Goal: Task Accomplishment & Management: Manage account settings

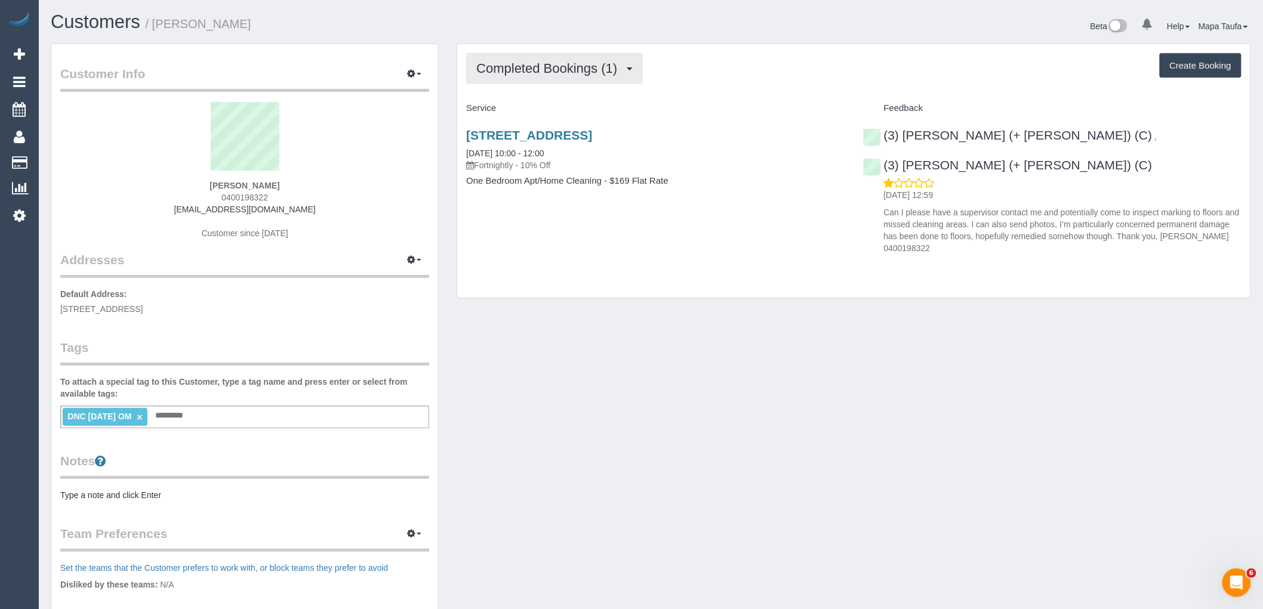
click at [603, 62] on span "Completed Bookings (1)" at bounding box center [549, 68] width 147 height 15
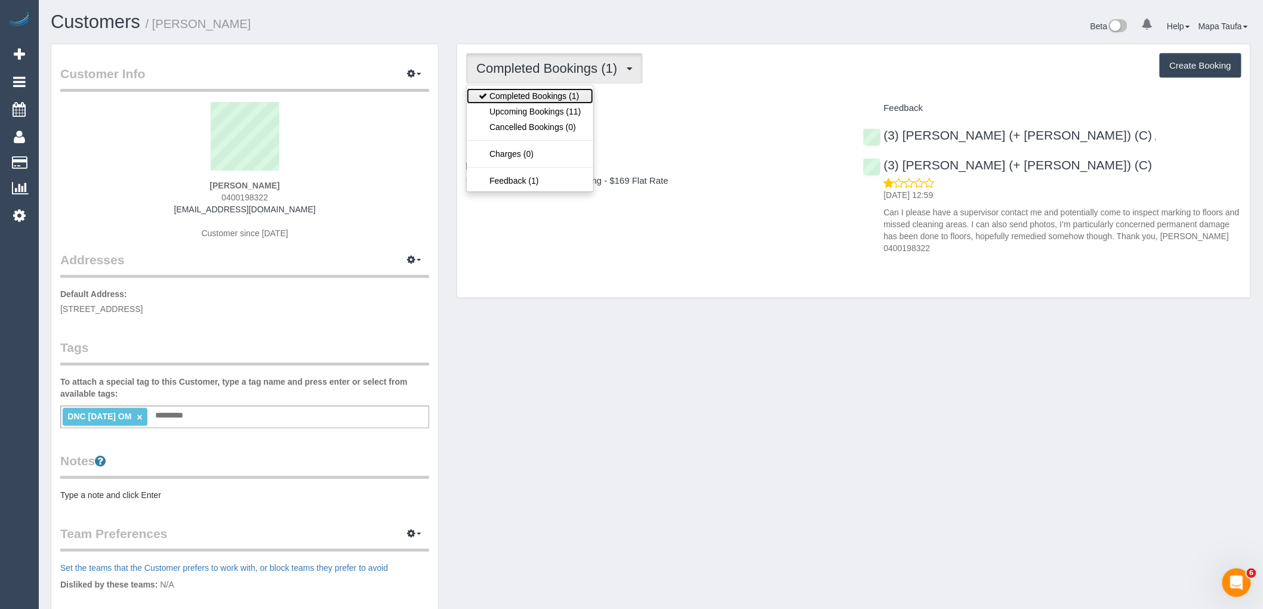
click at [564, 104] on link "Completed Bookings (1)" at bounding box center [530, 96] width 126 height 16
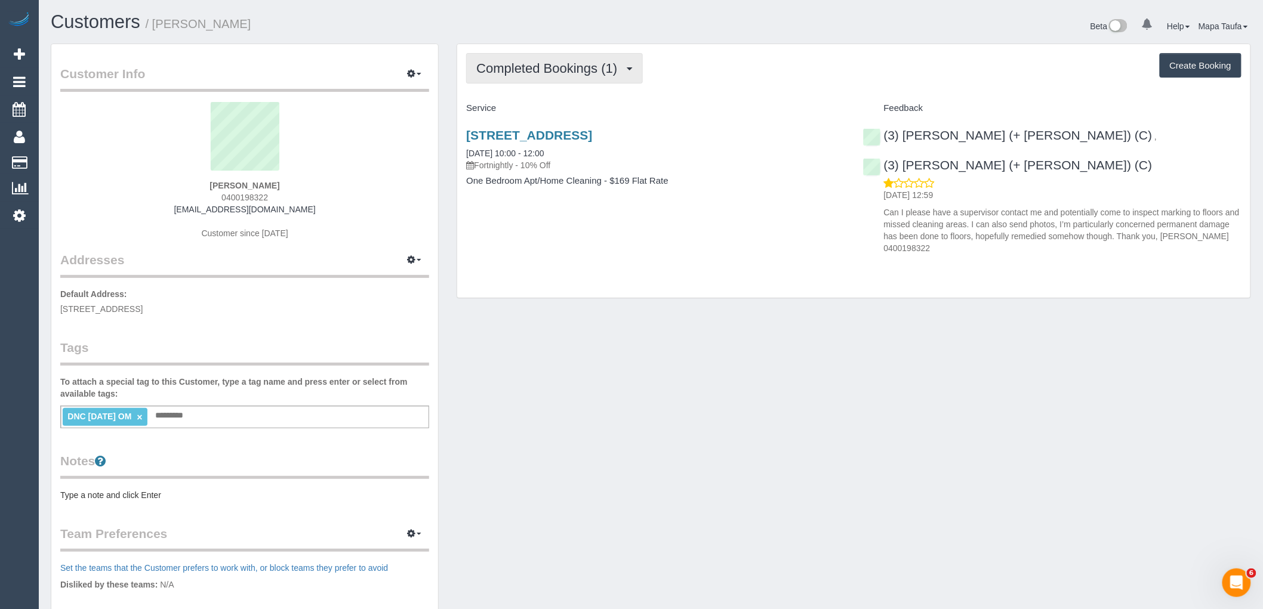
click at [550, 69] on span "Completed Bookings (1)" at bounding box center [549, 68] width 147 height 15
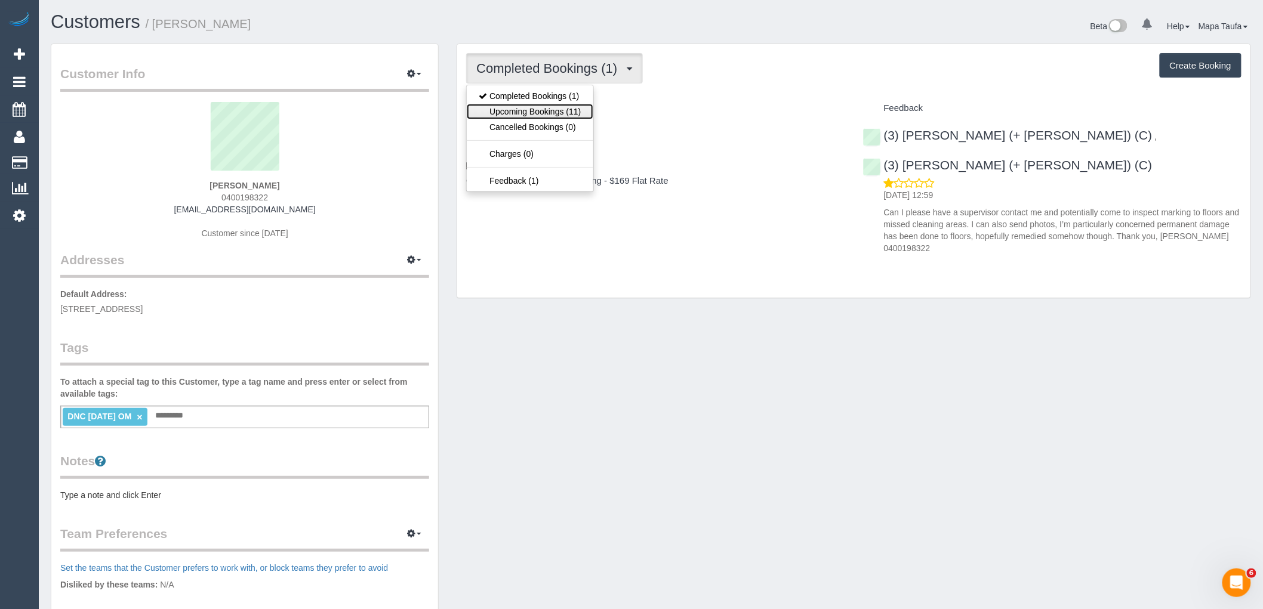
click at [555, 106] on link "Upcoming Bookings (11)" at bounding box center [530, 112] width 126 height 16
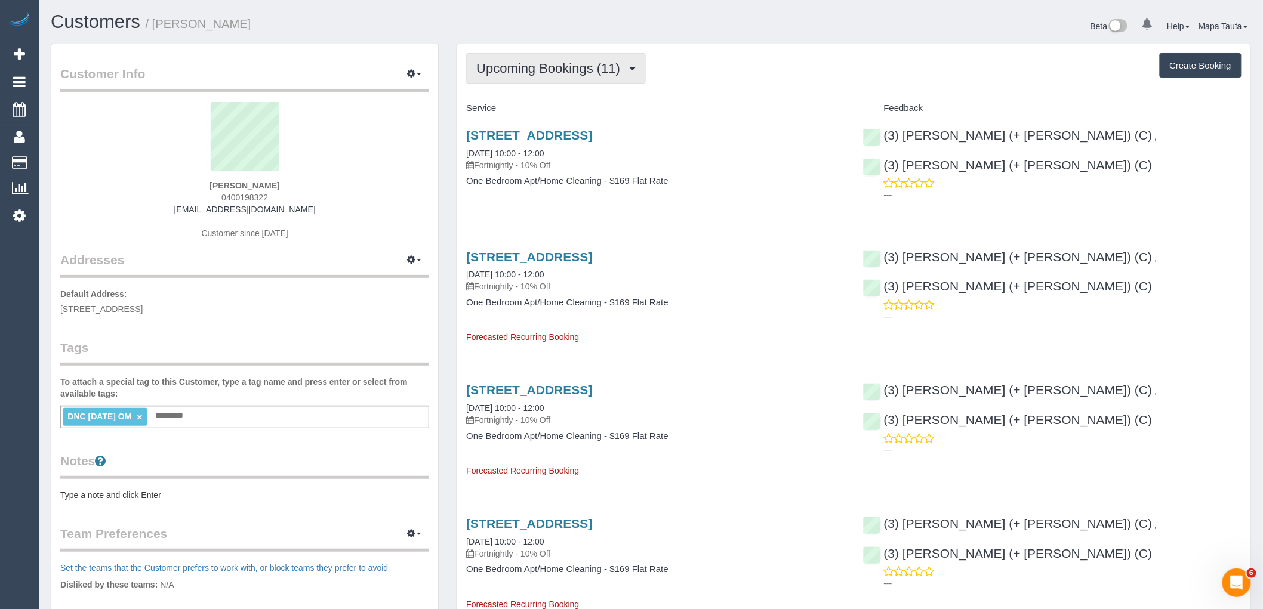
click at [561, 72] on span "Upcoming Bookings (11)" at bounding box center [551, 68] width 150 height 15
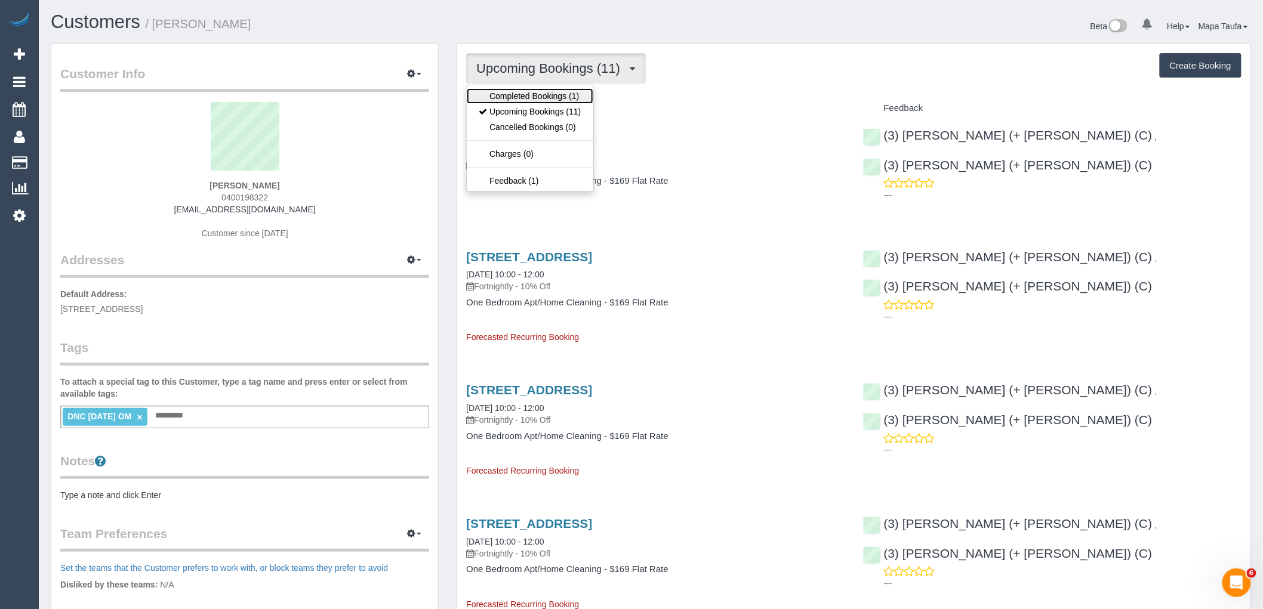
click at [553, 90] on link "Completed Bookings (1)" at bounding box center [530, 96] width 126 height 16
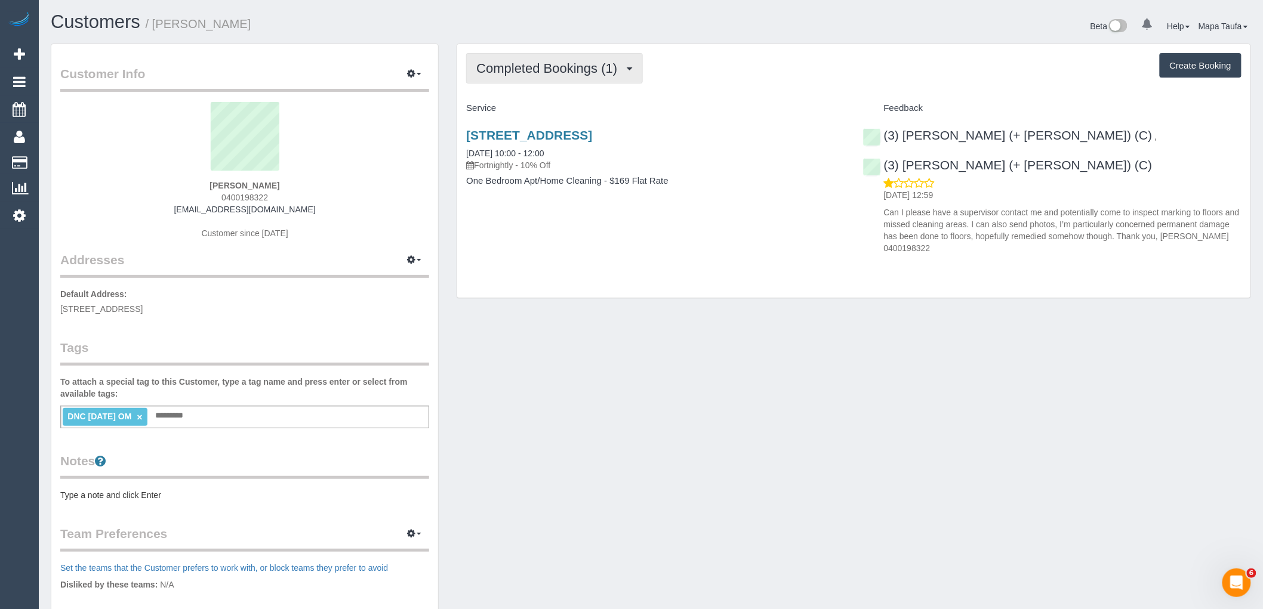
click at [579, 63] on span "Completed Bookings (1)" at bounding box center [549, 68] width 147 height 15
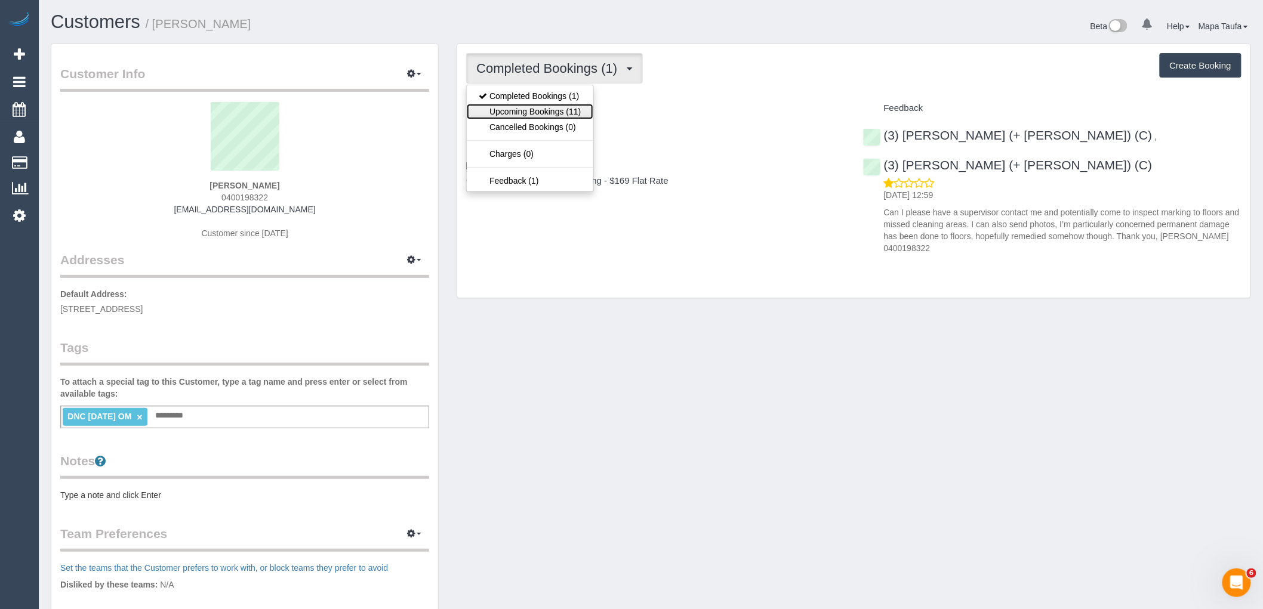
click at [568, 117] on link "Upcoming Bookings (11)" at bounding box center [530, 112] width 126 height 16
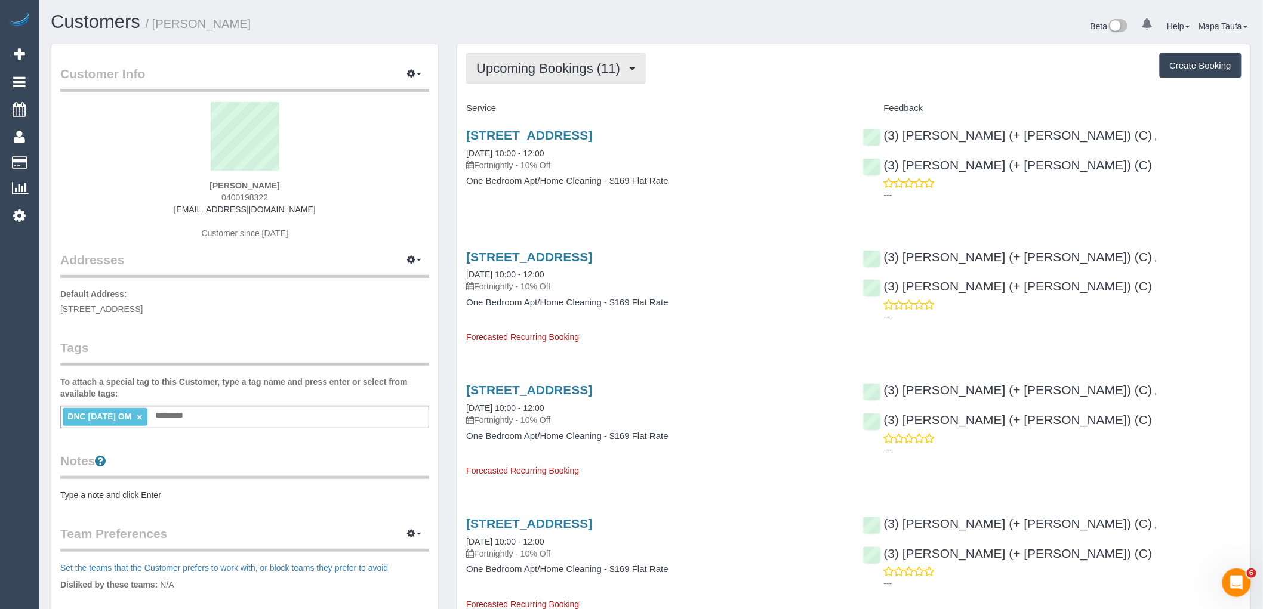
click at [571, 70] on span "Upcoming Bookings (11)" at bounding box center [551, 68] width 150 height 15
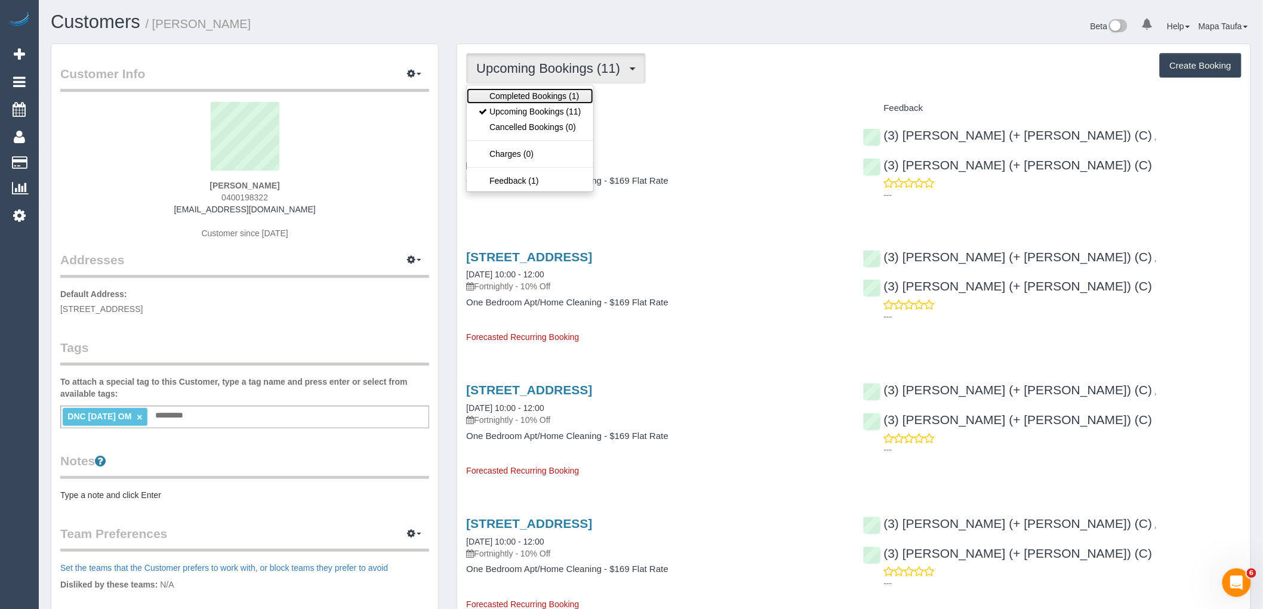
click at [571, 91] on link "Completed Bookings (1)" at bounding box center [530, 96] width 126 height 16
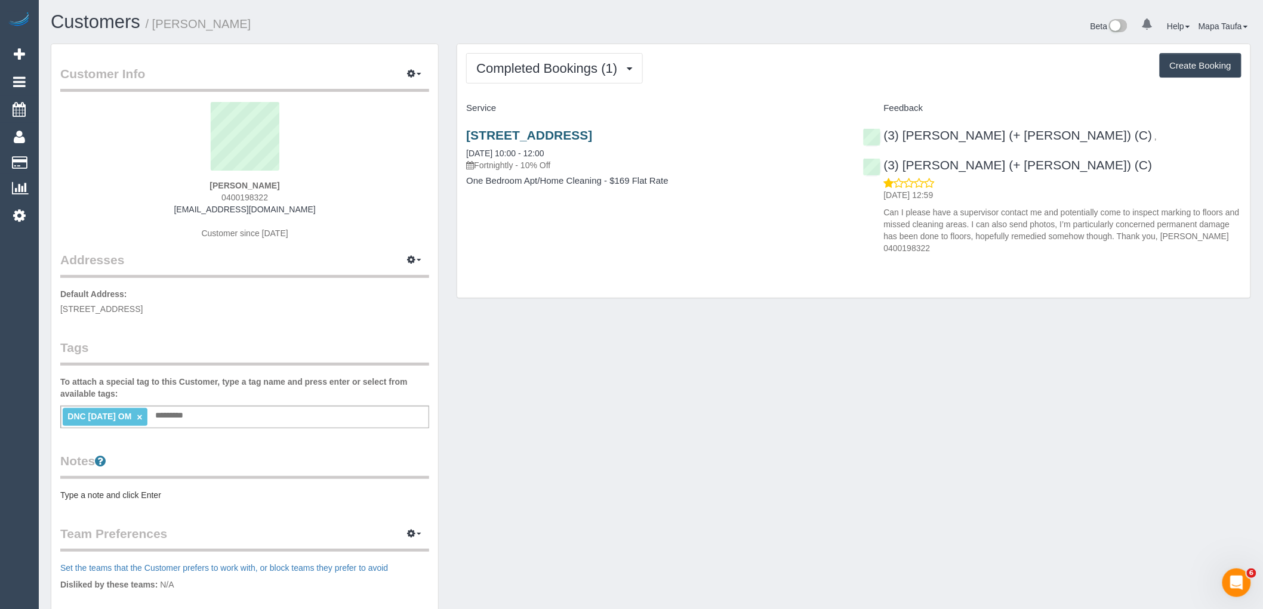
drag, startPoint x: 558, startPoint y: 144, endPoint x: 547, endPoint y: 129, distance: 18.4
click at [547, 129] on div "309/72 Acland St, St Kilda, VIC 3182 11/10/2025 10:00 - 12:00 Fortnightly - 10%…" at bounding box center [655, 164] width 396 height 92
click at [550, 131] on link "309/72 Acland St, St Kilda, VIC 3182" at bounding box center [529, 135] width 126 height 14
click at [525, 72] on span "Completed Bookings (1)" at bounding box center [549, 68] width 147 height 15
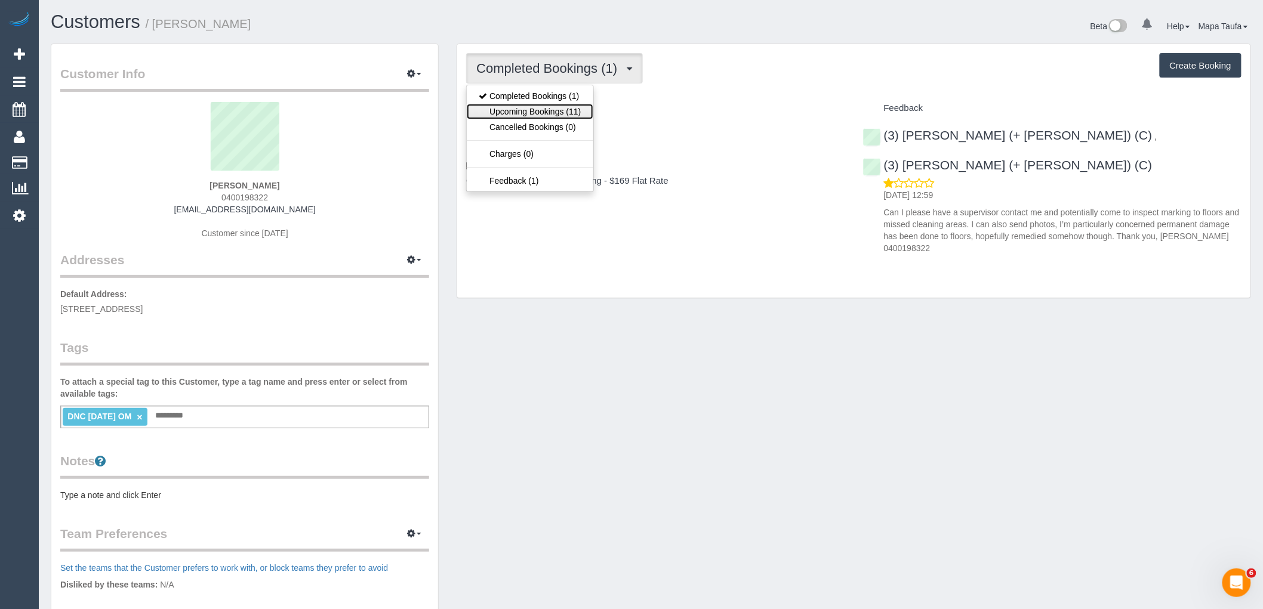
click at [531, 104] on link "Upcoming Bookings (11)" at bounding box center [530, 112] width 126 height 16
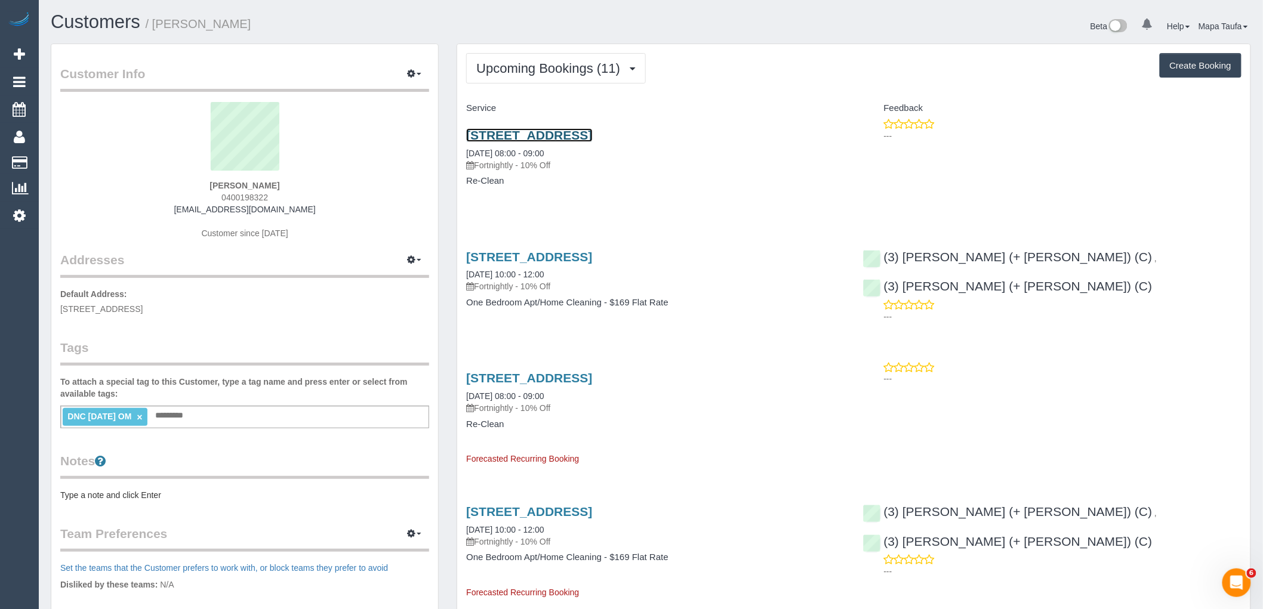
click at [530, 141] on link "309/72 Acland St, St Kilda, VIC 3182" at bounding box center [529, 135] width 126 height 14
drag, startPoint x: 1245, startPoint y: 250, endPoint x: 1088, endPoint y: 257, distance: 156.6
click at [1088, 257] on div "(3) Rayhan (+ Shahida) (C) , (3) Shahida (+ Rayhan) (C) ---" at bounding box center [1052, 284] width 396 height 88
copy link "Shahida (+ Rayhan) (C)"
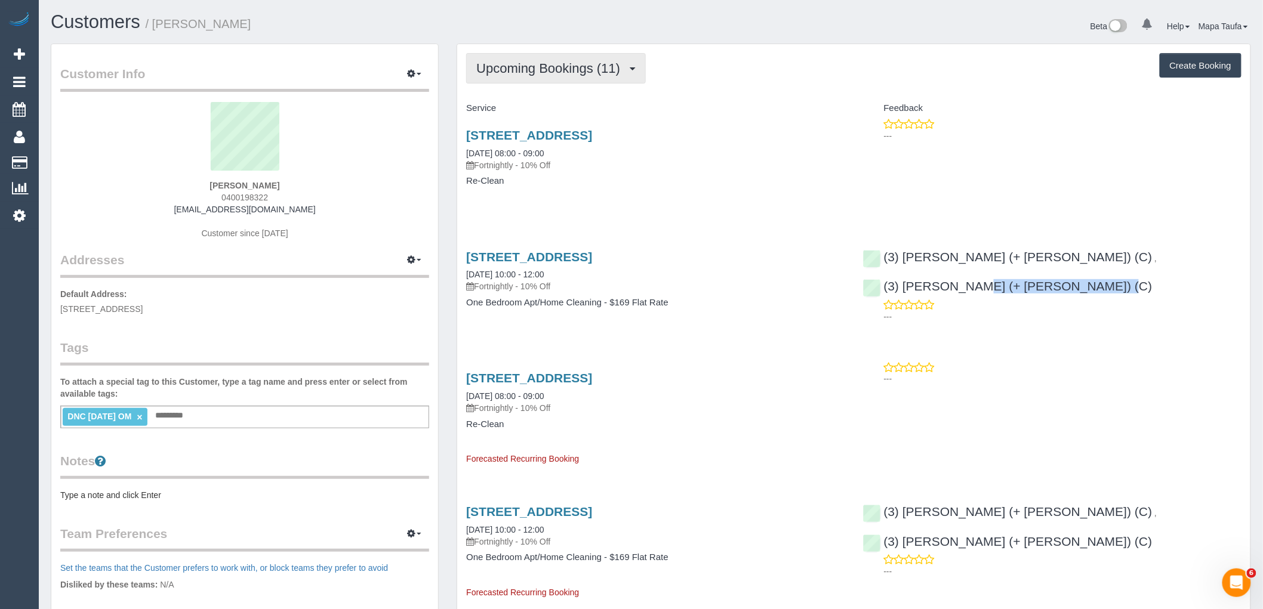
click at [582, 69] on span "Upcoming Bookings (11)" at bounding box center [551, 68] width 150 height 15
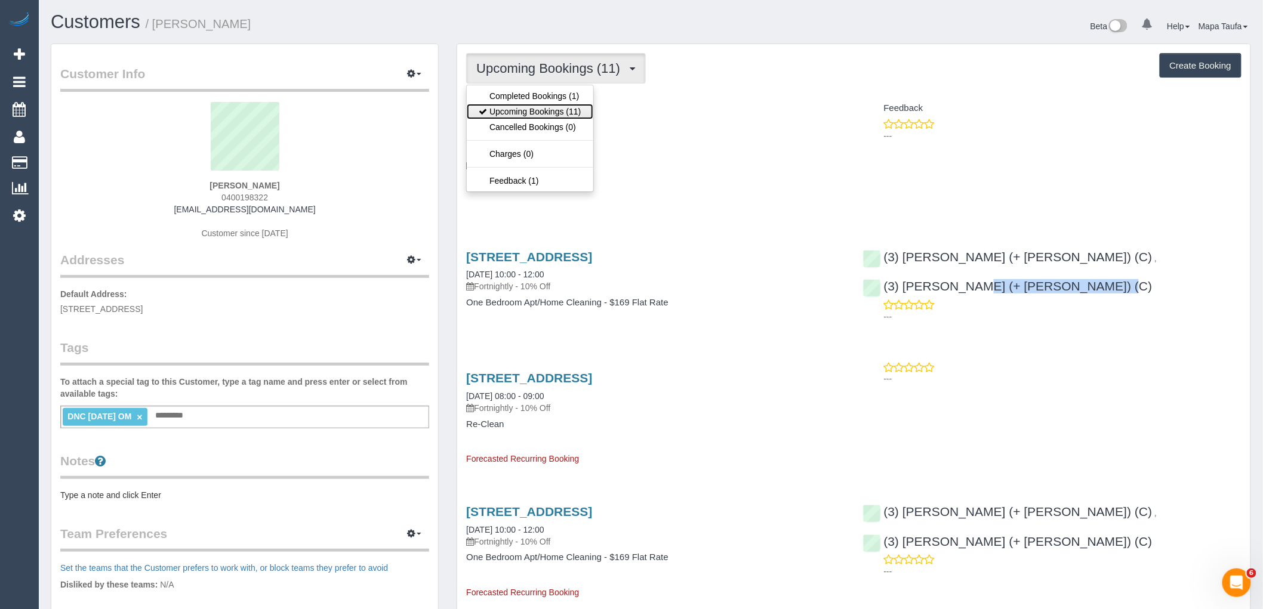
click at [553, 105] on link "Upcoming Bookings (11)" at bounding box center [530, 112] width 126 height 16
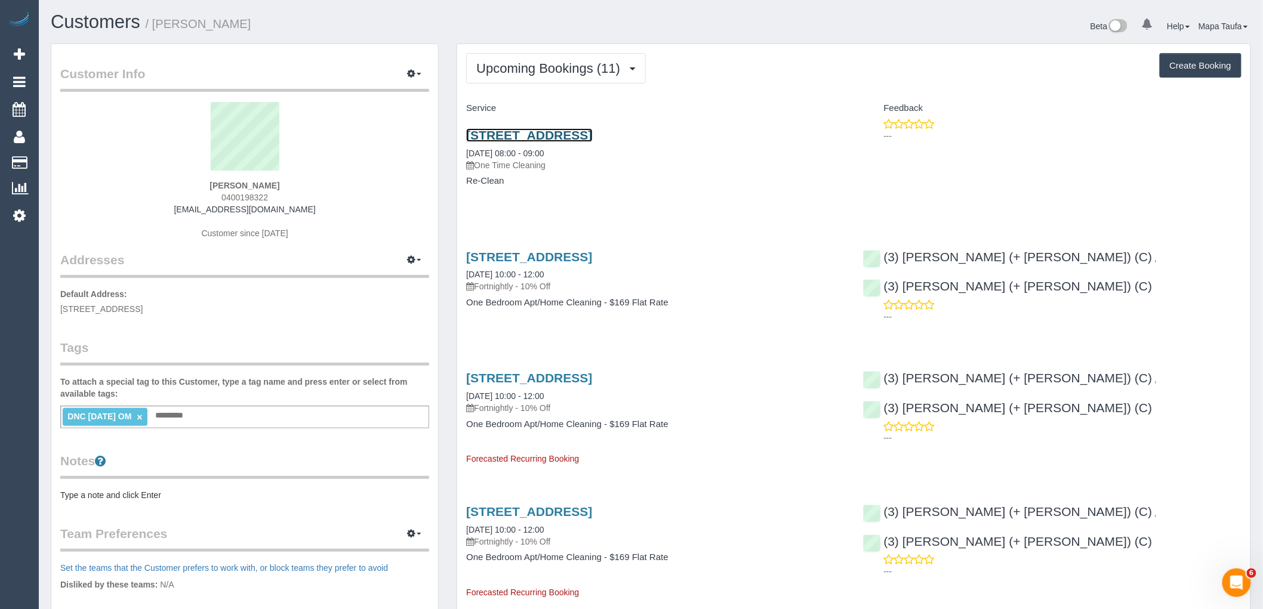
click at [521, 129] on link "309/72 Acland St, St Kilda, VIC 3182" at bounding box center [529, 135] width 126 height 14
click at [492, 56] on button "Upcoming Bookings (11)" at bounding box center [556, 68] width 180 height 30
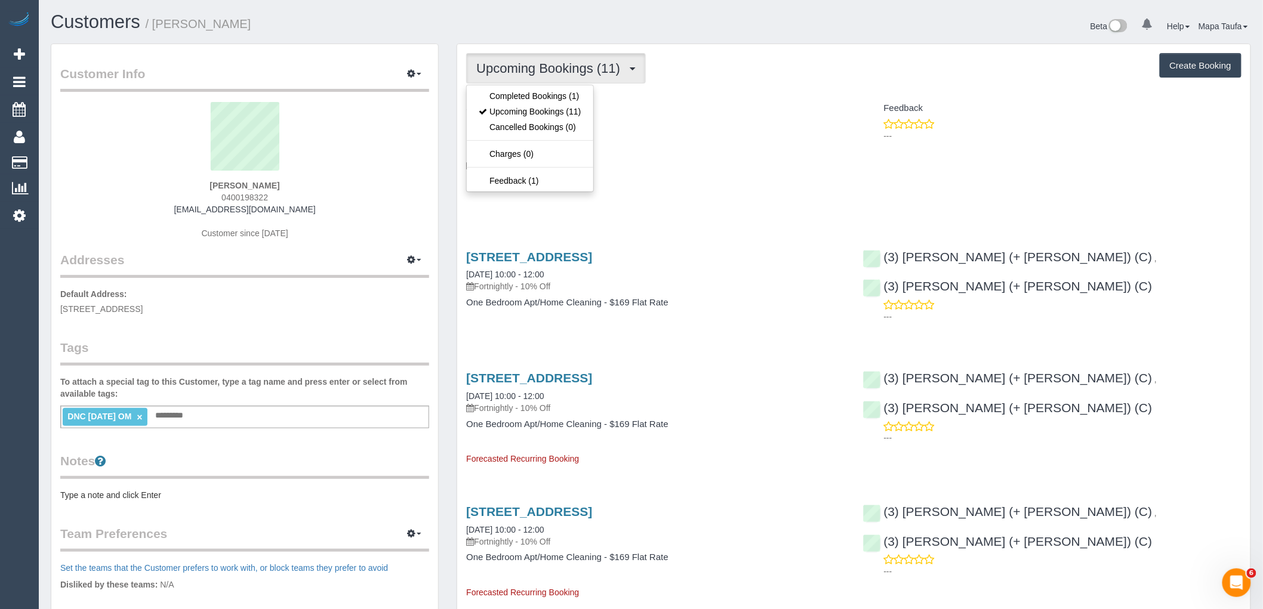
click at [736, 111] on h4 "Service" at bounding box center [655, 108] width 378 height 10
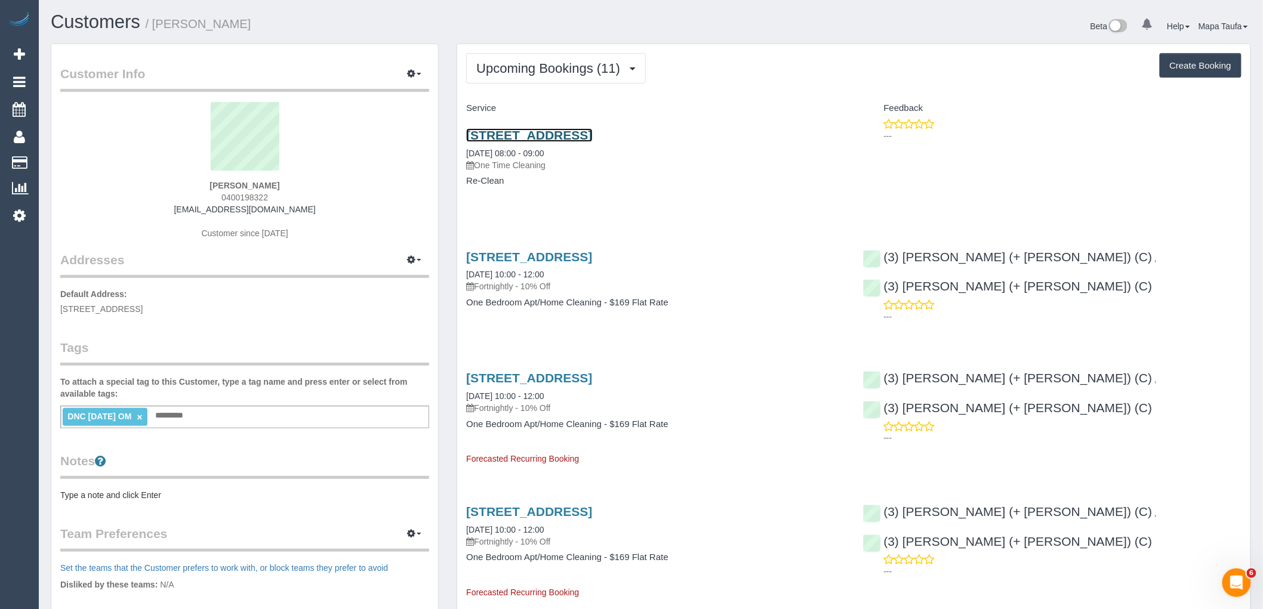
click at [503, 131] on link "309/72 Acland St, St Kilda, VIC 3182" at bounding box center [529, 135] width 126 height 14
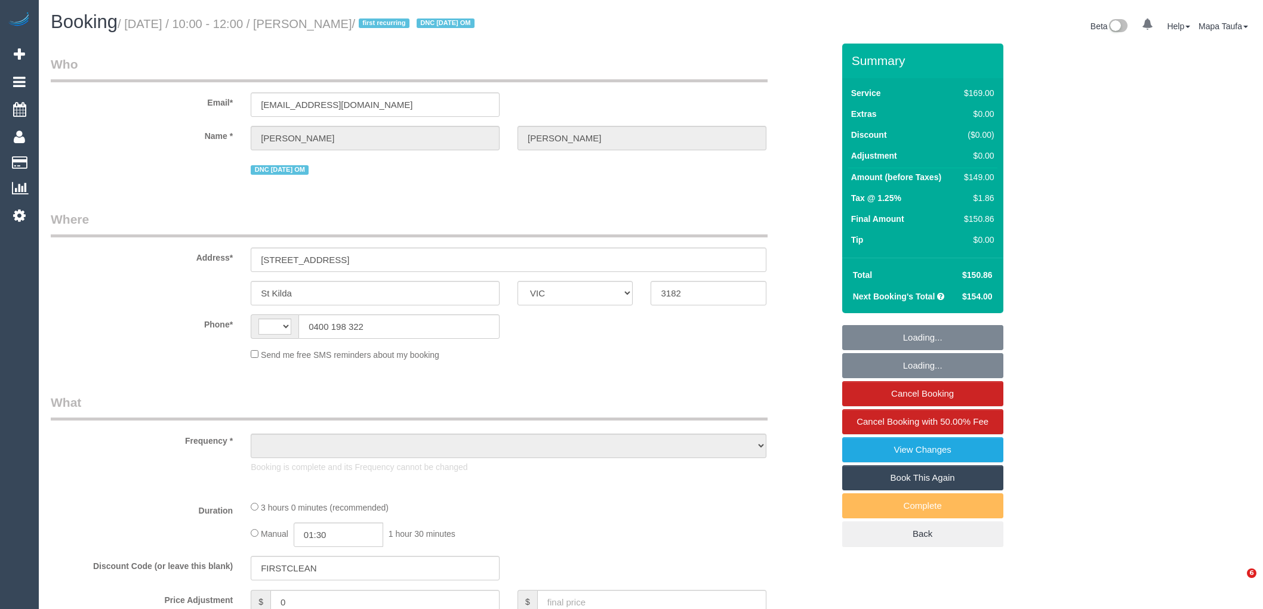
select select "VIC"
select select "string:AU"
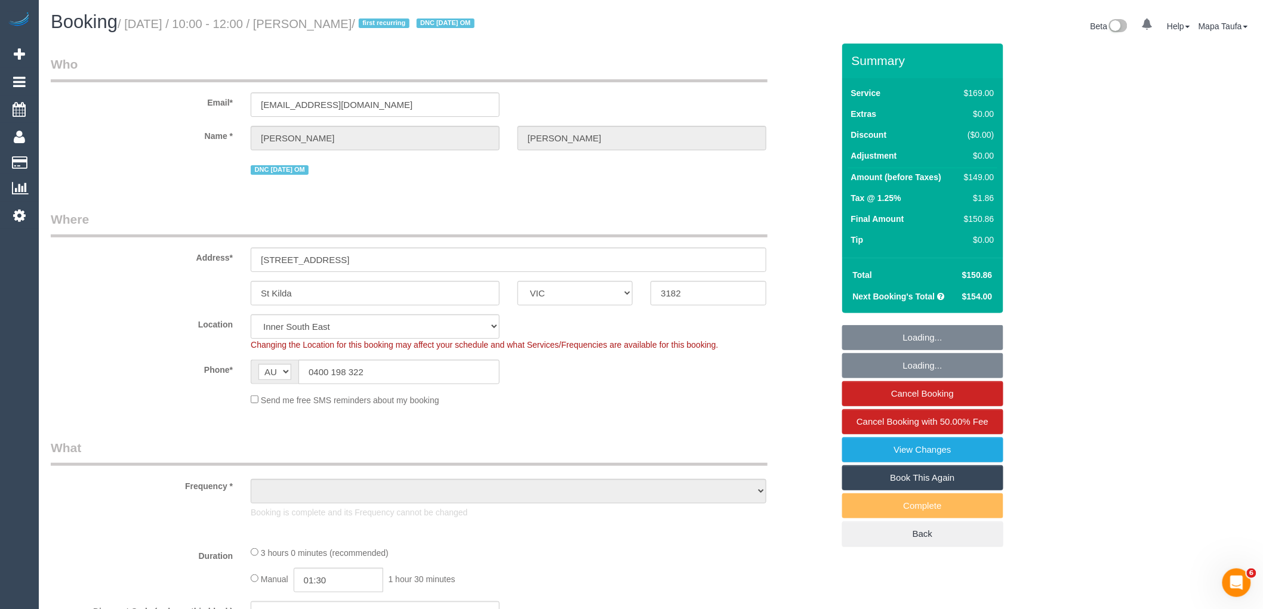
select select "string:stripe-pm_1SEN6T2GScqysDRVpDk9WCxo"
select select "object:703"
select select "number:27"
select select "number:14"
select select "number:19"
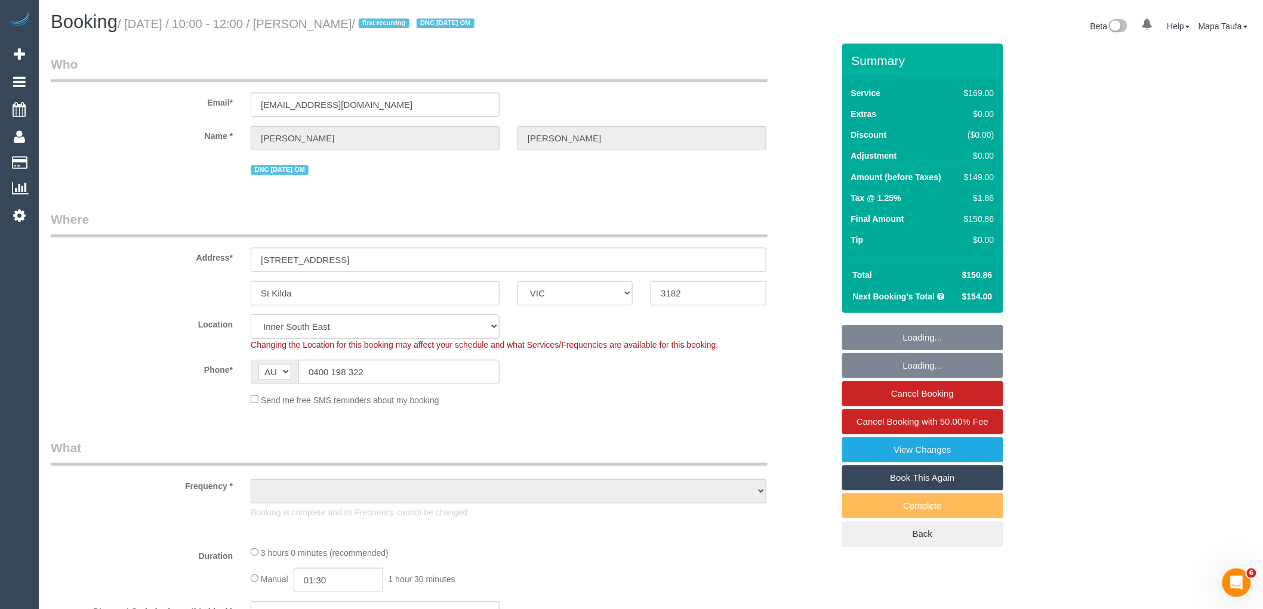
select select "number:36"
select select "number:34"
select select "object:814"
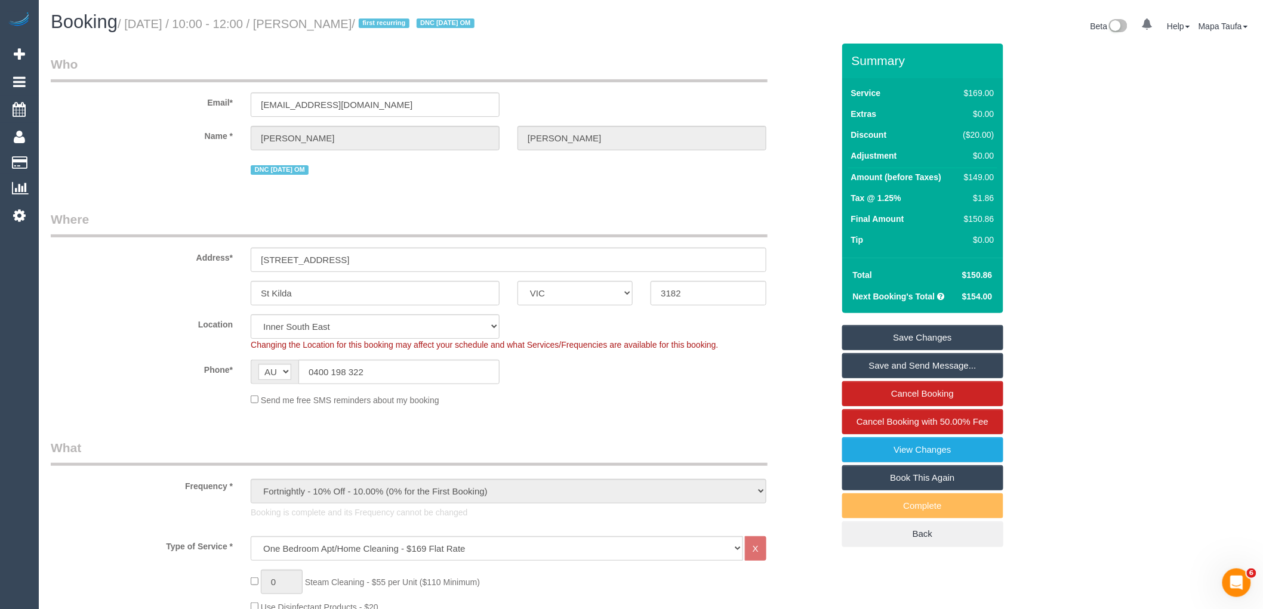
click at [932, 487] on link "Book This Again" at bounding box center [922, 478] width 161 height 25
select select "VIC"
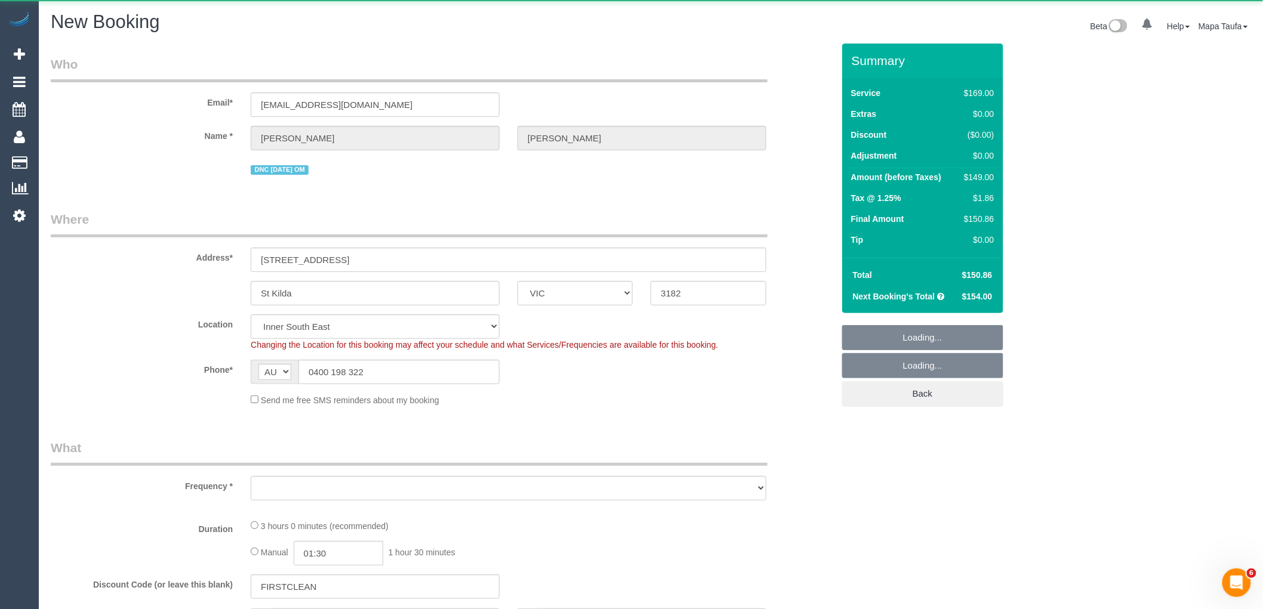
select select "string:stripe-pm_1SEN6T2GScqysDRVpDk9WCxo"
select select "number:27"
select select "number:14"
select select "number:19"
select select "number:36"
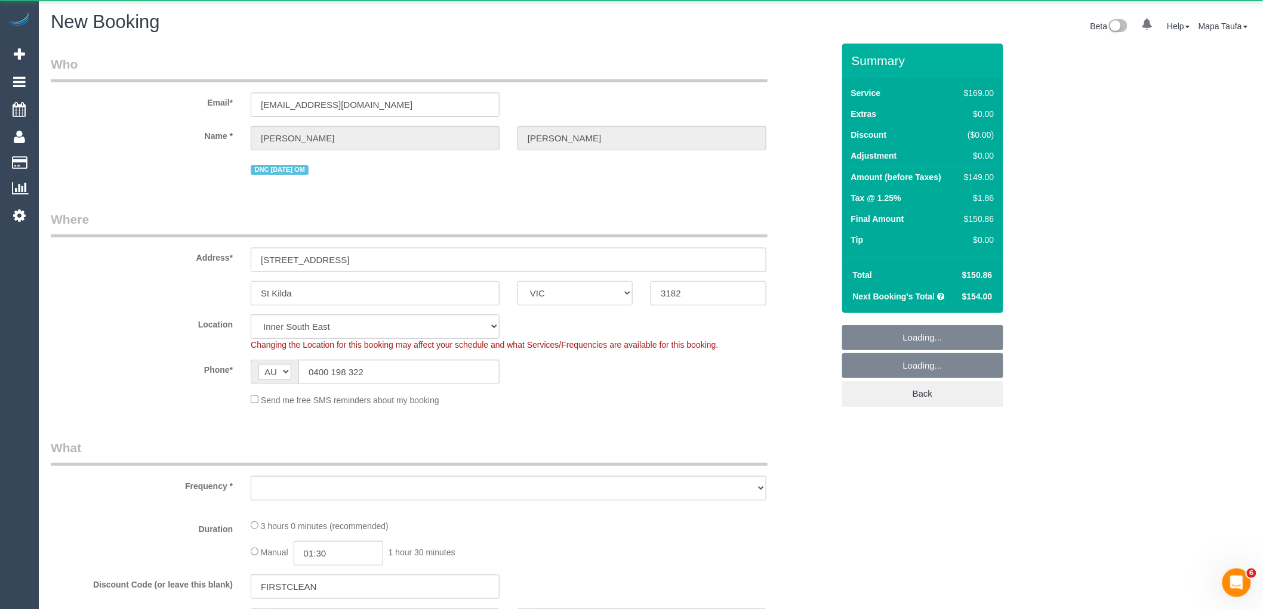
select select "number:34"
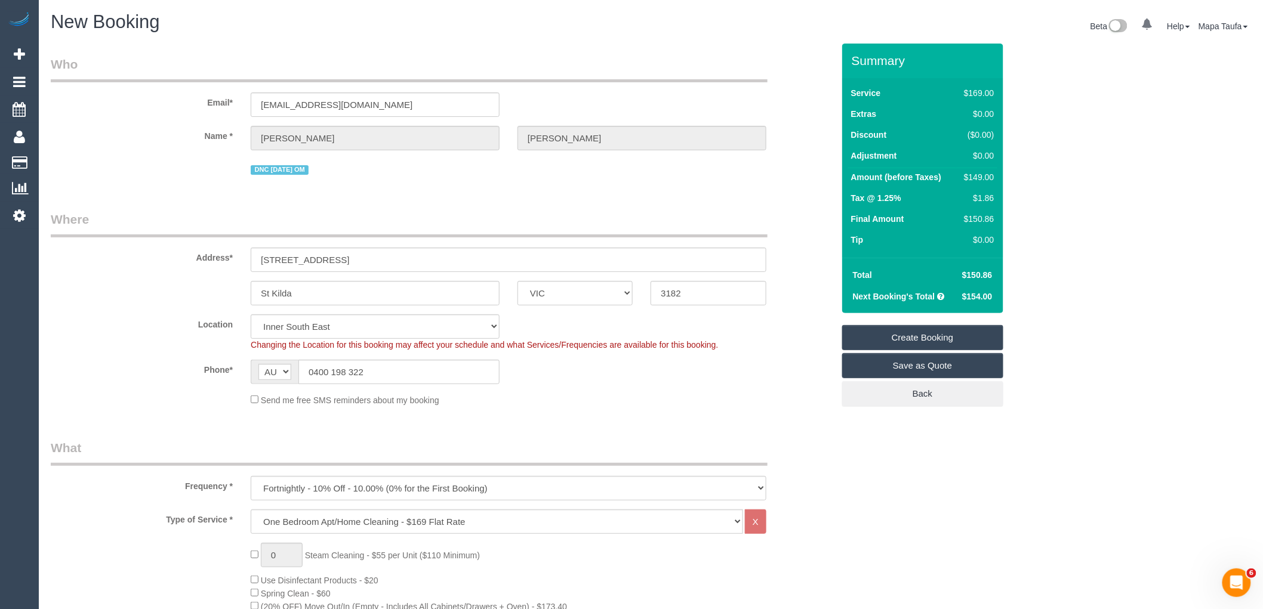
select select "object:3143"
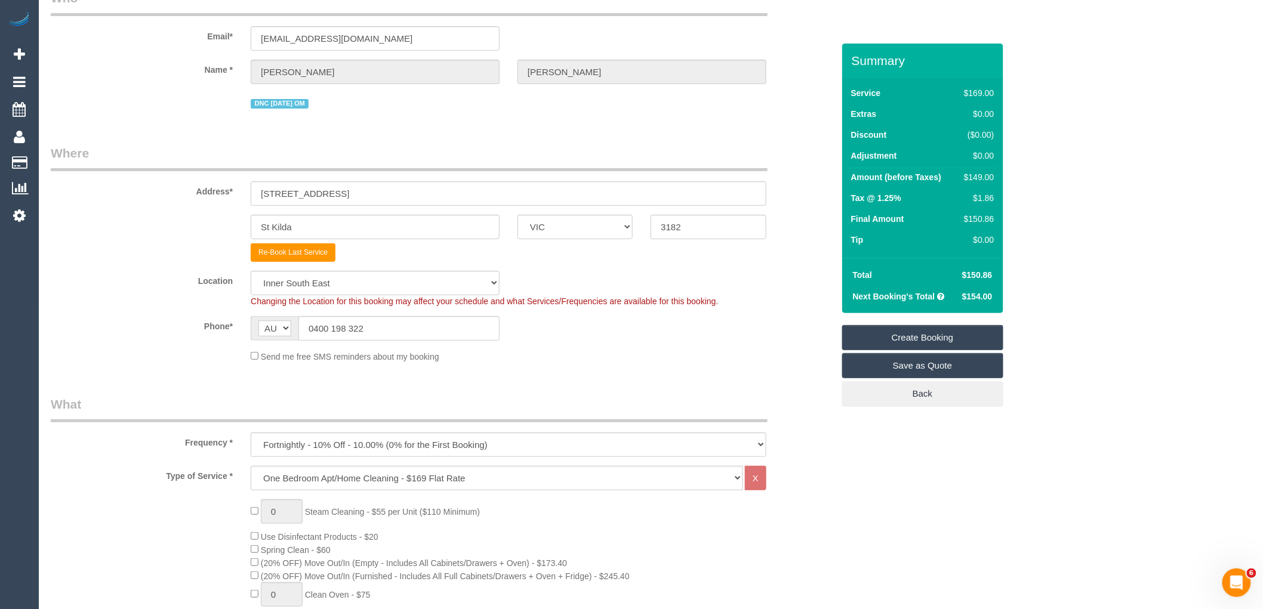
scroll to position [265, 0]
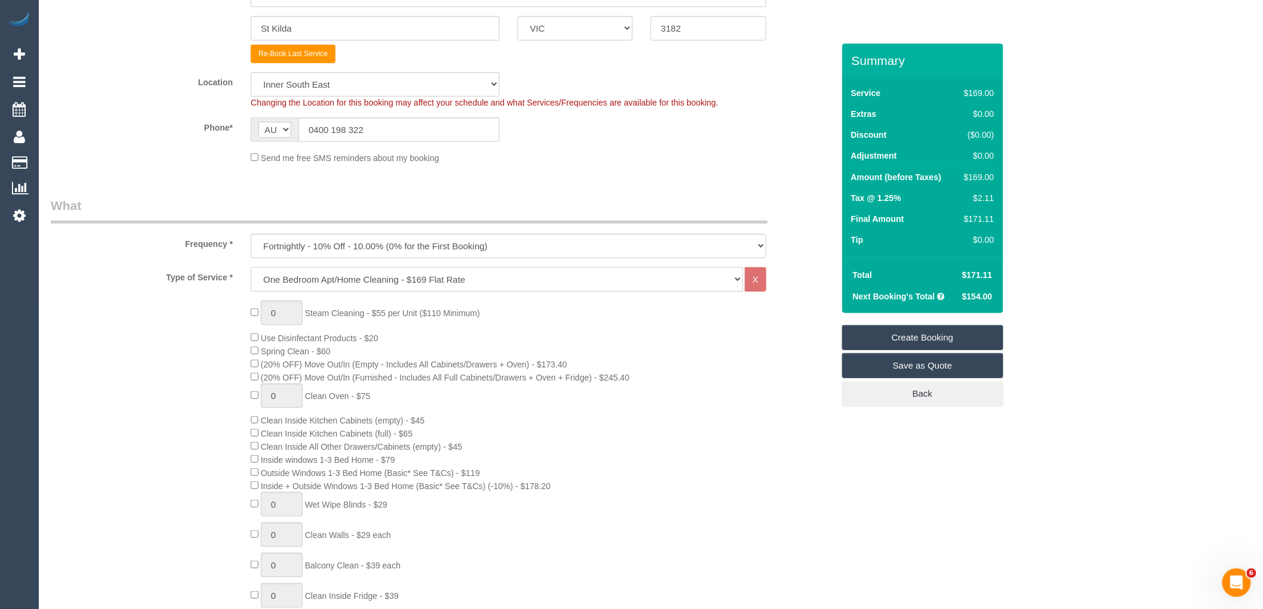
click at [399, 285] on select "Hourly Service - $70/h Hourly Service - $65/h Hourly Service - $60/h Hourly Ser…" at bounding box center [497, 279] width 492 height 24
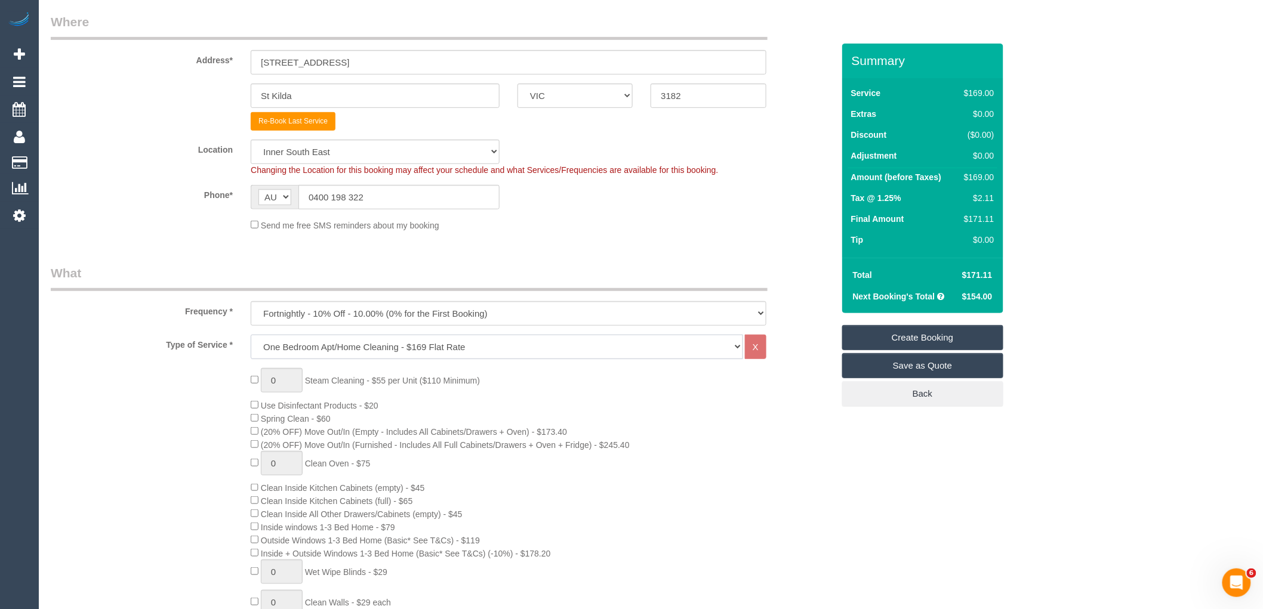
scroll to position [133, 0]
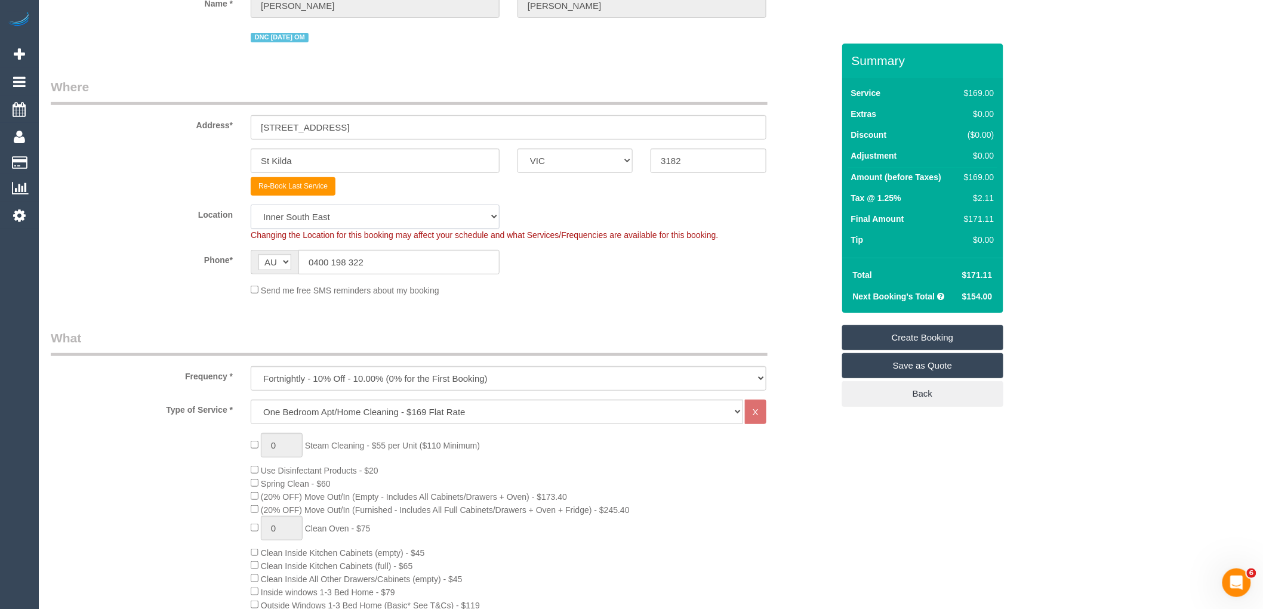
click at [332, 229] on select "Office City East (North) East (South) Inner East Inner North (East) Inner North…" at bounding box center [375, 217] width 249 height 24
click at [325, 221] on select "Office City East (North) East (South) Inner East Inner North (East) Inner North…" at bounding box center [375, 217] width 249 height 24
select select "50"
click at [251, 206] on select "Office City East (North) East (South) Inner East Inner North (East) Inner North…" at bounding box center [375, 217] width 249 height 24
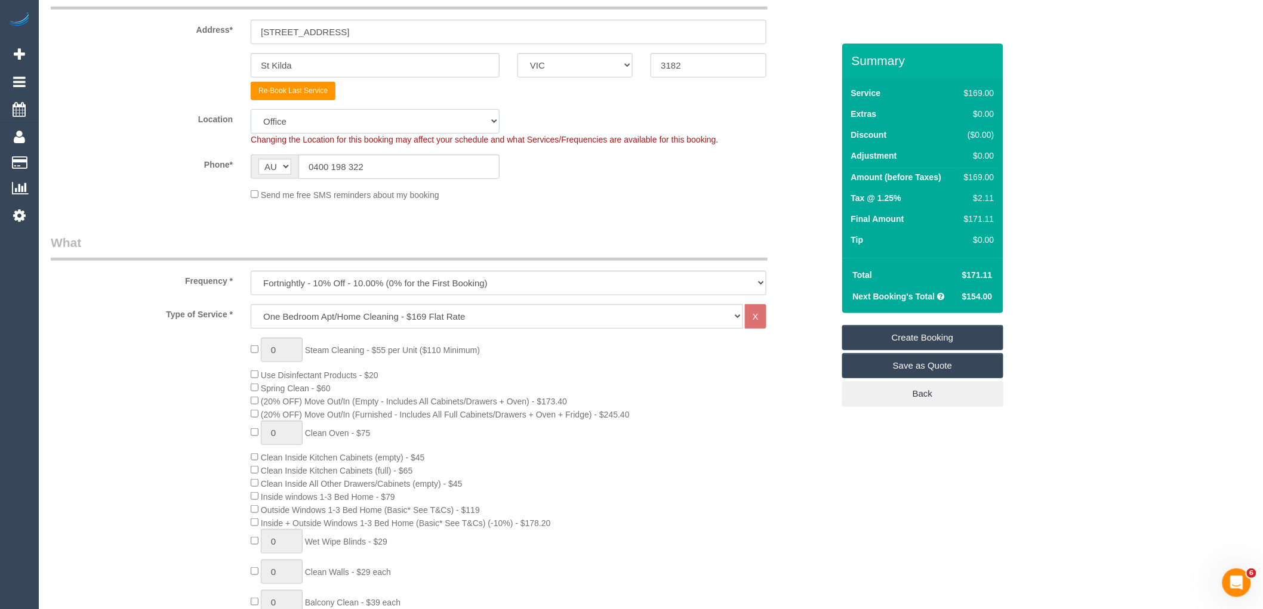
scroll to position [331, 0]
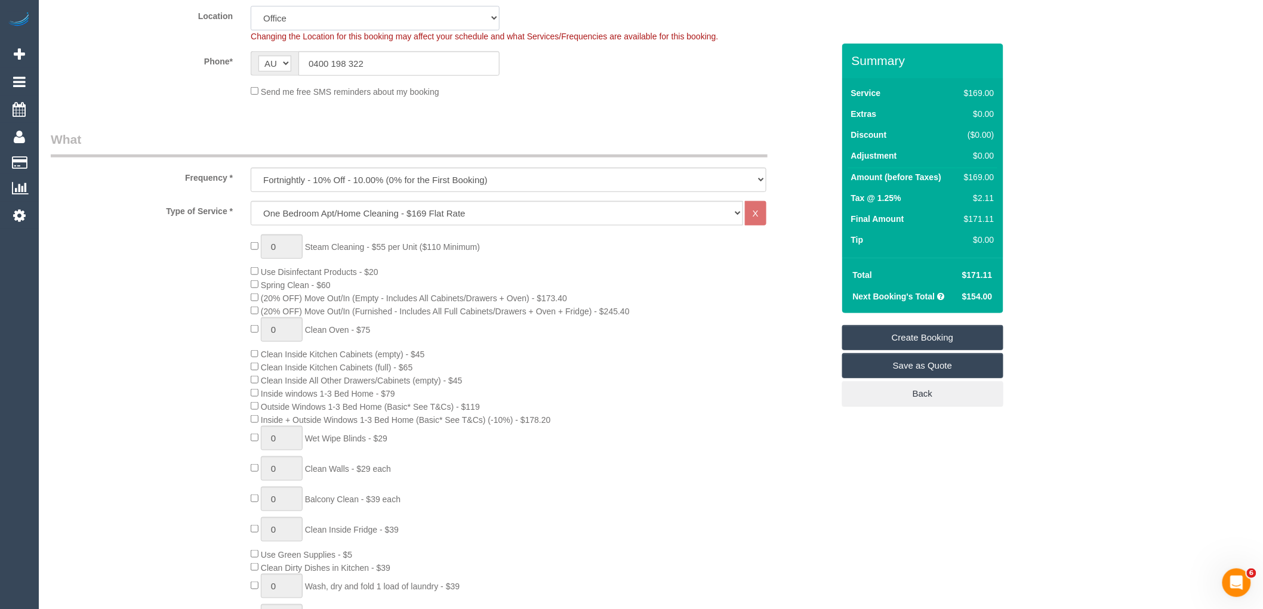
select select "object:3155"
click at [392, 221] on select "Hourly Service - $70/h Hourly Service - $65/h Hourly Service - $60/h Hourly Ser…" at bounding box center [497, 213] width 492 height 24
select select "28"
click at [251, 203] on select "Hourly Service - $70/h Hourly Service - $65/h Hourly Service - $60/h Hourly Ser…" at bounding box center [497, 213] width 492 height 24
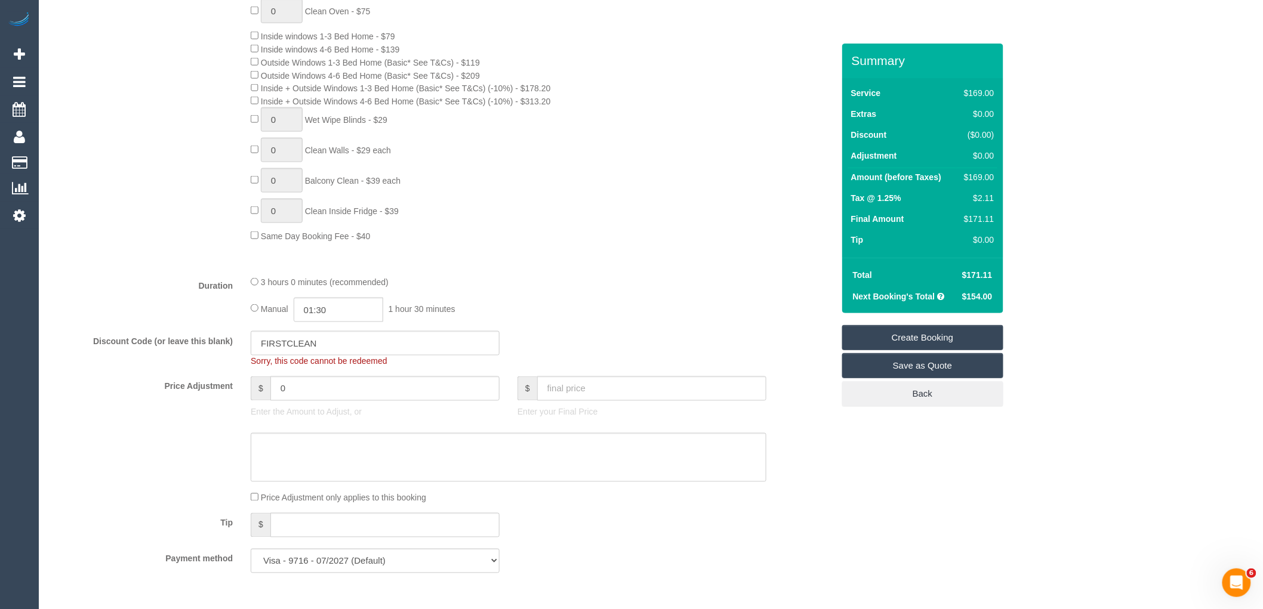
scroll to position [729, 0]
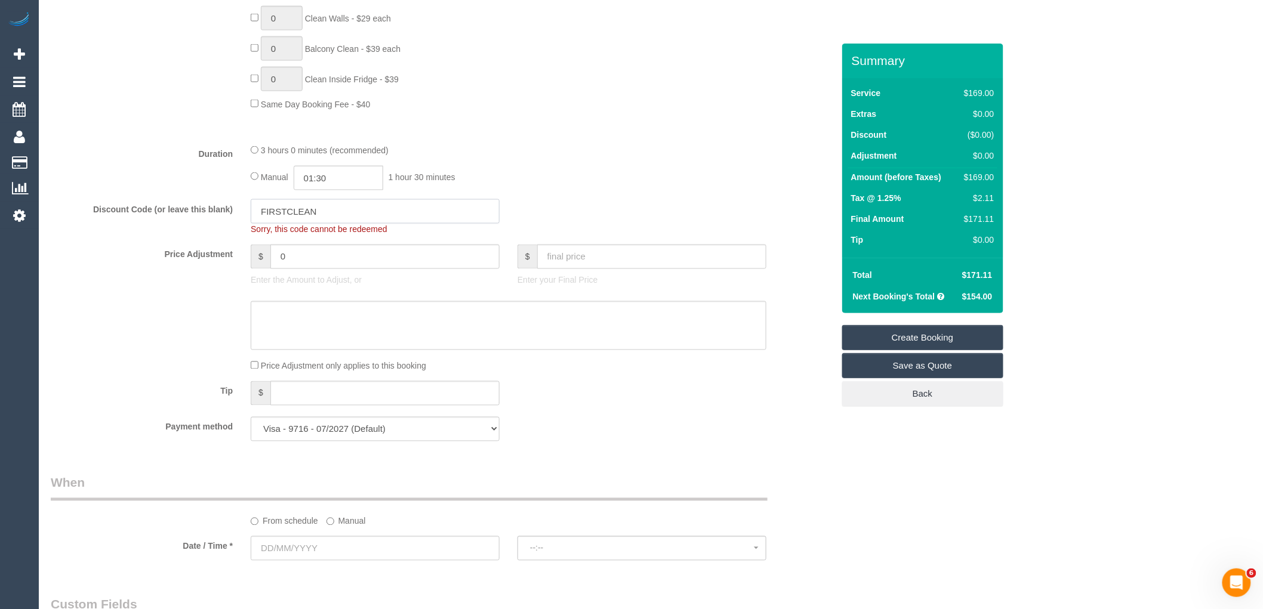
click at [339, 214] on input "FIRSTCLEAN" at bounding box center [375, 211] width 249 height 24
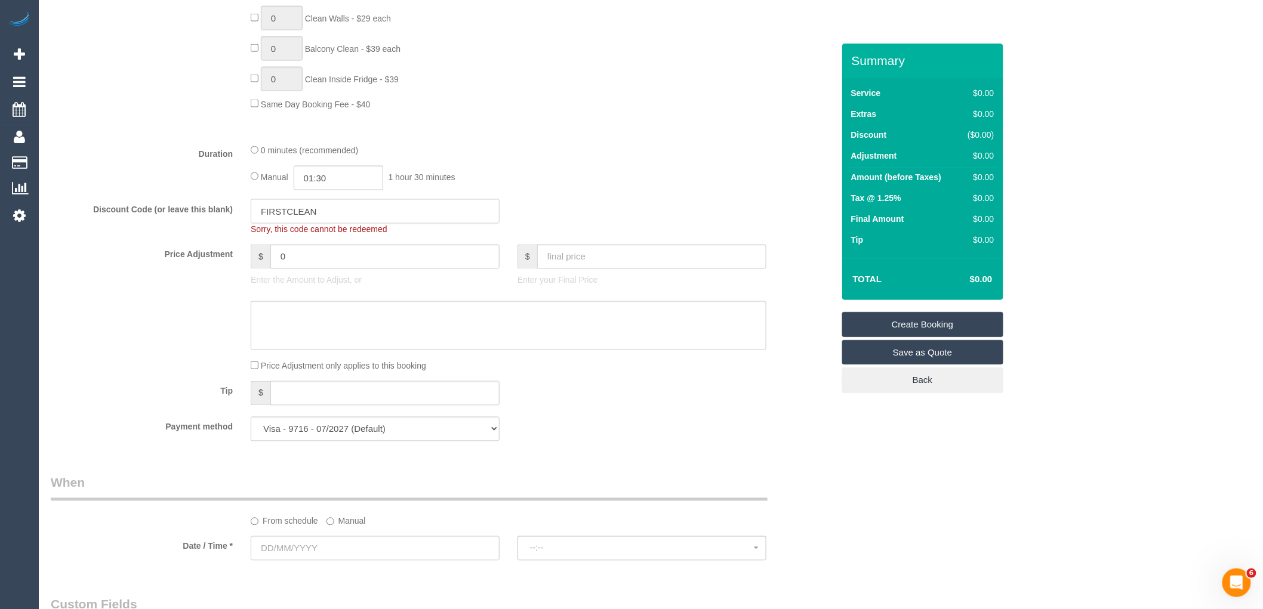
click at [339, 214] on input "FIRSTCLEAN" at bounding box center [375, 211] width 249 height 24
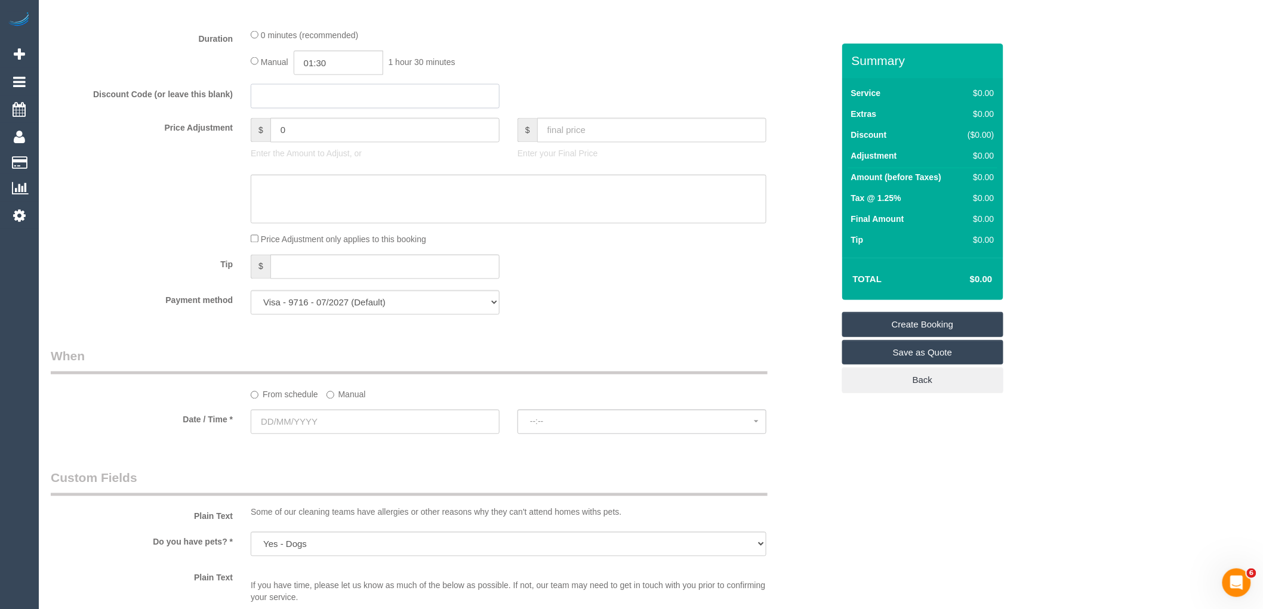
scroll to position [1061, 0]
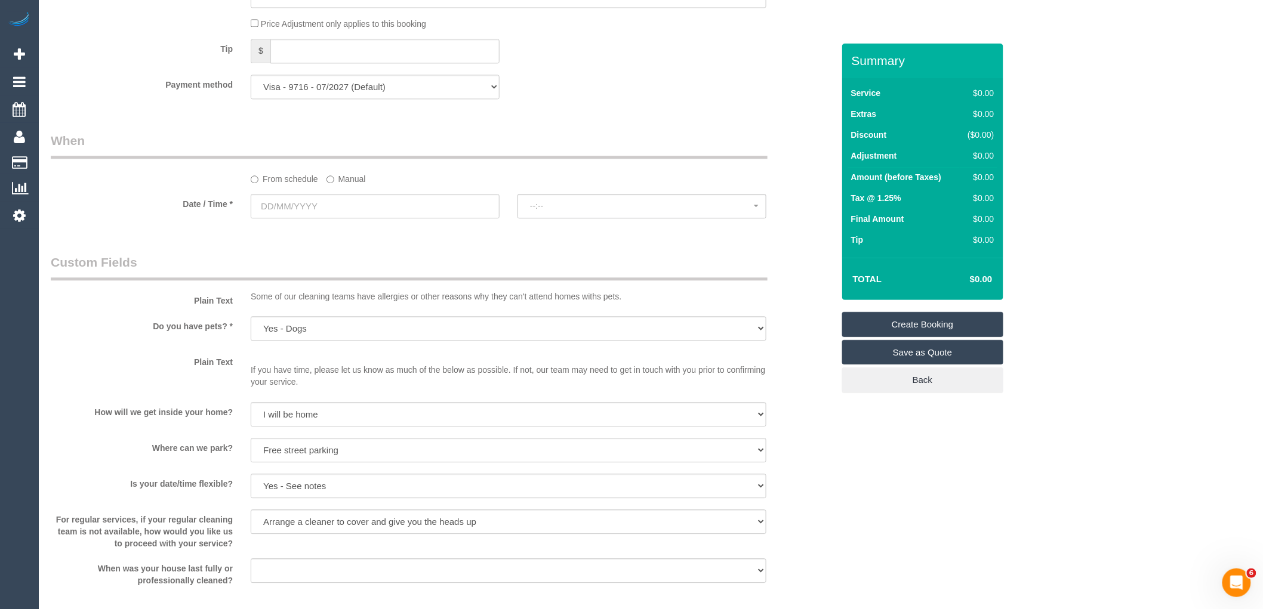
click at [356, 202] on sui-booking-spot "From schedule Manual Date / Time * --:-- --:--" at bounding box center [442, 176] width 783 height 89
click at [355, 185] on label "Manual" at bounding box center [346, 177] width 39 height 16
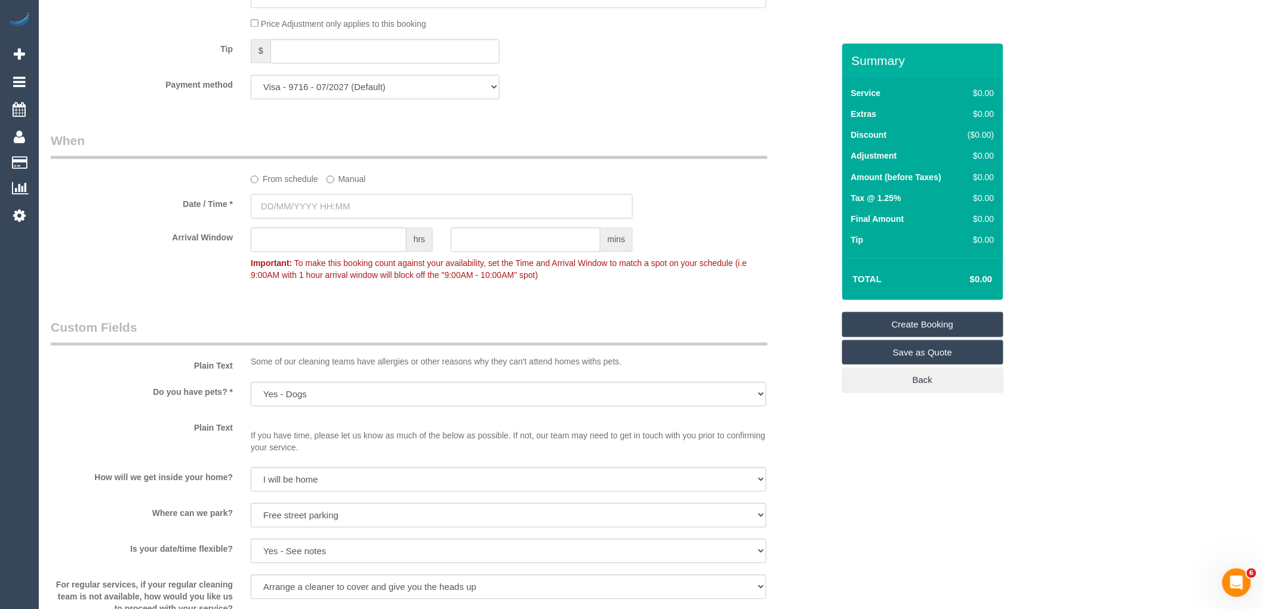
click at [352, 218] on input "text" at bounding box center [442, 206] width 382 height 24
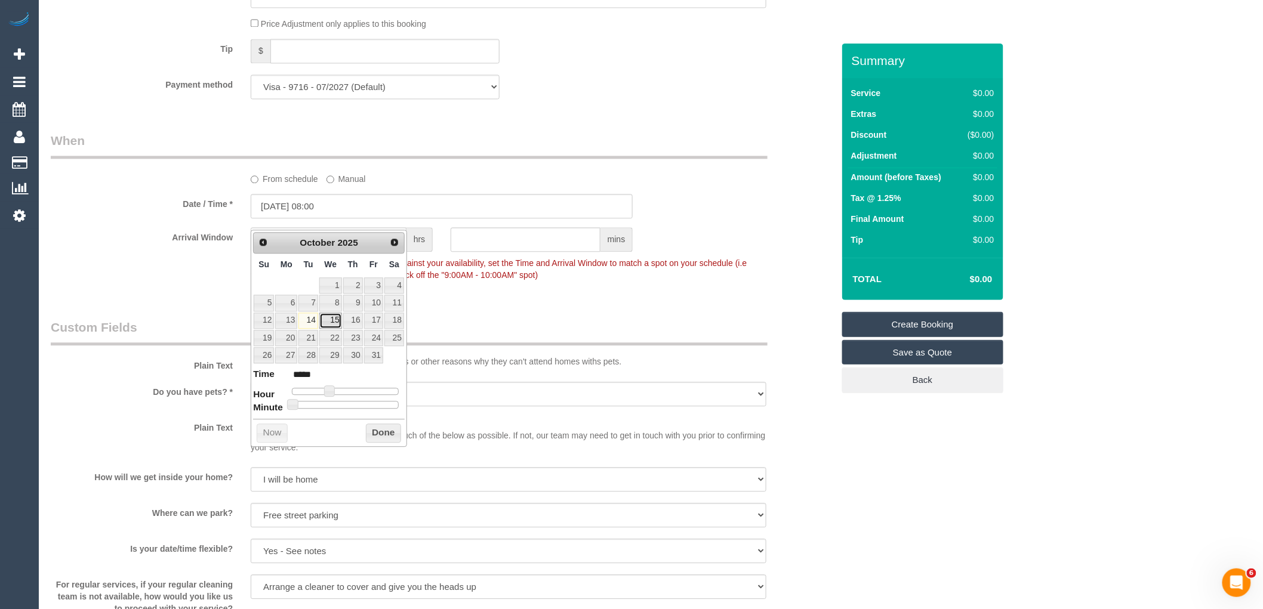
click at [326, 324] on link "15" at bounding box center [330, 321] width 23 height 16
type input "15/10/2025 08:00"
click at [383, 430] on button "Done" at bounding box center [383, 433] width 35 height 19
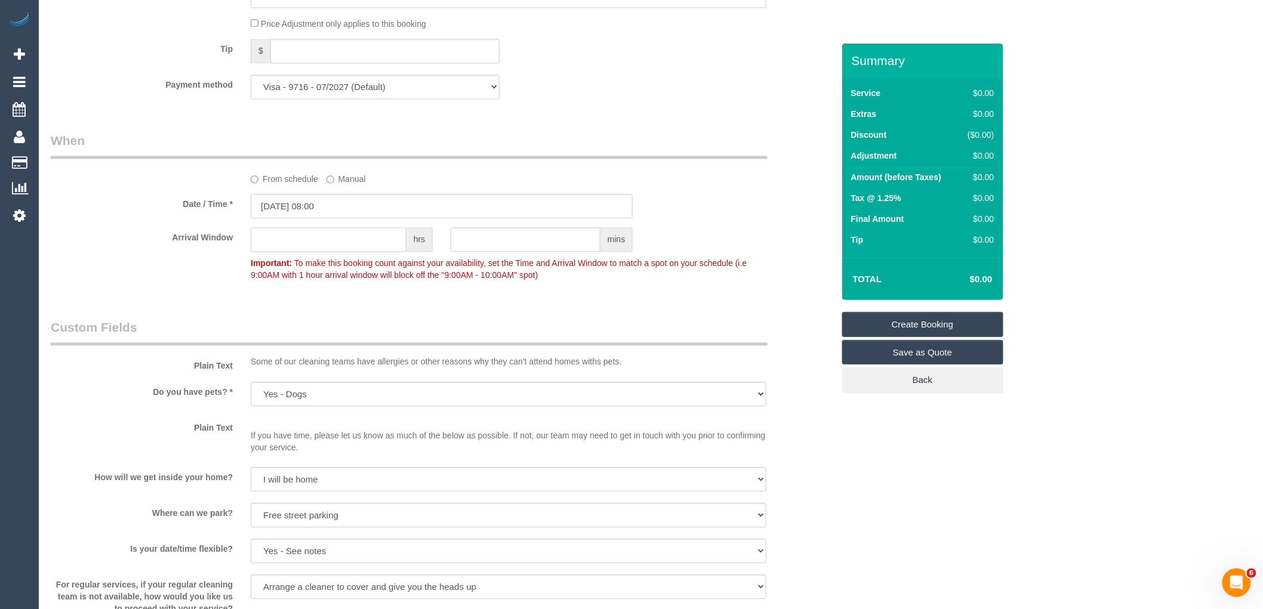
click at [298, 252] on input "text" at bounding box center [329, 239] width 156 height 24
type input "1"
click at [162, 207] on label "Date / Time *" at bounding box center [142, 202] width 200 height 16
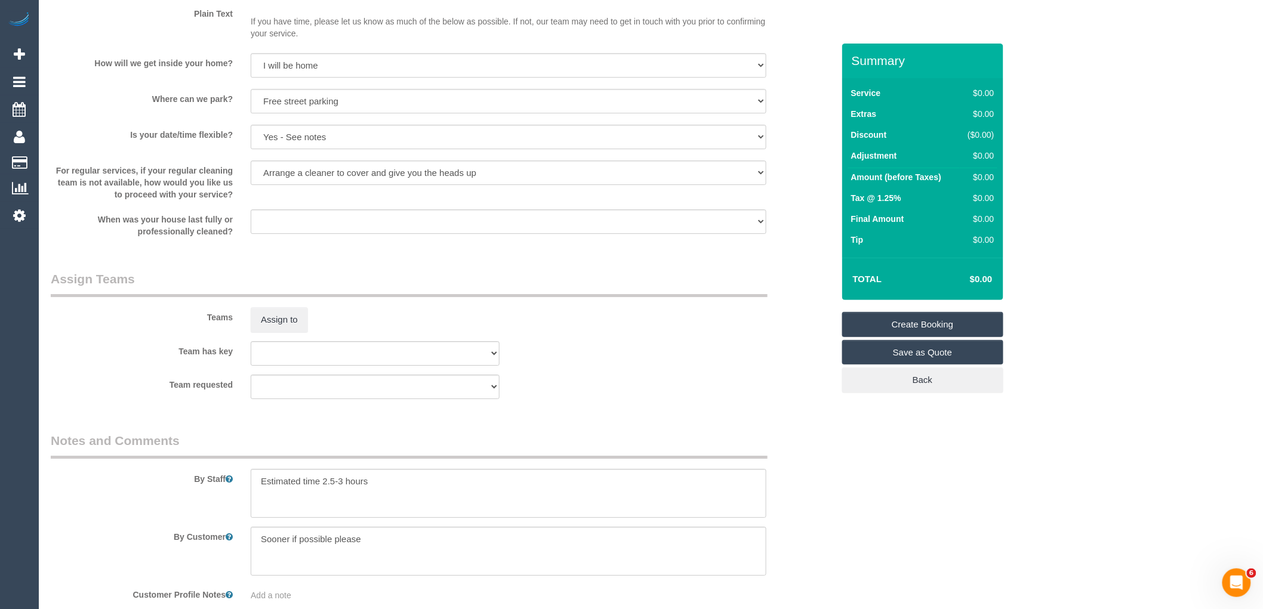
scroll to position [1552, 0]
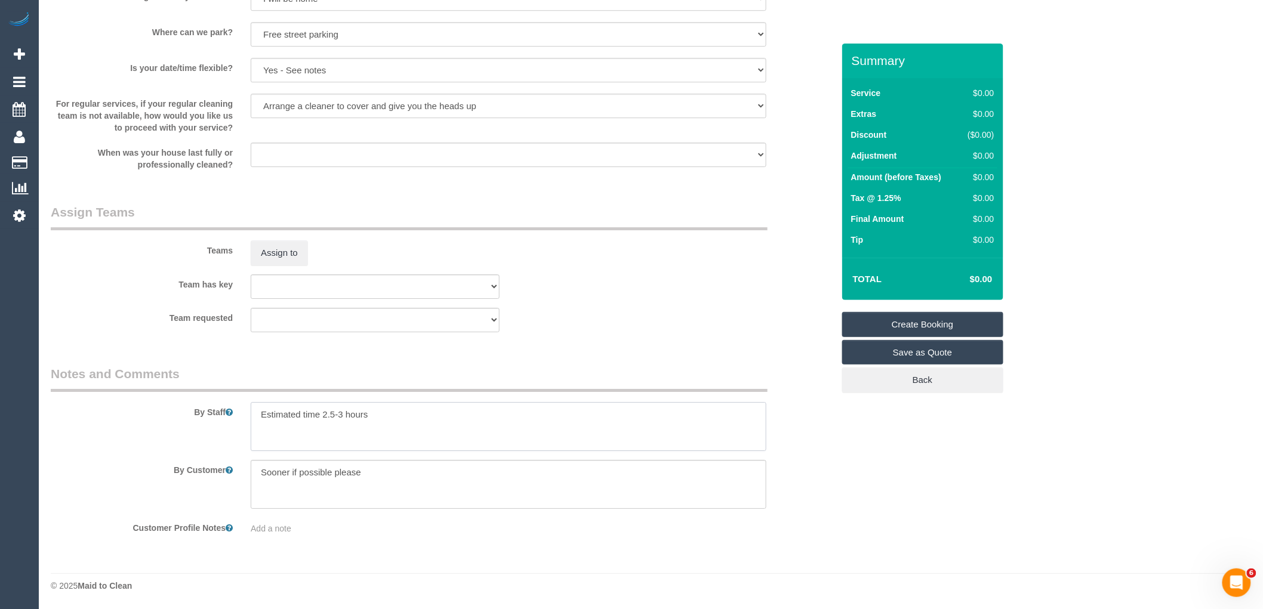
click at [390, 409] on textarea at bounding box center [509, 426] width 516 height 49
click at [338, 411] on textarea at bounding box center [509, 426] width 516 height 49
click at [315, 437] on textarea at bounding box center [509, 426] width 516 height 49
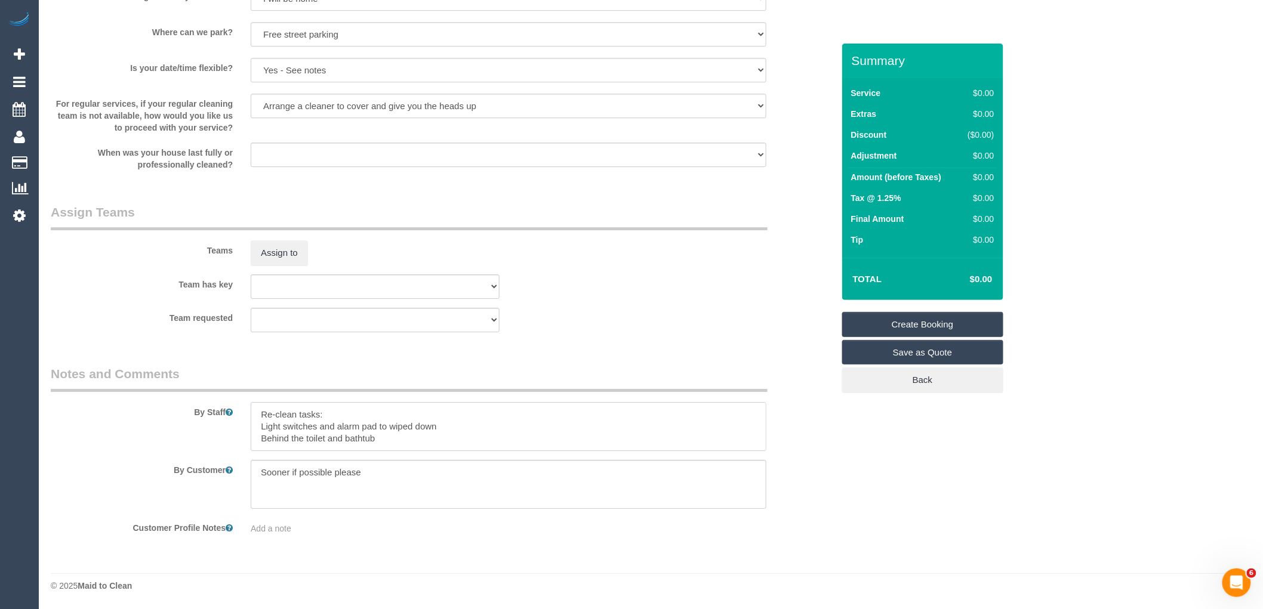
scroll to position [4, 0]
click at [315, 437] on textarea at bounding box center [509, 426] width 516 height 49
click at [315, 438] on textarea at bounding box center [509, 426] width 516 height 49
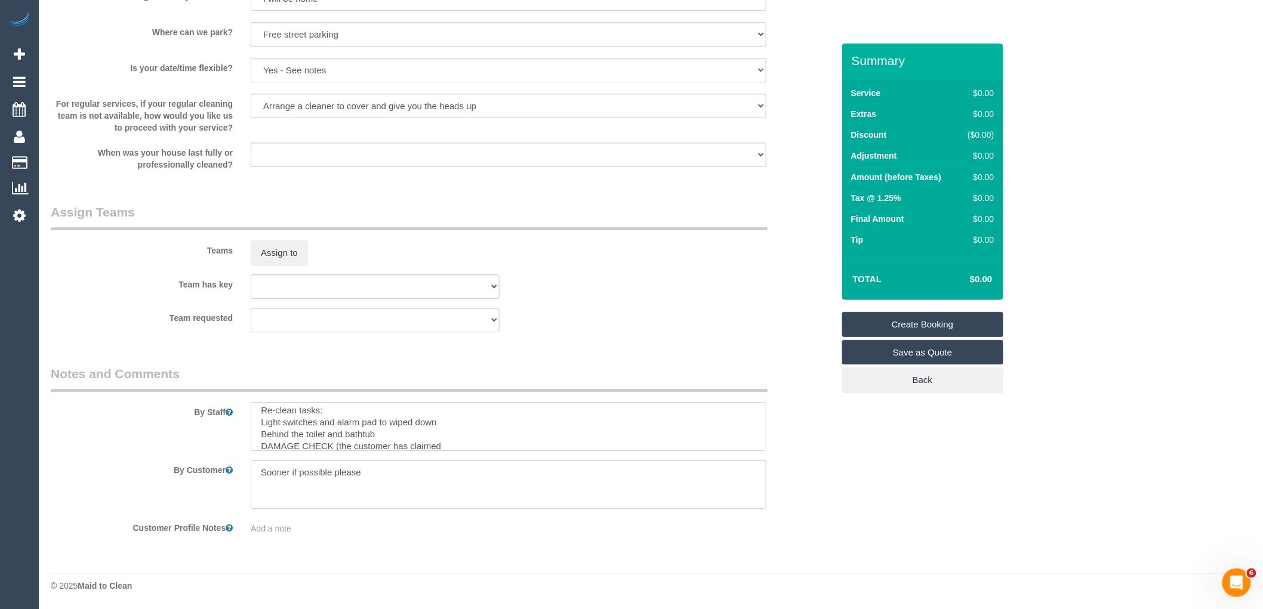
click at [314, 445] on textarea at bounding box center [509, 426] width 516 height 49
click at [331, 409] on textarea at bounding box center [509, 426] width 516 height 49
paste textarea "DAMAGE CHECK (the customer has claimed"
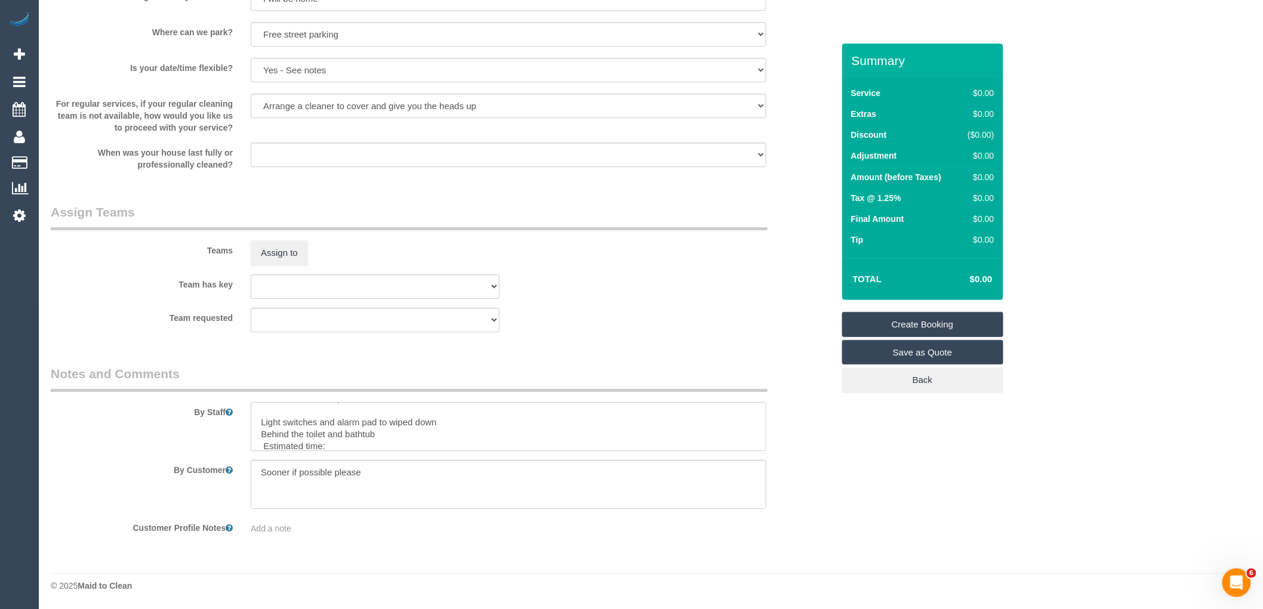
scroll to position [0, 0]
click at [467, 430] on textarea at bounding box center [509, 426] width 516 height 49
click at [434, 427] on textarea at bounding box center [509, 426] width 516 height 49
click at [433, 420] on textarea at bounding box center [509, 426] width 516 height 49
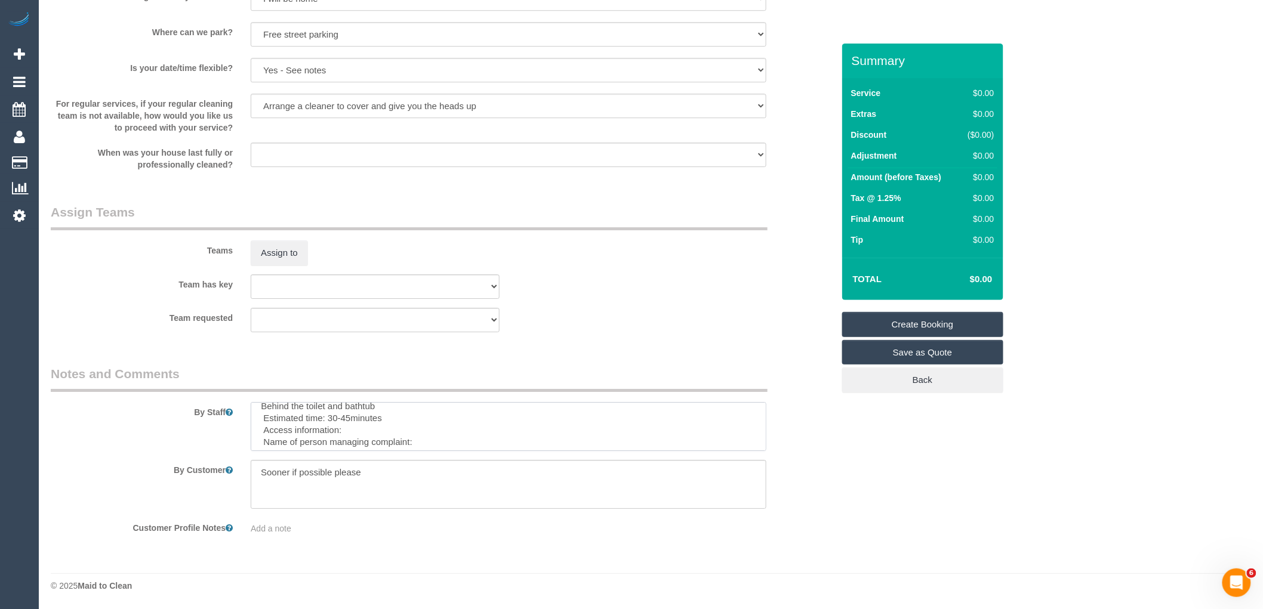
click at [356, 431] on textarea at bounding box center [509, 426] width 516 height 49
click at [415, 441] on textarea at bounding box center [509, 426] width 516 height 49
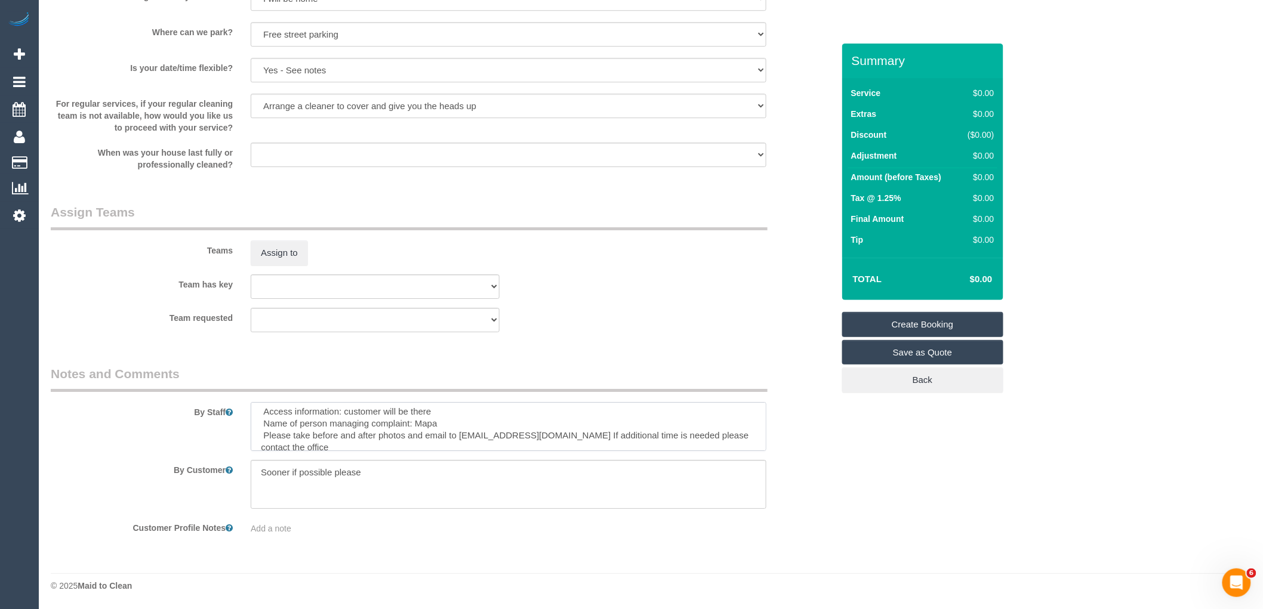
scroll to position [82, 0]
type textarea "Re-clean tasks: DAMAGE CHECK (the customer has claimed the previous cleaners cr…"
click at [366, 469] on textarea at bounding box center [509, 484] width 516 height 49
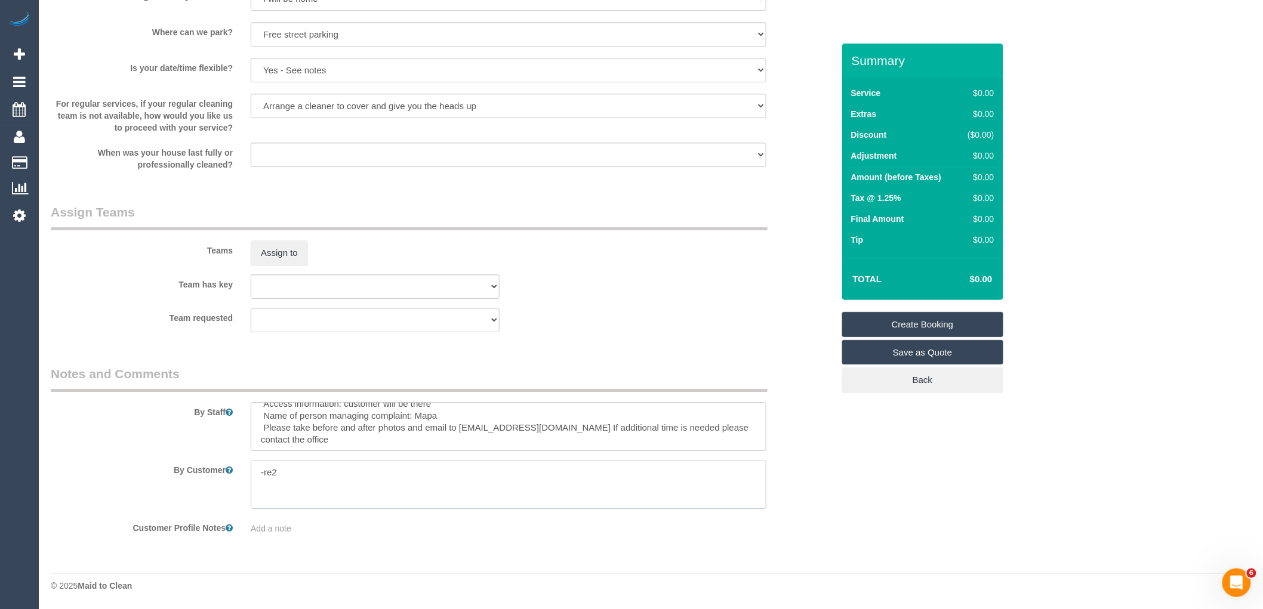
type textarea "Customer availability: Original team: Are original team to be sent back: If yes…"
drag, startPoint x: 258, startPoint y: 468, endPoint x: 513, endPoint y: 535, distance: 263.7
click at [513, 535] on fieldset "Notes and Comments By Staff By Customer Customer Profile Notes Add a note" at bounding box center [442, 454] width 783 height 178
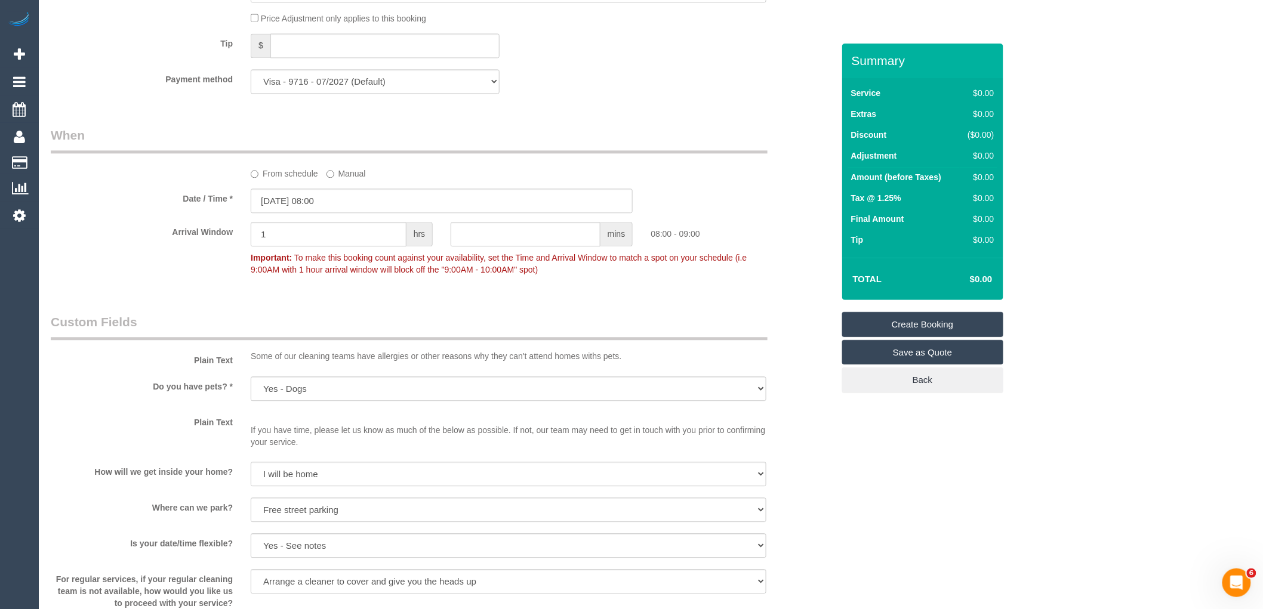
scroll to position [822, 0]
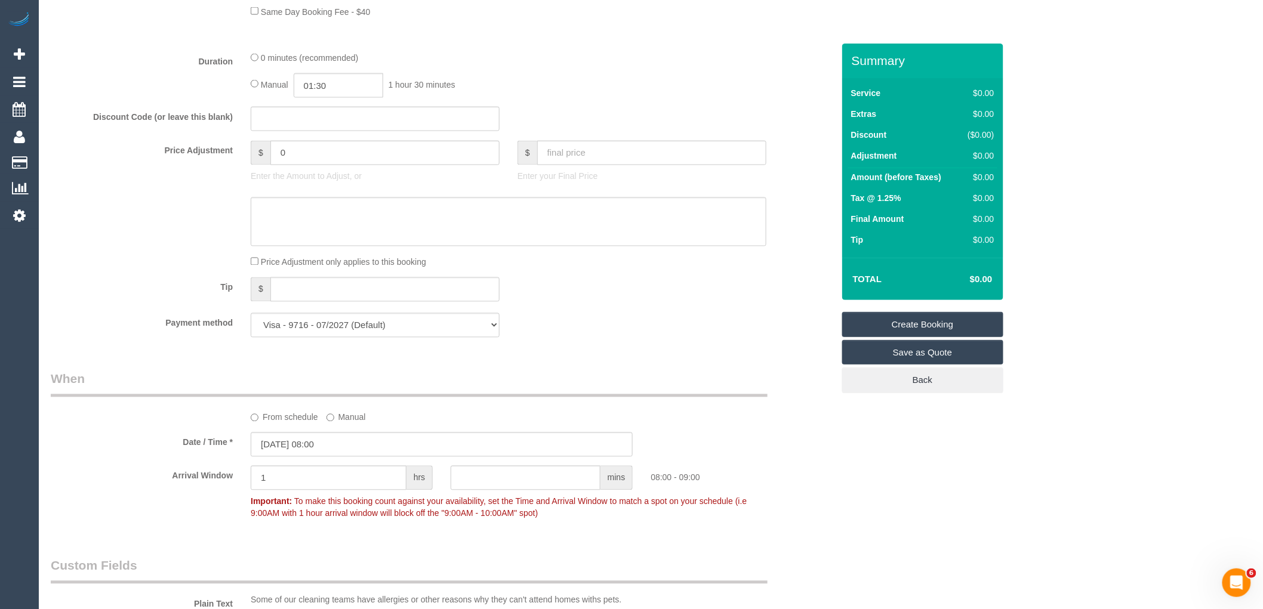
click at [901, 324] on link "Create Booking" at bounding box center [922, 324] width 161 height 25
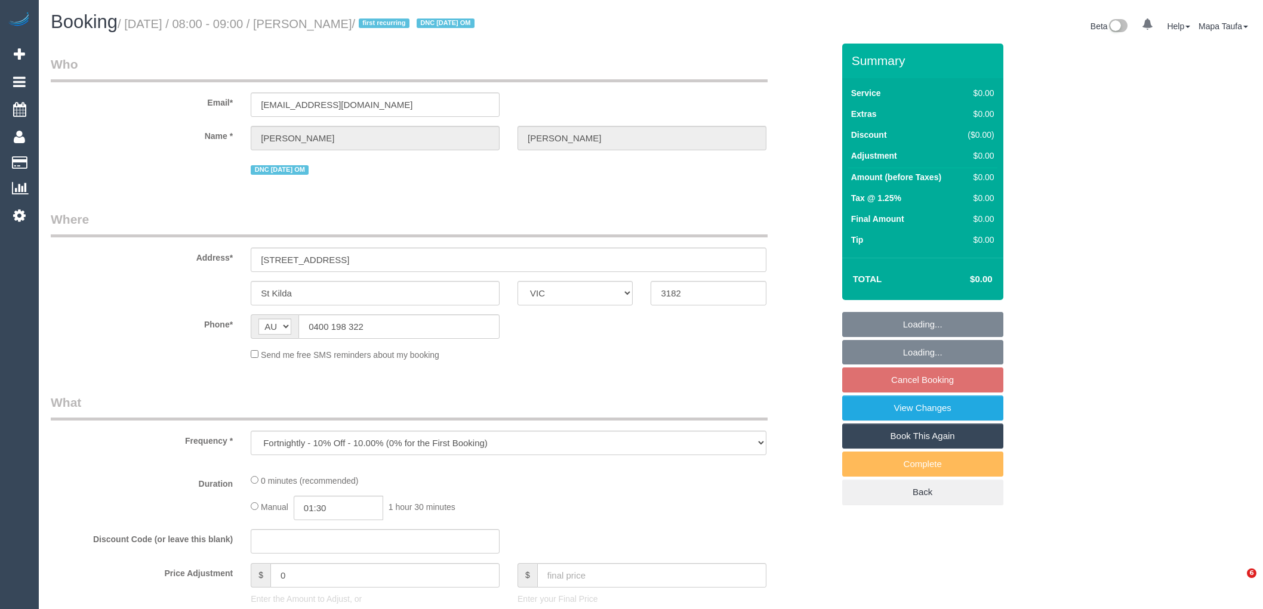
select select "VIC"
select select "string:stripe-pm_1SEN6T2GScqysDRVpDk9WCxo"
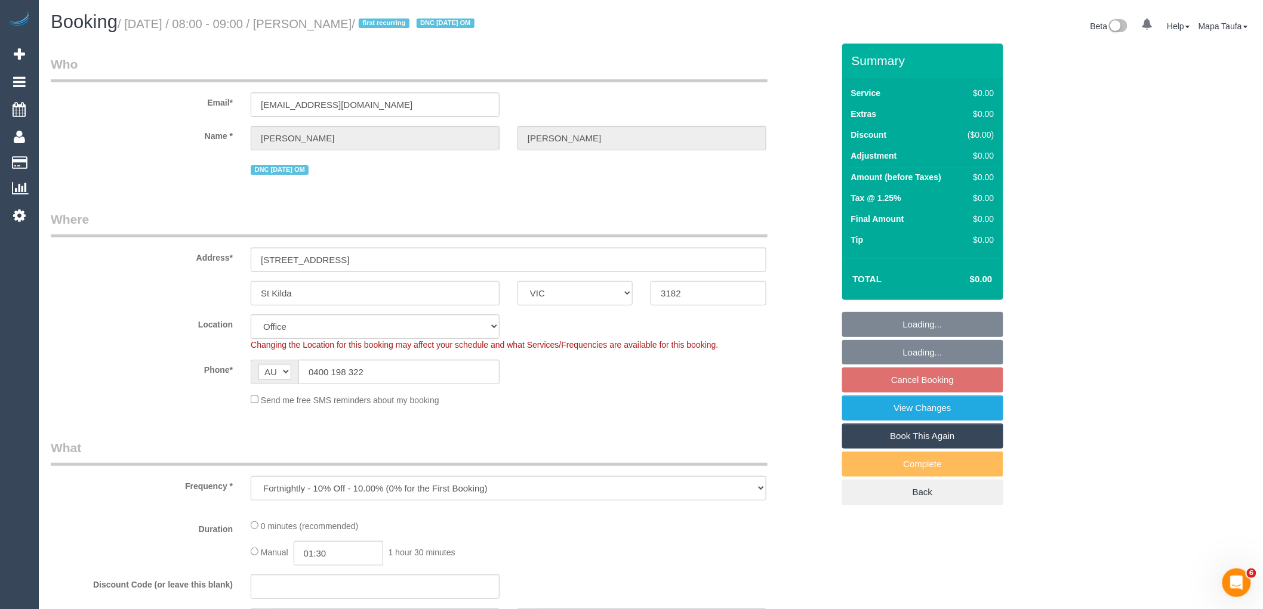
select select "object:755"
select select "number:27"
select select "number:14"
select select "number:19"
select select "number:36"
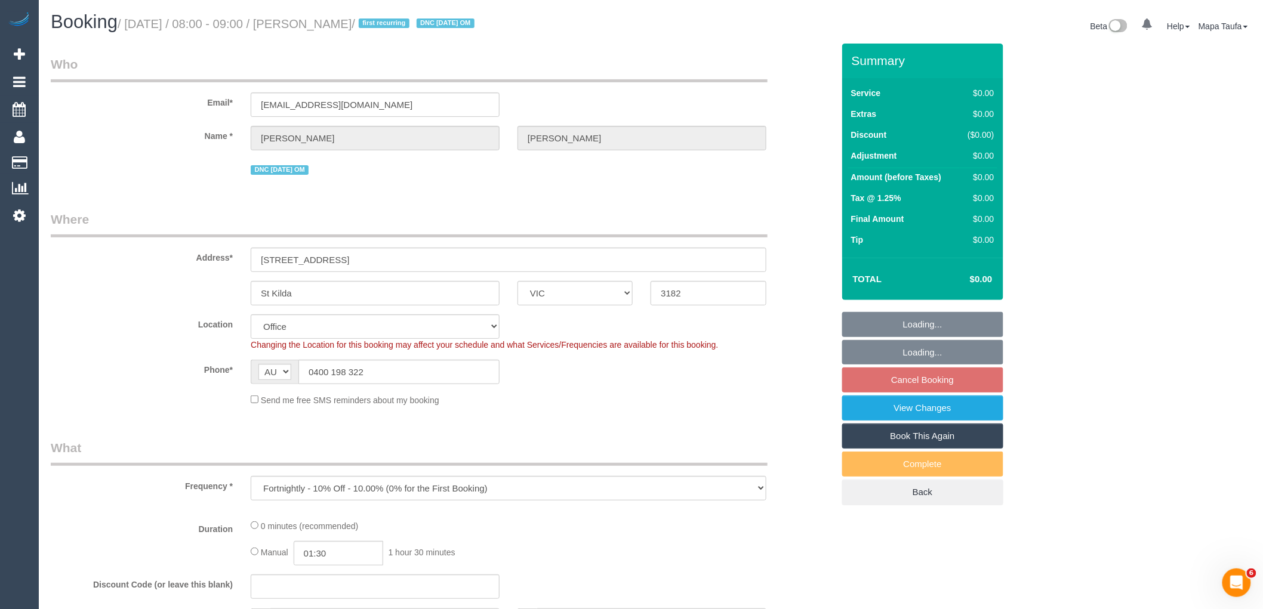
select select "number:34"
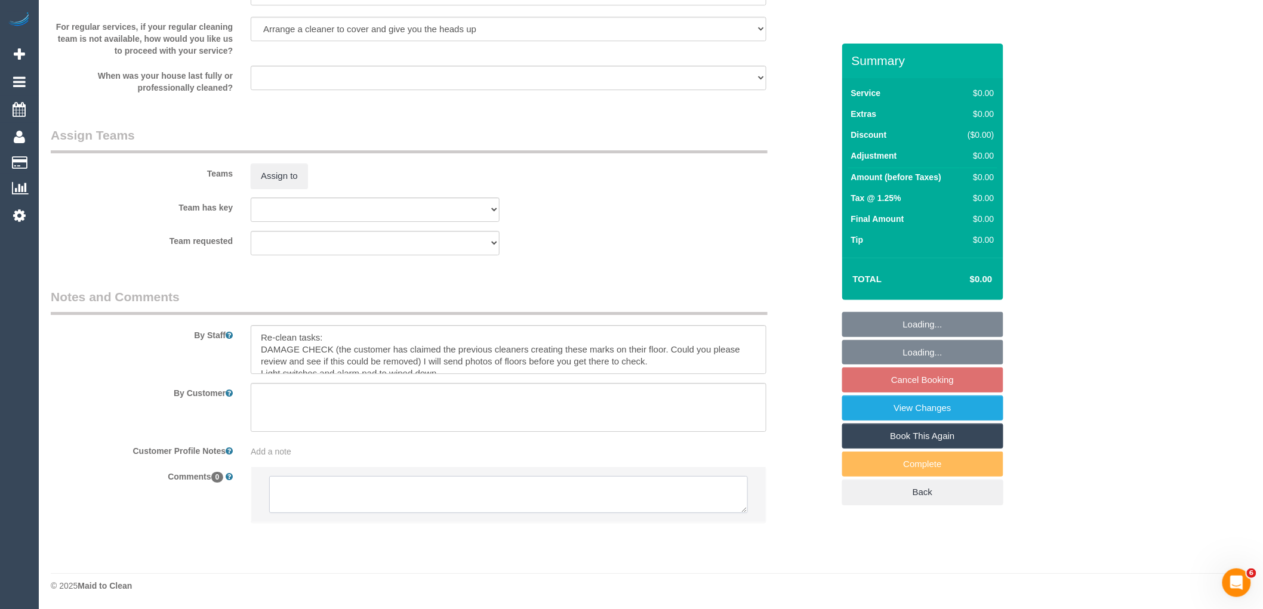
click at [498, 490] on textarea at bounding box center [508, 494] width 479 height 37
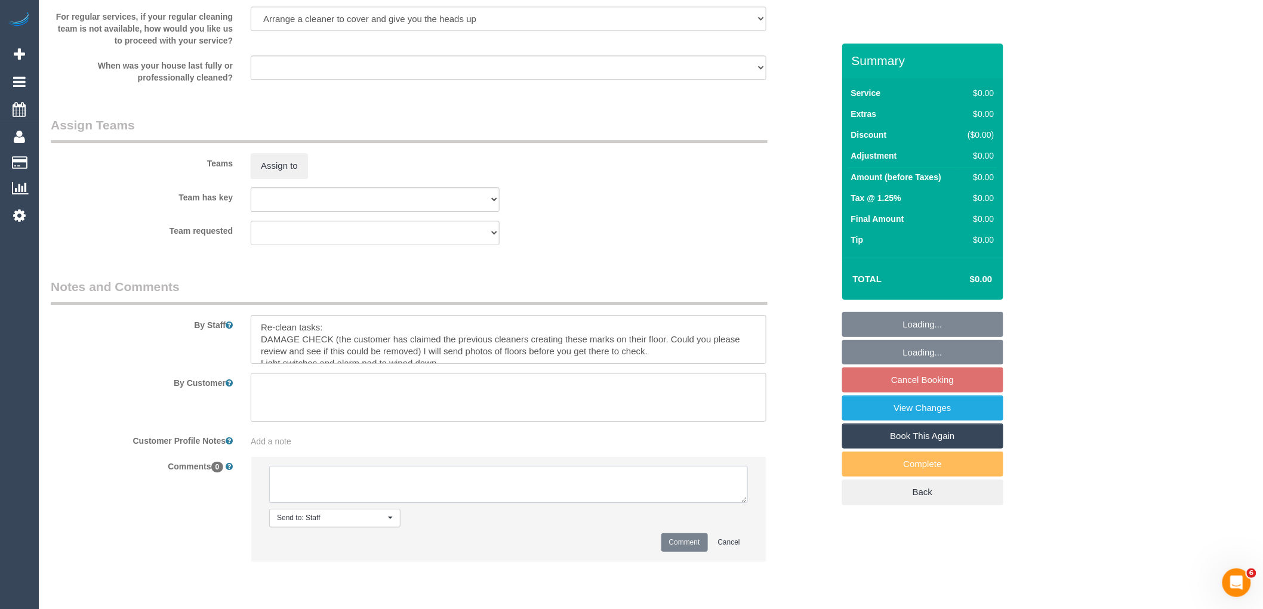
paste textarea "Customer availability: Original team: Are original team to be sent back: If yes…"
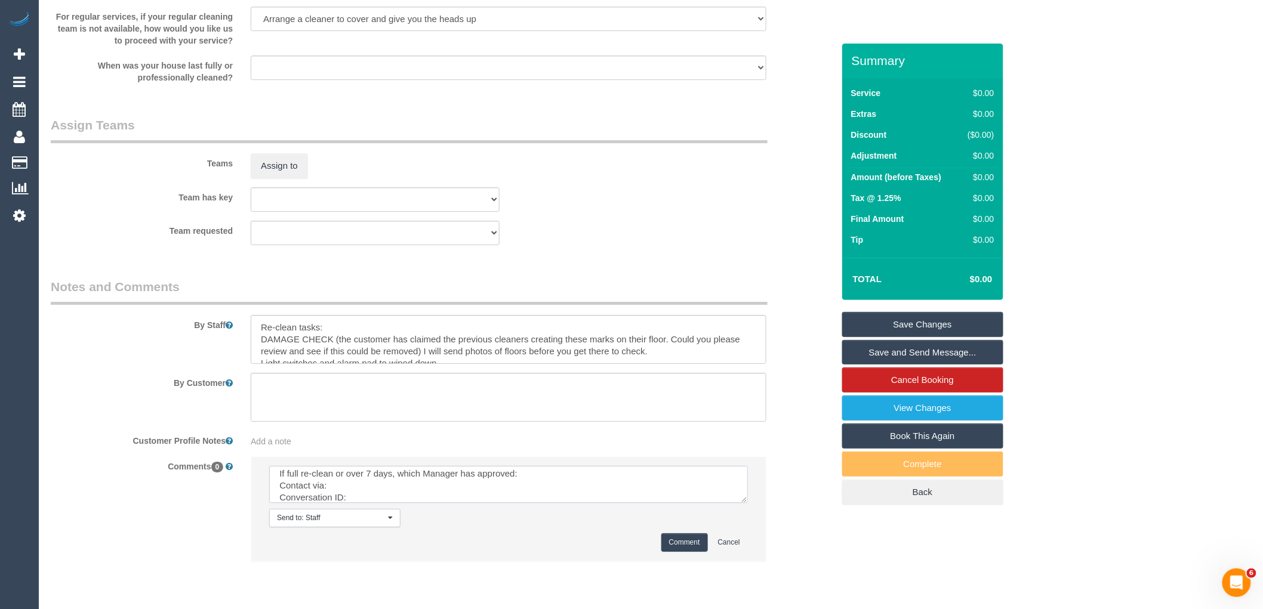
type textarea "Customer availability: Original team: Are original team to be sent back: If yes…"
click at [689, 546] on button "Comment" at bounding box center [684, 543] width 47 height 19
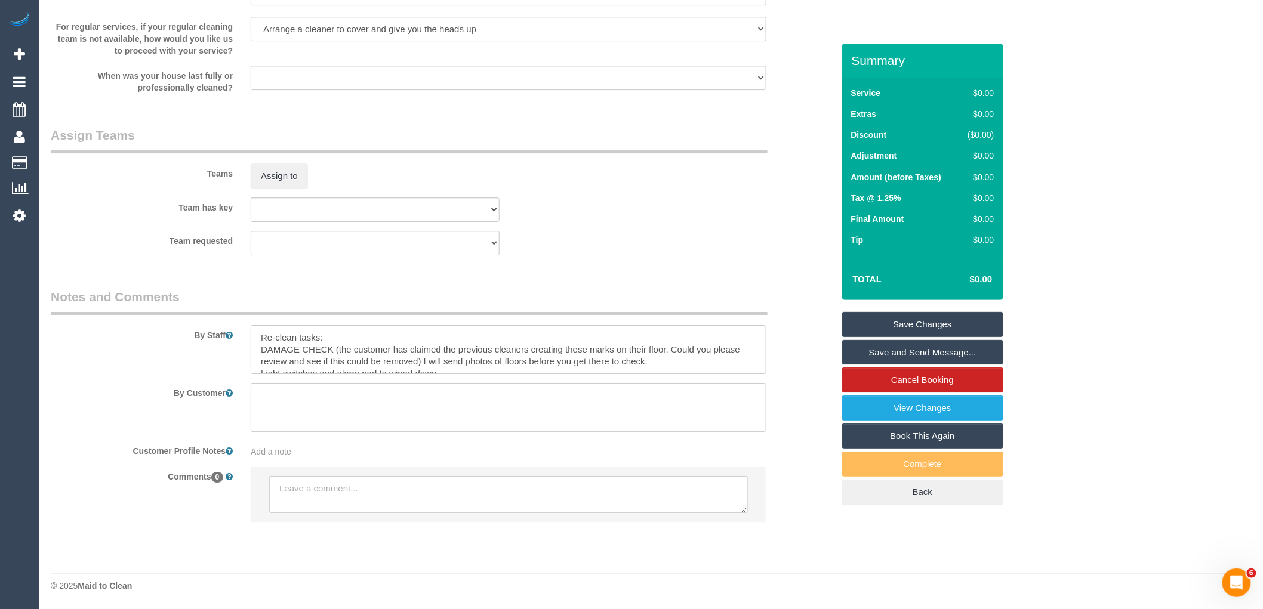
scroll to position [0, 0]
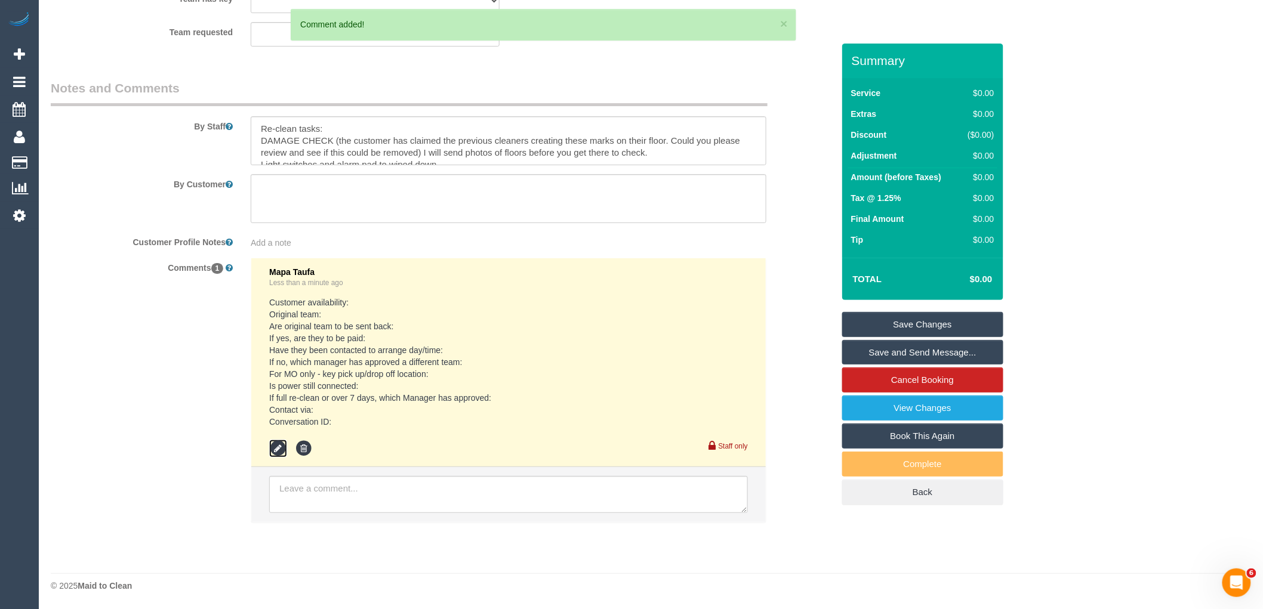
click at [278, 449] on icon at bounding box center [278, 449] width 18 height 18
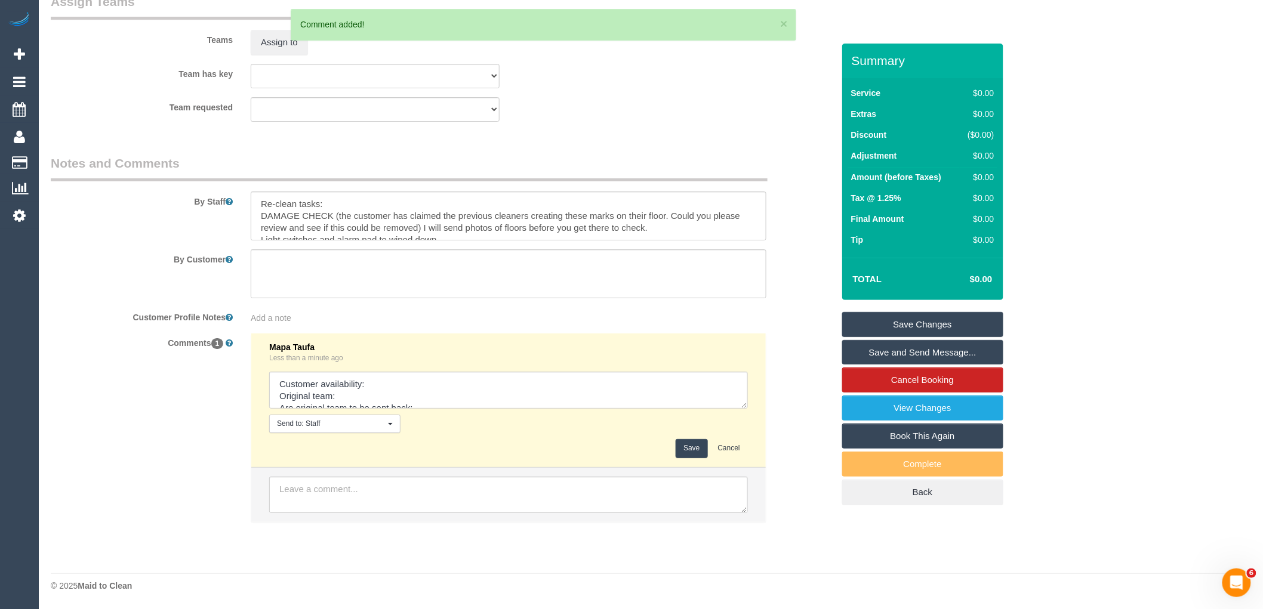
scroll to position [1815, 0]
drag, startPoint x: 741, startPoint y: 405, endPoint x: 801, endPoint y: 580, distance: 185.0
click at [801, 535] on div "Comments 1 Mapa Taufa Less than a minute ago Send to: Staff Nothing selected Se…" at bounding box center [442, 434] width 800 height 202
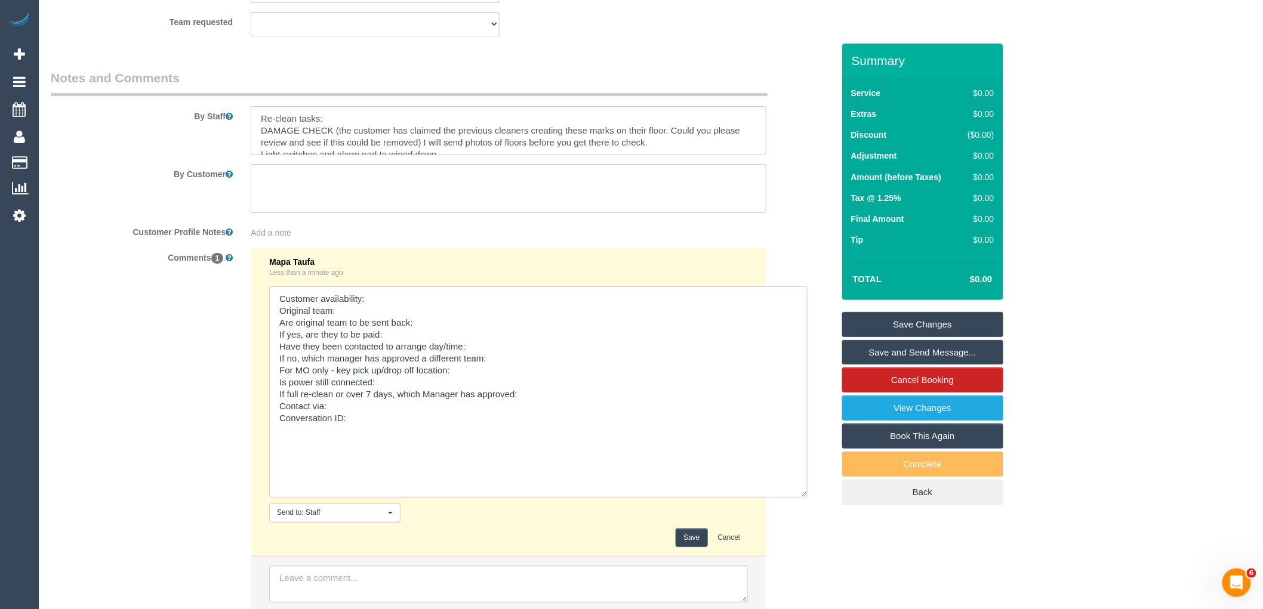
click at [377, 305] on textarea at bounding box center [538, 392] width 538 height 211
drag, startPoint x: 409, startPoint y: 313, endPoint x: 368, endPoint y: 308, distance: 41.5
click at [368, 308] on textarea at bounding box center [538, 392] width 538 height 211
click at [362, 327] on textarea at bounding box center [538, 392] width 538 height 211
click at [355, 318] on textarea at bounding box center [538, 392] width 538 height 211
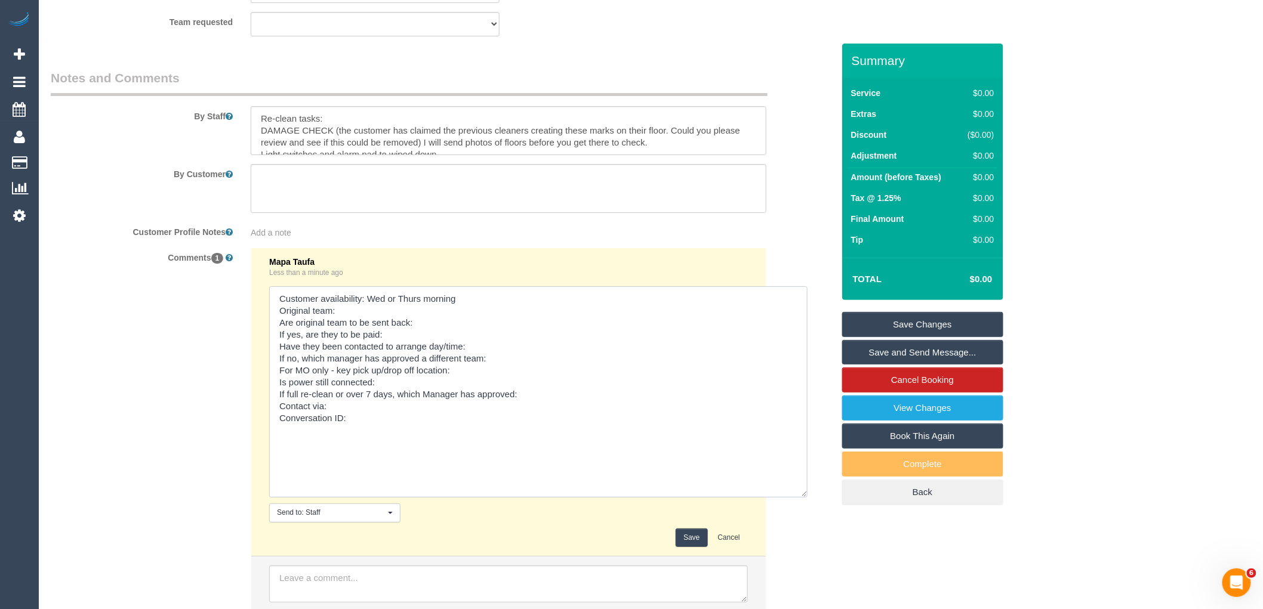
type textarea "Customer availability: Wed or Thurs morning Original team: Are original team to…"
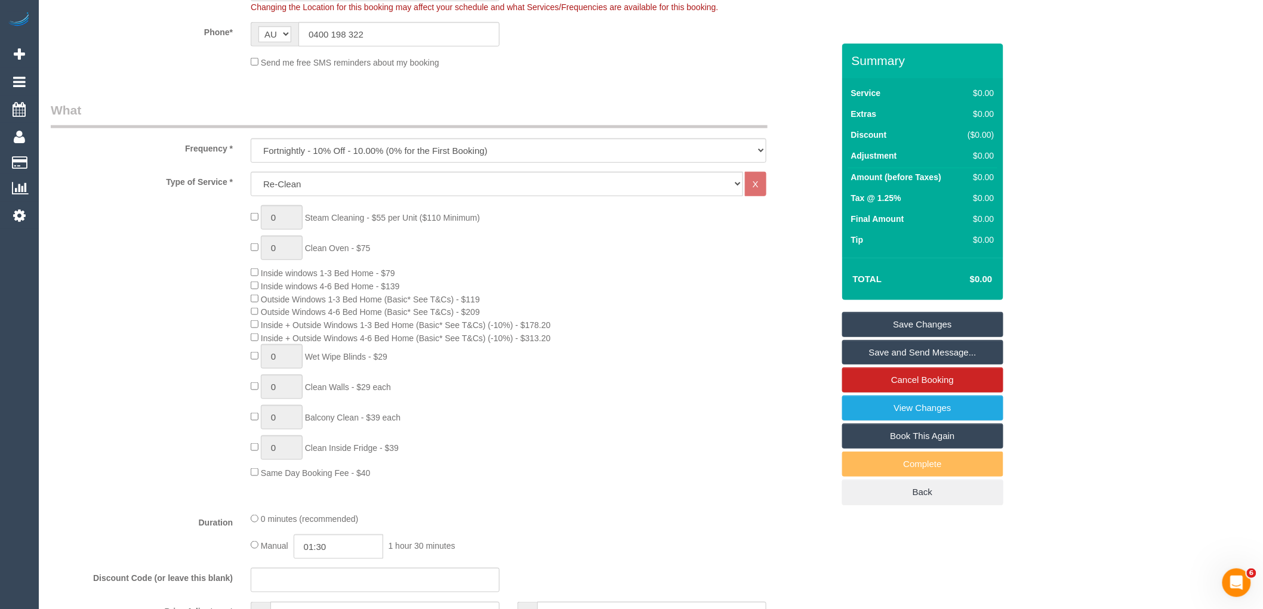
scroll to position [223, 0]
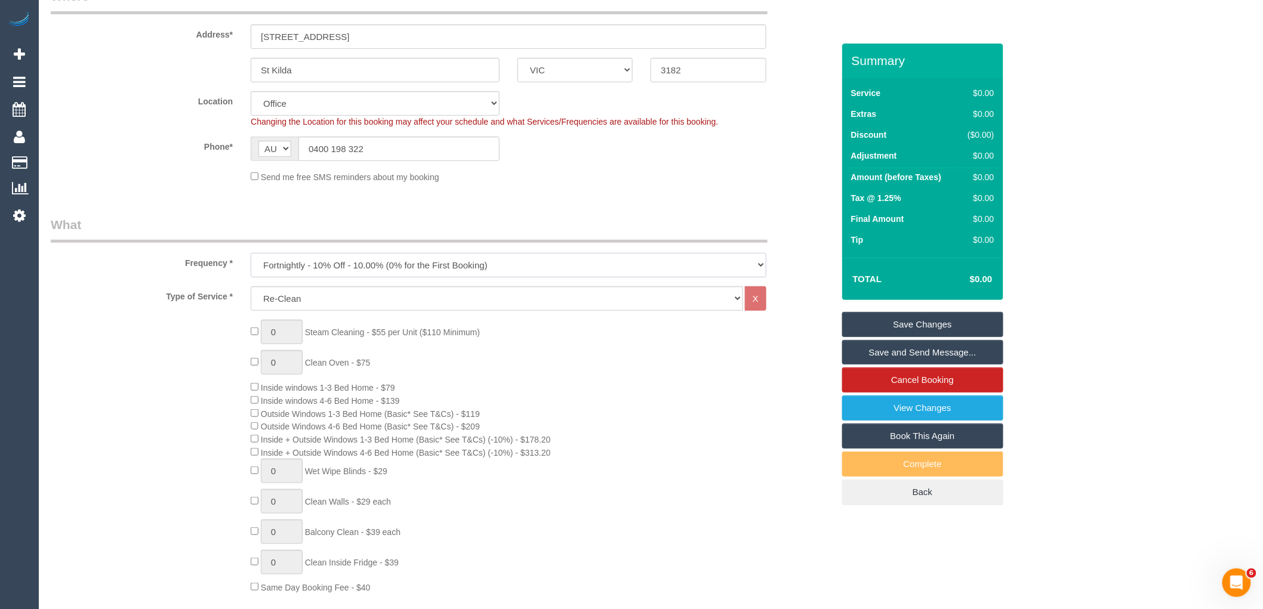
click at [341, 261] on select "One Time Cleaning Weekly - 10% Off - 10.00% (0% for the First Booking) Fortnigh…" at bounding box center [509, 265] width 516 height 24
select select "object:756"
click at [251, 254] on select "One Time Cleaning Weekly - 10% Off - 10.00% (0% for the First Booking) Fortnigh…" at bounding box center [509, 265] width 516 height 24
click at [887, 315] on link "Save Changes" at bounding box center [922, 324] width 161 height 25
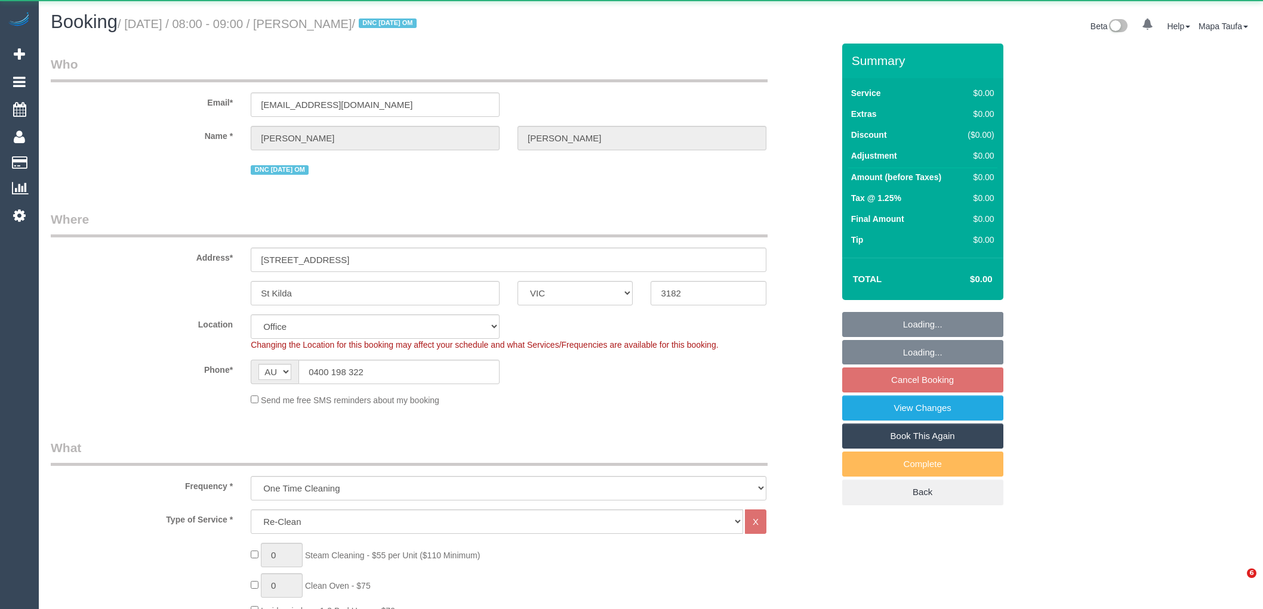
select select "VIC"
select select "object:774"
select select "string:stripe-pm_1SEN6T2GScqysDRVpDk9WCxo"
select select "number:27"
select select "number:14"
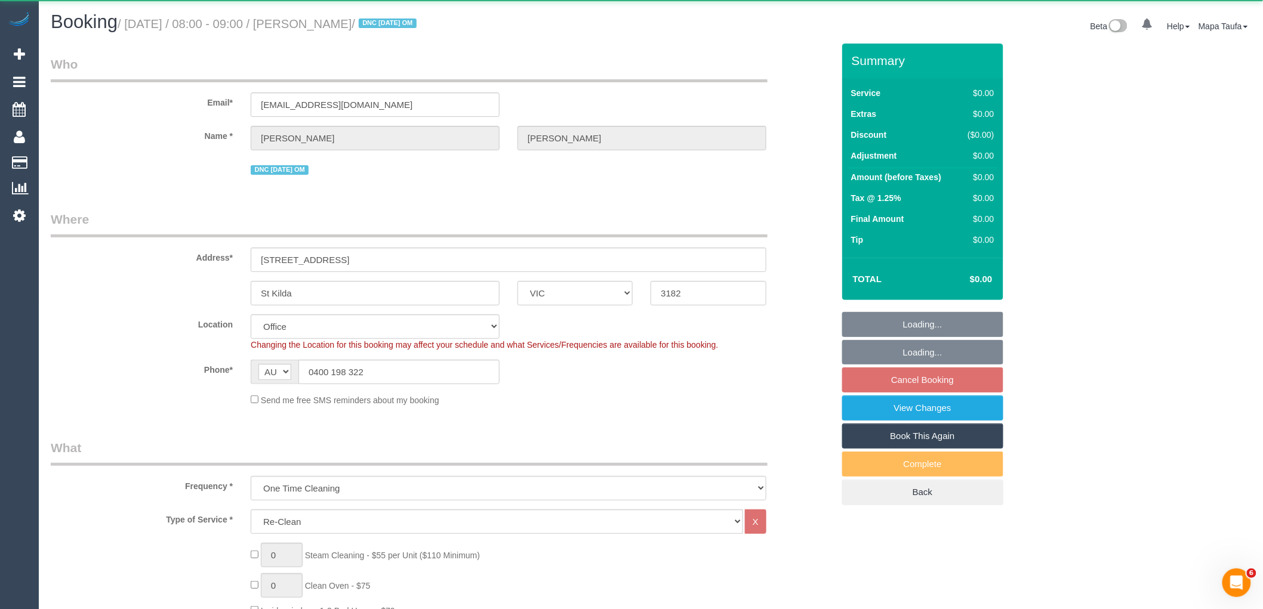
select select "number:19"
select select "number:36"
select select "number:34"
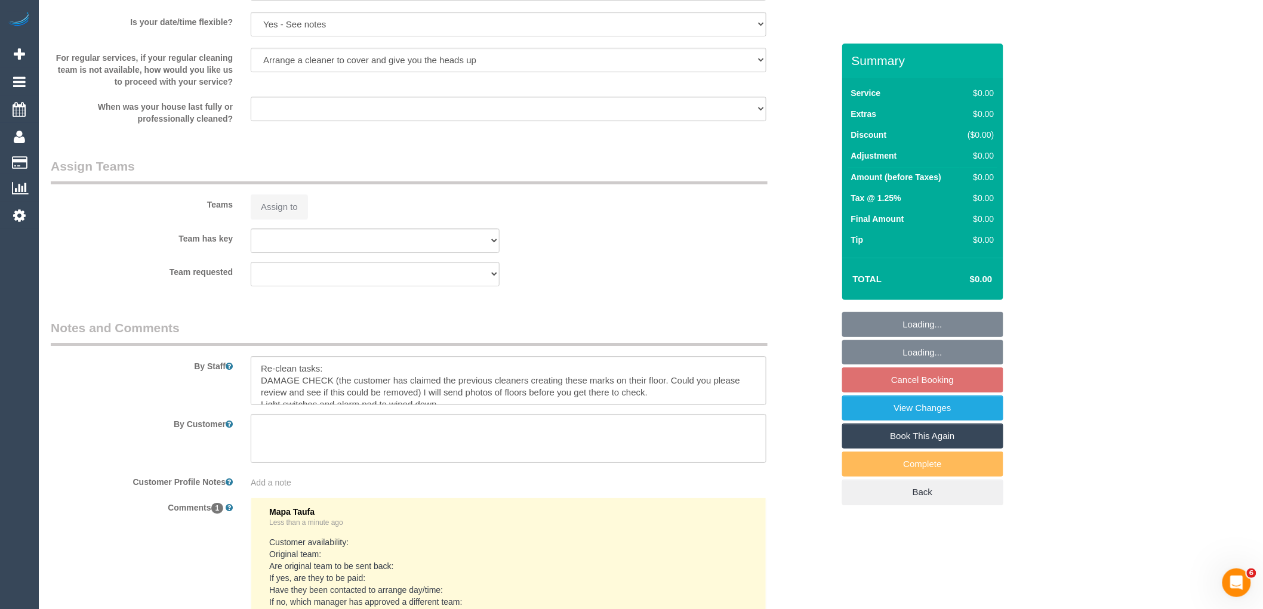
scroll to position [1812, 0]
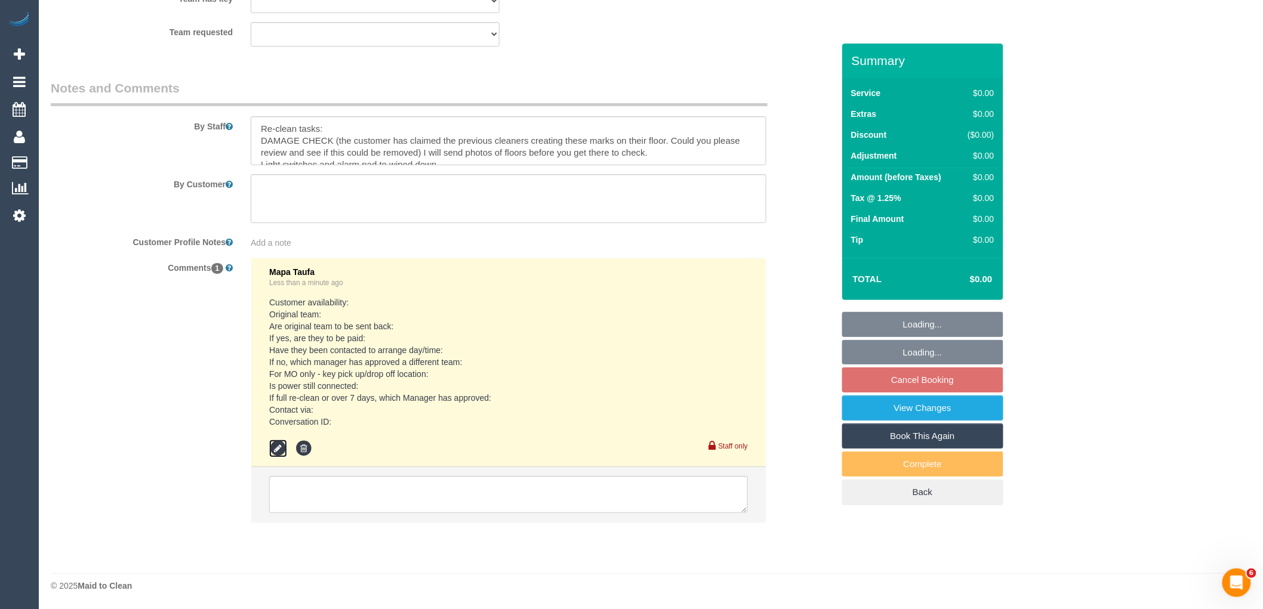
click at [273, 445] on icon at bounding box center [278, 449] width 18 height 18
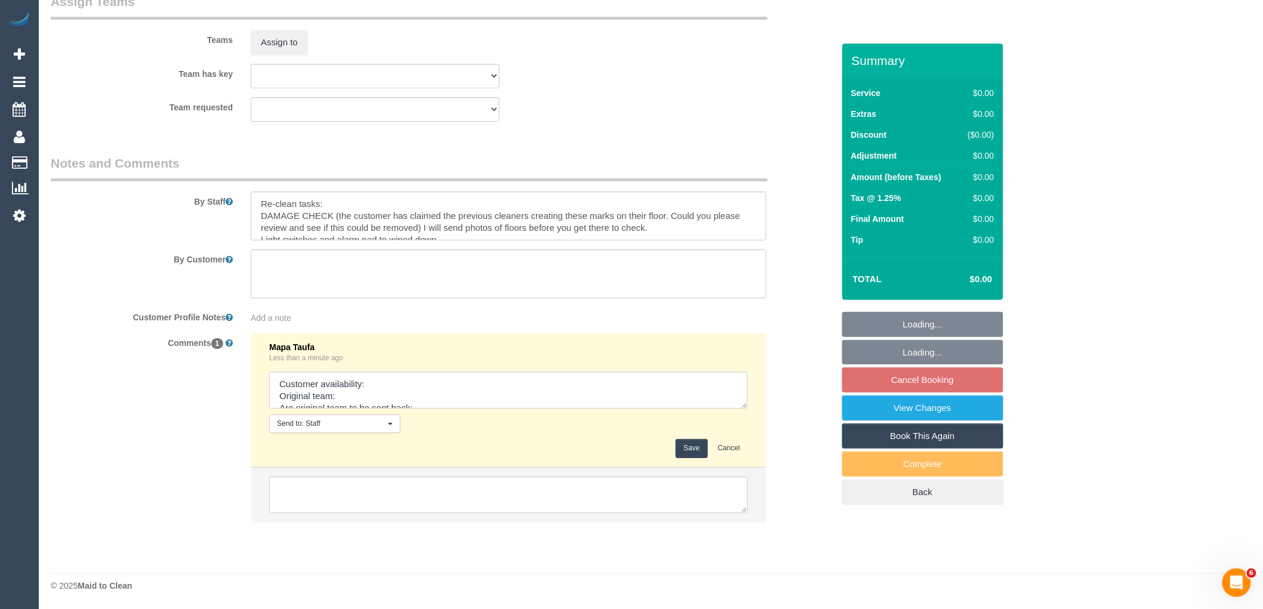
click at [804, 512] on div "Comments 1 Mapa Taufa Less than a minute ago Send to: Staff Nothing selected Se…" at bounding box center [442, 434] width 800 height 202
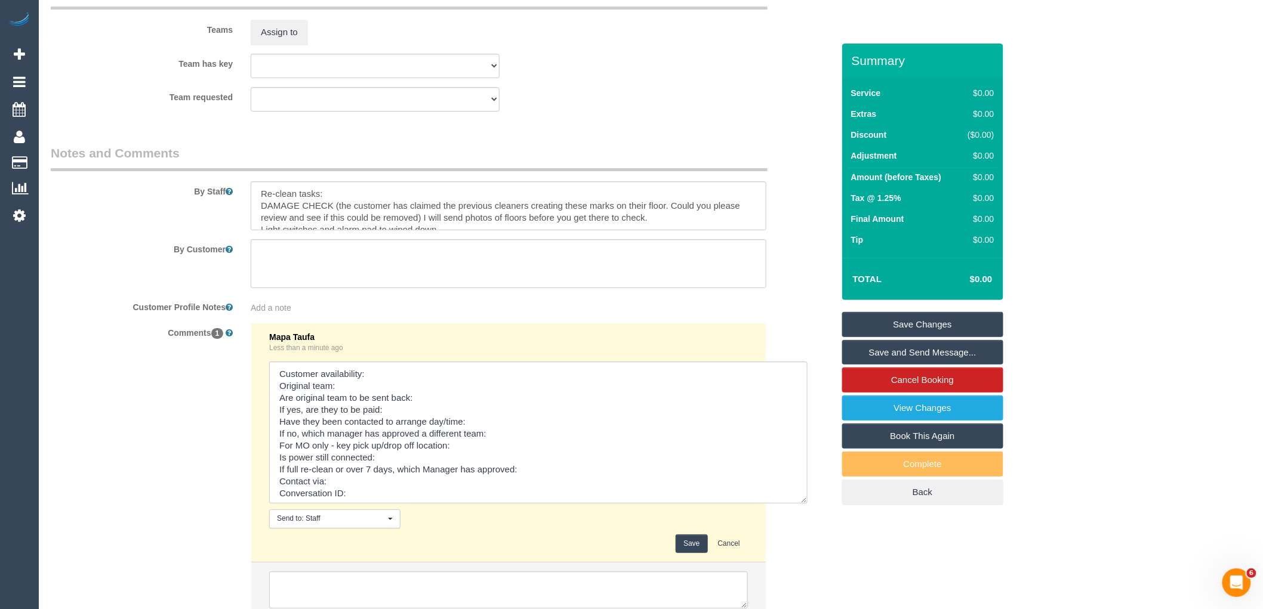
scroll to position [1812, 0]
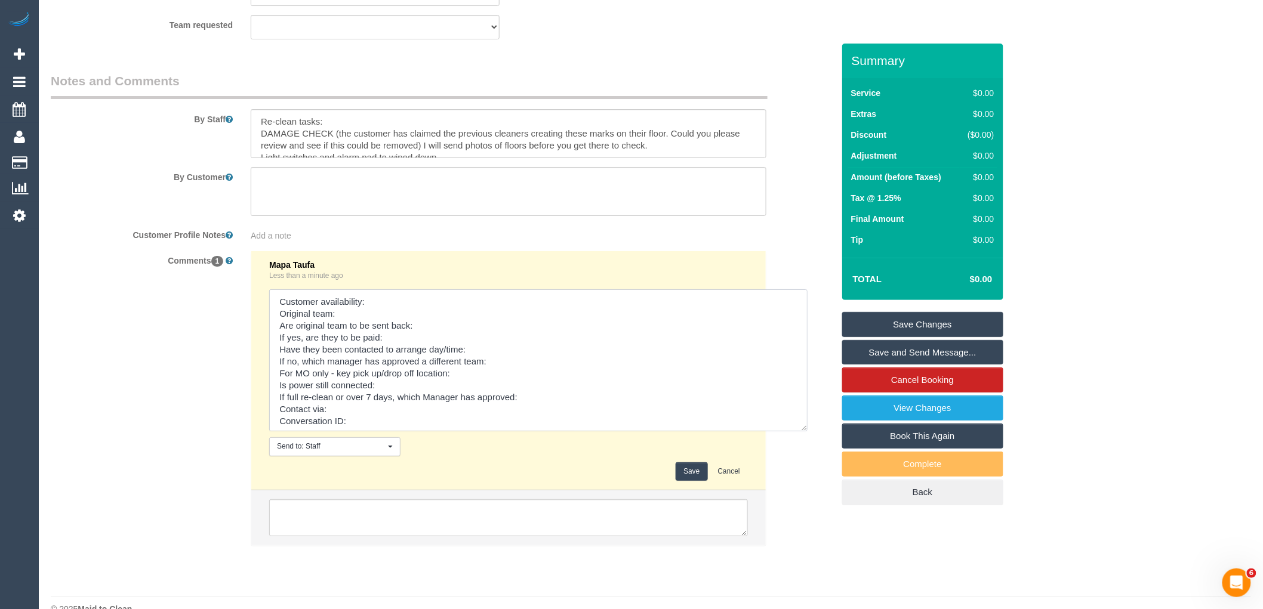
click at [438, 309] on textarea at bounding box center [538, 361] width 538 height 142
paste textarea "Shahida (+ Rayhan) (C)"
click at [389, 309] on textarea at bounding box center [538, 361] width 538 height 142
click at [420, 337] on textarea at bounding box center [538, 361] width 538 height 142
click at [359, 325] on textarea at bounding box center [538, 361] width 538 height 142
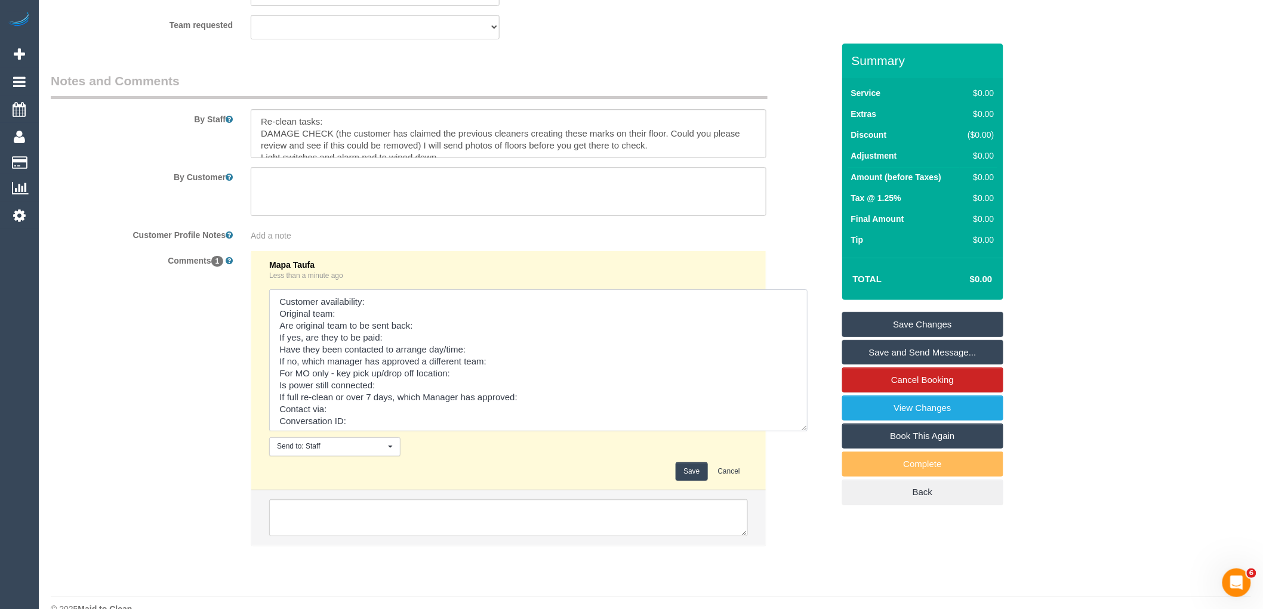
paste textarea "Shahida (+ Rayhan) (C)"
click at [386, 314] on textarea at bounding box center [538, 361] width 538 height 142
click at [395, 349] on textarea at bounding box center [538, 361] width 538 height 142
click at [442, 338] on textarea at bounding box center [538, 361] width 538 height 142
click at [433, 359] on textarea at bounding box center [538, 361] width 538 height 142
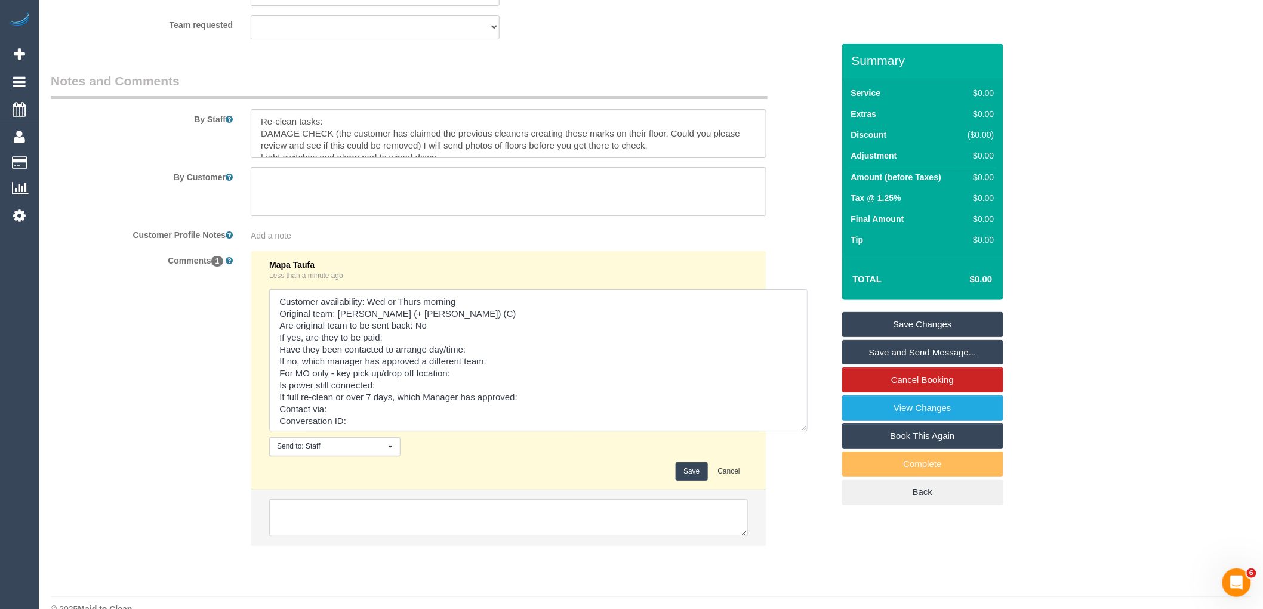
click at [433, 359] on textarea at bounding box center [538, 361] width 538 height 142
click at [494, 364] on textarea at bounding box center [538, 361] width 538 height 142
click at [384, 372] on textarea at bounding box center [538, 361] width 538 height 142
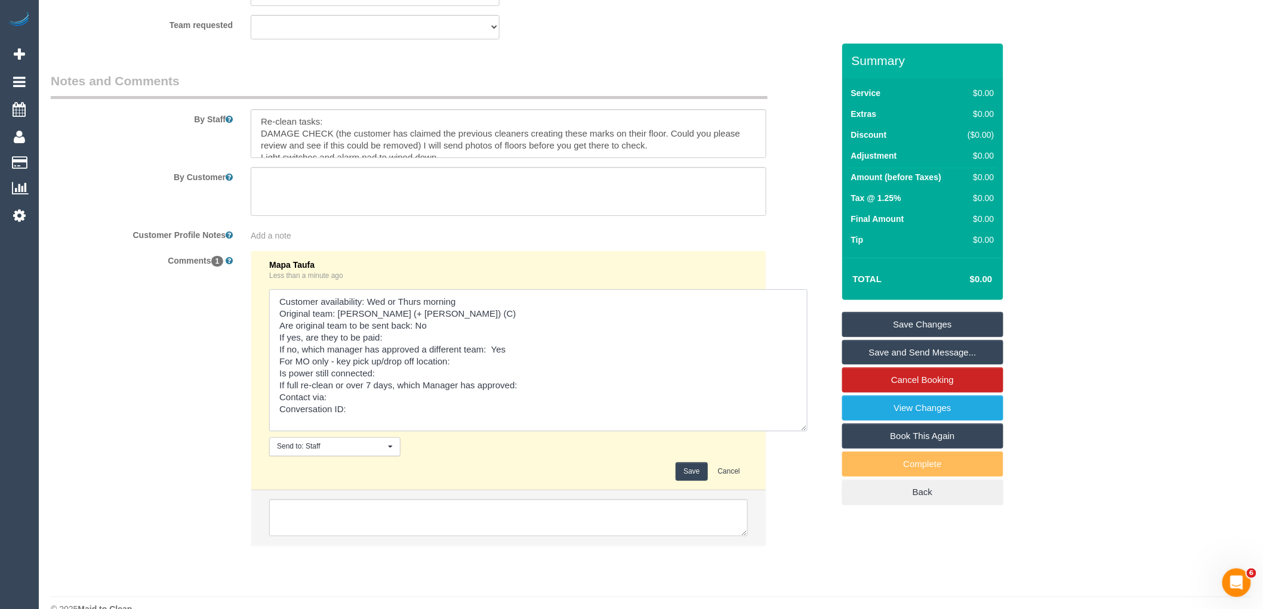
click at [384, 372] on textarea at bounding box center [538, 361] width 538 height 142
click at [418, 376] on textarea at bounding box center [538, 361] width 538 height 142
click at [373, 393] on textarea at bounding box center [538, 361] width 538 height 142
click at [392, 407] on textarea at bounding box center [538, 361] width 538 height 142
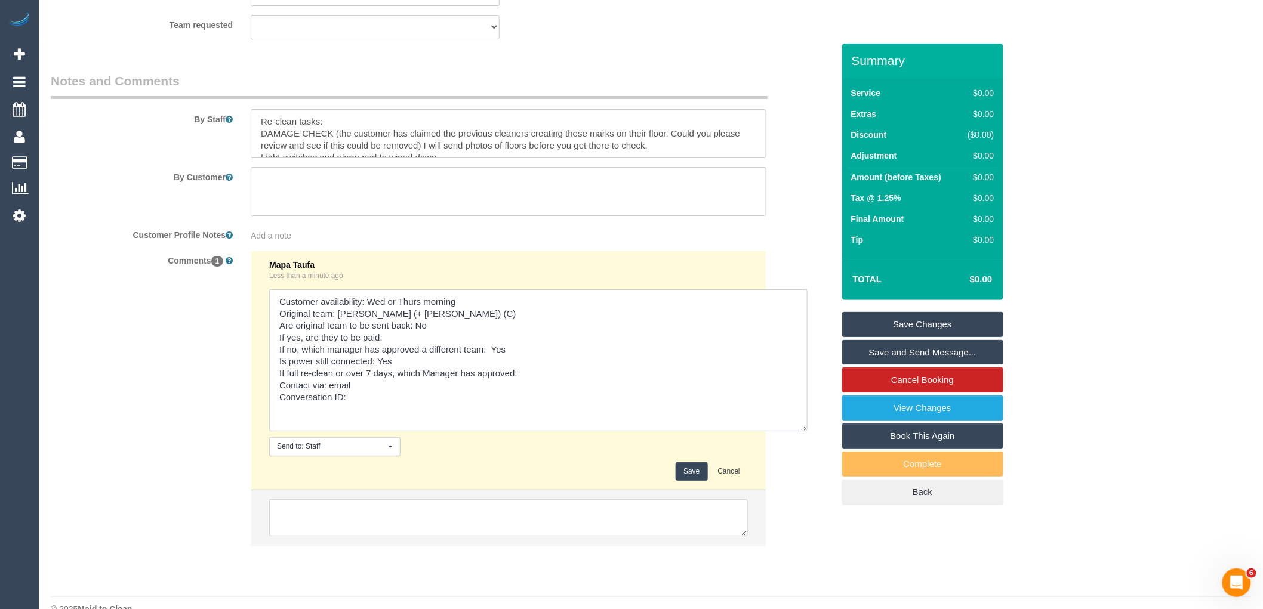
paste textarea "cnv_1fkwrspk"
type textarea "Customer availability: Wed or Thurs morning Original team: Shahida (+ Rayhan) (…"
click at [688, 481] on button "Save" at bounding box center [692, 472] width 32 height 19
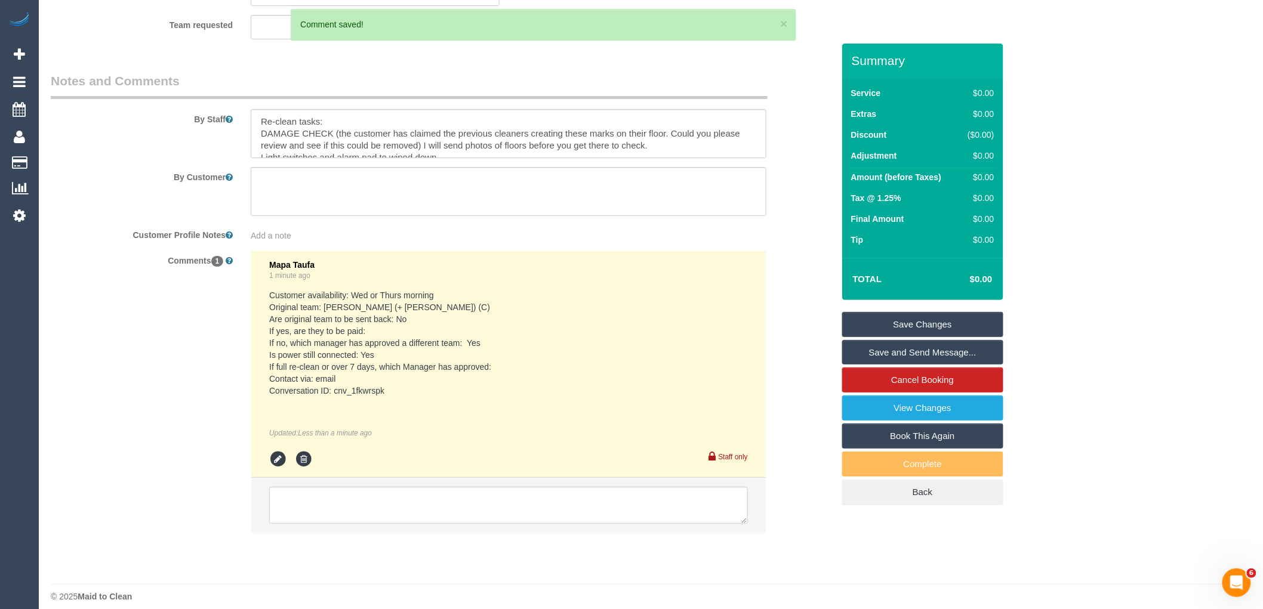
click at [944, 318] on link "Save Changes" at bounding box center [922, 324] width 161 height 25
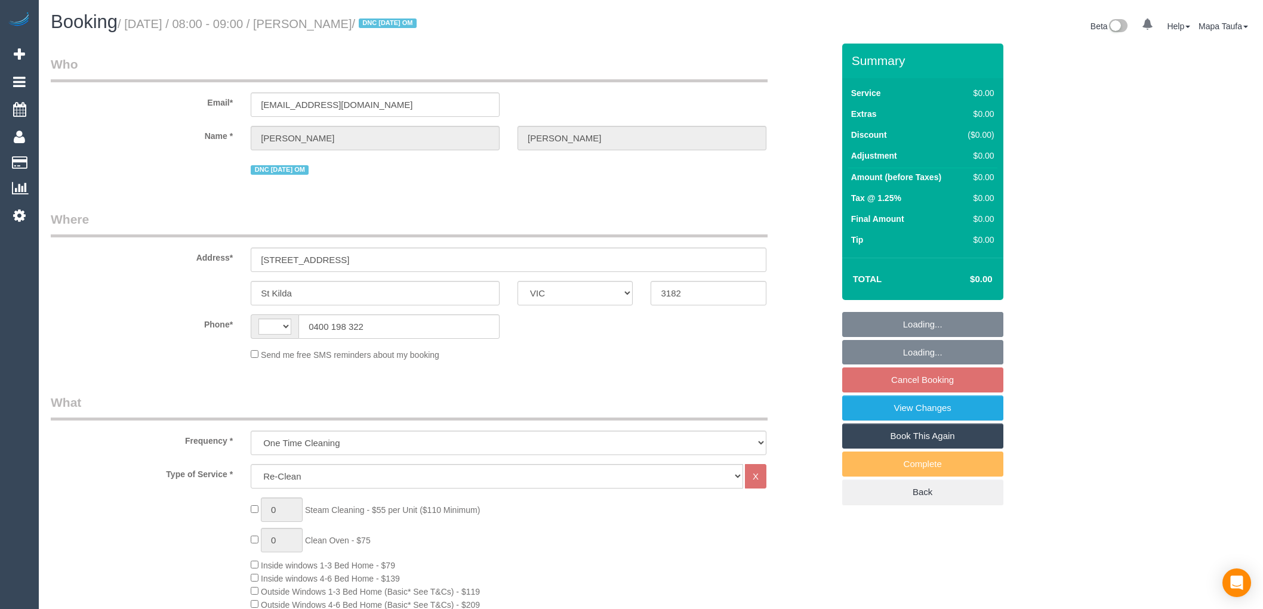
select select "VIC"
select select "string:AU"
select select "number:27"
select select "number:14"
select select "number:19"
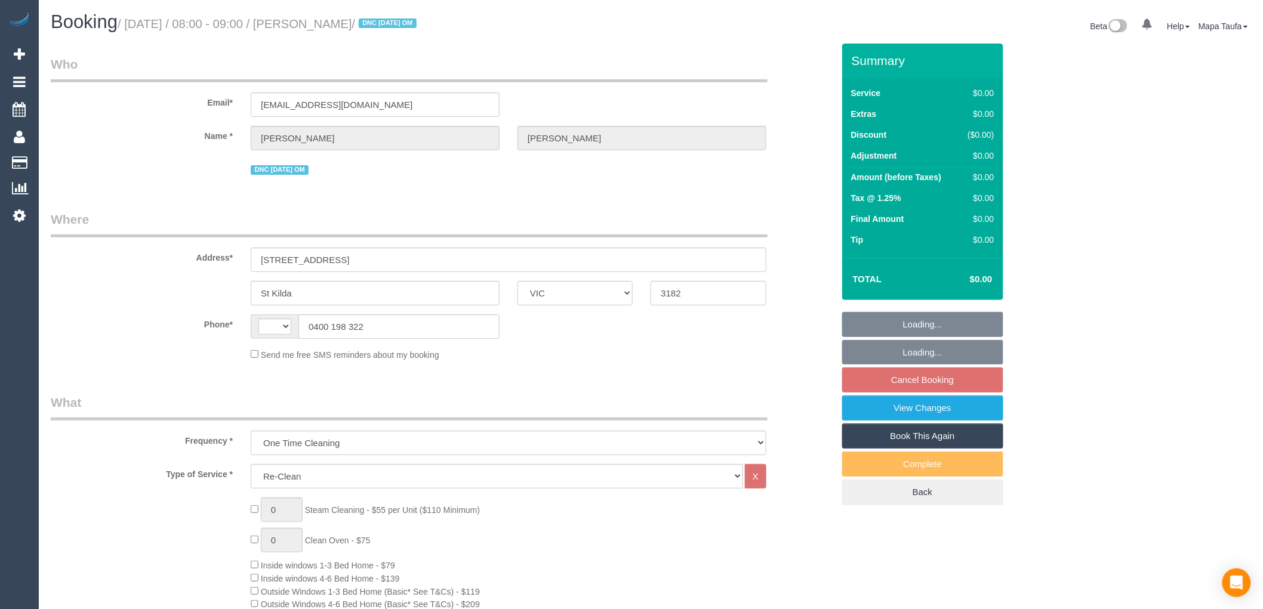
select select "number:36"
select select "number:34"
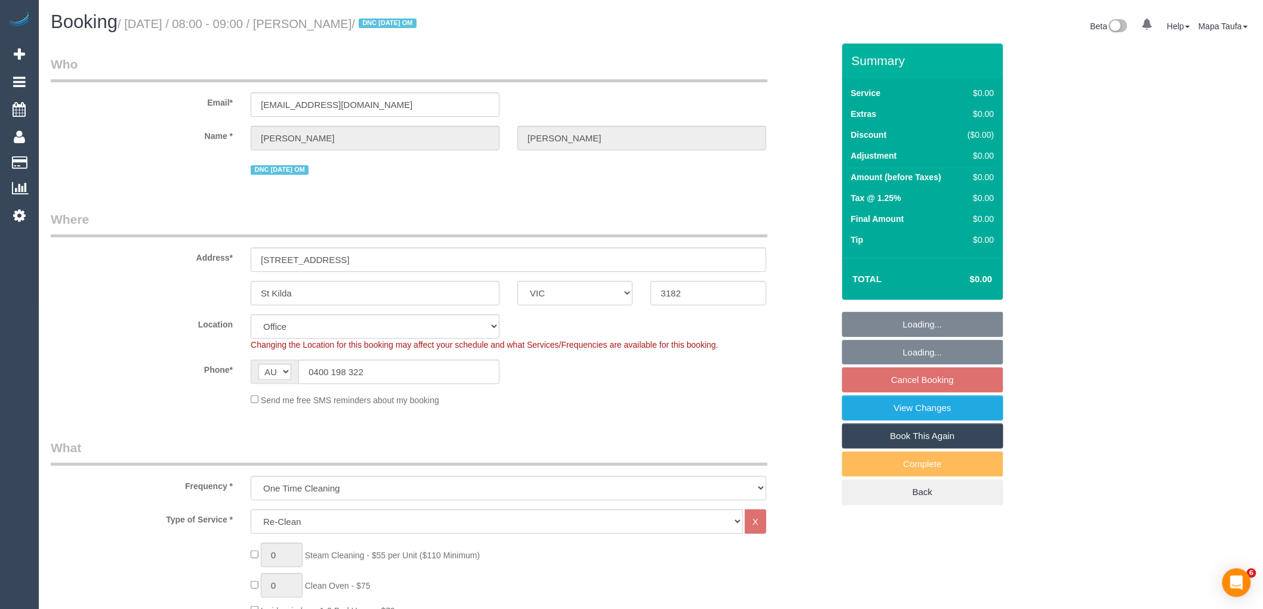
select select "object:777"
select select "string:stripe-pm_1SEN6T2GScqysDRVpDk9WCxo"
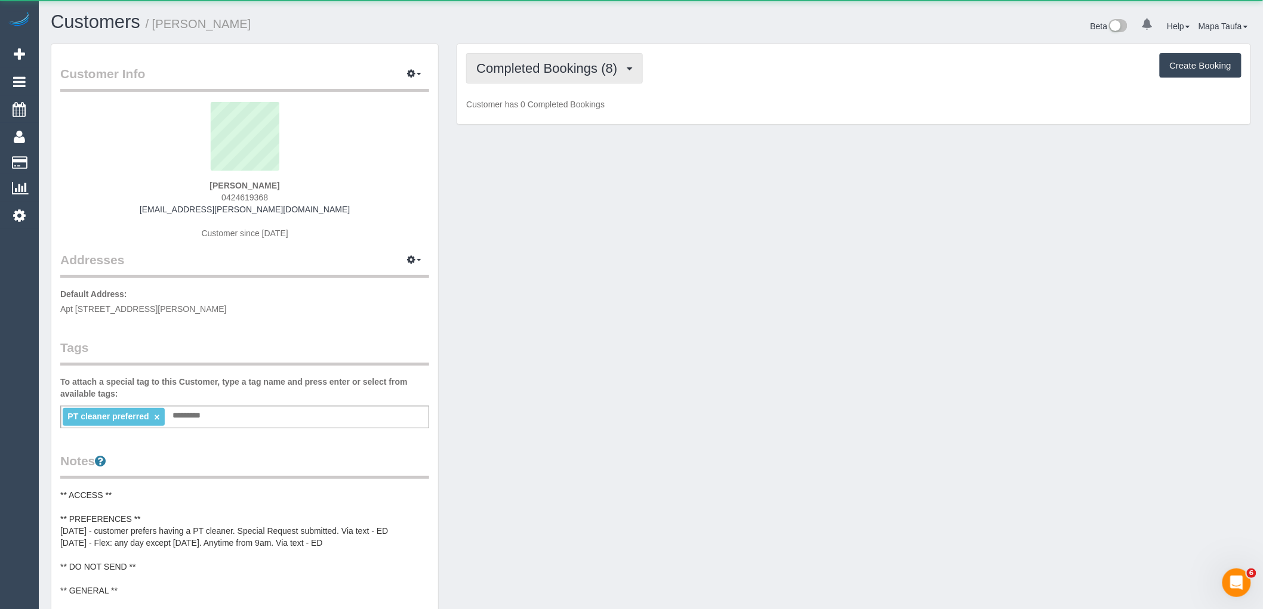
click at [574, 73] on span "Completed Bookings (8)" at bounding box center [549, 68] width 147 height 15
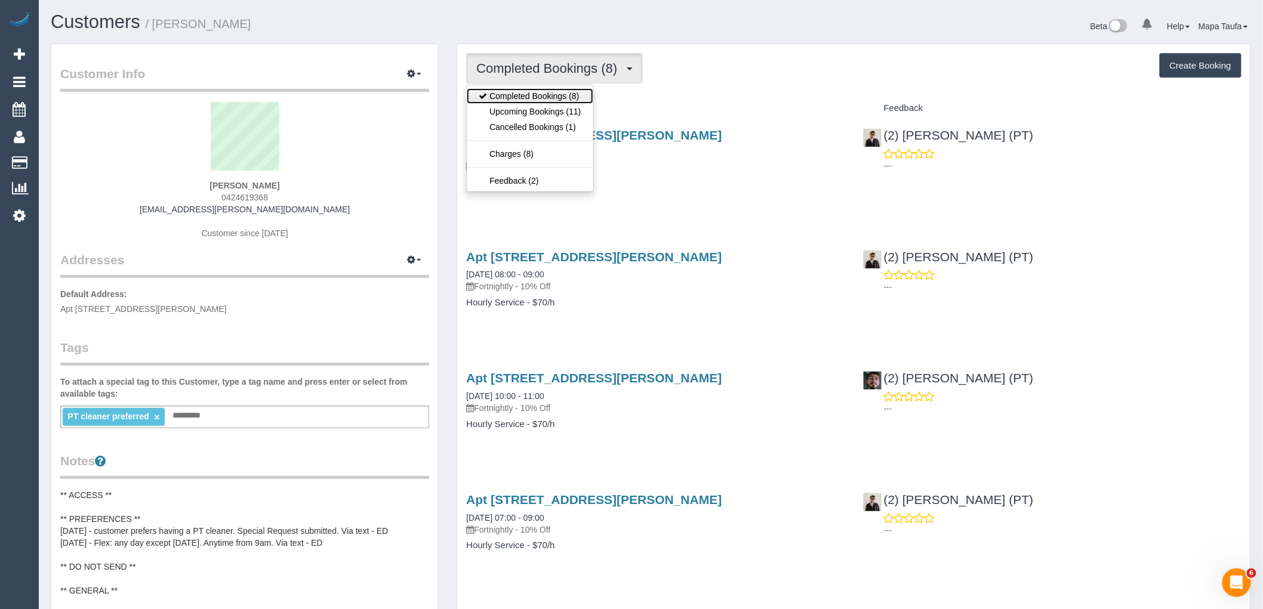
click at [557, 101] on link "Completed Bookings (8)" at bounding box center [530, 96] width 126 height 16
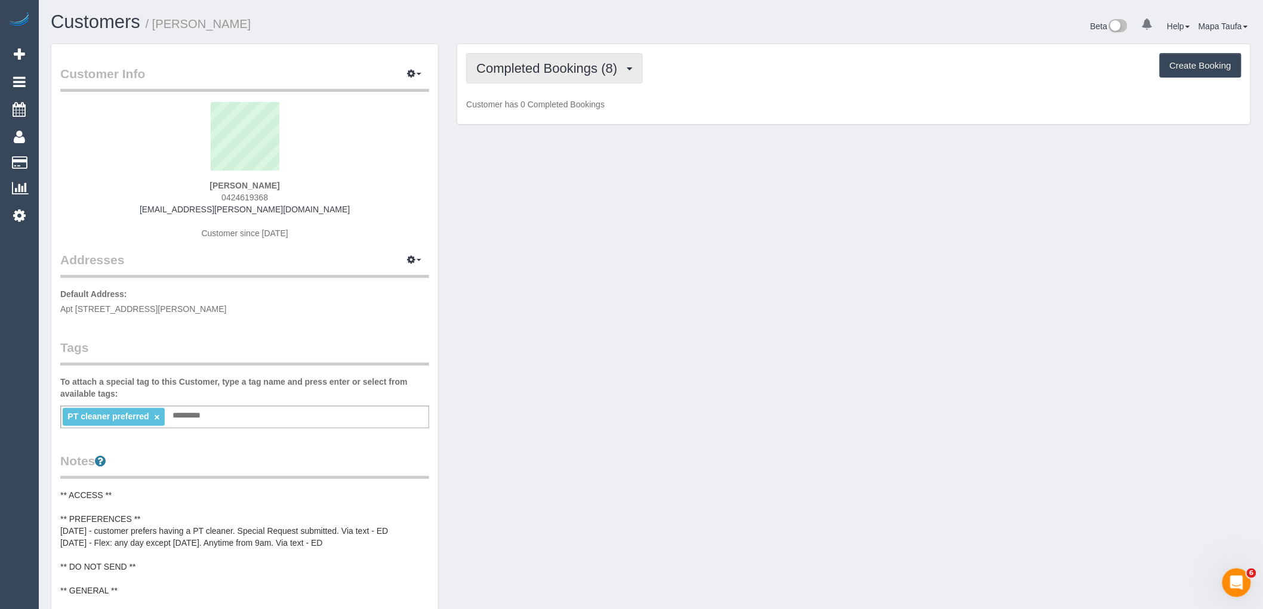
click at [548, 63] on span "Completed Bookings (8)" at bounding box center [549, 68] width 147 height 15
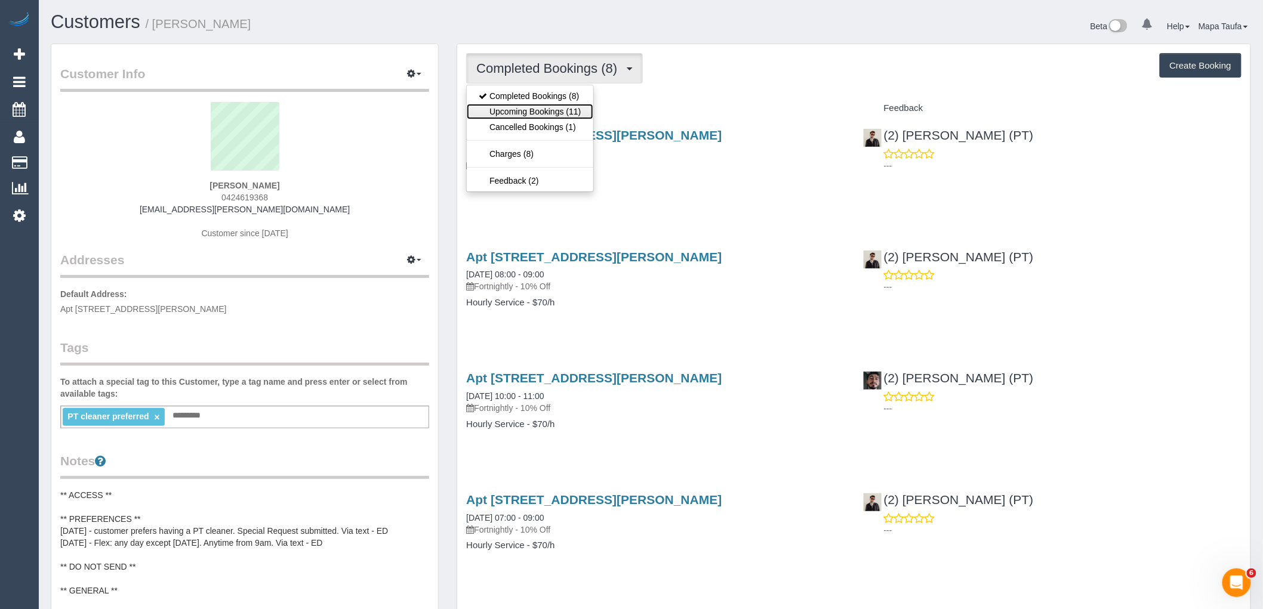
click at [547, 109] on link "Upcoming Bookings (11)" at bounding box center [530, 112] width 126 height 16
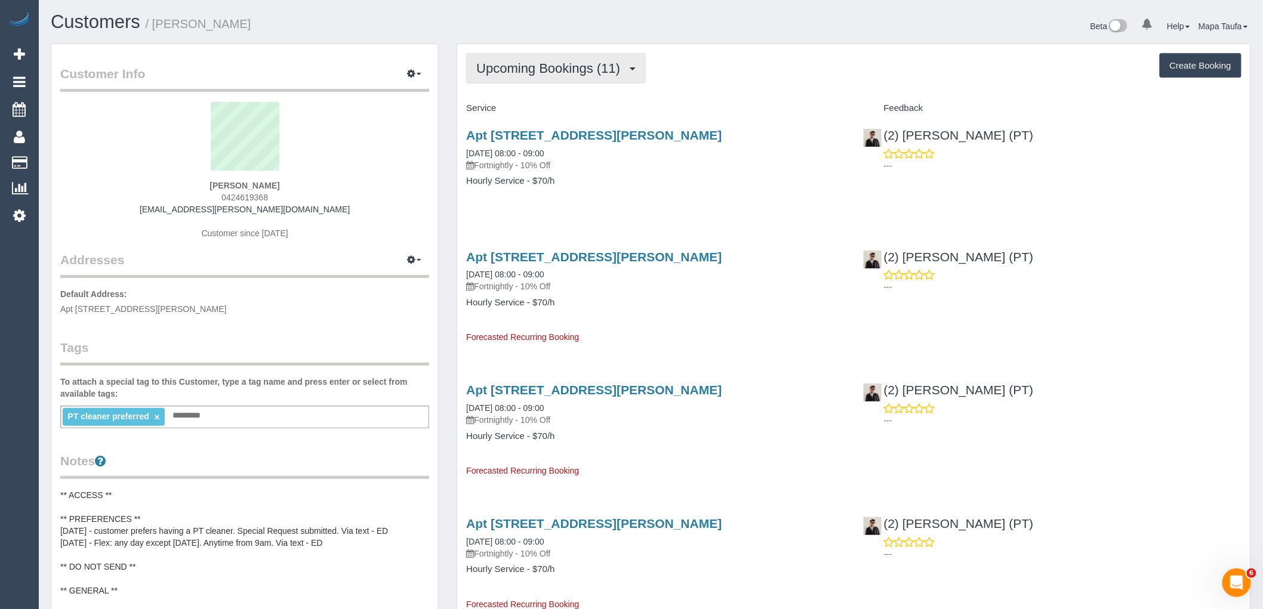
click at [529, 58] on button "Upcoming Bookings (11)" at bounding box center [556, 68] width 180 height 30
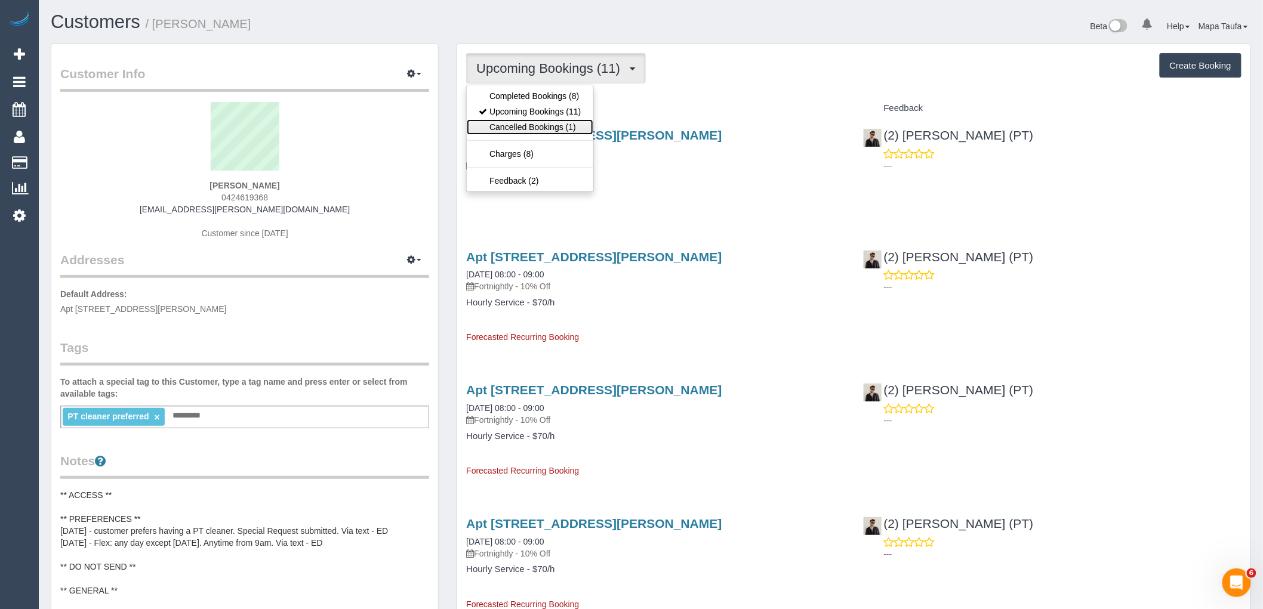
click at [542, 125] on link "Cancelled Bookings (1)" at bounding box center [530, 127] width 126 height 16
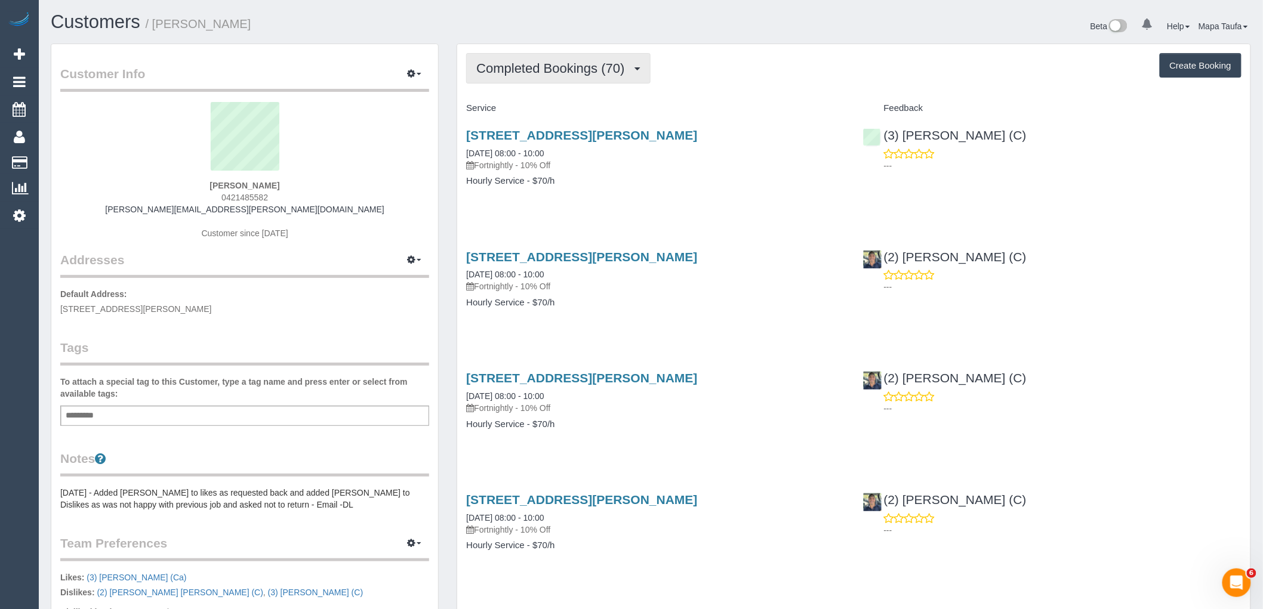
click at [544, 70] on span "Completed Bookings (70)" at bounding box center [553, 68] width 154 height 15
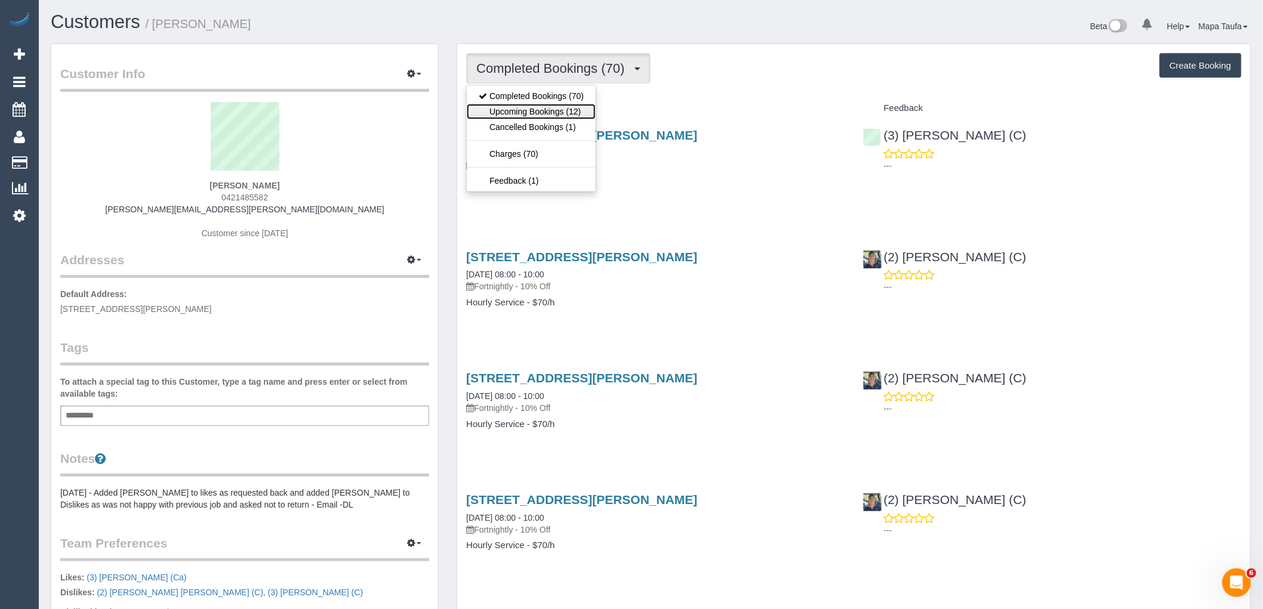
click at [537, 115] on link "Upcoming Bookings (12)" at bounding box center [531, 112] width 129 height 16
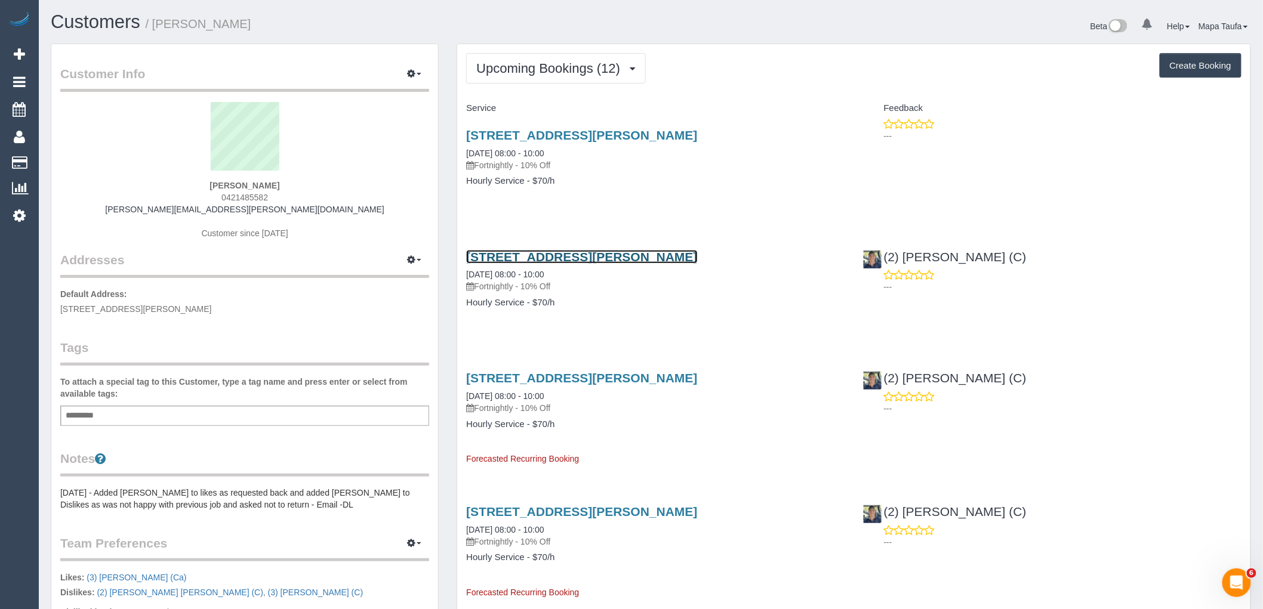
click at [584, 253] on link "6 George Street, Northcote, VIC 3070" at bounding box center [581, 257] width 231 height 14
click at [604, 61] on span "Upcoming Bookings (12)" at bounding box center [551, 68] width 150 height 15
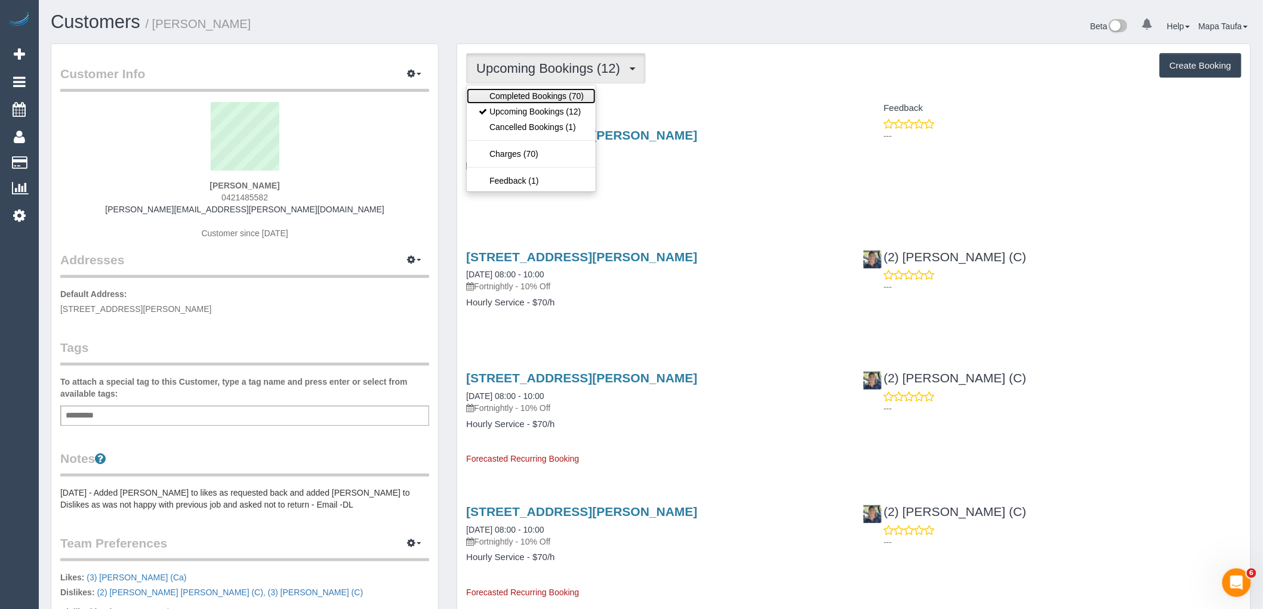
click at [588, 94] on link "Completed Bookings (70)" at bounding box center [531, 96] width 129 height 16
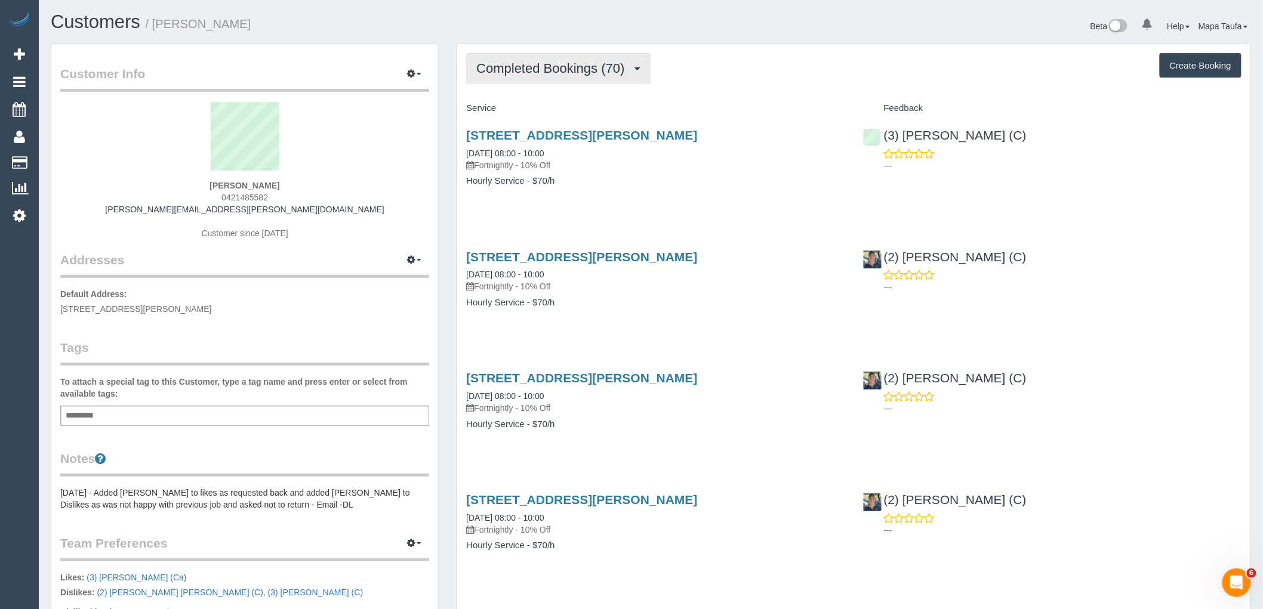
click at [595, 67] on span "Completed Bookings (70)" at bounding box center [553, 68] width 154 height 15
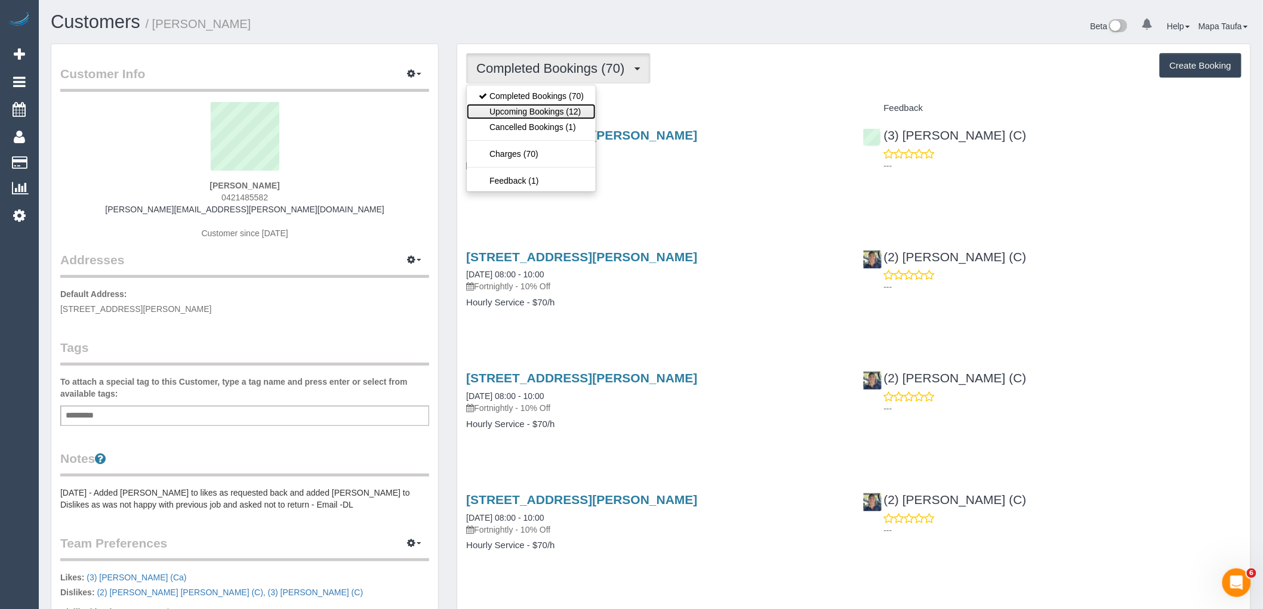
click at [564, 111] on link "Upcoming Bookings (12)" at bounding box center [531, 112] width 129 height 16
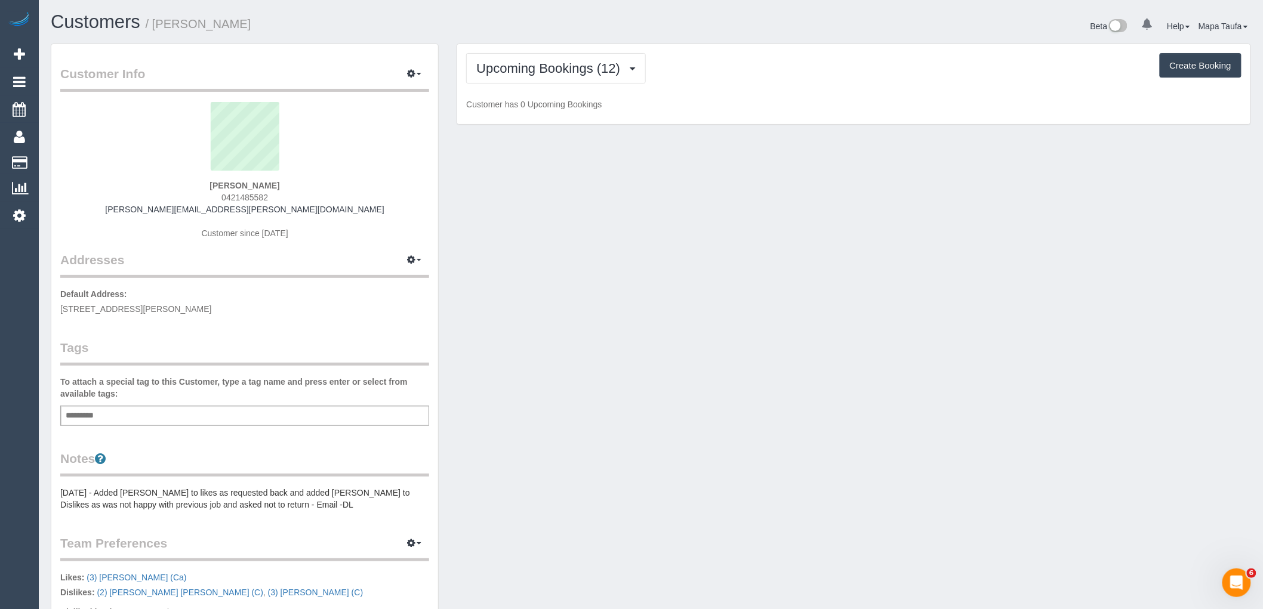
click at [818, 87] on div "Upcoming Bookings (12) Completed Bookings (70) Upcoming Bookings (12) Cancelled…" at bounding box center [853, 84] width 793 height 81
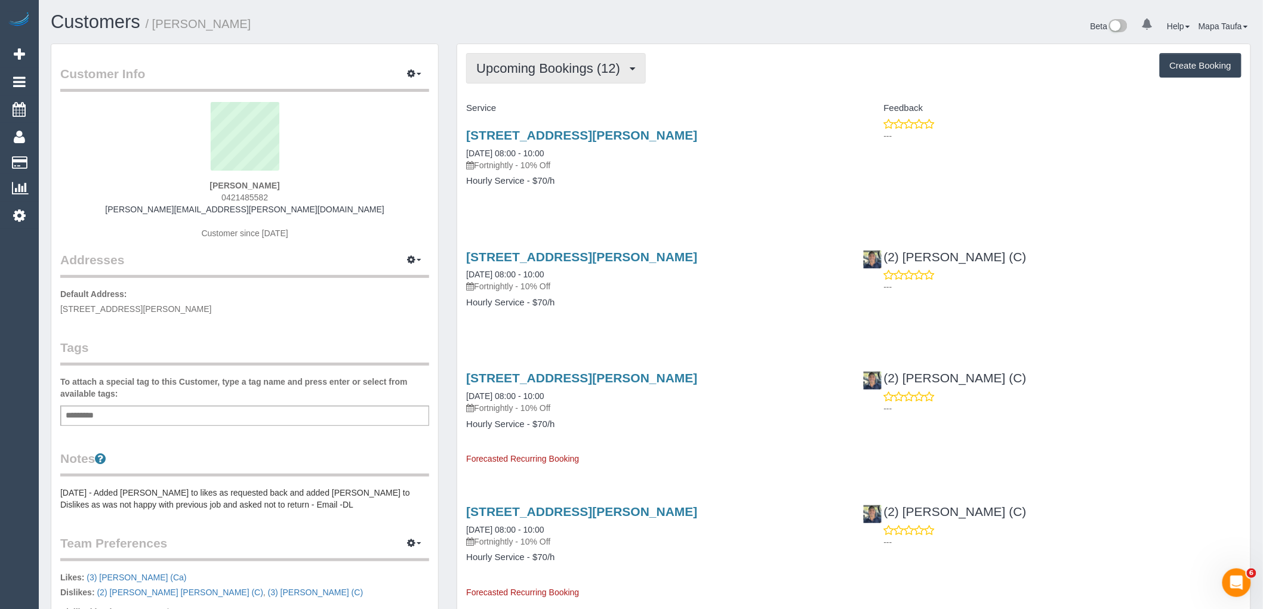
click at [522, 76] on button "Upcoming Bookings (12)" at bounding box center [556, 68] width 180 height 30
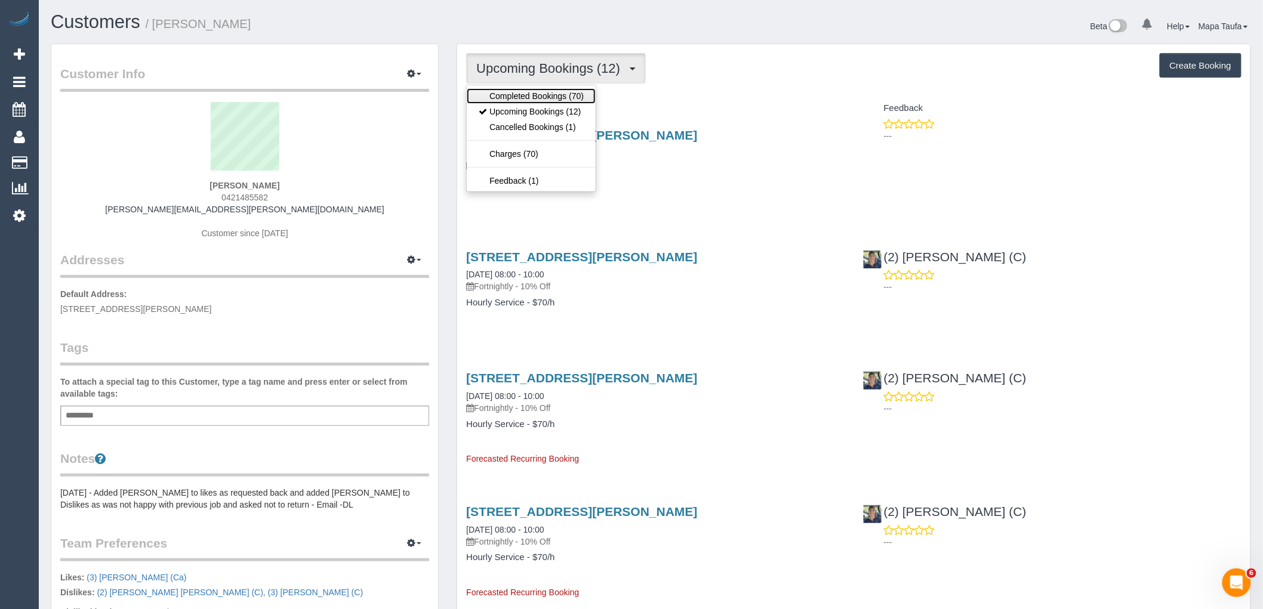
click at [524, 102] on link "Completed Bookings (70)" at bounding box center [531, 96] width 129 height 16
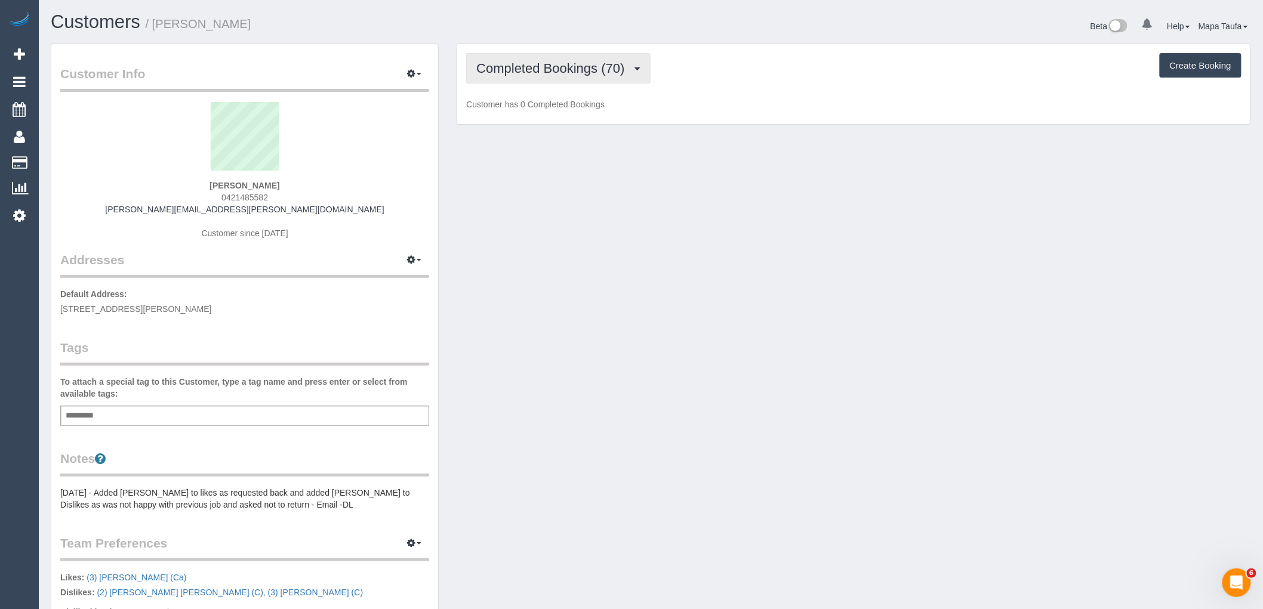
click at [540, 69] on span "Completed Bookings (70)" at bounding box center [553, 68] width 154 height 15
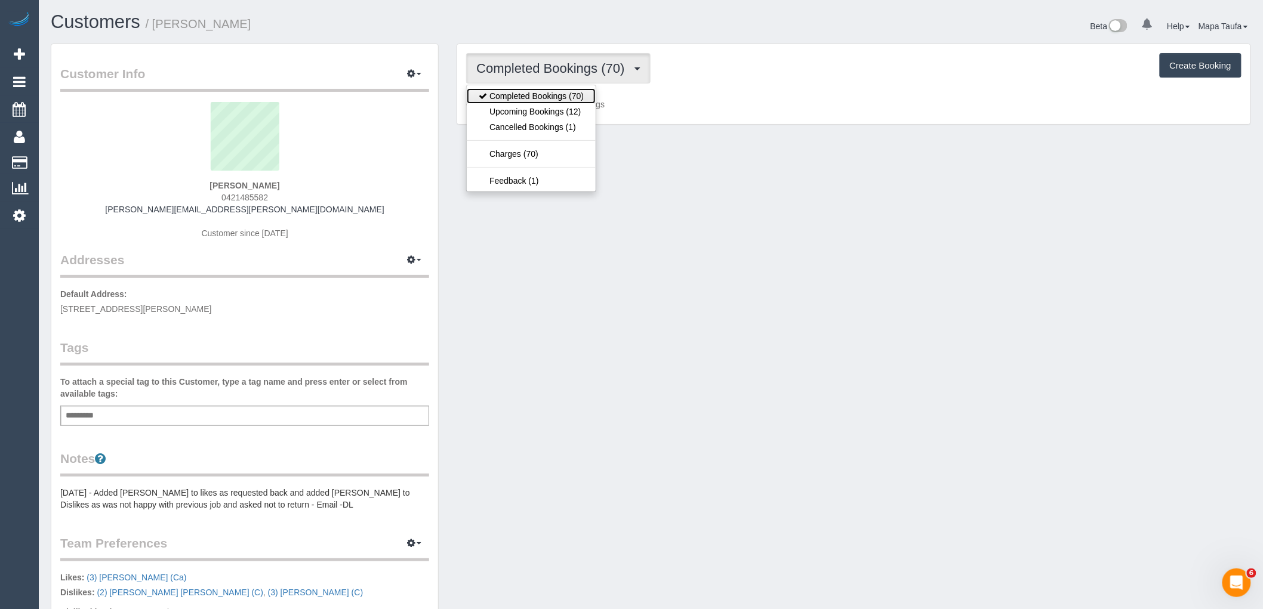
click at [539, 96] on link "Completed Bookings (70)" at bounding box center [531, 96] width 129 height 16
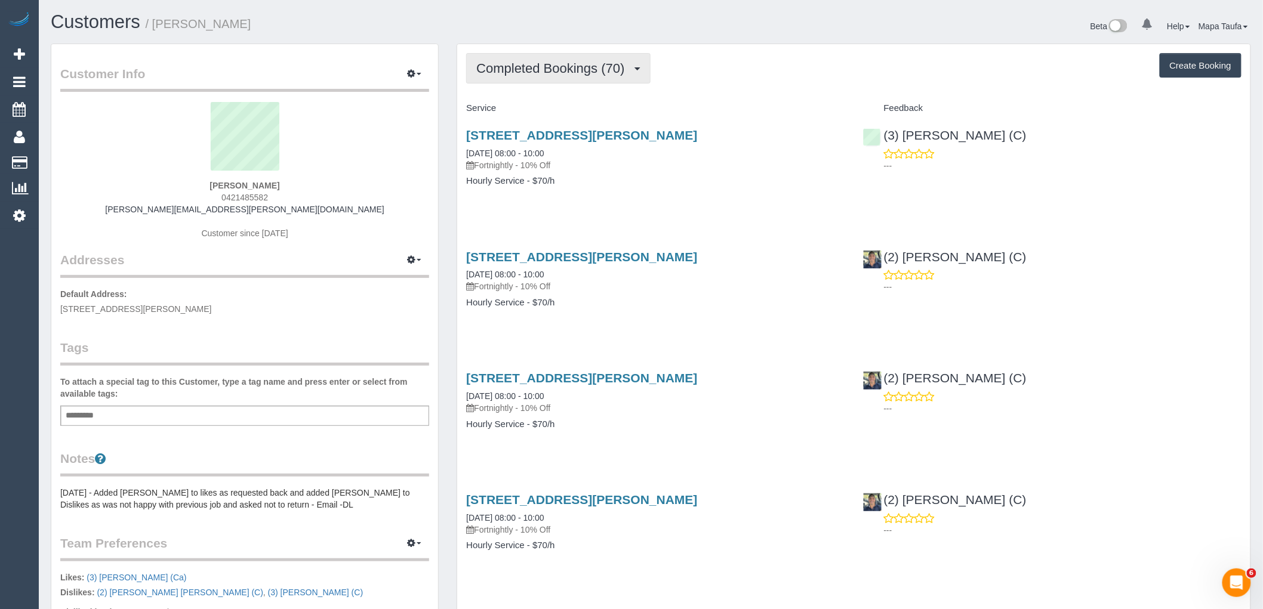
click at [541, 68] on span "Completed Bookings (70)" at bounding box center [553, 68] width 154 height 15
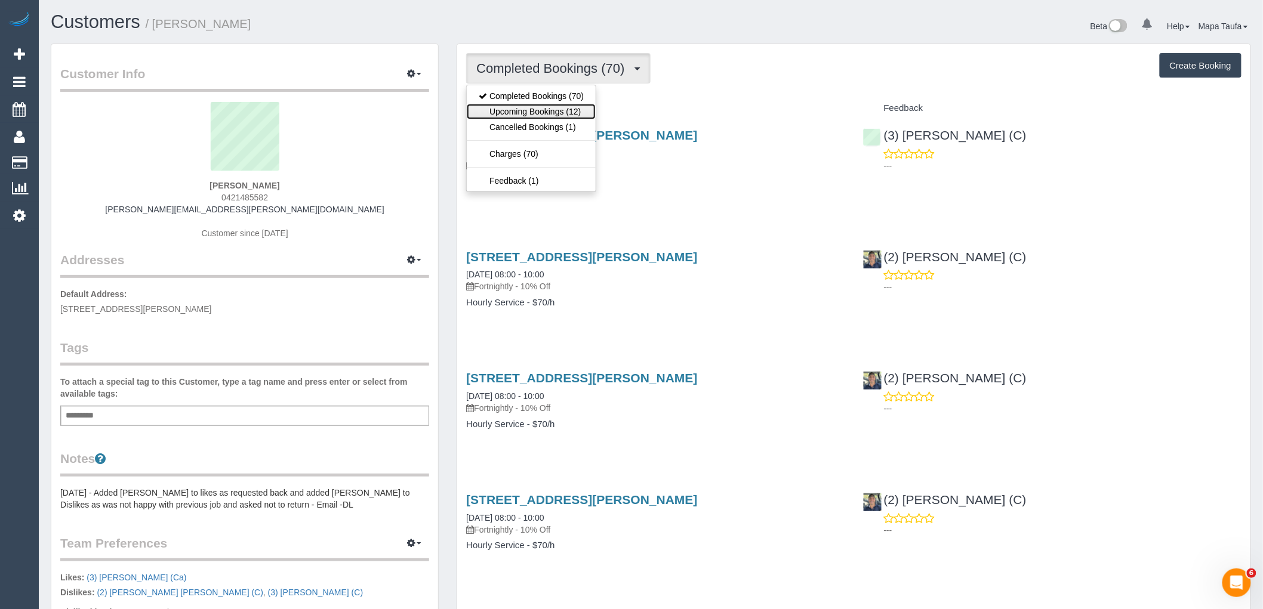
click at [540, 106] on link "Upcoming Bookings (12)" at bounding box center [531, 112] width 129 height 16
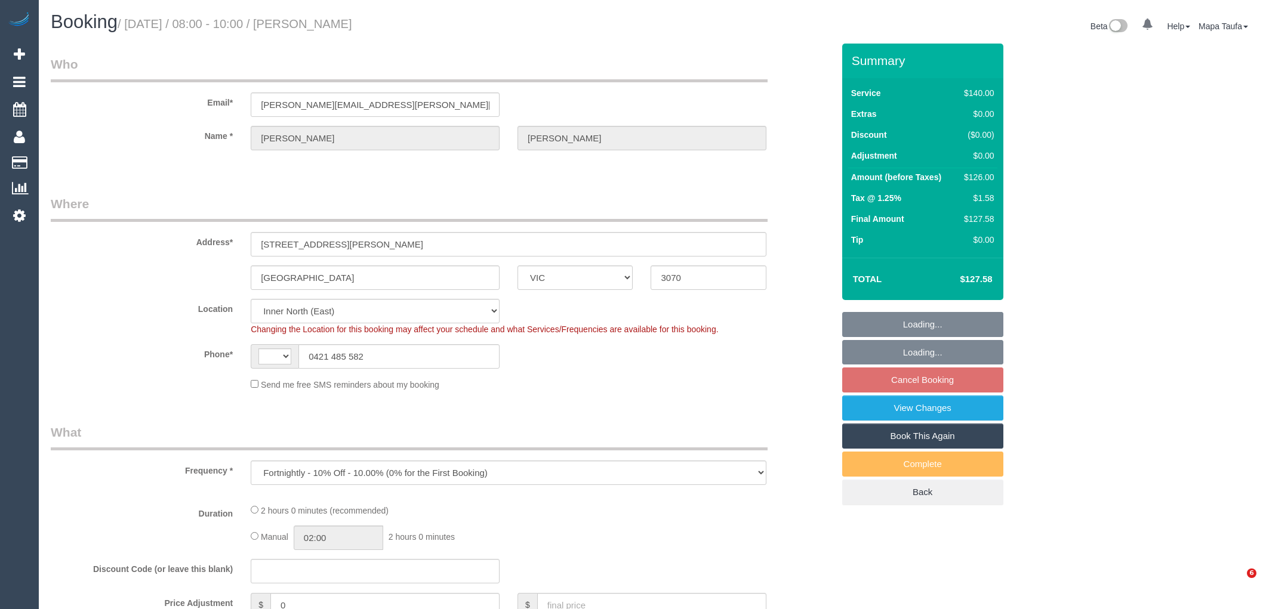
select select "VIC"
select select "string:stripe-pm_1RyLFj2GScqysDRVhpPsM2M5"
select select "object:716"
select select "string:AU"
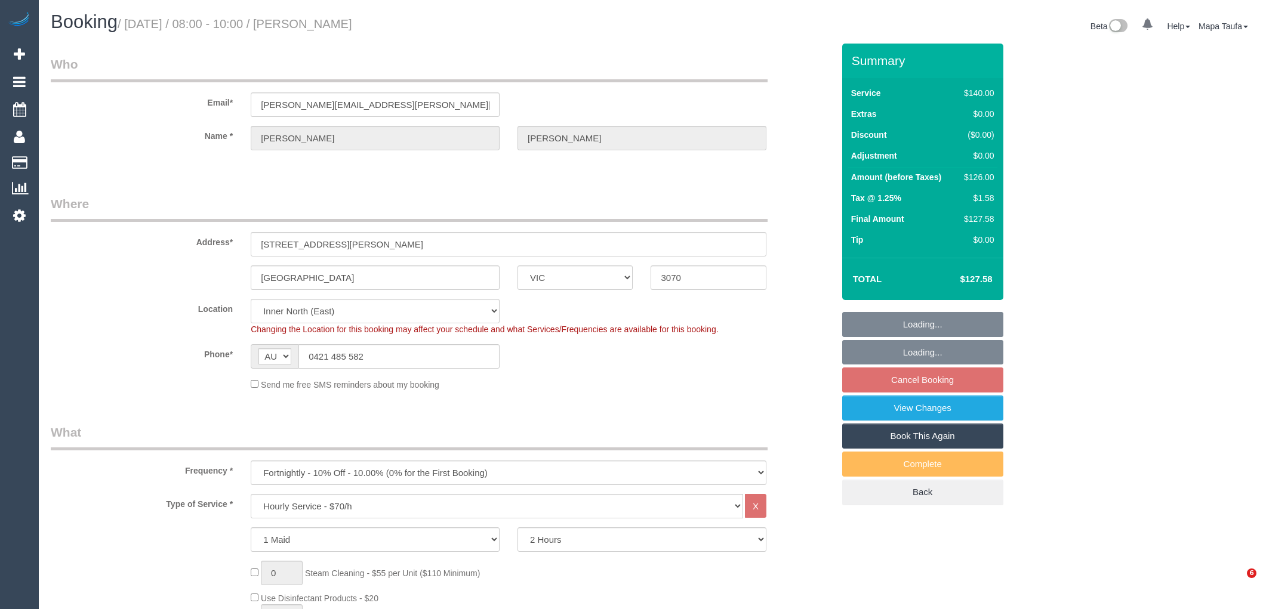
select select "spot2"
select select "number:27"
select select "number:14"
select select "number:19"
select select "number:22"
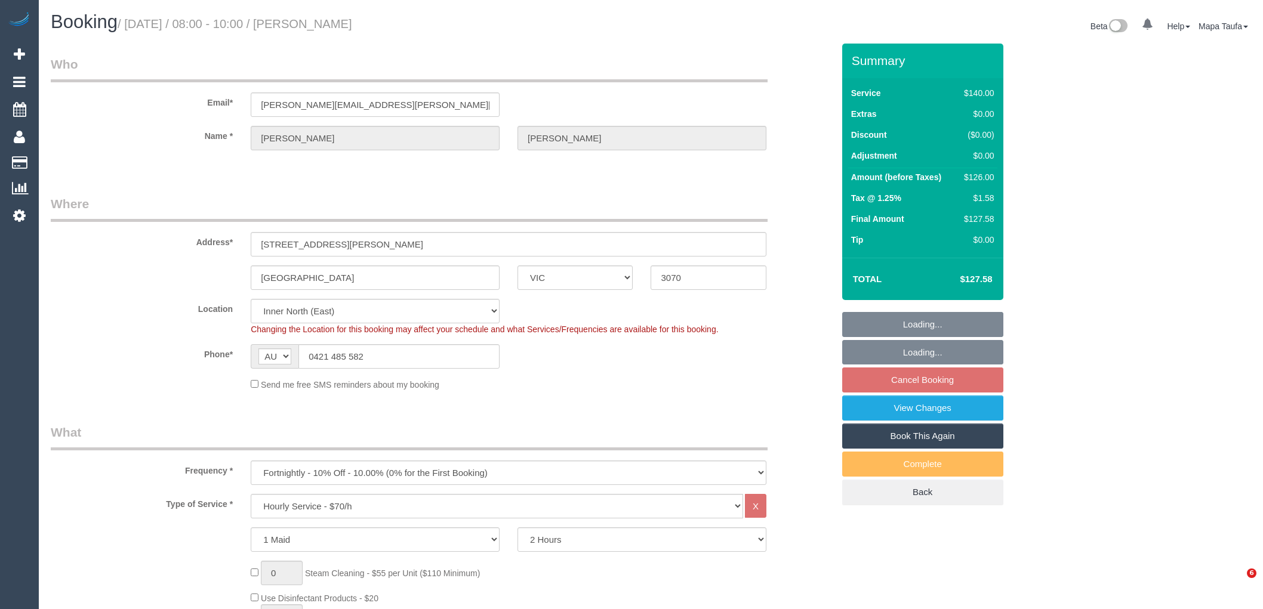
select select "number:35"
select select "number:11"
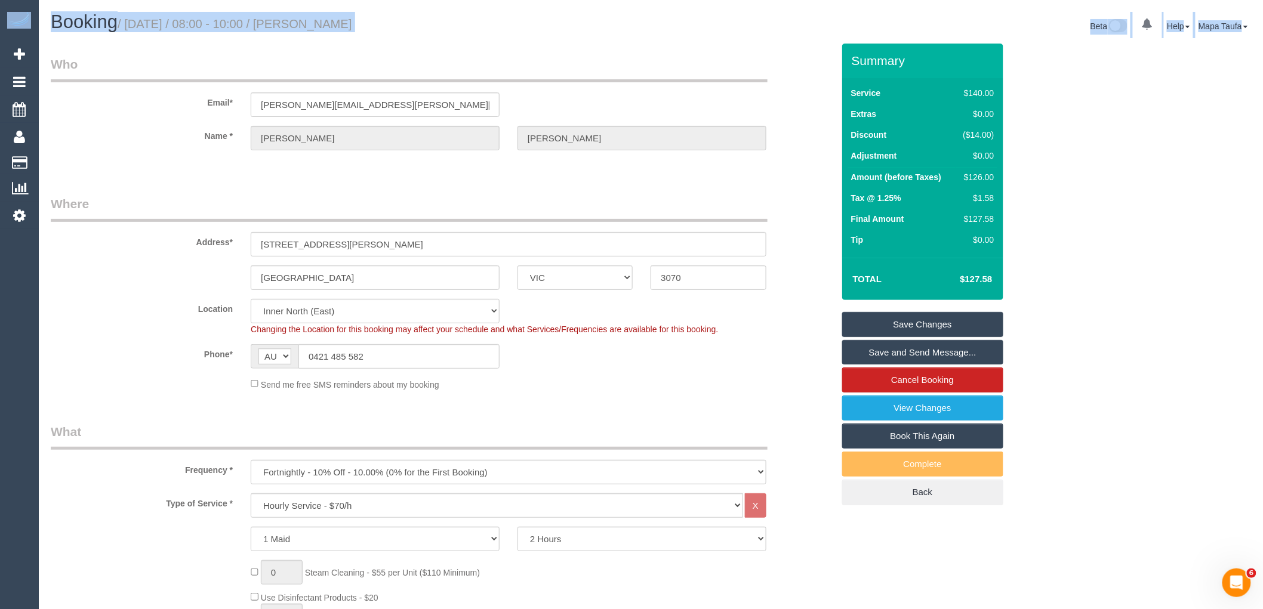
drag, startPoint x: 1264, startPoint y: 118, endPoint x: 1264, endPoint y: 352, distance: 234.6
click at [1263, 352] on html "0 Beta Your Notifications You have 0 alerts Add Booking Bookings Active Booking…" at bounding box center [631, 304] width 1263 height 609
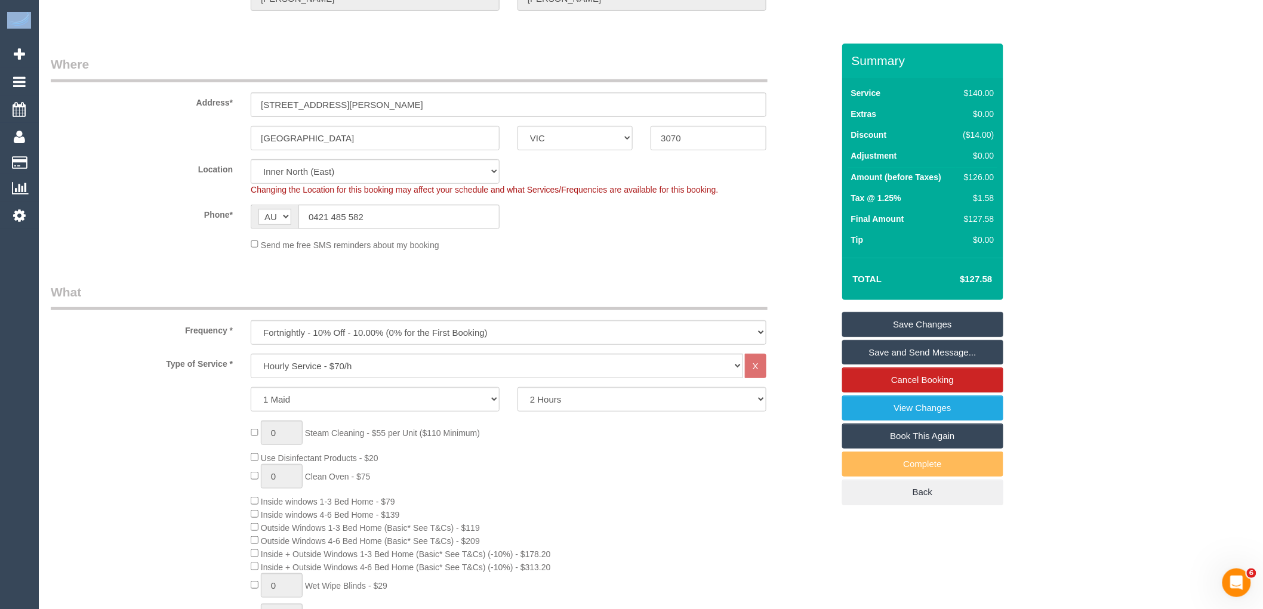
scroll to position [398, 0]
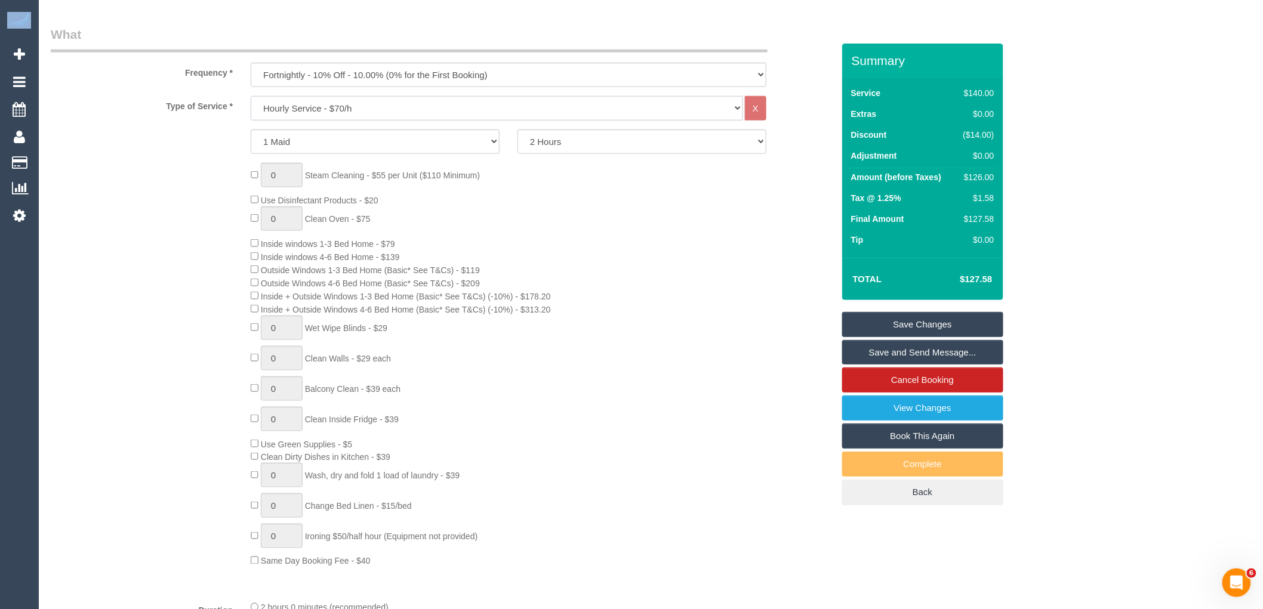
click at [420, 104] on select "Hourly Service - $70/h Hourly Service - $65/h Hourly Service - $60/h Hourly Ser…" at bounding box center [497, 108] width 492 height 24
select select "211"
click at [251, 97] on select "Hourly Service - $70/h Hourly Service - $65/h Hourly Service - $60/h Hourly Ser…" at bounding box center [497, 108] width 492 height 24
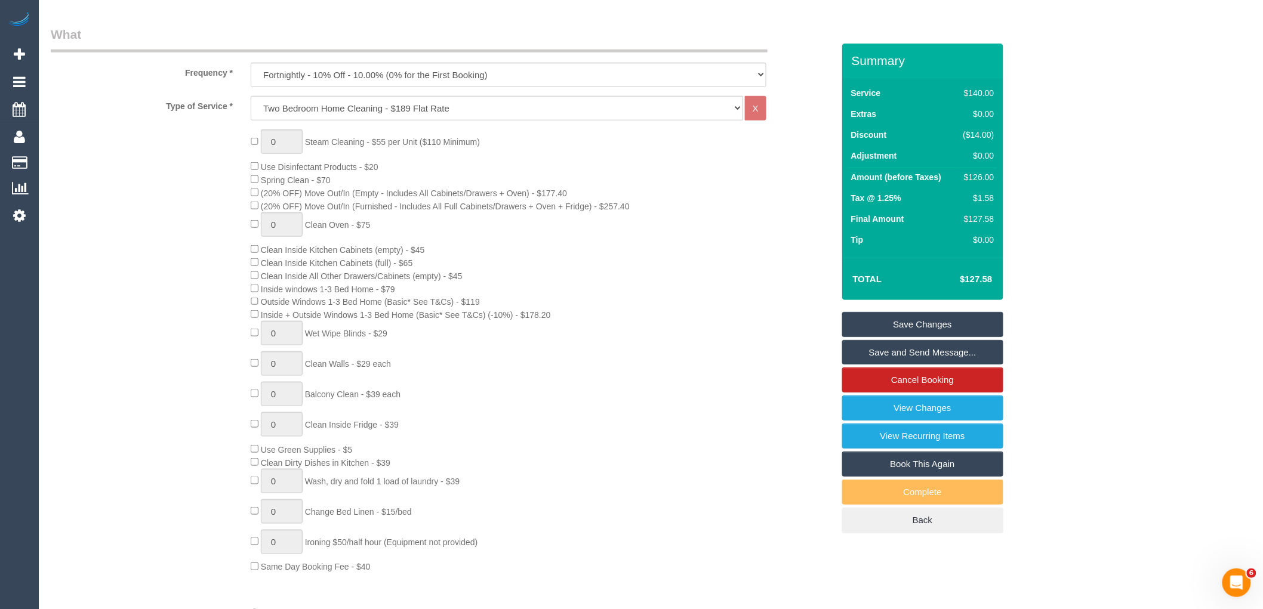
click at [652, 325] on div "0 Steam Cleaning - $55 per Unit ($110 Minimum) Use Disinfectant Products - $20 …" at bounding box center [542, 352] width 600 height 444
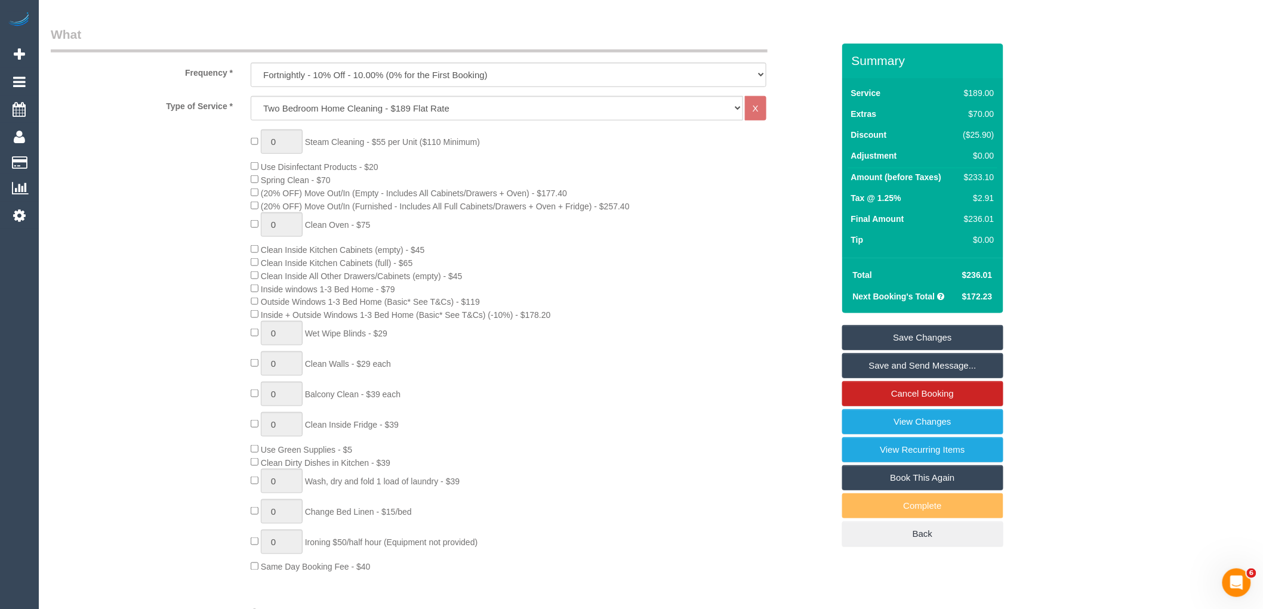
select select "spot23"
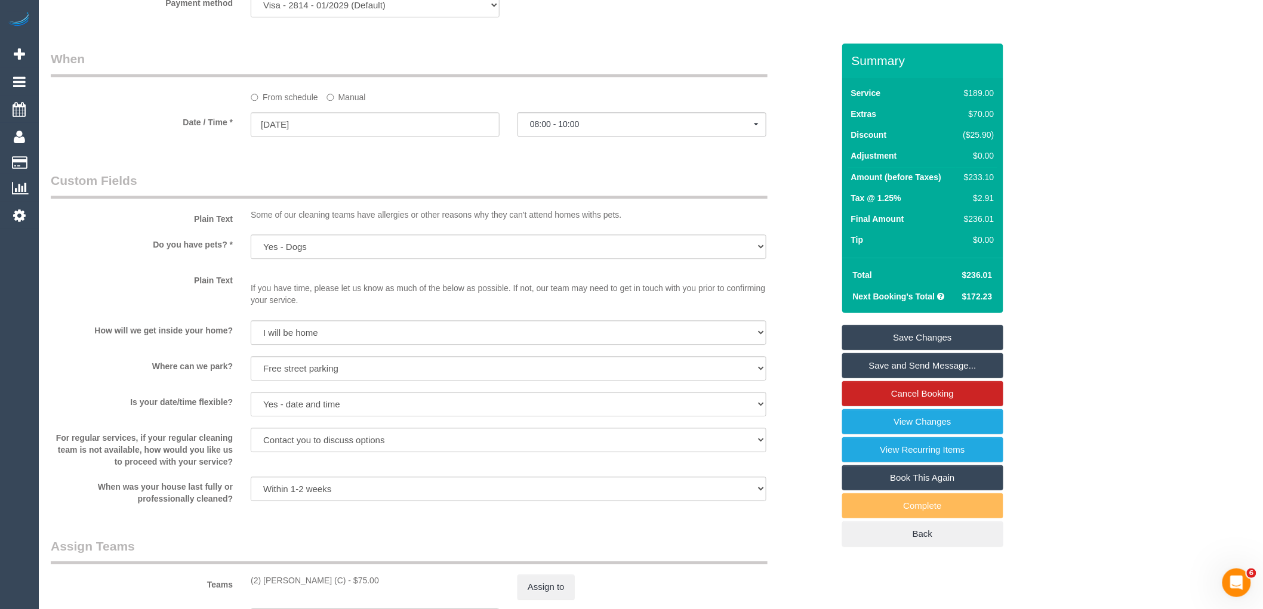
scroll to position [1525, 0]
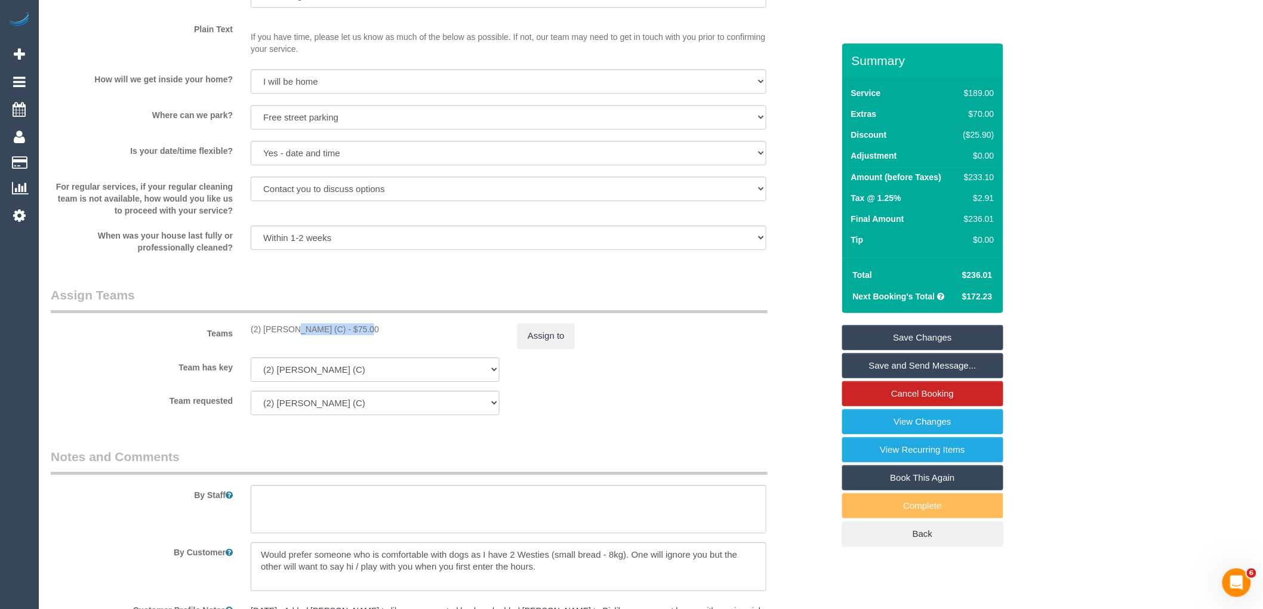
drag, startPoint x: 325, startPoint y: 342, endPoint x: 324, endPoint y: 349, distance: 6.8
click at [258, 335] on div "(2) Eray Mertturk (C) - $75.00" at bounding box center [375, 330] width 249 height 12
copy div ") Eray Mertturk (C"
click at [554, 349] on button "Assign to" at bounding box center [546, 336] width 57 height 25
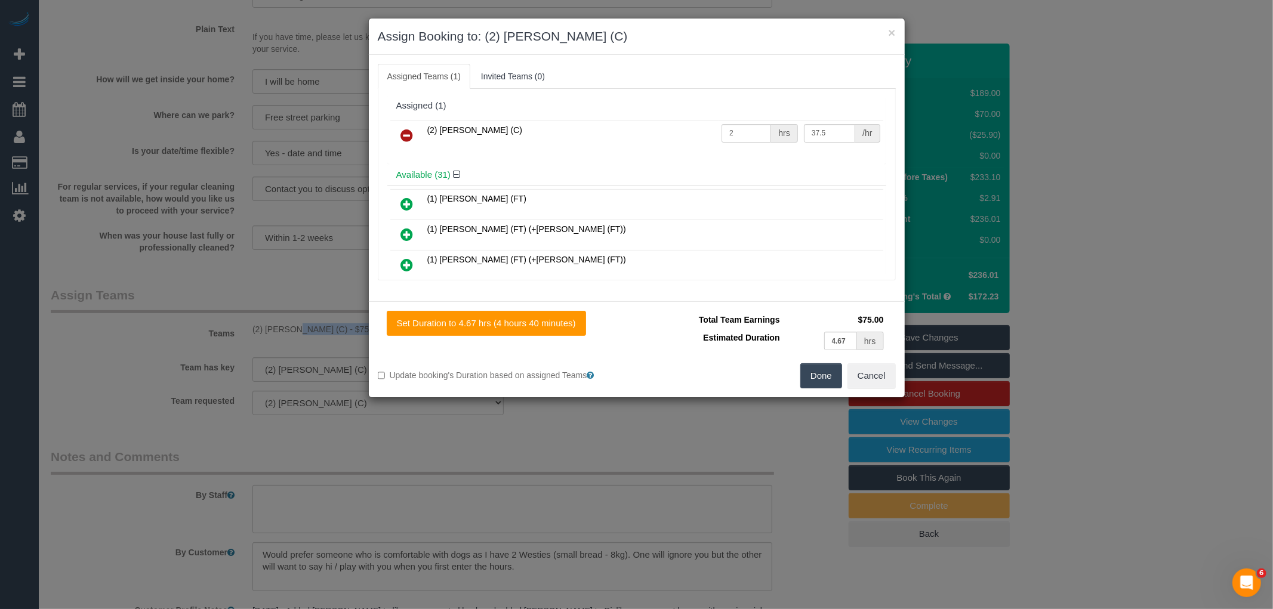
click at [413, 137] on icon at bounding box center [407, 135] width 13 height 14
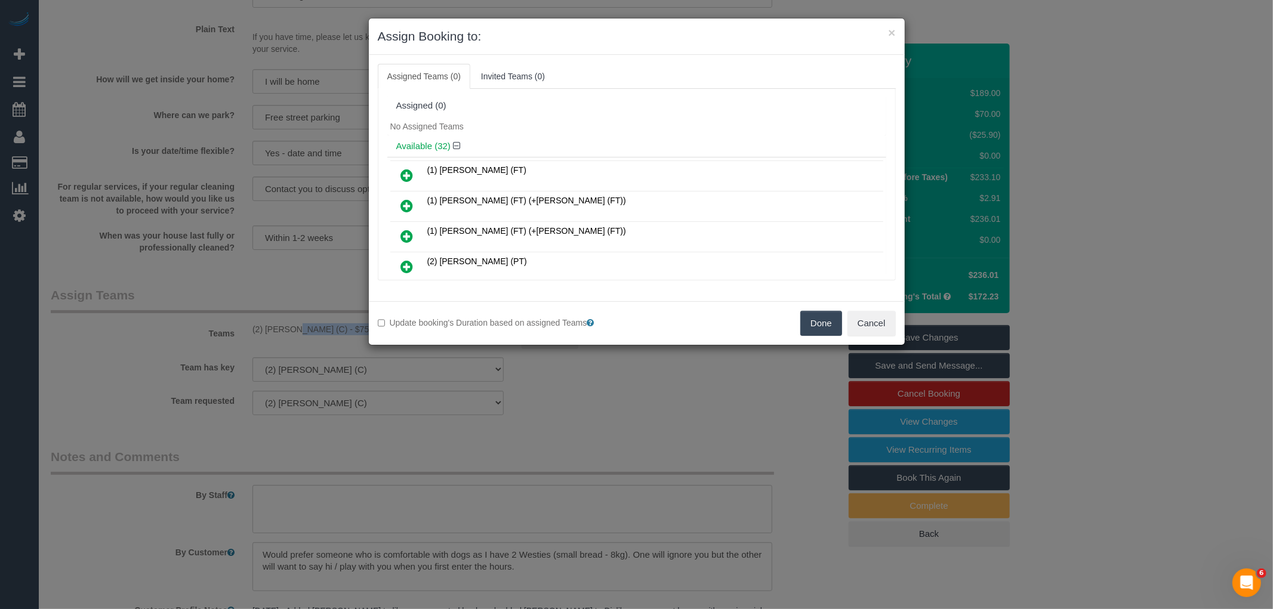
click at [819, 321] on button "Done" at bounding box center [821, 323] width 42 height 25
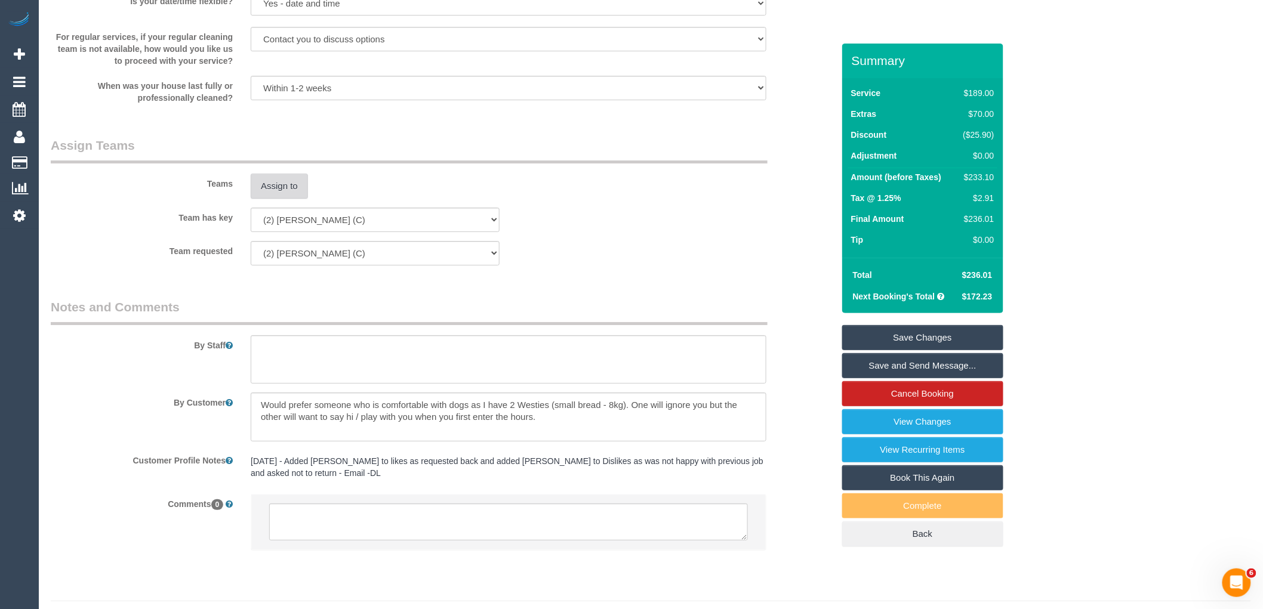
scroll to position [1718, 0]
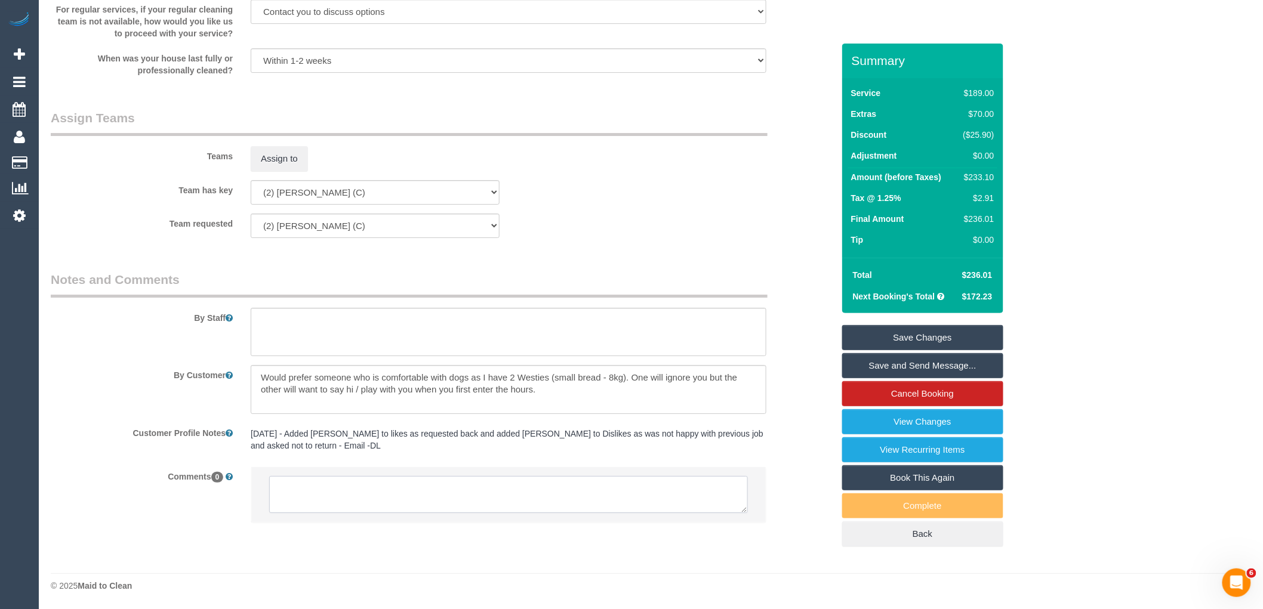
click at [358, 494] on textarea at bounding box center [508, 494] width 479 height 37
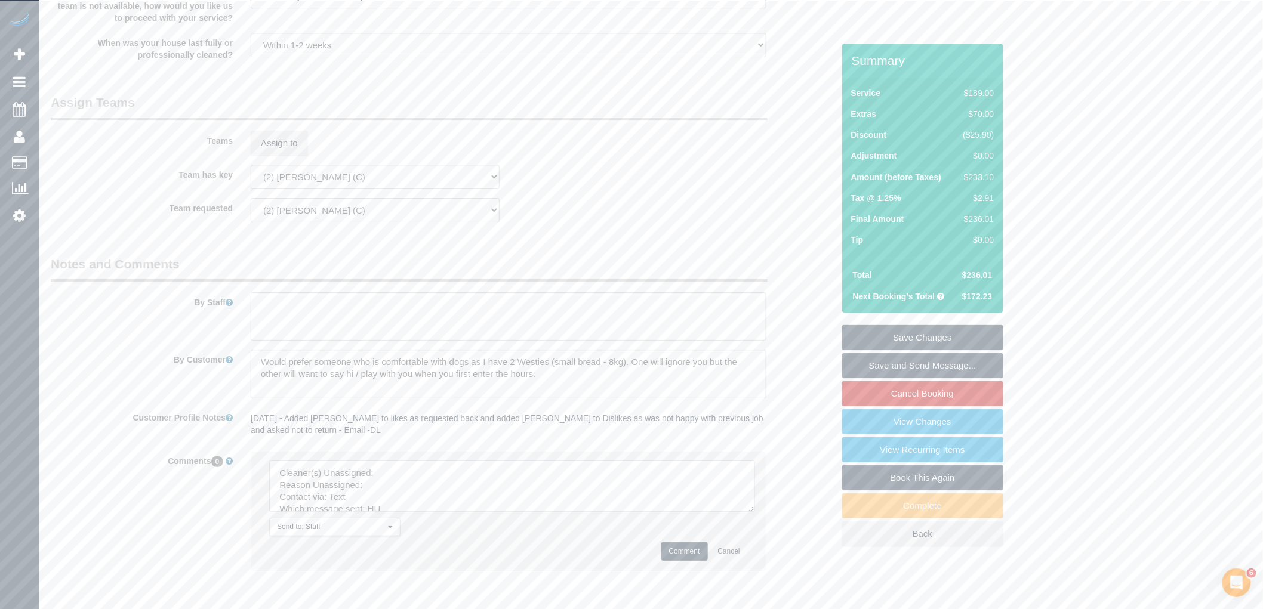
drag, startPoint x: 741, startPoint y: 506, endPoint x: 343, endPoint y: 540, distance: 399.6
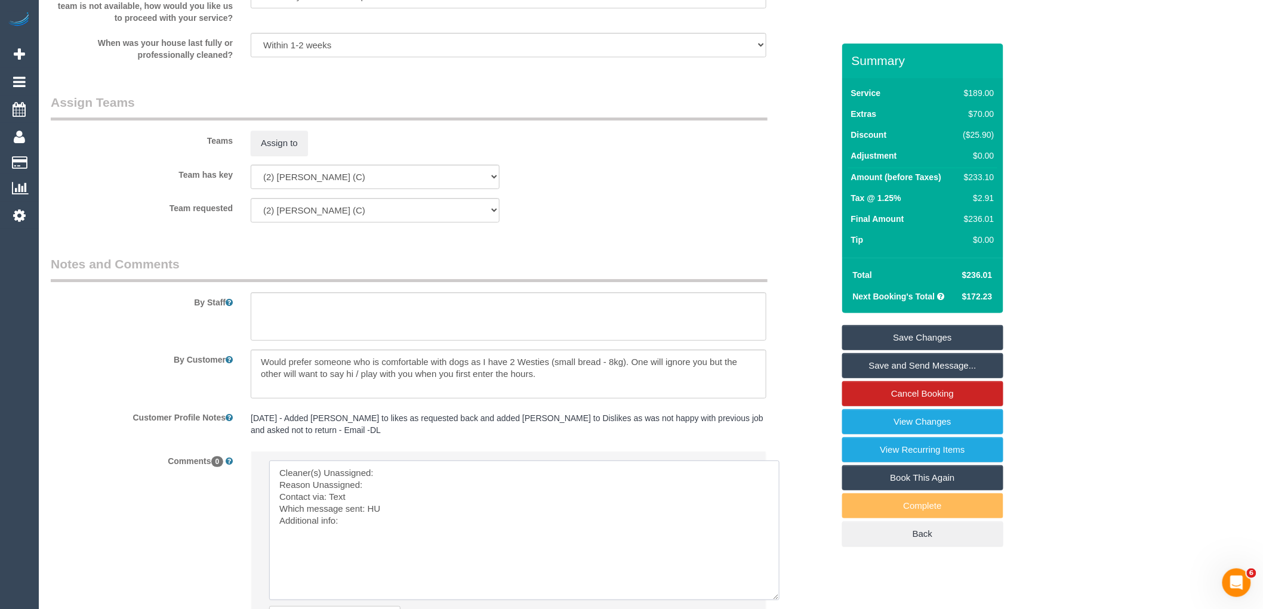
drag, startPoint x: 390, startPoint y: 546, endPoint x: 230, endPoint y: 476, distance: 174.3
click at [257, 482] on li "Send to: Staff Nothing selected Send to: Staff Send to: Customer Send to: Team …" at bounding box center [508, 555] width 515 height 207
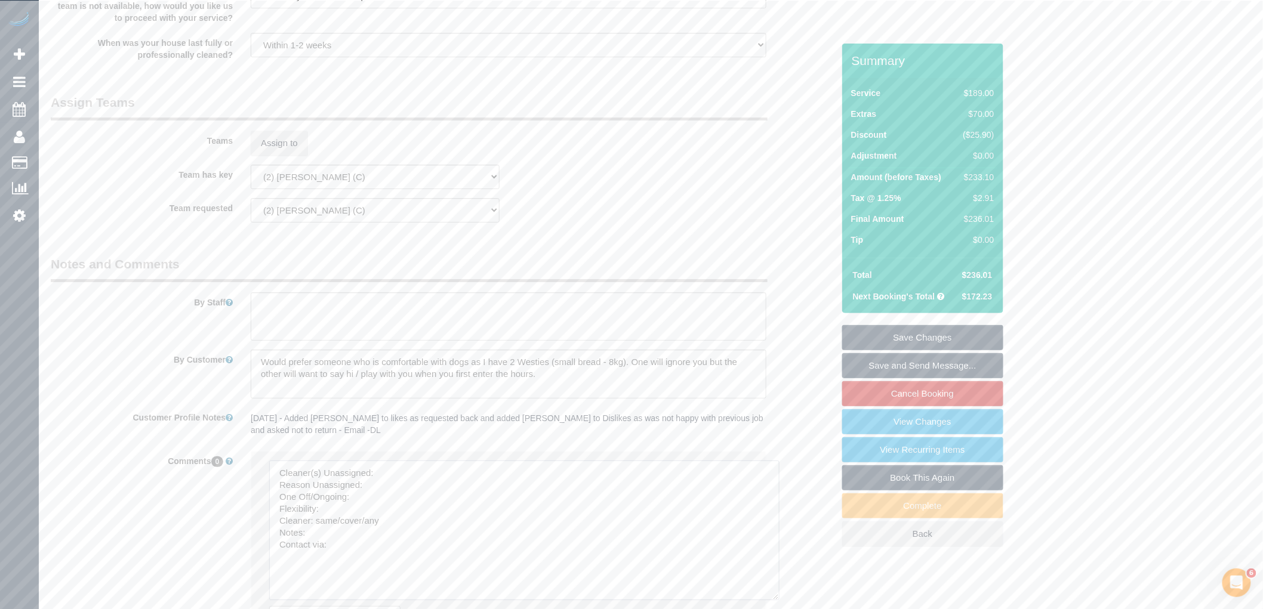
click at [398, 482] on textarea at bounding box center [524, 531] width 510 height 140
paste textarea ") Eray Mertturk (C"
click at [398, 499] on textarea at bounding box center [524, 531] width 510 height 140
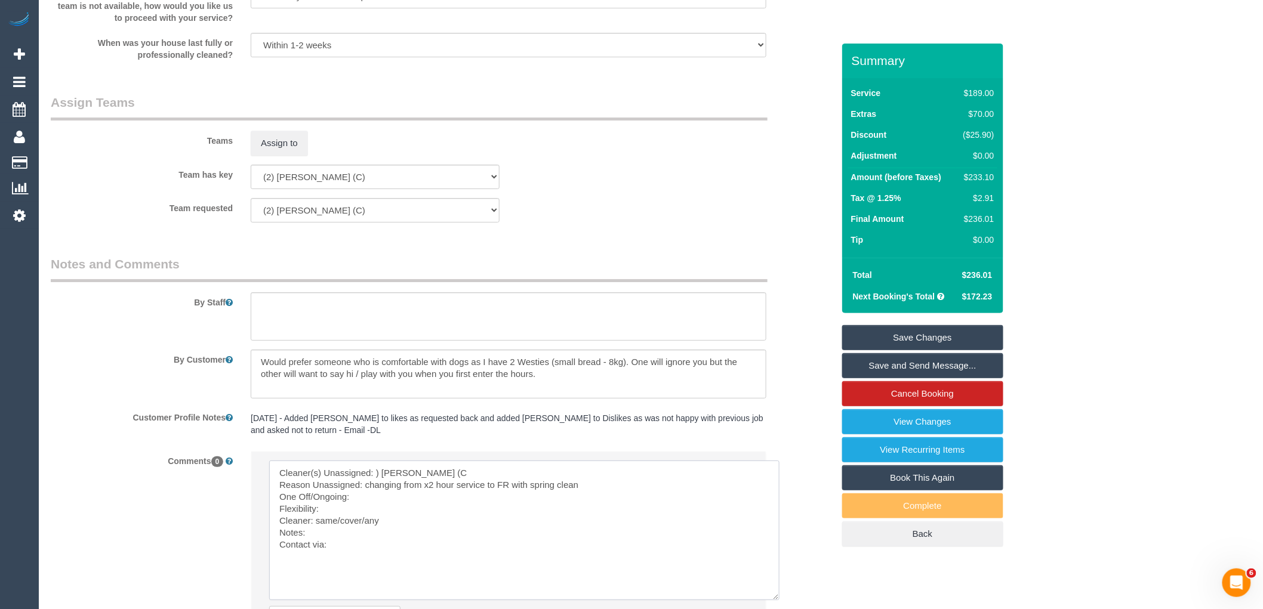
click at [389, 512] on textarea at bounding box center [524, 531] width 510 height 140
click at [361, 516] on textarea at bounding box center [524, 531] width 510 height 140
click at [378, 527] on textarea at bounding box center [524, 531] width 510 height 140
drag, startPoint x: 365, startPoint y: 535, endPoint x: 328, endPoint y: 535, distance: 37.0
click at [328, 535] on textarea at bounding box center [524, 531] width 510 height 140
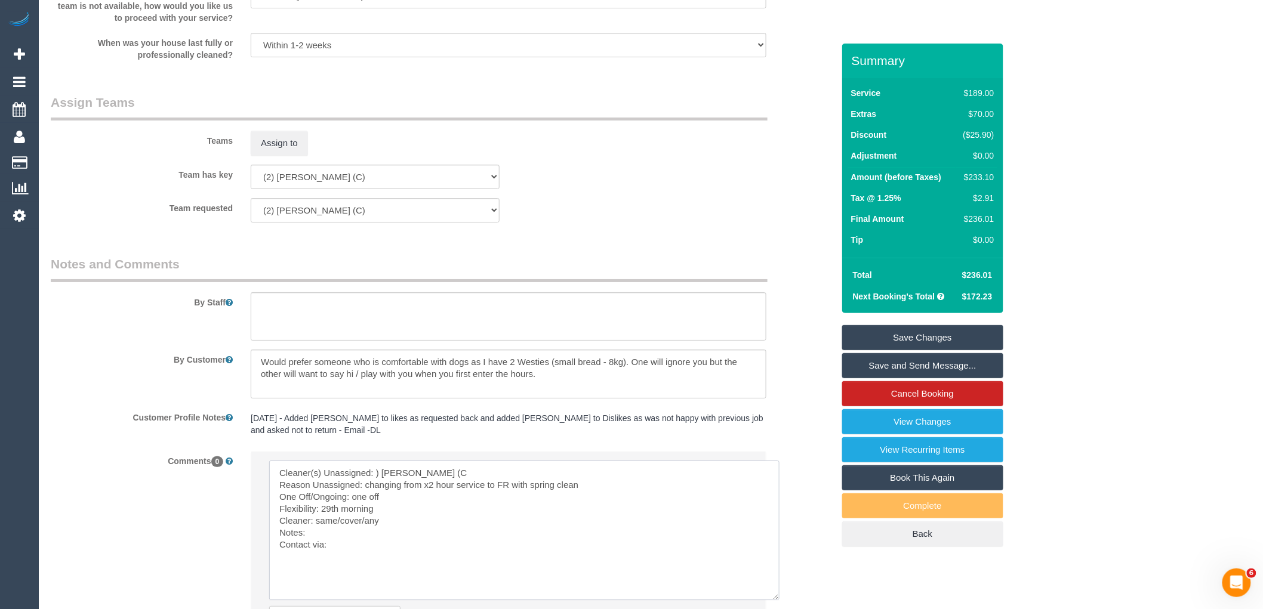
click at [418, 535] on textarea at bounding box center [524, 531] width 510 height 140
drag, startPoint x: 463, startPoint y: 484, endPoint x: 382, endPoint y: 488, distance: 80.7
click at [382, 488] on textarea at bounding box center [524, 531] width 510 height 140
drag, startPoint x: 389, startPoint y: 538, endPoint x: 315, endPoint y: 535, distance: 74.7
click at [315, 535] on textarea at bounding box center [524, 531] width 510 height 140
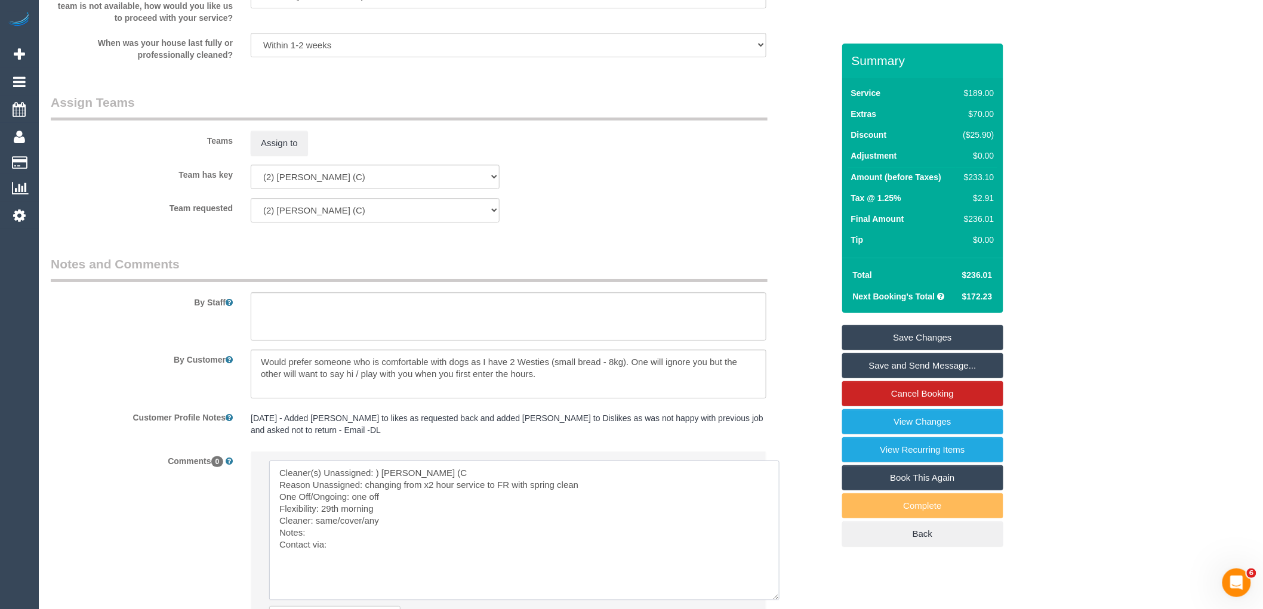
paste textarea "Eray Mertturk (C"
click at [407, 575] on textarea at bounding box center [524, 531] width 510 height 140
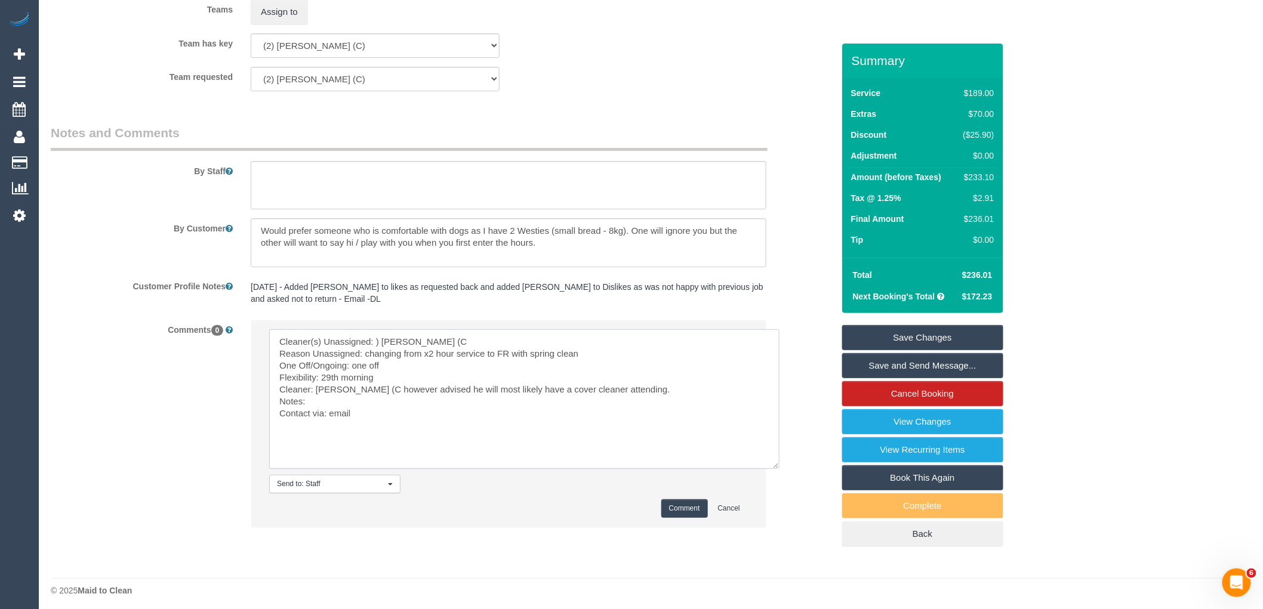
scroll to position [1851, 0]
type textarea "Cleaner(s) Unassigned: ) Eray Mertturk (C Reason Unassigned: changing from x2 h…"
click at [684, 516] on button "Comment" at bounding box center [684, 507] width 47 height 19
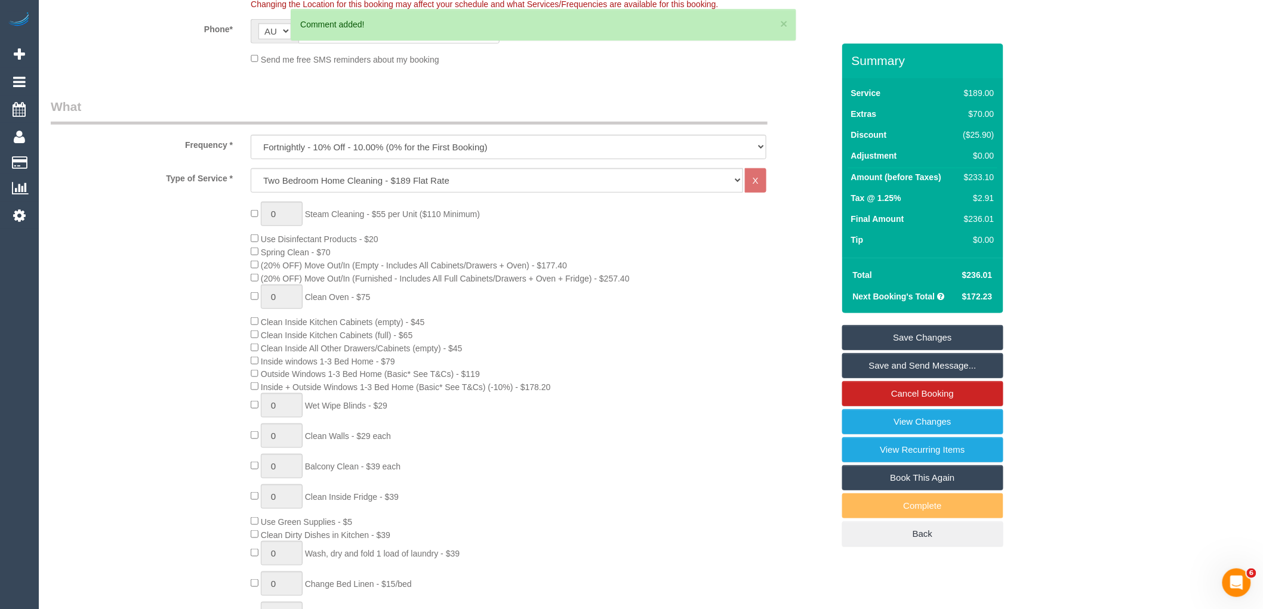
scroll to position [259, 0]
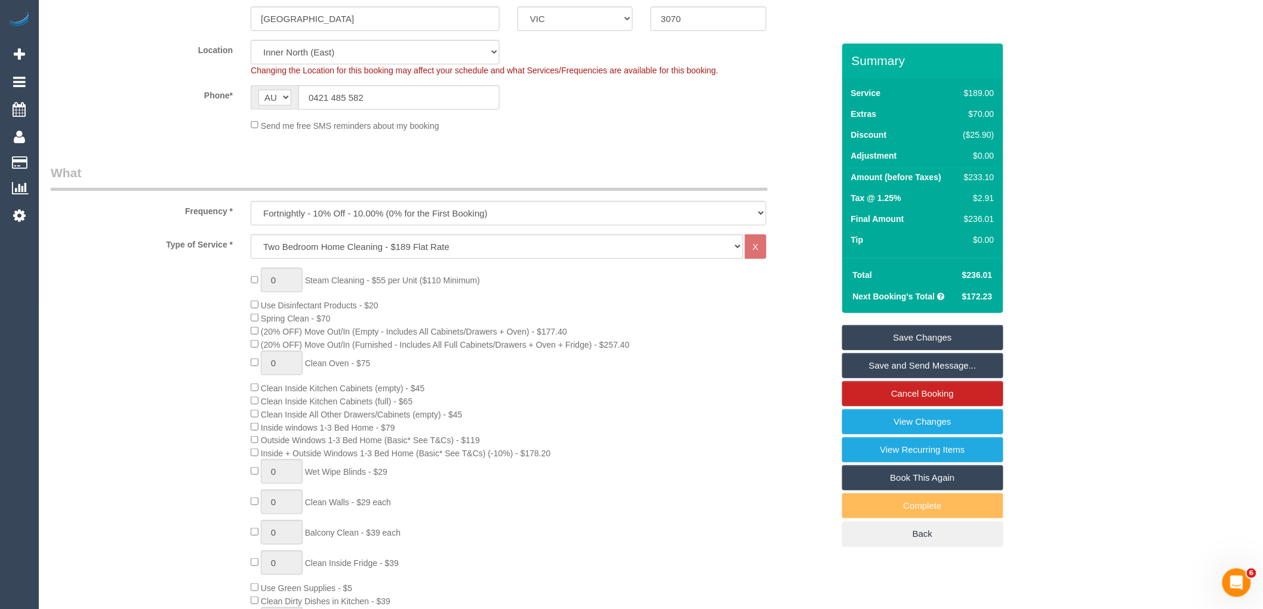
click at [885, 338] on link "Save Changes" at bounding box center [922, 337] width 161 height 25
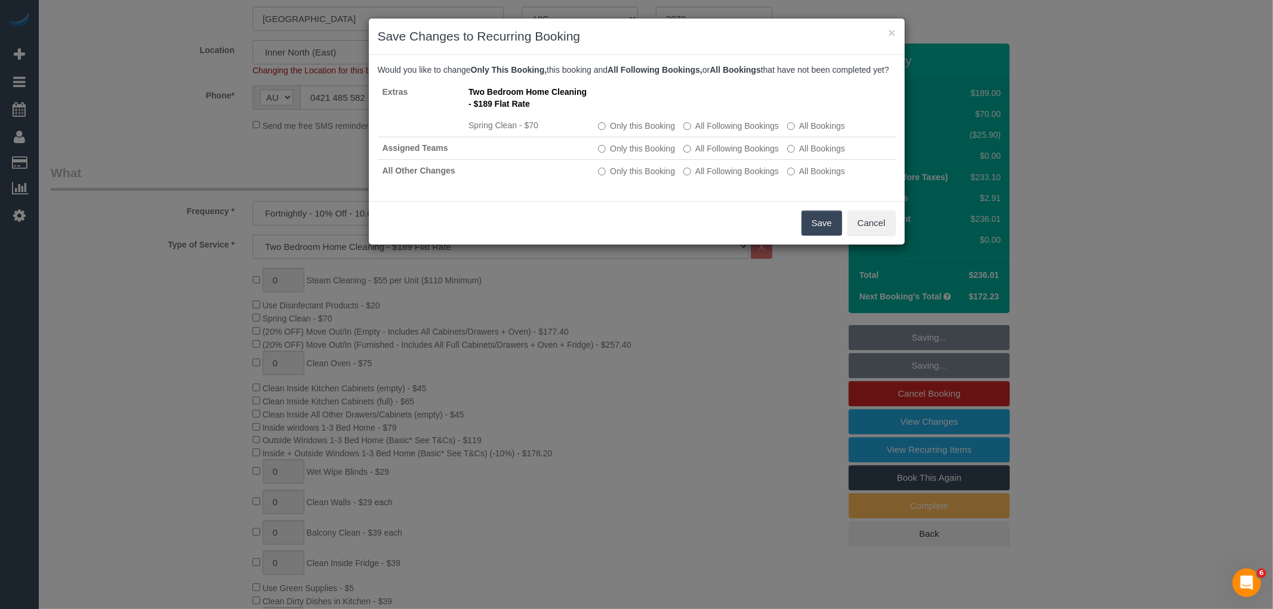
click at [809, 230] on button "Save" at bounding box center [822, 223] width 41 height 25
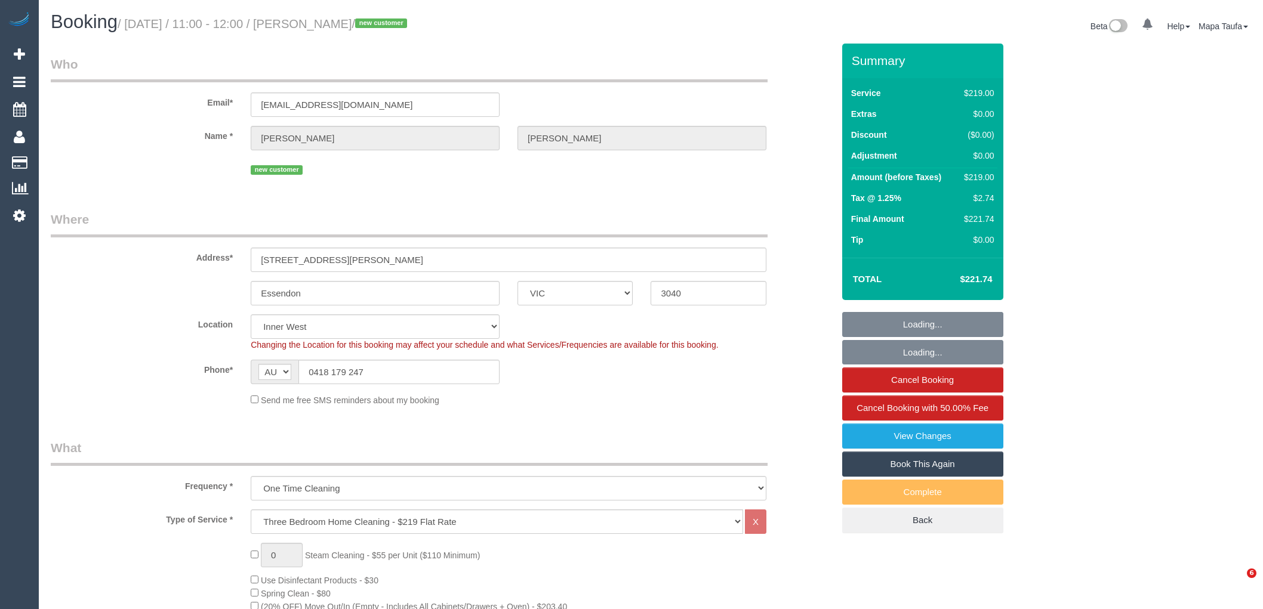
select select "VIC"
select select "number:28"
select select "number:14"
select select "number:18"
select select "number:36"
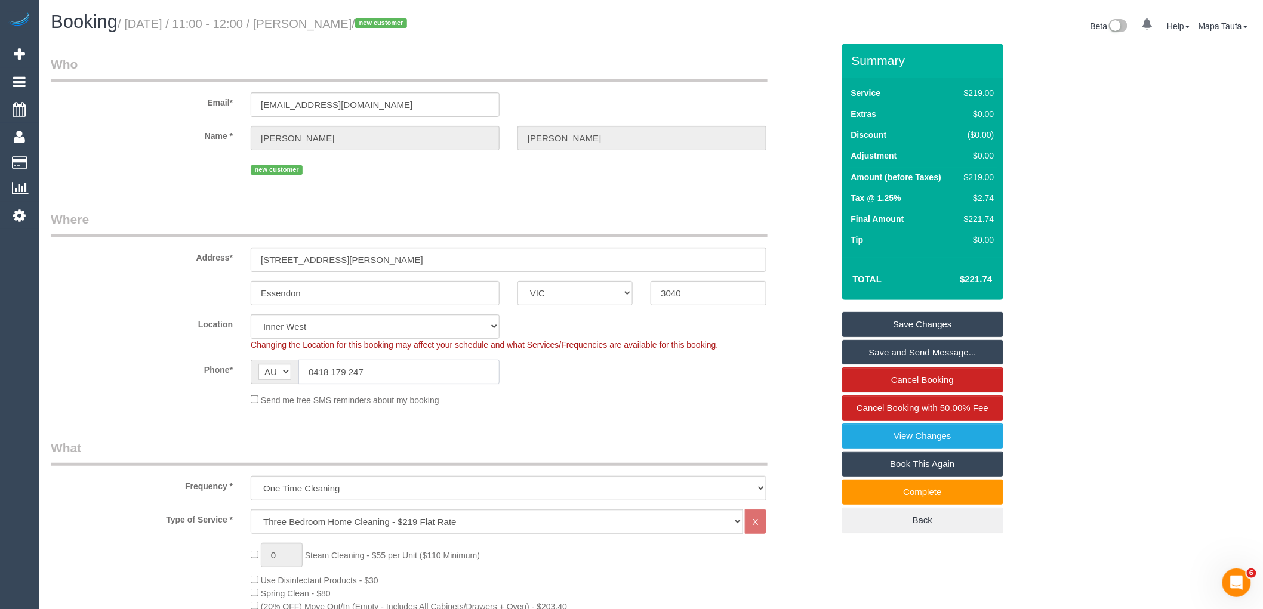
click at [383, 384] on input "0418 179 247" at bounding box center [398, 372] width 201 height 24
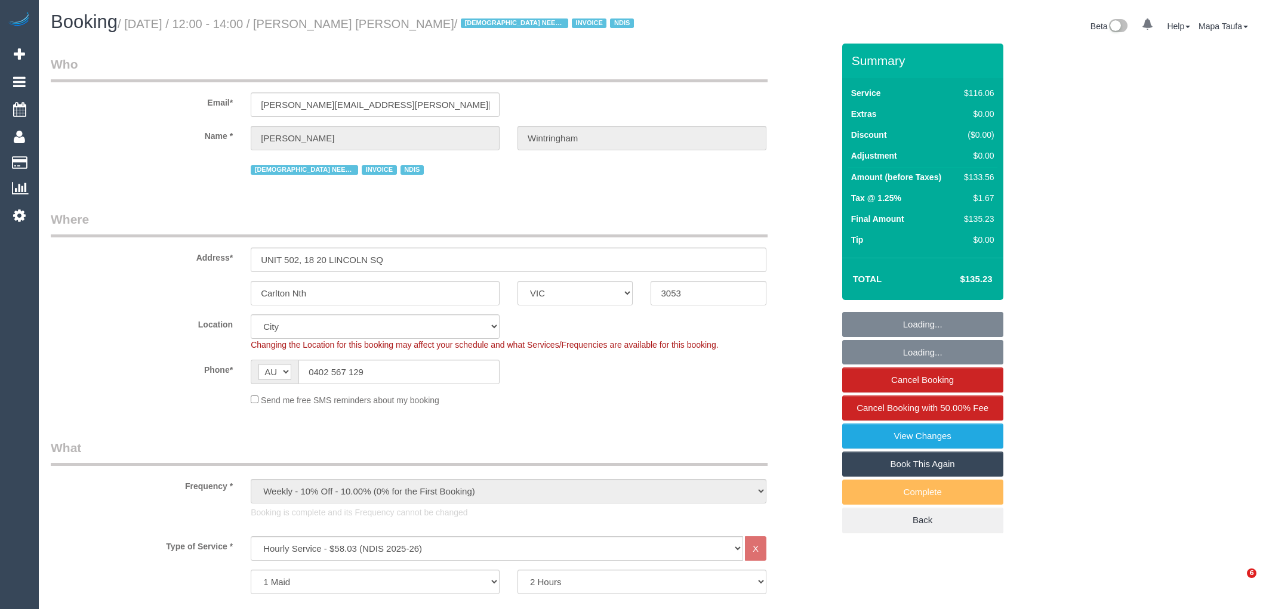
select select "VIC"
select select "number:28"
select select "number:14"
select select "number:20"
select select "number:36"
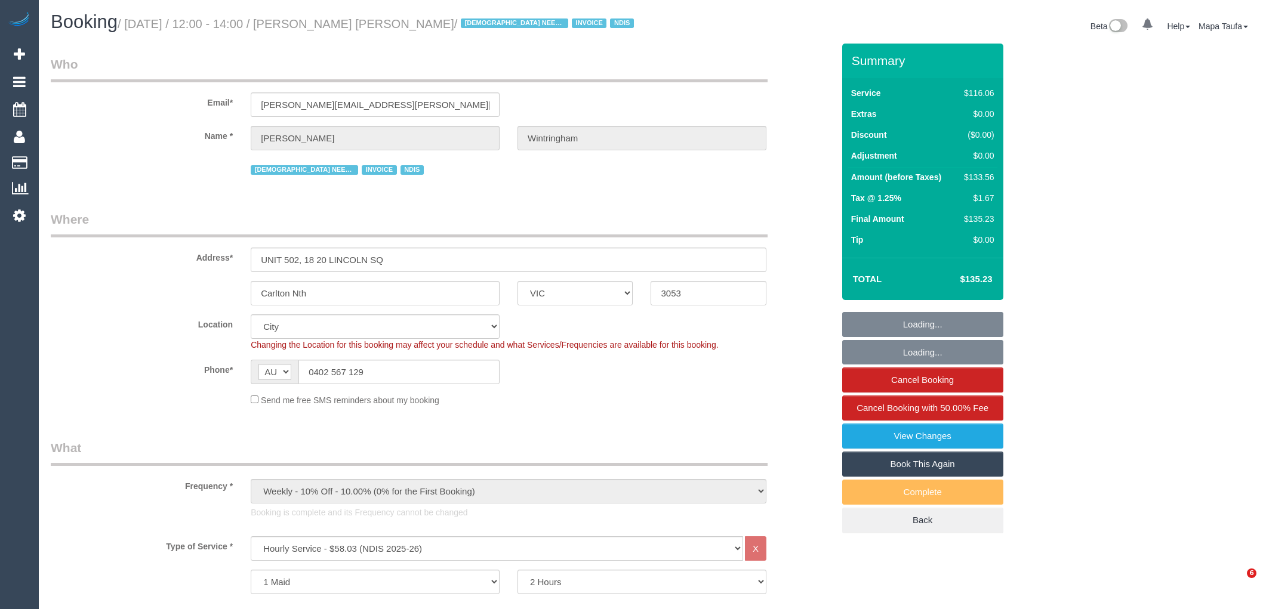
select select "number:34"
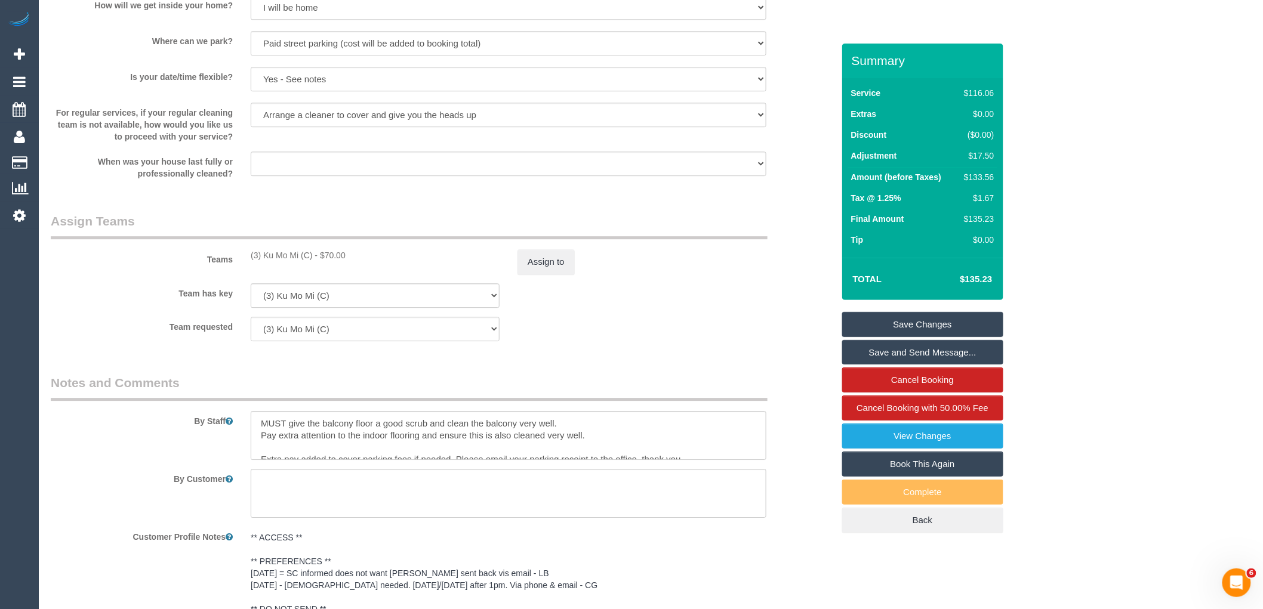
scroll to position [1488, 0]
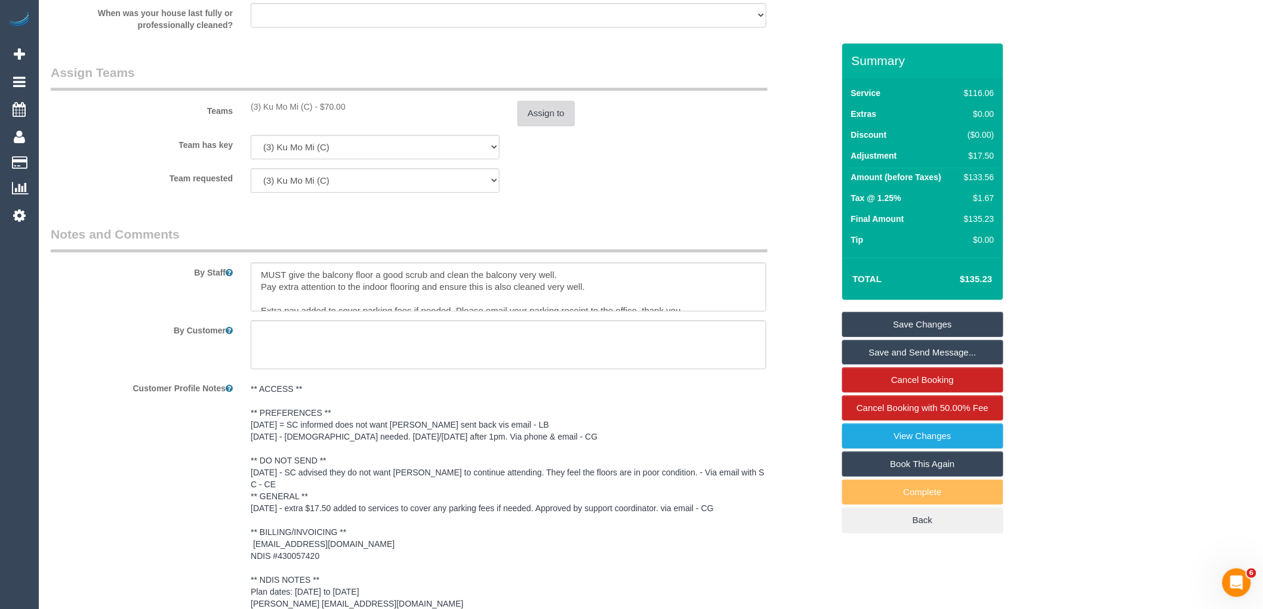
click at [541, 124] on button "Assign to" at bounding box center [546, 113] width 57 height 25
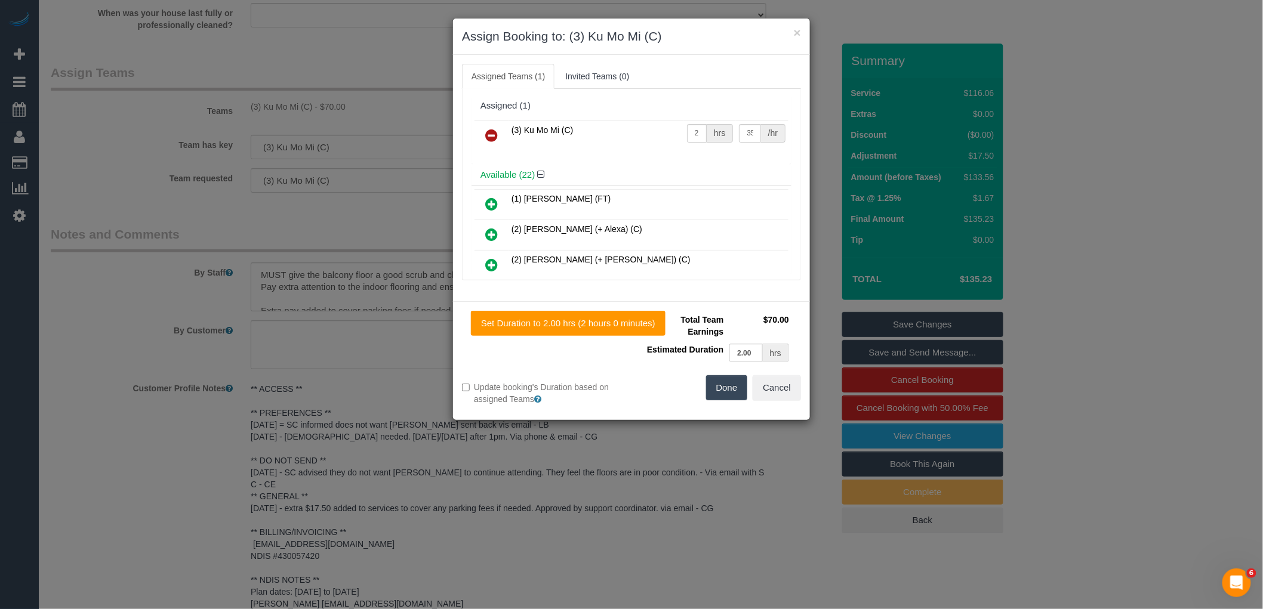
scroll to position [4, 0]
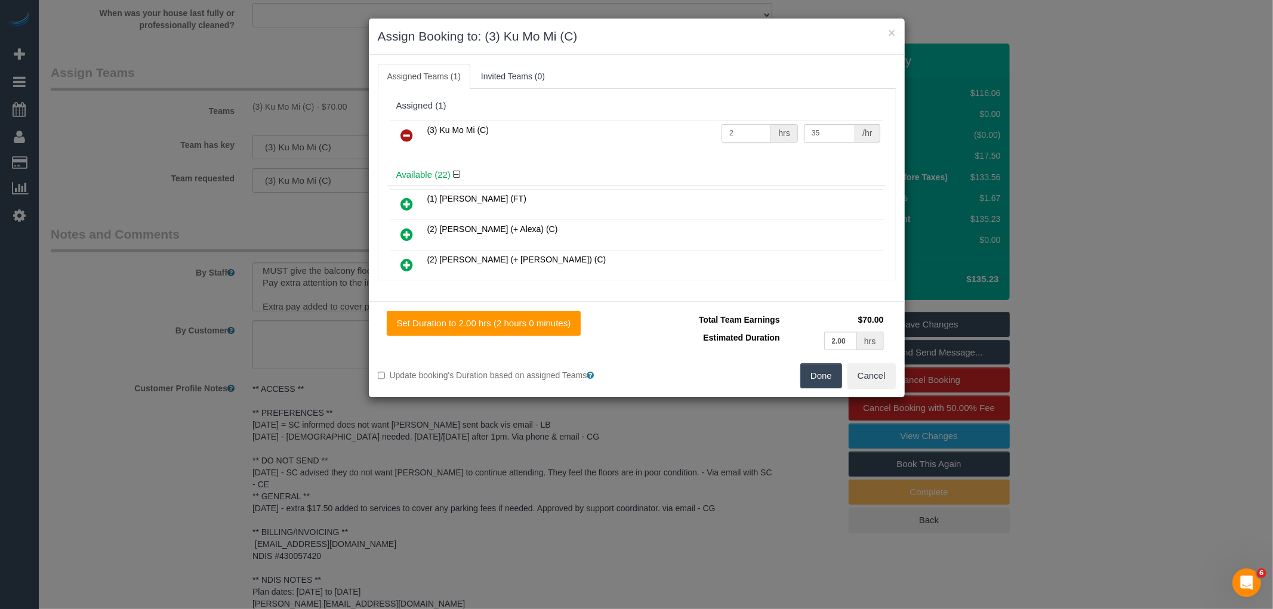
drag, startPoint x: 723, startPoint y: 132, endPoint x: 613, endPoint y: 125, distance: 110.6
click at [630, 125] on tr "(3) Ku Mo Mi (C) 2 hrs 35 /hr" at bounding box center [636, 136] width 493 height 30
type input "1"
type input "78.8"
click at [814, 379] on button "Done" at bounding box center [821, 376] width 42 height 25
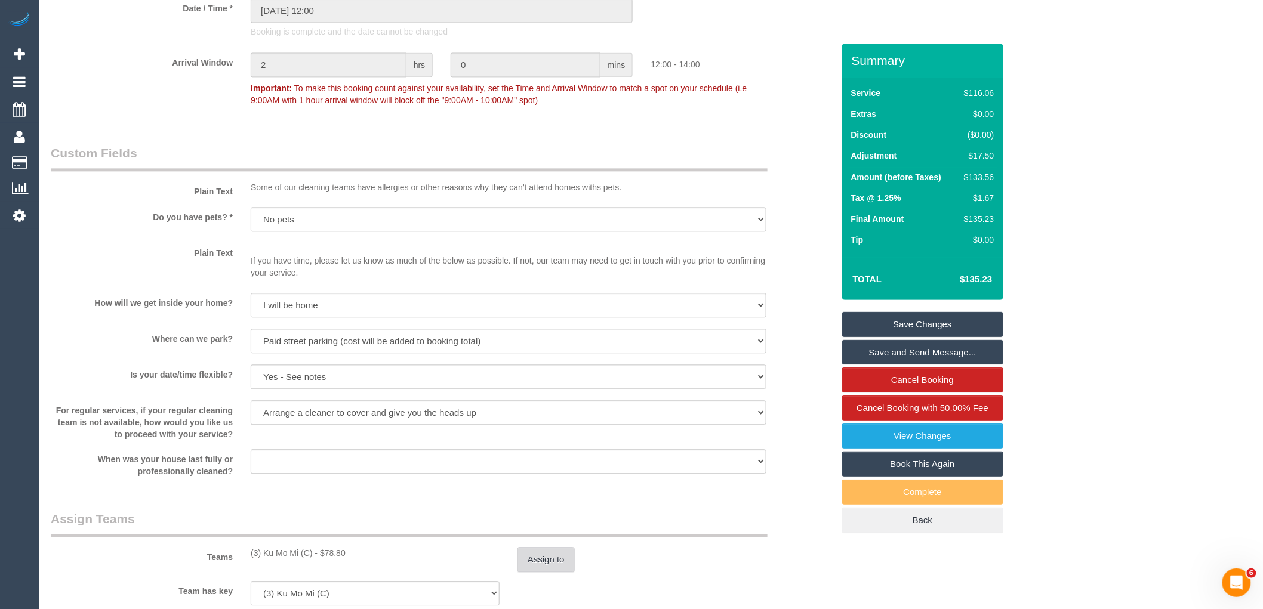
scroll to position [1222, 0]
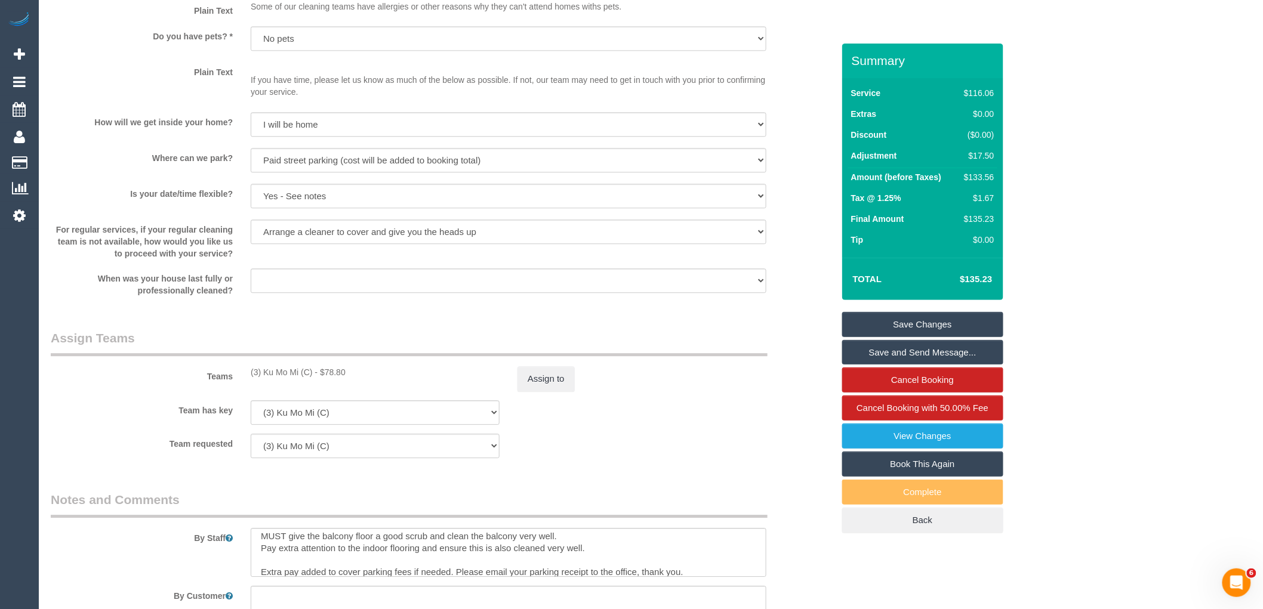
click at [880, 309] on div "Summary Service $116.06 Extras $0.00 Discount ($0.00) Adjustment $17.50 Amount …" at bounding box center [922, 301] width 161 height 514
click at [884, 320] on link "Save Changes" at bounding box center [922, 324] width 161 height 25
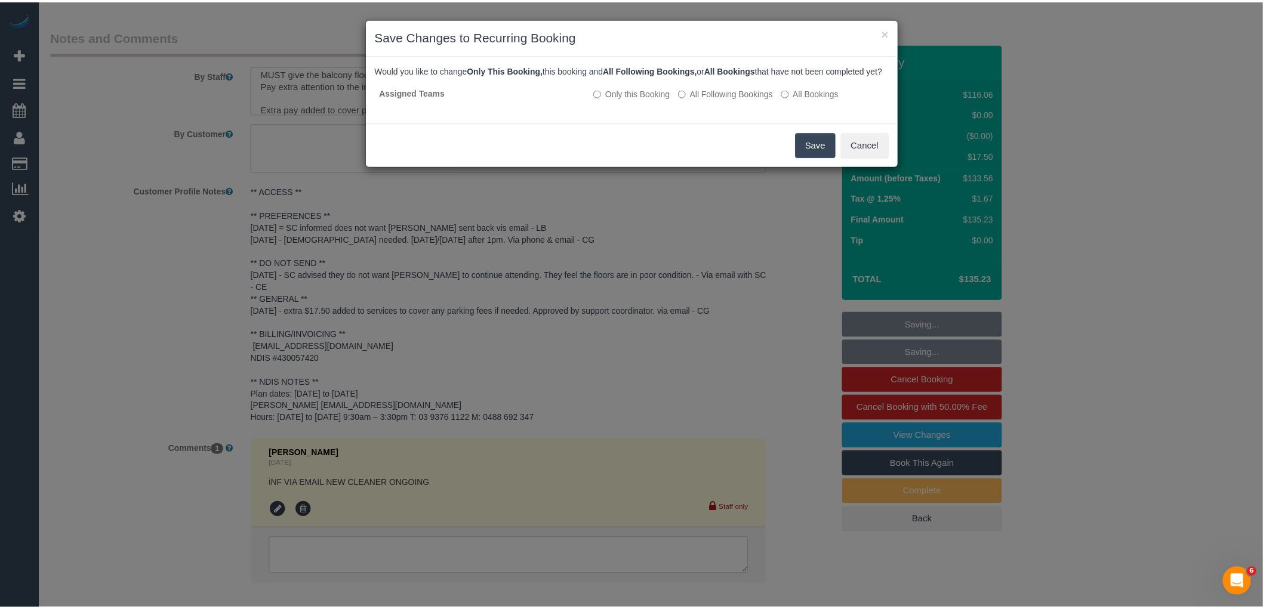
scroll to position [1686, 0]
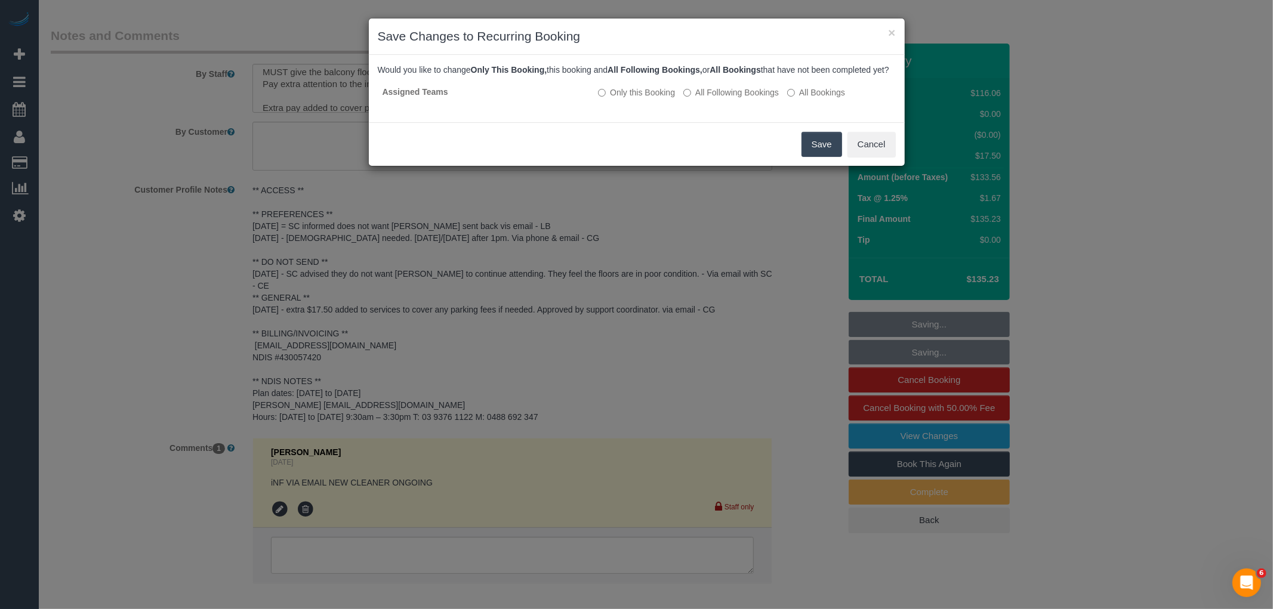
click at [817, 148] on button "Save" at bounding box center [822, 144] width 41 height 25
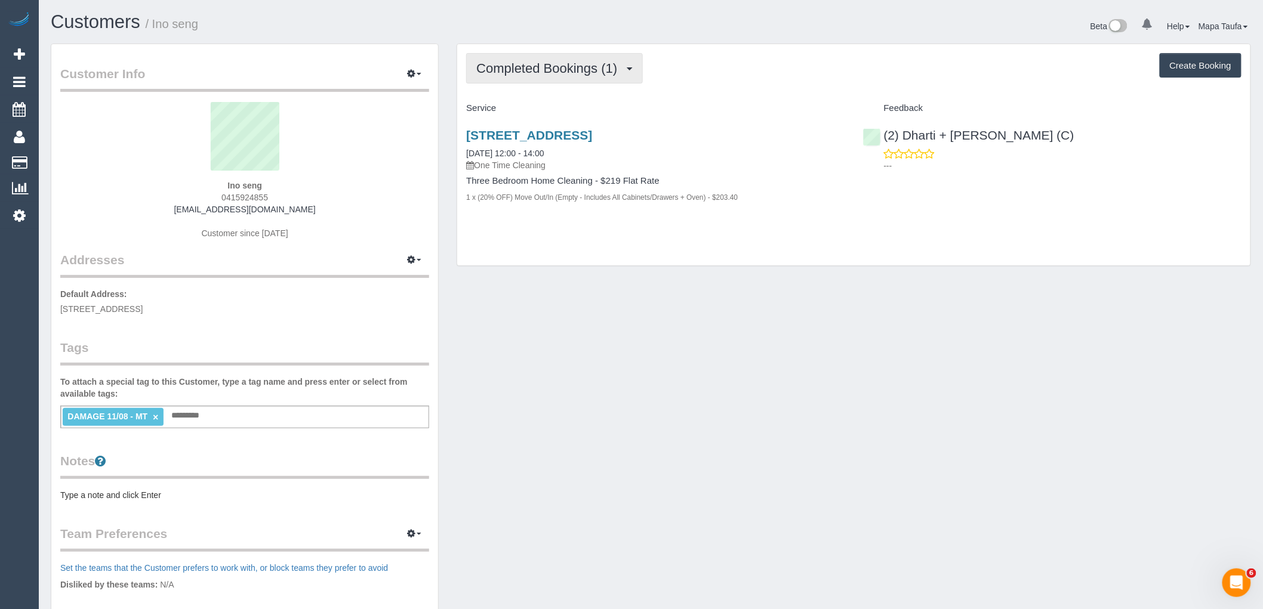
click at [504, 66] on span "Completed Bookings (1)" at bounding box center [549, 68] width 147 height 15
click at [704, 94] on div "Completed Bookings (1) Completed Bookings (1) Upcoming Bookings (0) Cancelled B…" at bounding box center [853, 155] width 793 height 222
click at [587, 319] on div "Customer Info Edit Contact Info Send Message Email Preferences Special Sales Ta…" at bounding box center [651, 433] width 1218 height 778
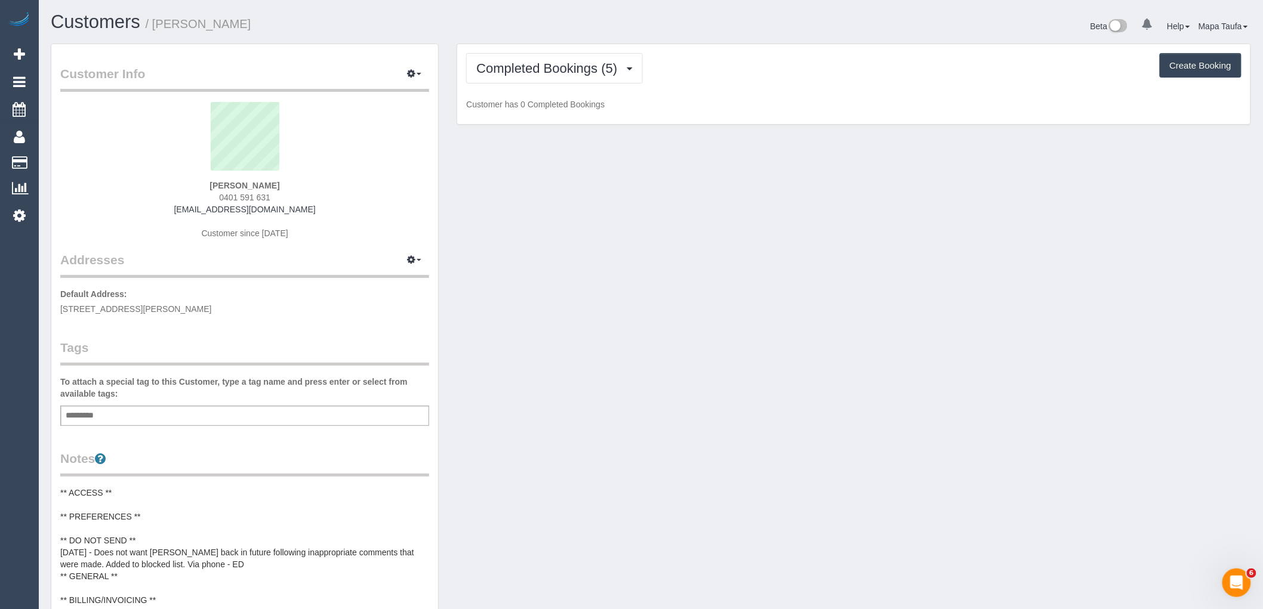
click at [540, 85] on div "Completed Bookings (5) Completed Bookings (5) Upcoming Bookings (11) Cancelled …" at bounding box center [853, 84] width 793 height 81
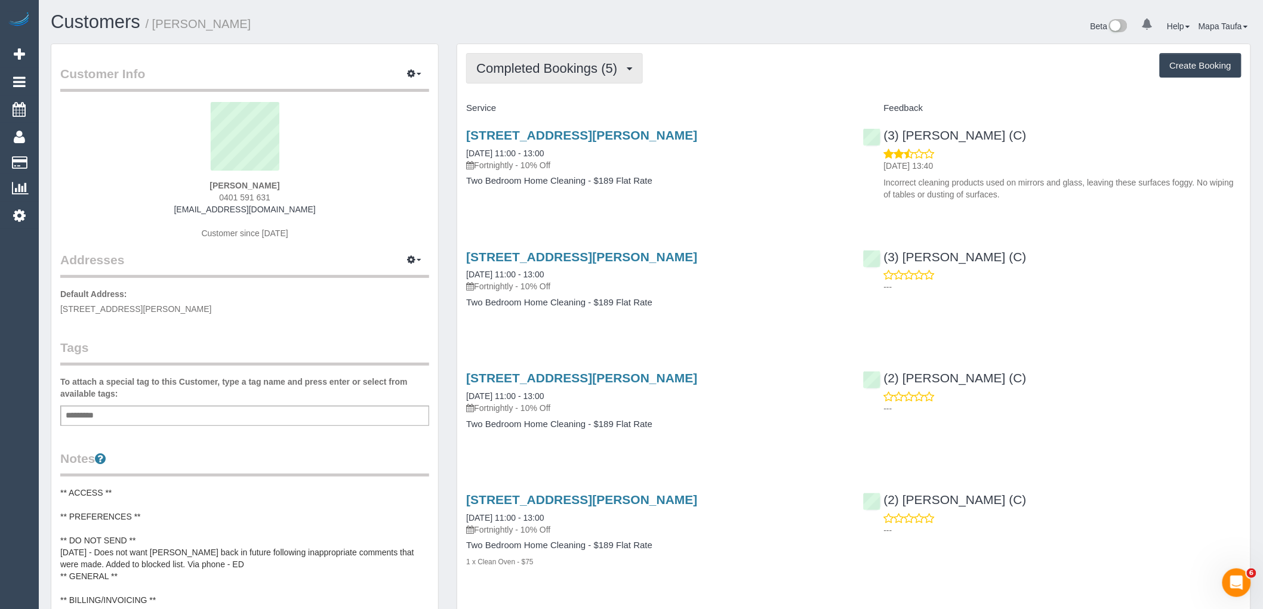
click at [534, 76] on button "Completed Bookings (5)" at bounding box center [554, 68] width 177 height 30
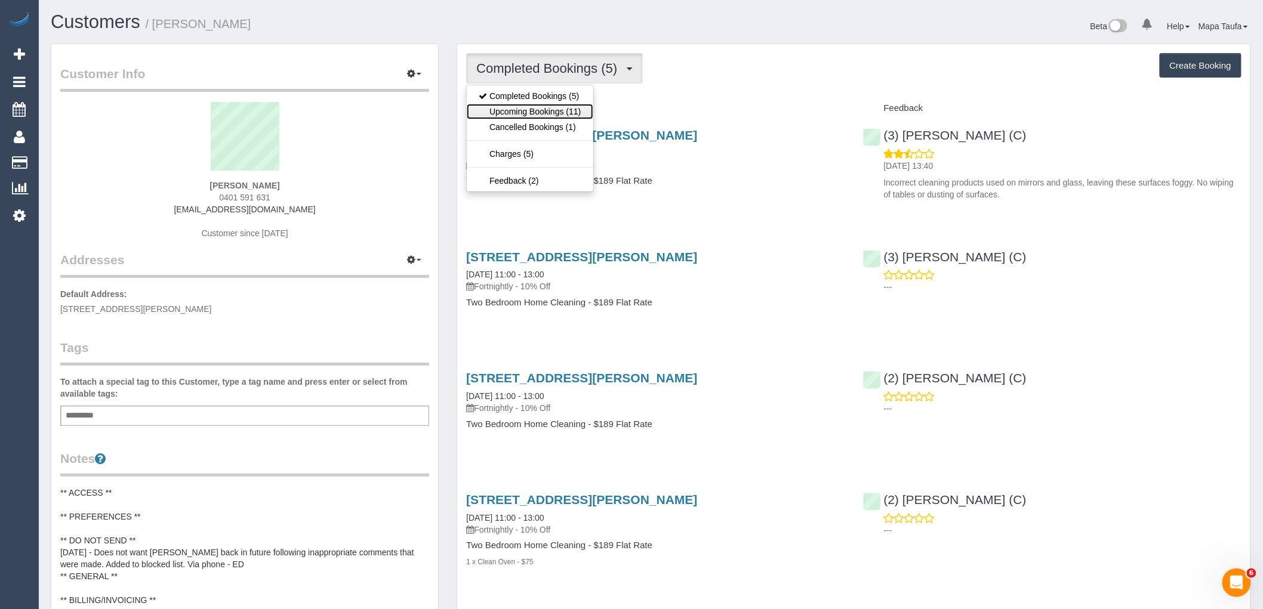
click at [532, 106] on link "Upcoming Bookings (11)" at bounding box center [530, 112] width 126 height 16
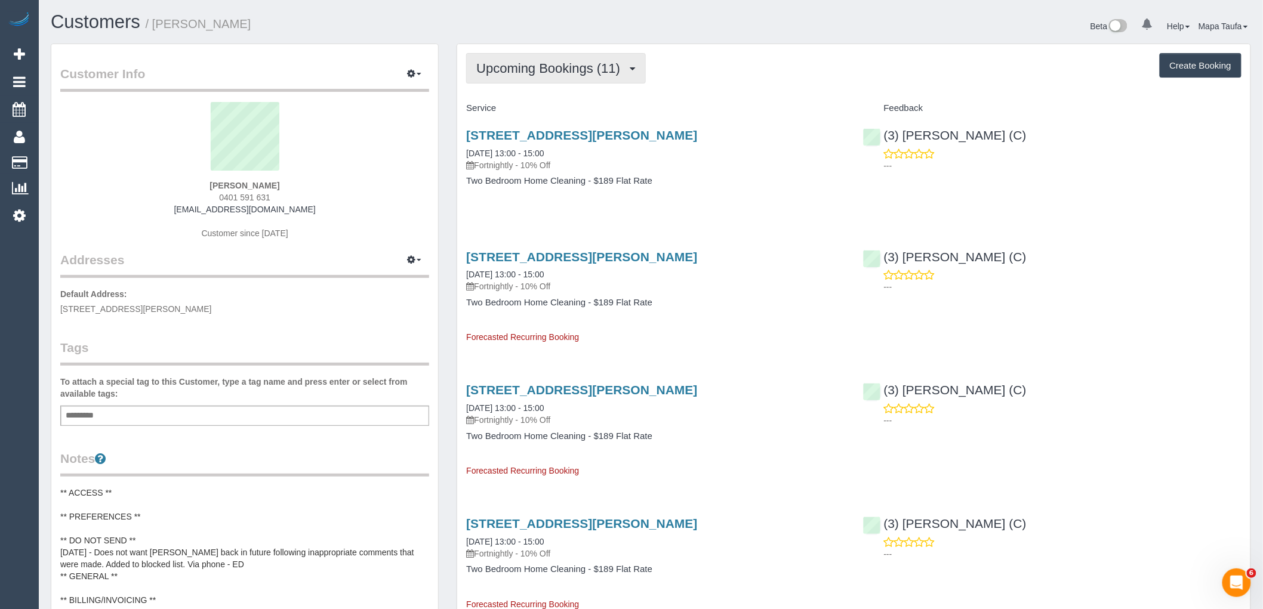
click at [514, 73] on span "Upcoming Bookings (11)" at bounding box center [551, 68] width 150 height 15
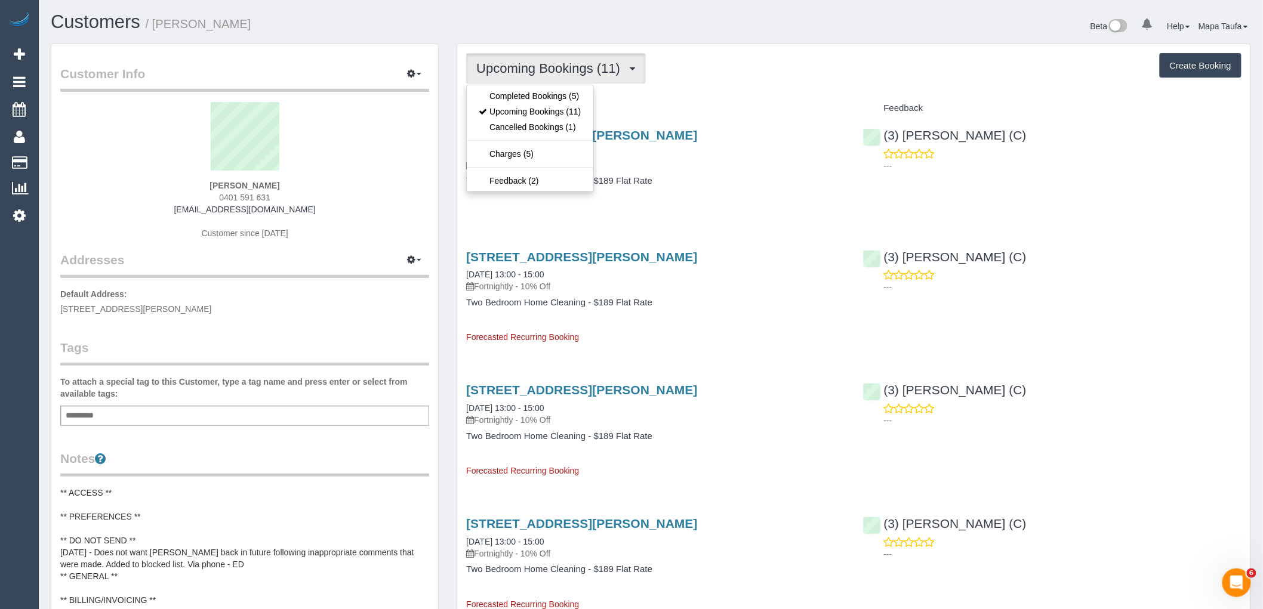
click at [513, 84] on button "Upcoming Bookings (11)" at bounding box center [556, 68] width 180 height 30
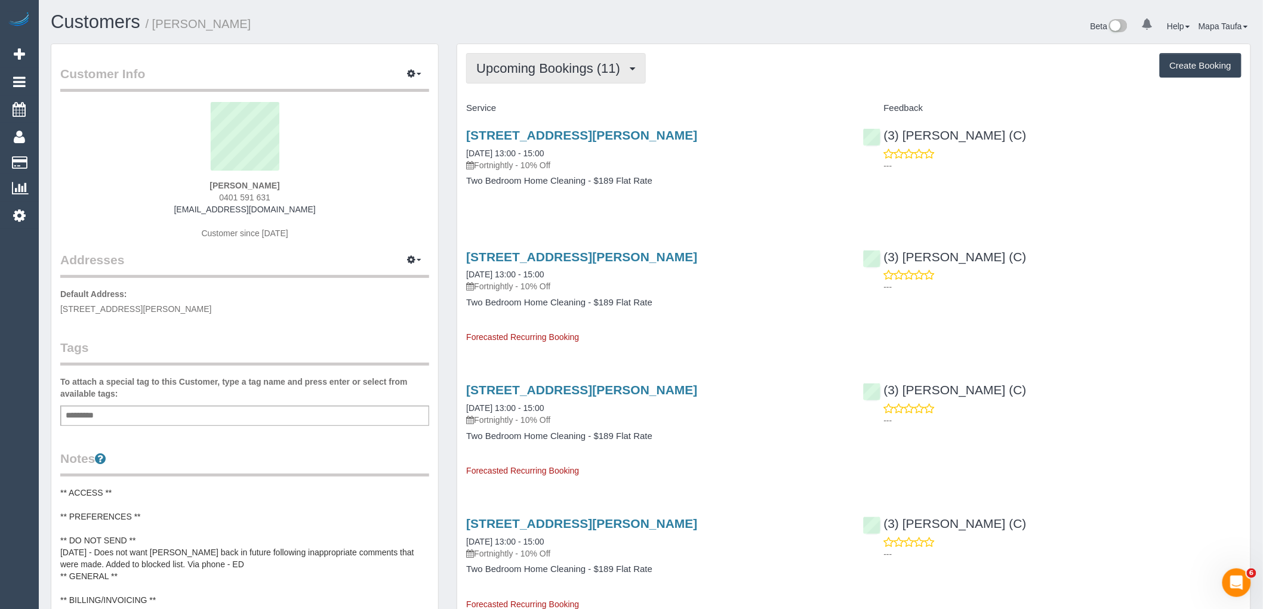
click at [512, 68] on span "Upcoming Bookings (11)" at bounding box center [551, 68] width 150 height 15
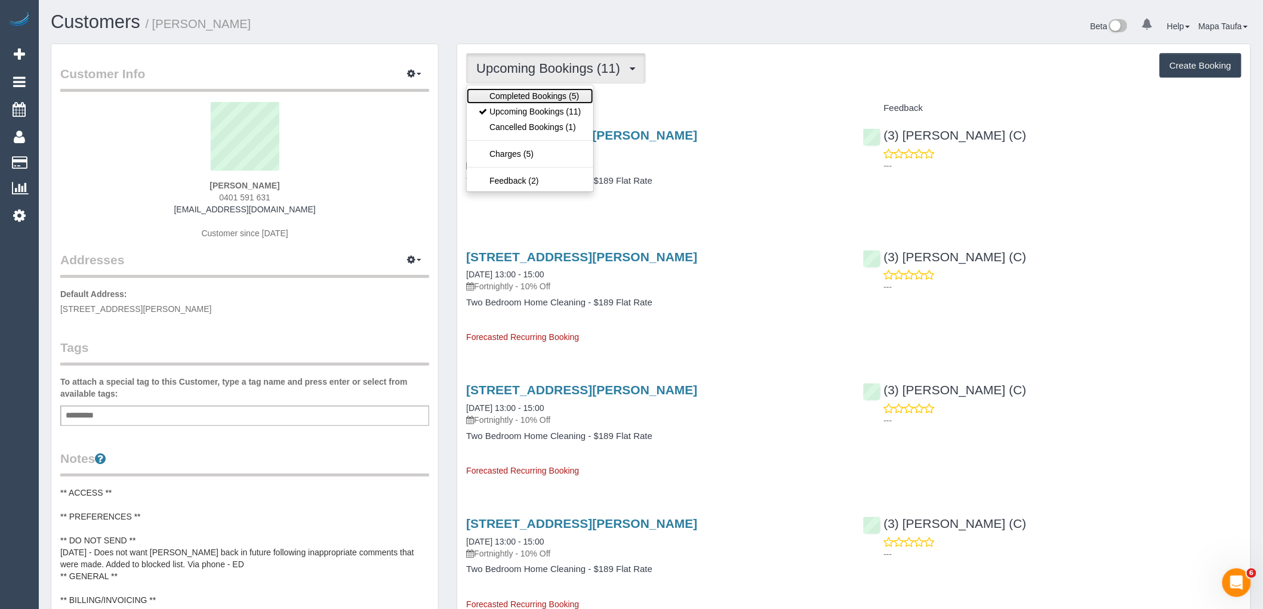
click at [519, 94] on link "Completed Bookings (5)" at bounding box center [530, 96] width 126 height 16
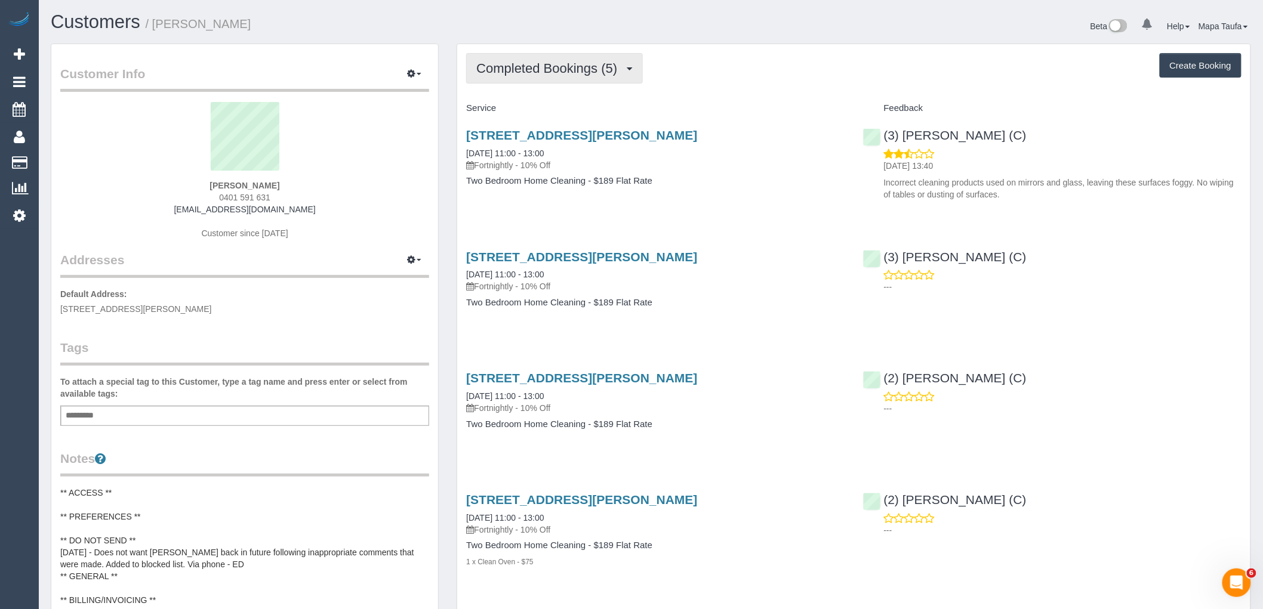
click at [500, 79] on button "Completed Bookings (5)" at bounding box center [554, 68] width 177 height 30
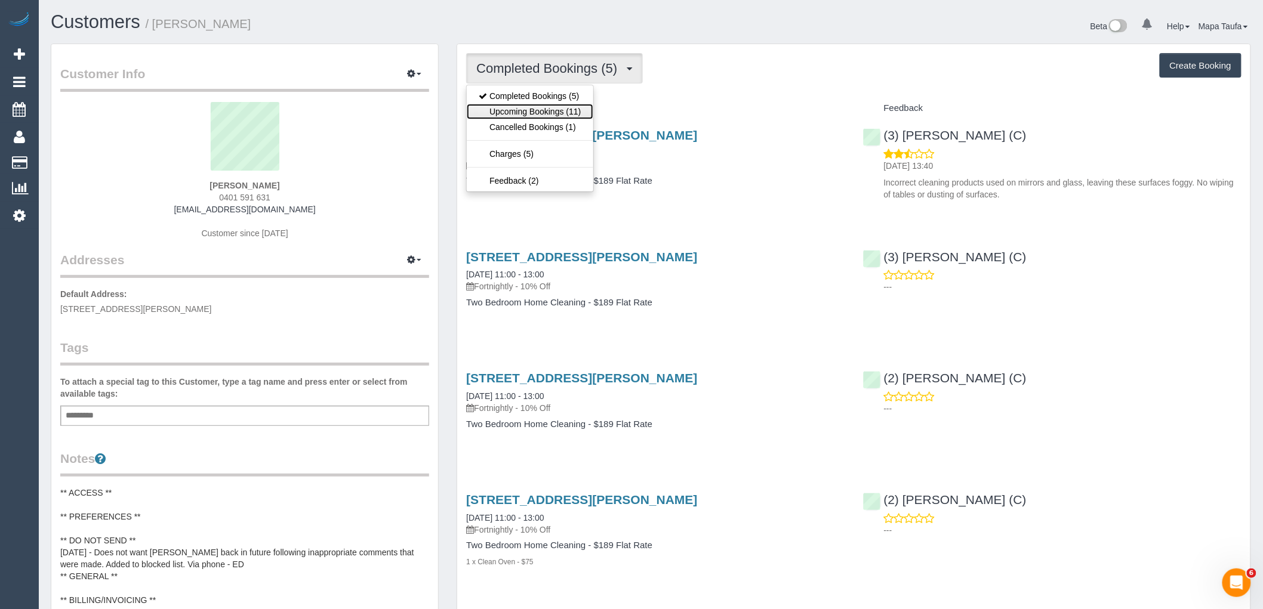
click at [518, 115] on link "Upcoming Bookings (11)" at bounding box center [530, 112] width 126 height 16
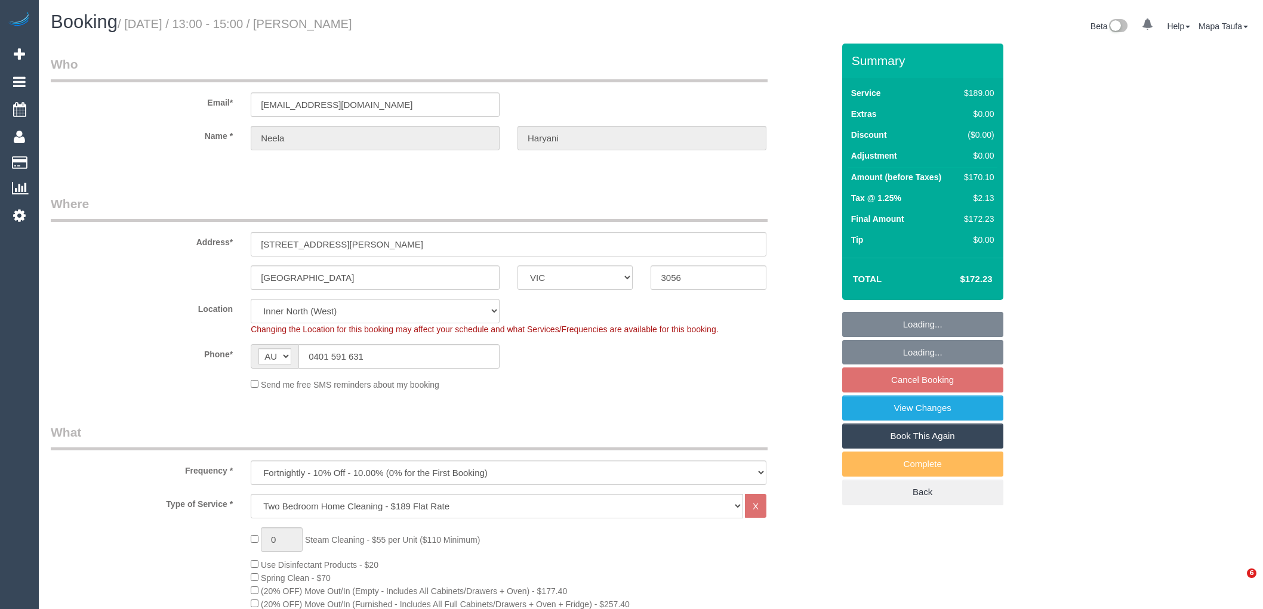
select select "VIC"
select select "string:stripe-pm_1RuUL92GScqysDRV3trjLcmo"
select select "number:28"
select select "number:14"
select select "number:19"
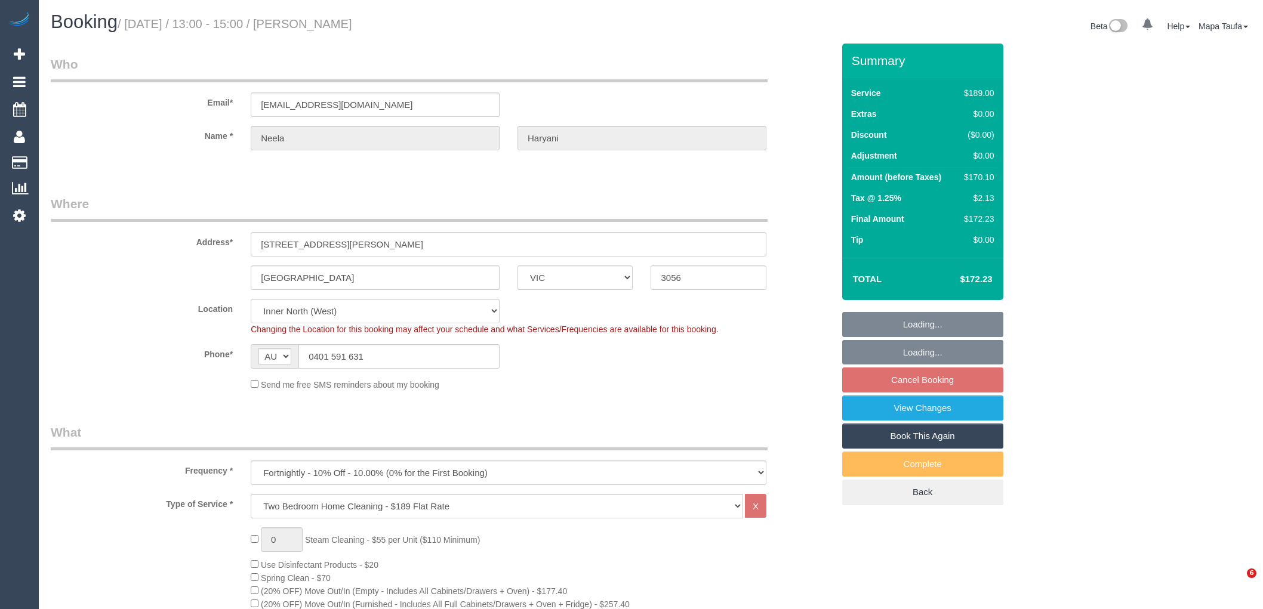
select select "number:22"
select select "number:34"
select select "number:11"
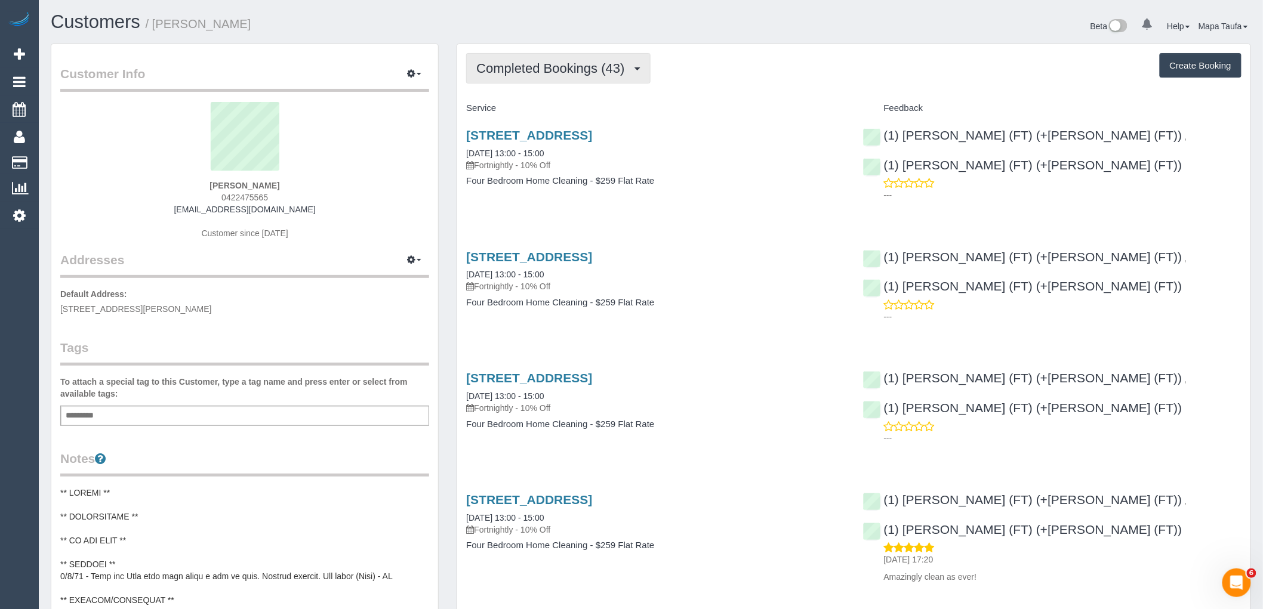
click at [528, 69] on span "Completed Bookings (43)" at bounding box center [553, 68] width 154 height 15
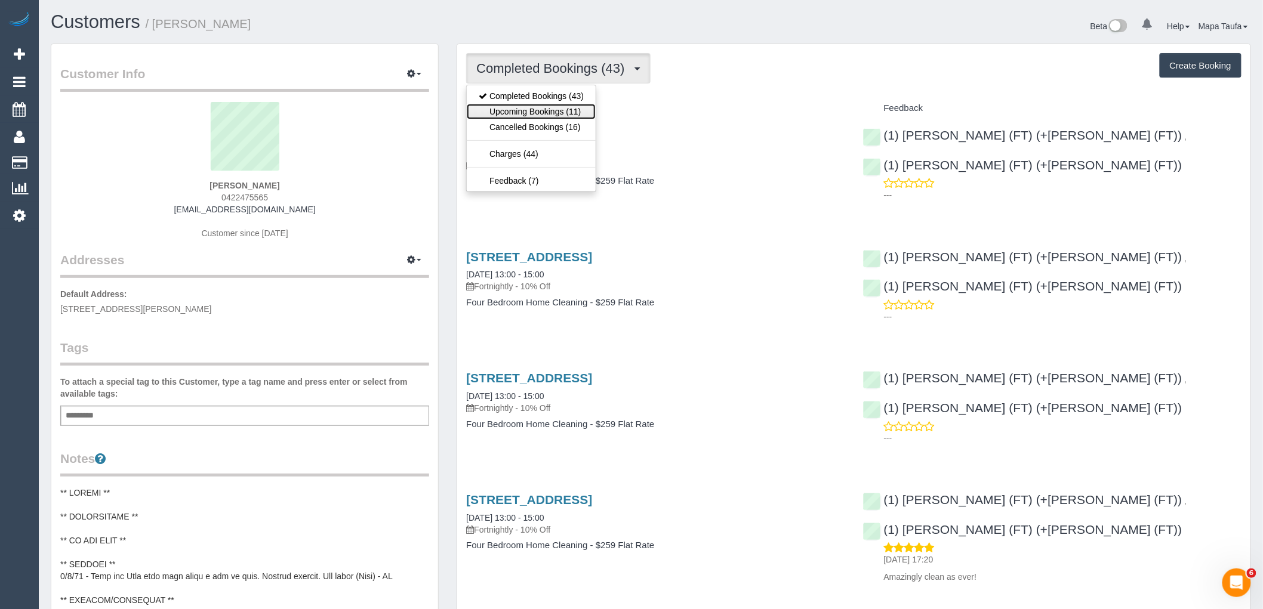
click at [533, 110] on link "Upcoming Bookings (11)" at bounding box center [531, 112] width 129 height 16
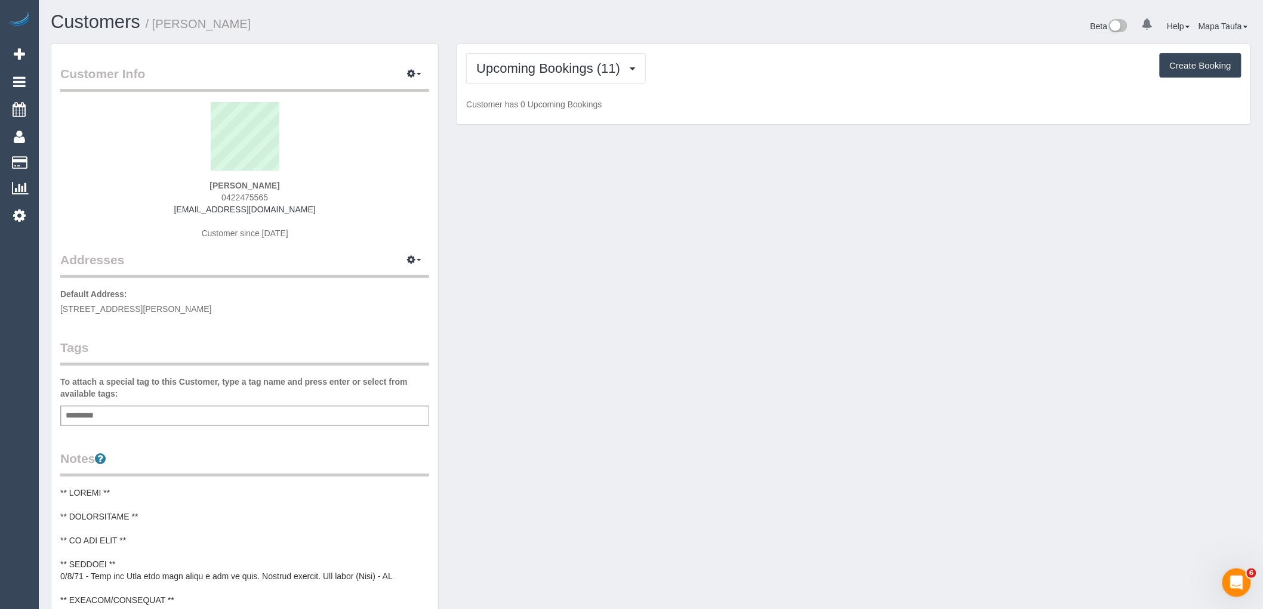
click at [862, 107] on p "Customer has 0 Upcoming Bookings" at bounding box center [853, 104] width 775 height 12
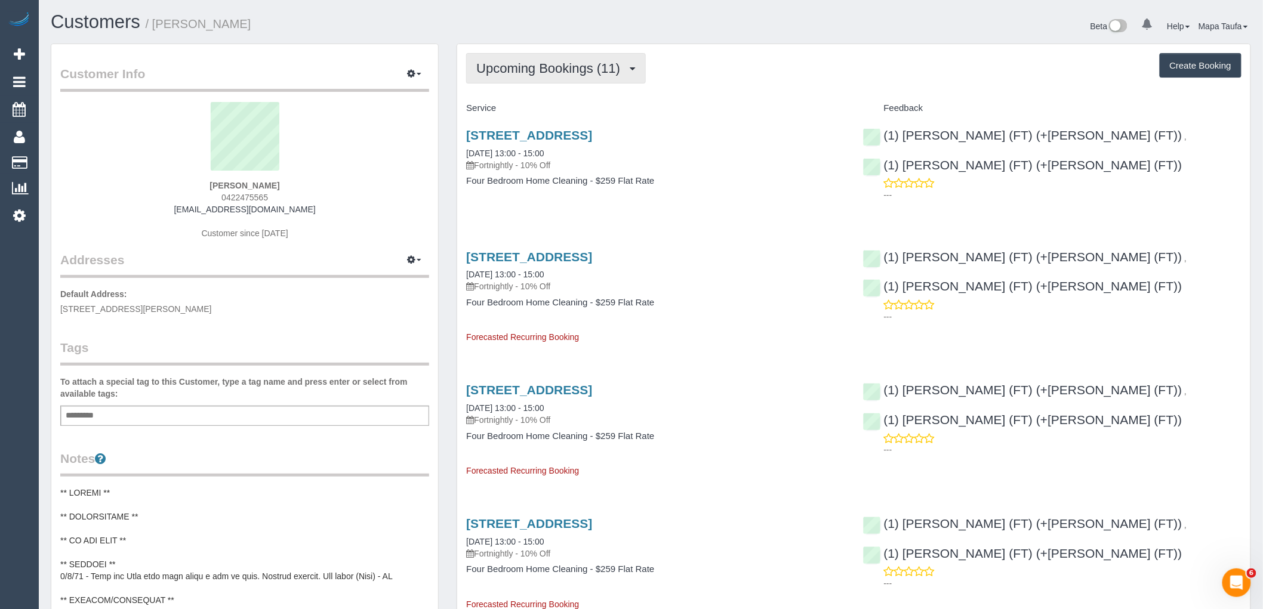
click at [506, 69] on span "Upcoming Bookings (11)" at bounding box center [551, 68] width 150 height 15
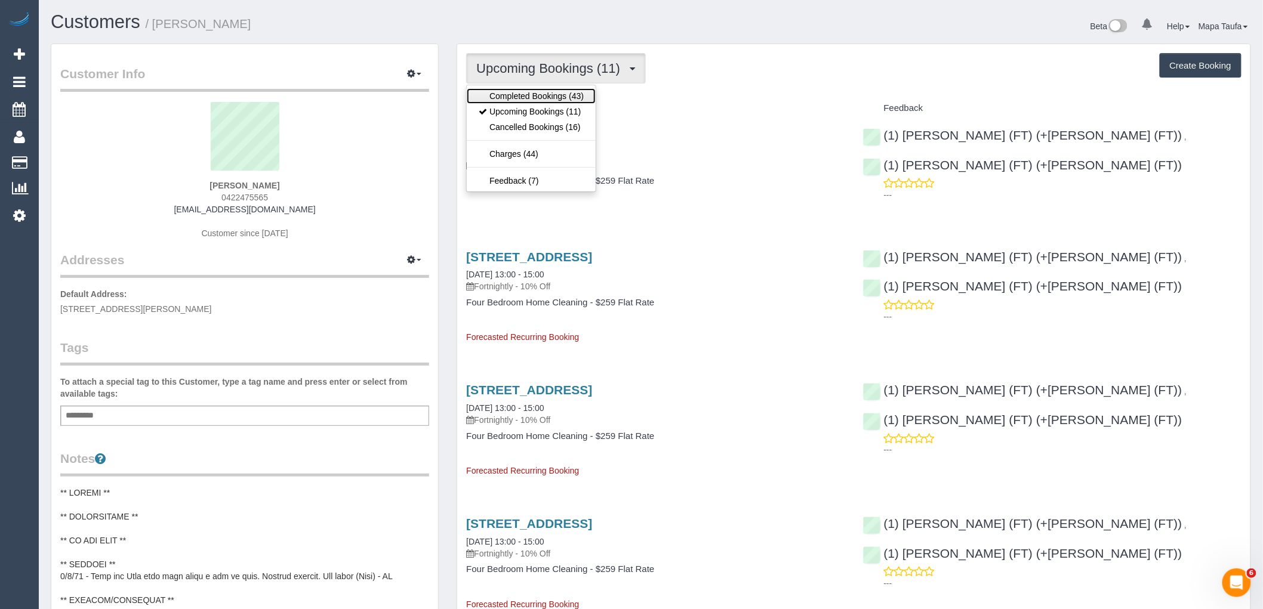
click at [516, 91] on link "Completed Bookings (43)" at bounding box center [531, 96] width 129 height 16
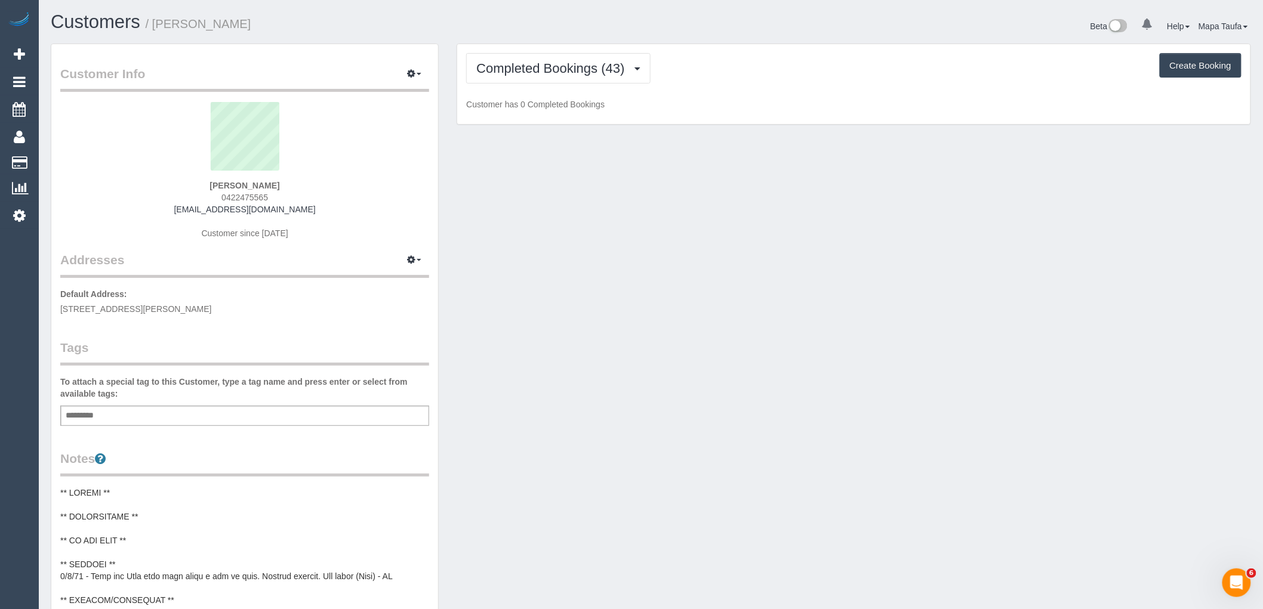
click at [784, 88] on div "Completed Bookings (43) Completed Bookings (43) Upcoming Bookings (11) Cancelle…" at bounding box center [853, 84] width 793 height 81
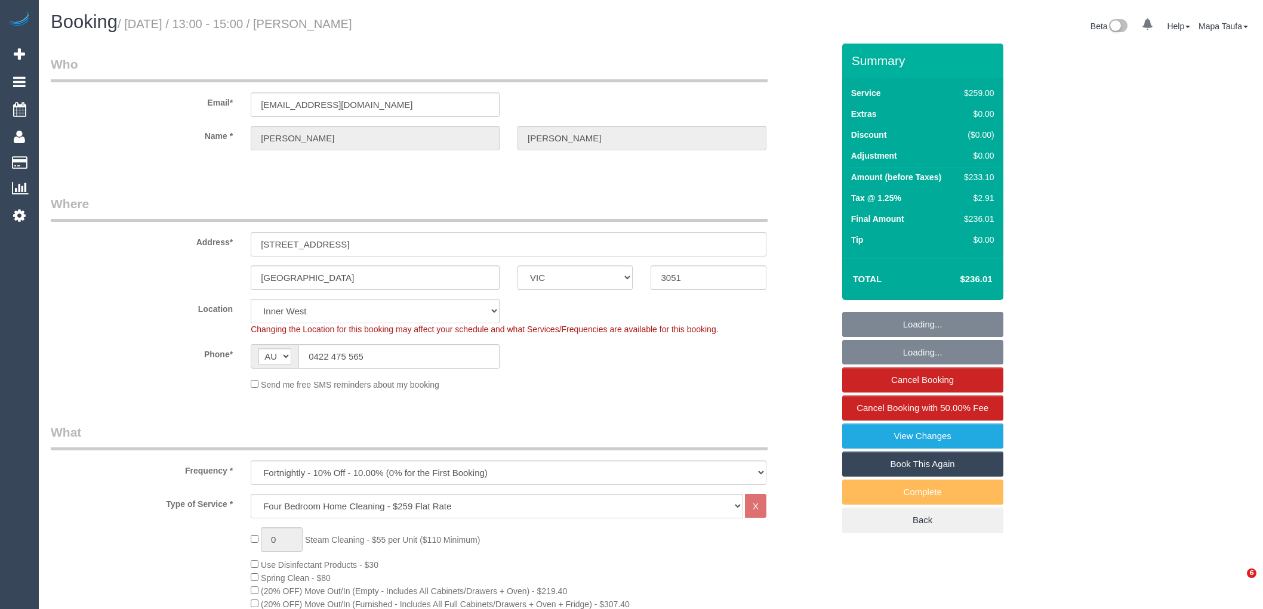
select select "VIC"
select select "string:stripe-pm_1SDasf2GScqysDRV17oaKSue"
select select "number:27"
select select "number:14"
select select "number:19"
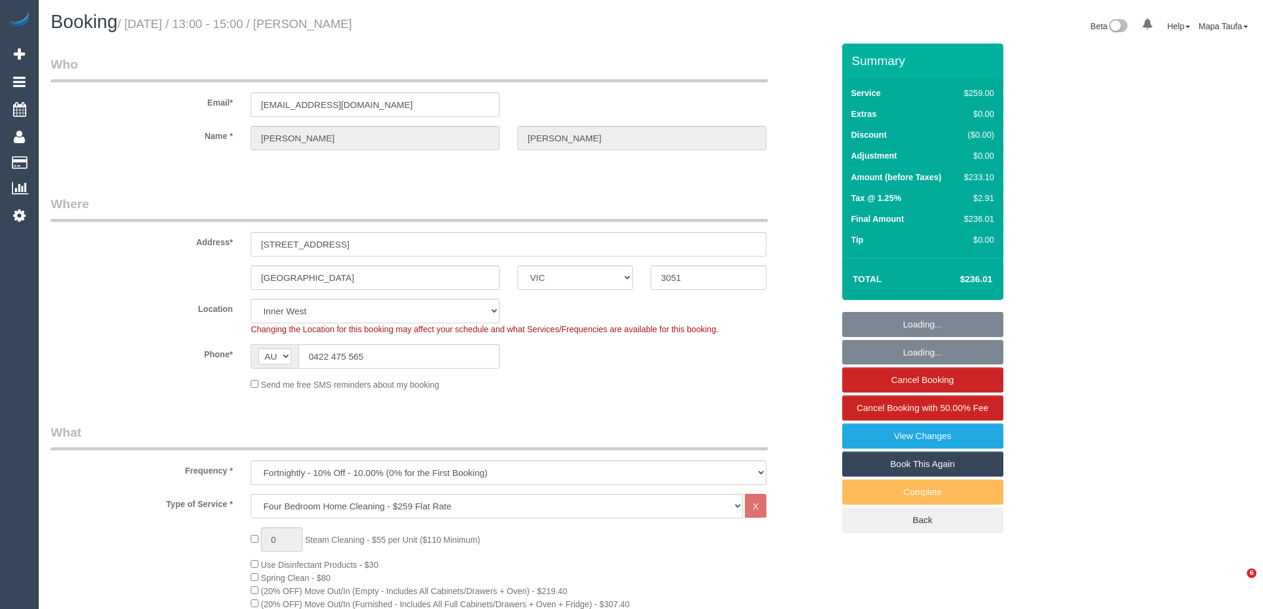
select select "number:36"
select select "number:35"
select select "23081"
select select "object:1460"
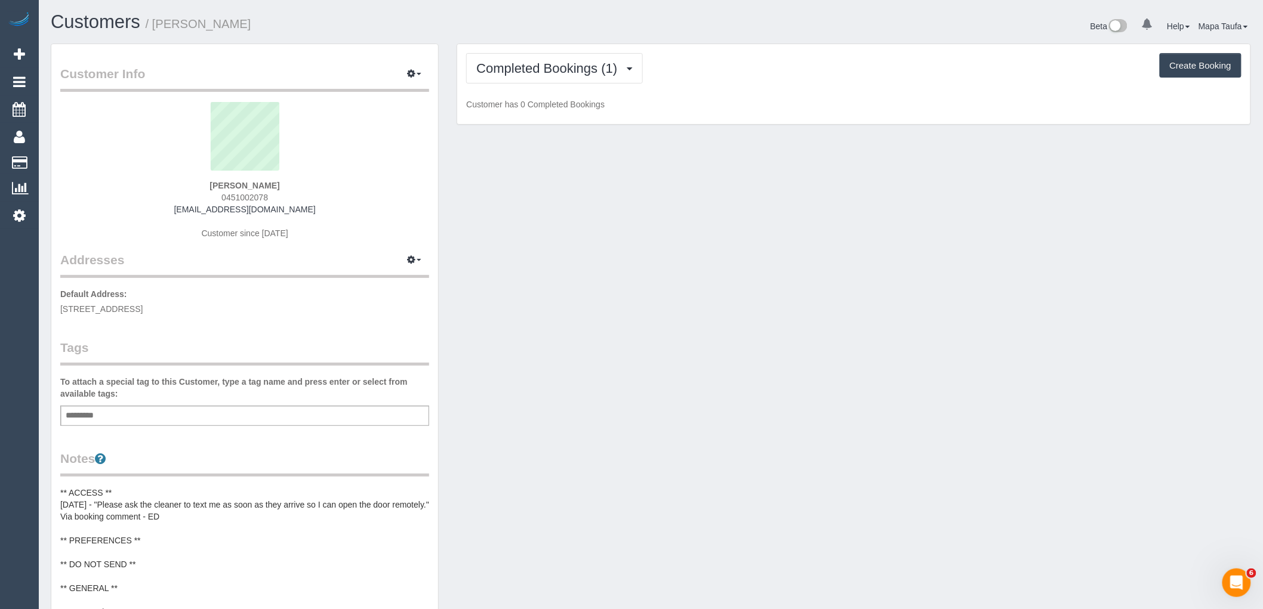
click at [627, 188] on div "Customer Info Edit Contact Info Send Message Email Preferences Special Sales Ta…" at bounding box center [651, 491] width 1218 height 895
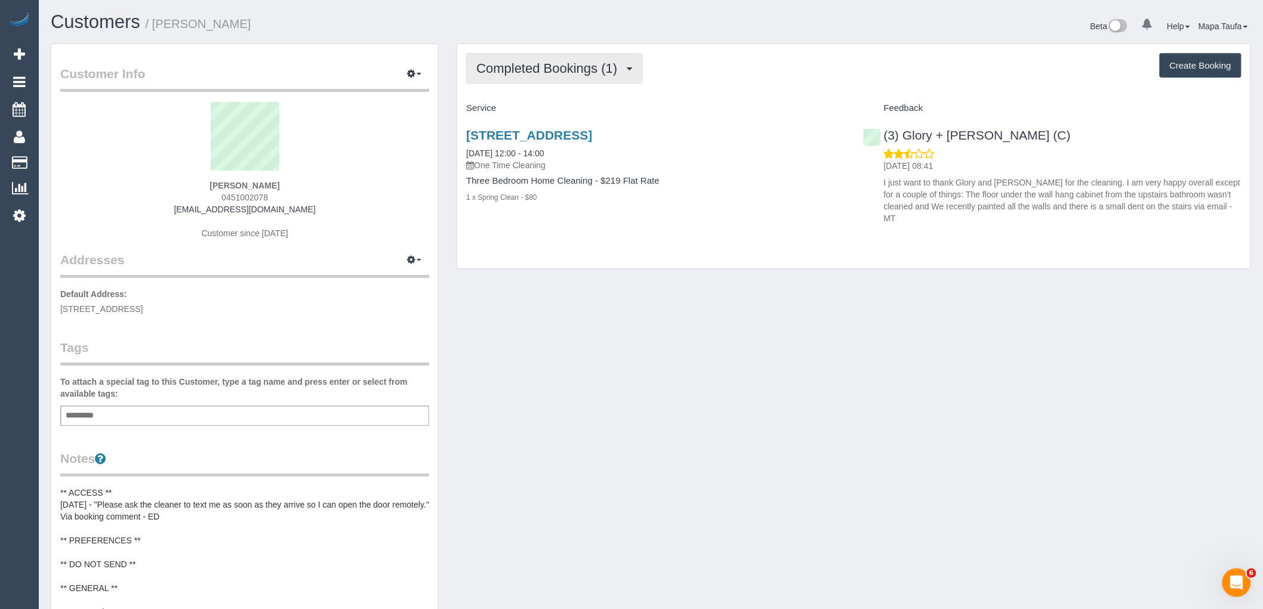
click at [538, 67] on span "Completed Bookings (1)" at bounding box center [549, 68] width 147 height 15
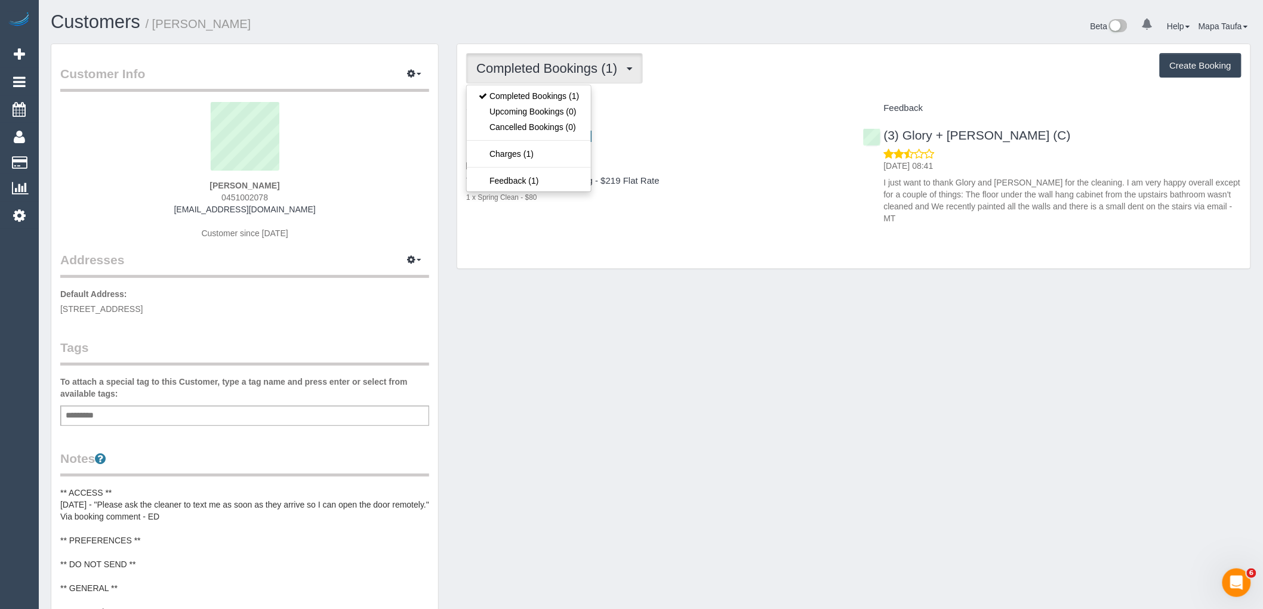
click at [692, 112] on h4 "Service" at bounding box center [655, 108] width 378 height 10
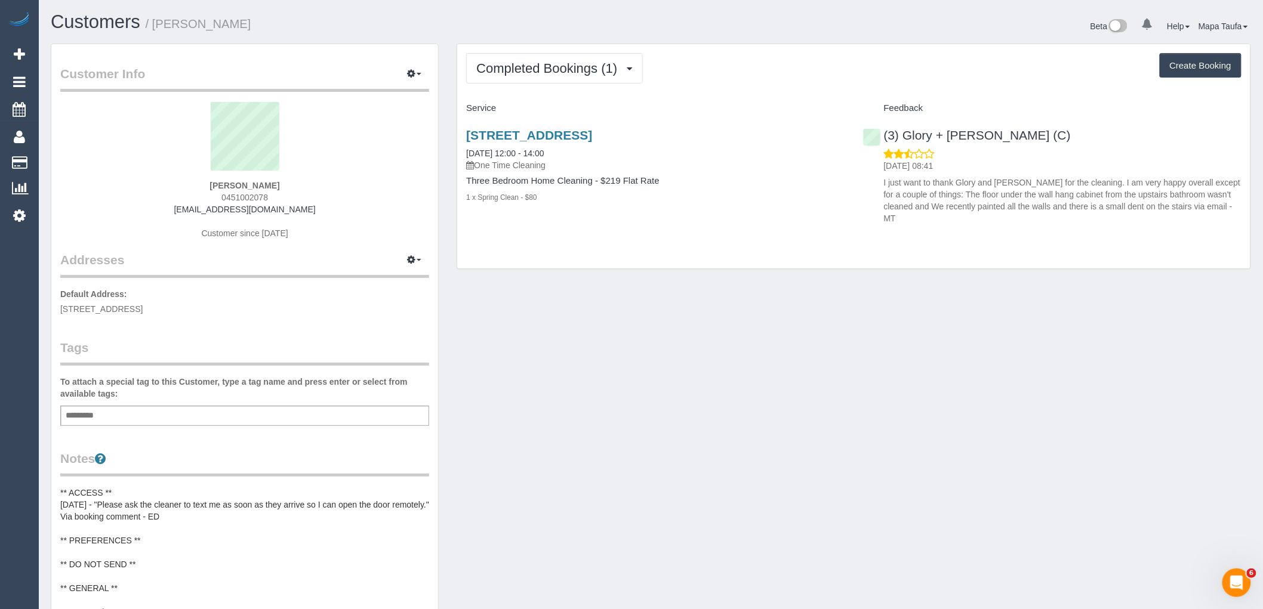
drag, startPoint x: 282, startPoint y: 180, endPoint x: 204, endPoint y: 170, distance: 79.5
click at [193, 181] on div "[PERSON_NAME] 0451002078 [EMAIL_ADDRESS][DOMAIN_NAME] Customer since [DATE]" at bounding box center [244, 176] width 369 height 149
copy strong "Claudia Ossa"
drag, startPoint x: 694, startPoint y: 129, endPoint x: 458, endPoint y: 128, distance: 236.4
click at [458, 128] on div "36 Walkers Rd, Carrum, VIC 3197 08/10/2025 12:00 - 14:00 One Time Cleaning Thre…" at bounding box center [655, 172] width 396 height 109
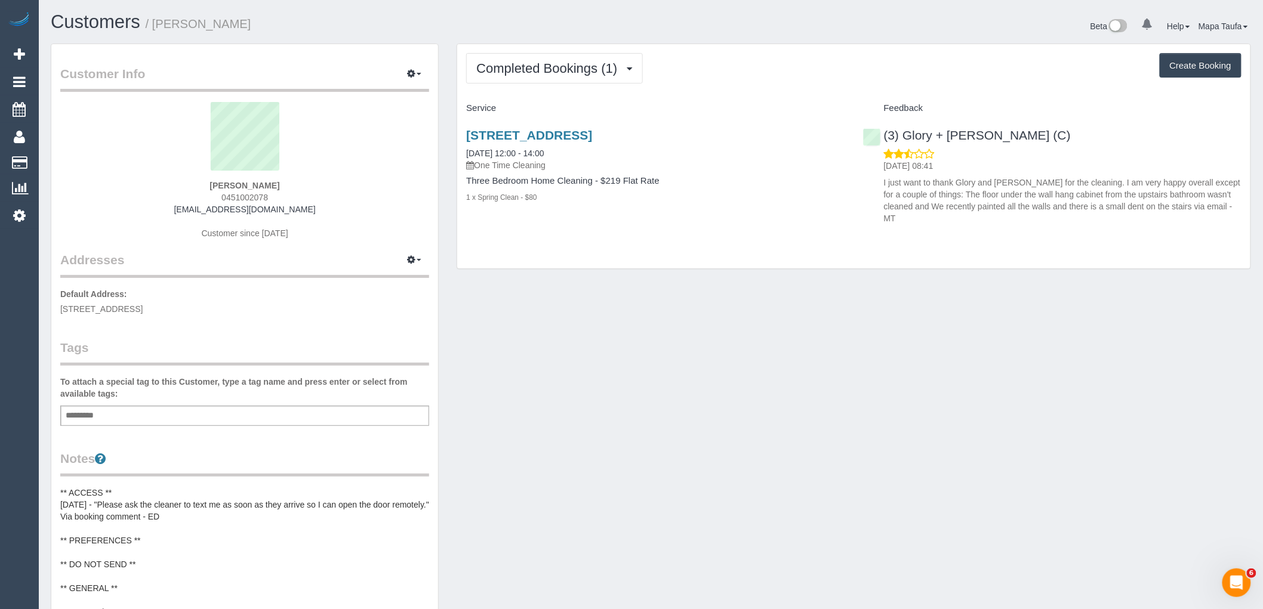
copy link "36 Walkers Rd, Carrum, VIC 3197"
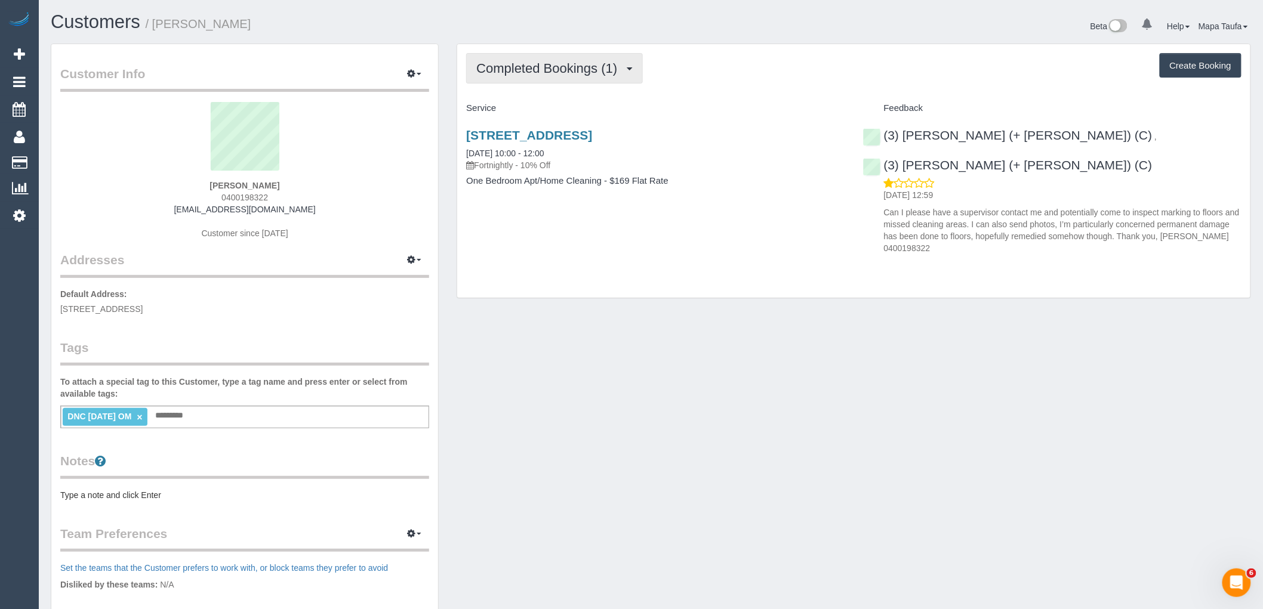
drag, startPoint x: 552, startPoint y: 64, endPoint x: 557, endPoint y: 84, distance: 20.4
click at [552, 64] on span "Completed Bookings (1)" at bounding box center [549, 68] width 147 height 15
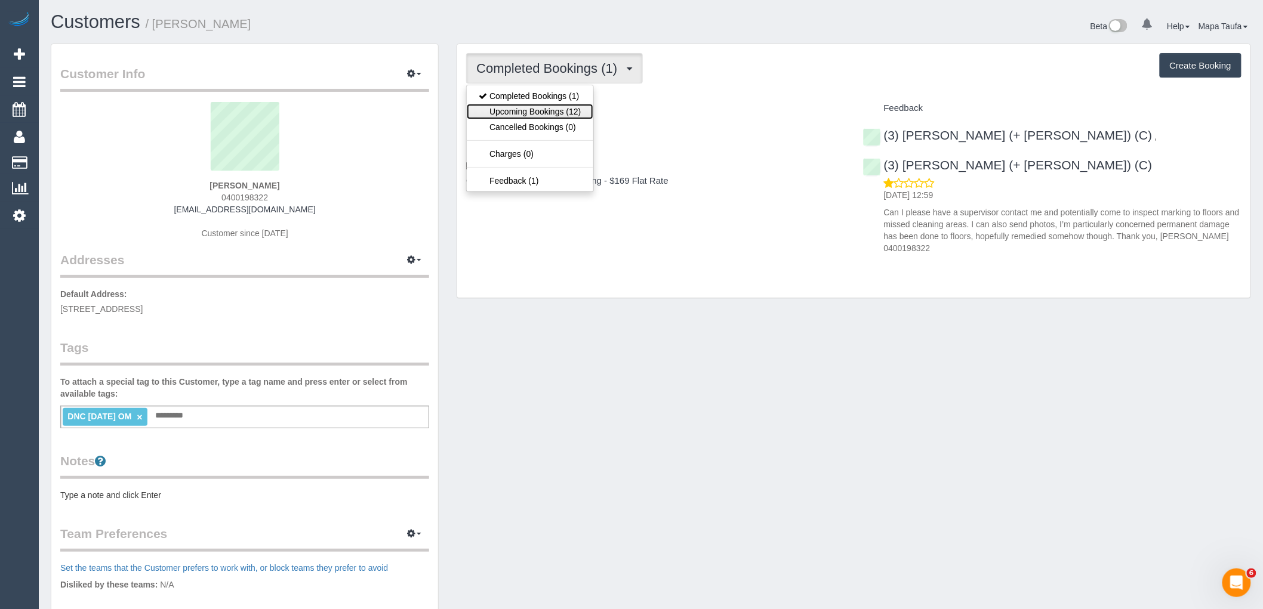
click at [555, 116] on link "Upcoming Bookings (12)" at bounding box center [530, 112] width 126 height 16
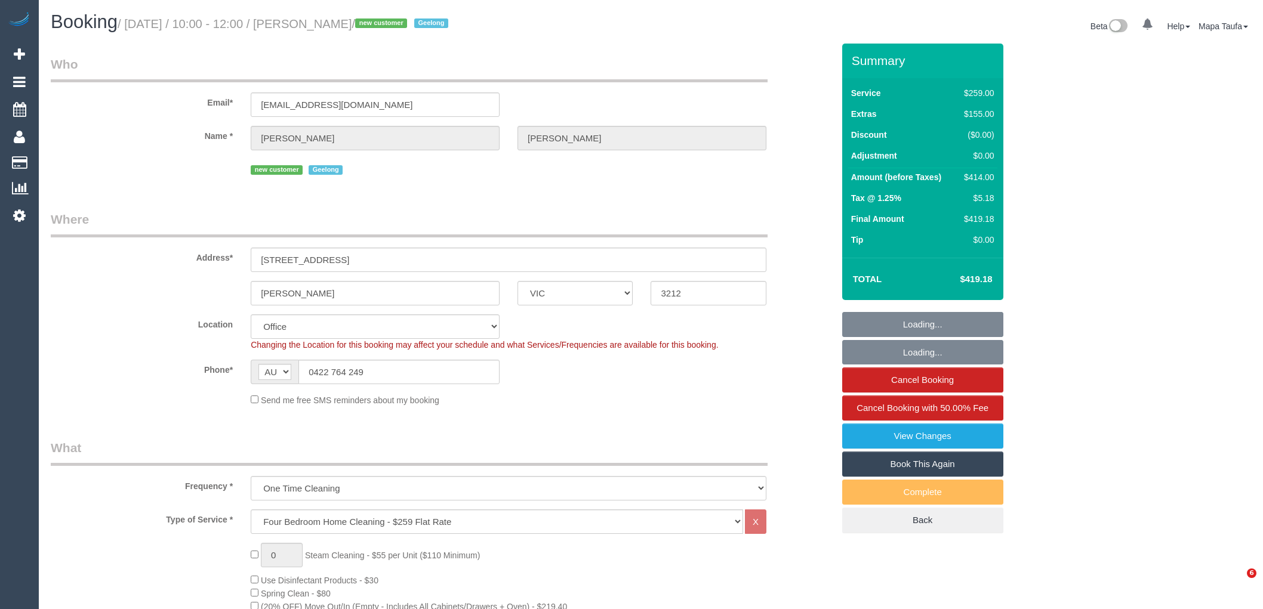
select select "VIC"
select select "number:27"
select select "number:14"
select select "number:18"
select select "number:22"
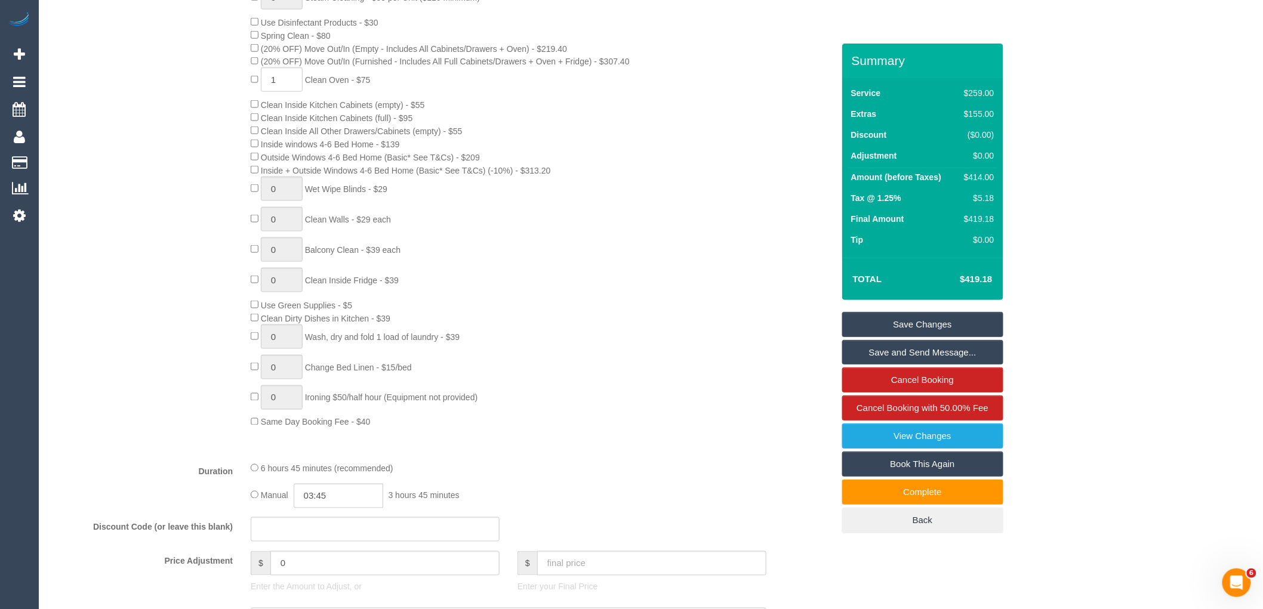
scroll to position [729, 0]
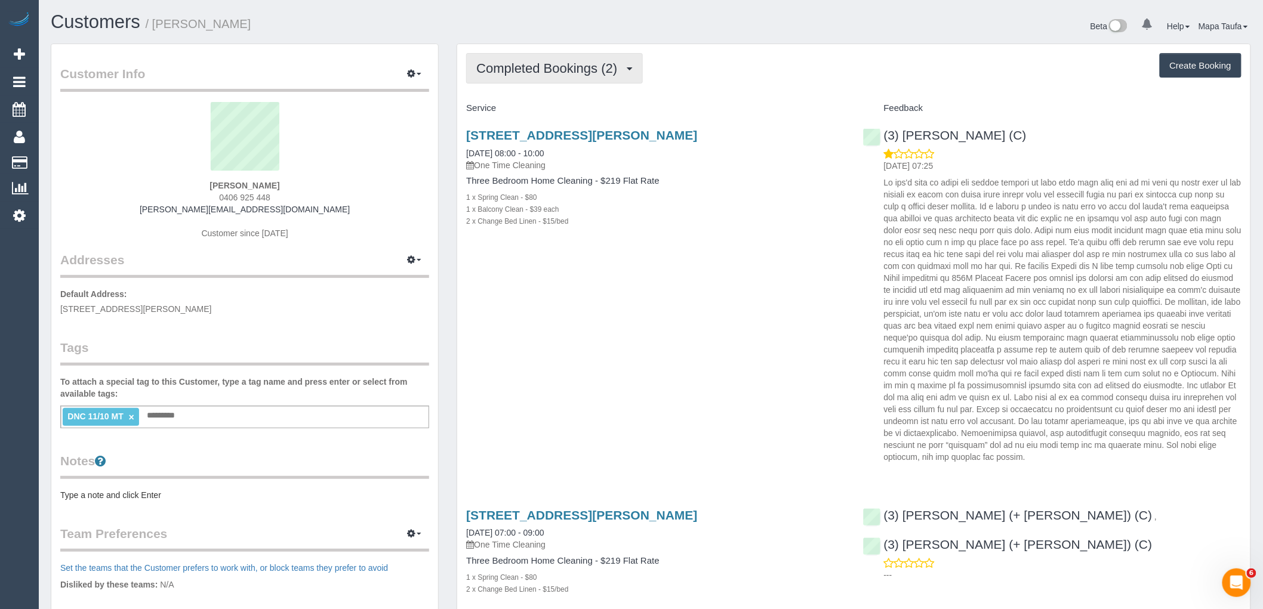
click at [565, 74] on span "Completed Bookings (2)" at bounding box center [549, 68] width 147 height 15
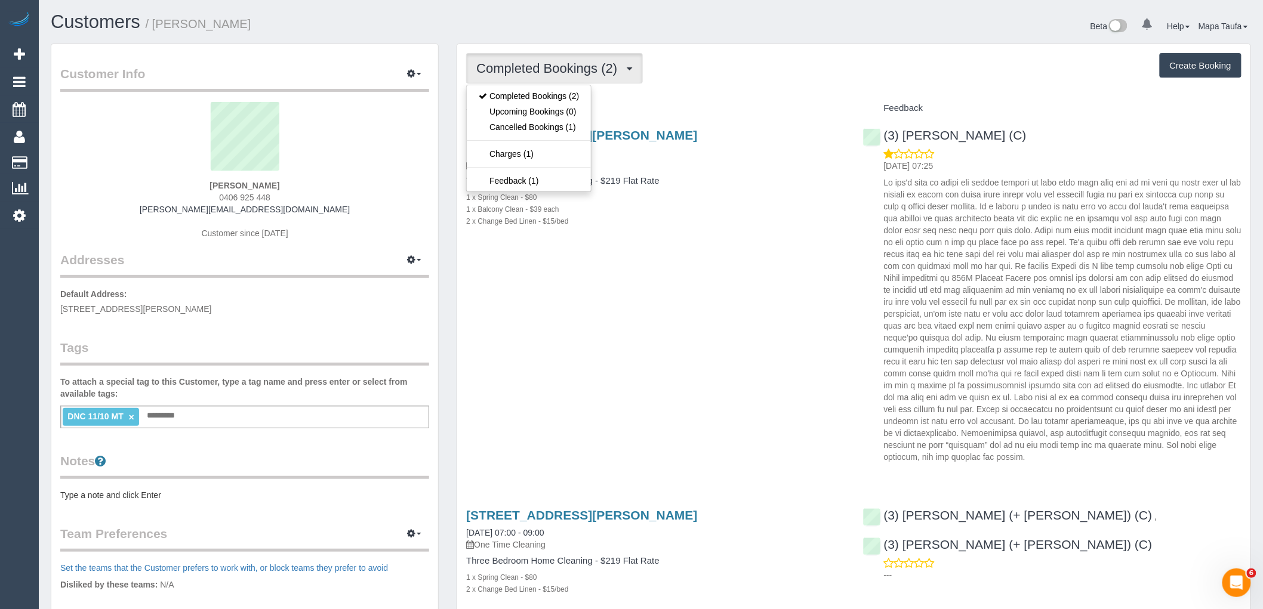
click at [697, 85] on div "Completed Bookings (2) Completed Bookings (2) Upcoming Bookings (0) Cancelled B…" at bounding box center [853, 351] width 793 height 614
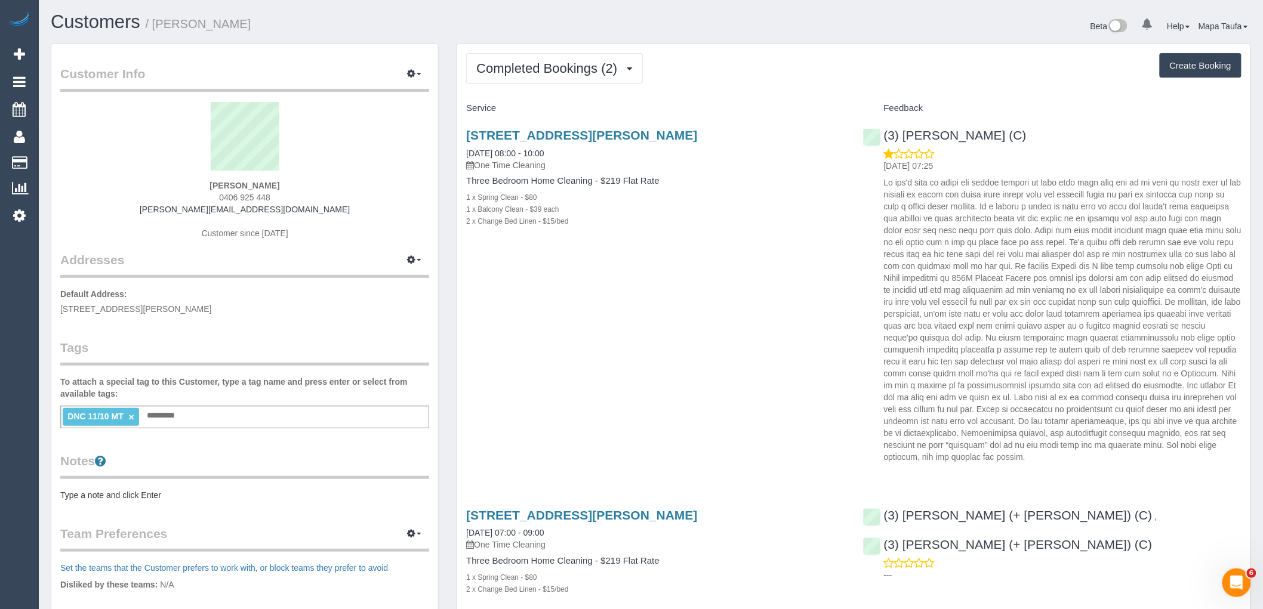
drag, startPoint x: 259, startPoint y: 195, endPoint x: 201, endPoint y: 192, distance: 58.5
click at [201, 192] on div "Edith Shepherd 0406 925 448 edie.aj.shepherd@gmail.com Customer since 2024" at bounding box center [244, 176] width 369 height 149
copy span "0406 925 448"
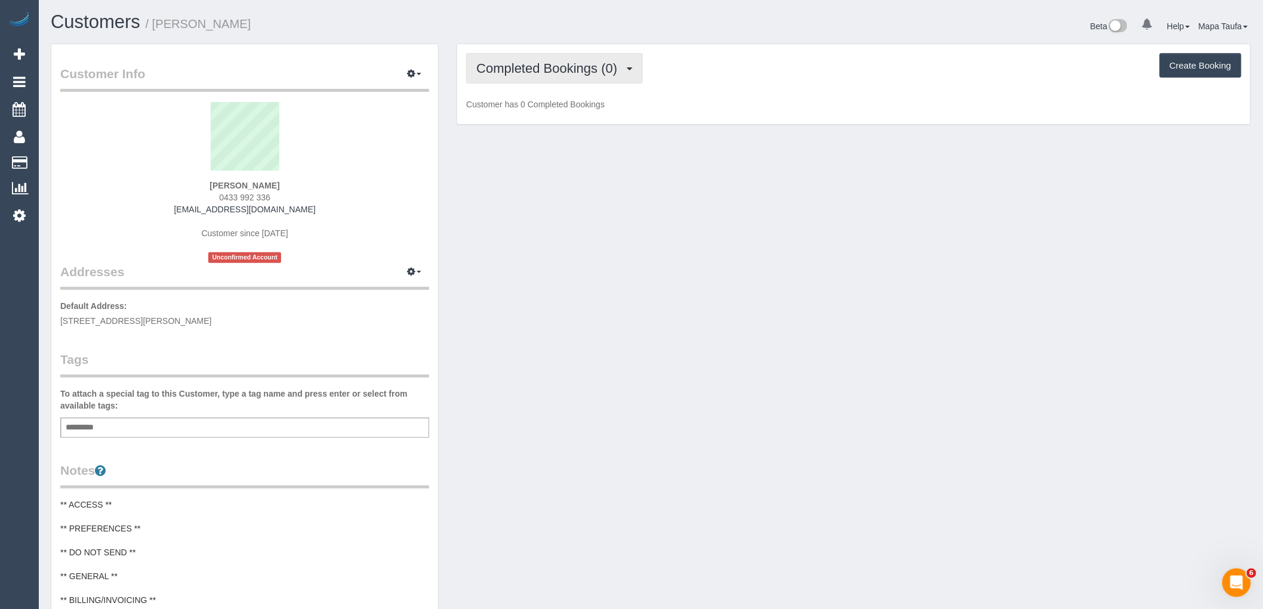
click at [549, 69] on span "Completed Bookings (0)" at bounding box center [549, 68] width 147 height 15
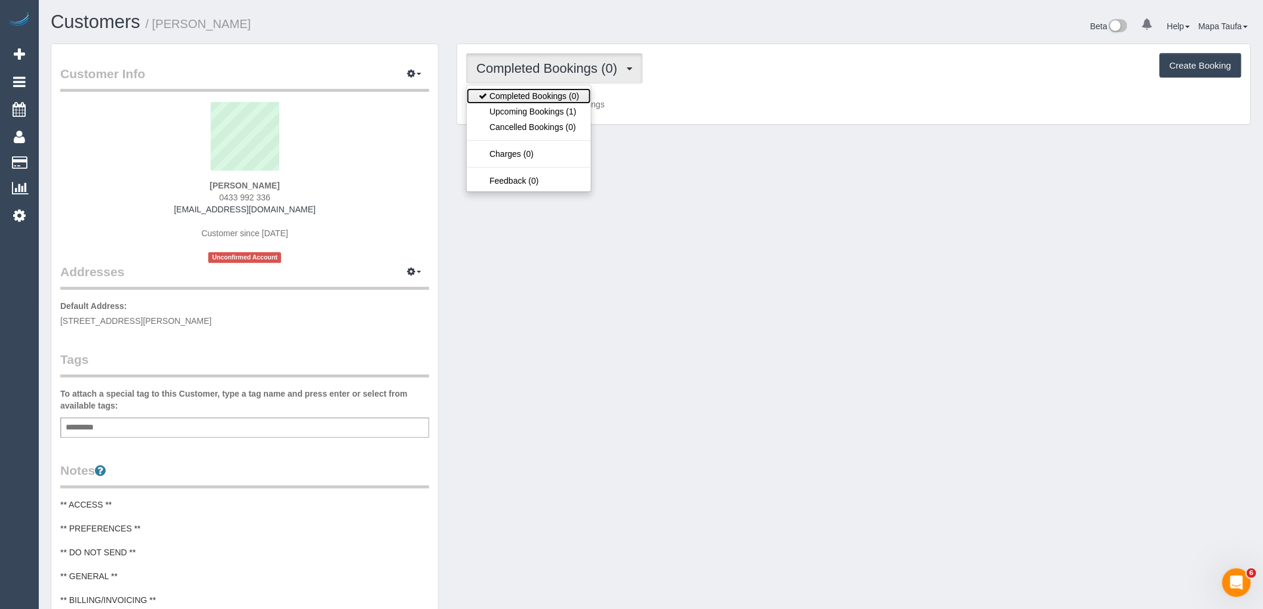
click at [555, 99] on link "Completed Bookings (0)" at bounding box center [529, 96] width 124 height 16
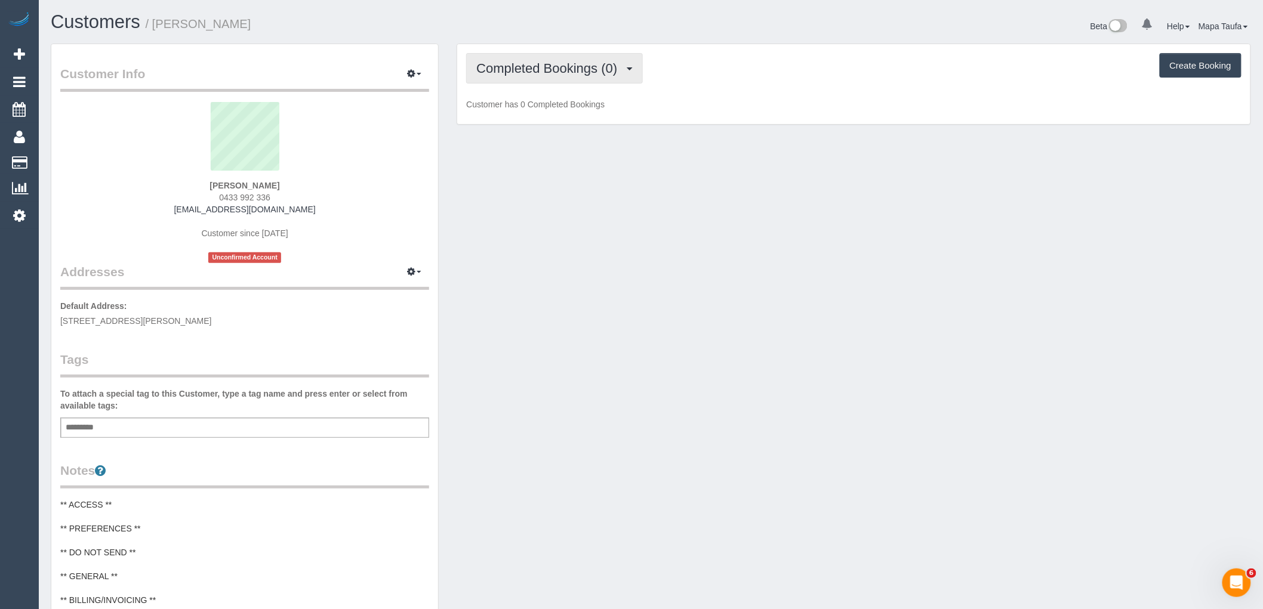
click at [559, 78] on button "Completed Bookings (0)" at bounding box center [554, 68] width 177 height 30
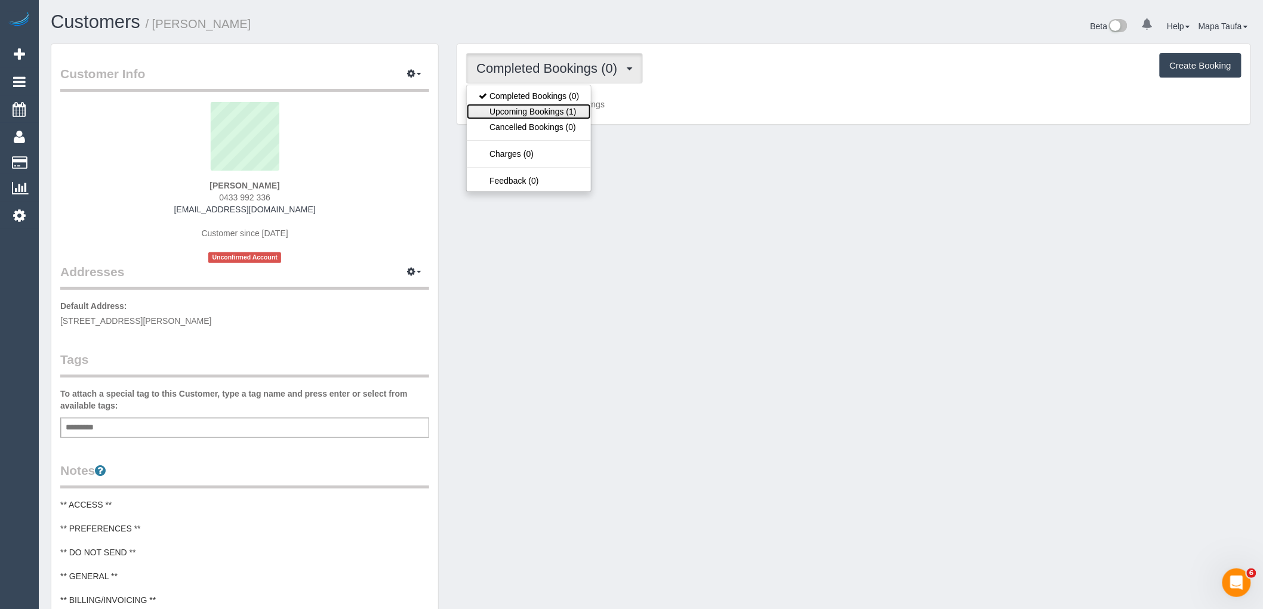
click at [560, 111] on link "Upcoming Bookings (1)" at bounding box center [529, 112] width 124 height 16
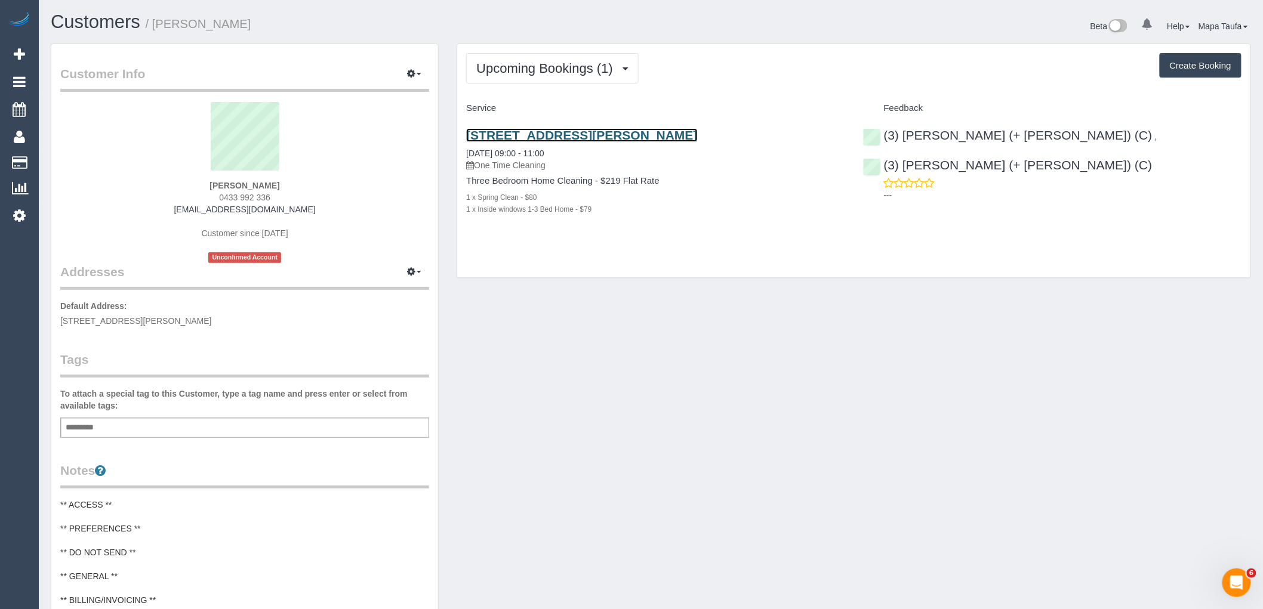
click at [521, 133] on link "68 Donald St, Prahran, VIC 3181" at bounding box center [581, 135] width 231 height 14
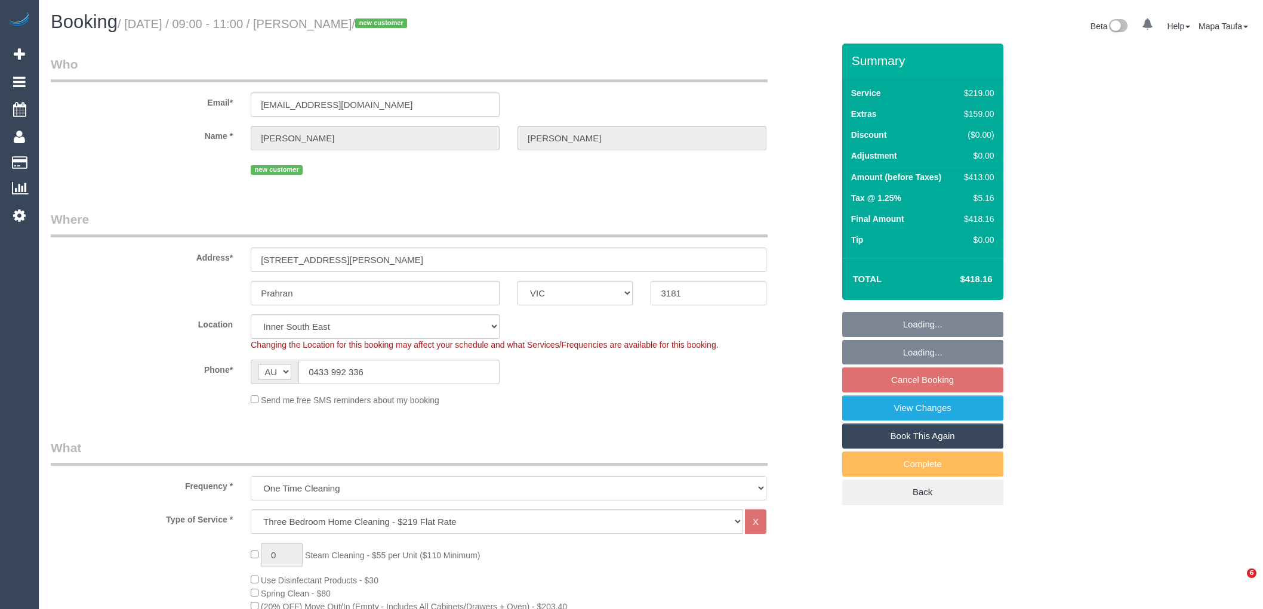
select select "VIC"
select select "number:27"
select select "number:14"
select select "number:18"
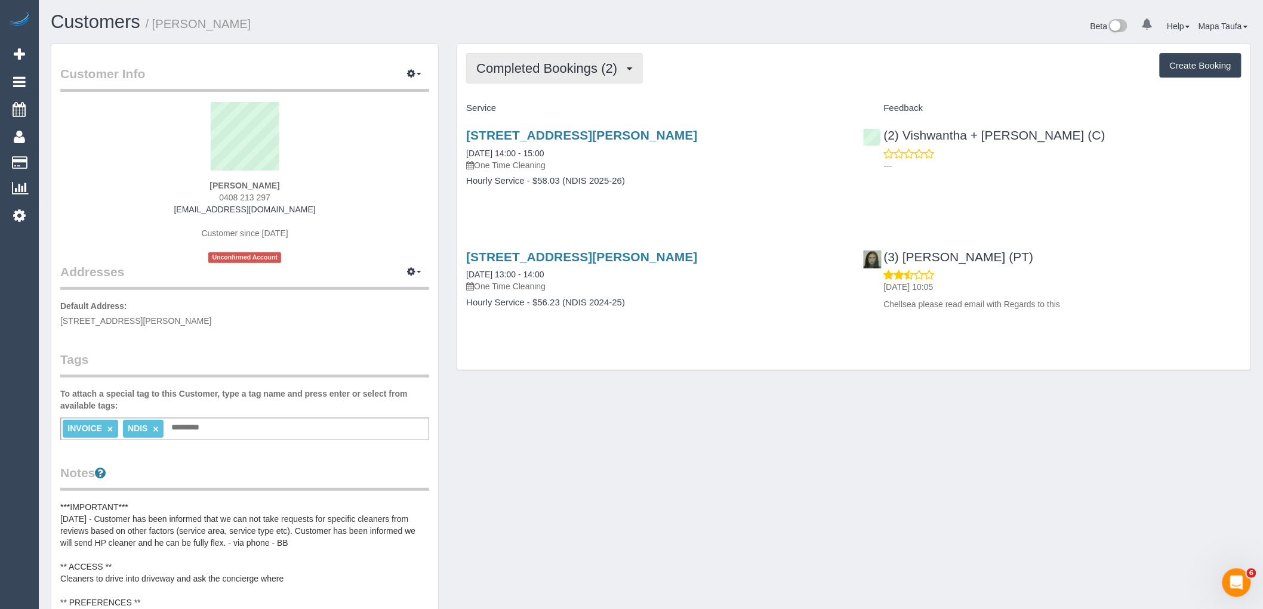
click at [542, 63] on span "Completed Bookings (2)" at bounding box center [549, 68] width 147 height 15
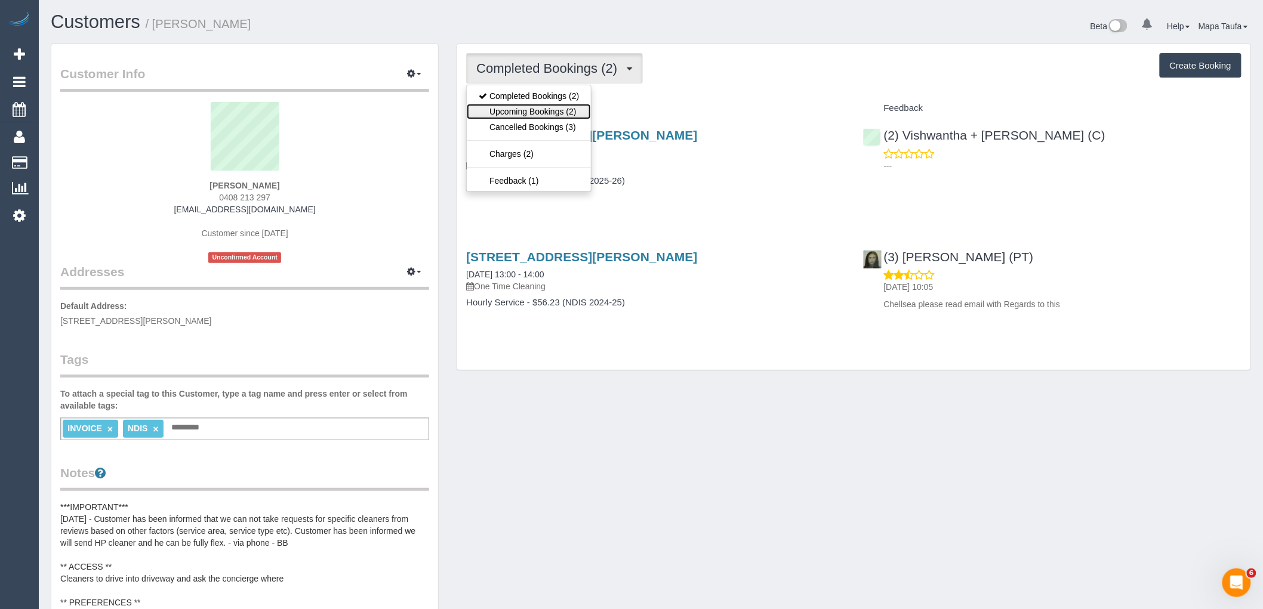
click at [565, 115] on link "Upcoming Bookings (2)" at bounding box center [529, 112] width 124 height 16
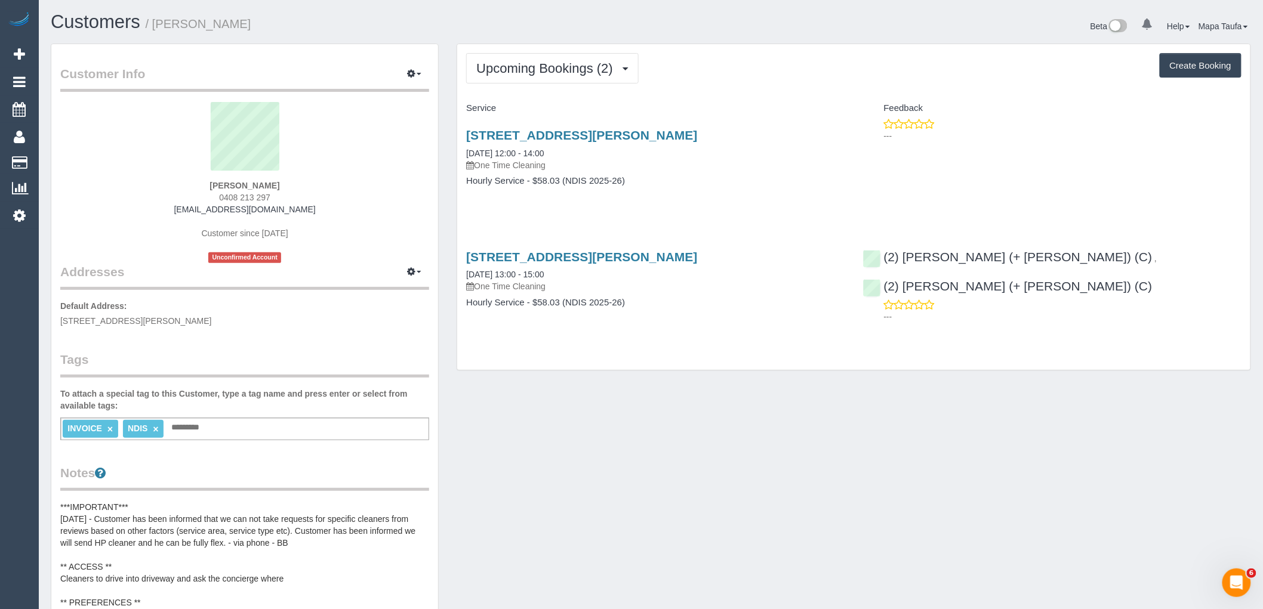
click at [660, 467] on div "Customer Info Edit Contact Info Send Message Email Preferences Special Sales Ta…" at bounding box center [651, 559] width 1218 height 1031
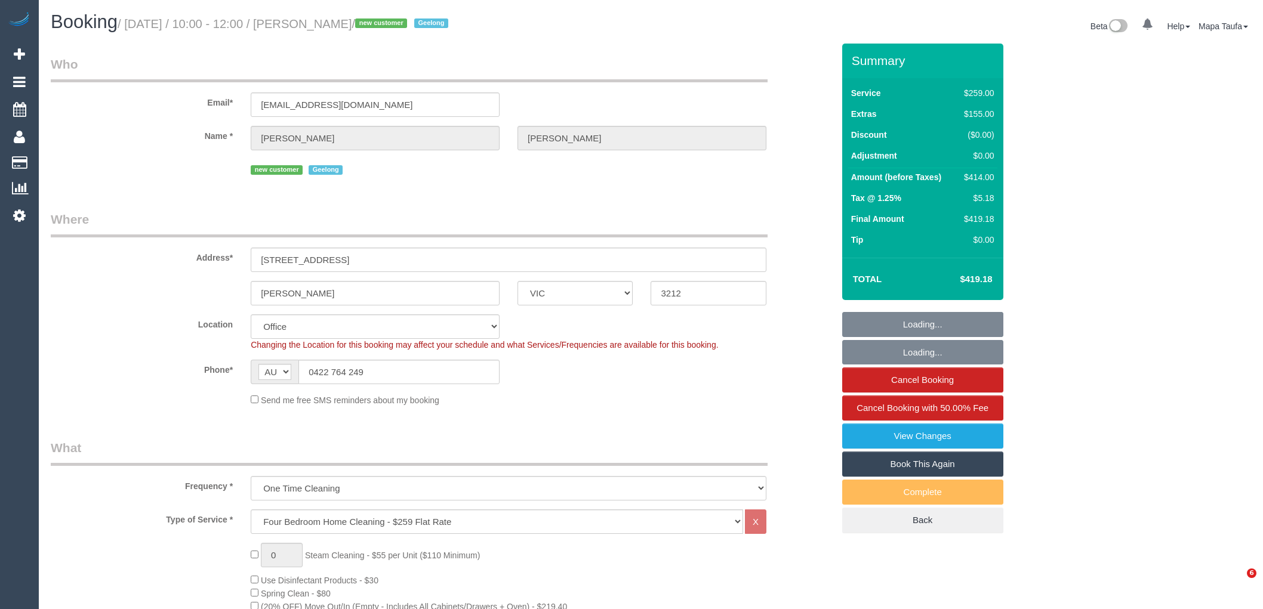
select select "VIC"
select select "object:843"
select select "string:stripe-pm_1SGRap2GScqysDRV5ObLasUp"
select select "number:27"
select select "number:14"
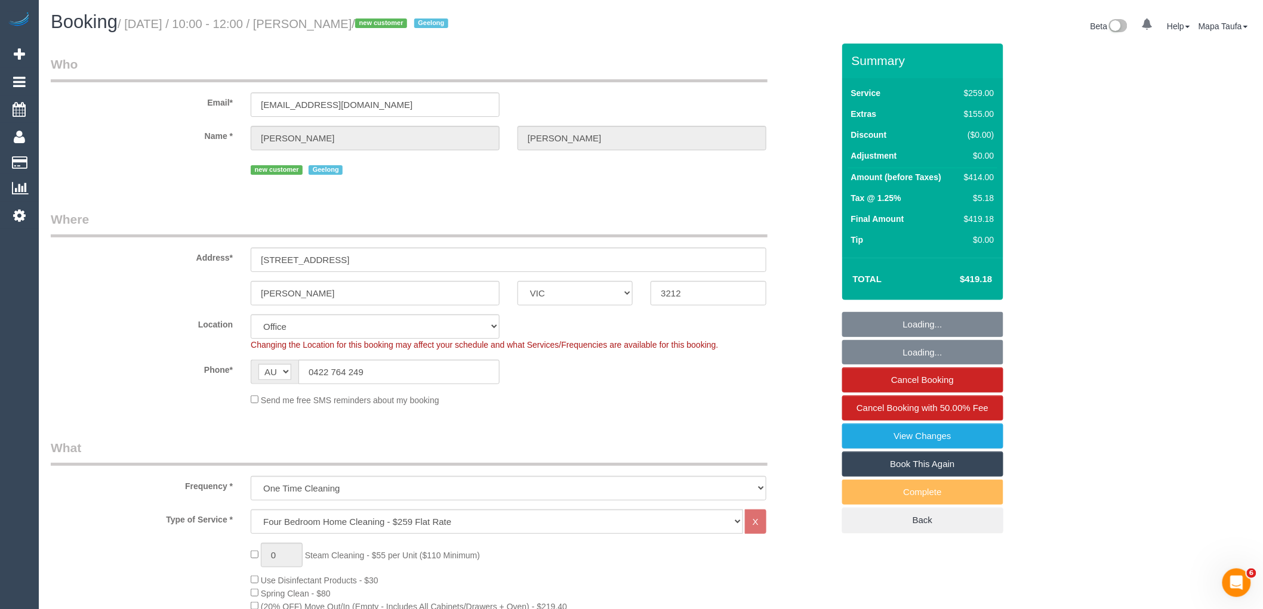
select select "number:18"
select select "number:22"
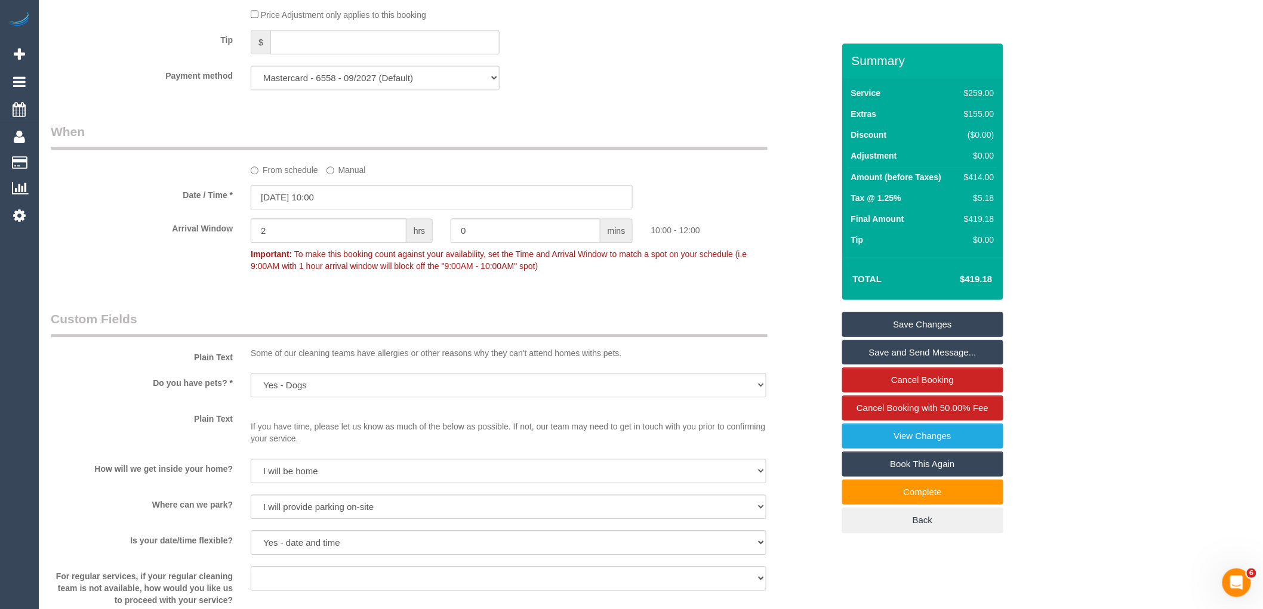
scroll to position [867, 0]
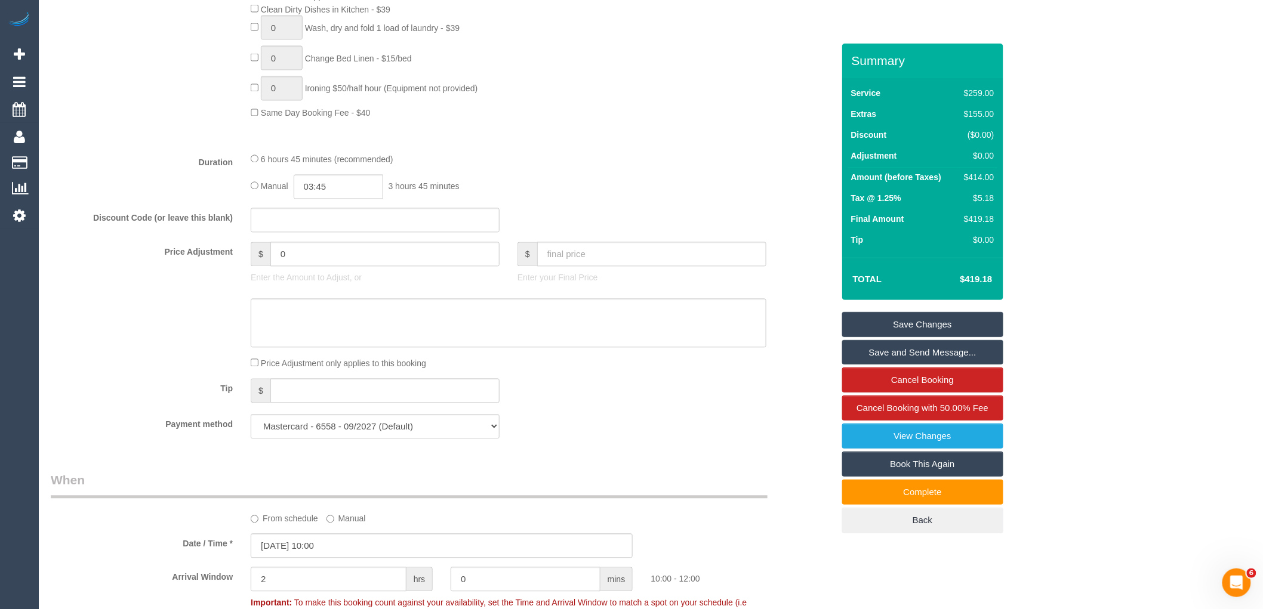
click at [581, 167] on fieldset "What Frequency * One Time Cleaning Weekly - 10% Off - 10.00% (0% for the First …" at bounding box center [442, 10] width 783 height 876
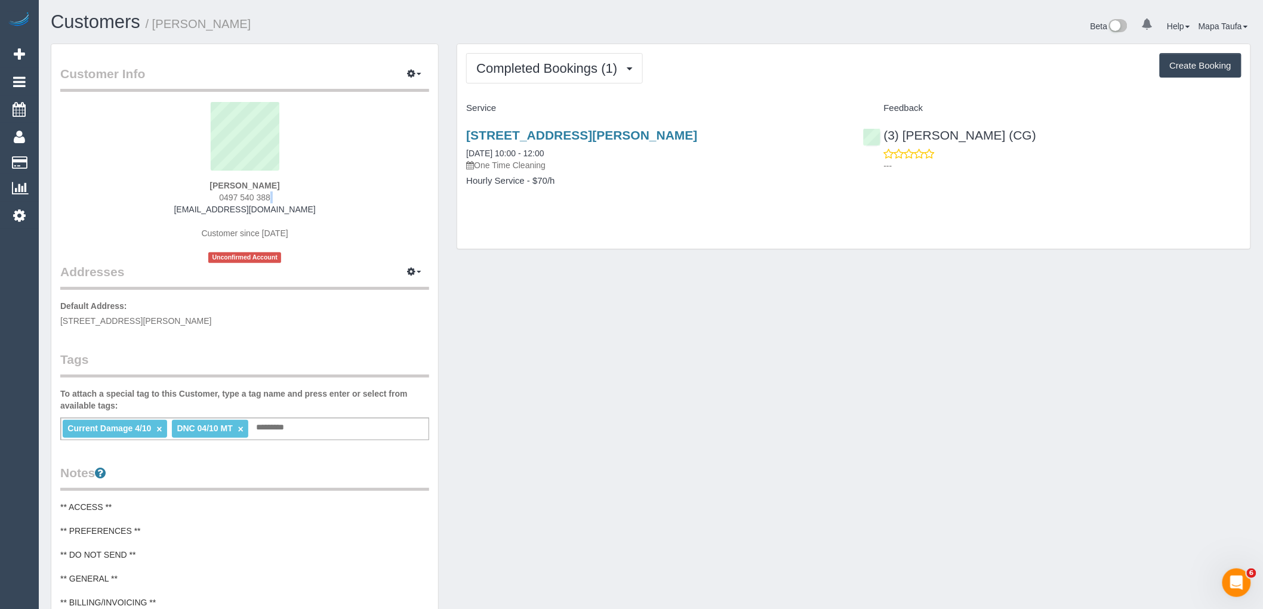
drag, startPoint x: 248, startPoint y: 201, endPoint x: 199, endPoint y: 210, distance: 49.2
click at [200, 205] on div "Kaytie Denahan 0497 540 388 kaytype@gmail.com Customer since 2025 Unconfirmed A…" at bounding box center [244, 182] width 369 height 161
click at [300, 186] on div "Kaytie Denahan 0497 540 388 kaytype@gmail.com Customer since 2025 Unconfirmed A…" at bounding box center [244, 182] width 369 height 161
drag, startPoint x: 230, startPoint y: 193, endPoint x: 210, endPoint y: 193, distance: 19.7
click at [218, 193] on div "Kaytie Denahan 0497 540 388 kaytype@gmail.com Customer since 2025 Unconfirmed A…" at bounding box center [244, 182] width 369 height 161
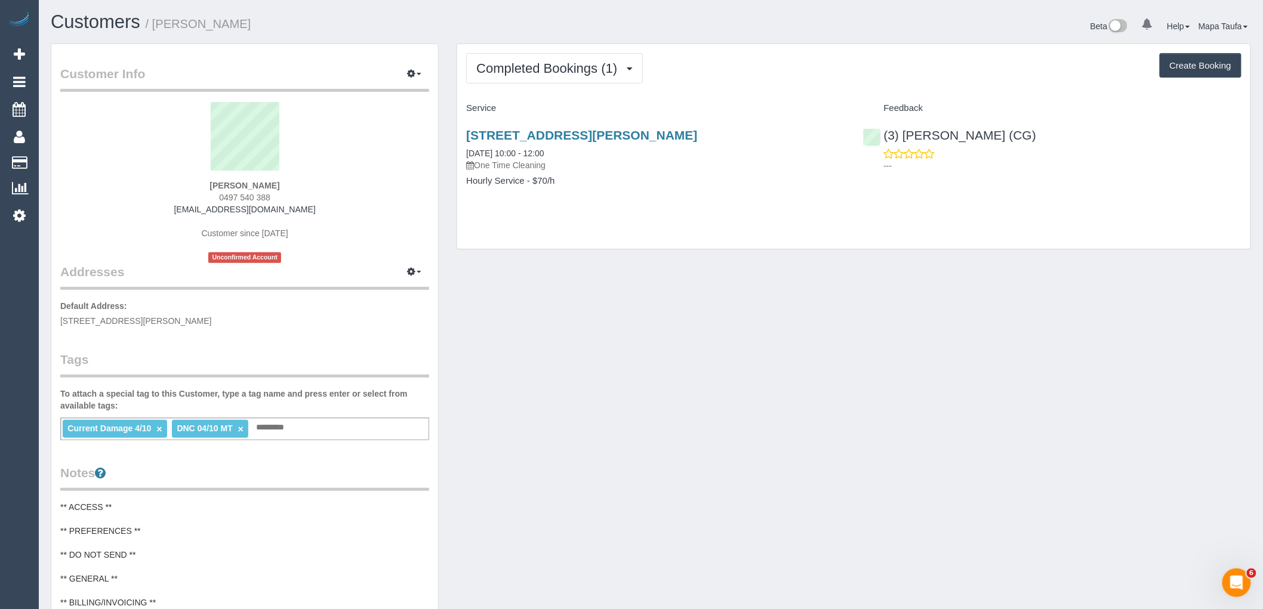
copy span "0497 540 388"
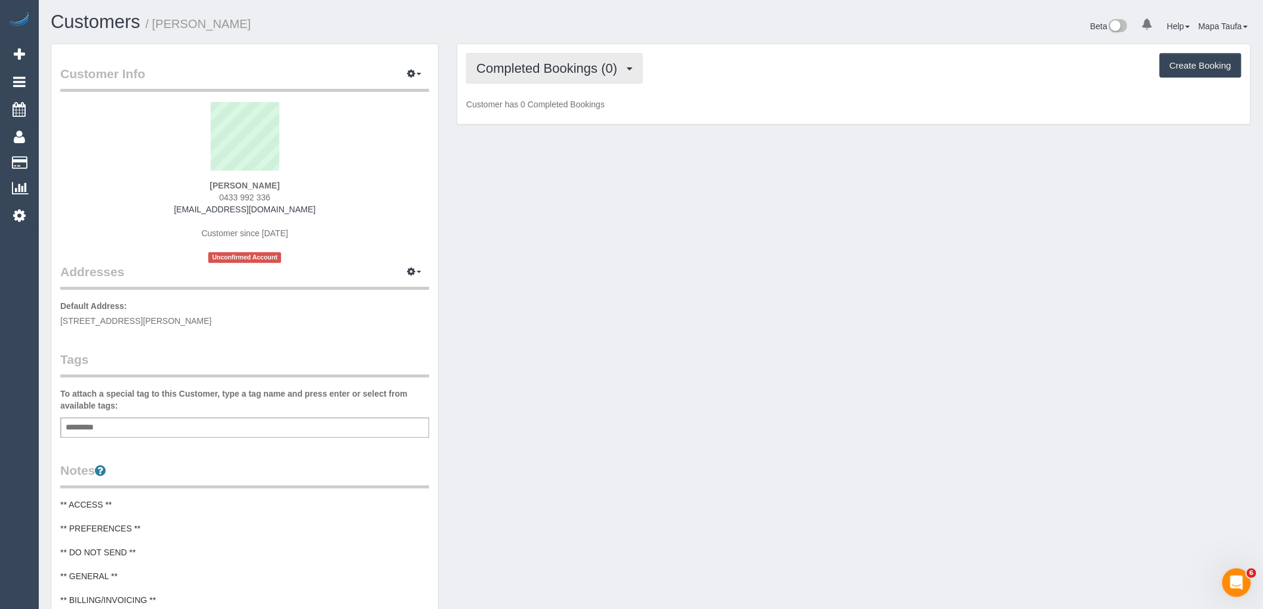
click at [540, 72] on span "Completed Bookings (0)" at bounding box center [549, 68] width 147 height 15
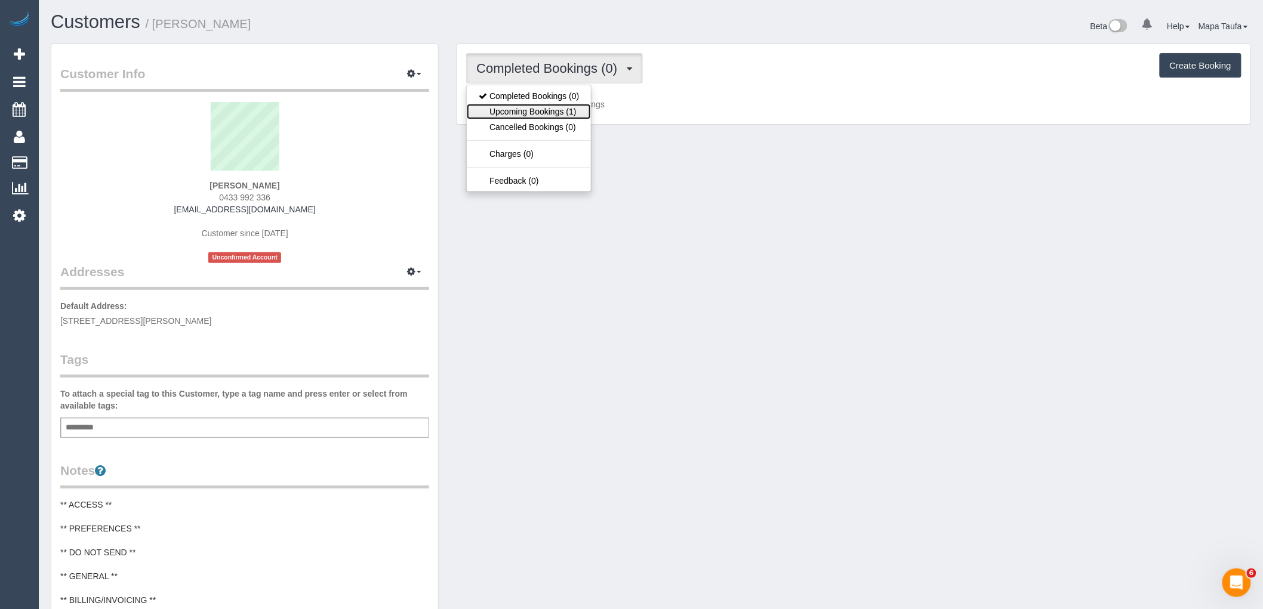
click at [547, 109] on link "Upcoming Bookings (1)" at bounding box center [529, 112] width 124 height 16
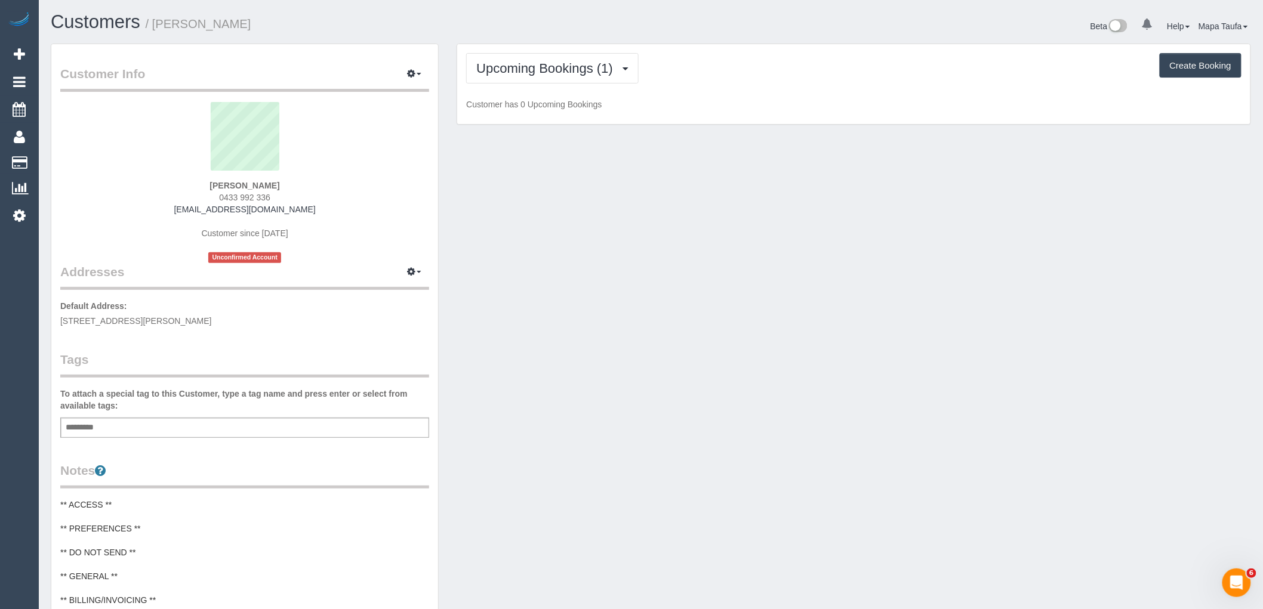
click at [814, 96] on div "Upcoming Bookings (1) Completed Bookings (0) Upcoming Bookings (1) Cancelled Bo…" at bounding box center [853, 84] width 793 height 81
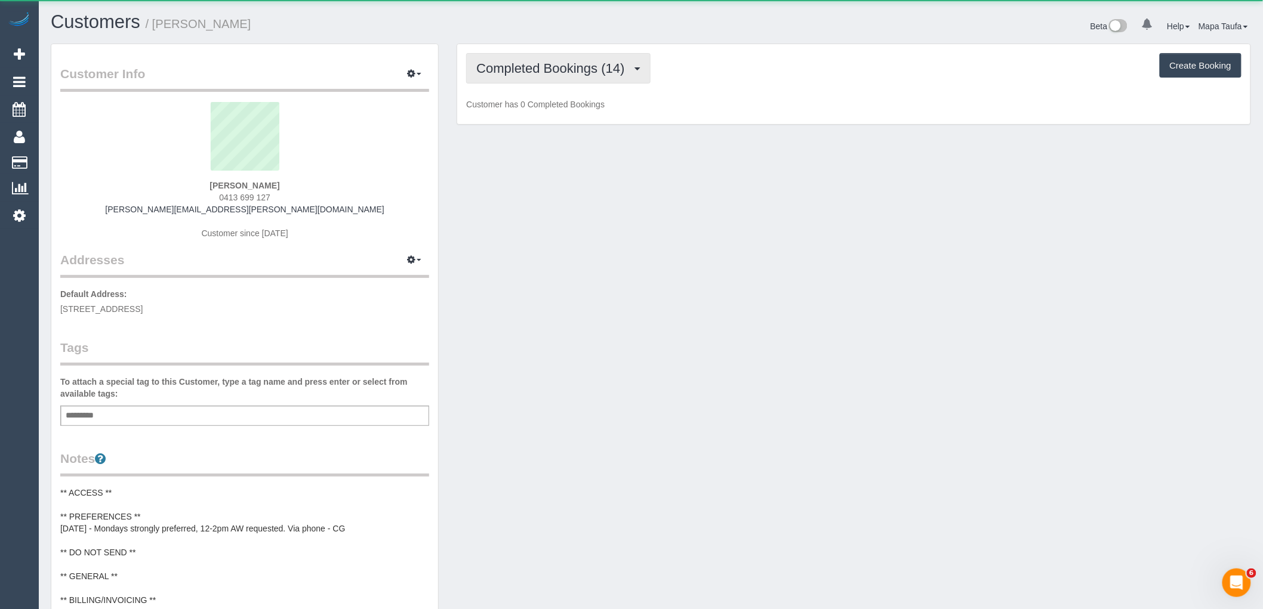
click at [604, 72] on span "Completed Bookings (14)" at bounding box center [553, 68] width 154 height 15
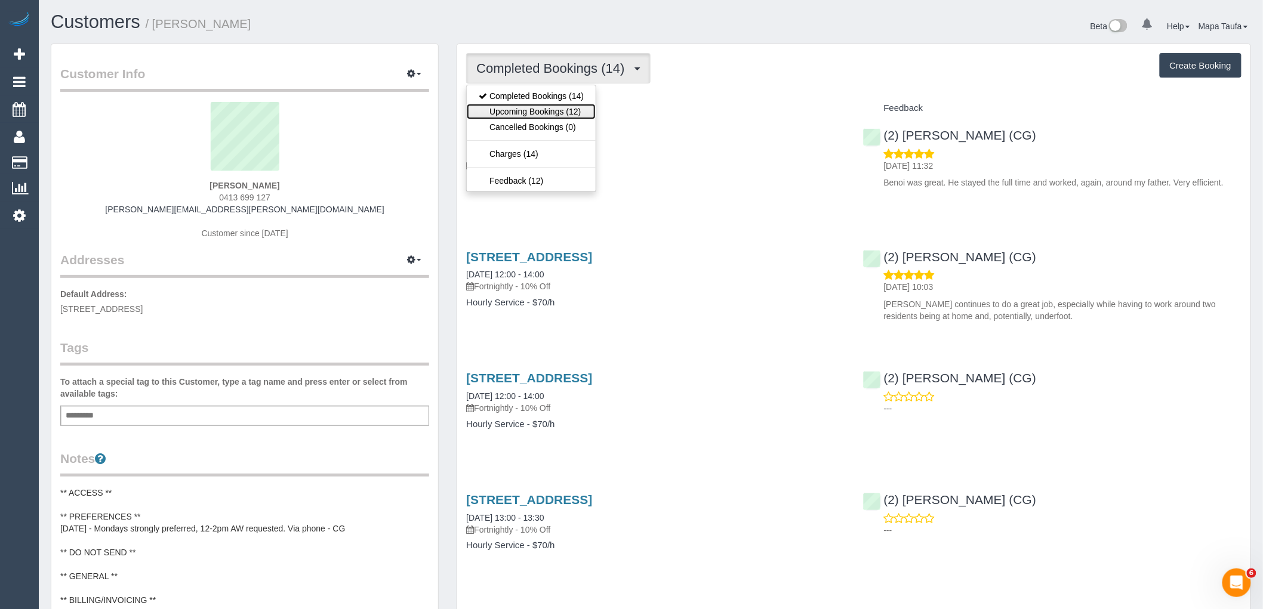
click at [558, 110] on link "Upcoming Bookings (12)" at bounding box center [531, 112] width 129 height 16
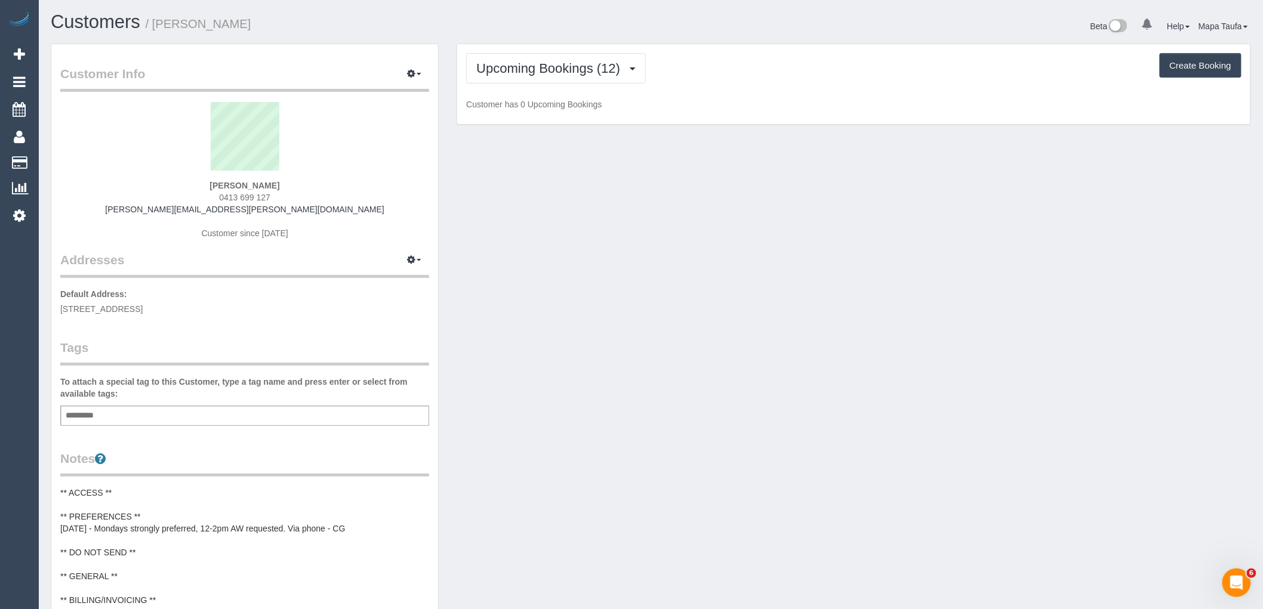
click at [816, 49] on div "Upcoming Bookings (12) Completed Bookings (14) Upcoming Bookings (12) Cancelled…" at bounding box center [853, 84] width 793 height 81
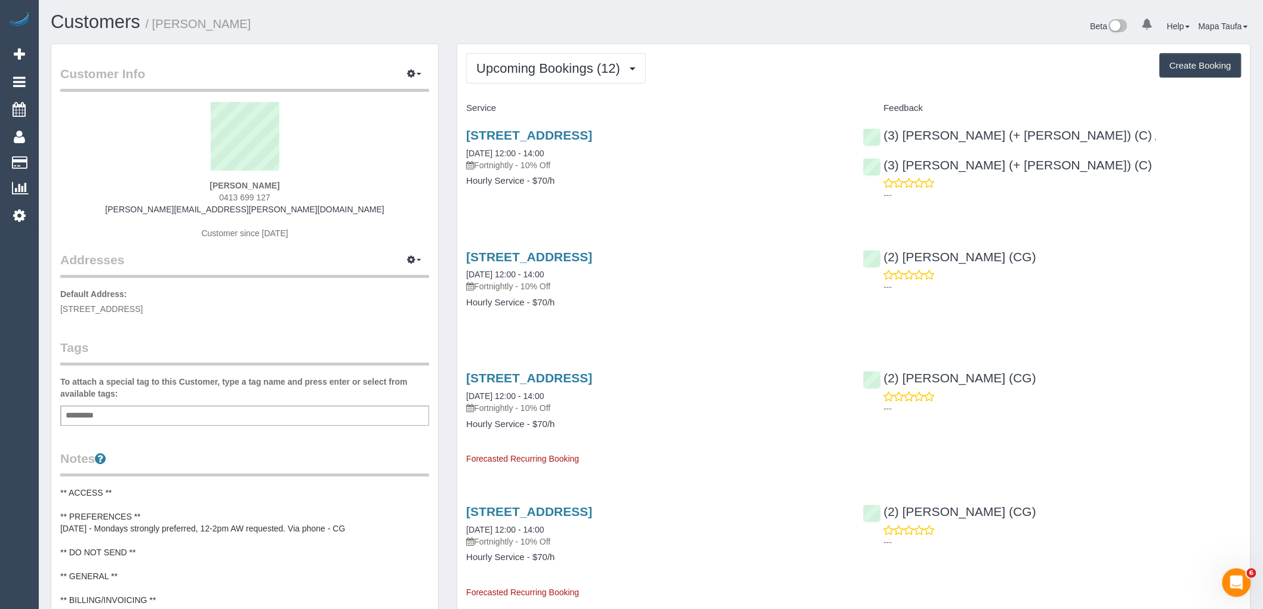
drag, startPoint x: 302, startPoint y: 196, endPoint x: 224, endPoint y: 214, distance: 80.2
click at [213, 195] on div "Rafal Zebrowski 0413 699 127 zebrowski.rafal@gmail.com Customer since 2025" at bounding box center [244, 176] width 369 height 149
copy span "0413 699 127"
click at [516, 142] on h3 "409/120 Burgundy Street, Heidelberg, VIC 3084" at bounding box center [655, 135] width 378 height 14
click at [568, 138] on link "409/120 Burgundy Street, Heidelberg, VIC 3084" at bounding box center [529, 135] width 126 height 14
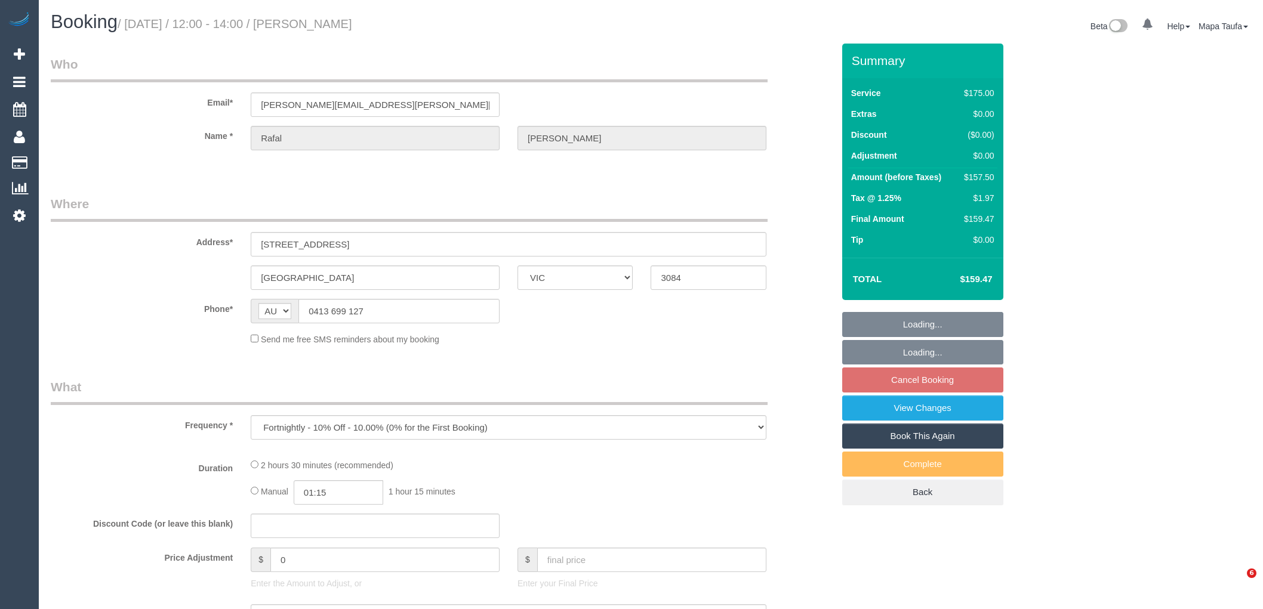
select select "VIC"
select select "number:28"
select select "number:14"
select select "number:19"
select select "number:25"
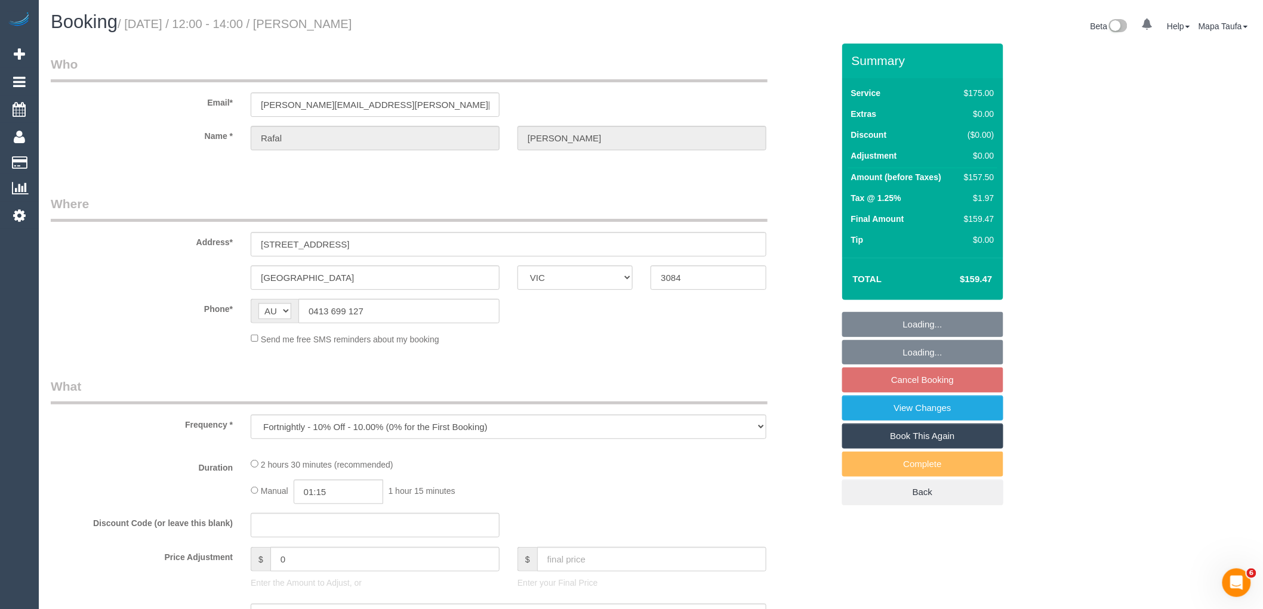
select select "number:34"
select select "number:12"
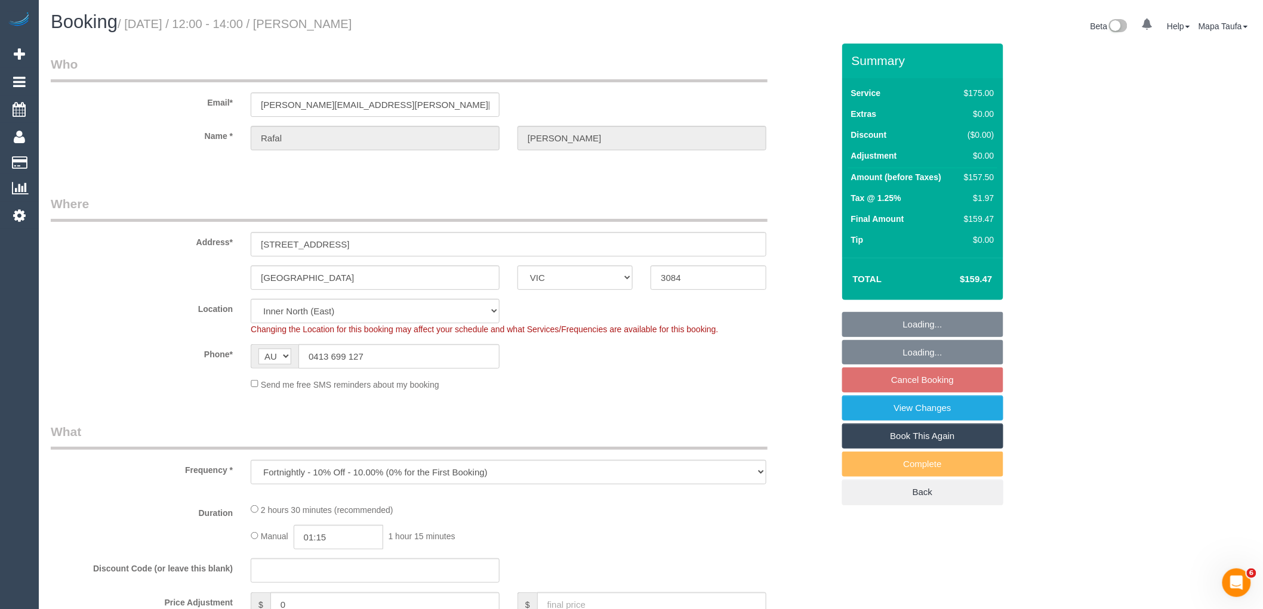
select select "object:974"
select select "string:stripe-pm_1RIhJ32GScqysDRVhKZfdR9r"
select select "150"
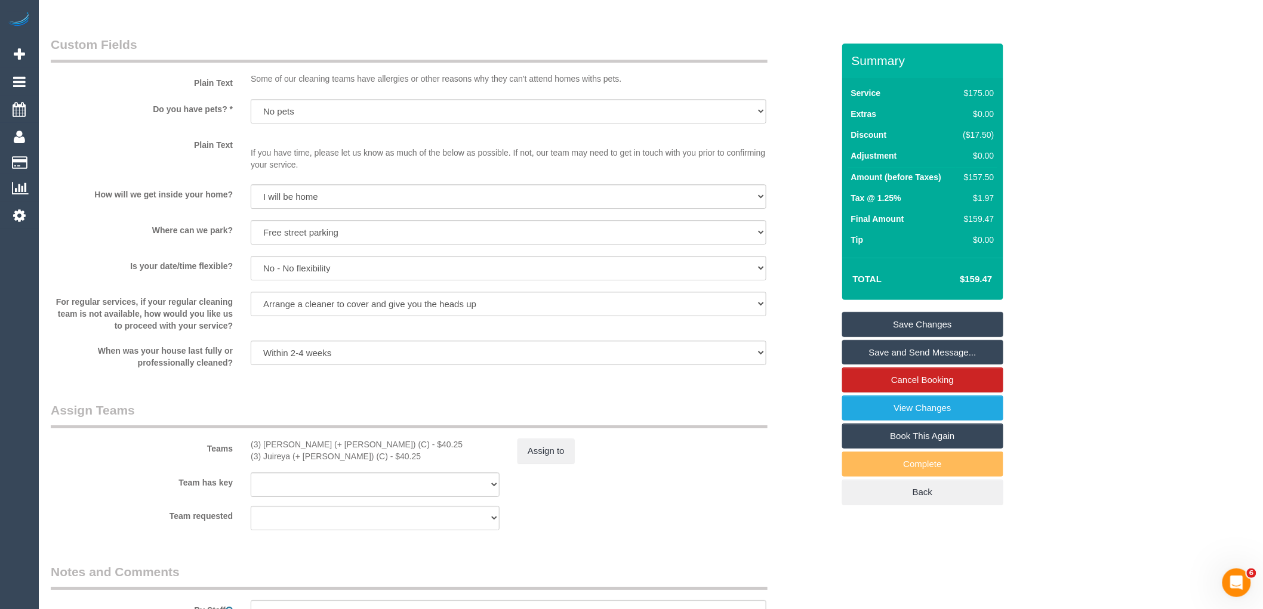
scroll to position [2523, 0]
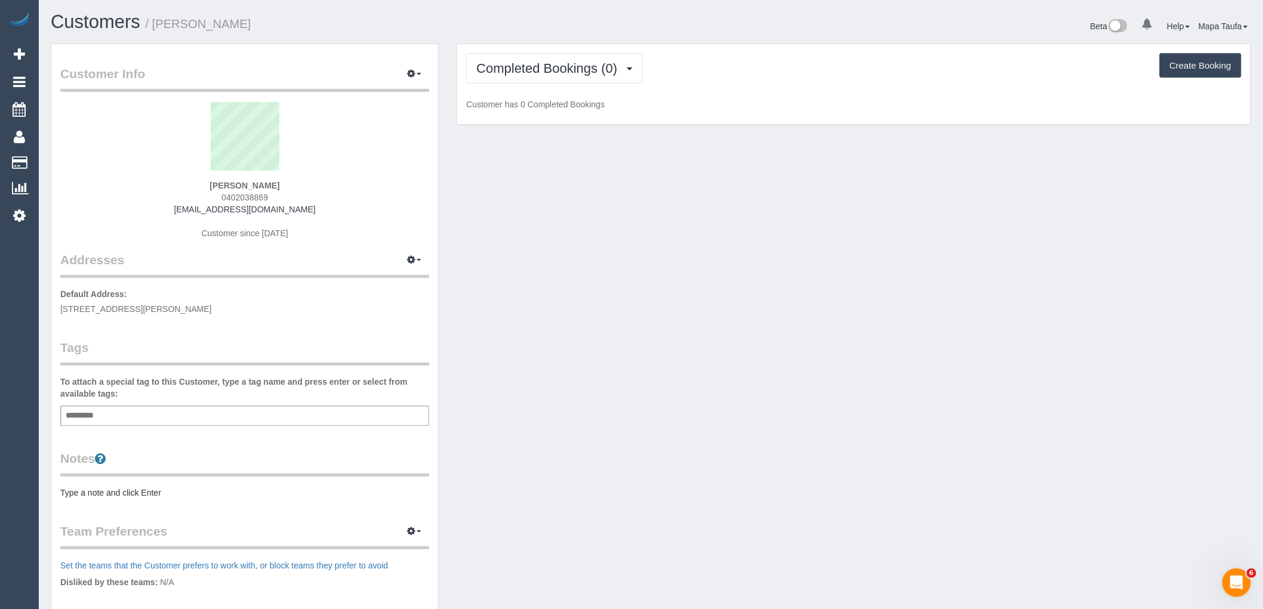
drag, startPoint x: 278, startPoint y: 194, endPoint x: 216, endPoint y: 198, distance: 61.6
click at [208, 194] on div "Andrew Gowans 0402038869 andrewgowans@gmail.com Customer since 2025" at bounding box center [244, 176] width 369 height 149
copy span "0402038869"
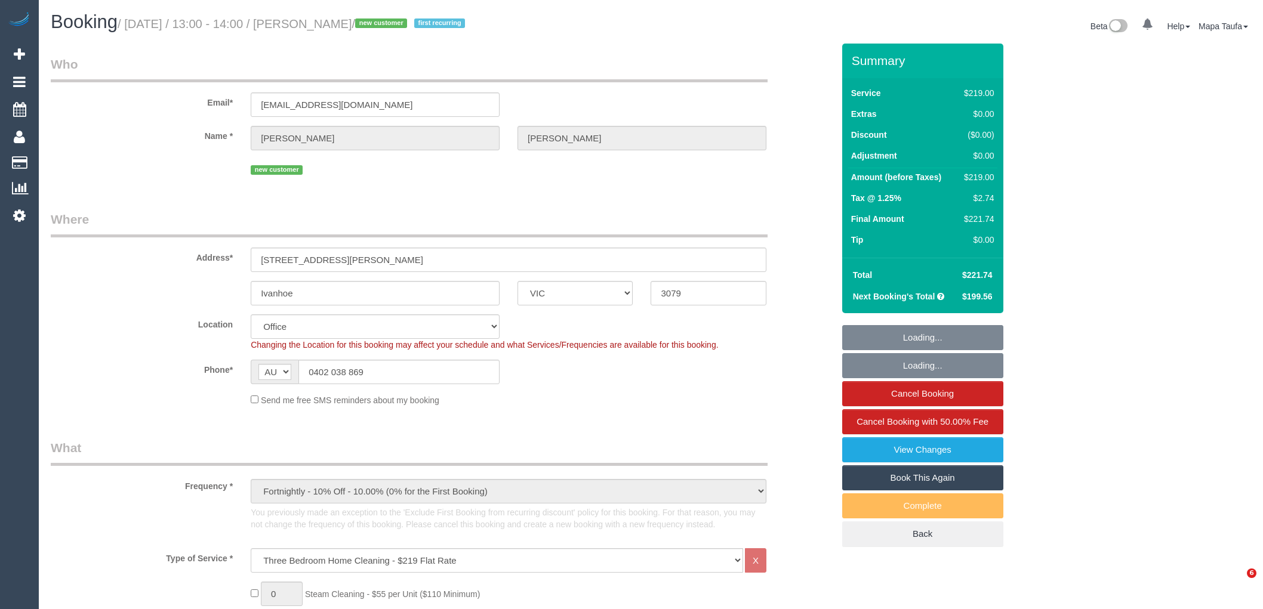
select select "VIC"
select select "number:27"
select select "number:16"
select select "number:18"
select select "number:36"
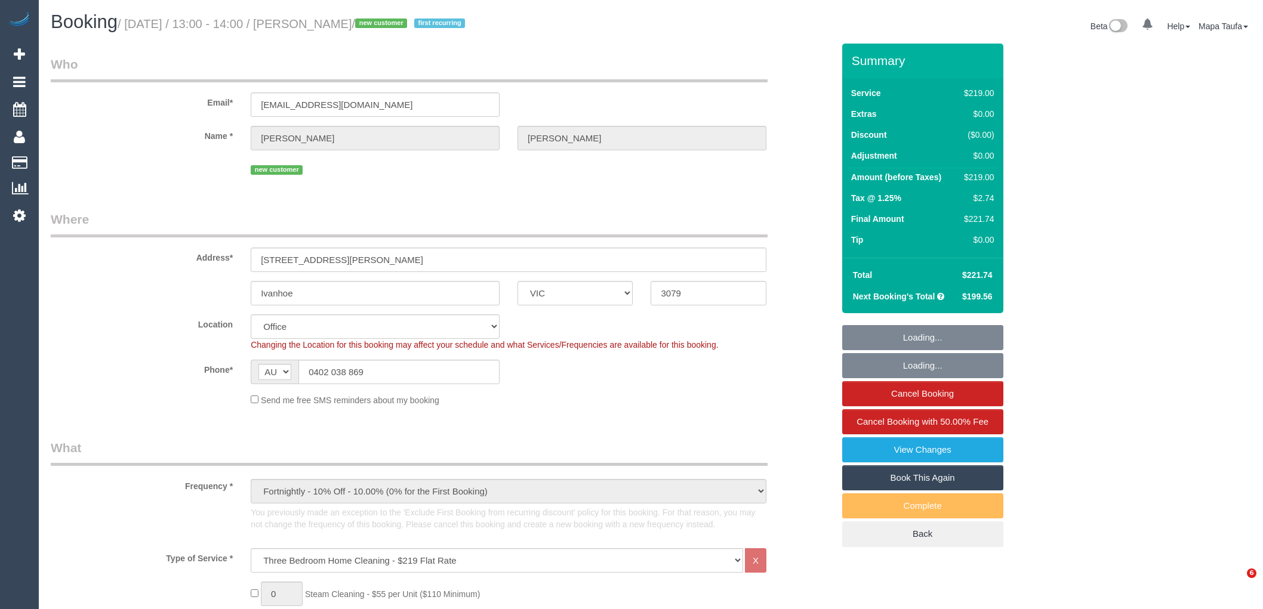
select select "number:33"
select select "number:26"
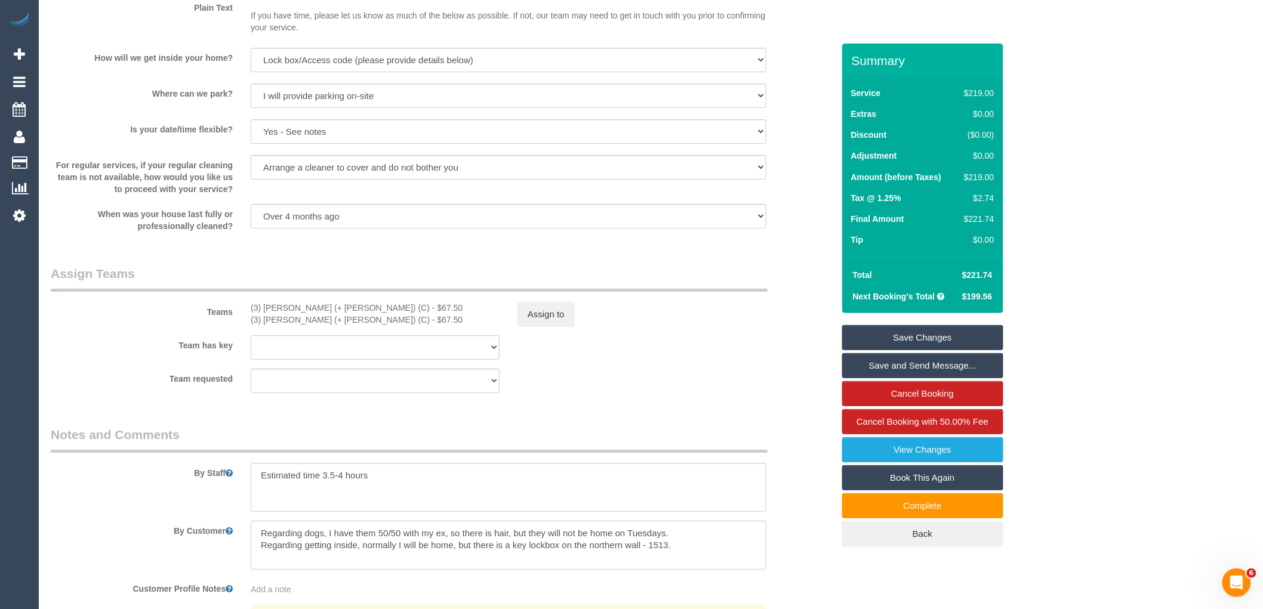
scroll to position [1767, 0]
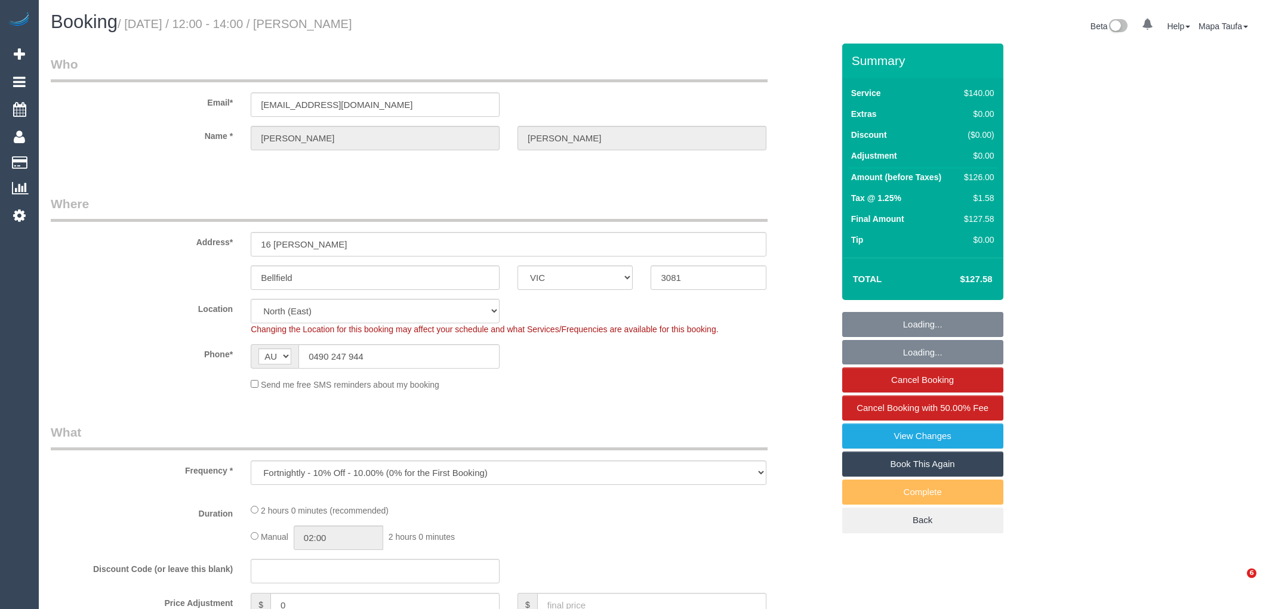
select select "VIC"
select select "string:stripe-pm_1JD2W12GScqysDRVoZYSVO89"
select select "object:720"
select select "number:27"
select select "number:16"
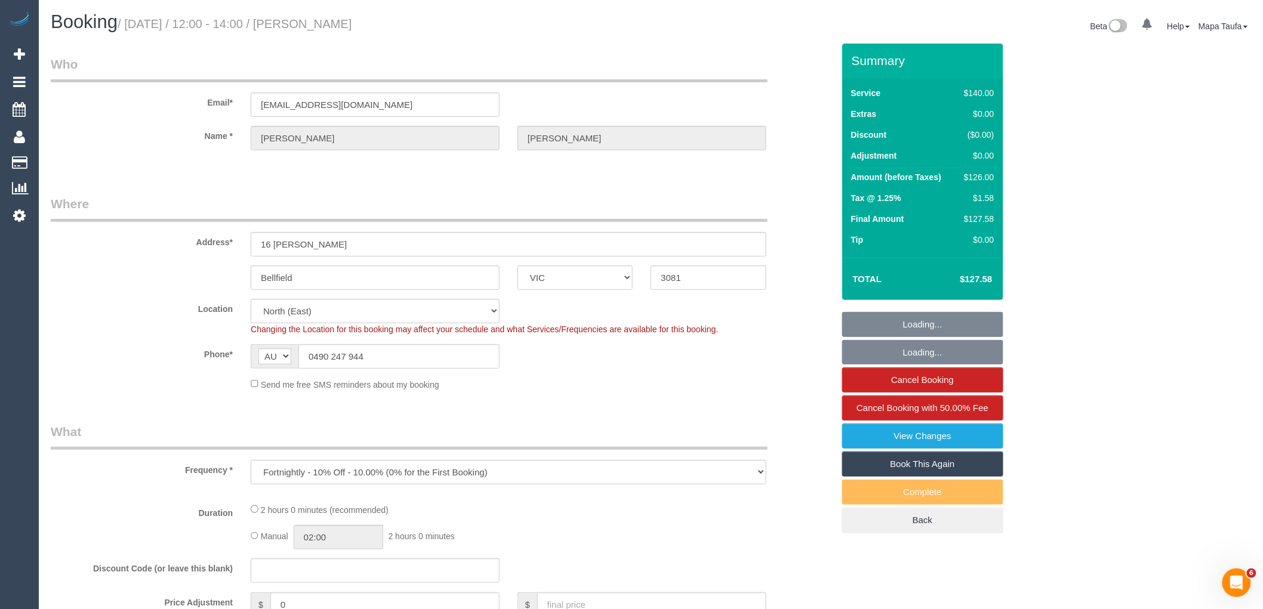
select select "number:18"
select select "number:22"
select select "number:13"
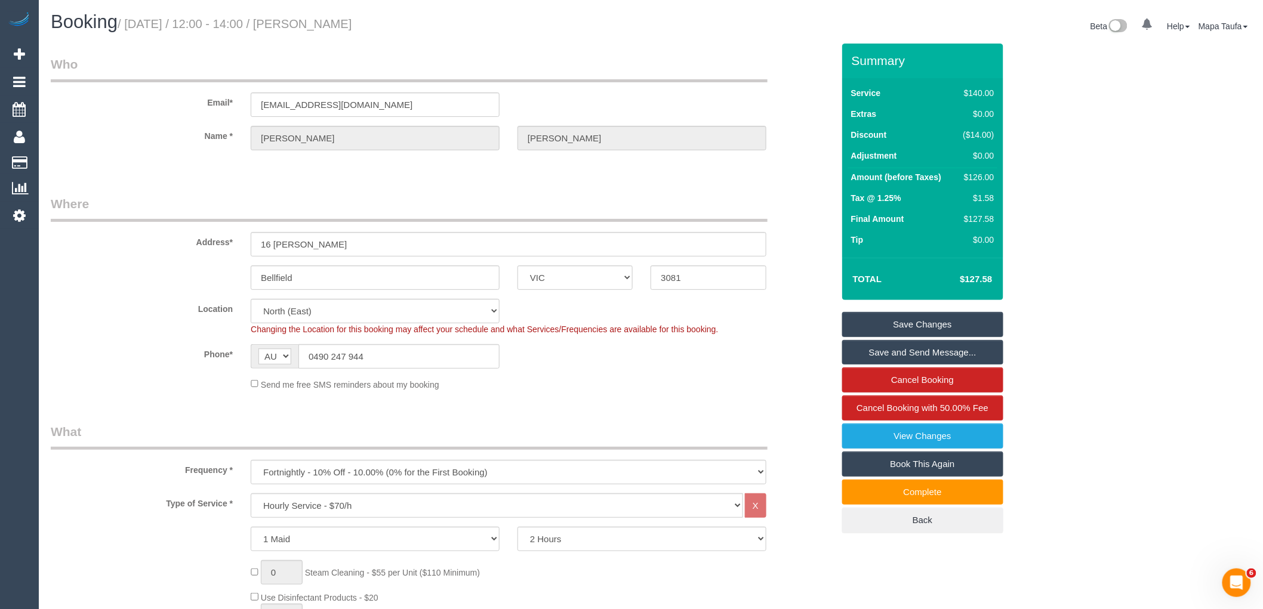
click at [365, 343] on sui-booking-location "Location Office City East (North) East (South) Inner East Inner North (East) In…" at bounding box center [442, 345] width 783 height 92
click at [364, 353] on input "0490 247 944" at bounding box center [398, 356] width 201 height 24
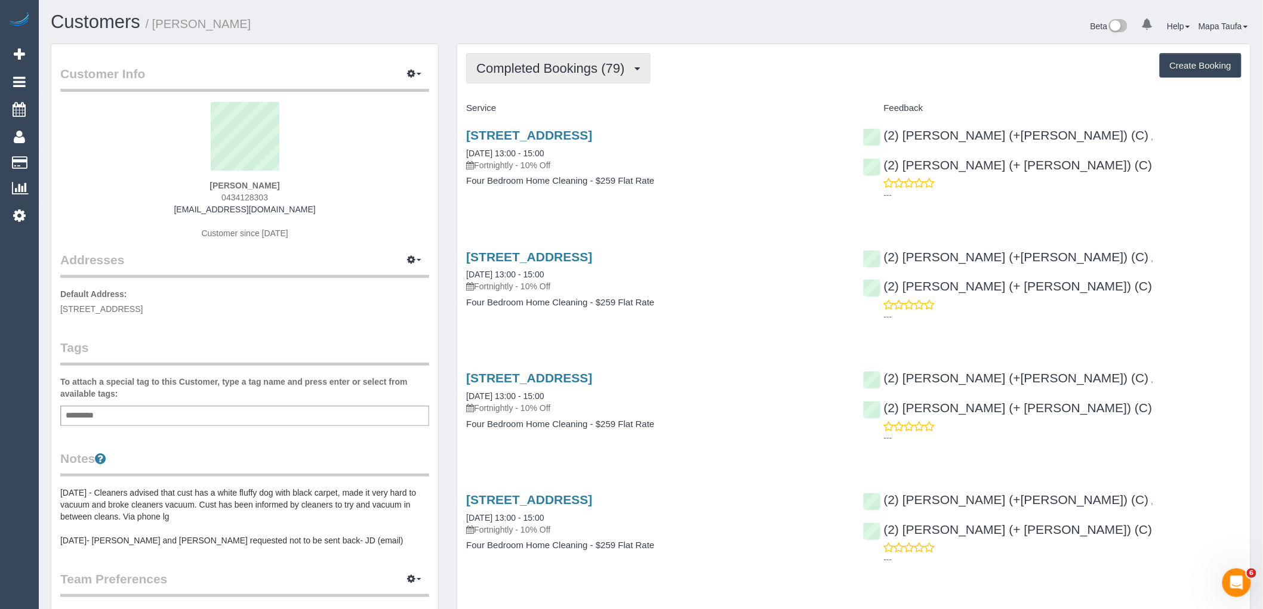
click at [536, 73] on span "Completed Bookings (79)" at bounding box center [553, 68] width 154 height 15
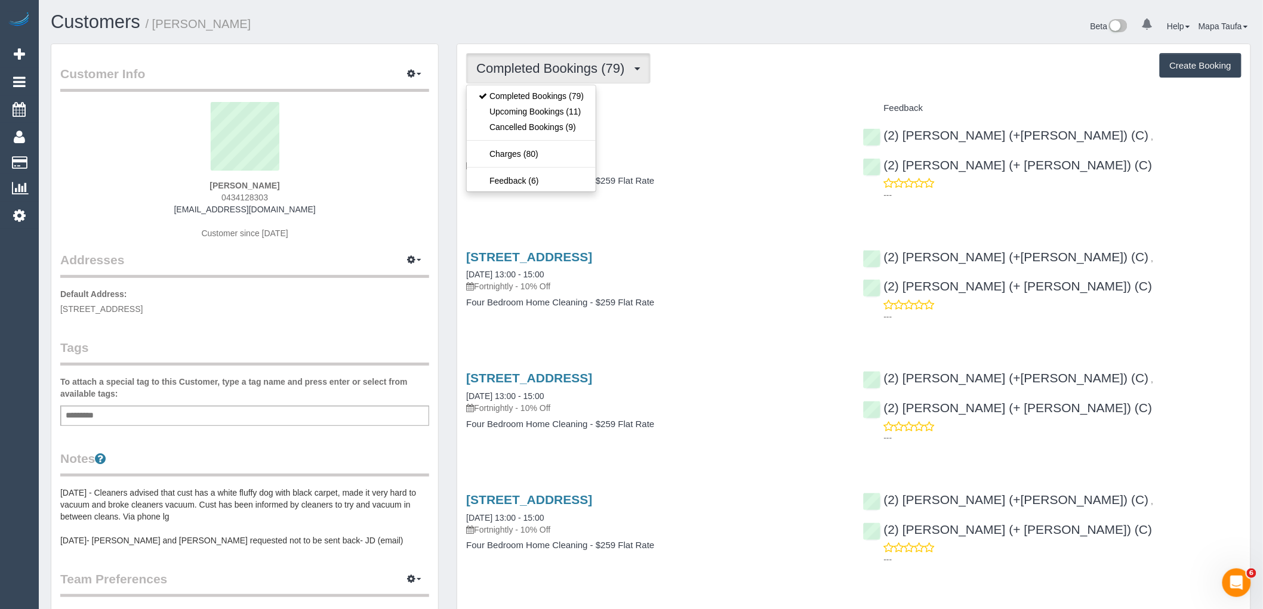
click at [739, 108] on h4 "Service" at bounding box center [655, 108] width 378 height 10
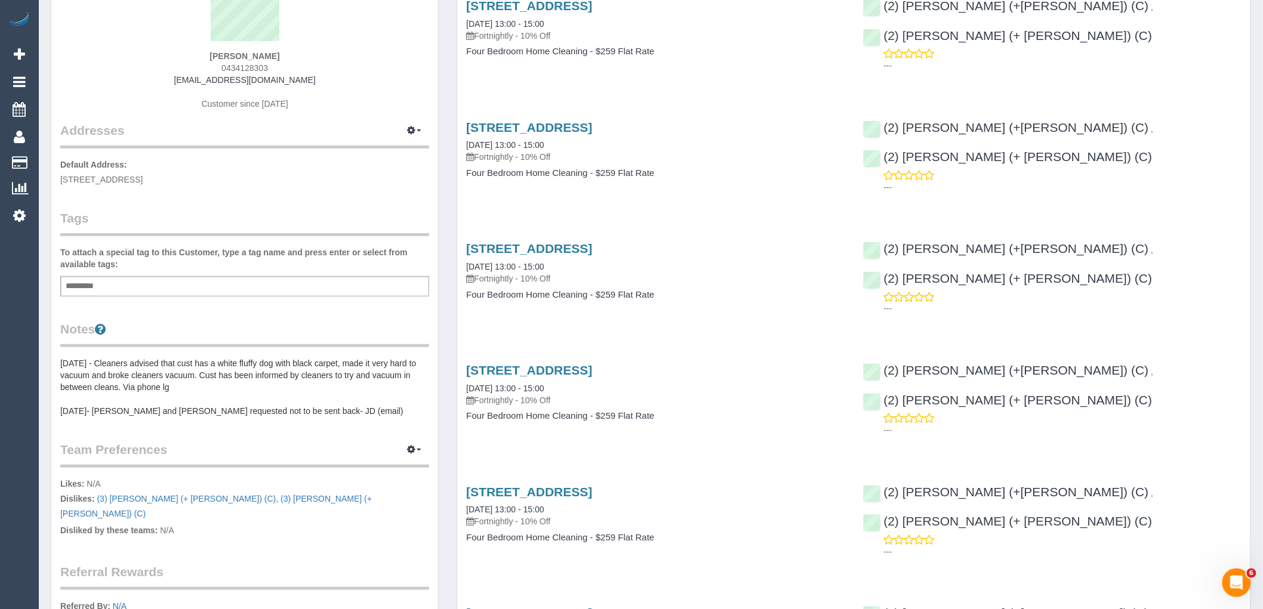
scroll to position [133, 0]
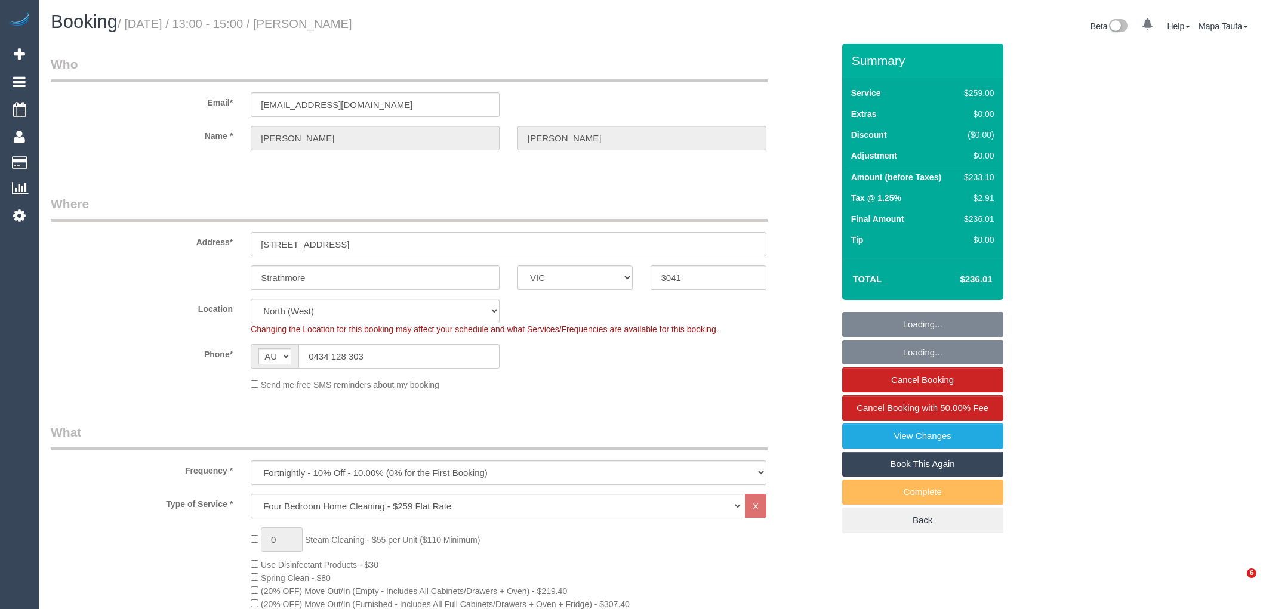
select select "VIC"
select select "string:stripe-pm_1L0FGv2GScqysDRVXSxojIwl"
select select "number:27"
select select "number:14"
select select "number:18"
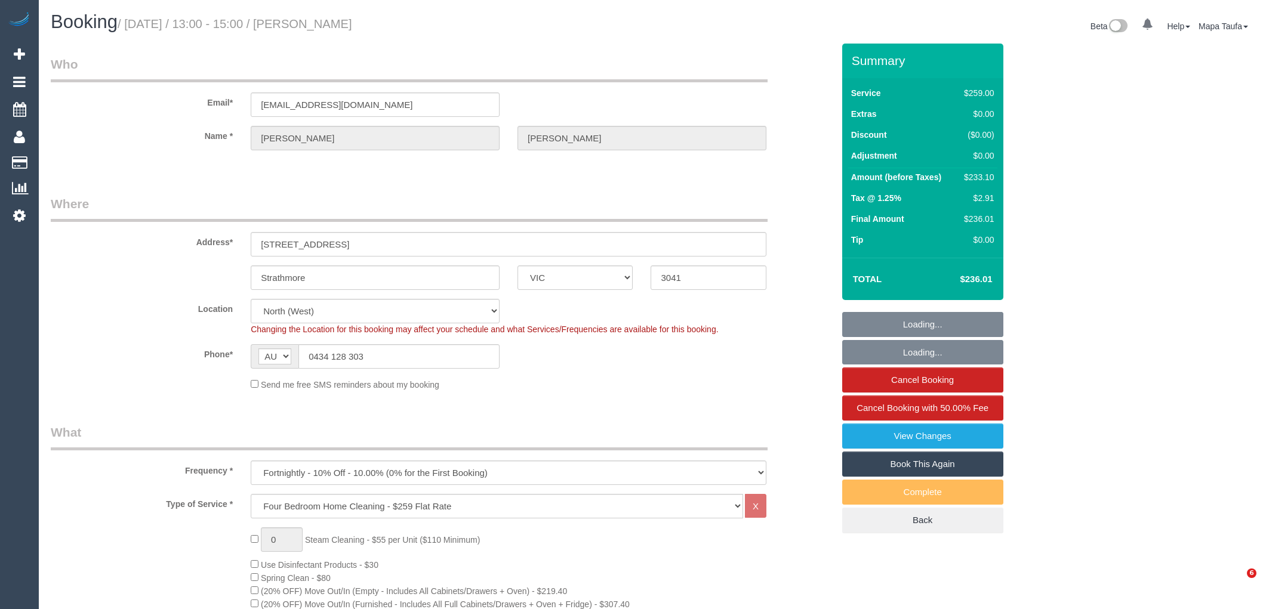
select select "number:24"
select select "number:35"
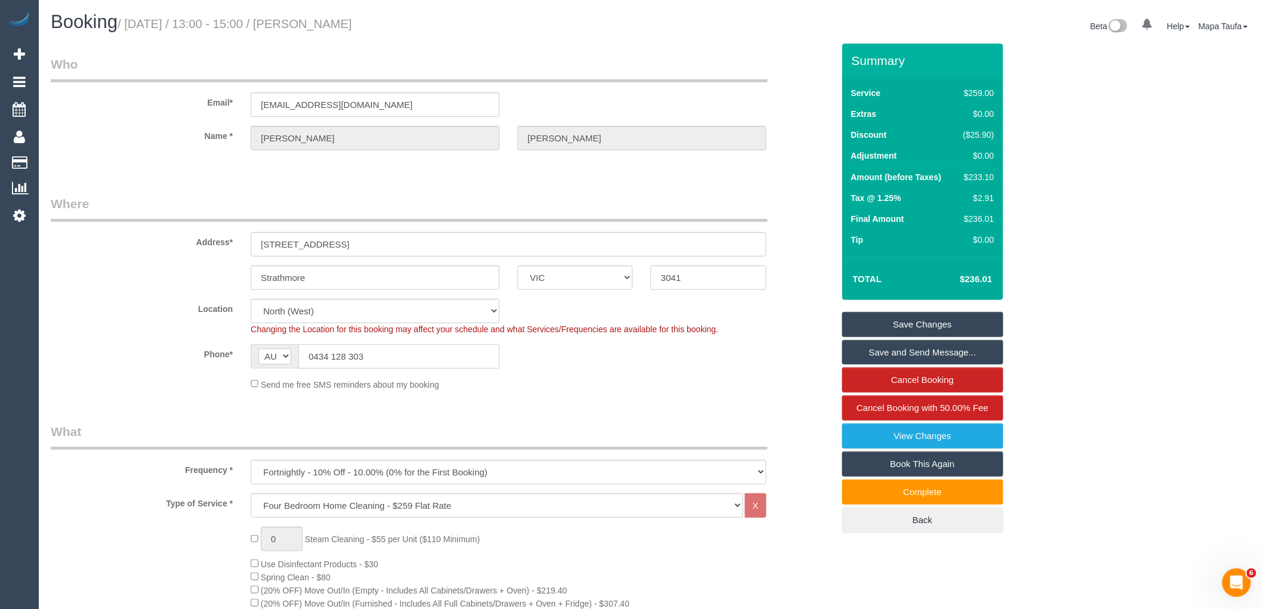
click at [371, 366] on input "0434 128 303" at bounding box center [398, 356] width 201 height 24
click at [371, 367] on input "0434 128 303" at bounding box center [398, 356] width 201 height 24
click at [372, 365] on input "0434 128 303" at bounding box center [398, 356] width 201 height 24
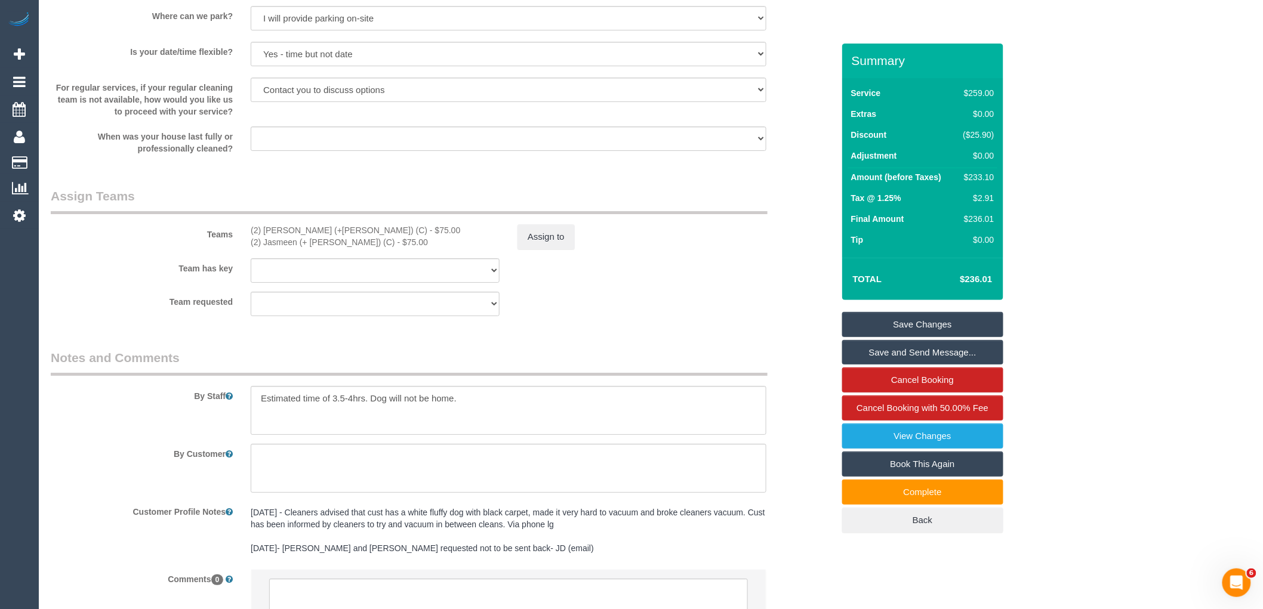
scroll to position [1807, 0]
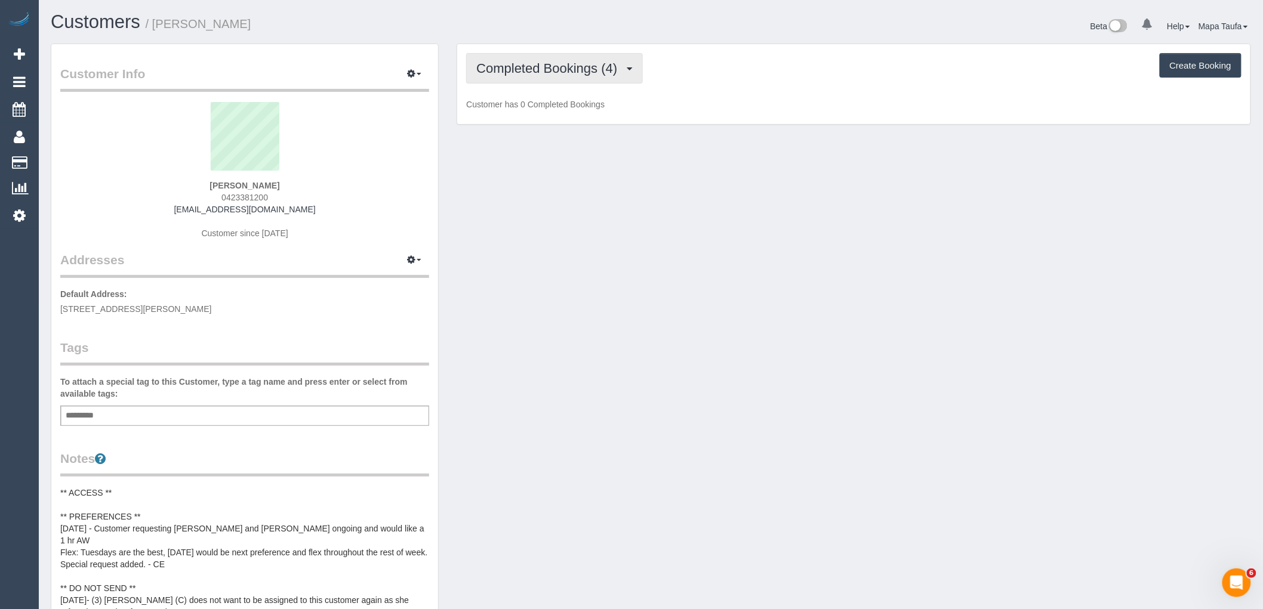
click at [529, 70] on span "Completed Bookings (4)" at bounding box center [549, 68] width 147 height 15
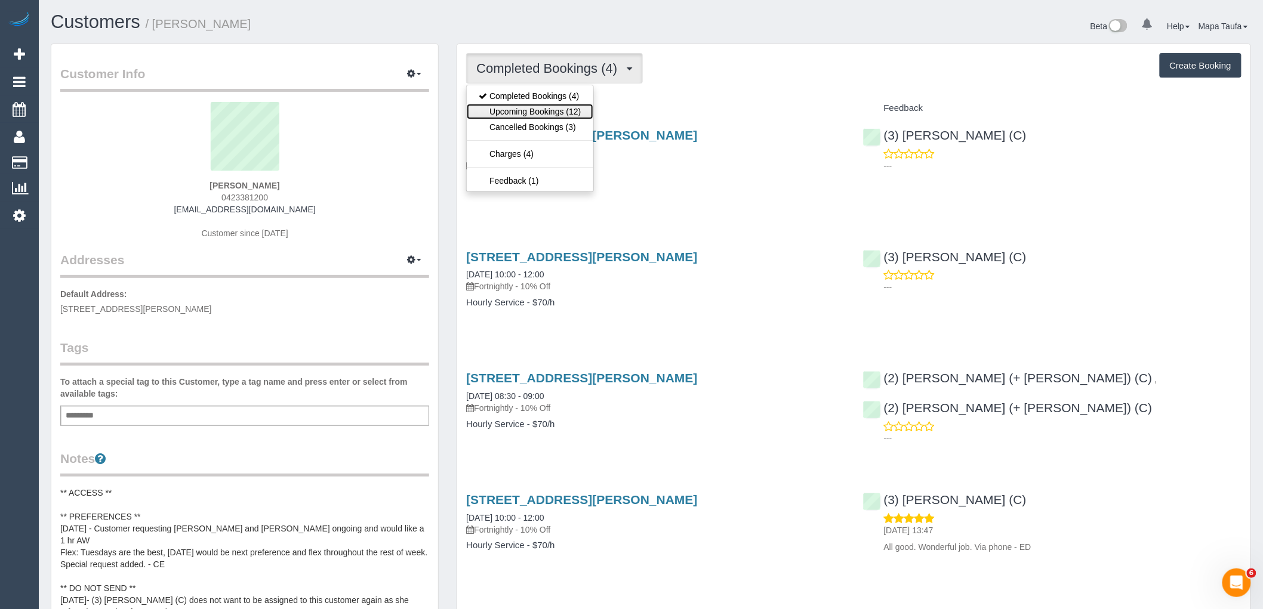
click at [526, 112] on link "Upcoming Bookings (12)" at bounding box center [530, 112] width 126 height 16
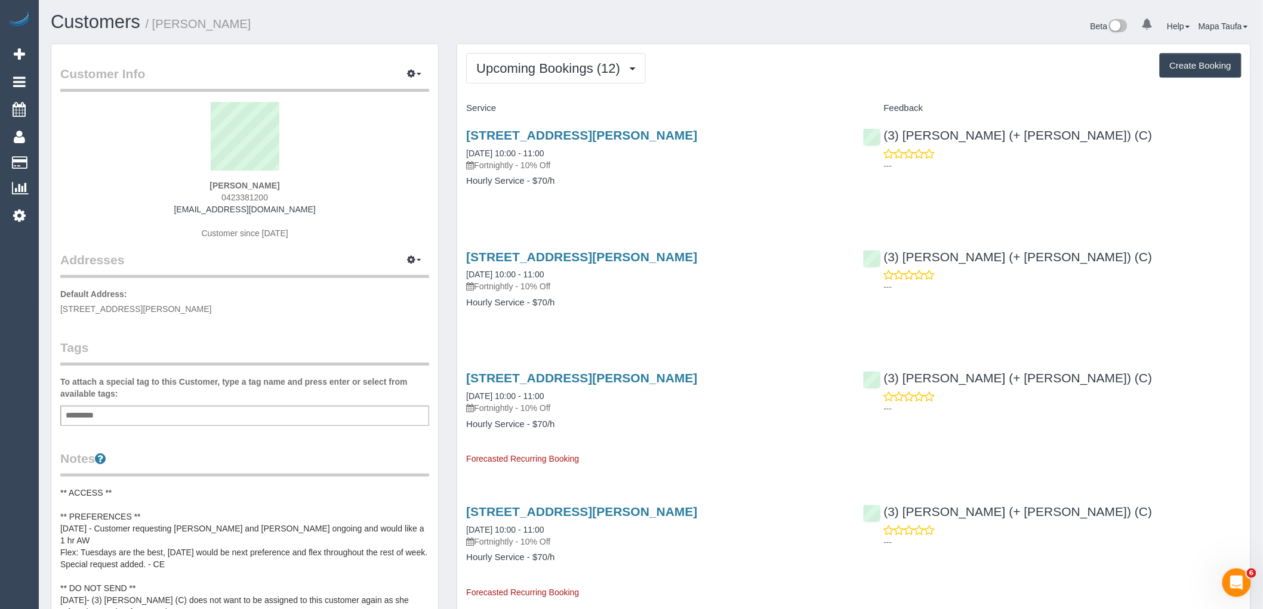
click at [785, 69] on div "Upcoming Bookings (12) Completed Bookings (4) Upcoming Bookings (12) Cancelled …" at bounding box center [853, 68] width 775 height 30
click at [494, 139] on link "1 Moreland Street, Apt 223, Footscray, VIC 3011" at bounding box center [581, 135] width 231 height 14
click at [926, 134] on link "(3) [PERSON_NAME] (+ [PERSON_NAME]) (C)" at bounding box center [1008, 135] width 290 height 14
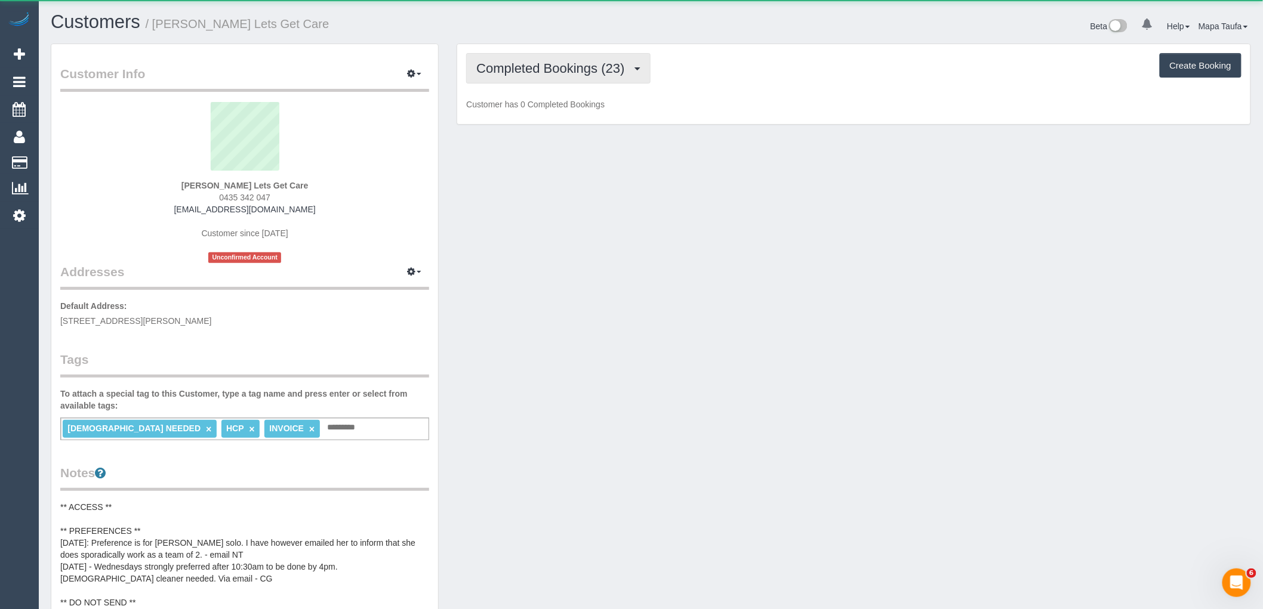
click at [565, 63] on span "Completed Bookings (23)" at bounding box center [553, 68] width 154 height 15
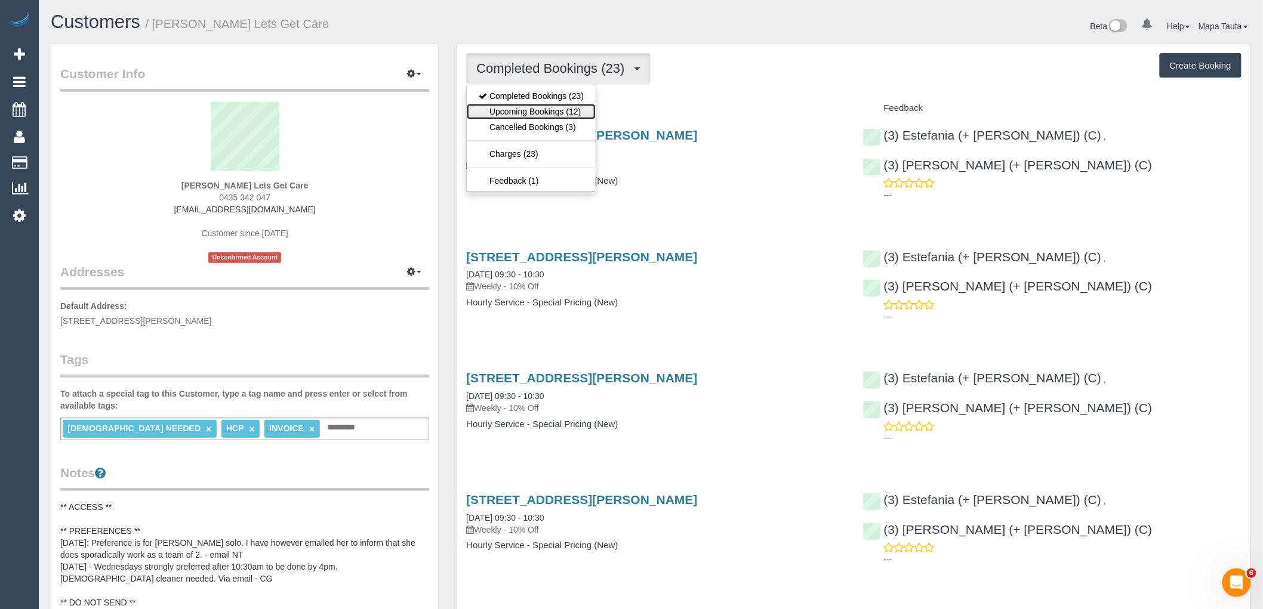
click at [561, 110] on link "Upcoming Bookings (12)" at bounding box center [531, 112] width 129 height 16
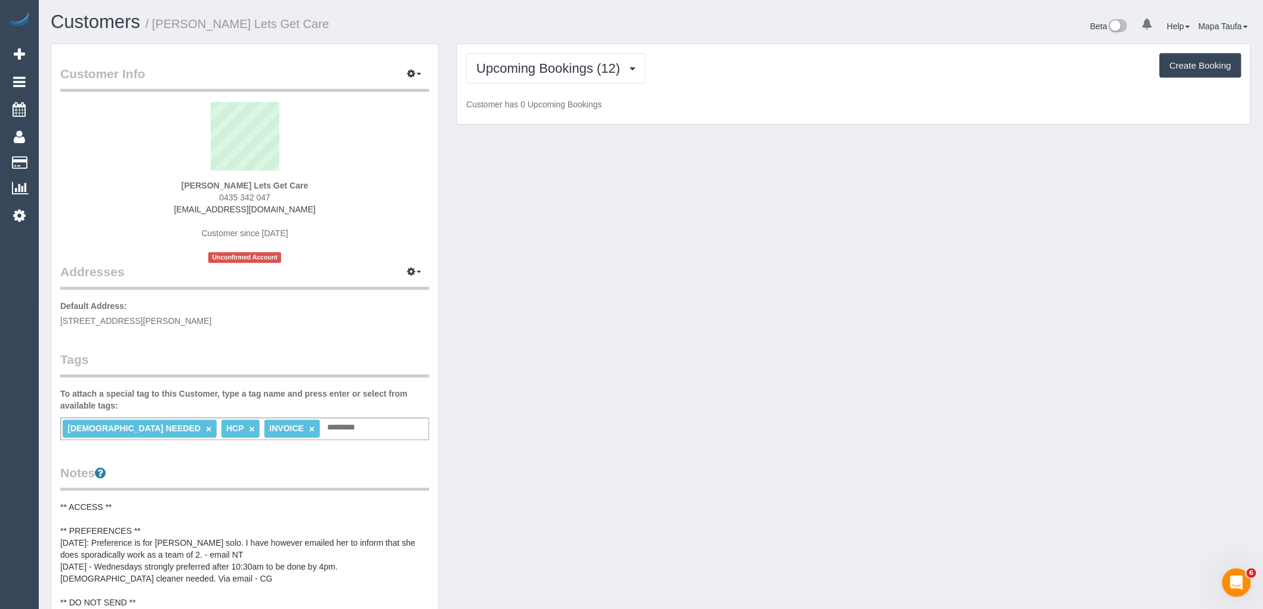
click at [769, 82] on div "Upcoming Bookings (12) Completed Bookings (23) Upcoming Bookings (12) Cancelled…" at bounding box center [853, 68] width 775 height 30
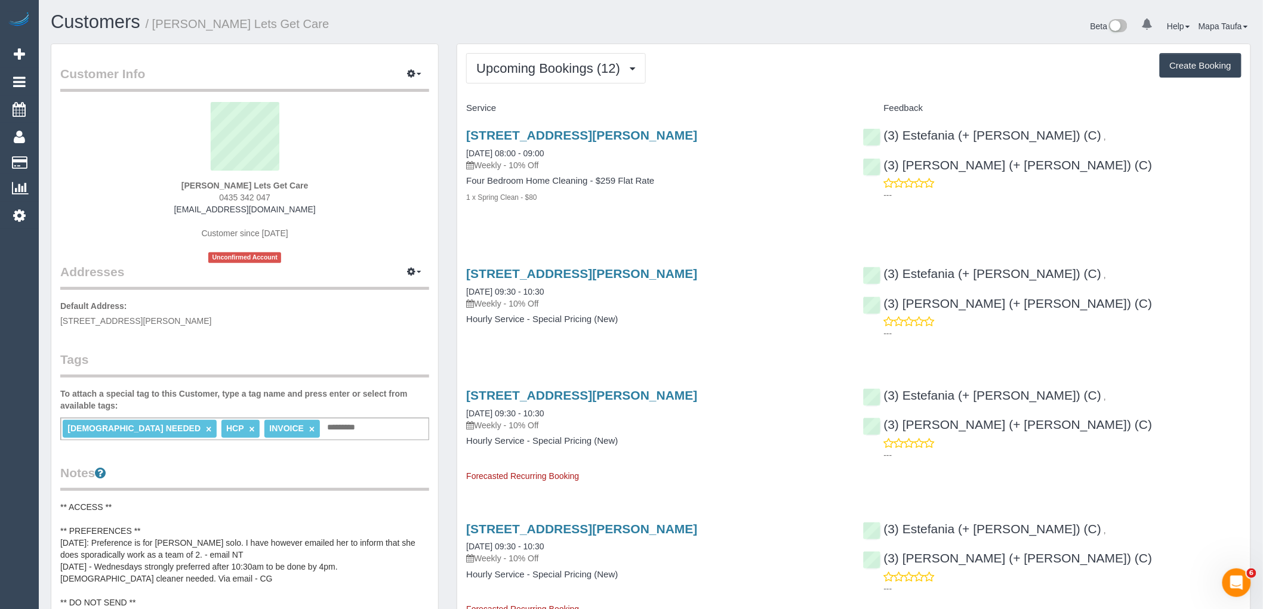
click at [427, 220] on div "Nadia Ghaly Lets Get Care 0435 342 047 julzghaly@gmail.com Customer since 2025 …" at bounding box center [244, 182] width 369 height 161
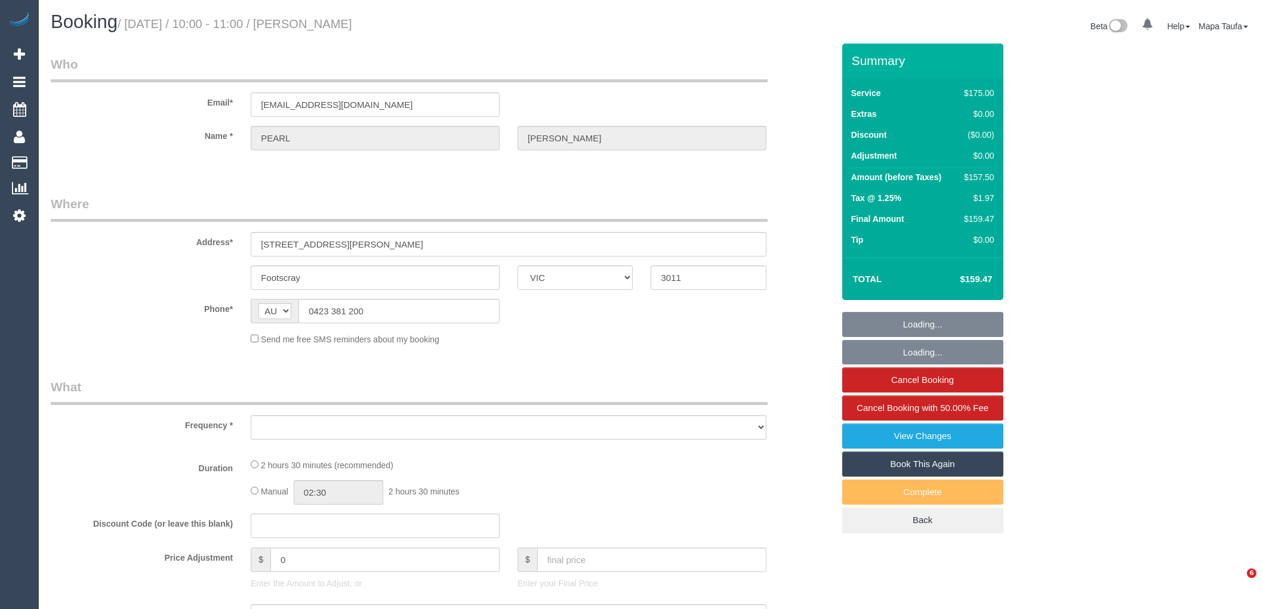
select select "VIC"
select select "string:stripe-pm_1RdpTy2GScqysDRVjYPzQ5ss"
select select "object:553"
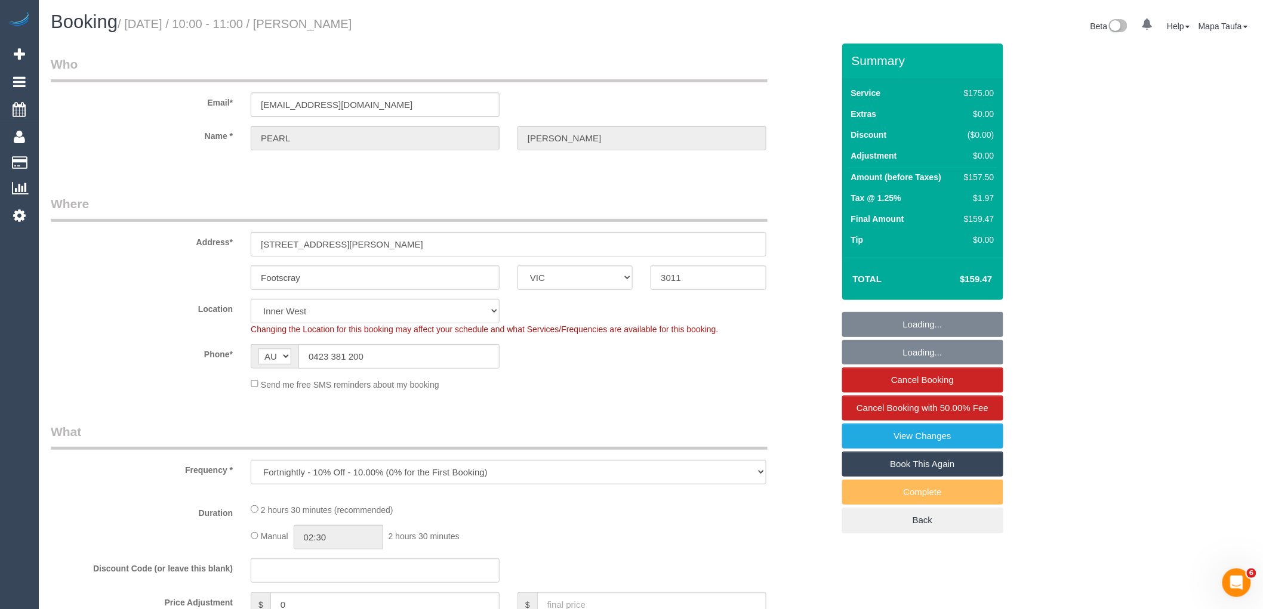
select select "150"
select select "number:28"
select select "number:14"
select select "number:19"
select select "number:23"
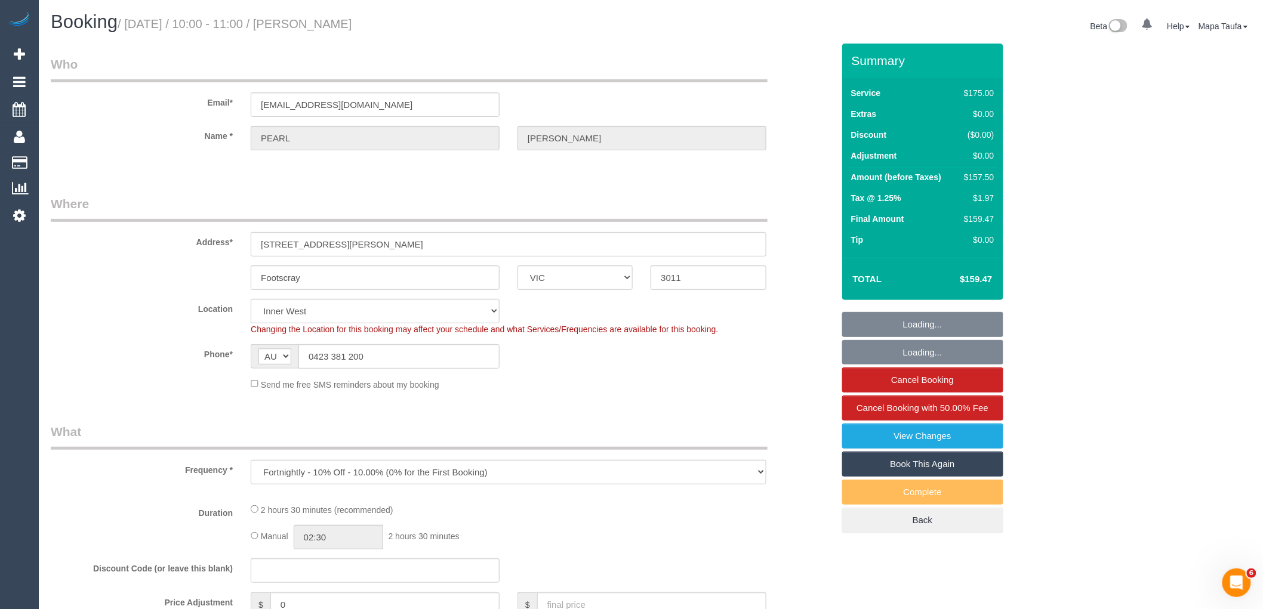
select select "number:34"
select select "number:12"
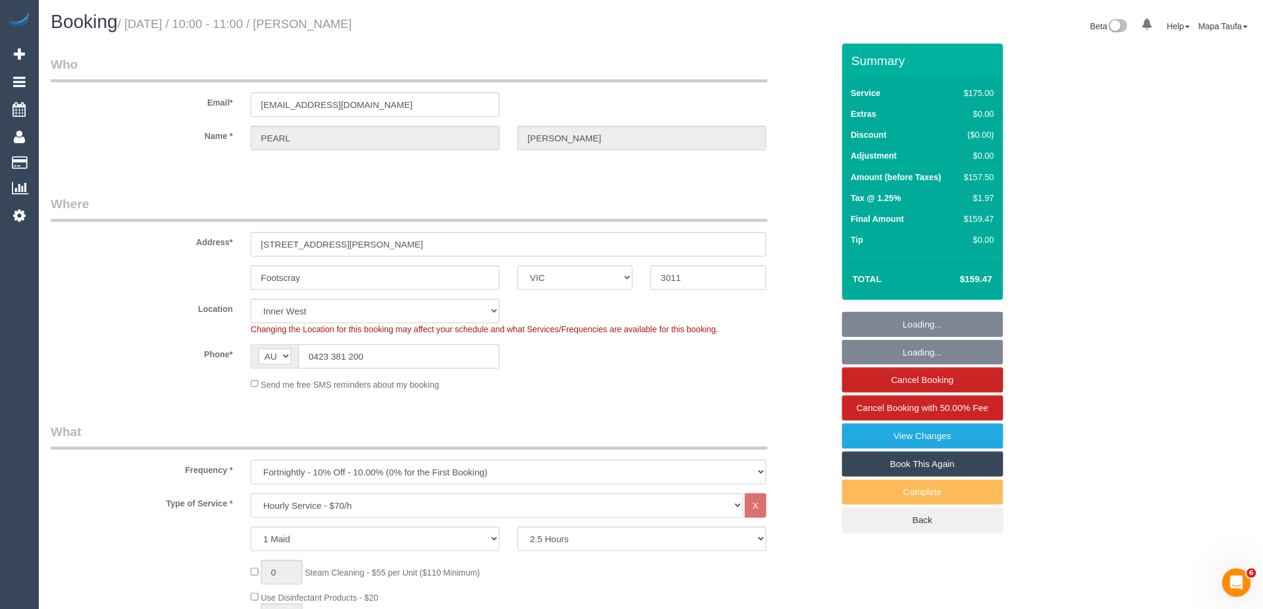
select select "object:1547"
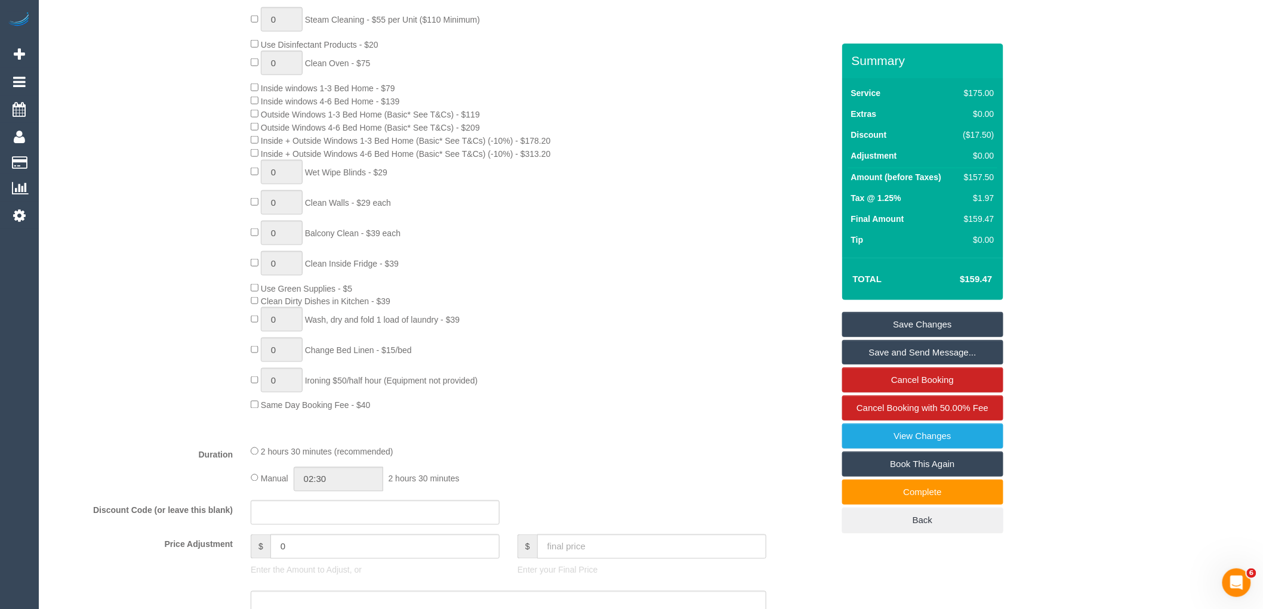
scroll to position [597, 0]
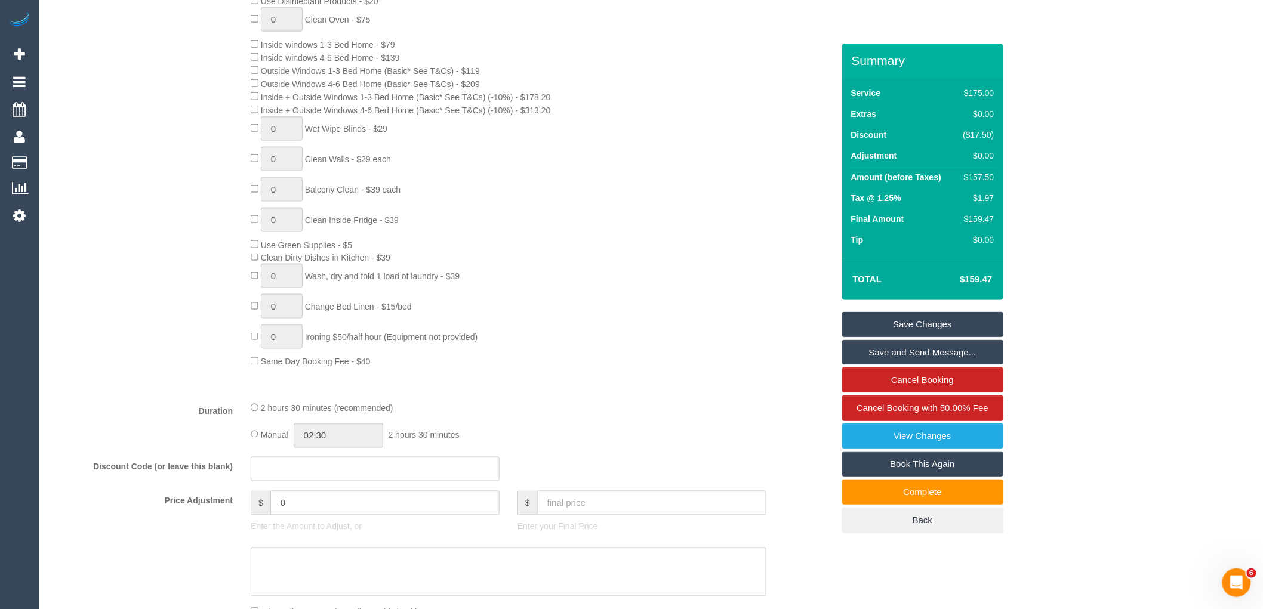
click at [502, 207] on div "0 Steam Cleaning - $55 per Unit ($110 Minimum) Use Disinfectant Products - $20 …" at bounding box center [542, 166] width 600 height 405
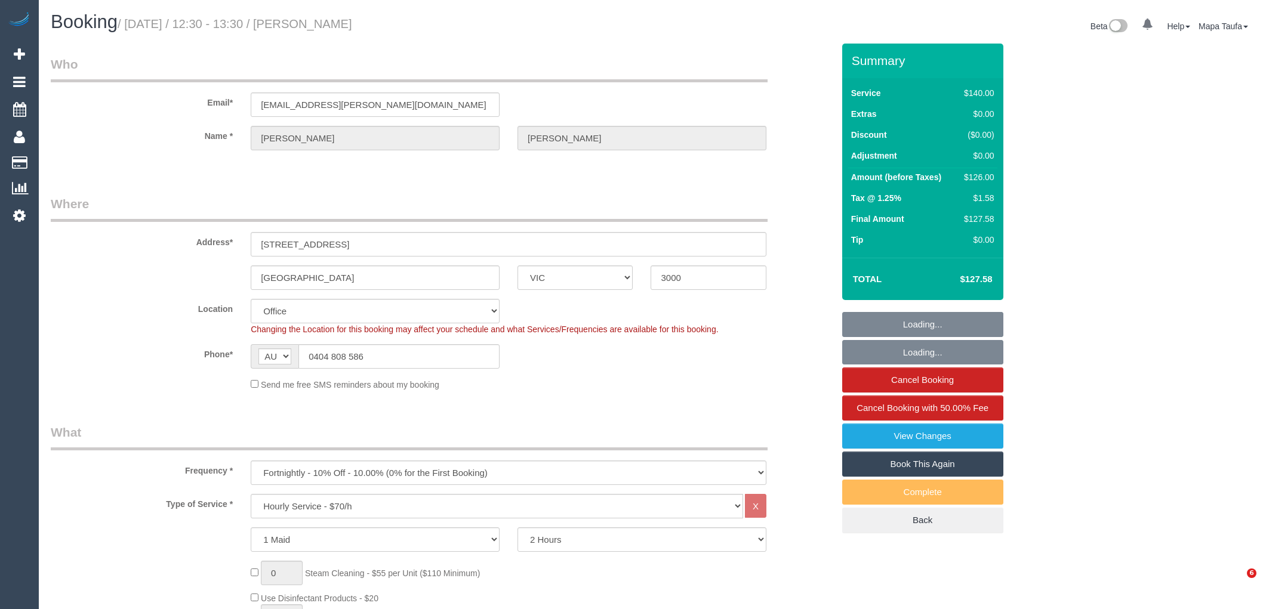
select select "VIC"
select select "number:29"
select select "number:14"
select select "number:20"
select select "number:24"
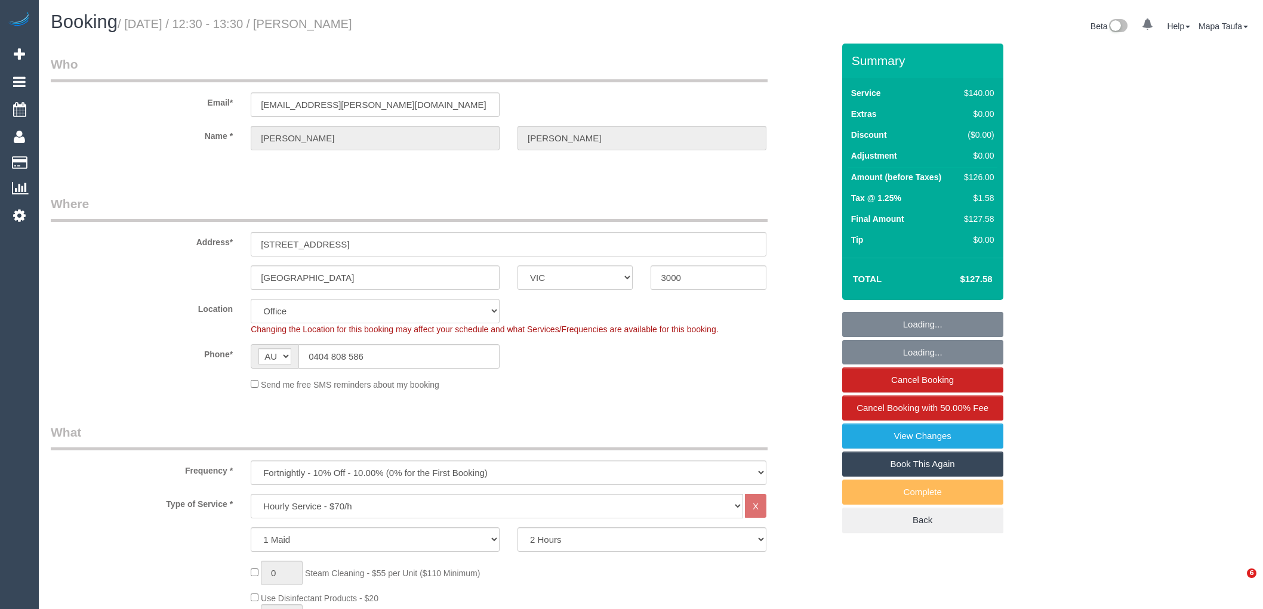
select select "number:34"
select select "number:26"
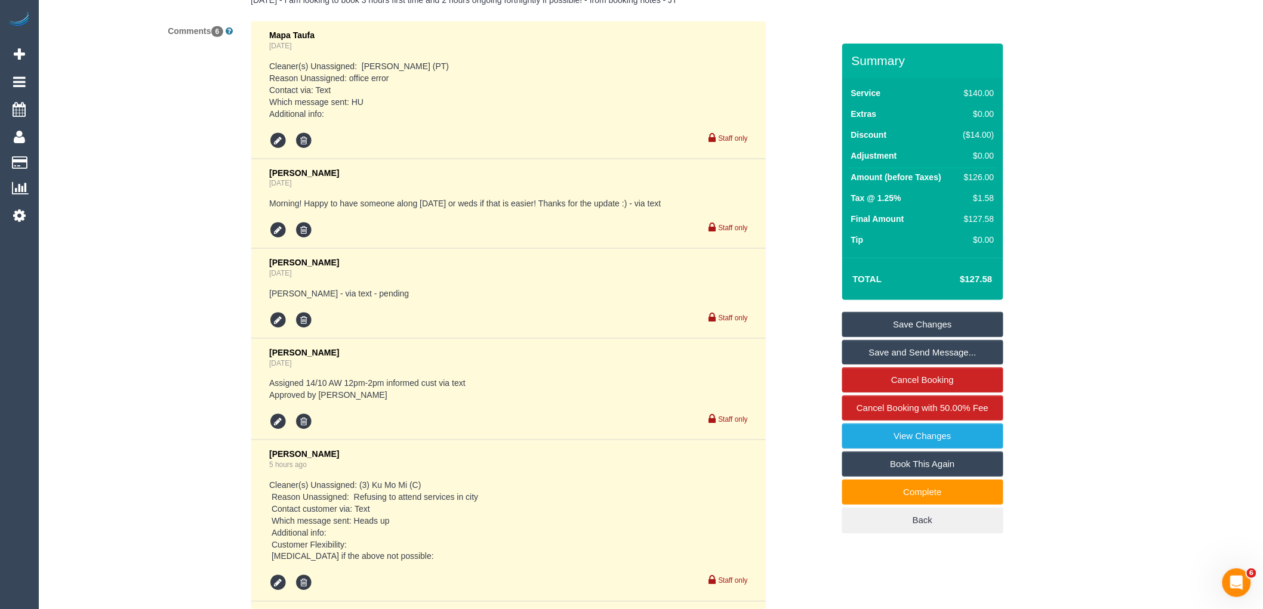
scroll to position [2388, 0]
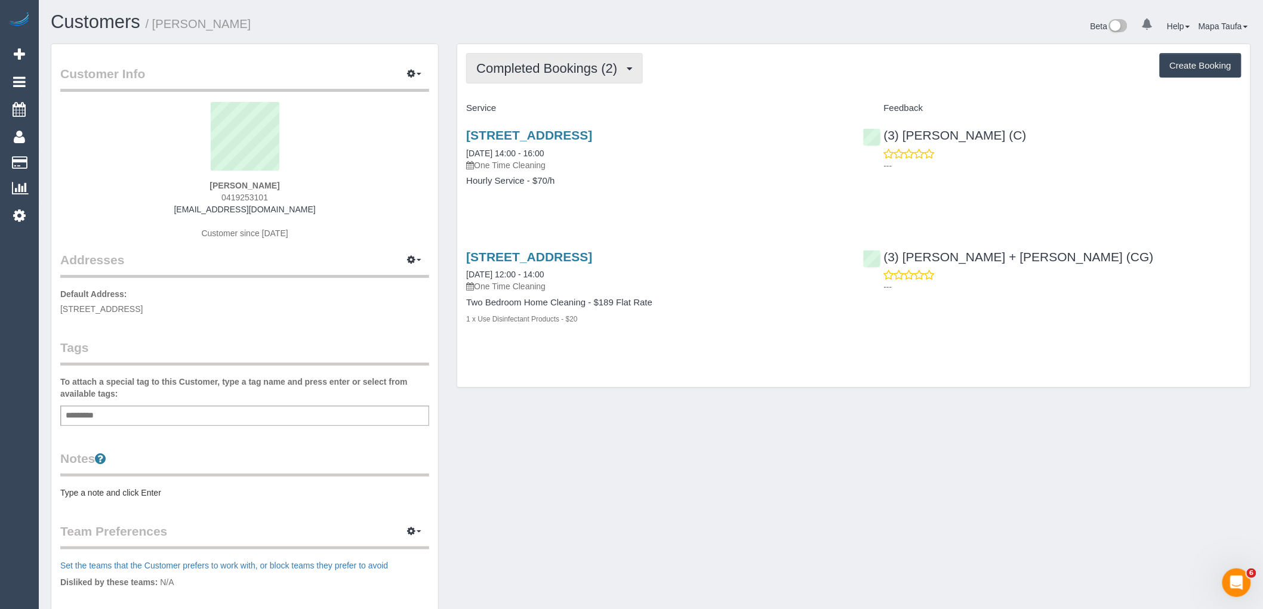
click at [534, 60] on button "Completed Bookings (2)" at bounding box center [554, 68] width 177 height 30
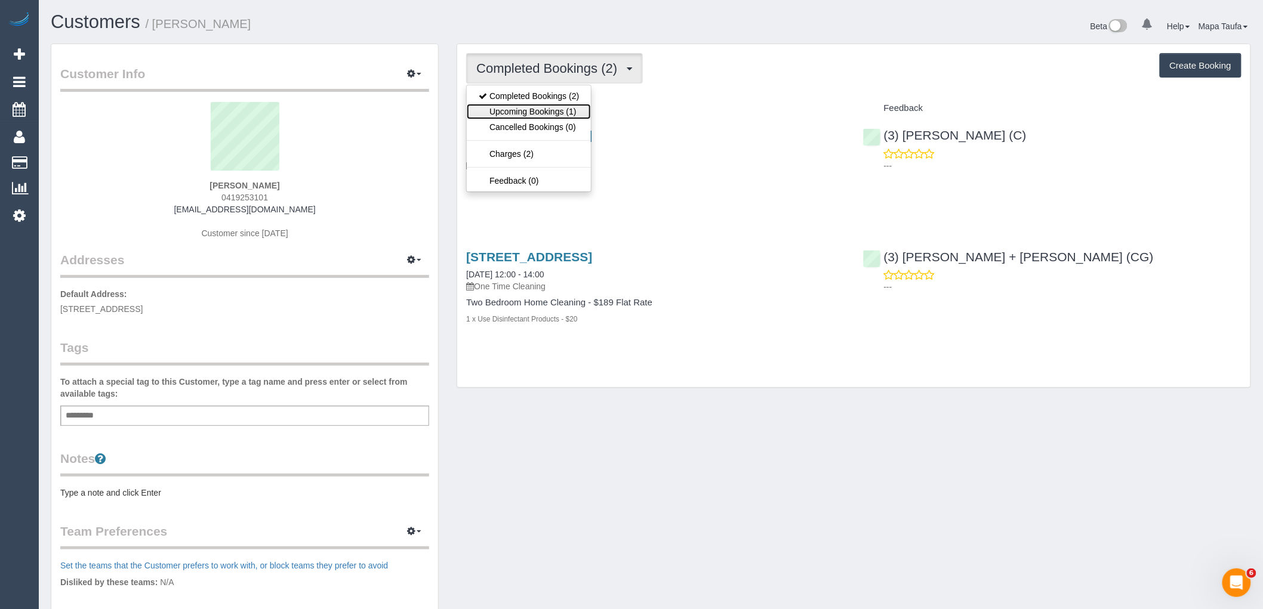
click at [546, 108] on link "Upcoming Bookings (1)" at bounding box center [529, 112] width 124 height 16
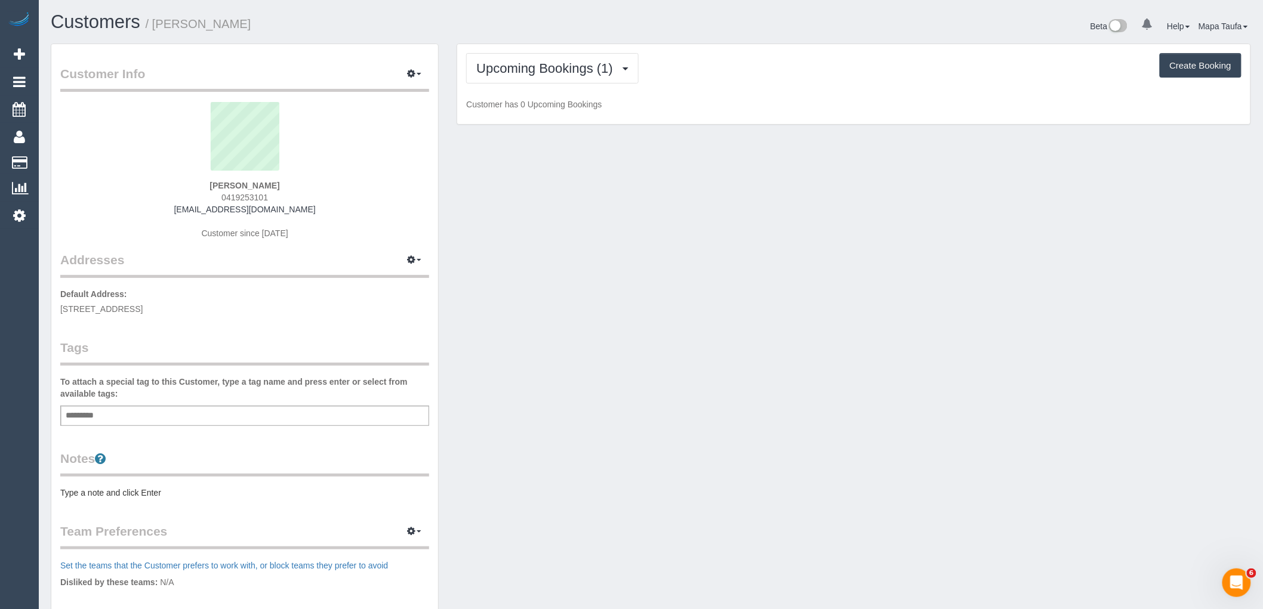
click at [726, 74] on div "Upcoming Bookings (1) Completed Bookings (2) Upcoming Bookings (1) Cancelled Bo…" at bounding box center [853, 68] width 775 height 30
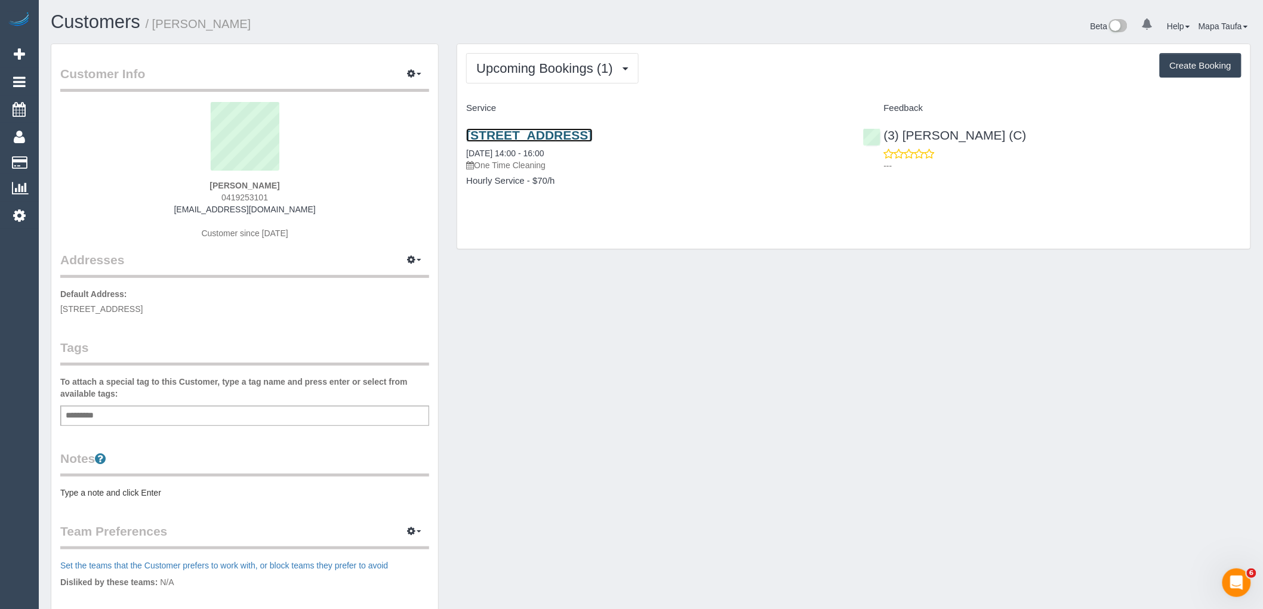
click at [506, 137] on link "105 High Street, 506, Prahan, VIC 3181" at bounding box center [529, 135] width 126 height 14
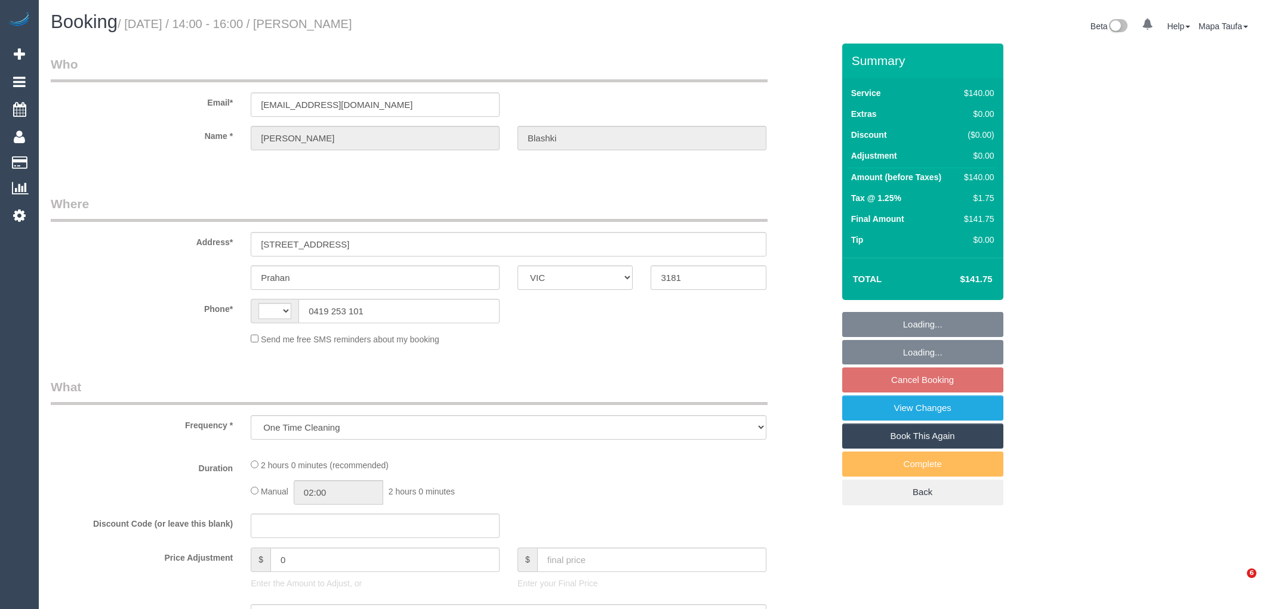
select select "VIC"
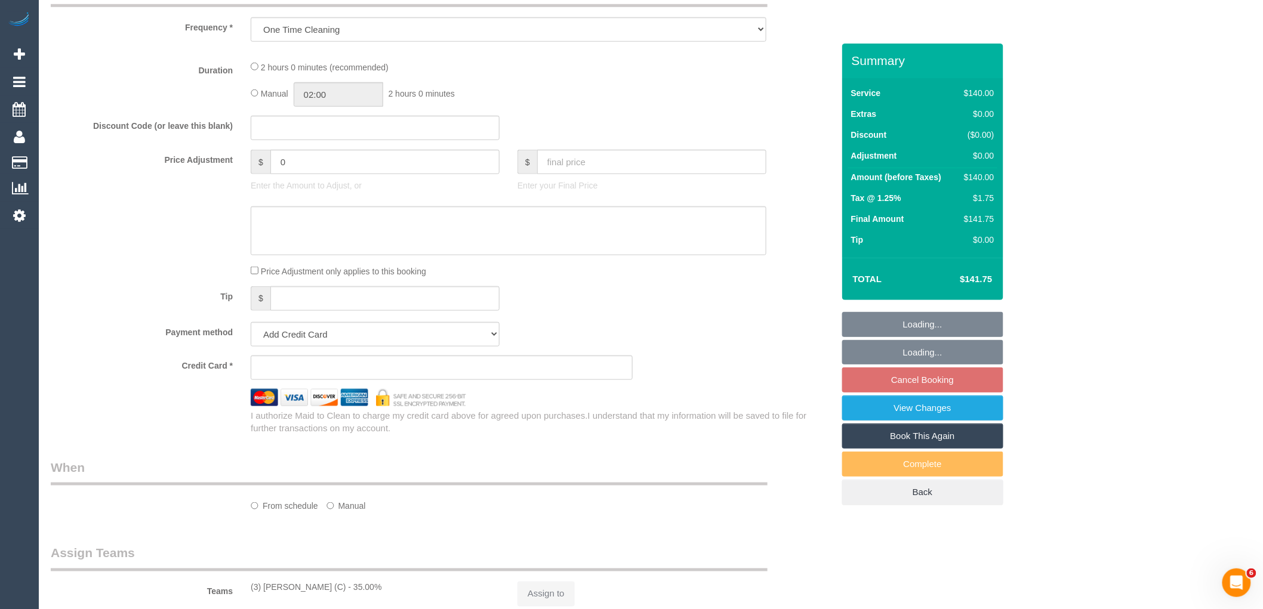
select select "string:stripe-pm_1RiQ6W2GScqysDRV9ADAu6KU"
select select "number:28"
select select "number:14"
select select "number:19"
select select "number:25"
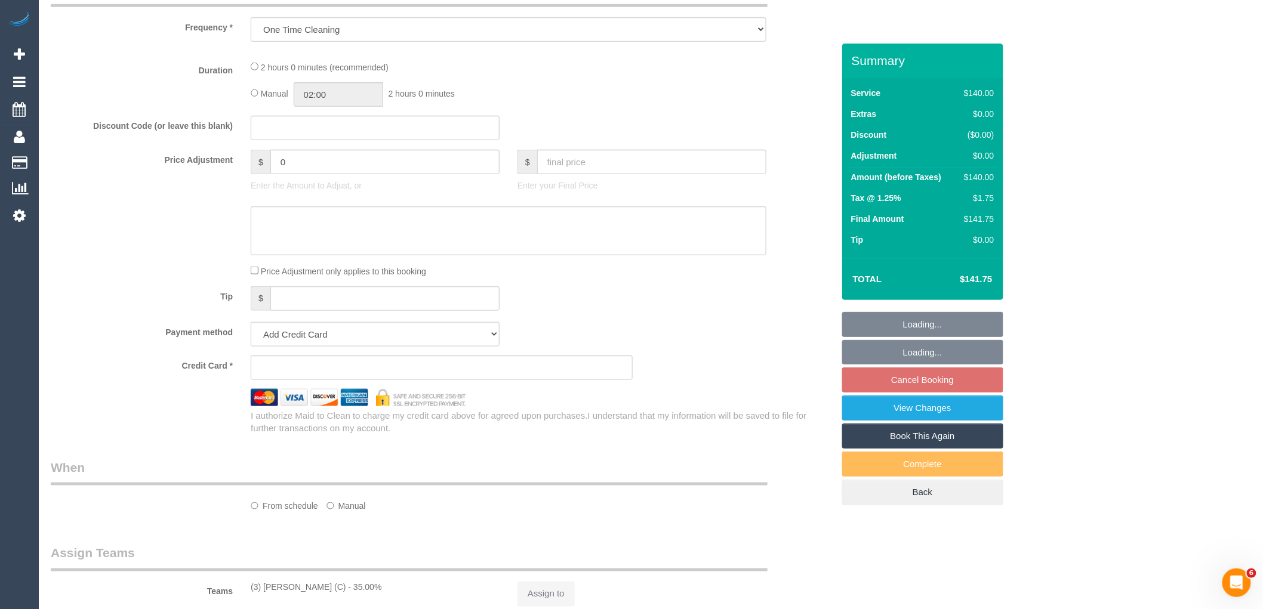
select select "number:12"
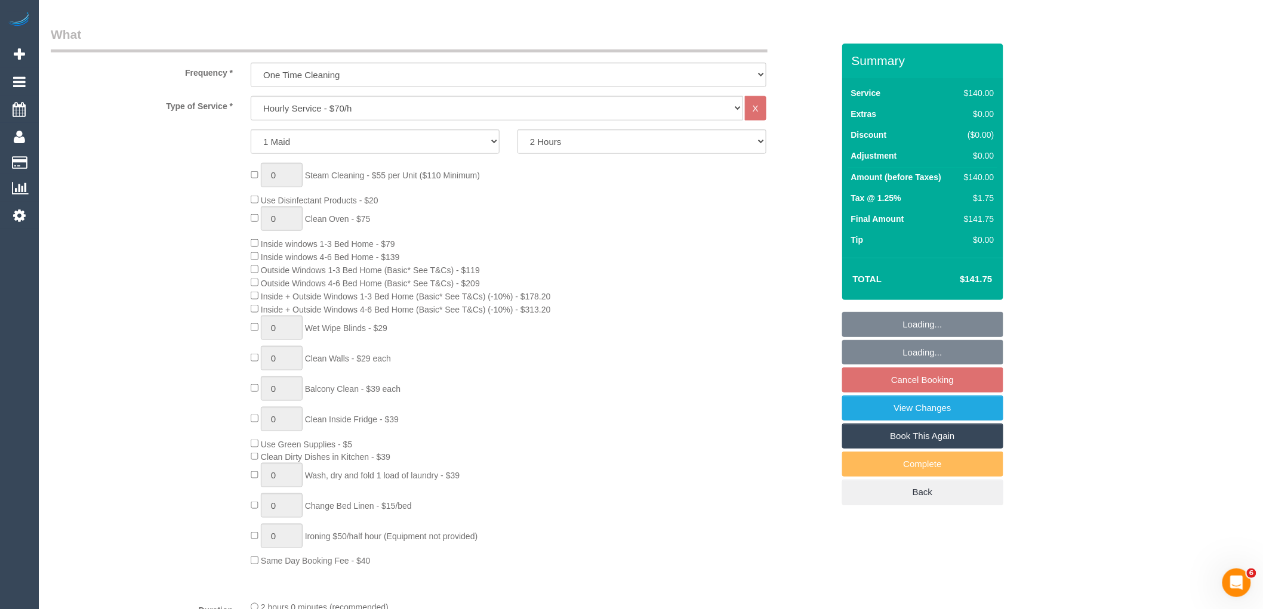
select select "object:871"
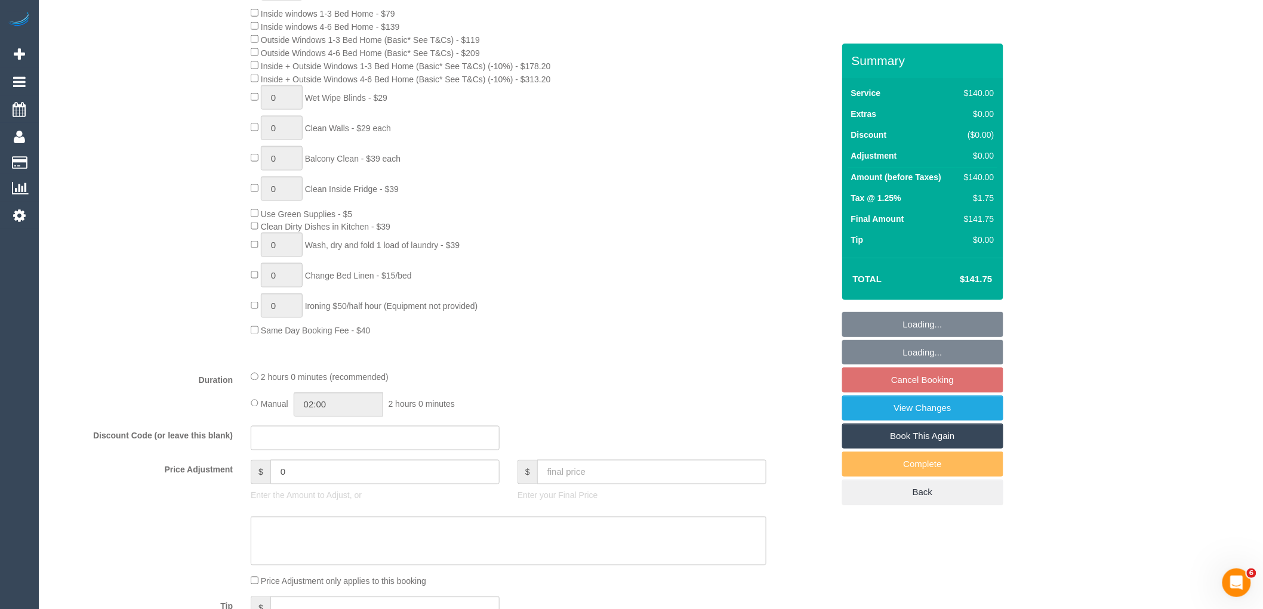
select select "string:AU"
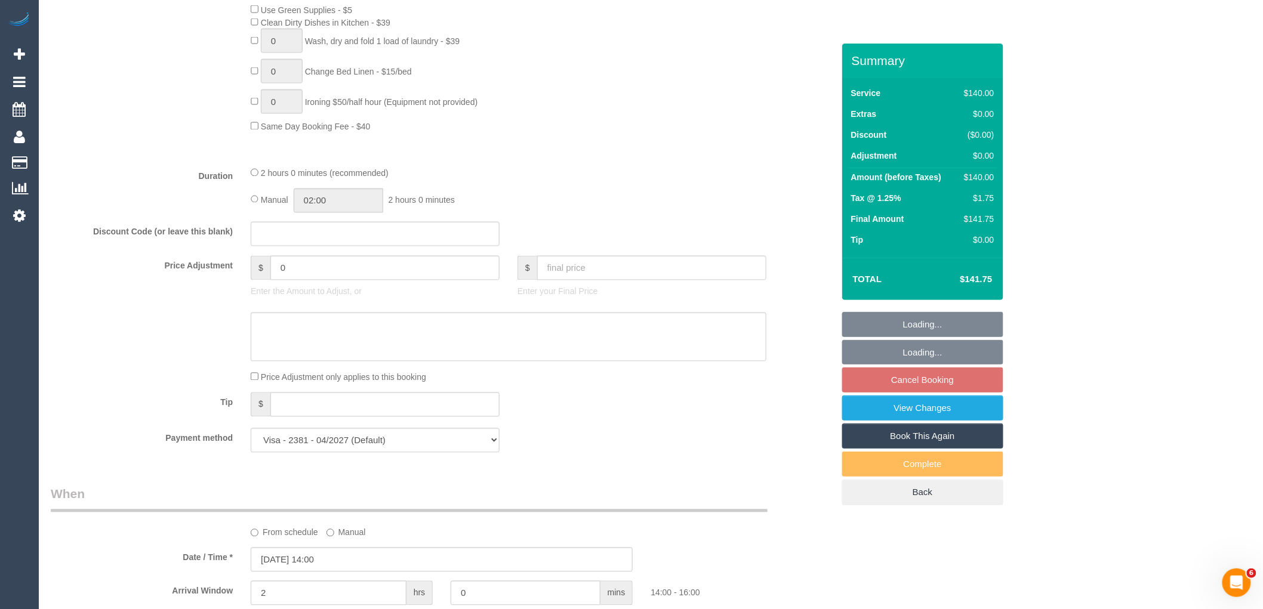
scroll to position [994, 0]
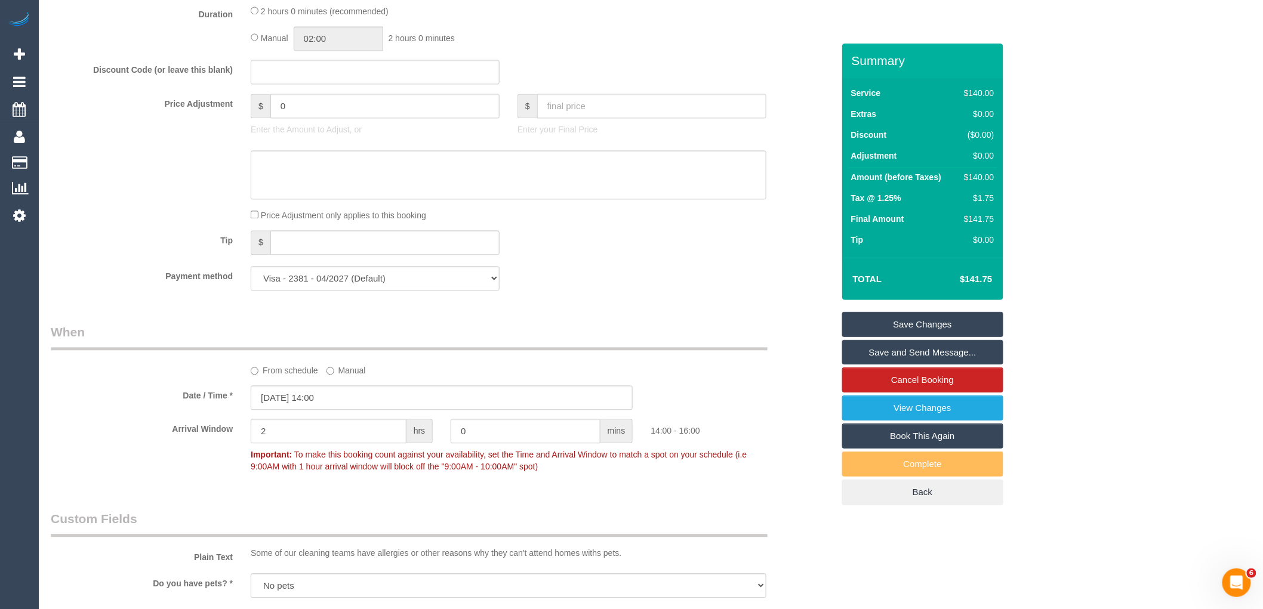
click at [305, 377] on label "From schedule" at bounding box center [284, 369] width 67 height 16
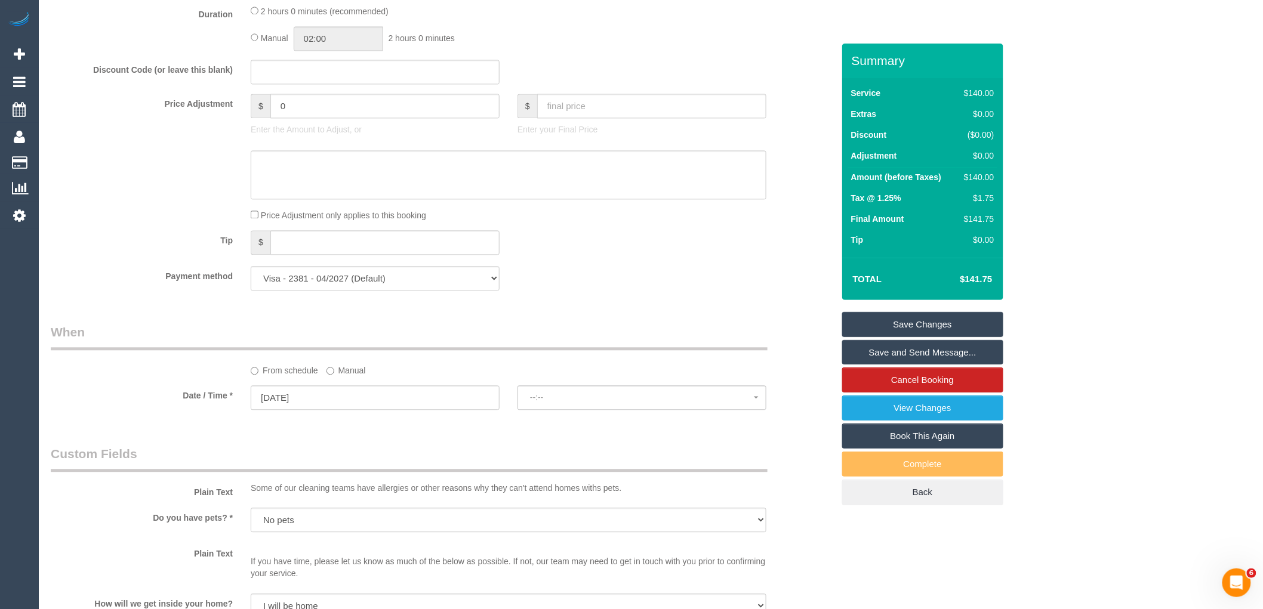
click at [324, 406] on input "17/10/2025" at bounding box center [375, 398] width 249 height 24
select select "spot14"
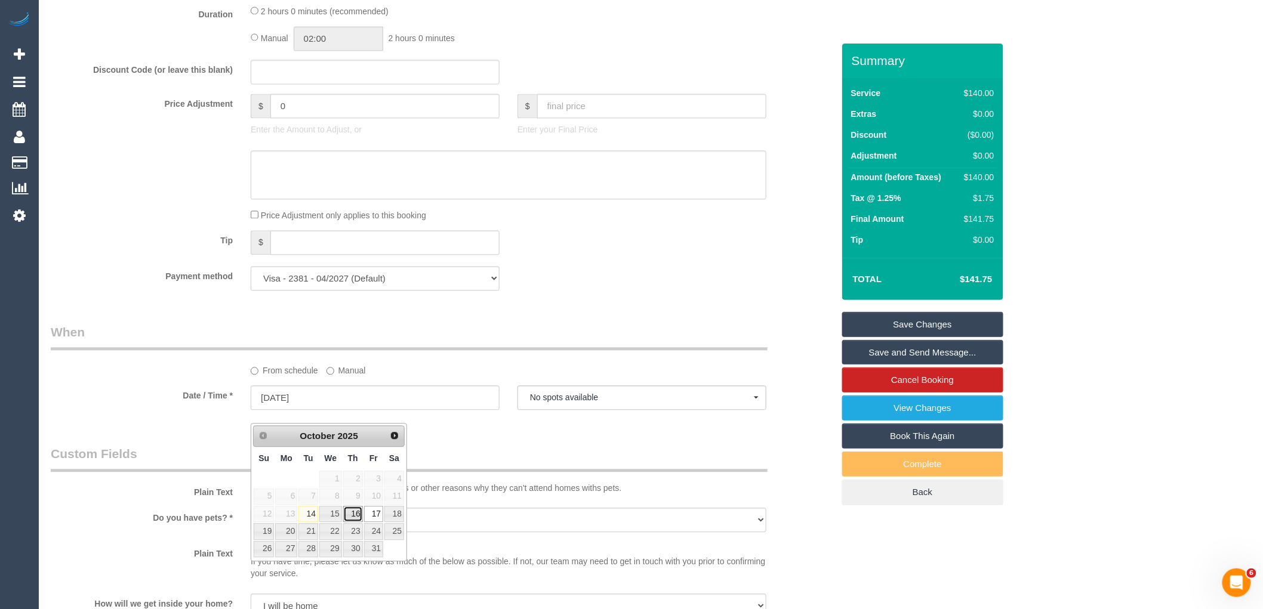
click at [353, 514] on link "16" at bounding box center [353, 514] width 20 height 16
type input "16/10/2025"
click at [588, 410] on button "--:--" at bounding box center [642, 398] width 249 height 24
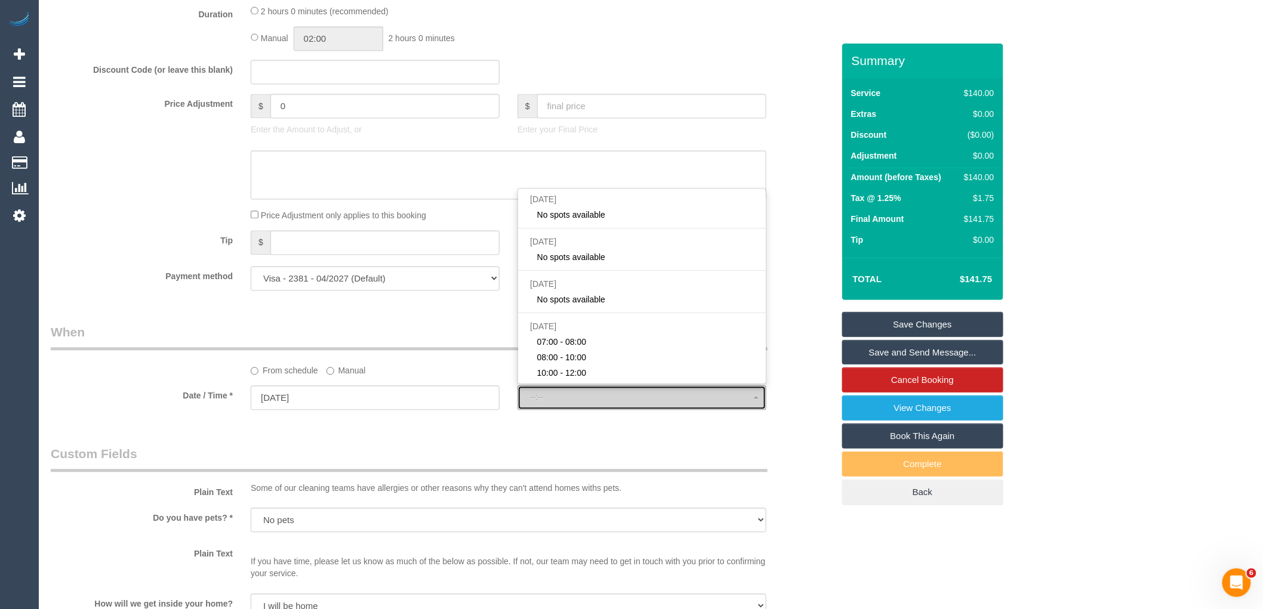
select select "spot27"
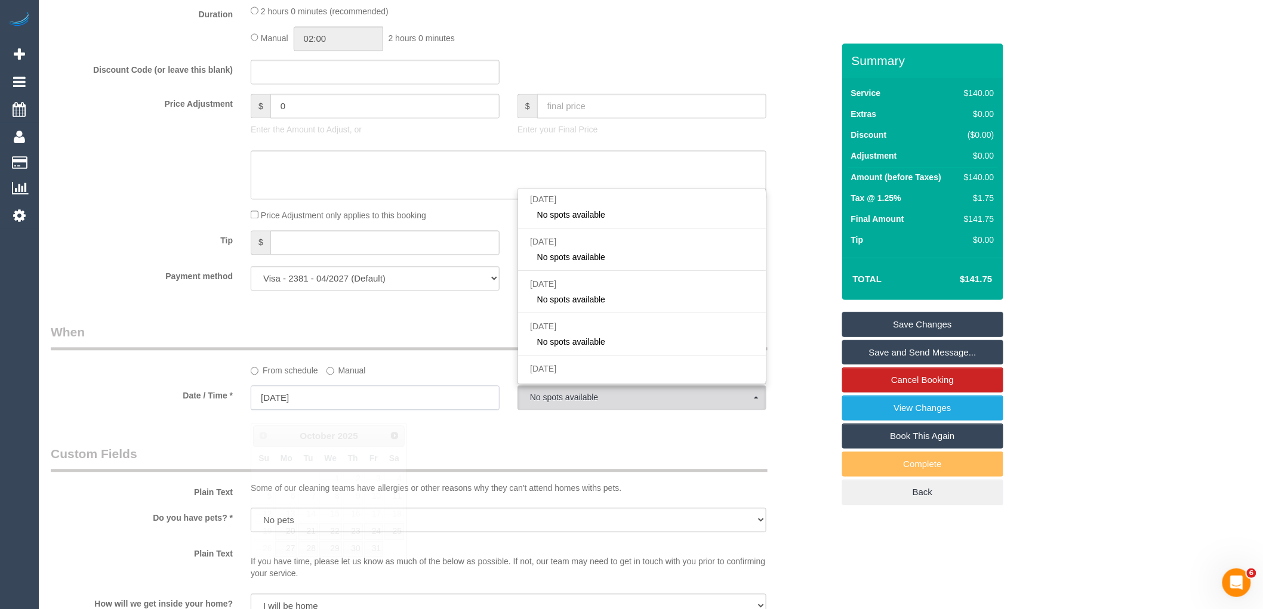
click at [401, 408] on input "16/10/2025" at bounding box center [375, 398] width 249 height 24
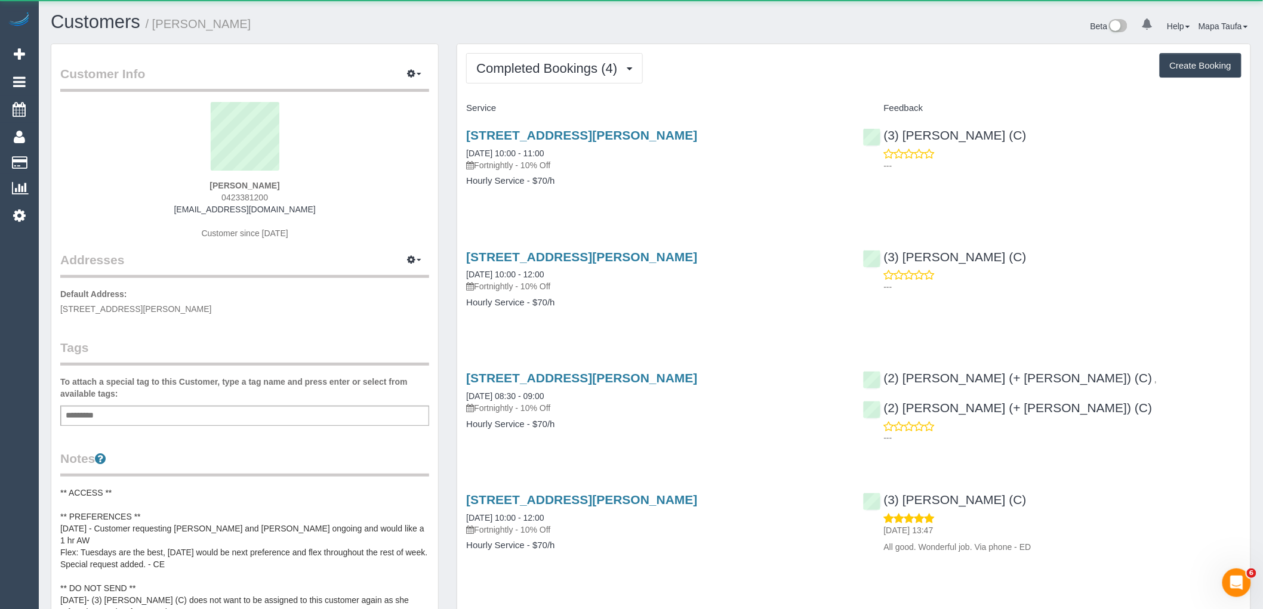
click at [512, 91] on div "Completed Bookings (4) Completed Bookings (4) Upcoming Bookings (12) Cancelled …" at bounding box center [853, 328] width 793 height 569
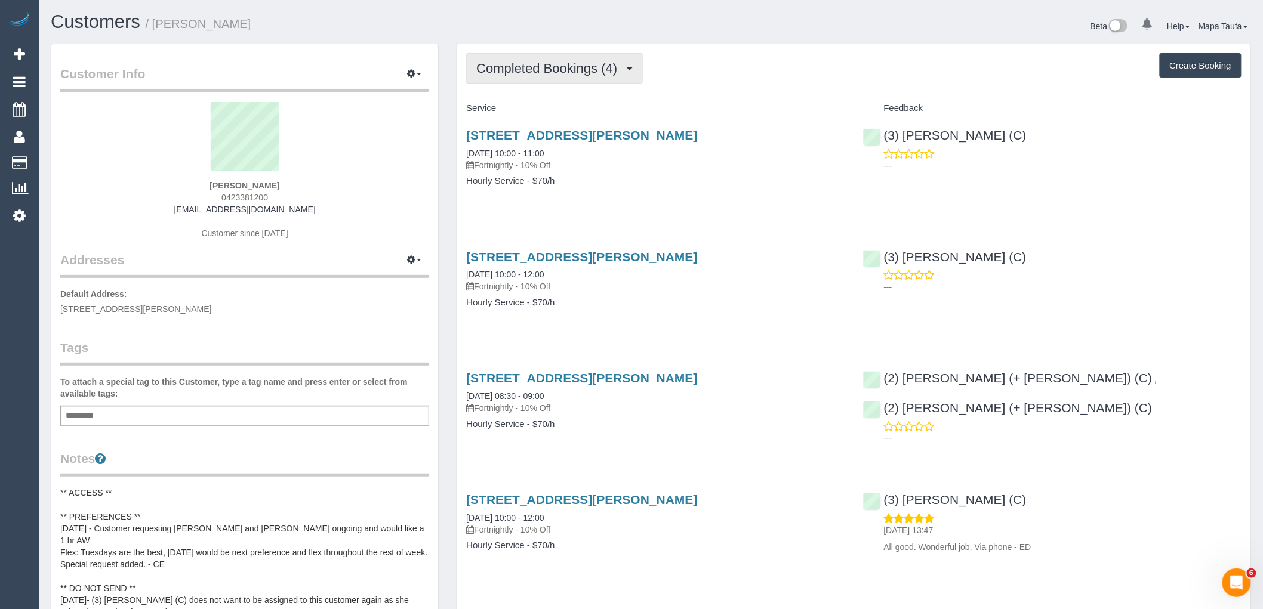
click at [515, 76] on button "Completed Bookings (4)" at bounding box center [554, 68] width 177 height 30
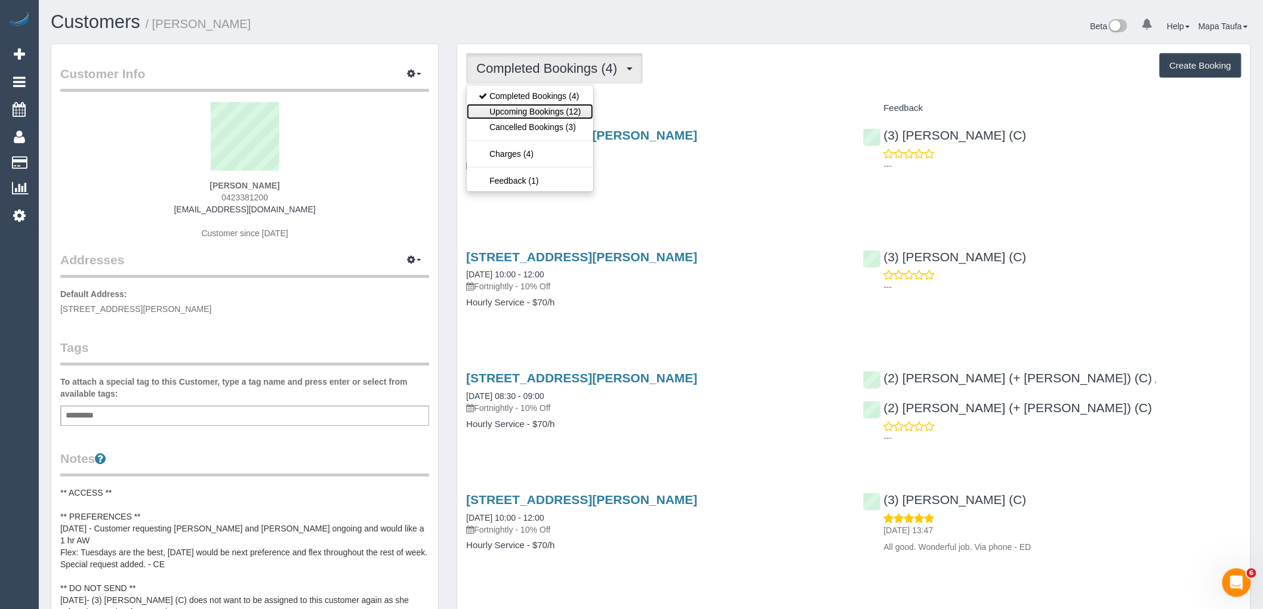
click at [512, 108] on link "Upcoming Bookings (12)" at bounding box center [530, 112] width 126 height 16
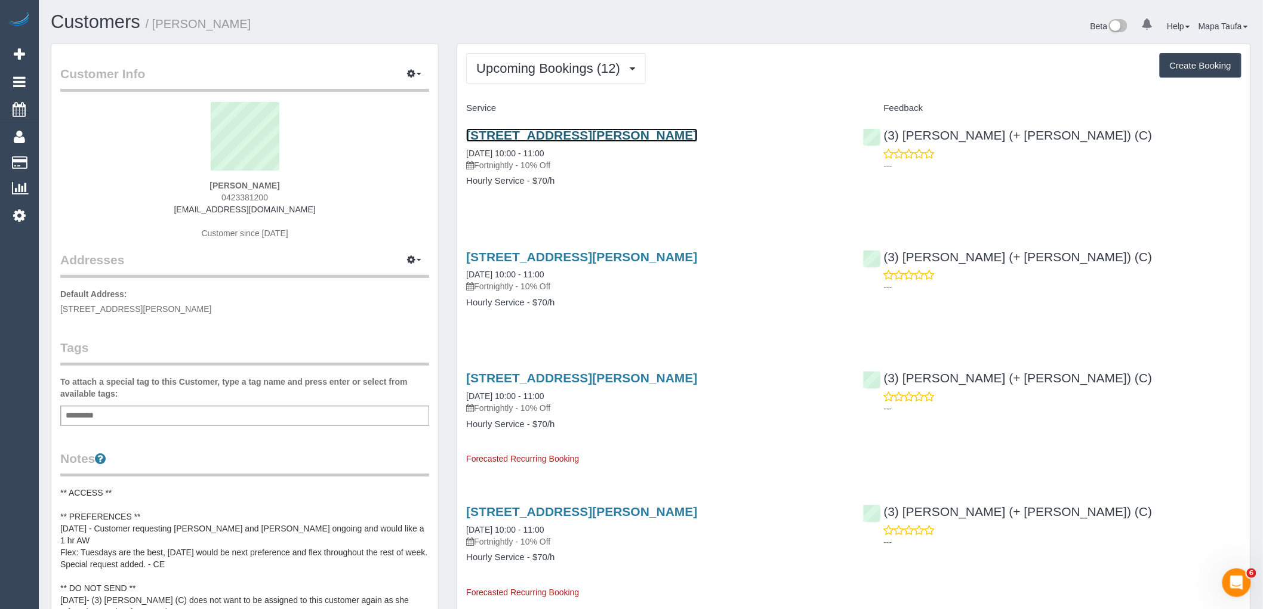
click at [550, 134] on link "1 Moreland Street, Apt 223, Footscray, VIC 3011" at bounding box center [581, 135] width 231 height 14
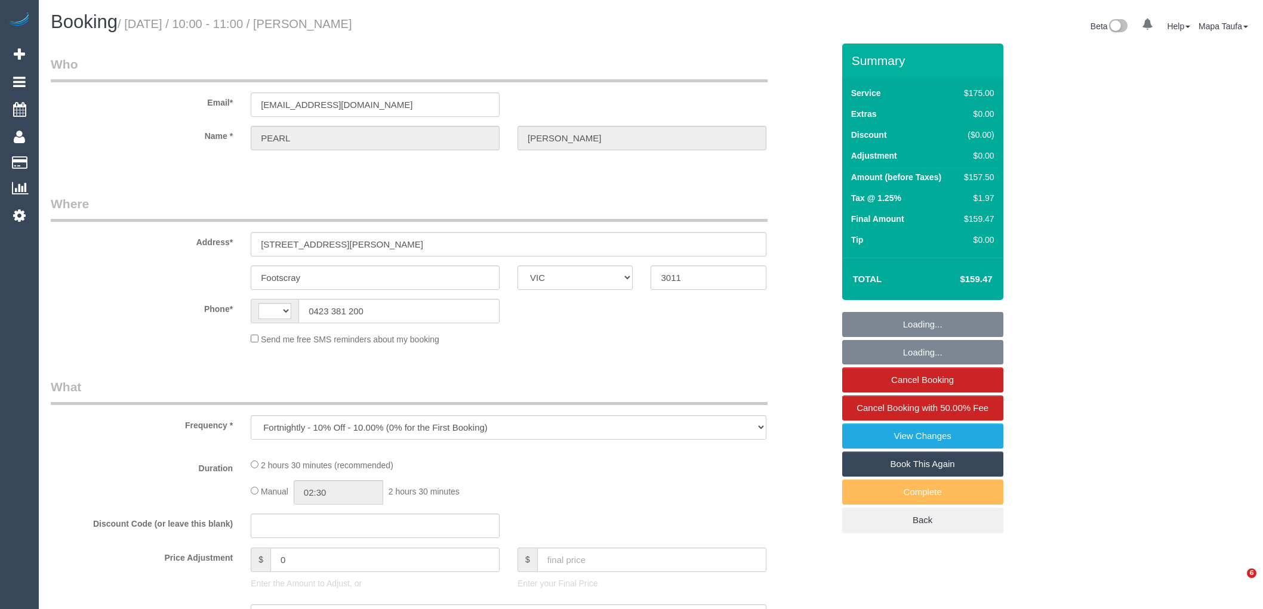
select select "VIC"
select select "string:AU"
select select "150"
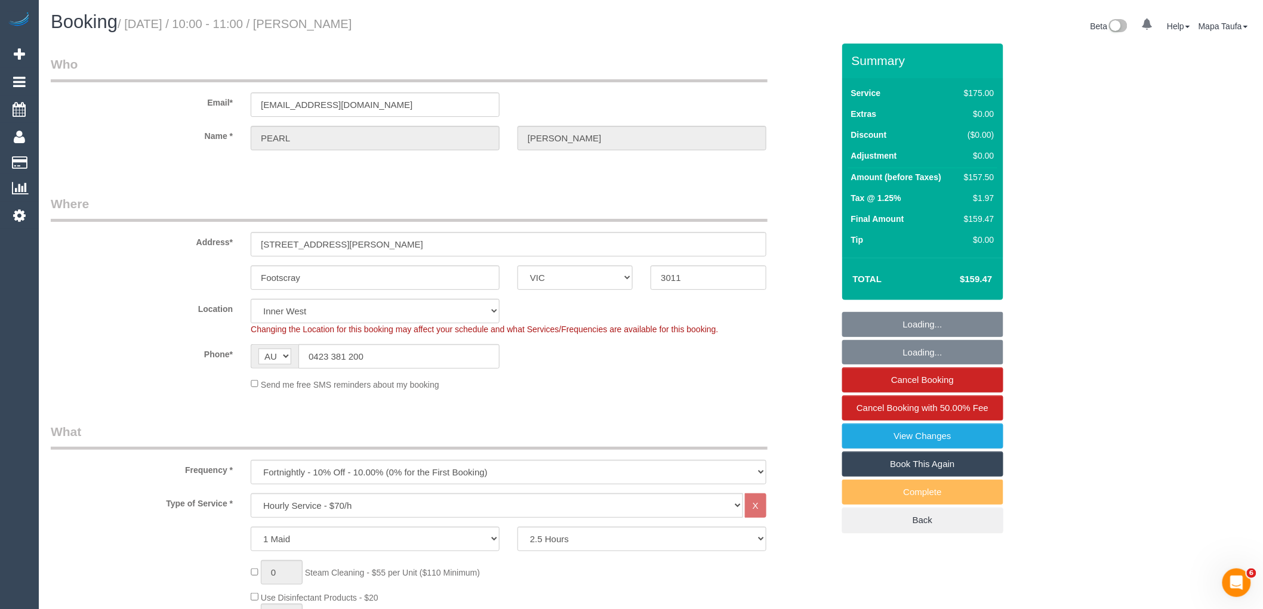
select select "object:882"
select select "string:stripe-pm_1RdpTy2GScqysDRVjYPzQ5ss"
select select "number:28"
select select "number:14"
select select "number:19"
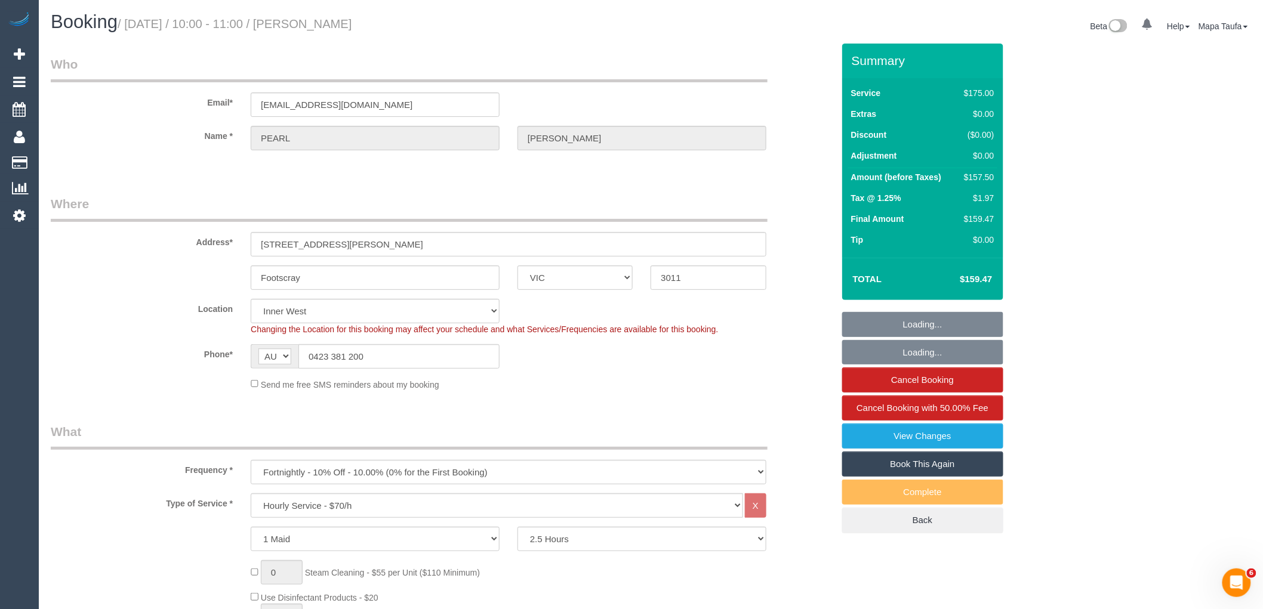
select select "number:23"
select select "number:34"
select select "number:12"
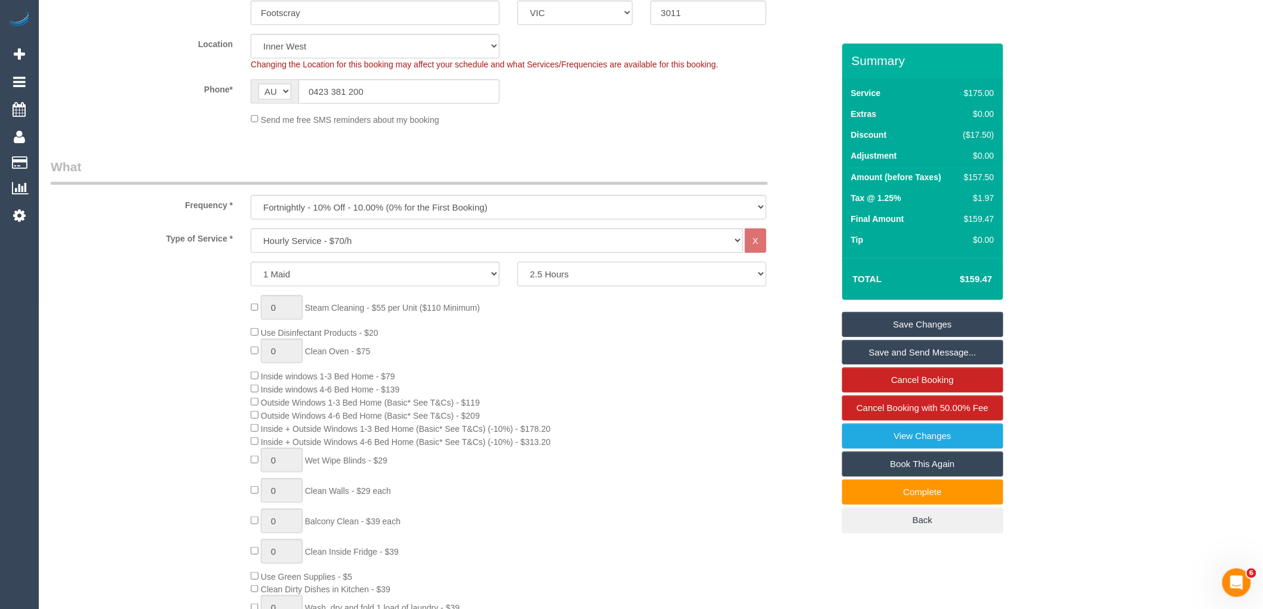
click at [580, 276] on select "2 Hours 2.5 Hours 3 Hours 3.5 Hours 4 Hours 4.5 Hours 5 Hours 5.5 Hours 6 Hours…" at bounding box center [642, 274] width 249 height 24
click at [479, 319] on div "0 Steam Cleaning - $55 per Unit ($110 Minimum) Use Disinfectant Products - $20 …" at bounding box center [542, 497] width 600 height 405
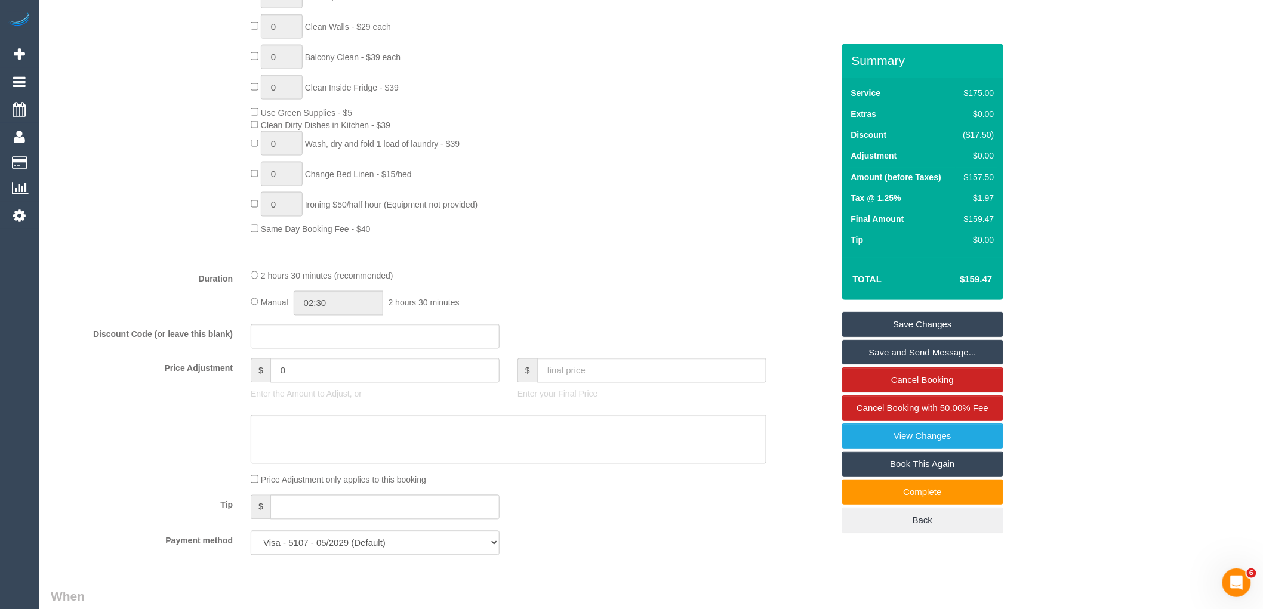
scroll to position [597, 0]
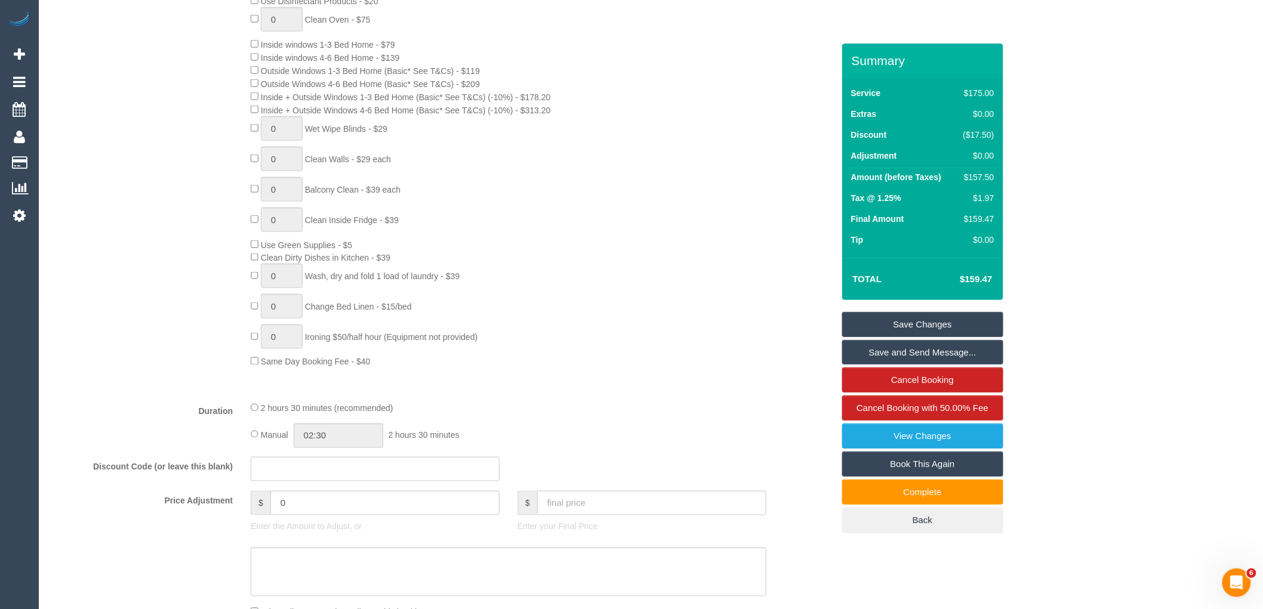
click at [474, 220] on div "0 Steam Cleaning - $55 per Unit ($110 Minimum) Use Disinfectant Products - $20 …" at bounding box center [542, 166] width 600 height 405
click at [503, 207] on div "0 Steam Cleaning - $55 per Unit ($110 Minimum) Use Disinfectant Products - $20 …" at bounding box center [542, 166] width 600 height 405
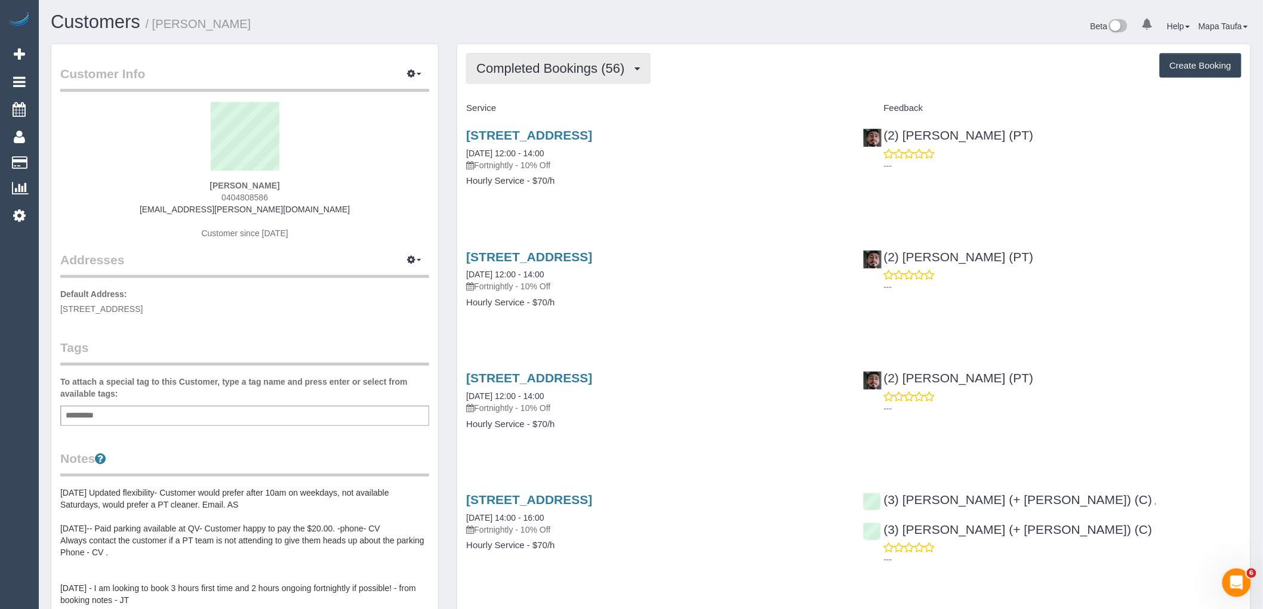
click at [519, 70] on span "Completed Bookings (56)" at bounding box center [553, 68] width 154 height 15
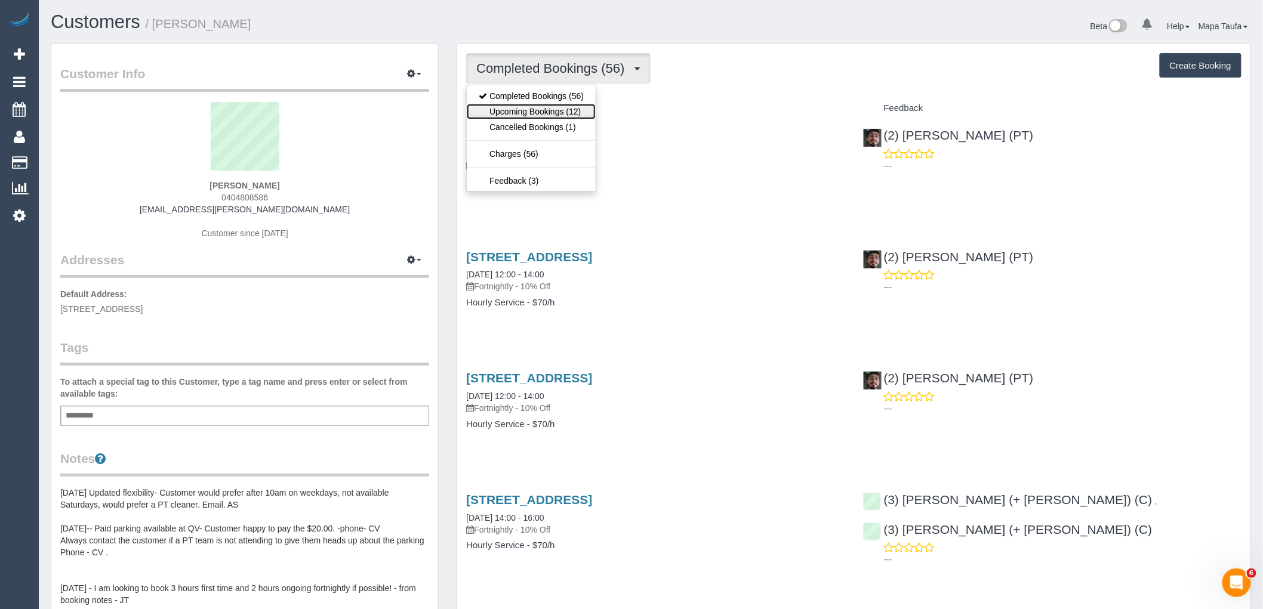
click at [521, 106] on link "Upcoming Bookings (12)" at bounding box center [531, 112] width 129 height 16
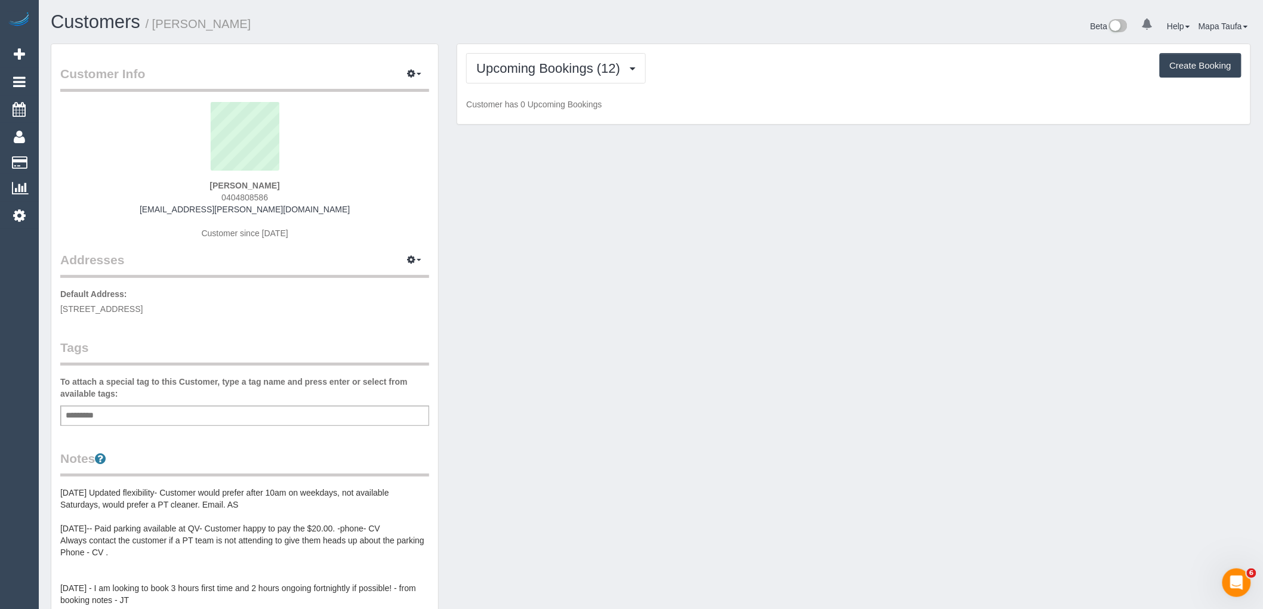
click at [540, 25] on h1 "Customers / Alannah Pye" at bounding box center [347, 22] width 592 height 20
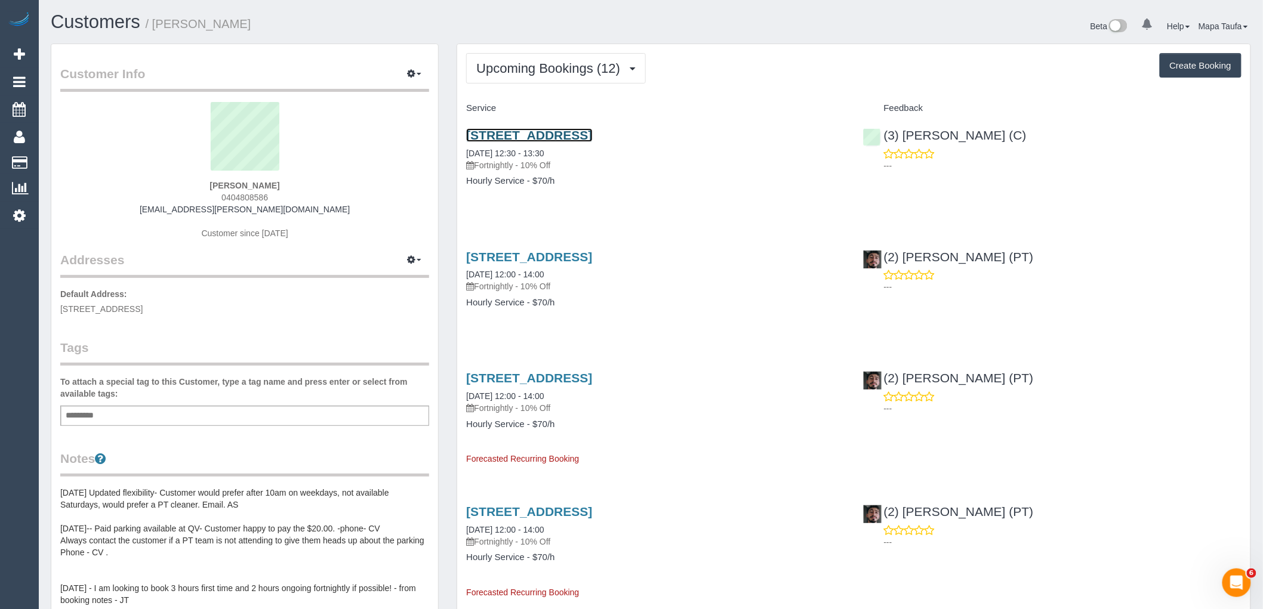
click at [556, 134] on link "1104/339 Swanston St, Melbourne, VIC 3000" at bounding box center [529, 135] width 126 height 14
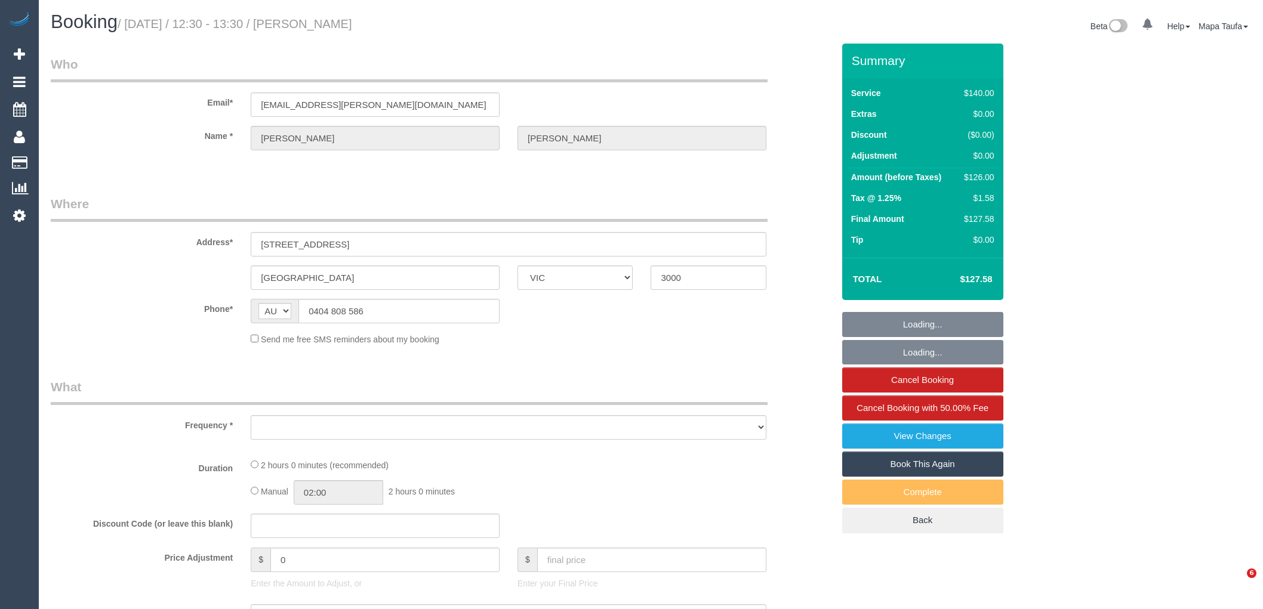
select select "VIC"
select select "object:643"
select select "string:stripe-pm_1O4Afb2GScqysDRVgqkikGsr"
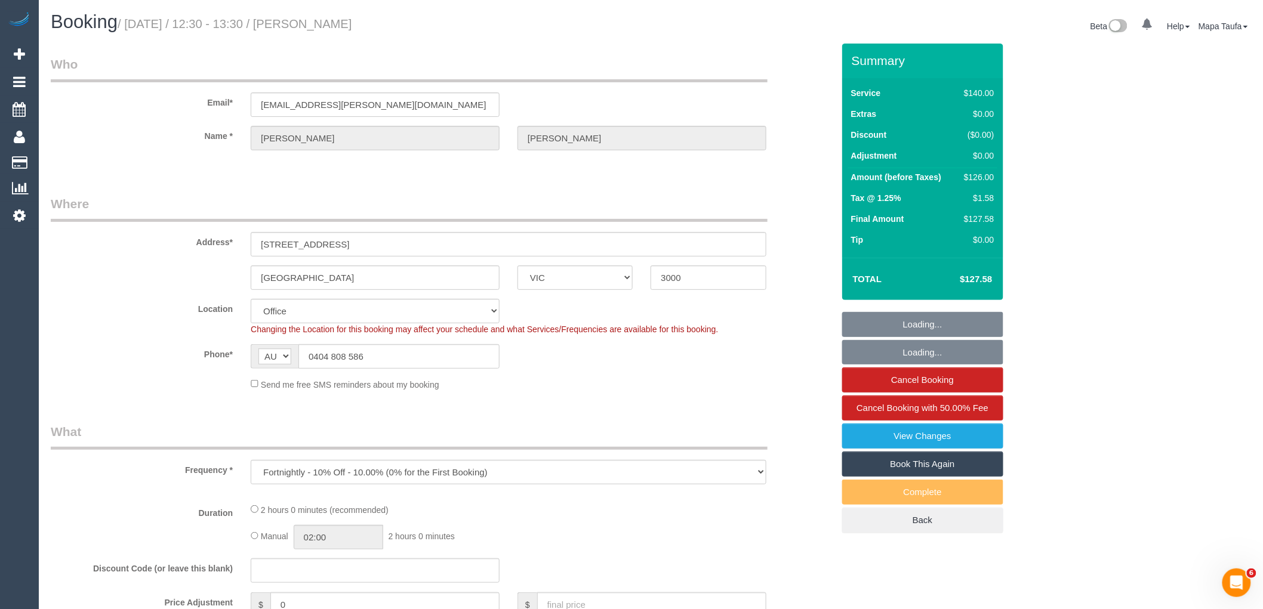
select select "number:29"
select select "number:14"
select select "number:20"
select select "number:24"
select select "number:34"
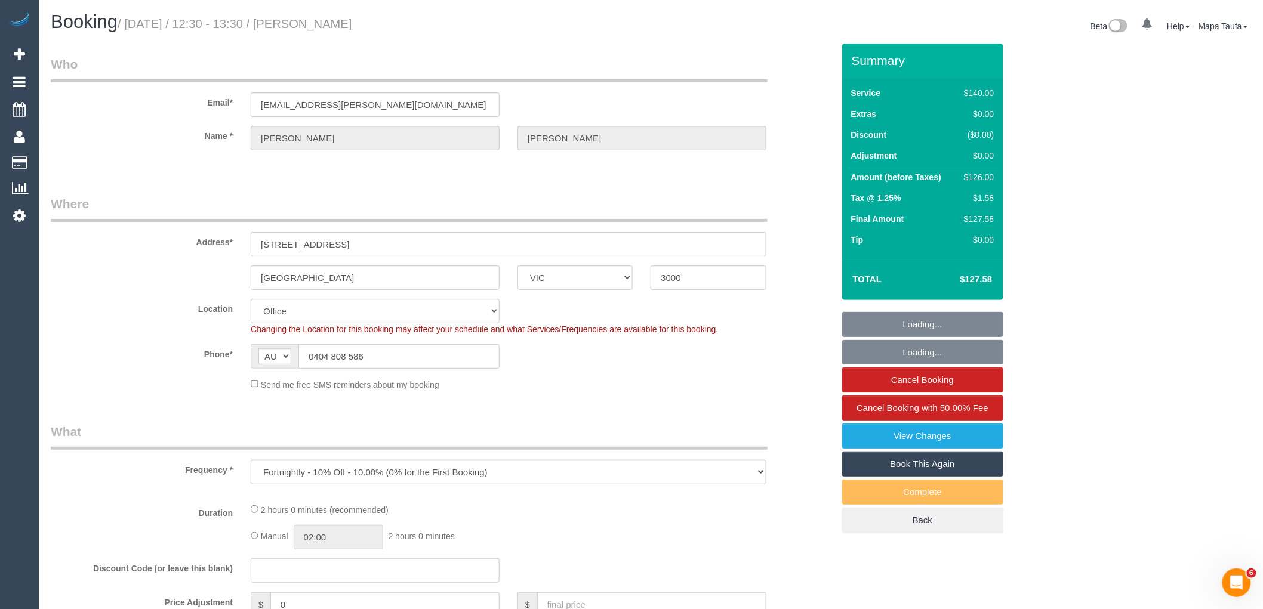
select select "number:26"
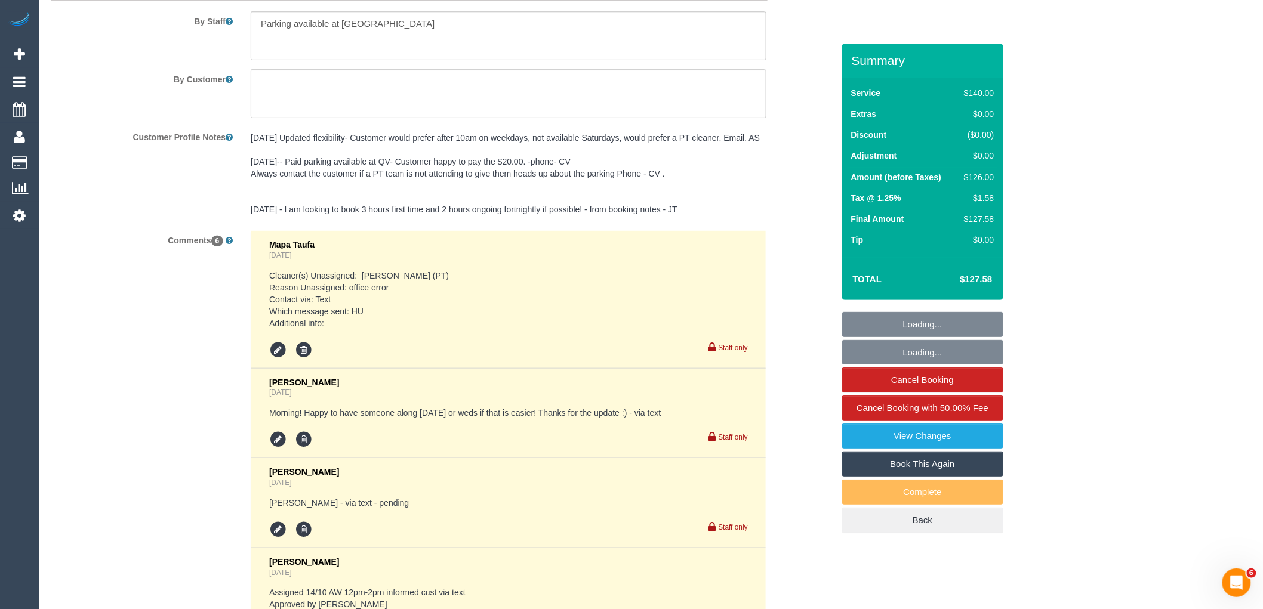
select select "object:2282"
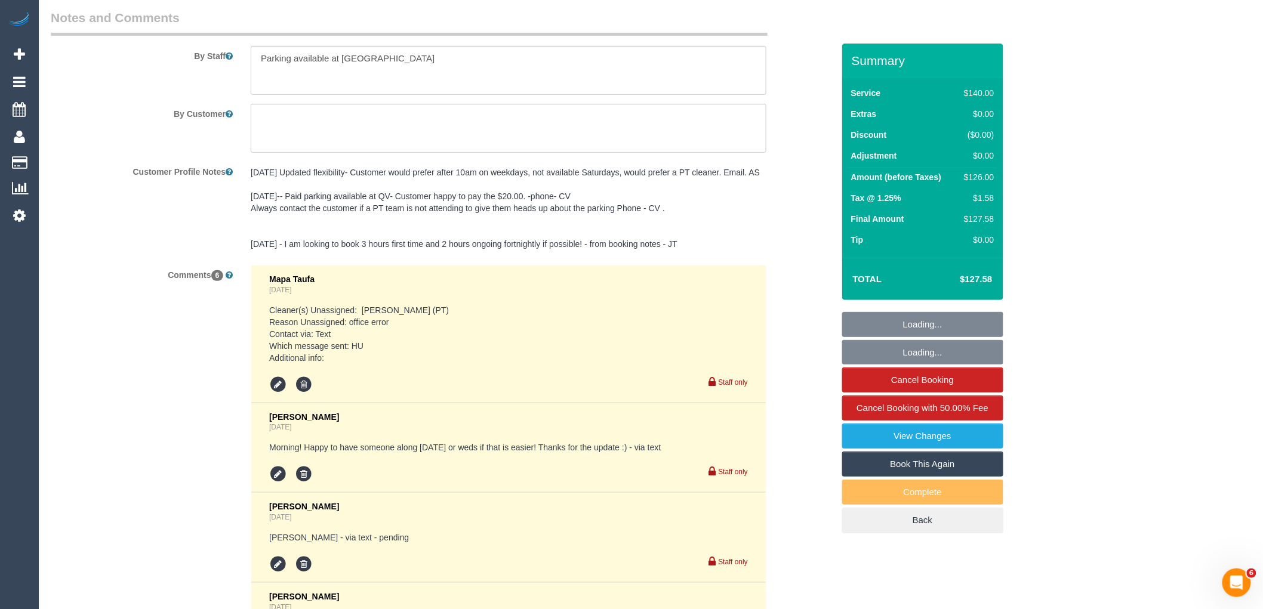
scroll to position [1998, 0]
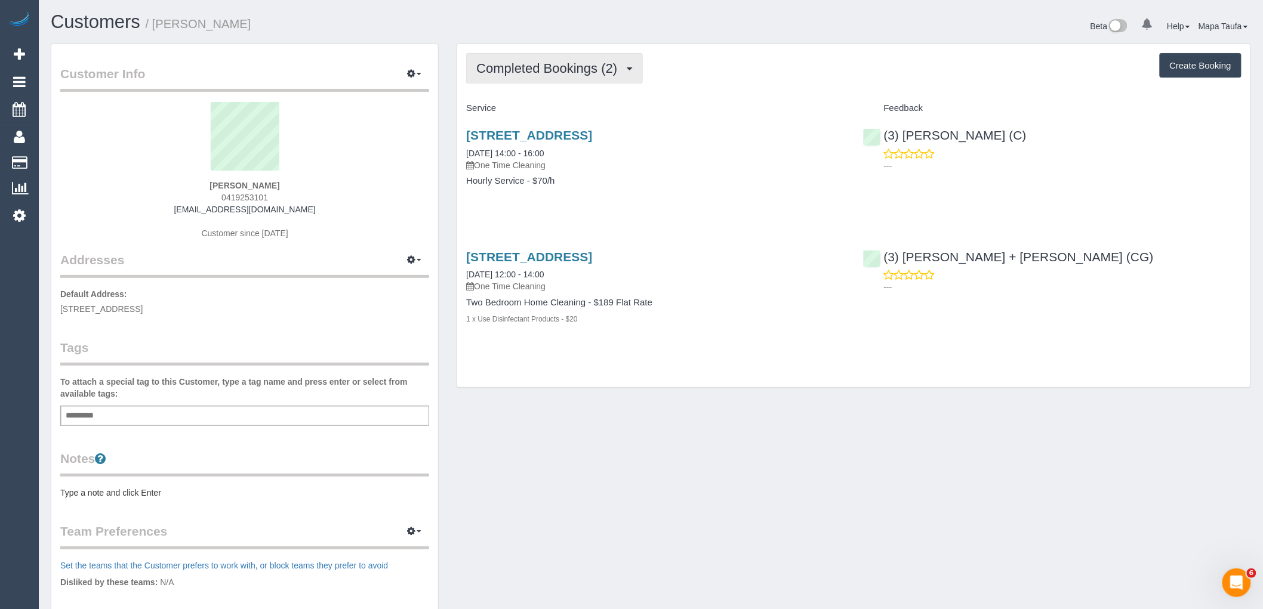
click at [593, 67] on span "Completed Bookings (2)" at bounding box center [549, 68] width 147 height 15
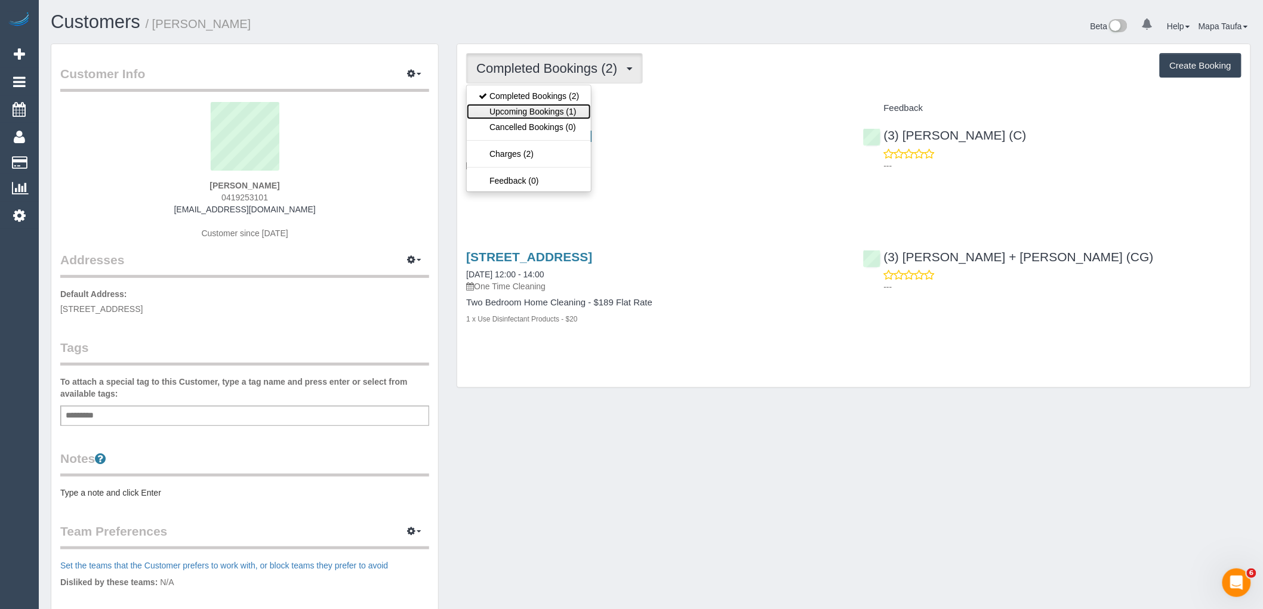
click at [578, 106] on link "Upcoming Bookings (1)" at bounding box center [529, 112] width 124 height 16
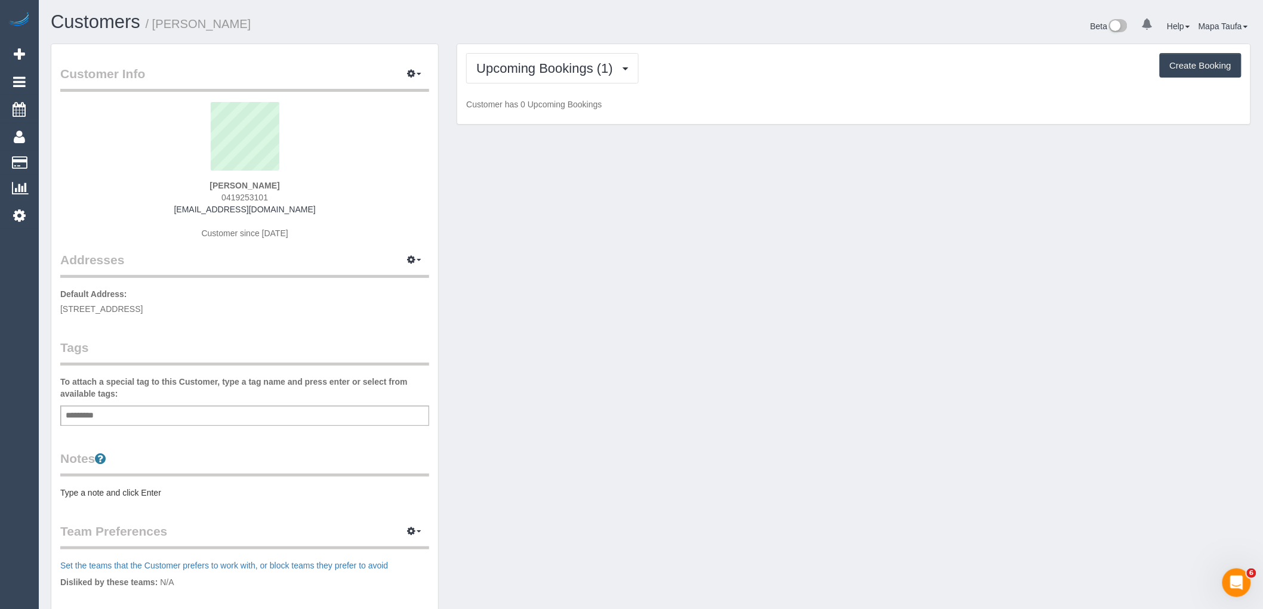
click at [784, 60] on div "Upcoming Bookings (1) Completed Bookings (2) Upcoming Bookings (1) Cancelled Bo…" at bounding box center [853, 68] width 775 height 30
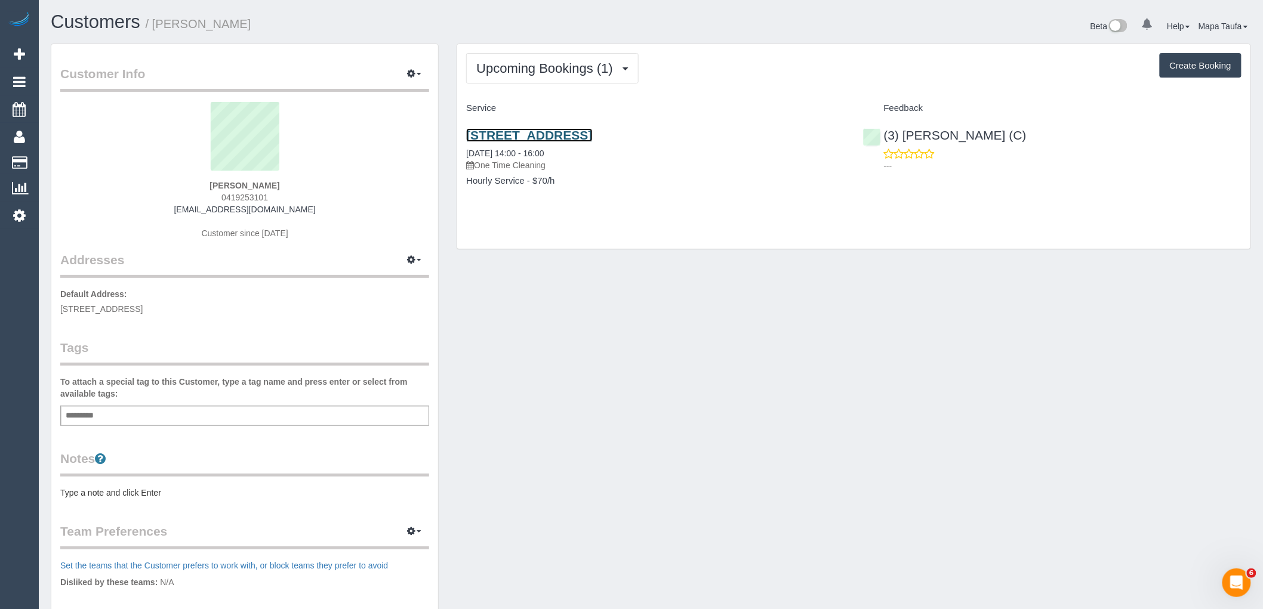
click at [504, 133] on link "[STREET_ADDRESS]" at bounding box center [529, 135] width 126 height 14
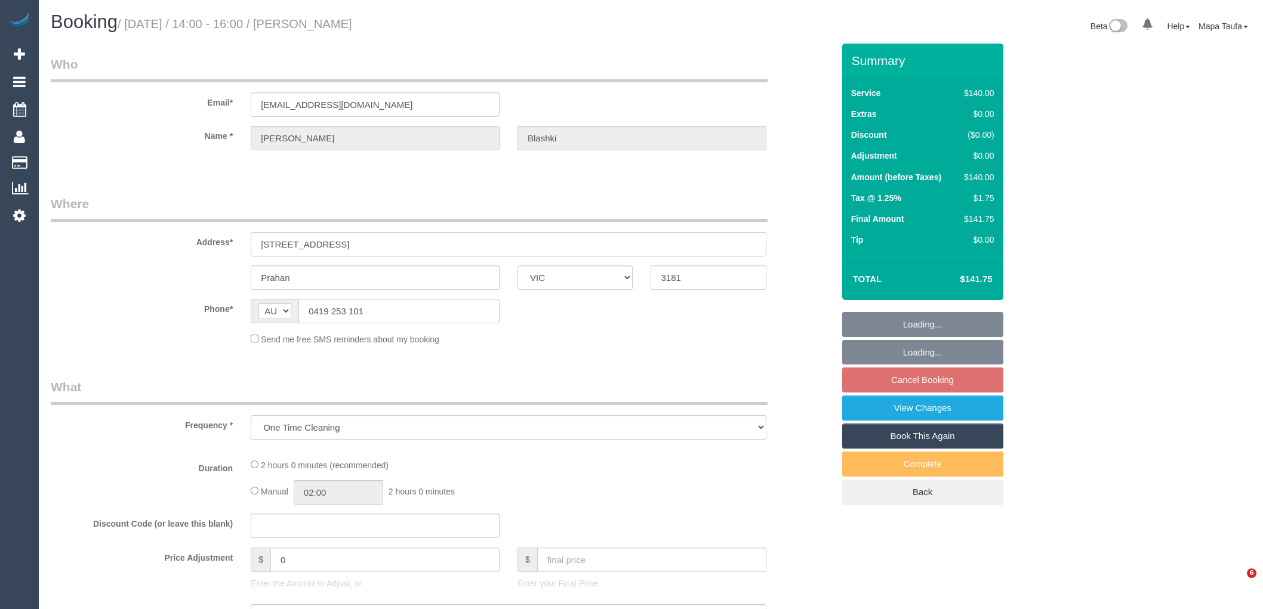
select select "VIC"
select select "string:stripe-pm_1RiQ6W2GScqysDRV9ADAu6KU"
select select "number:28"
select select "number:14"
select select "number:19"
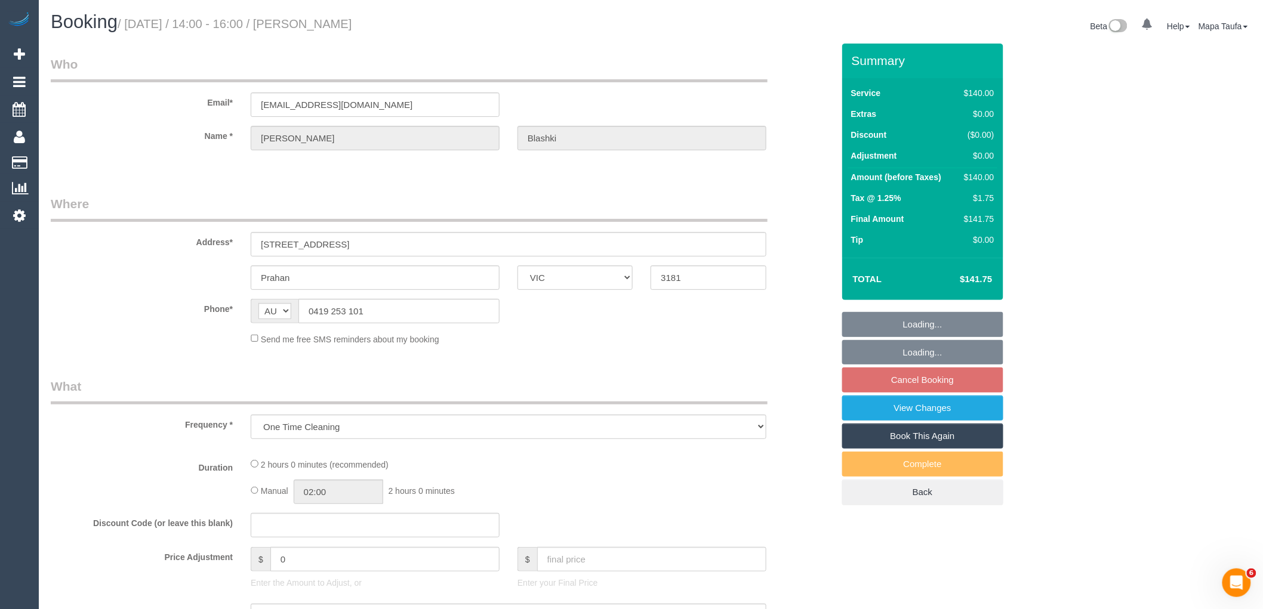
select select "number:25"
select select "number:12"
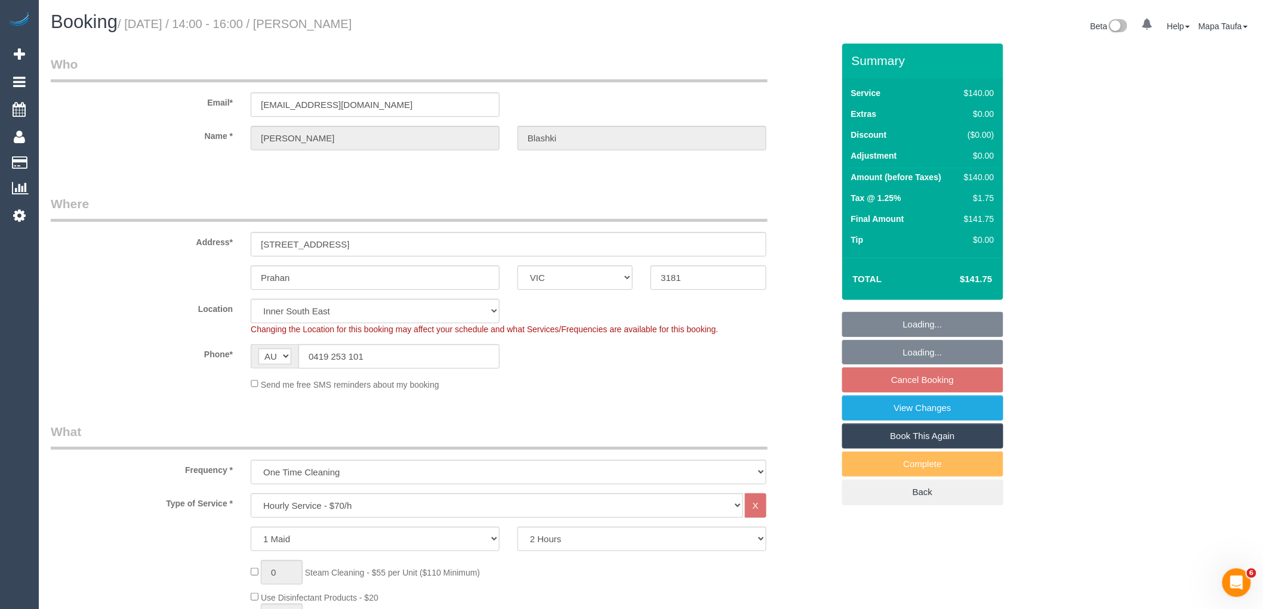
select select "object:857"
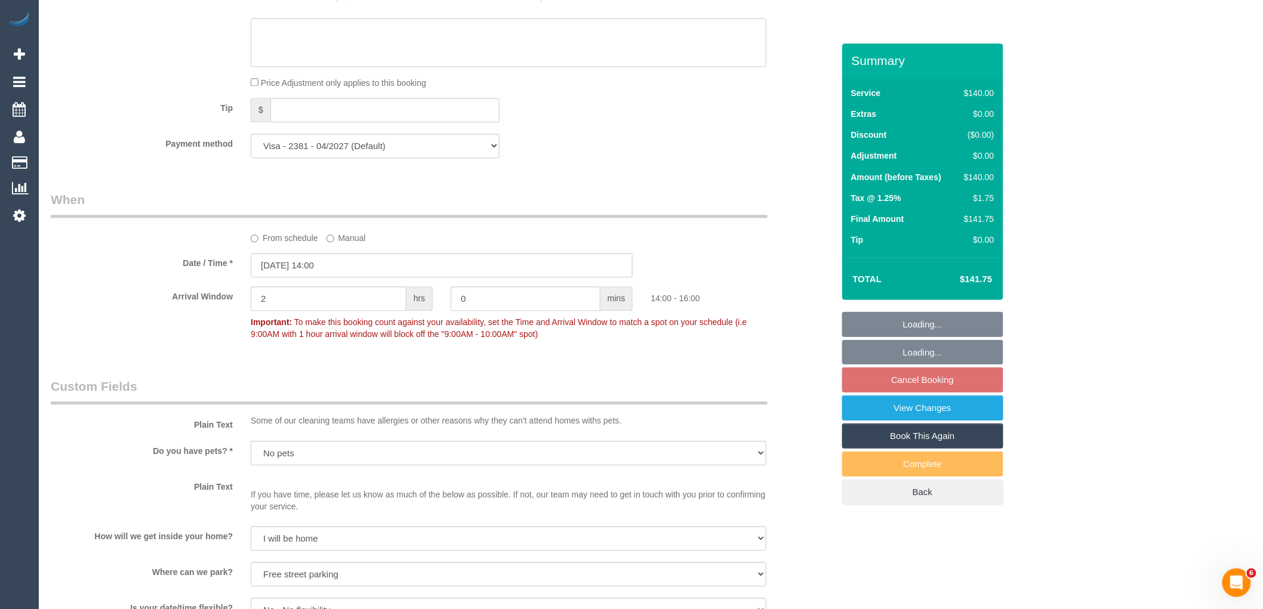
scroll to position [1260, 0]
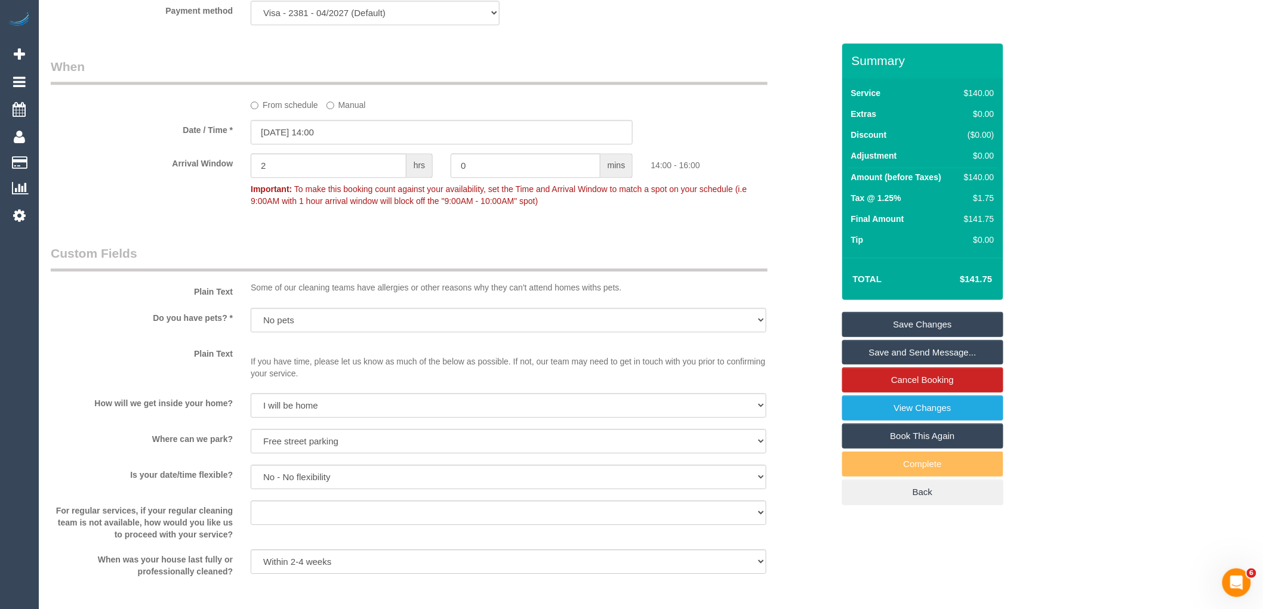
click at [283, 107] on label "From schedule" at bounding box center [284, 103] width 67 height 16
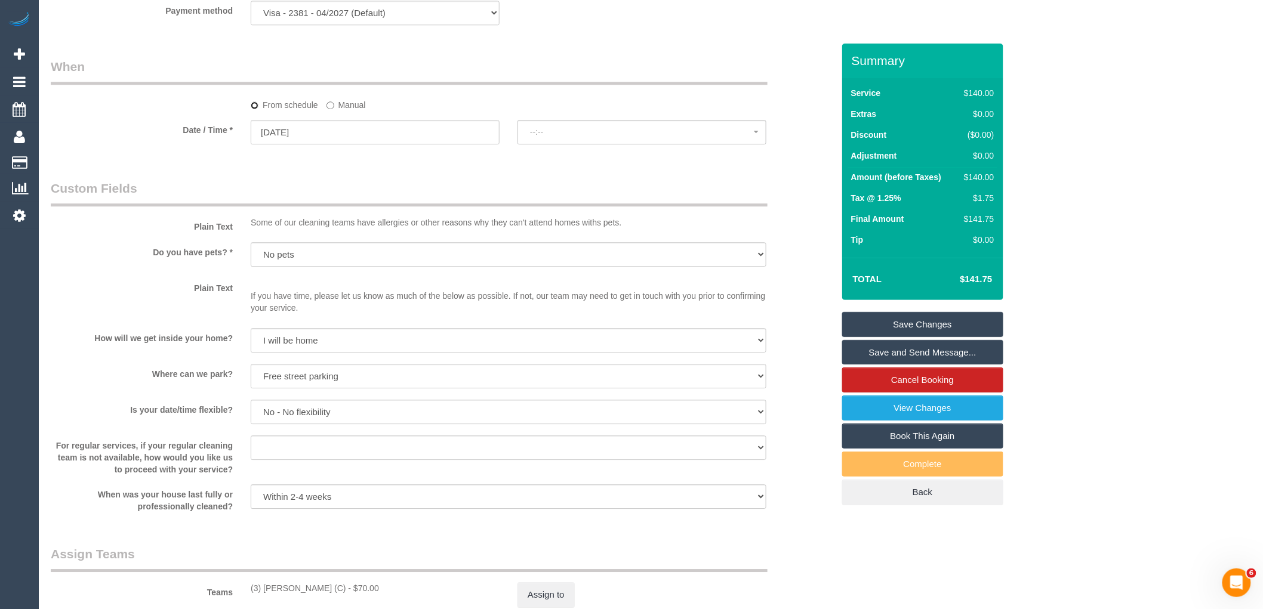
select select "spot14"
click at [321, 144] on input "17/10/2025" at bounding box center [375, 132] width 249 height 24
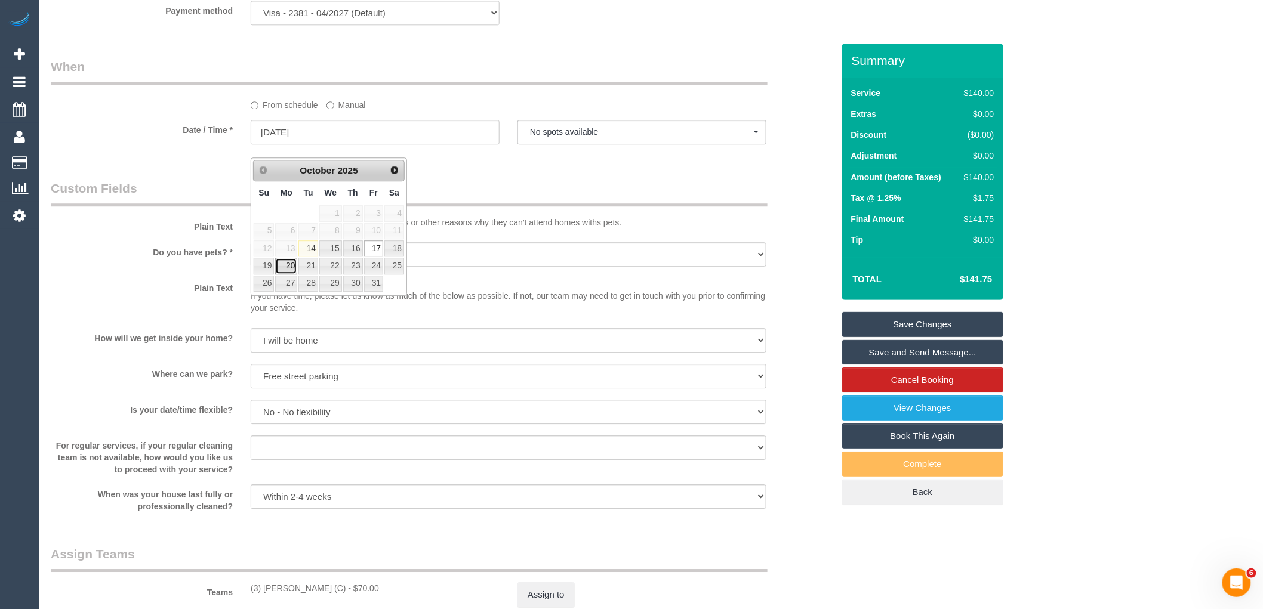
click at [293, 264] on link "20" at bounding box center [286, 266] width 22 height 16
type input "[DATE]"
select select "spot17"
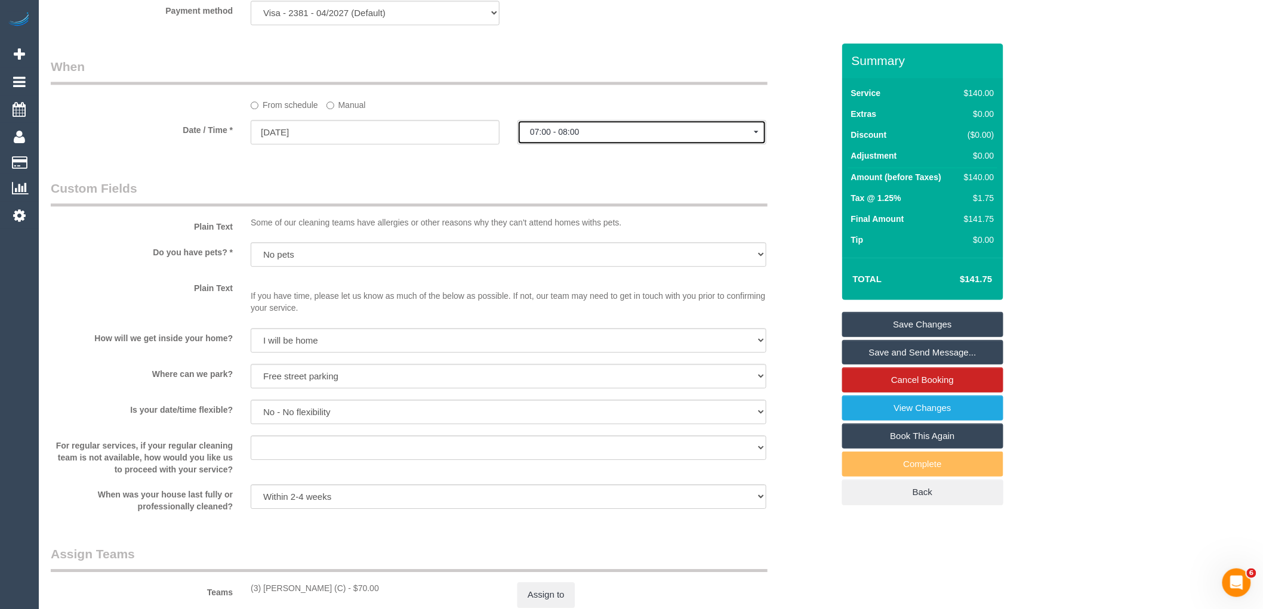
click at [626, 137] on span "07:00 - 08:00" at bounding box center [642, 132] width 224 height 10
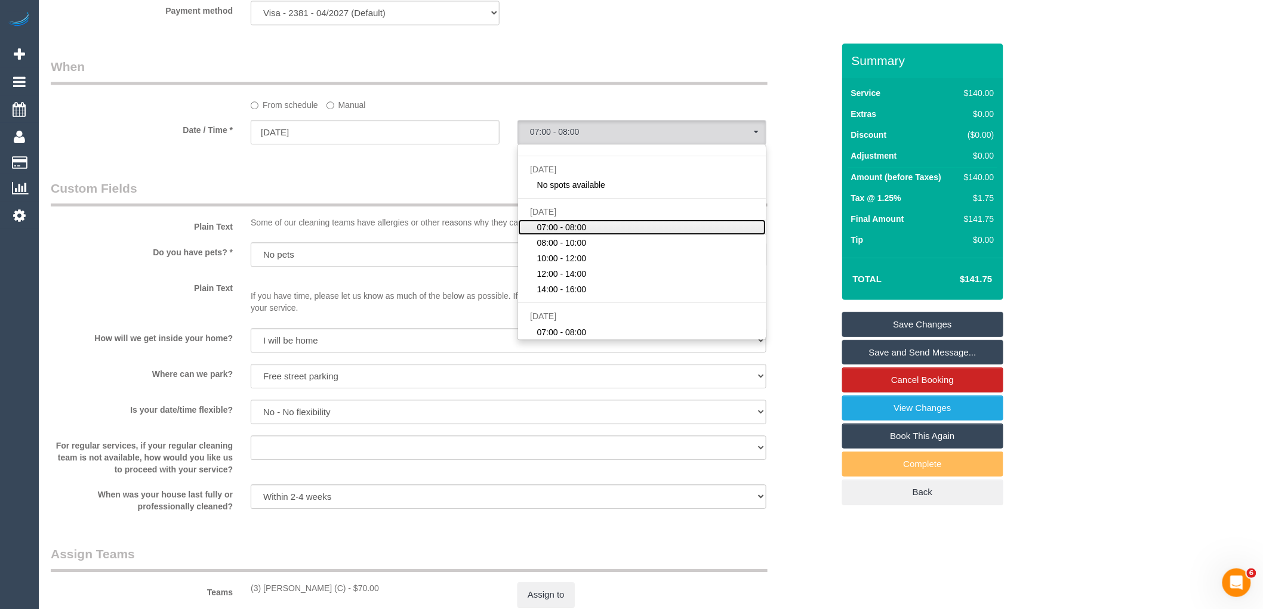
scroll to position [133, 0]
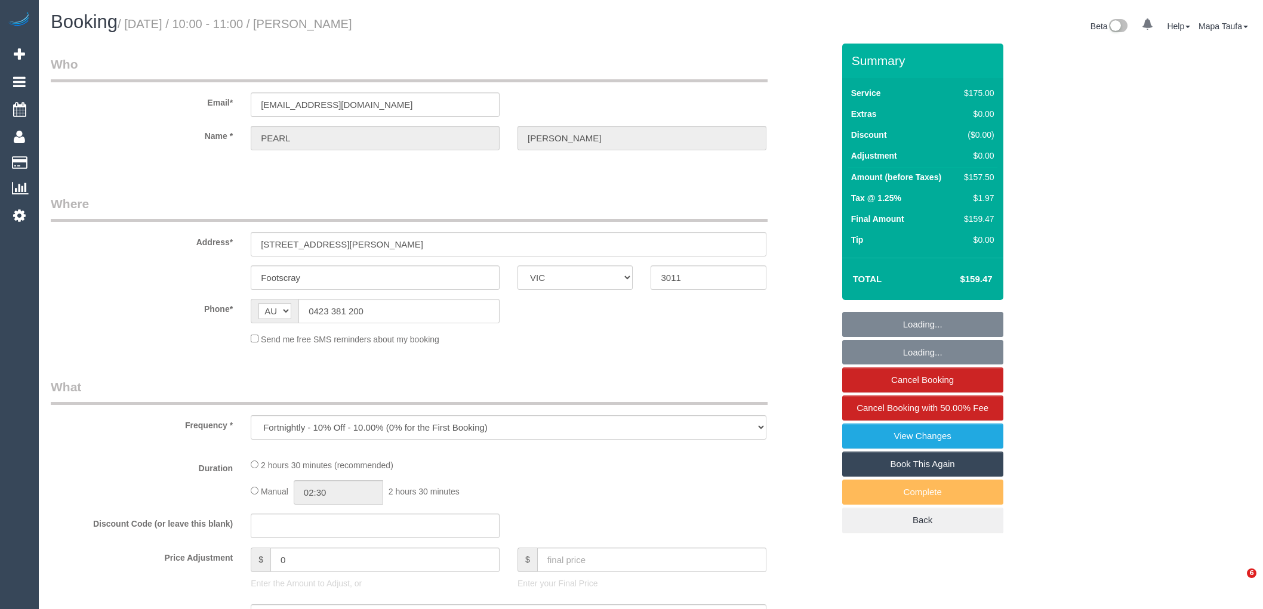
select select "VIC"
select select "string:stripe-pm_1RdpTy2GScqysDRVjYPzQ5ss"
select select "150"
select select "number:28"
select select "number:14"
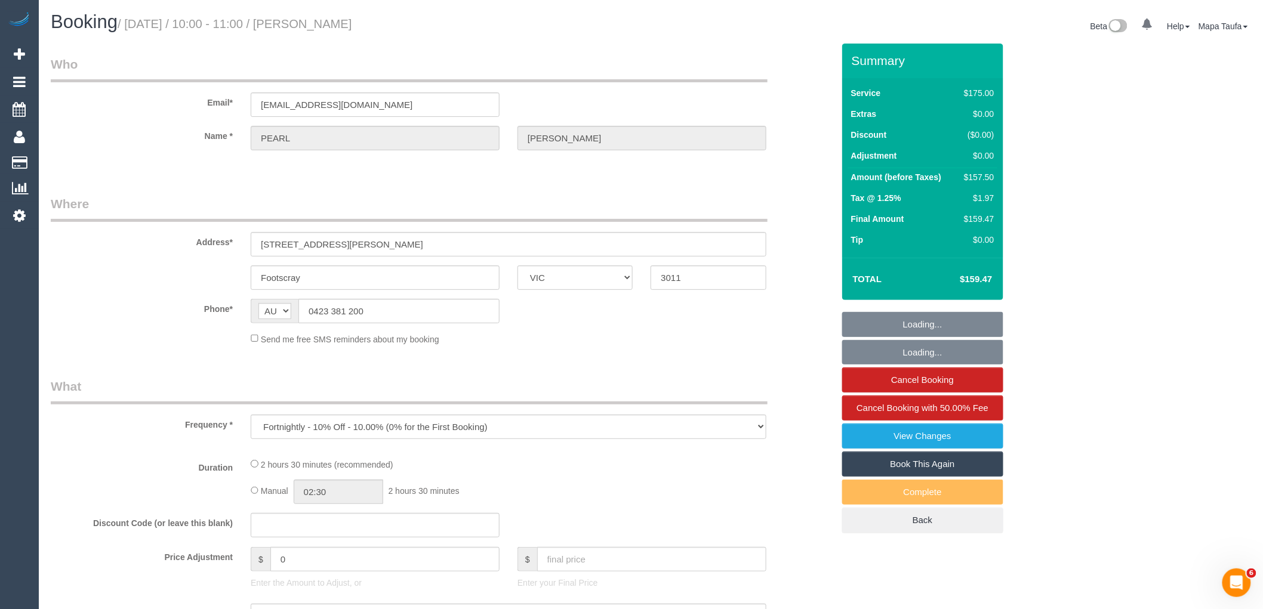
select select "number:19"
select select "number:23"
select select "number:34"
select select "number:12"
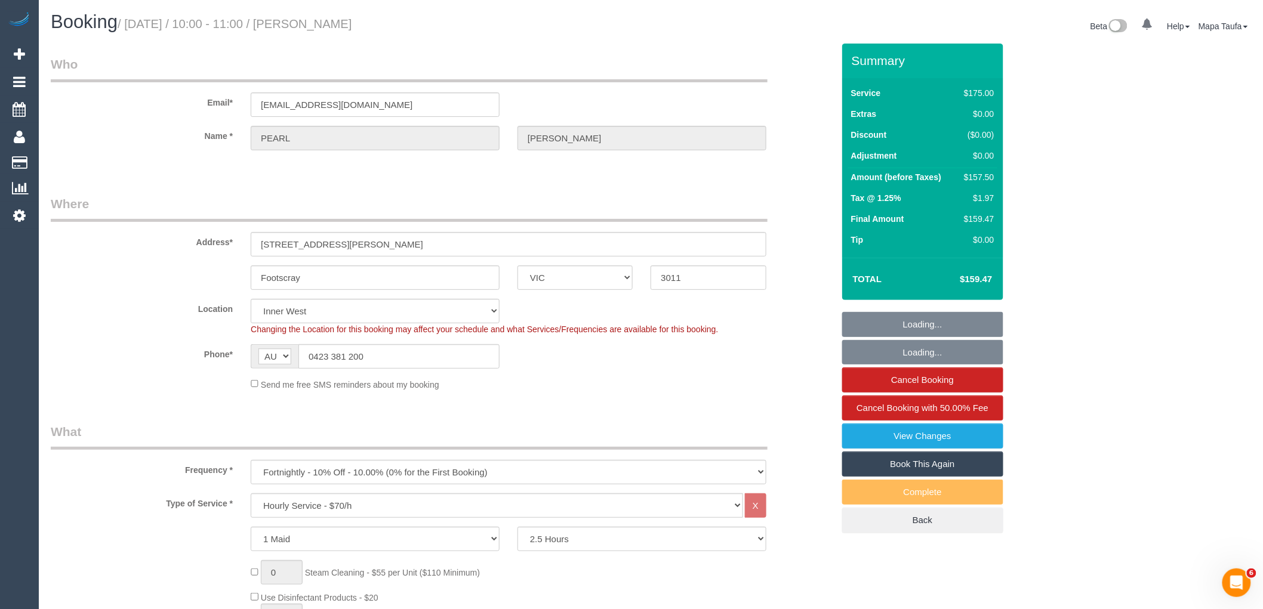
select select "object:4515"
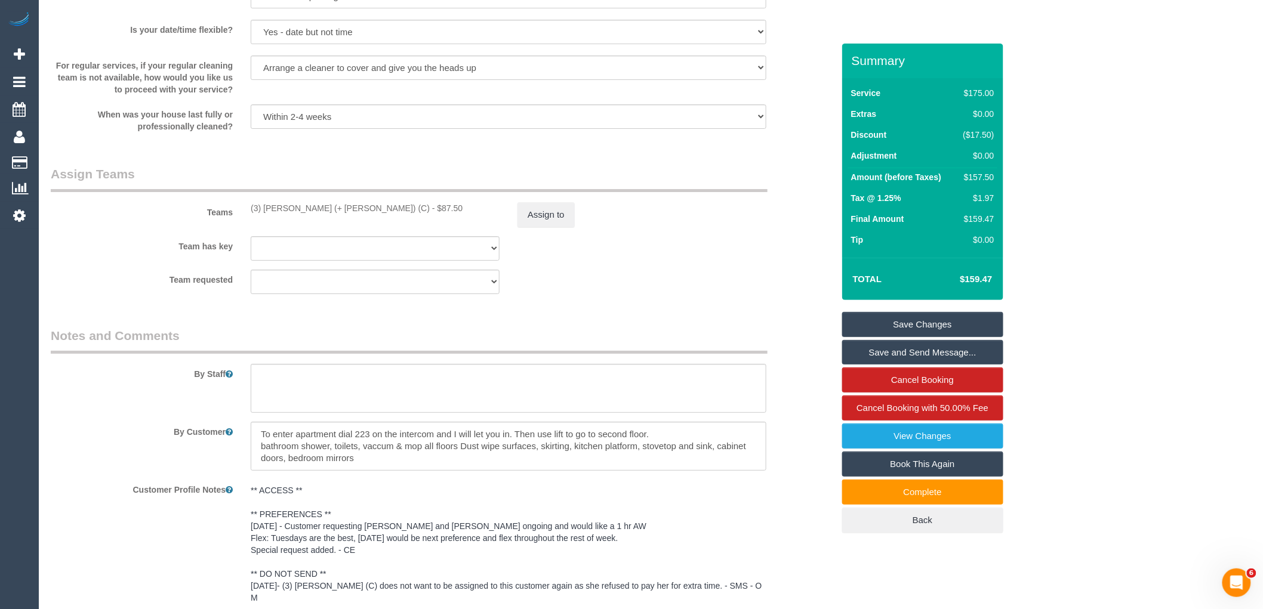
scroll to position [1791, 0]
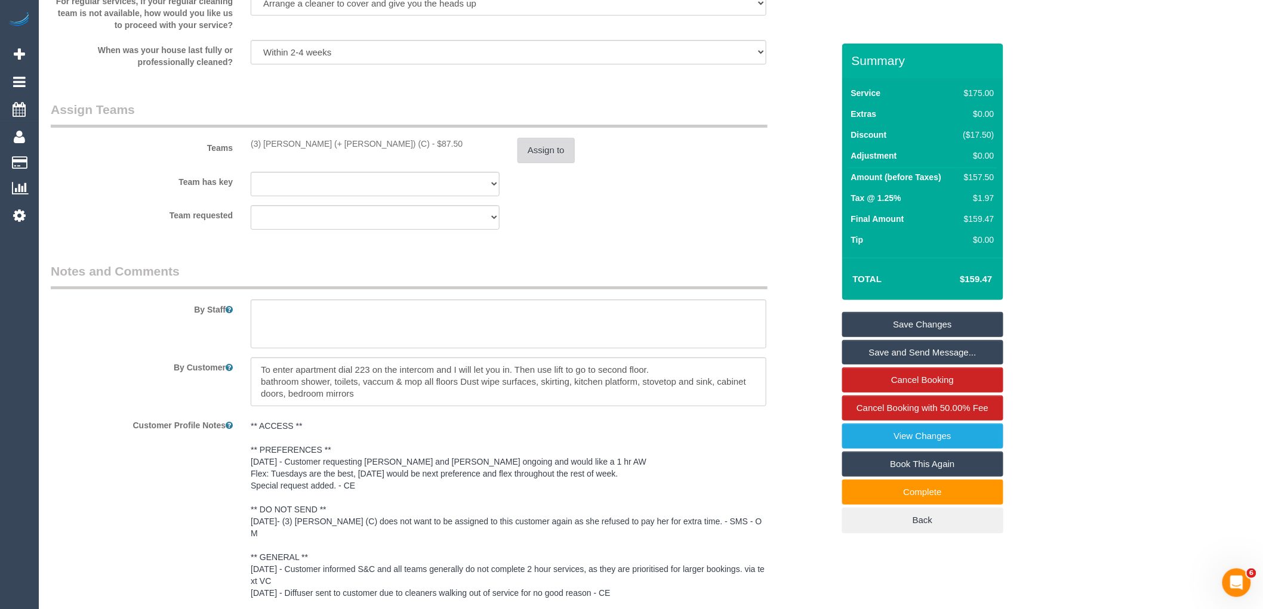
click at [559, 163] on button "Assign to" at bounding box center [546, 150] width 57 height 25
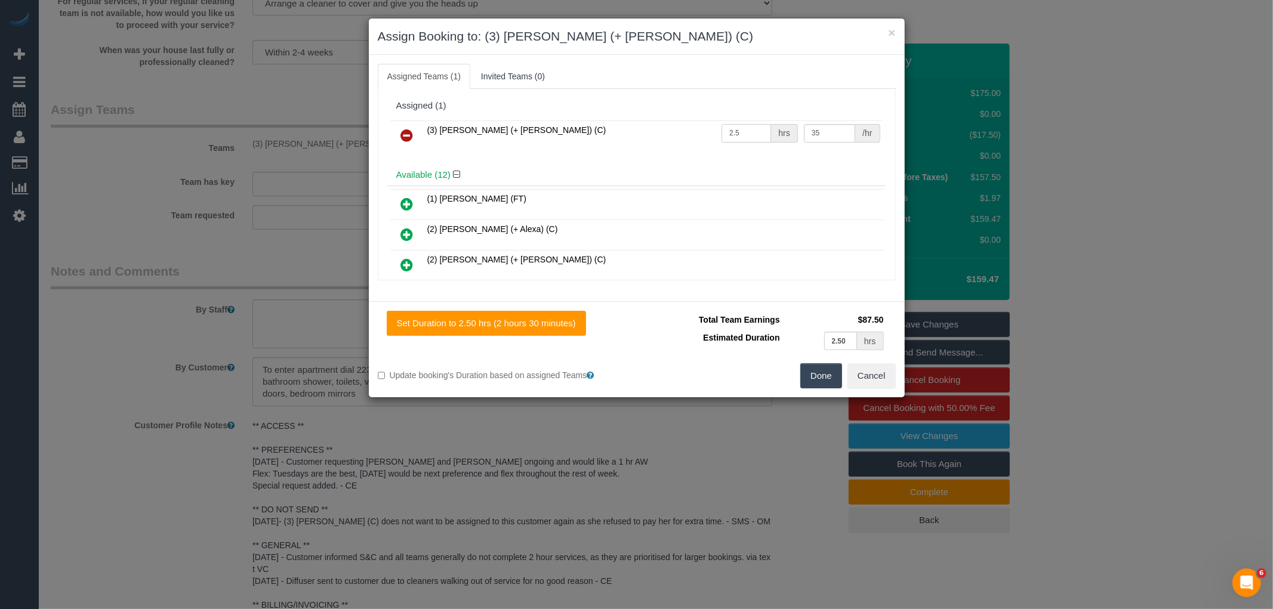
click at [642, 139] on tr "(3) Gazi (+ Juireya) (C) 2.5 hrs 35 /hr" at bounding box center [636, 136] width 493 height 30
drag, startPoint x: 695, startPoint y: 134, endPoint x: 597, endPoint y: 136, distance: 98.5
click at [630, 135] on tr "(3) Gazi (+ Juireya) (C) 2.9 hrs 35 /hr" at bounding box center [636, 136] width 493 height 30
click at [741, 130] on input "2.5" at bounding box center [747, 133] width 50 height 19
type input "2.9"
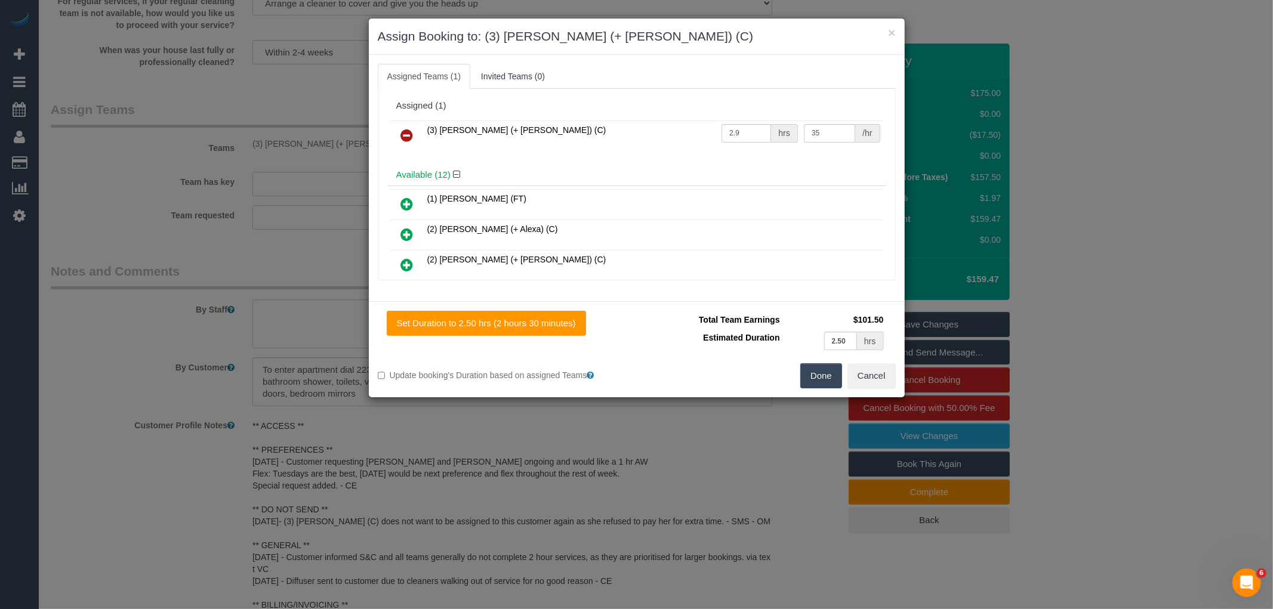
click at [836, 377] on button "Done" at bounding box center [821, 376] width 42 height 25
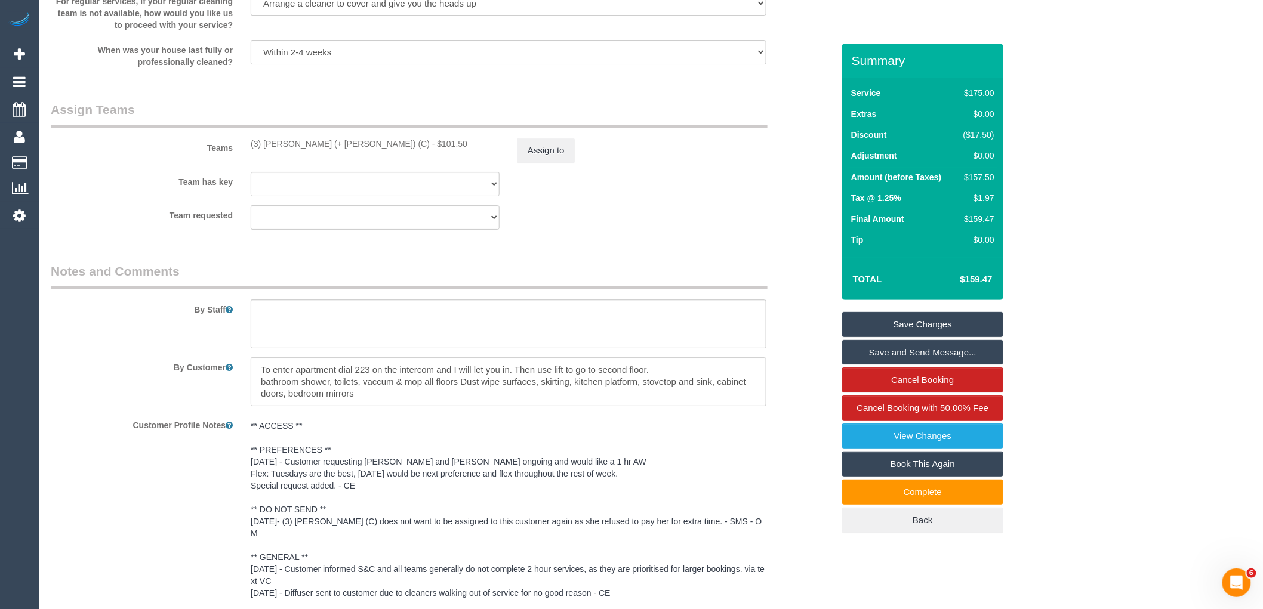
click at [907, 321] on link "Save Changes" at bounding box center [922, 324] width 161 height 25
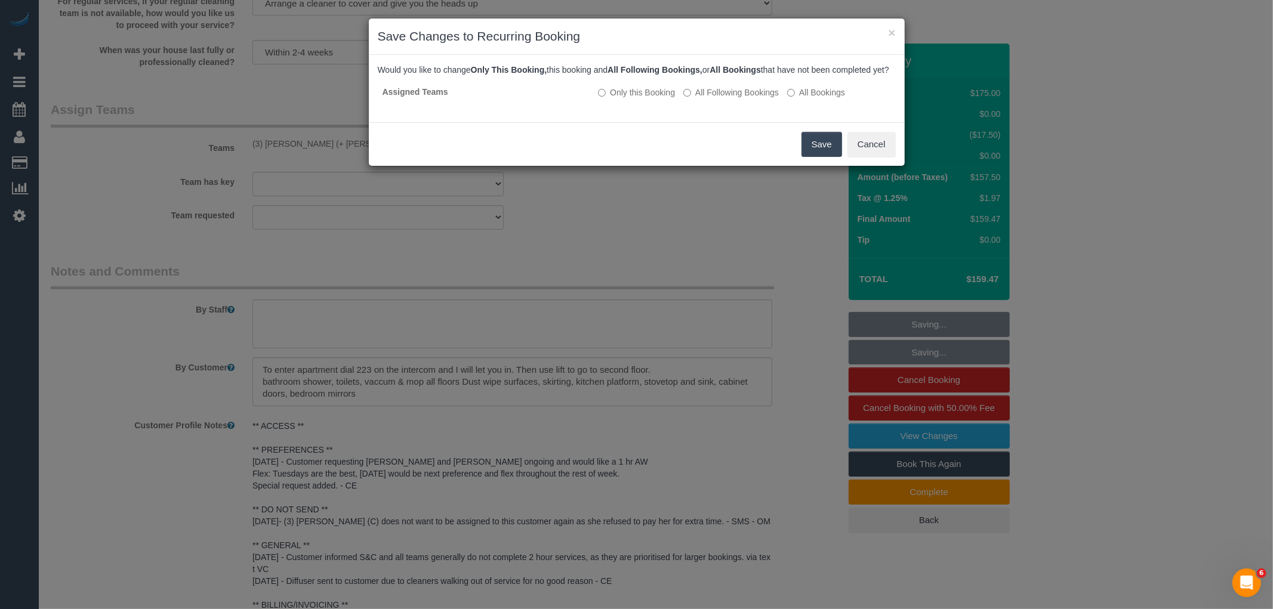
click at [820, 157] on button "Save" at bounding box center [822, 144] width 41 height 25
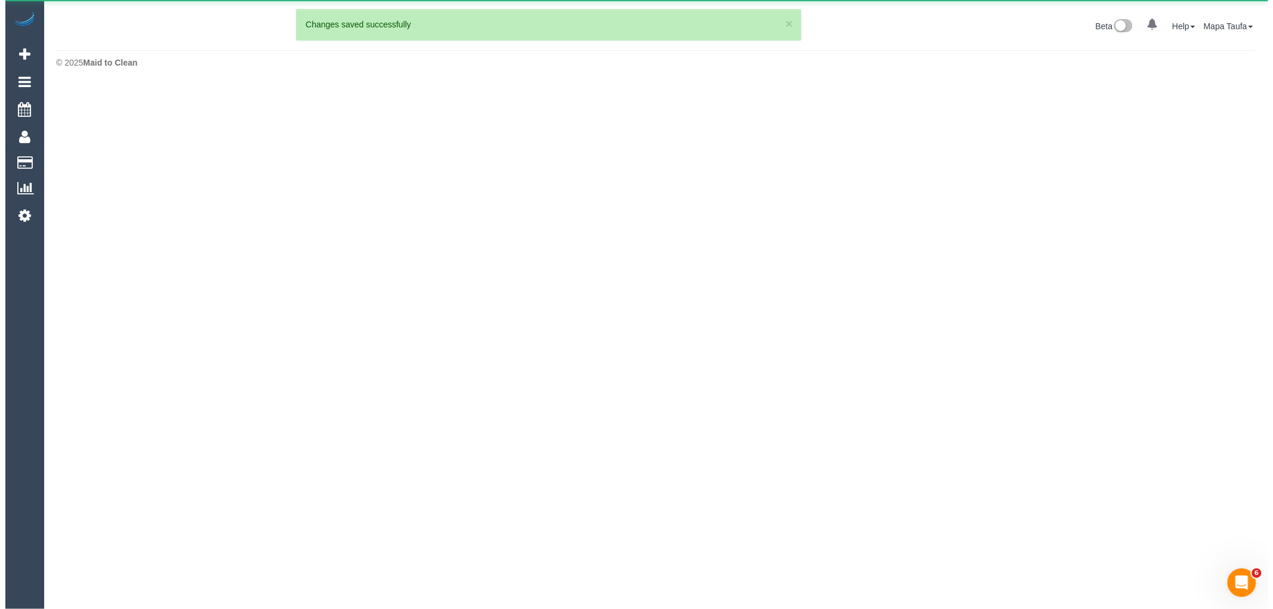
scroll to position [0, 0]
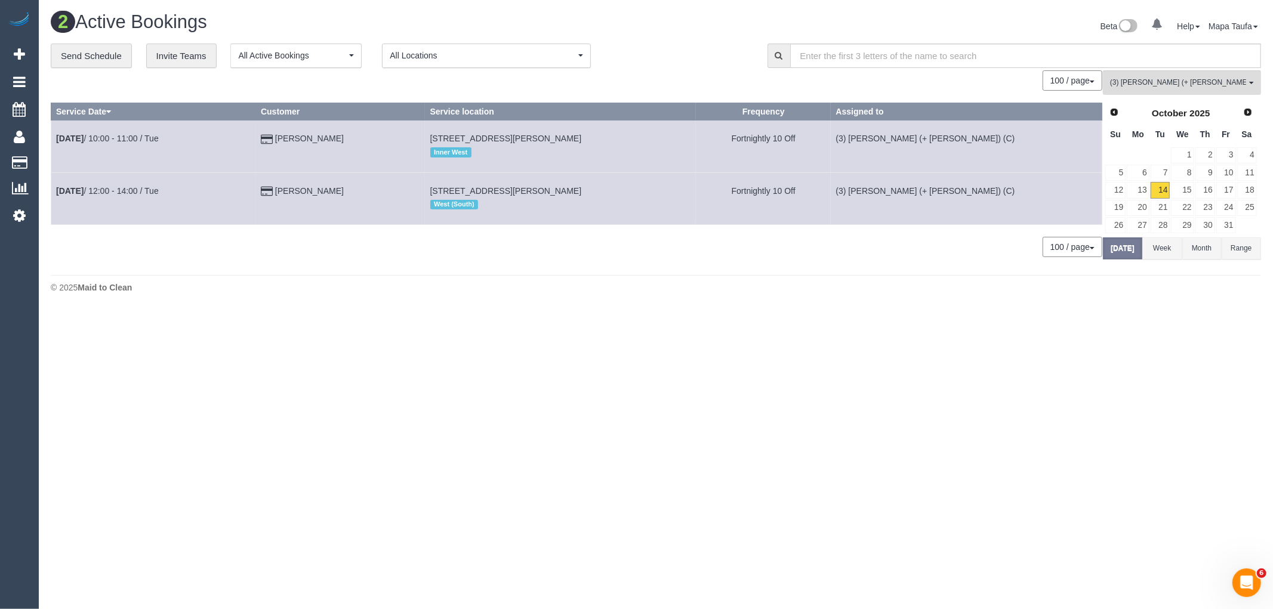
drag, startPoint x: 360, startPoint y: 315, endPoint x: 105, endPoint y: 349, distance: 257.2
click at [361, 315] on body "0 Beta Your Notifications You have 0 alerts Add Booking Bookings Active Booking…" at bounding box center [636, 304] width 1273 height 609
click at [1166, 82] on span "(3) [PERSON_NAME] (+ [PERSON_NAME]) (C)" at bounding box center [1178, 83] width 136 height 10
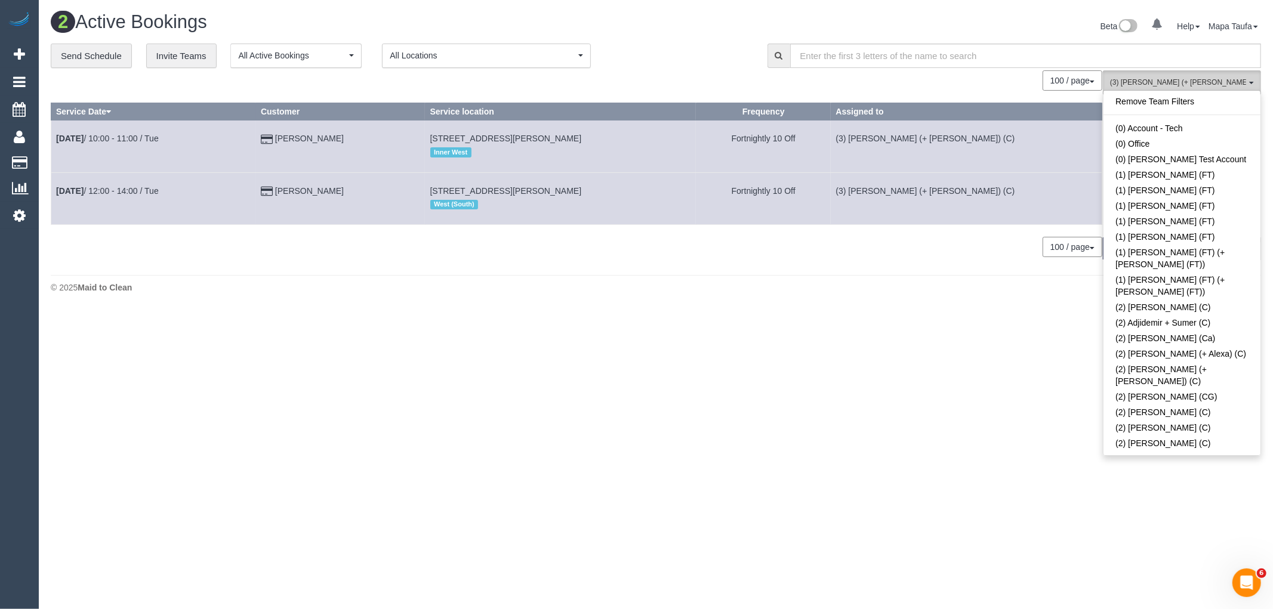
scroll to position [1773, 0]
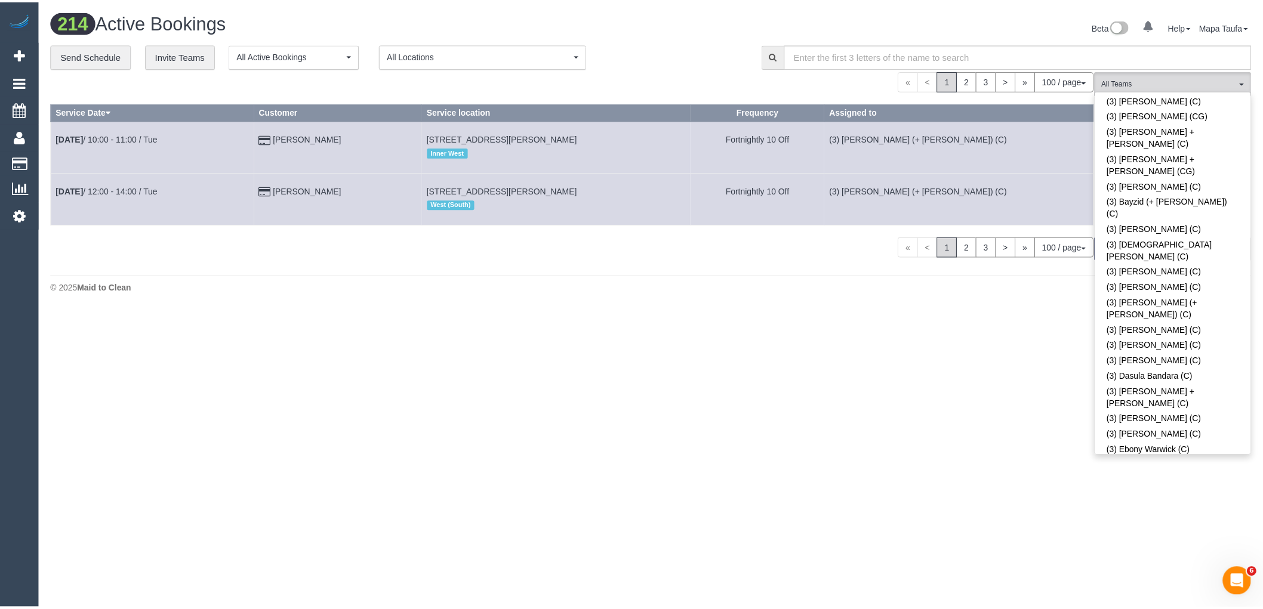
scroll to position [2562, 0]
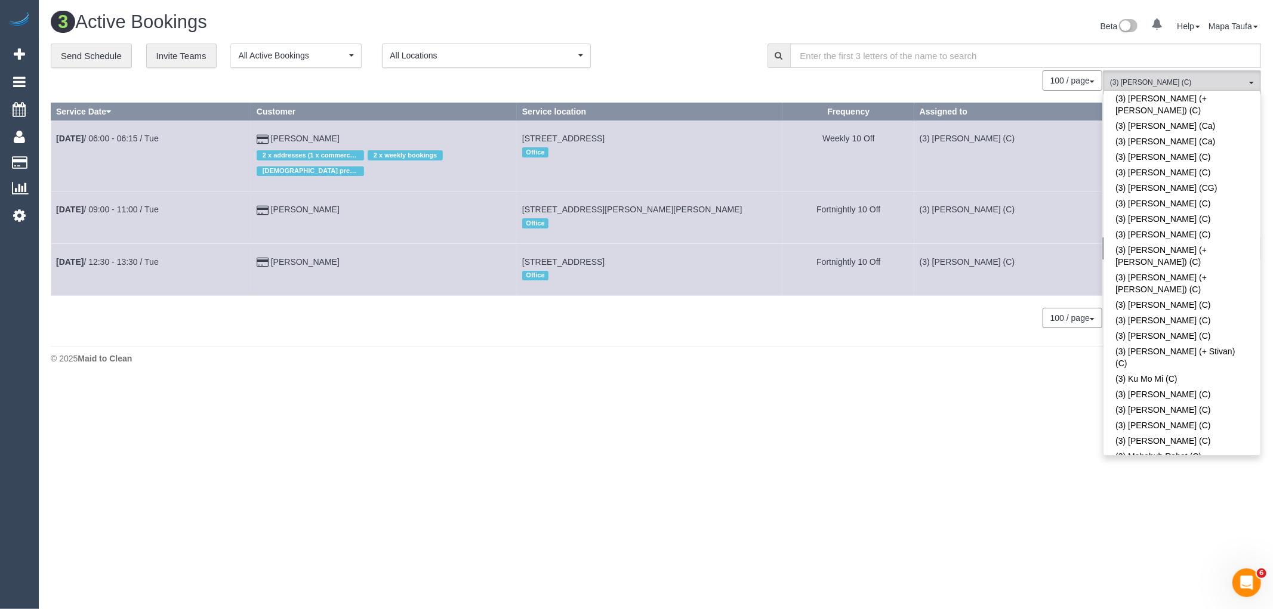
click at [685, 75] on div "100 / page 10 / page 20 / page 30 / page 40 / page 50 / page 100 / page" at bounding box center [577, 80] width 1052 height 20
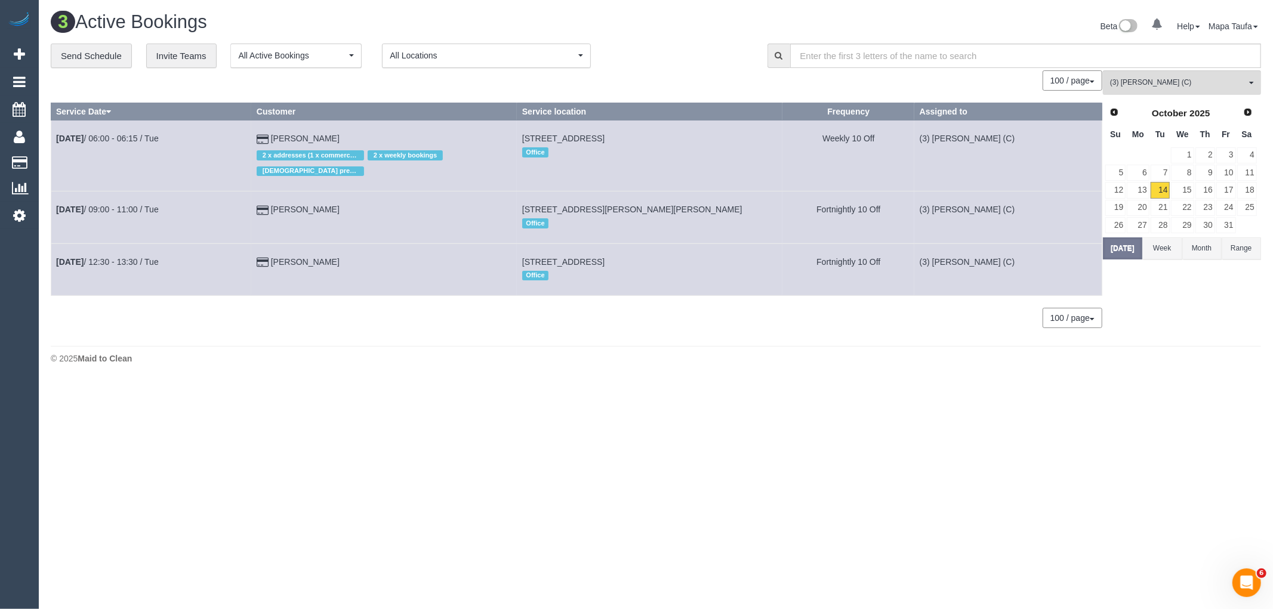
drag, startPoint x: 646, startPoint y: 248, endPoint x: 552, endPoint y: 246, distance: 94.3
click at [552, 246] on td "1104/339 Swanston St, Melbourne, VIC 3000 Office" at bounding box center [650, 270] width 266 height 52
copy span "1104/339 Swanston St, Melbourne, VIC 3000"
click at [1129, 87] on span "(3) [PERSON_NAME] (C)" at bounding box center [1178, 83] width 136 height 10
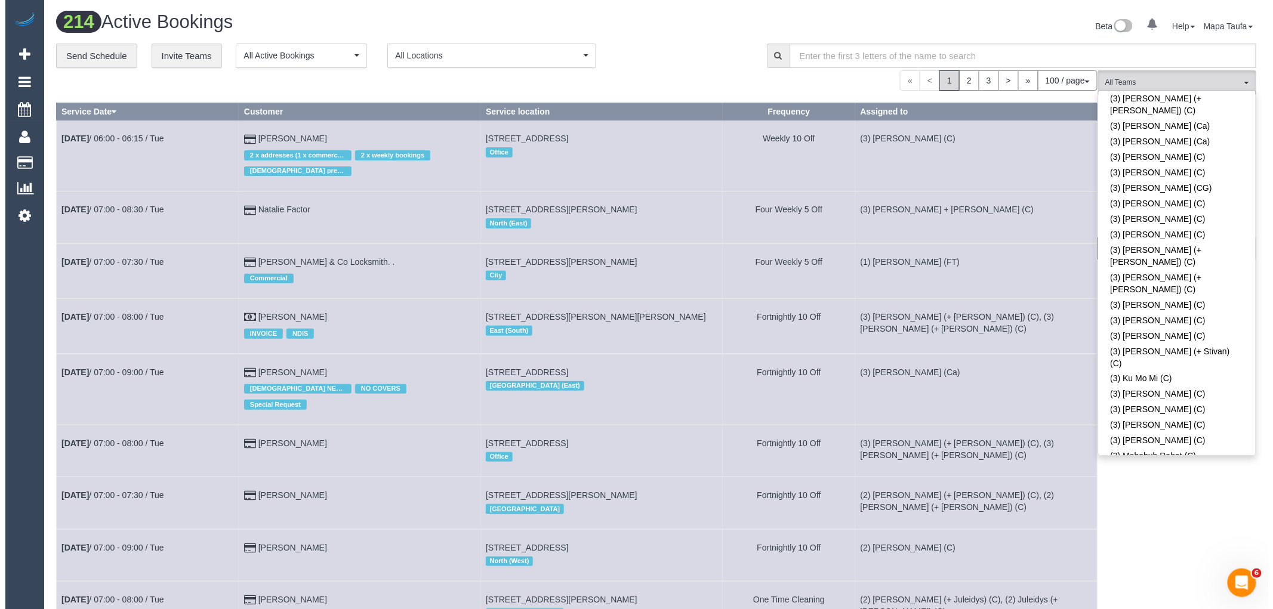
scroll to position [1788, 0]
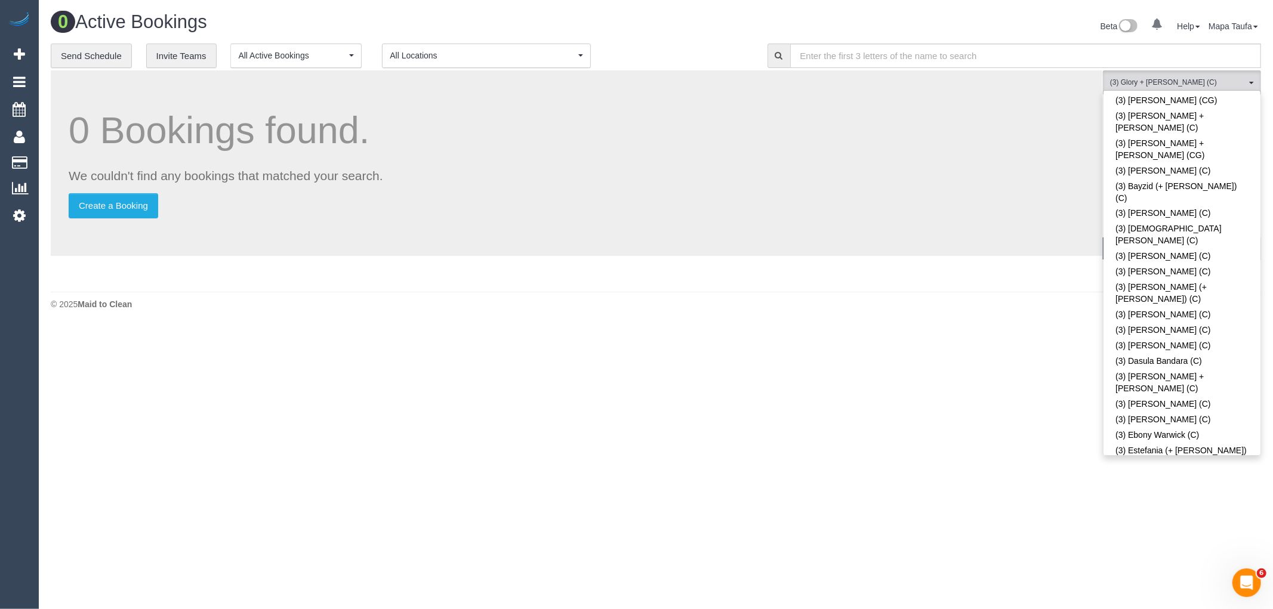
click at [731, 75] on div "0 Bookings found. We couldn't find any bookings that matched your search. Creat…" at bounding box center [577, 163] width 1052 height 186
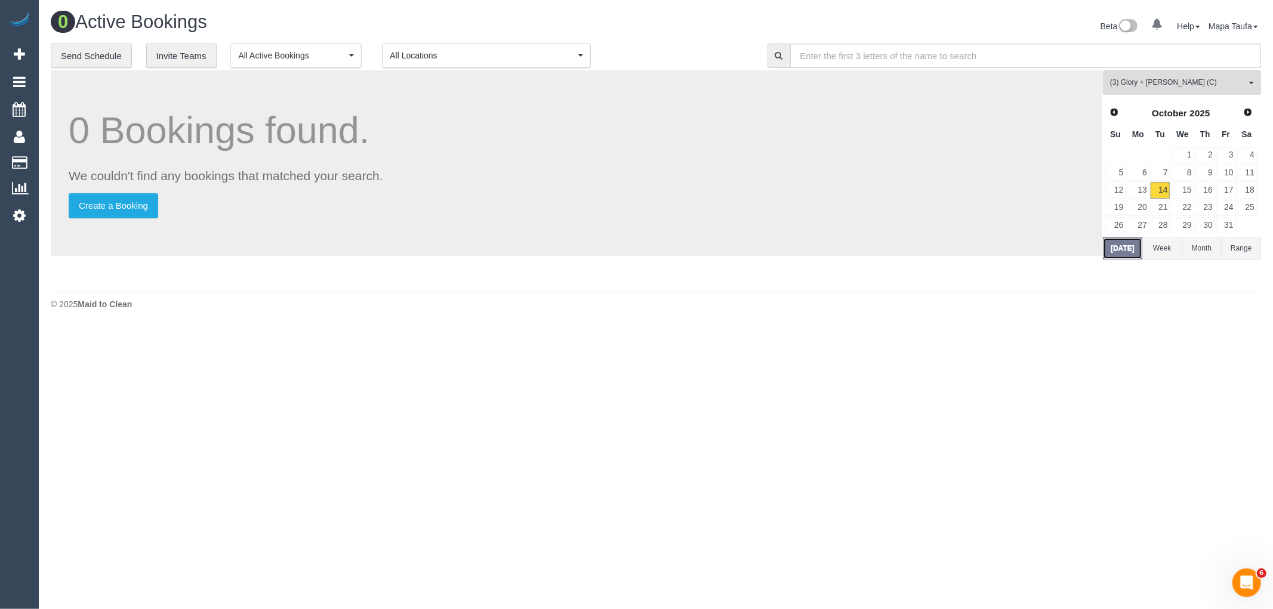
click at [1113, 252] on button "Today" at bounding box center [1122, 249] width 39 height 22
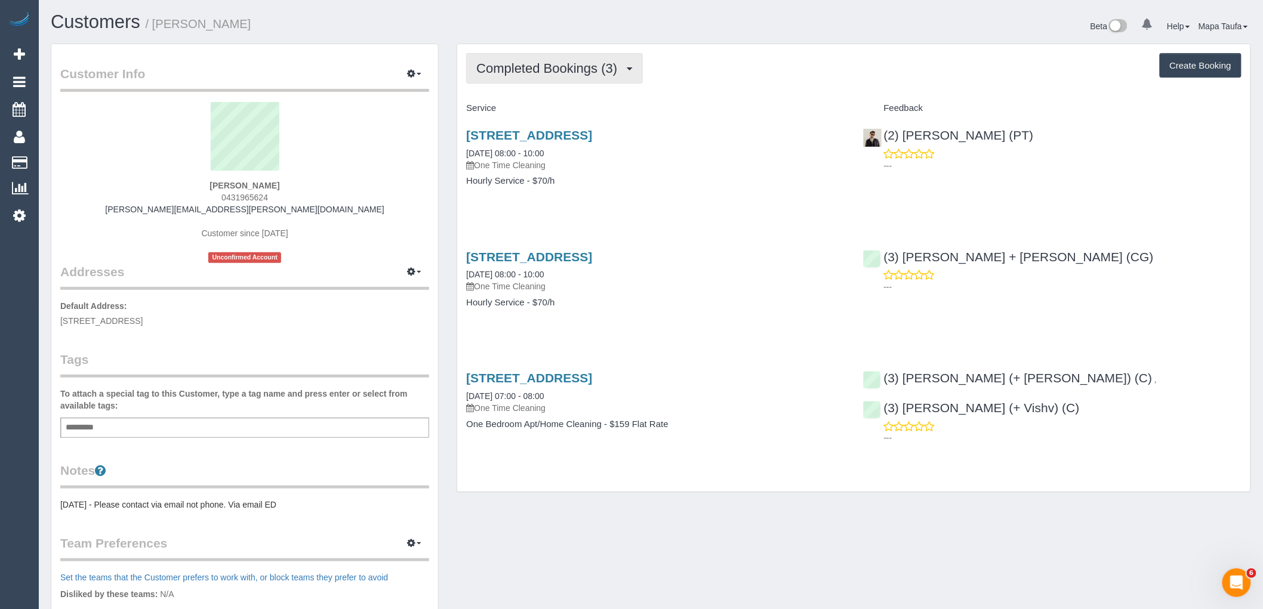
click at [545, 73] on button "Completed Bookings (3)" at bounding box center [554, 68] width 177 height 30
click at [677, 91] on div "Completed Bookings (3) Completed Bookings (3) Upcoming Bookings (0) Cancelled B…" at bounding box center [853, 268] width 793 height 448
click at [592, 136] on link "10/45 Wellington St, 10, St Kilda, VIC 3182" at bounding box center [529, 135] width 126 height 14
drag, startPoint x: 452, startPoint y: 130, endPoint x: 742, endPoint y: 142, distance: 289.8
click at [738, 141] on div "Completed Bookings (3) Completed Bookings (3) Upcoming Bookings (0) Cancelled B…" at bounding box center [854, 274] width 812 height 461
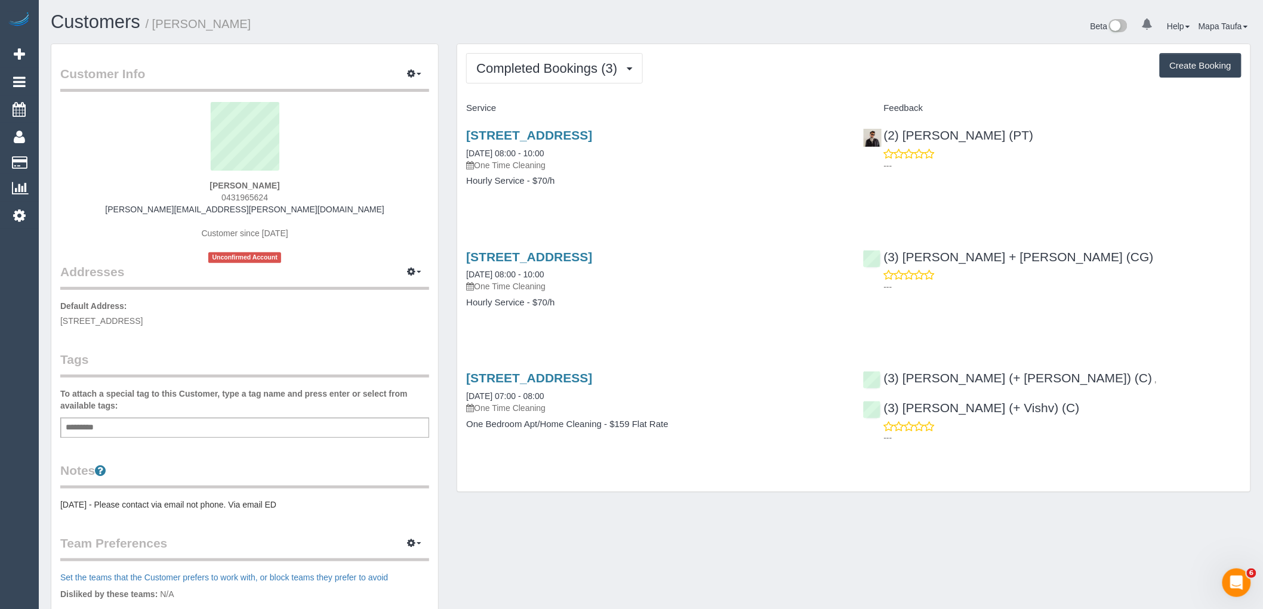
click at [750, 142] on h3 "10/45 Wellington St, 10, St Kilda, VIC 3182" at bounding box center [655, 135] width 378 height 14
drag, startPoint x: 993, startPoint y: 137, endPoint x: 911, endPoint y: 136, distance: 82.4
click at [909, 136] on div "(2) [PERSON_NAME] (PT)" at bounding box center [951, 135] width 177 height 14
click at [534, 73] on span "Completed Bookings (3)" at bounding box center [549, 68] width 147 height 15
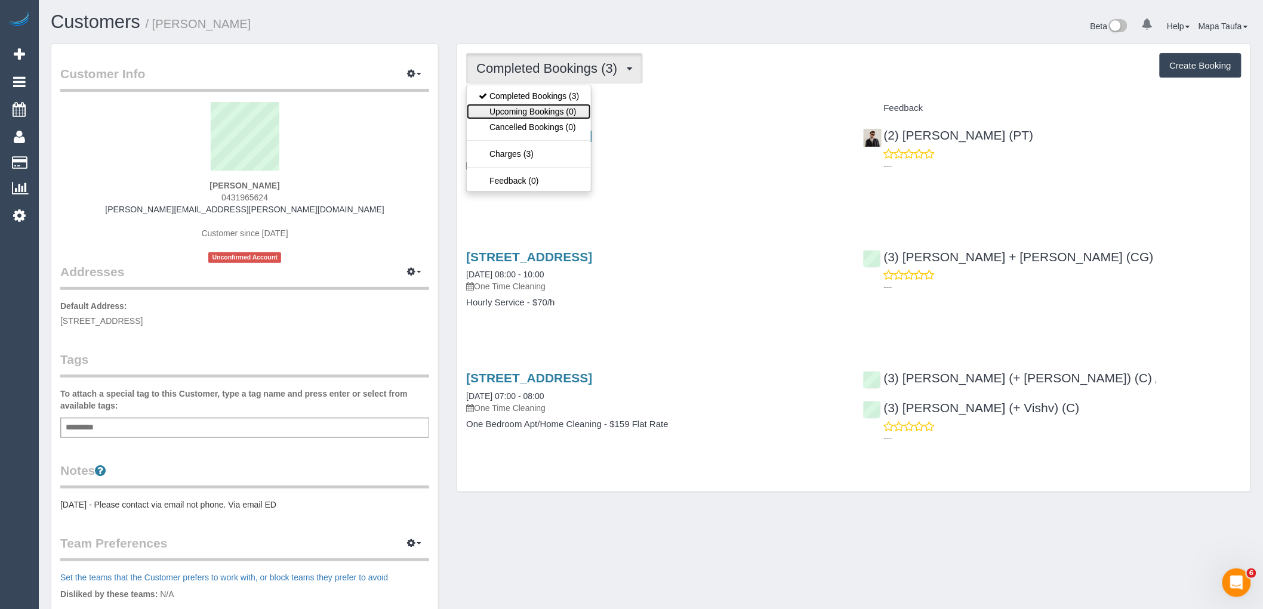
click at [541, 106] on link "Upcoming Bookings (0)" at bounding box center [529, 112] width 124 height 16
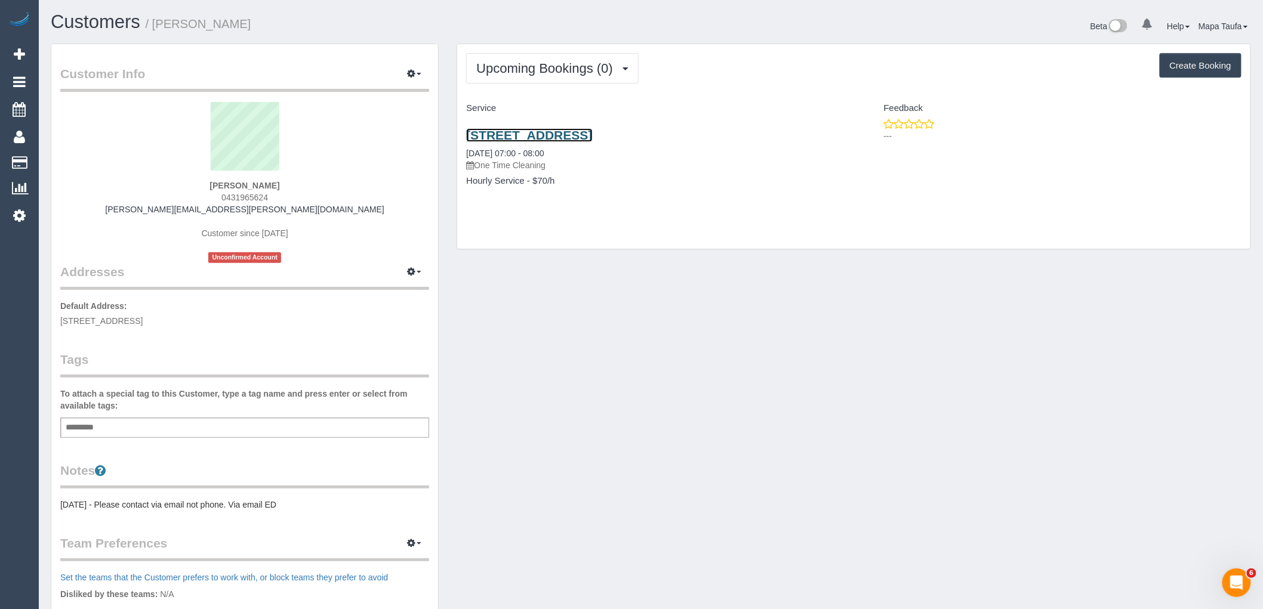
click at [576, 136] on link "10/45 Wellington St, 10, St Kilda, VIC 3182" at bounding box center [529, 135] width 126 height 14
click at [552, 70] on span "Upcoming Bookings (0)" at bounding box center [547, 68] width 143 height 15
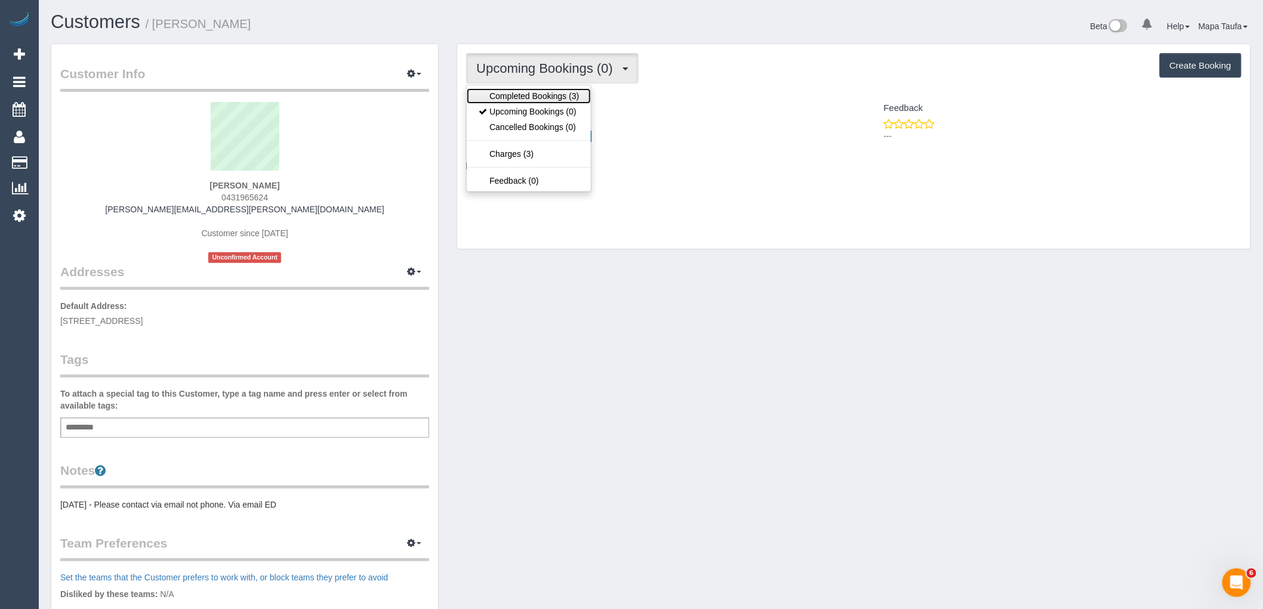
click at [535, 101] on link "Completed Bookings (3)" at bounding box center [529, 96] width 124 height 16
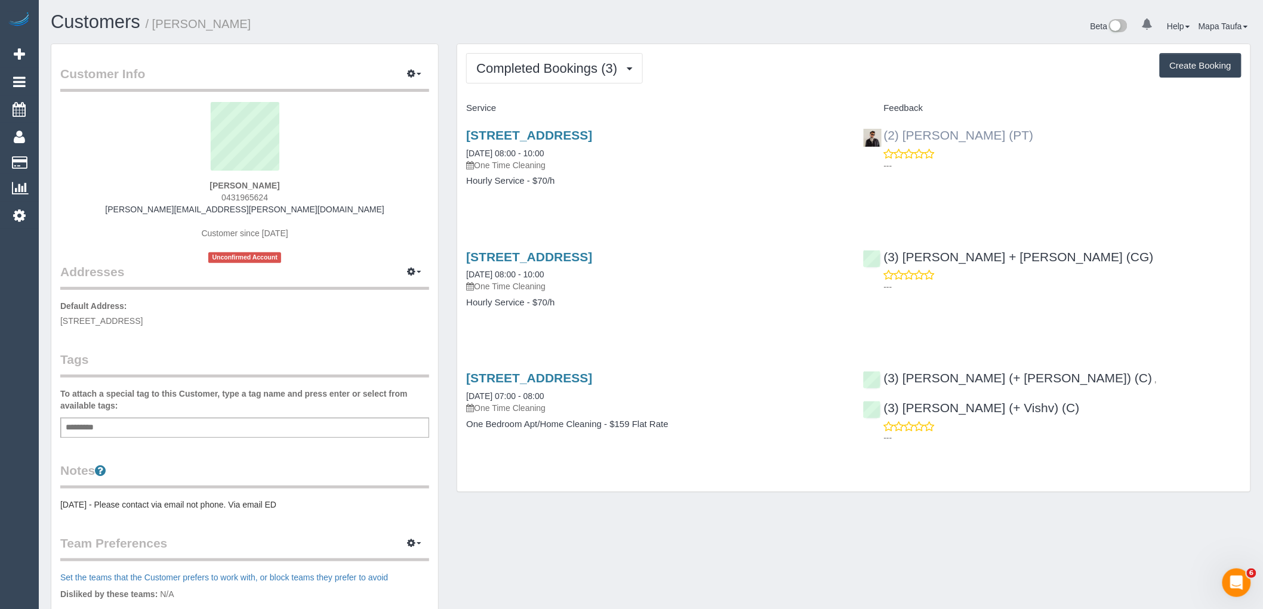
drag, startPoint x: 1040, startPoint y: 134, endPoint x: 903, endPoint y: 134, distance: 136.7
click at [903, 134] on div "(2) Azwad Raza (PT) ---" at bounding box center [1052, 147] width 396 height 58
copy link "Azwad Raza (PT)"
click at [565, 67] on span "Completed Bookings (3)" at bounding box center [549, 68] width 147 height 15
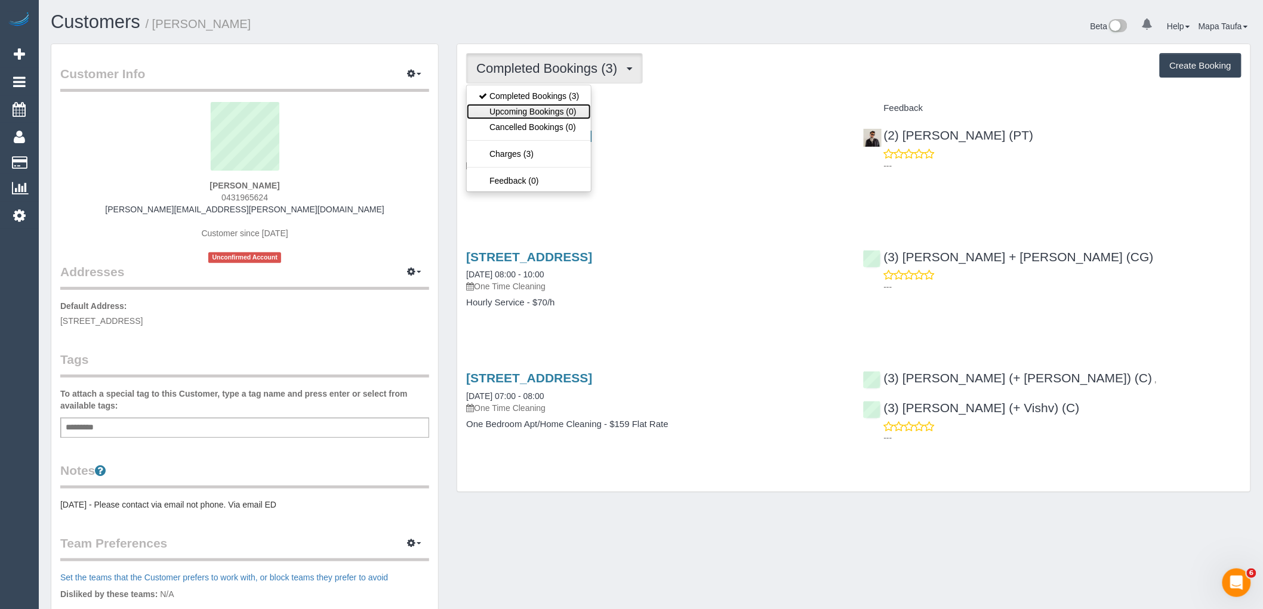
click at [560, 108] on link "Upcoming Bookings (0)" at bounding box center [529, 112] width 124 height 16
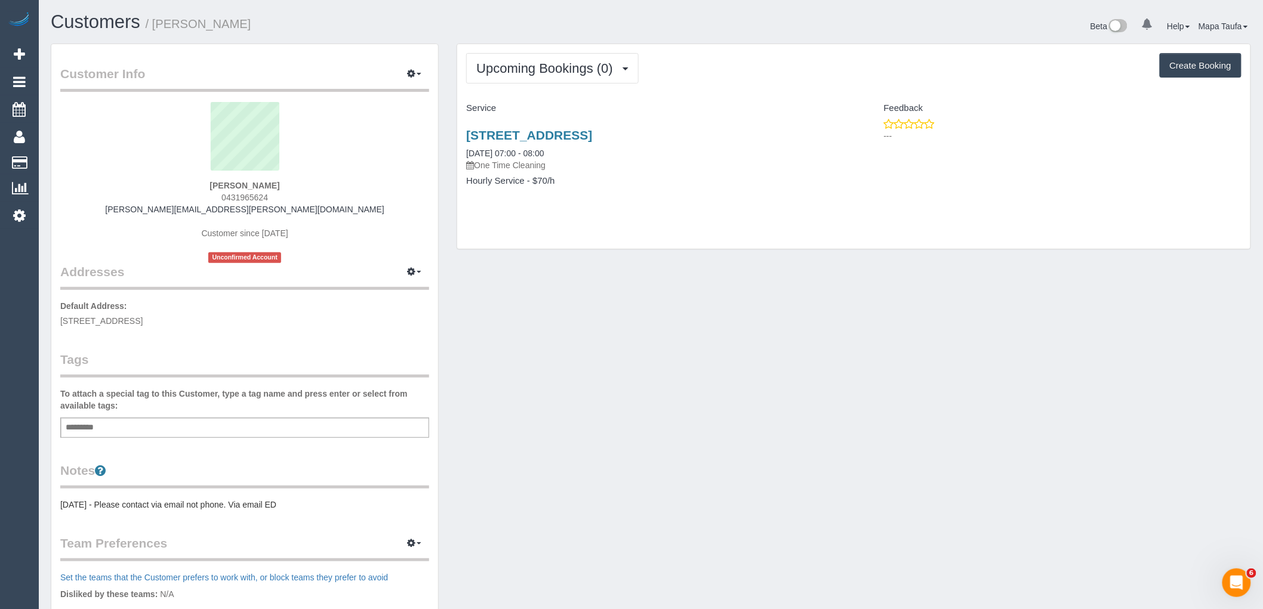
click at [734, 371] on div "Customer Info Edit Contact Info Send Message Email Preferences Special Sales Ta…" at bounding box center [651, 456] width 1218 height 824
click at [729, 341] on div "Customer Info Edit Contact Info Send Message Email Preferences Special Sales Ta…" at bounding box center [651, 456] width 1218 height 824
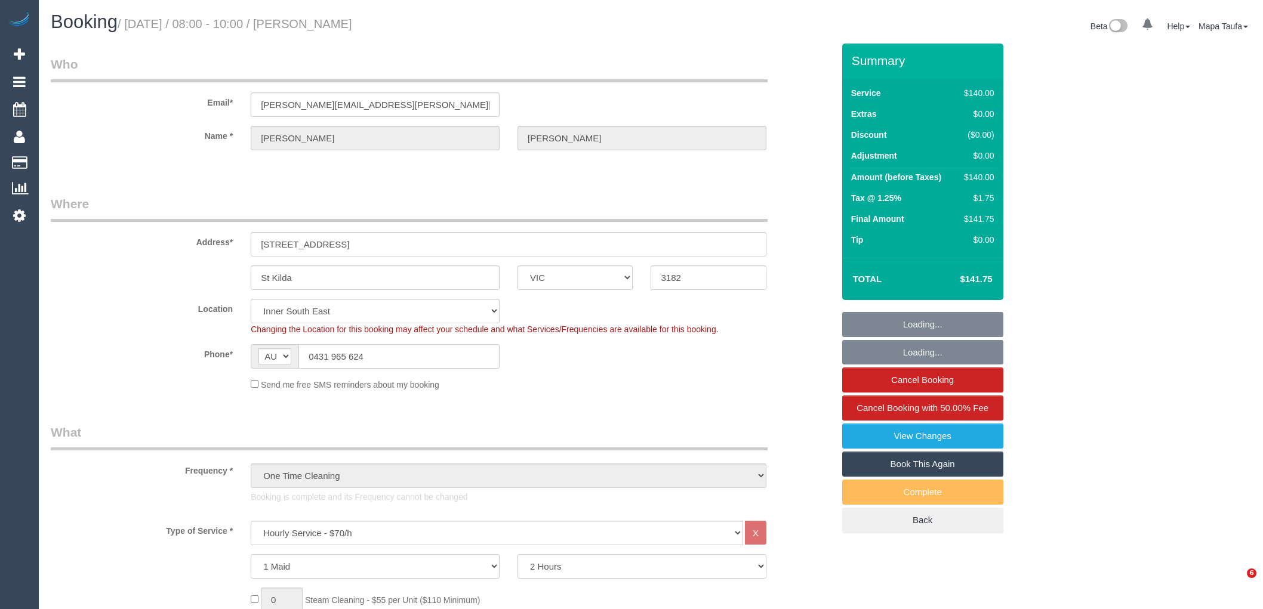
select select "VIC"
select select "string:stripe-pm_1RXymh2GScqysDRV7vv73Ak3"
select select "spot1"
select select "number:29"
select select "number:14"
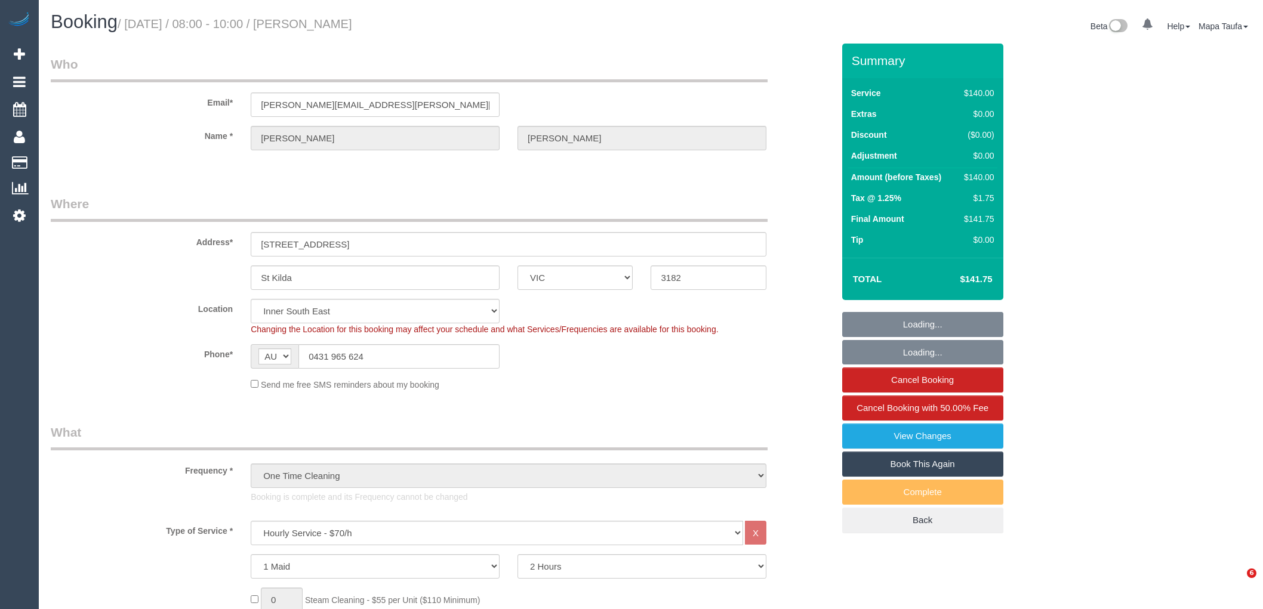
select select "number:19"
select select "number:25"
select select "number:34"
select select "number:13"
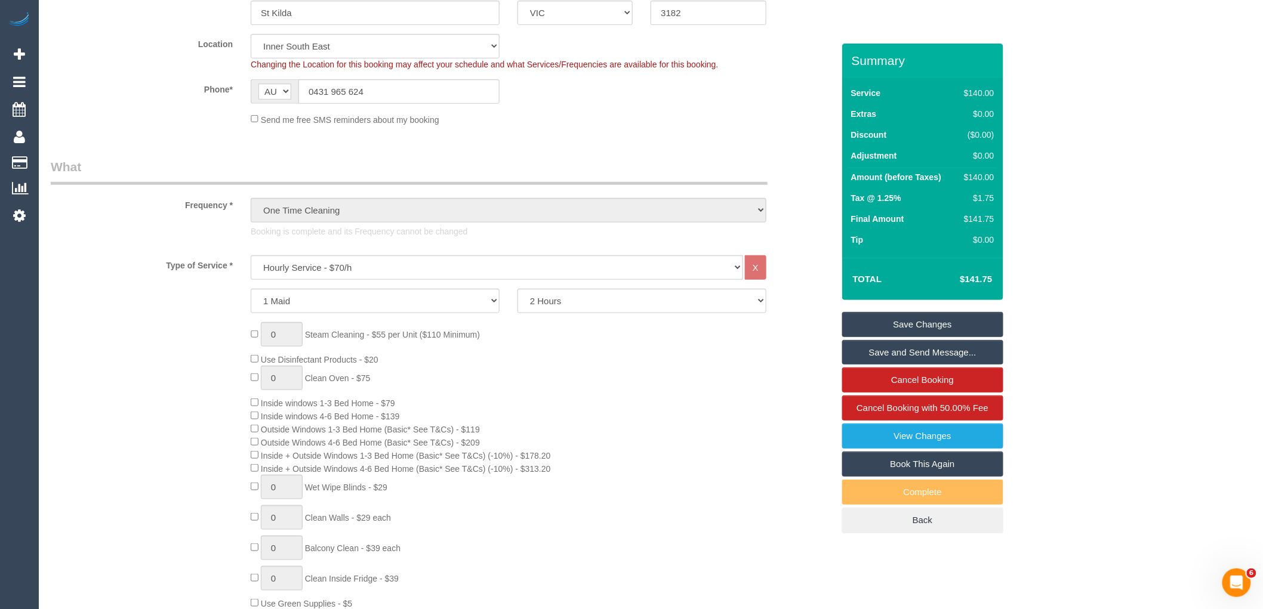
click at [891, 460] on link "Book This Again" at bounding box center [922, 464] width 161 height 25
select select "VIC"
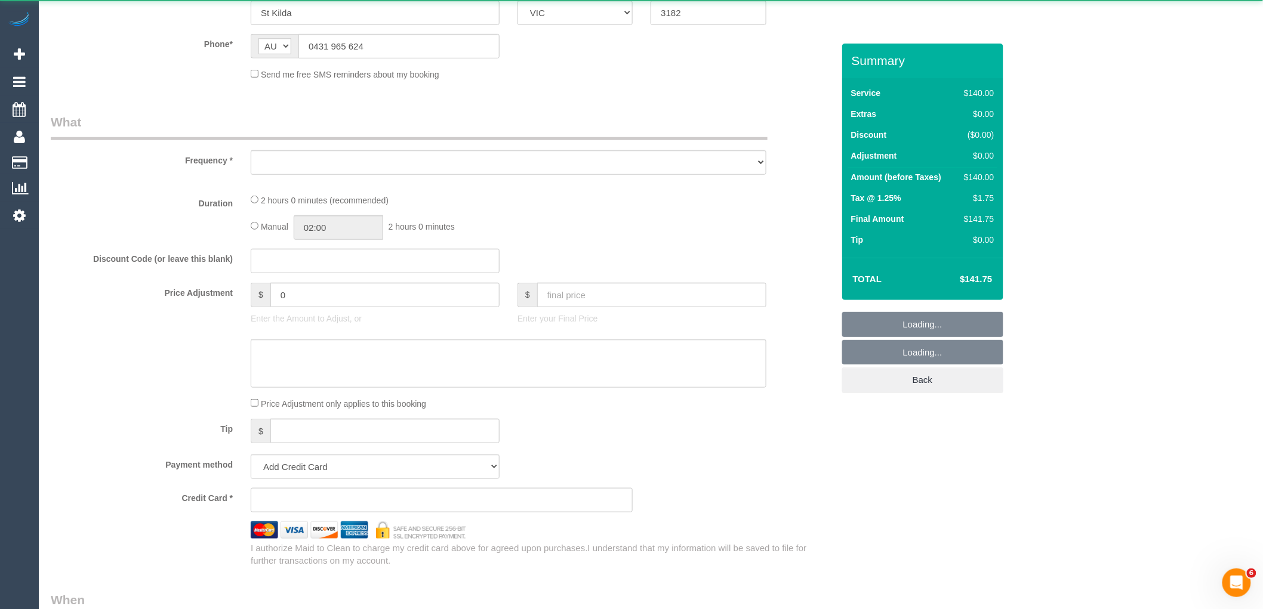
select select "object:2323"
select select "string:stripe-pm_1RXymh2GScqysDRV7vv73Ak3"
select select "number:29"
select select "number:14"
select select "number:19"
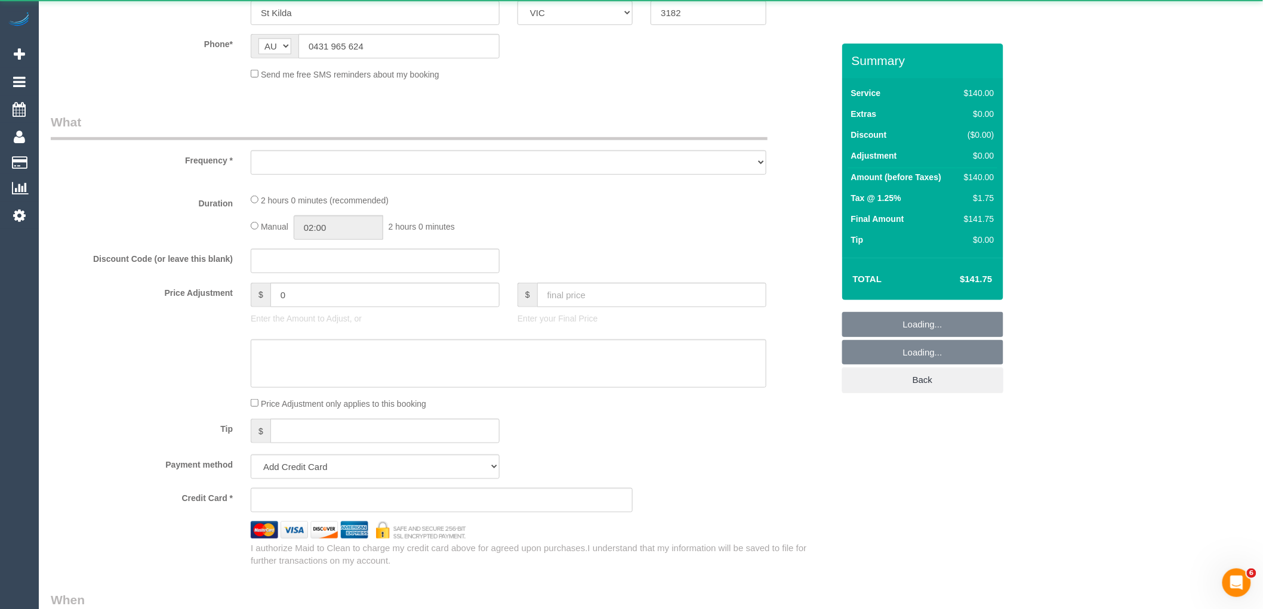
select select "number:25"
select select "number:34"
select select "number:13"
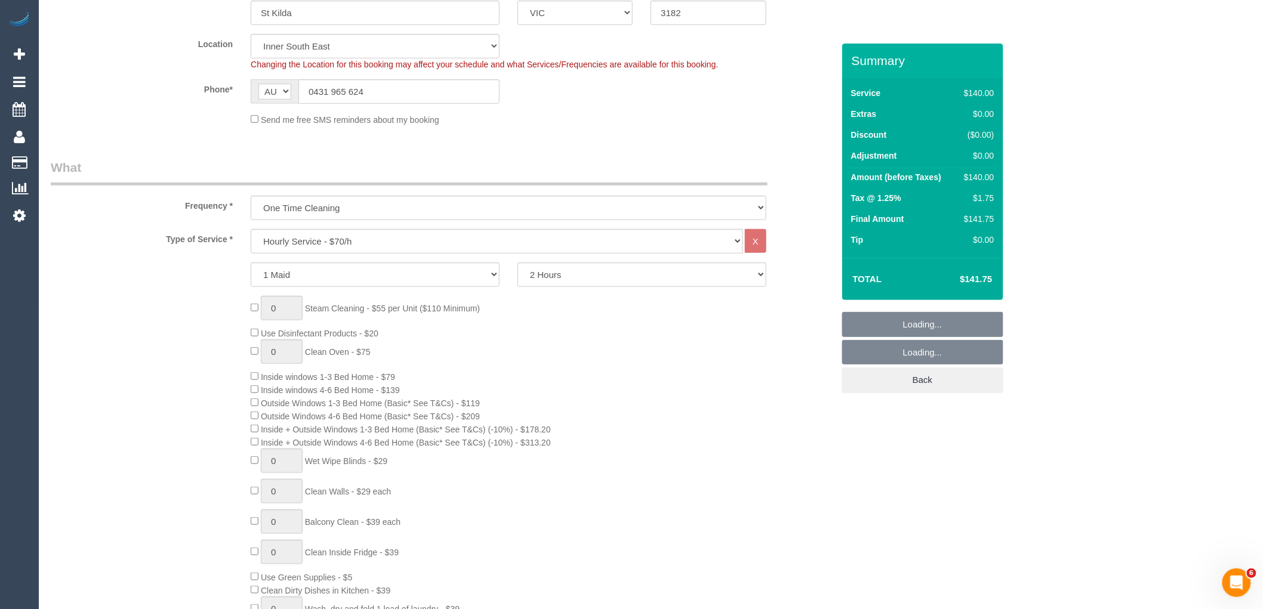
select select "object:3293"
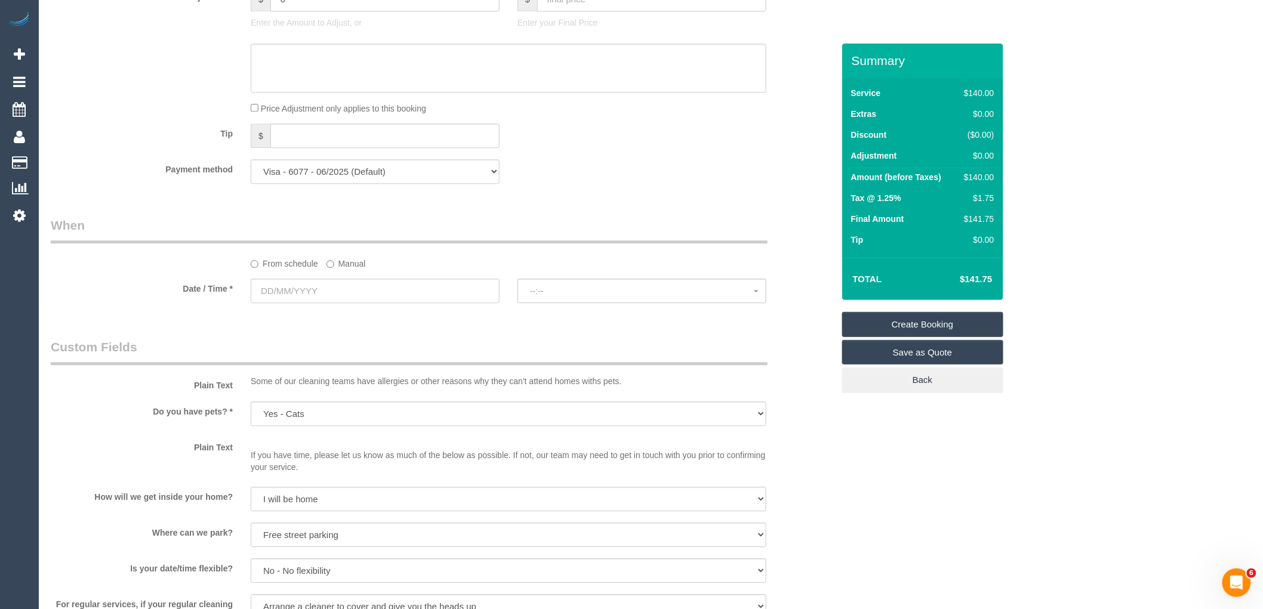
scroll to position [1194, 0]
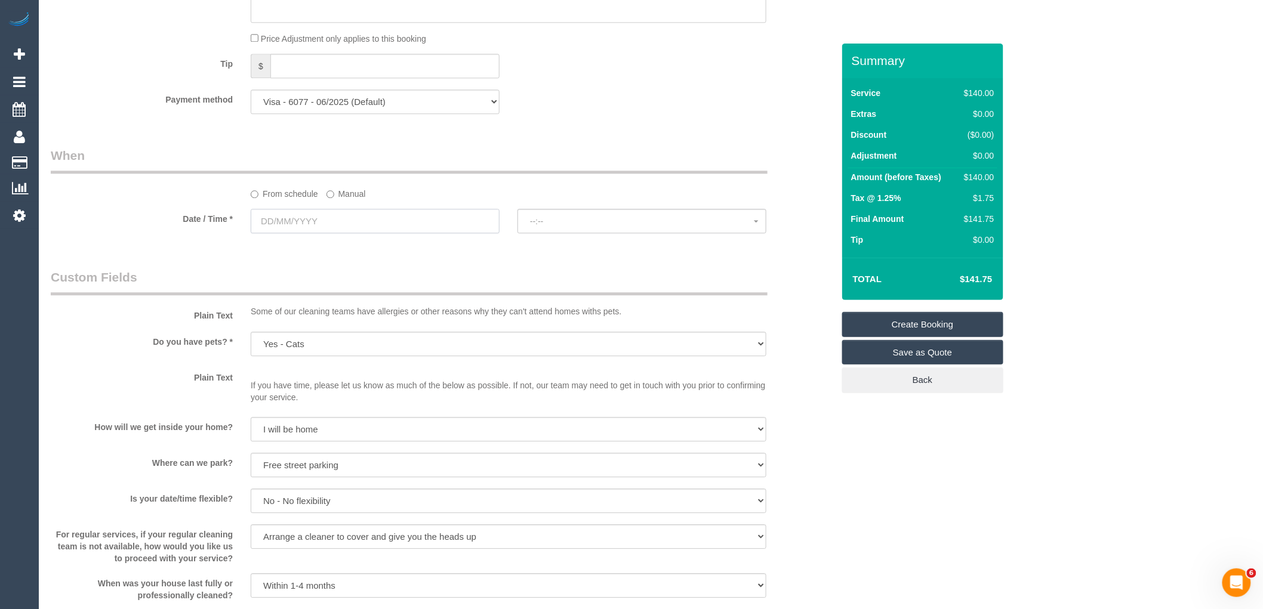
click at [336, 230] on input "text" at bounding box center [375, 221] width 249 height 24
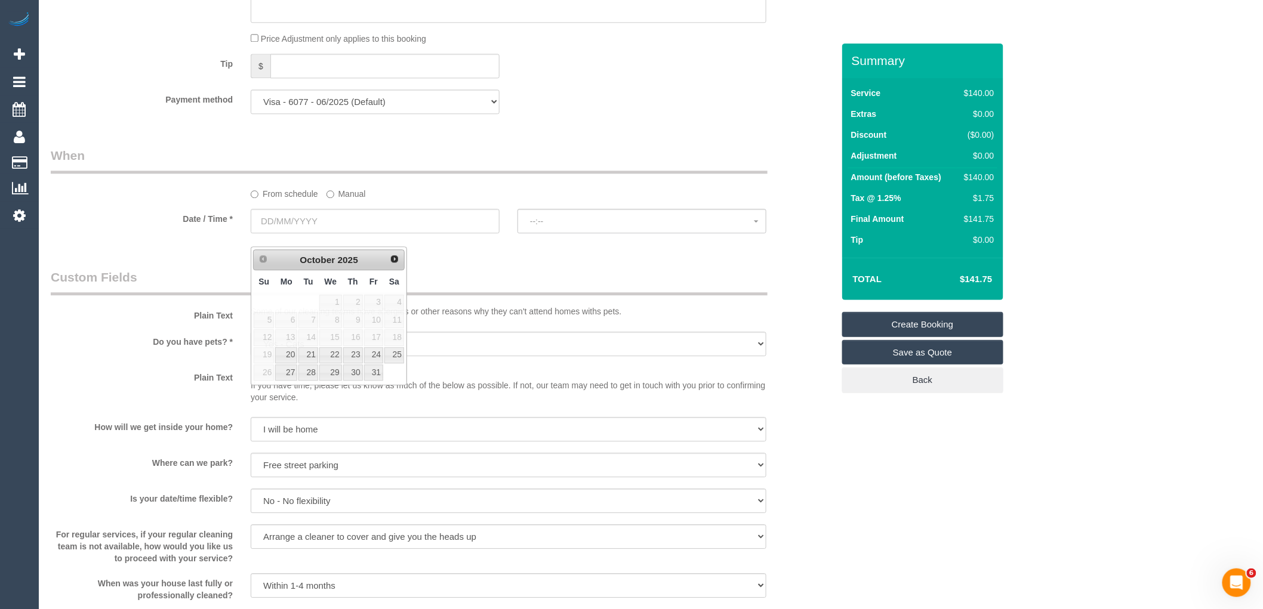
click at [373, 224] on input "text" at bounding box center [375, 221] width 249 height 24
click at [547, 295] on legend "Custom Fields" at bounding box center [409, 282] width 717 height 27
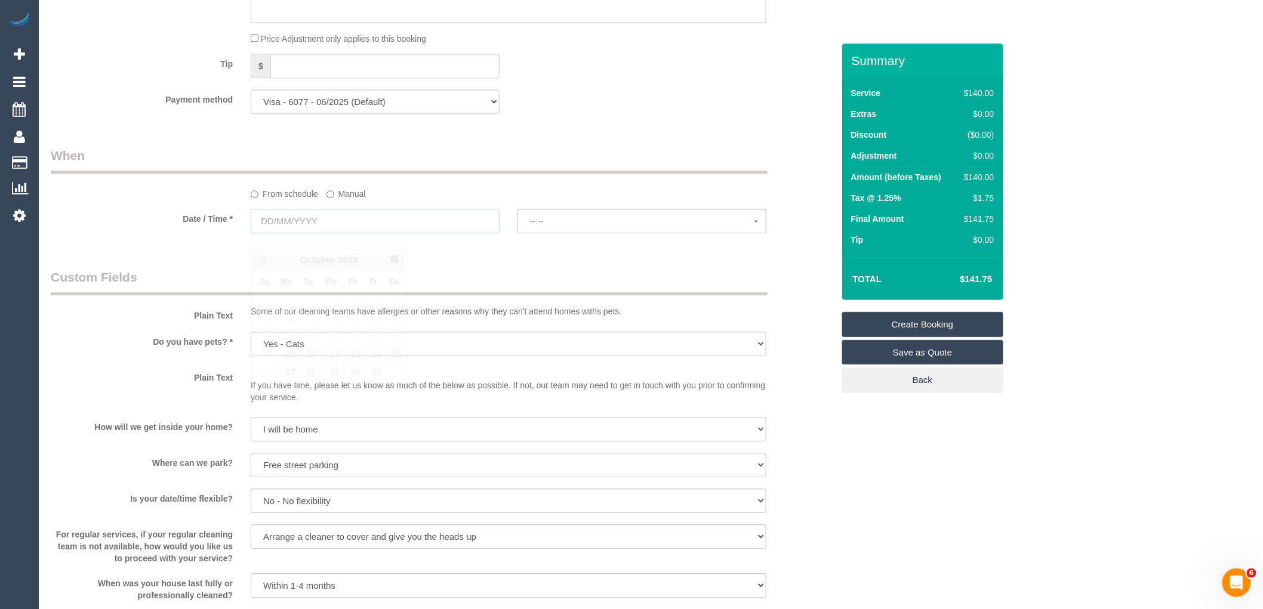
click at [457, 224] on input "text" at bounding box center [375, 221] width 249 height 24
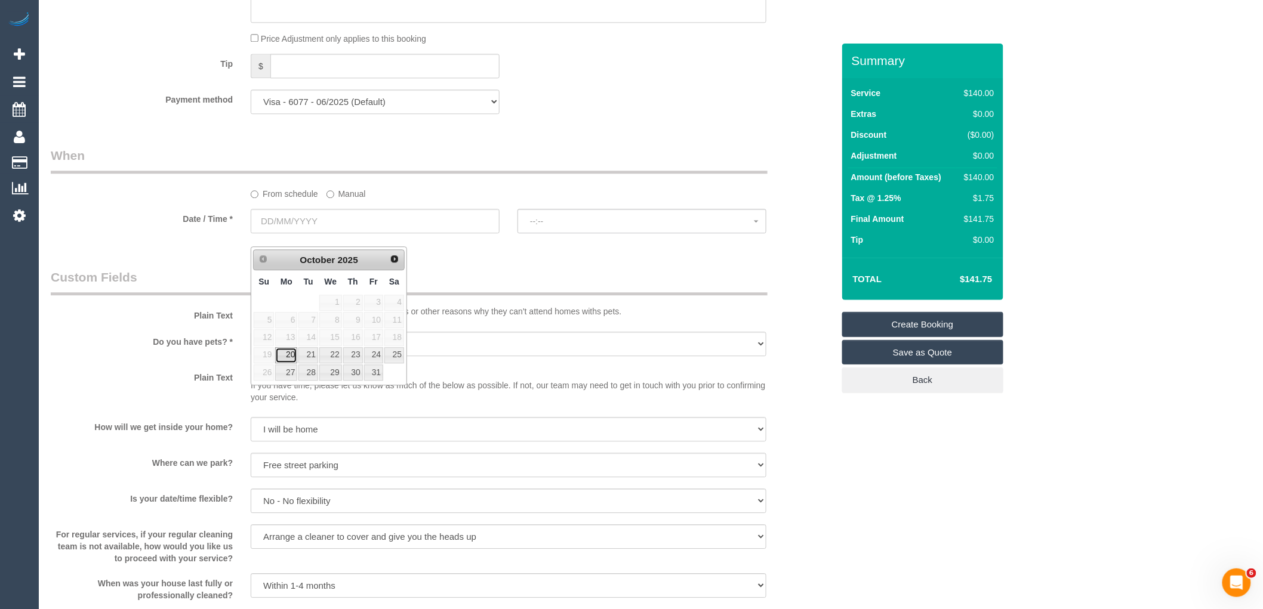
click at [290, 356] on link "20" at bounding box center [286, 355] width 22 height 16
type input "[DATE]"
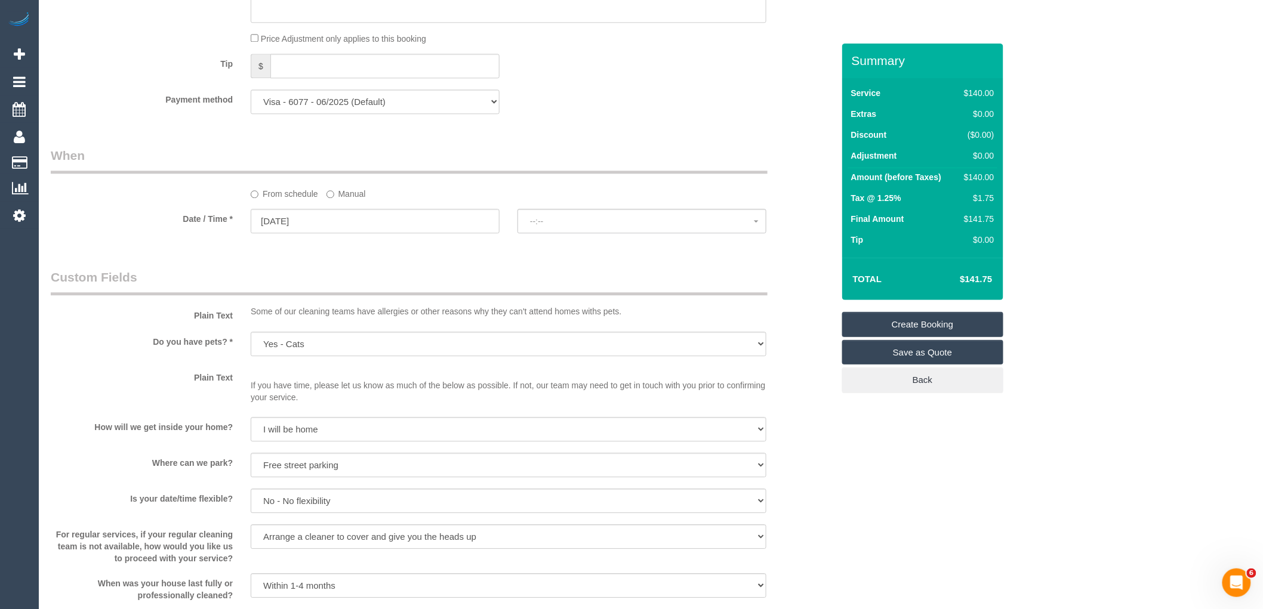
click at [622, 221] on sui-booking-spot "From schedule Manual Date / Time * 20/10/2025 --:-- --:--" at bounding box center [442, 191] width 783 height 89
click at [623, 226] on span "--:--" at bounding box center [642, 222] width 224 height 10
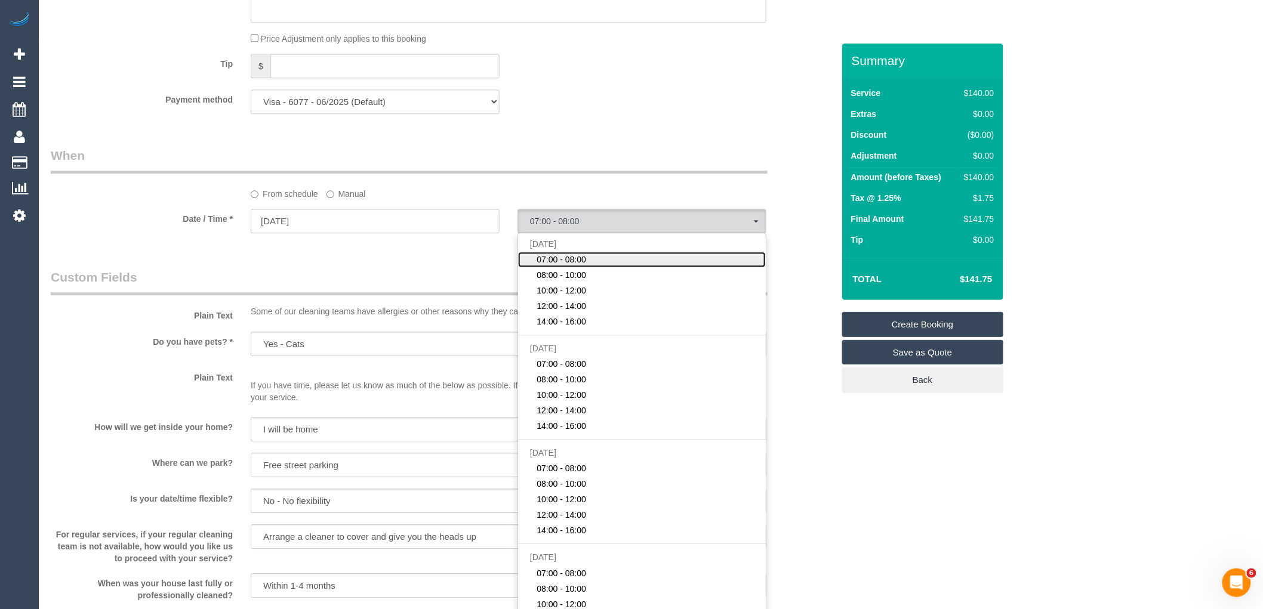
click at [574, 266] on span "07:00 - 08:00" at bounding box center [562, 260] width 50 height 12
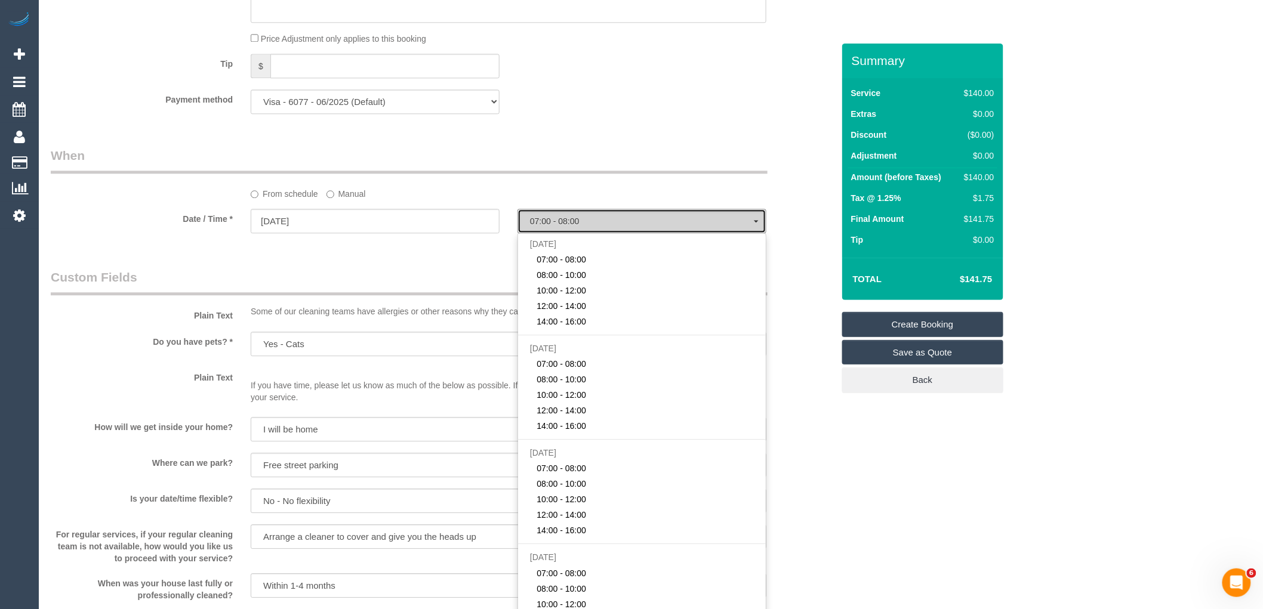
select select "spot21"
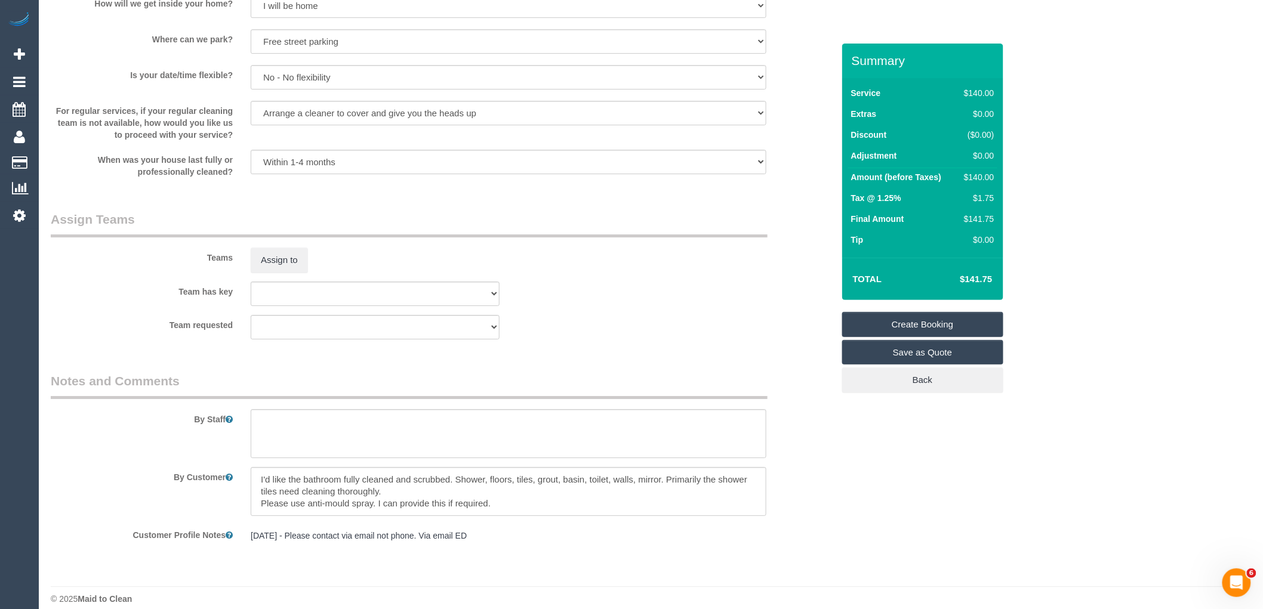
scroll to position [1643, 0]
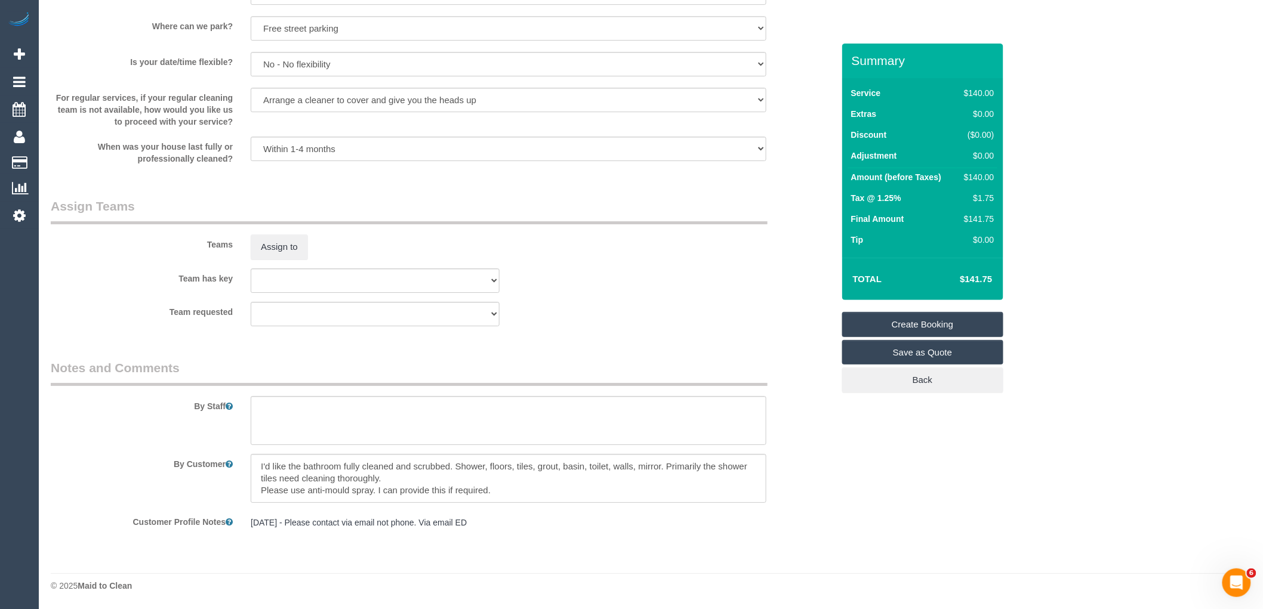
click at [898, 331] on link "Create Booking" at bounding box center [922, 324] width 161 height 25
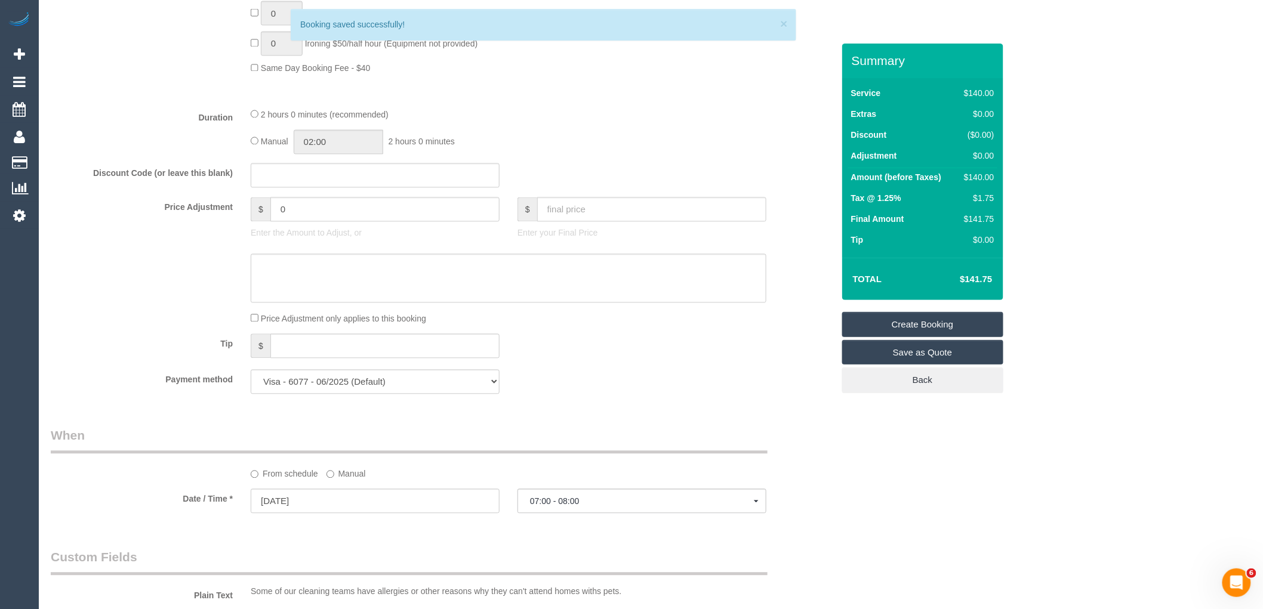
scroll to position [648, 0]
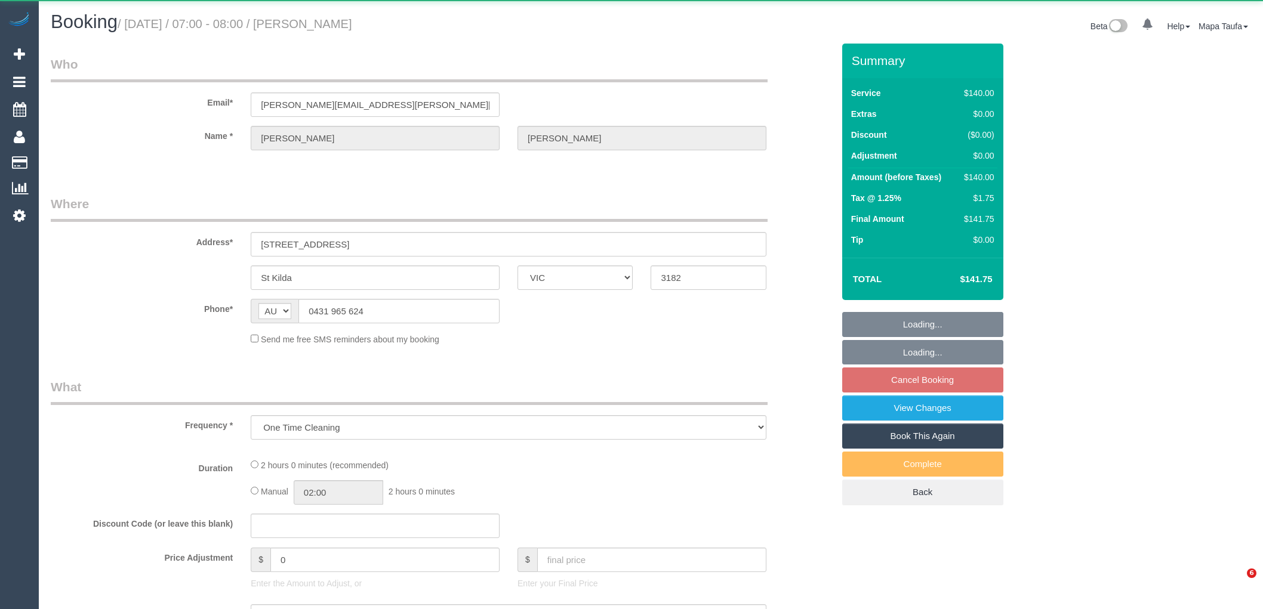
select select "VIC"
select select "string:stripe-pm_1RXymh2GScqysDRV7vv73Ak3"
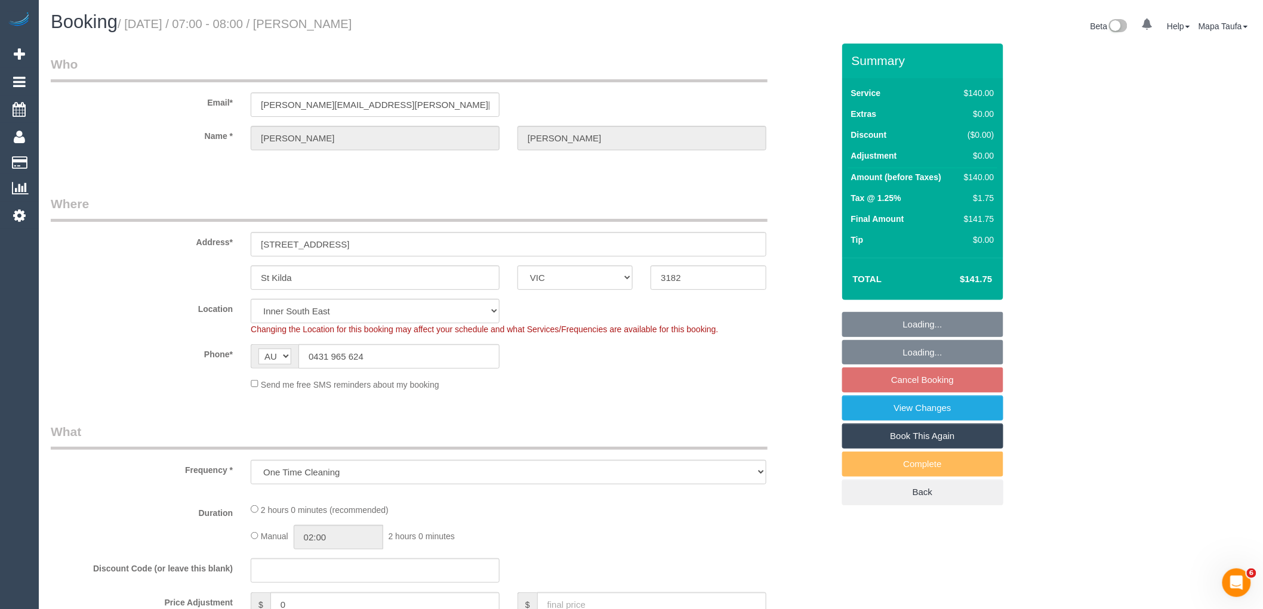
select select "object:705"
select select "spot1"
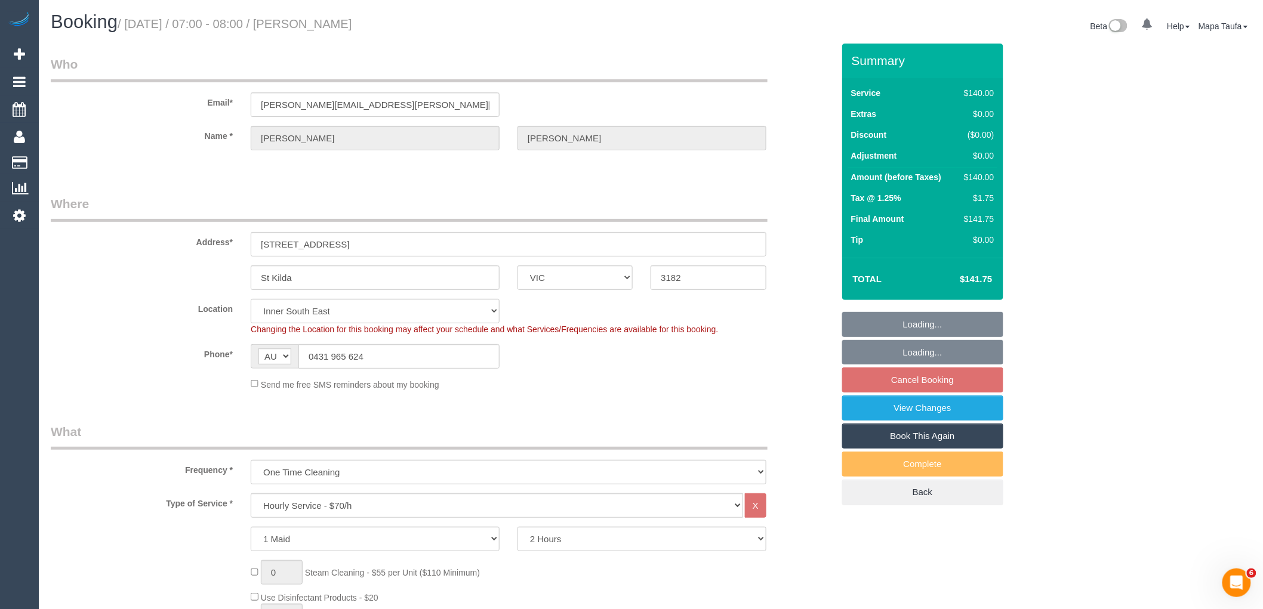
select select "number:29"
select select "number:14"
select select "number:19"
select select "number:25"
select select "number:34"
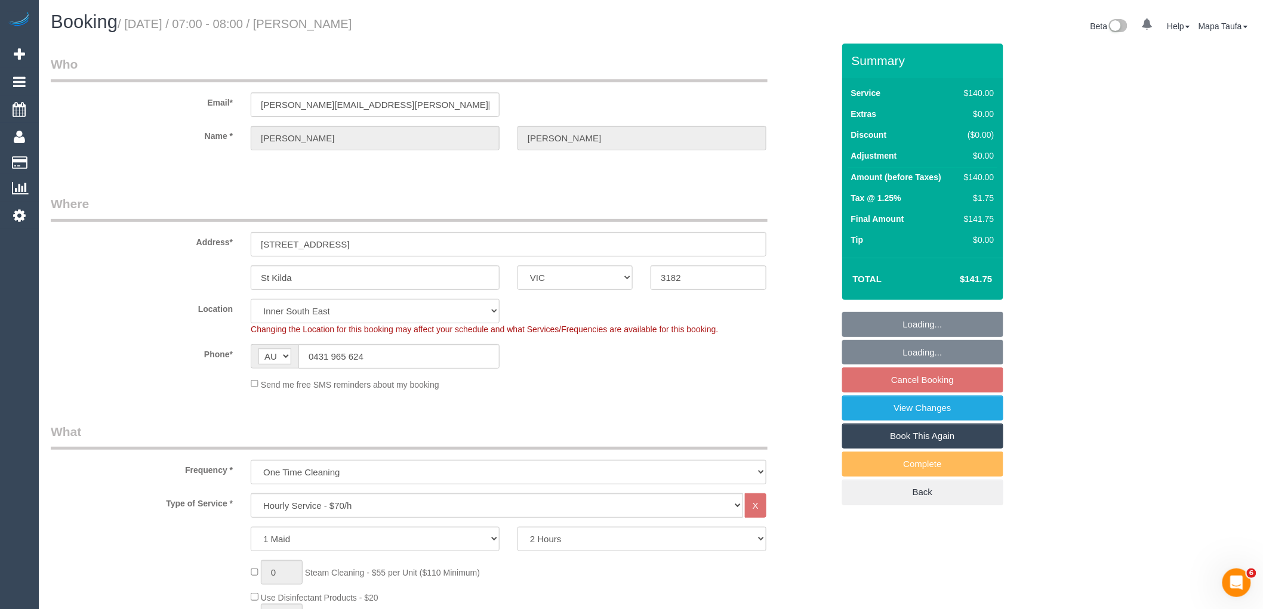
select select "number:13"
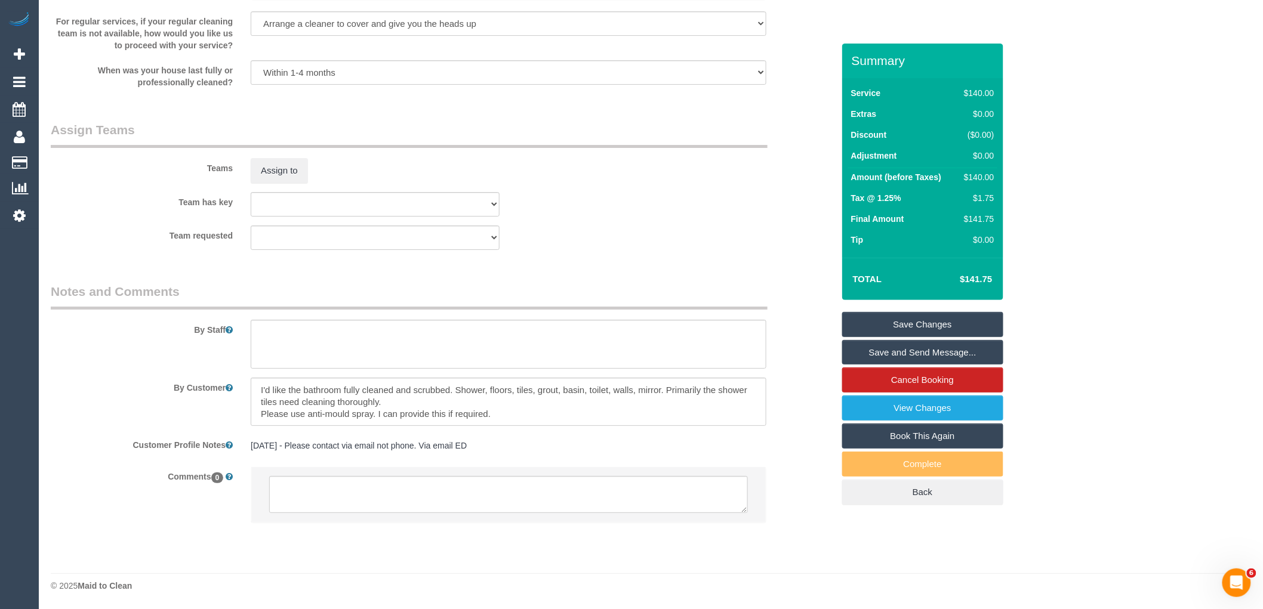
scroll to position [1697, 0]
click at [333, 481] on textarea at bounding box center [508, 494] width 479 height 37
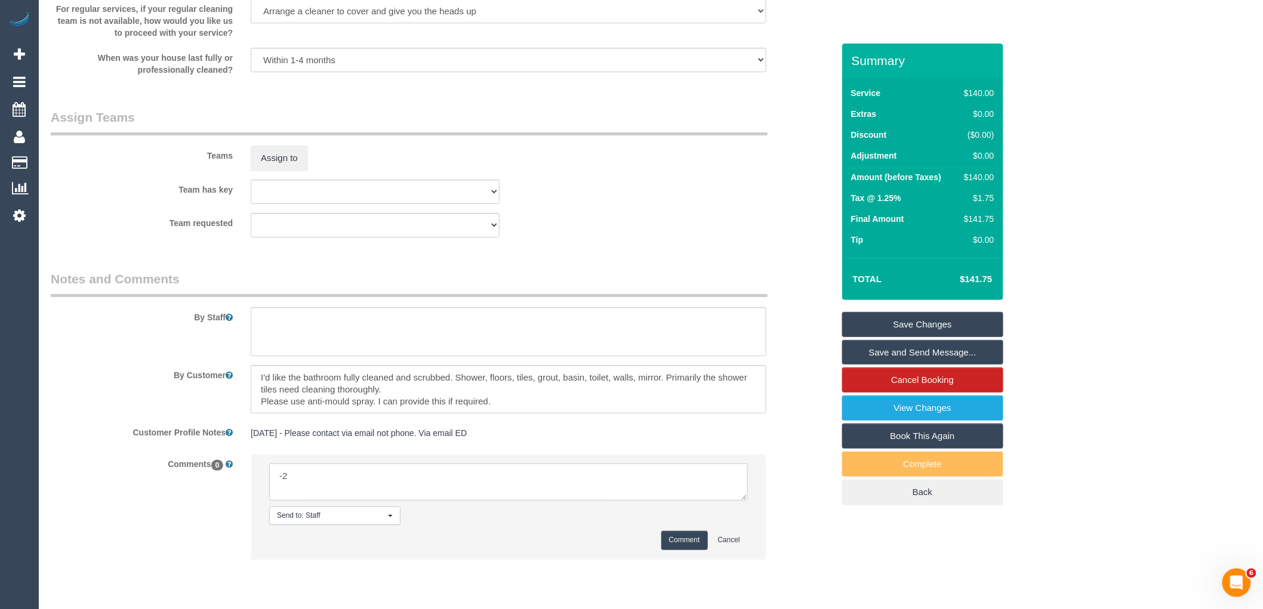
type textarea "Cleaner(s) Unassigned: Reason Unassigned: One Off/Ongoing: Flexibility: Cleaner…"
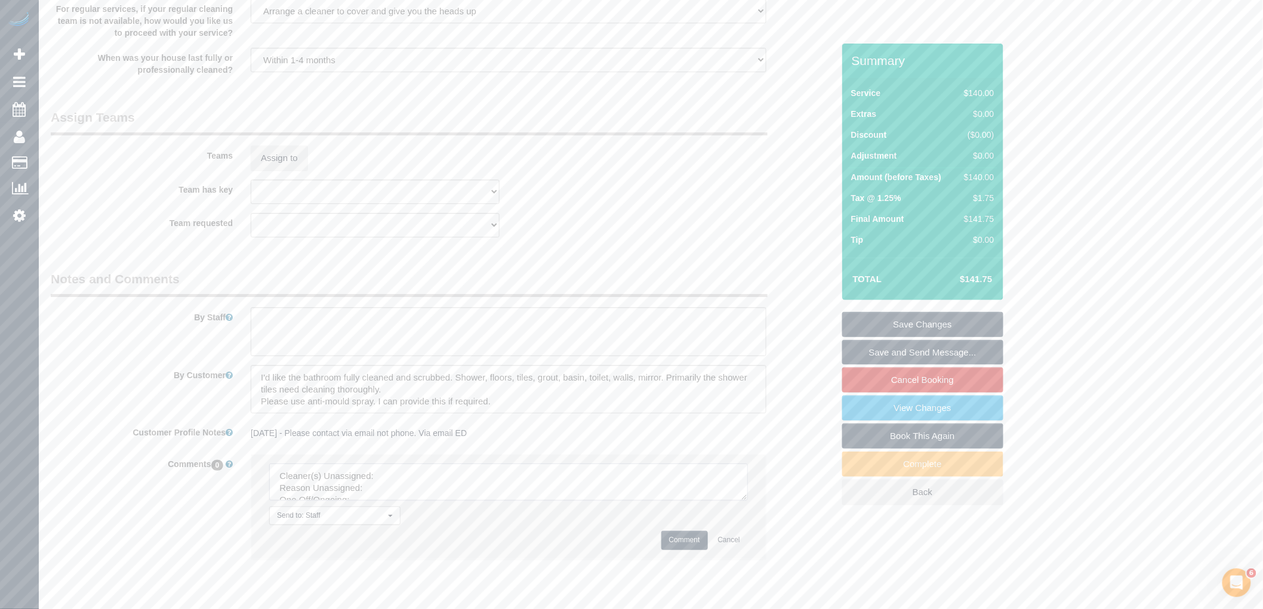
drag, startPoint x: 744, startPoint y: 506, endPoint x: 805, endPoint y: 632, distance: 139.4
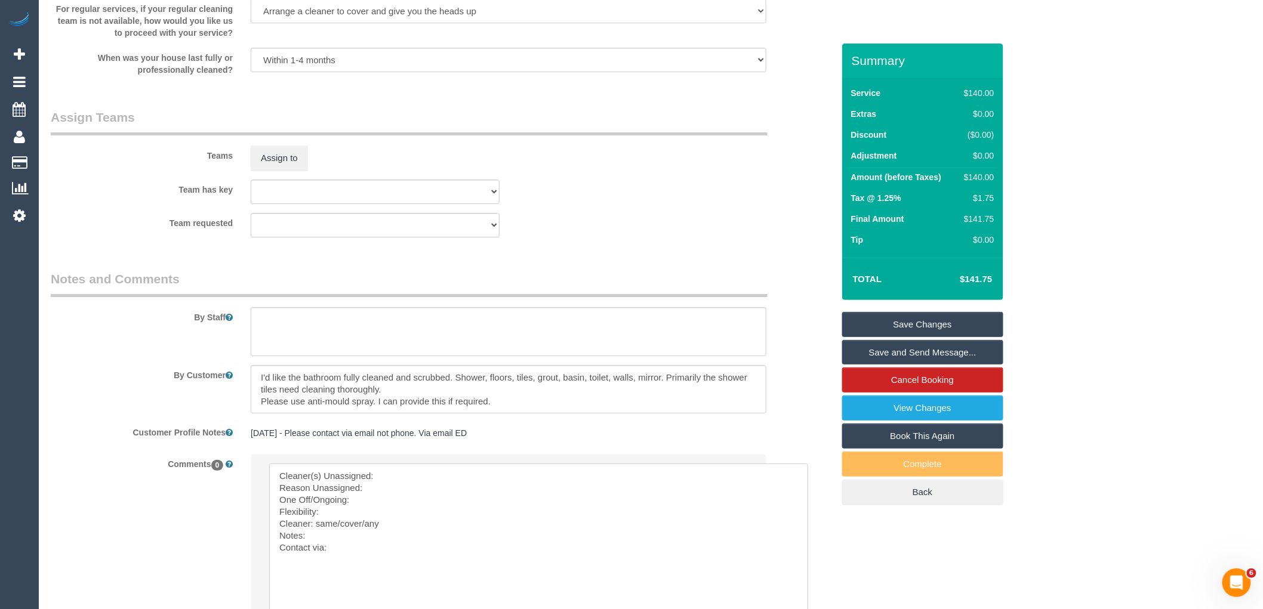
drag, startPoint x: 395, startPoint y: 571, endPoint x: 172, endPoint y: 444, distance: 257.2
click at [172, 424] on sui-booking-comments "By Staff By Customer Customer Profile Notes [DATE] - Please contact via email n…" at bounding box center [442, 483] width 783 height 427
type textarea "C"
click at [519, 478] on textarea at bounding box center [538, 545] width 539 height 162
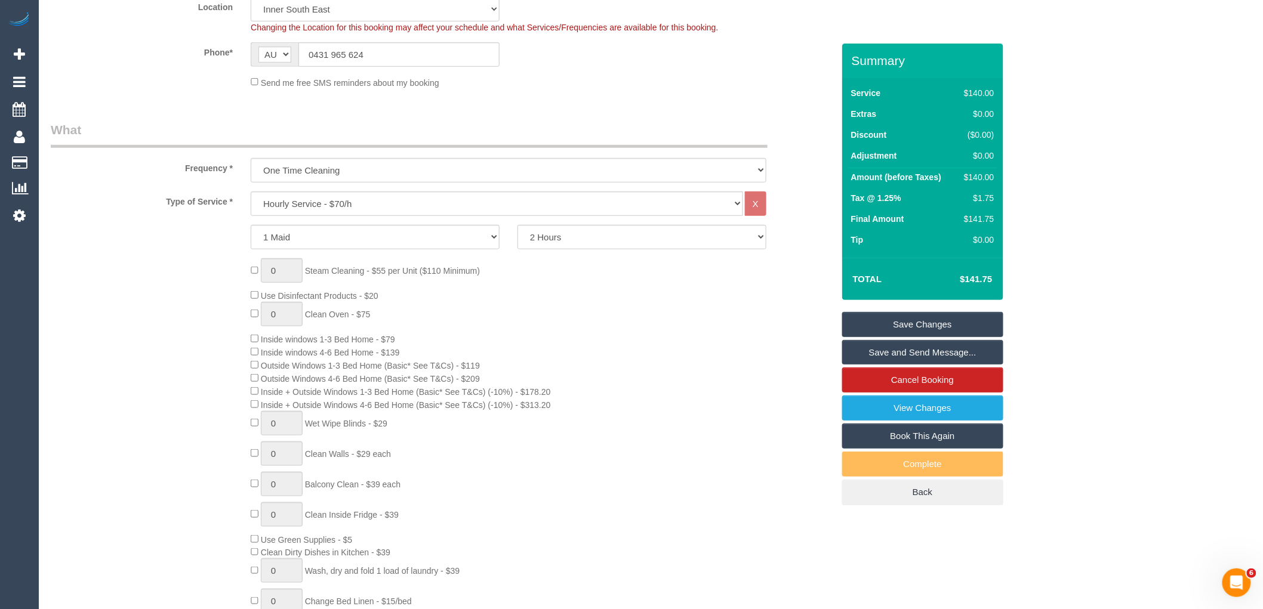
scroll to position [0, 0]
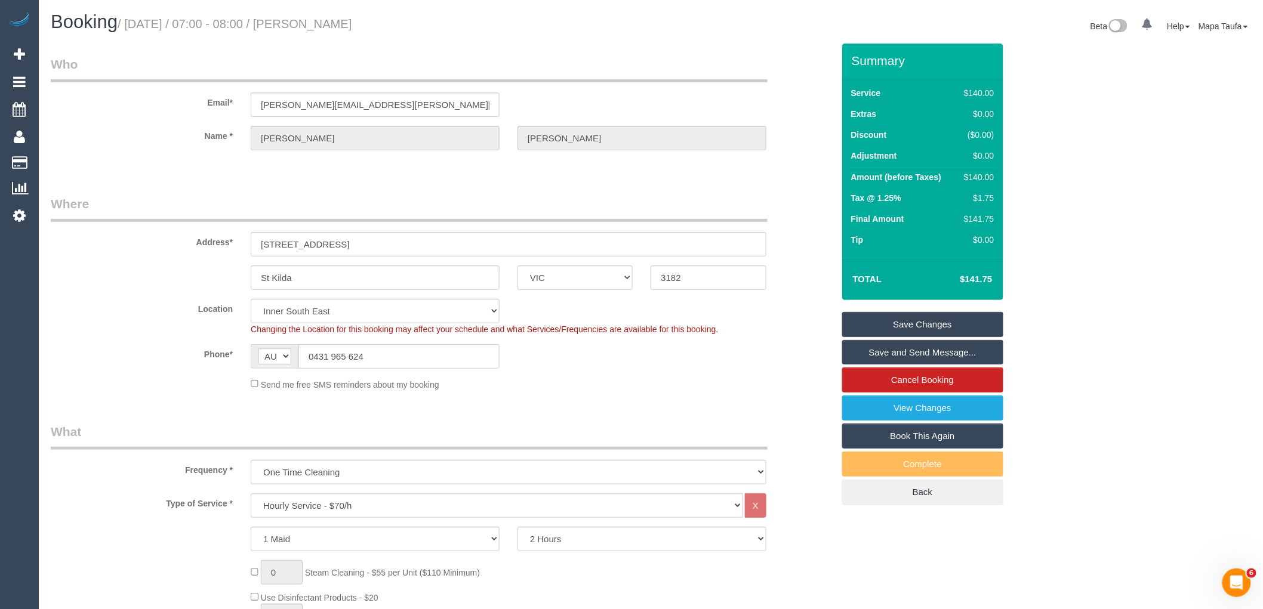
click at [643, 359] on div "Phone* AF AL DZ AD AO AI AQ AG AR AM AW AU AT AZ BS BH BD BB BY BE BZ BJ BM BT …" at bounding box center [442, 356] width 800 height 24
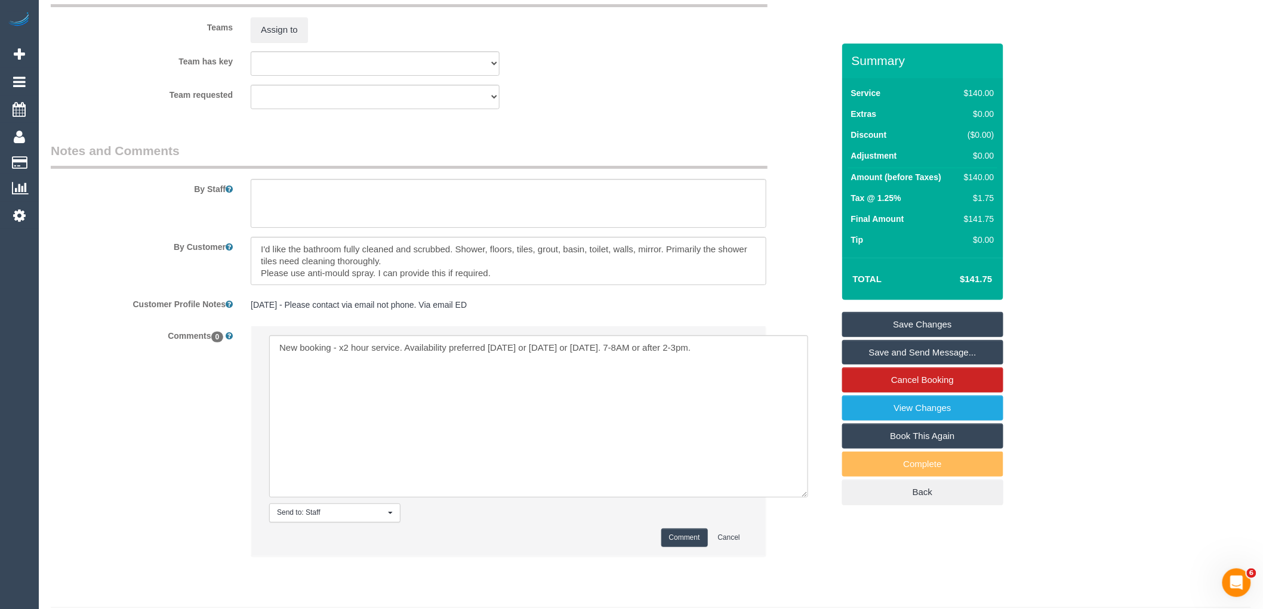
scroll to position [1872, 0]
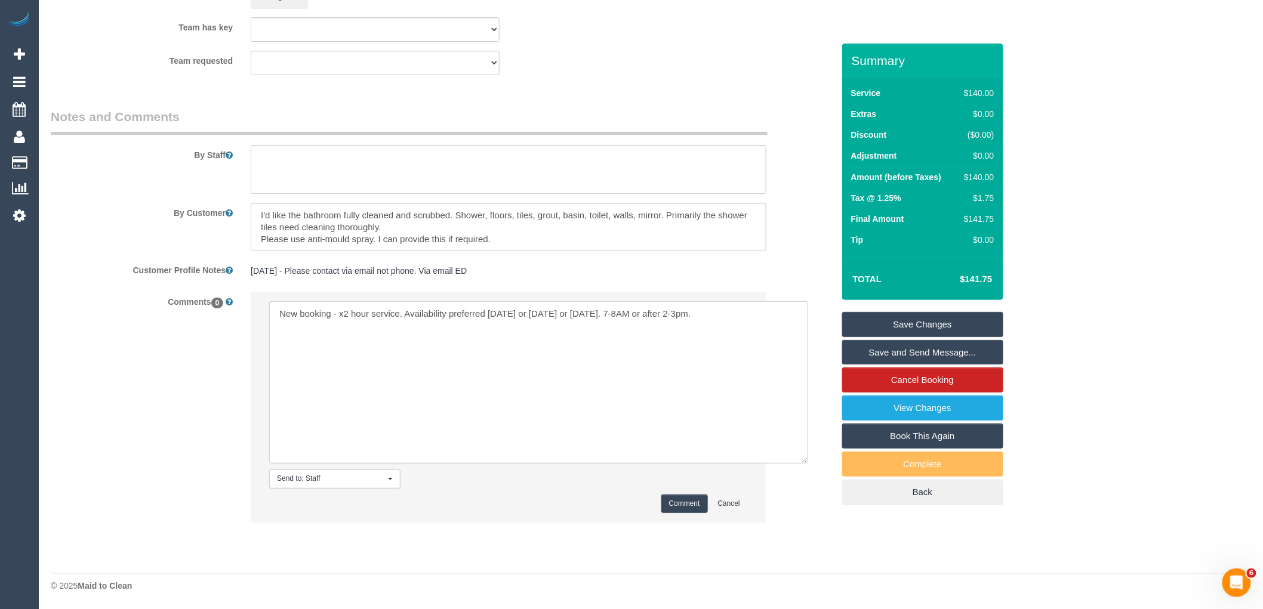
click at [462, 313] on textarea at bounding box center [538, 382] width 539 height 162
click at [486, 312] on textarea at bounding box center [538, 382] width 539 height 162
click at [679, 311] on textarea at bounding box center [538, 382] width 539 height 162
paste textarea "[PERSON_NAME] (PT)"
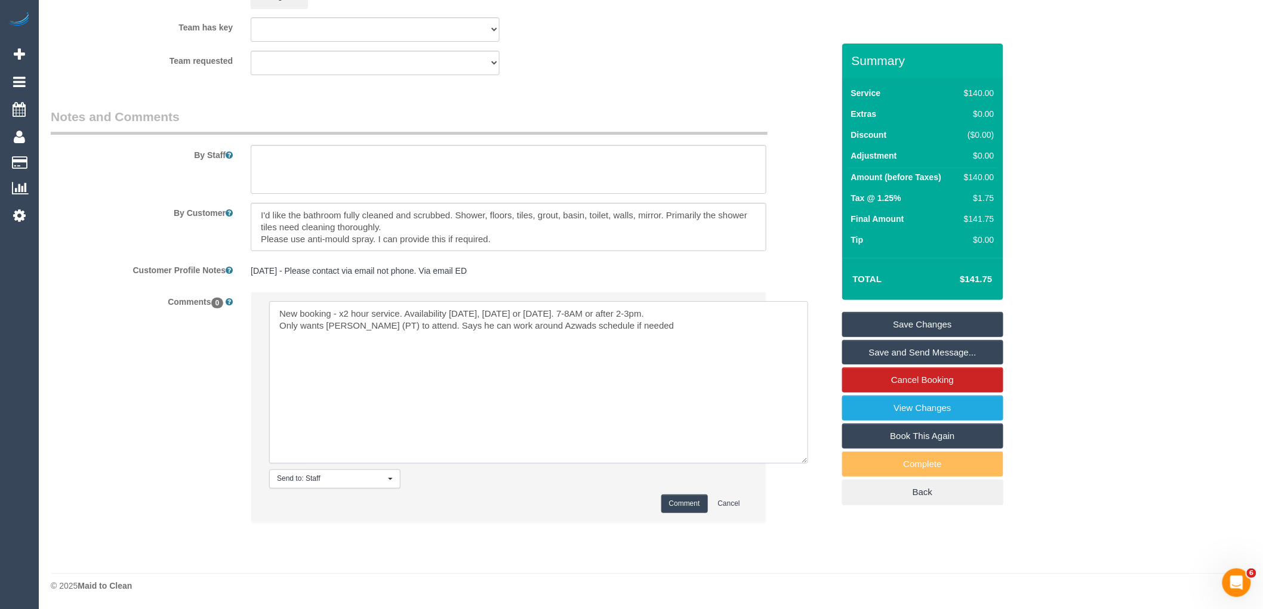
type textarea "New booking - x2 hour service. Availability [DATE], [DATE] or [DATE]. 7-8AM or …"
click at [679, 495] on button "Comment" at bounding box center [684, 504] width 47 height 19
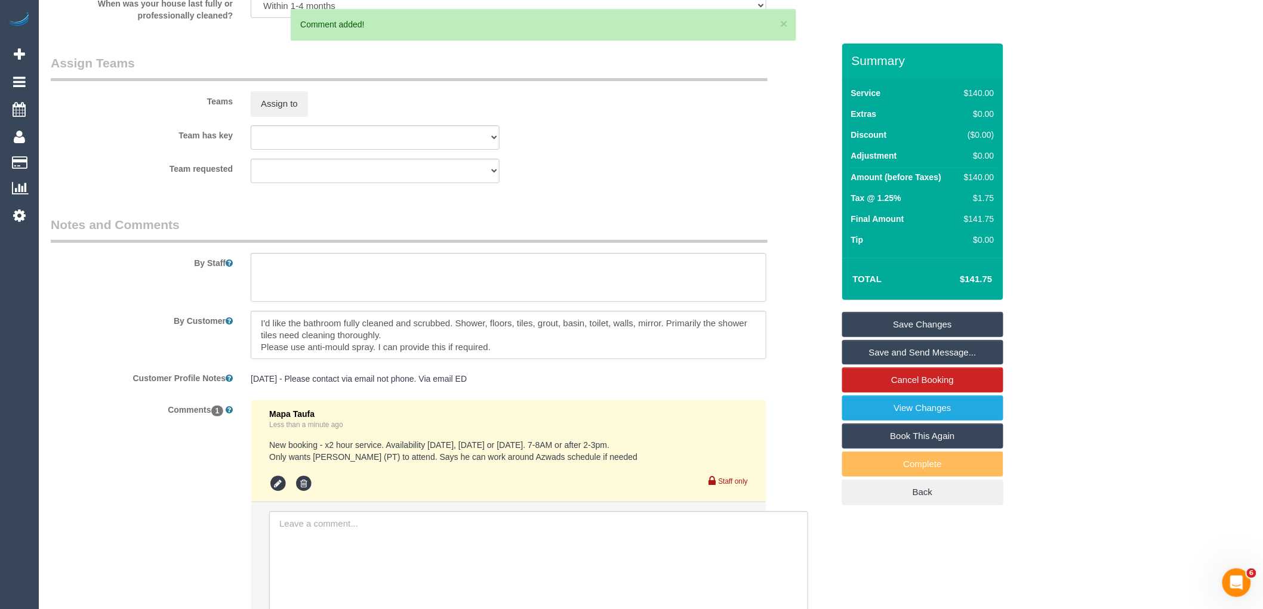
scroll to position [1739, 0]
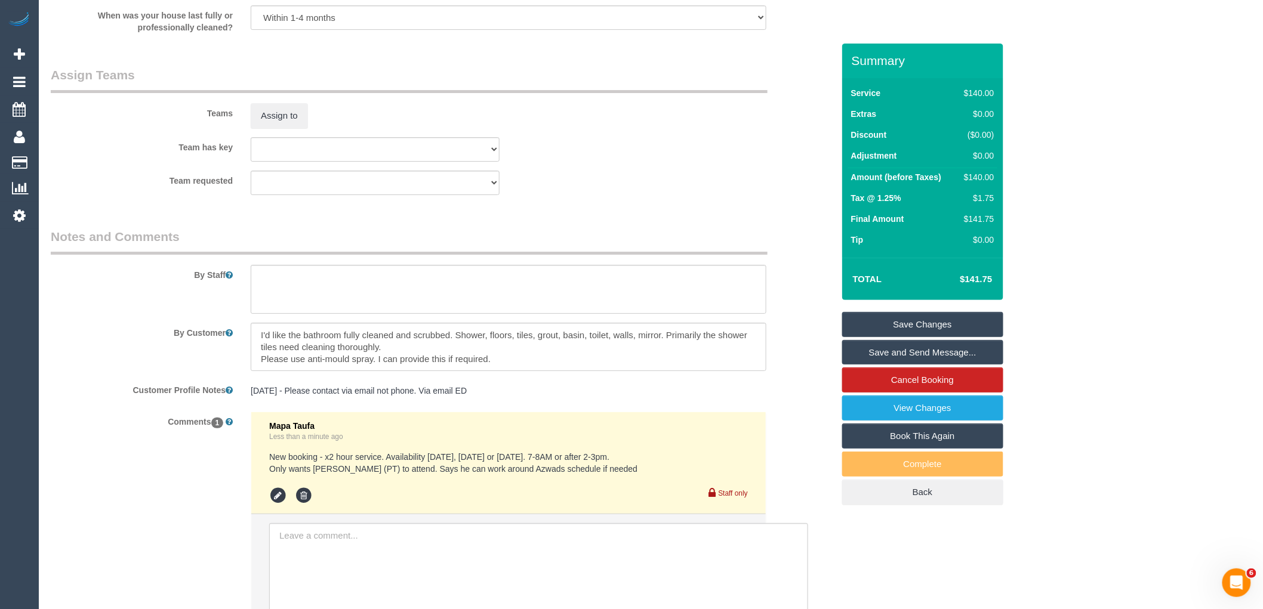
click at [881, 315] on link "Save Changes" at bounding box center [922, 324] width 161 height 25
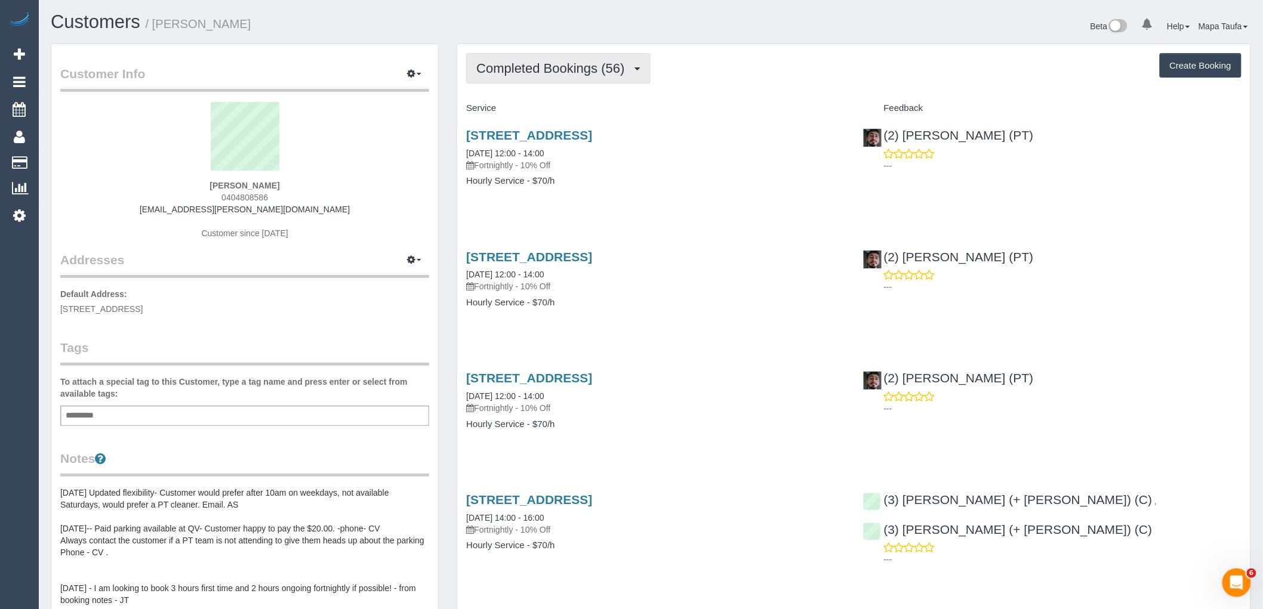
click at [492, 61] on button "Completed Bookings (56)" at bounding box center [558, 68] width 184 height 30
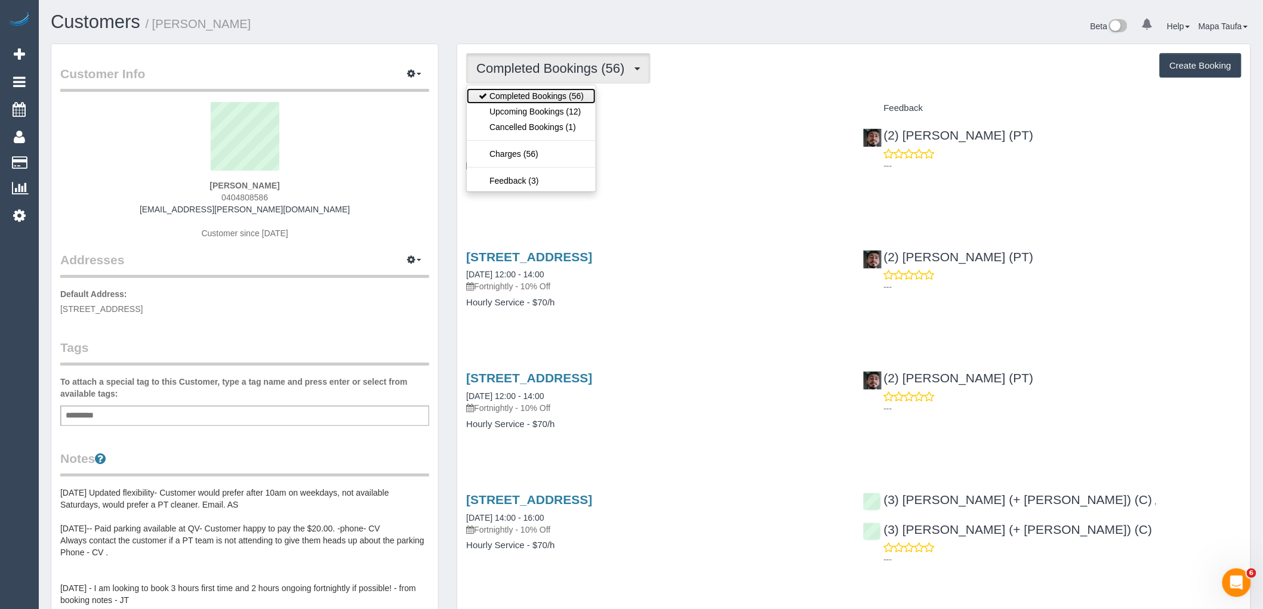
click at [522, 104] on link "Completed Bookings (56)" at bounding box center [531, 96] width 129 height 16
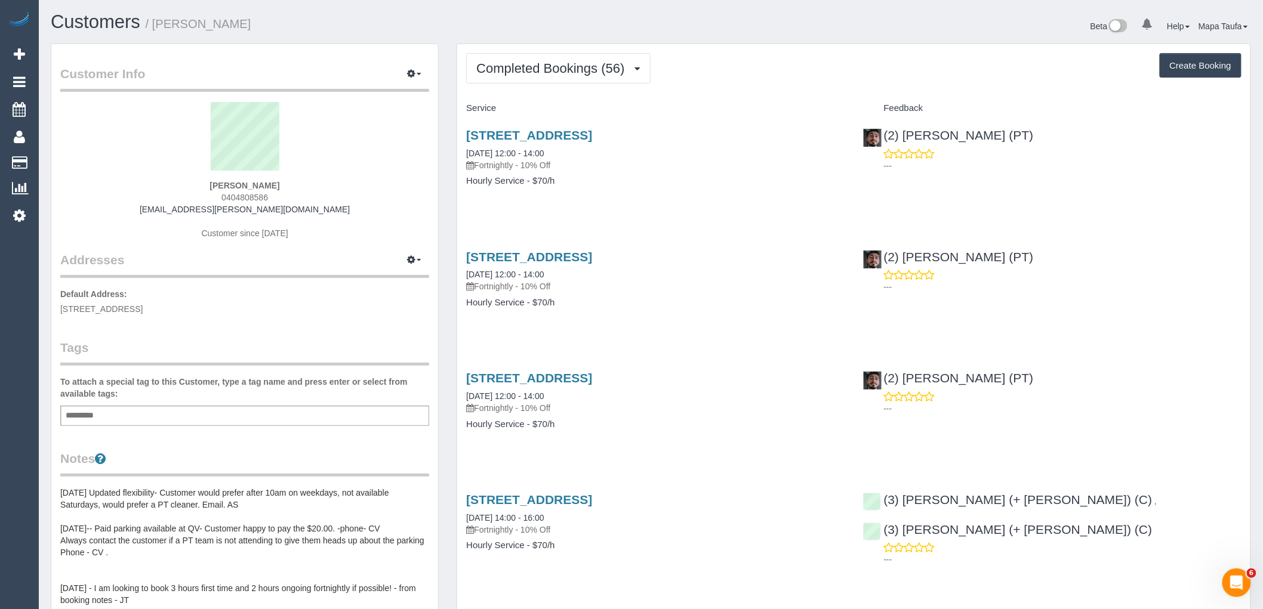
drag, startPoint x: 285, startPoint y: 192, endPoint x: 200, endPoint y: 193, distance: 85.4
click at [200, 193] on div "Alannah Pye 0404808586 ellie.gale.9001@gmail.com Customer since 2023" at bounding box center [244, 176] width 369 height 149
copy span "0404808586"
click at [528, 60] on button "Completed Bookings (56)" at bounding box center [558, 68] width 184 height 30
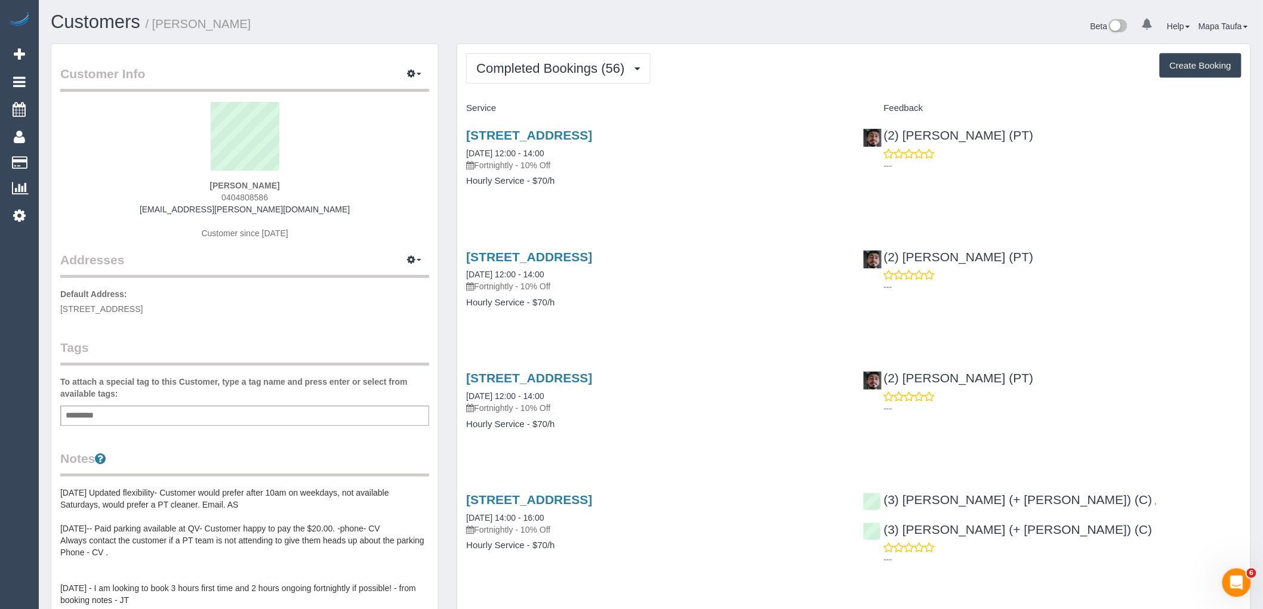
drag, startPoint x: 279, startPoint y: 198, endPoint x: 223, endPoint y: 198, distance: 55.5
click at [223, 198] on div "Alannah Pye 0404808586 ellie.gale.9001@gmail.com Customer since 2023" at bounding box center [244, 176] width 369 height 149
copy span "0404808586"
drag, startPoint x: 981, startPoint y: 133, endPoint x: 824, endPoint y: 125, distance: 156.6
click at [874, 131] on div "(2) Reggy Cogulet (PT) ---" at bounding box center [1052, 147] width 396 height 58
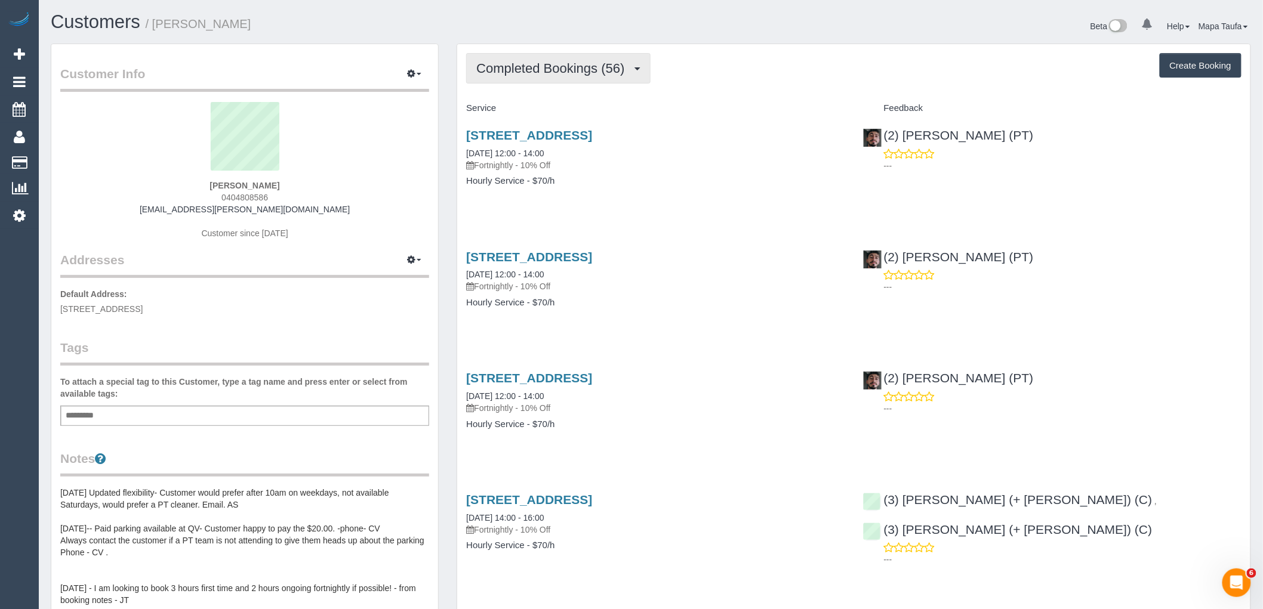
click at [598, 81] on button "Completed Bookings (56)" at bounding box center [558, 68] width 184 height 30
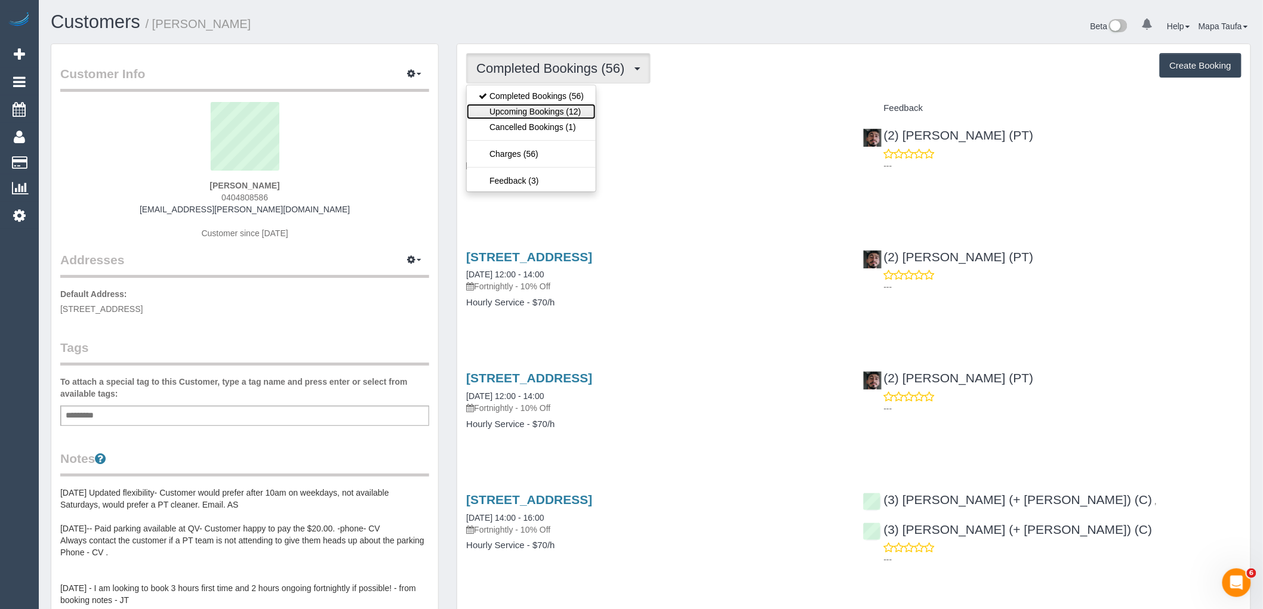
click at [577, 110] on link "Upcoming Bookings (12)" at bounding box center [531, 112] width 129 height 16
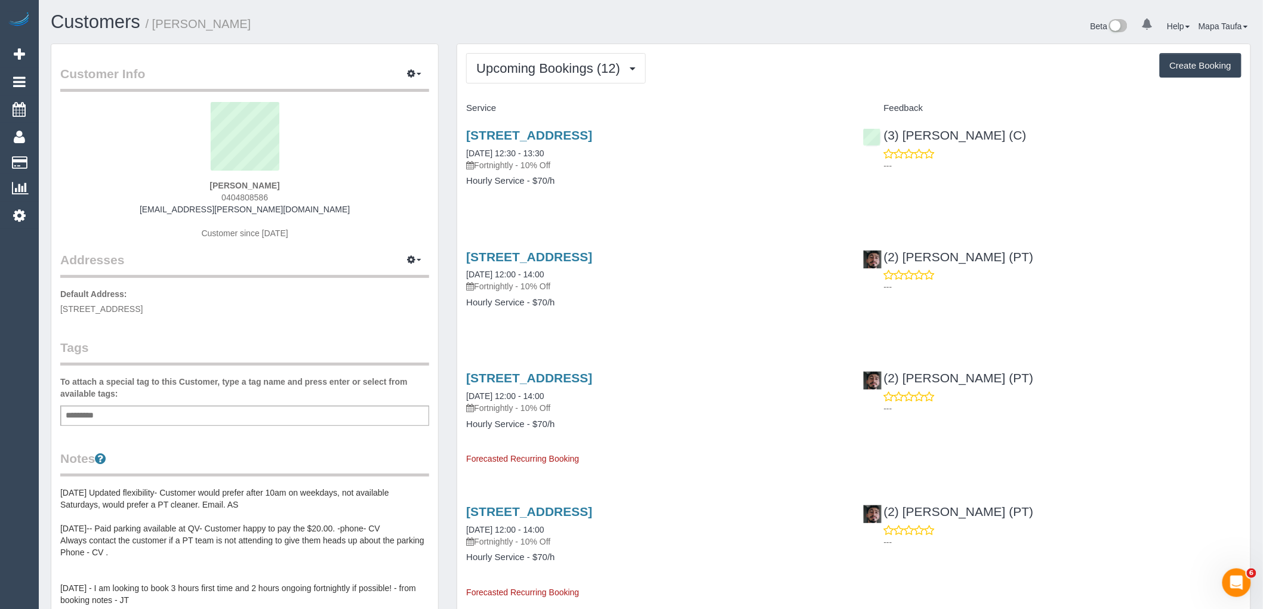
drag, startPoint x: 1015, startPoint y: 255, endPoint x: 872, endPoint y: 255, distance: 142.7
click at [872, 255] on div "(2) Reggy Cogulet (PT) ---" at bounding box center [1052, 269] width 396 height 58
click at [1063, 267] on div "(2) Reggy Cogulet (PT) ---" at bounding box center [1052, 269] width 396 height 58
drag, startPoint x: 1026, startPoint y: 141, endPoint x: 884, endPoint y: 138, distance: 141.5
click at [884, 138] on div "(3) Raj Suram (C) ---" at bounding box center [1052, 147] width 396 height 58
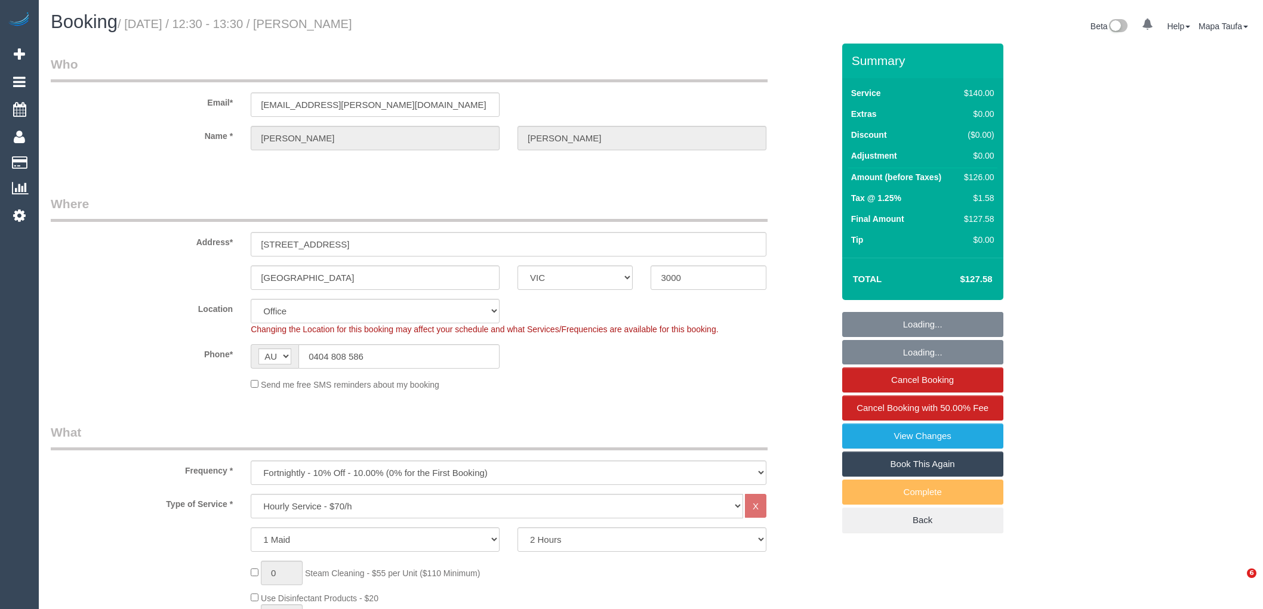
select select "VIC"
select select "number:29"
select select "number:14"
select select "number:20"
select select "number:24"
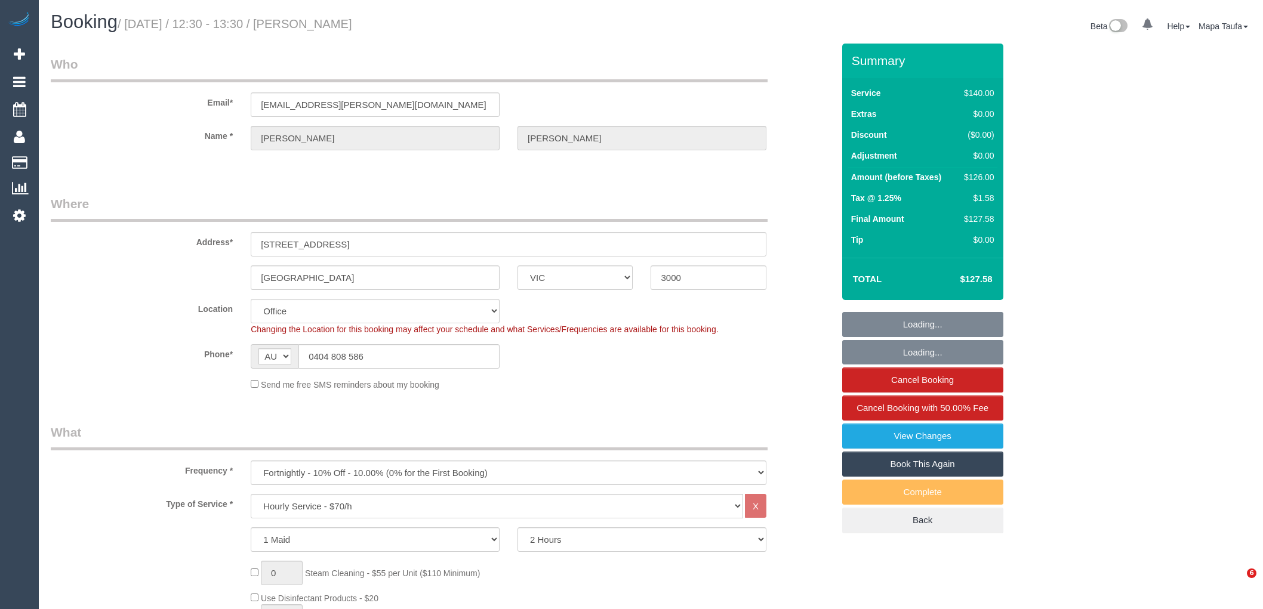
select select "number:34"
select select "number:26"
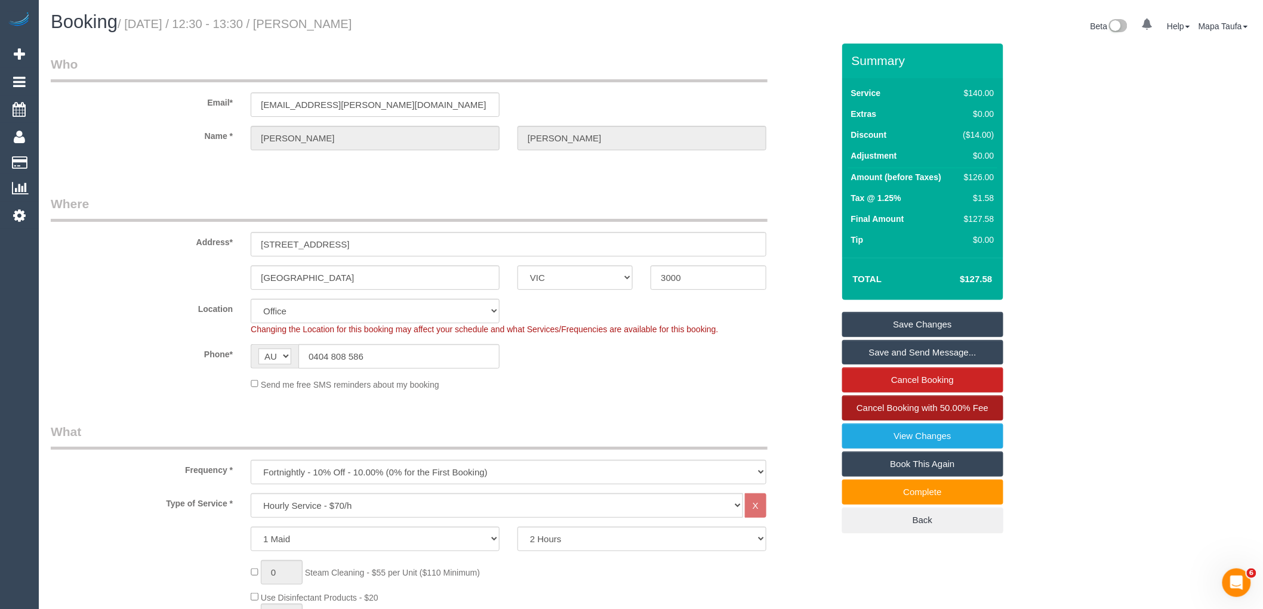
click at [917, 412] on span "Cancel Booking with 50.00% Fee" at bounding box center [923, 408] width 132 height 10
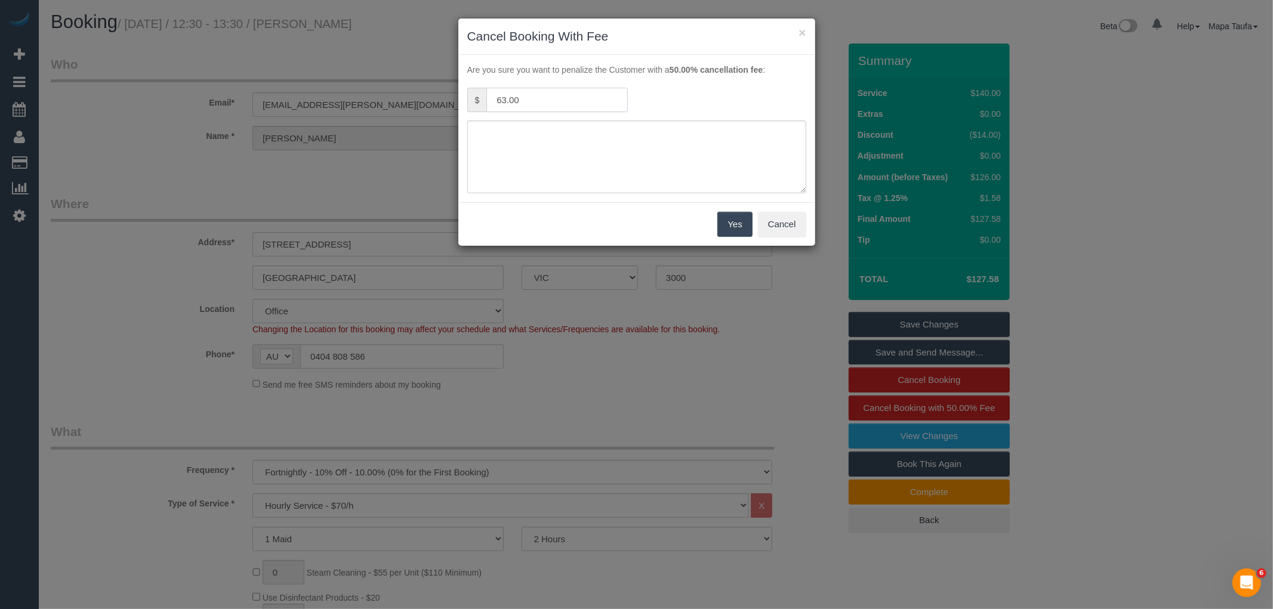
click at [576, 103] on input "63.00" at bounding box center [556, 100] width 141 height 24
click at [791, 220] on button "Cancel" at bounding box center [782, 224] width 48 height 25
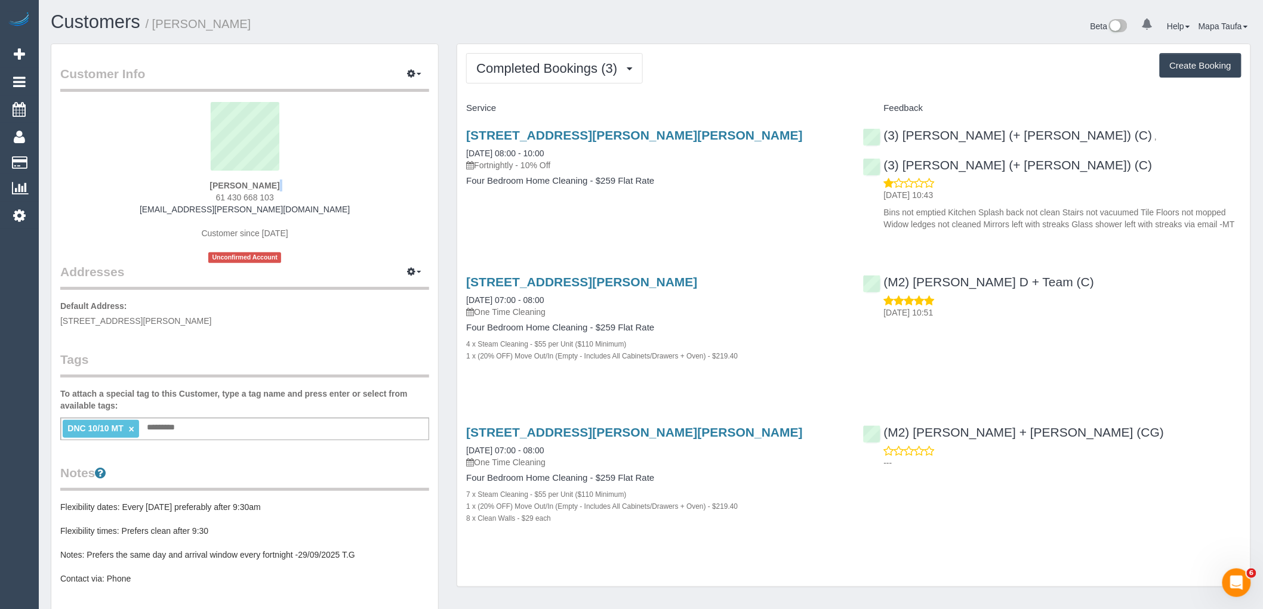
drag, startPoint x: 292, startPoint y: 191, endPoint x: 192, endPoint y: 197, distance: 100.5
click at [192, 197] on div "[PERSON_NAME] 61 430 668 103 [EMAIL_ADDRESS][PERSON_NAME][DOMAIN_NAME] Customer…" at bounding box center [244, 182] width 369 height 161
click at [338, 187] on div "[PERSON_NAME] 61 430 668 103 [EMAIL_ADDRESS][PERSON_NAME][DOMAIN_NAME] Customer…" at bounding box center [244, 182] width 369 height 161
drag, startPoint x: 315, startPoint y: 195, endPoint x: 211, endPoint y: 204, distance: 103.7
click at [196, 195] on div "[PERSON_NAME] 61 430 668 103 [EMAIL_ADDRESS][PERSON_NAME][DOMAIN_NAME] Customer…" at bounding box center [244, 182] width 369 height 161
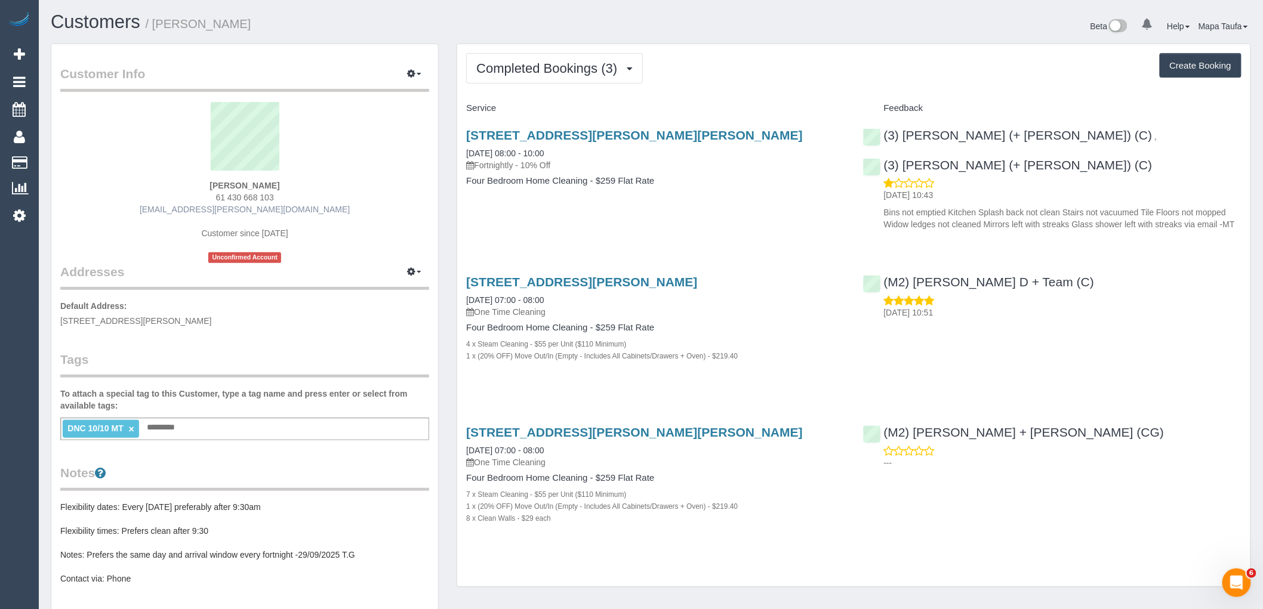
copy span "61 430 668 103"
click at [546, 56] on button "Completed Bookings (3)" at bounding box center [554, 68] width 177 height 30
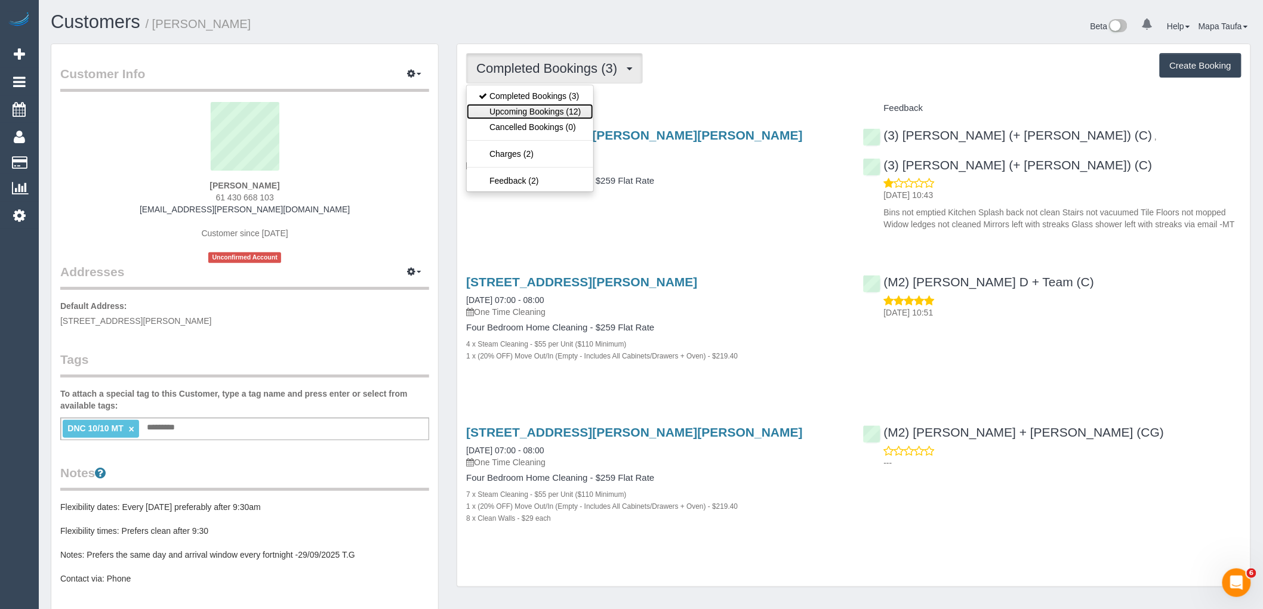
click at [550, 112] on link "Upcoming Bookings (12)" at bounding box center [530, 112] width 126 height 16
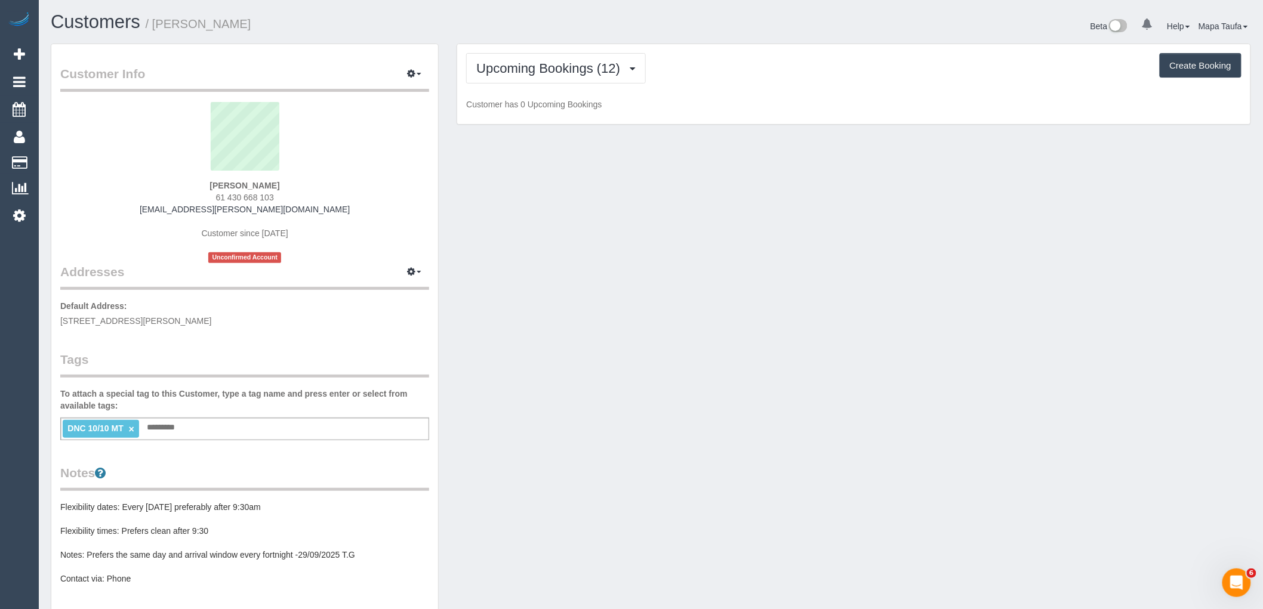
click at [785, 81] on div "Upcoming Bookings (12) Completed Bookings (3) Upcoming Bookings (12) Cancelled …" at bounding box center [853, 68] width 775 height 30
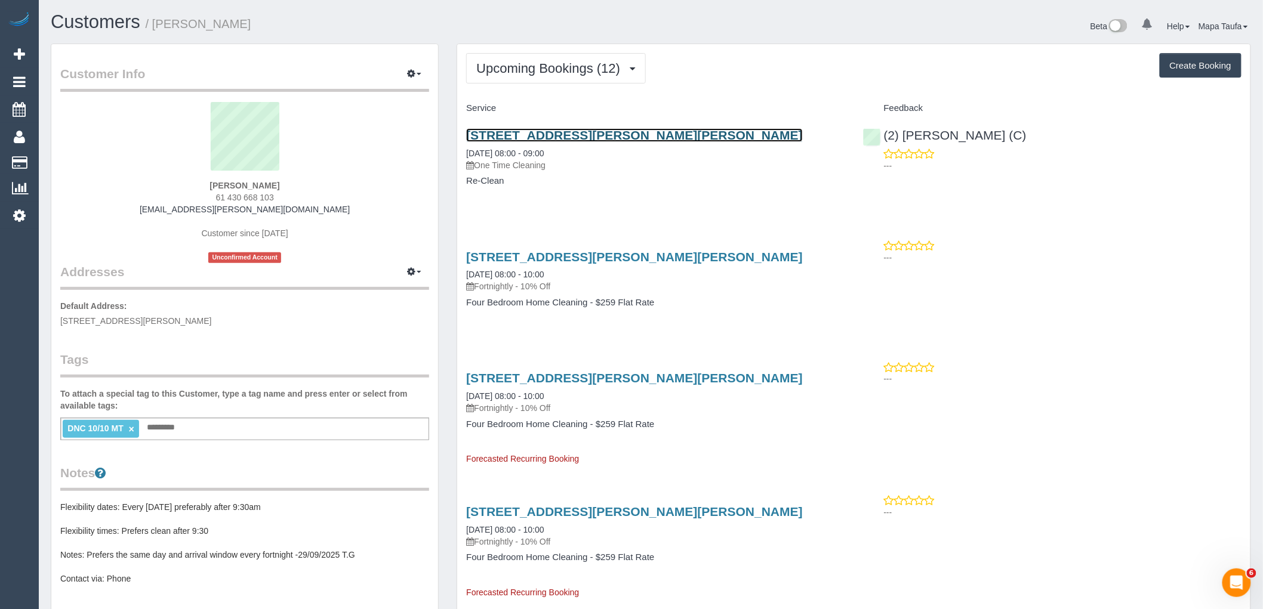
click at [521, 129] on link "[STREET_ADDRESS][PERSON_NAME][PERSON_NAME]" at bounding box center [634, 135] width 337 height 14
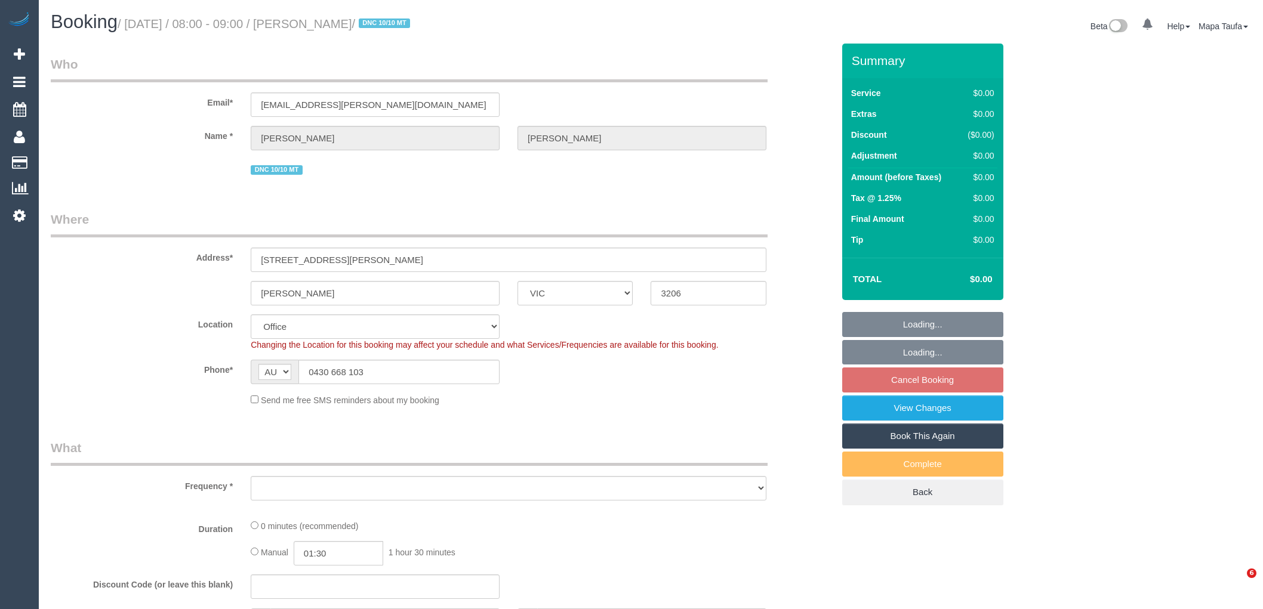
select select "VIC"
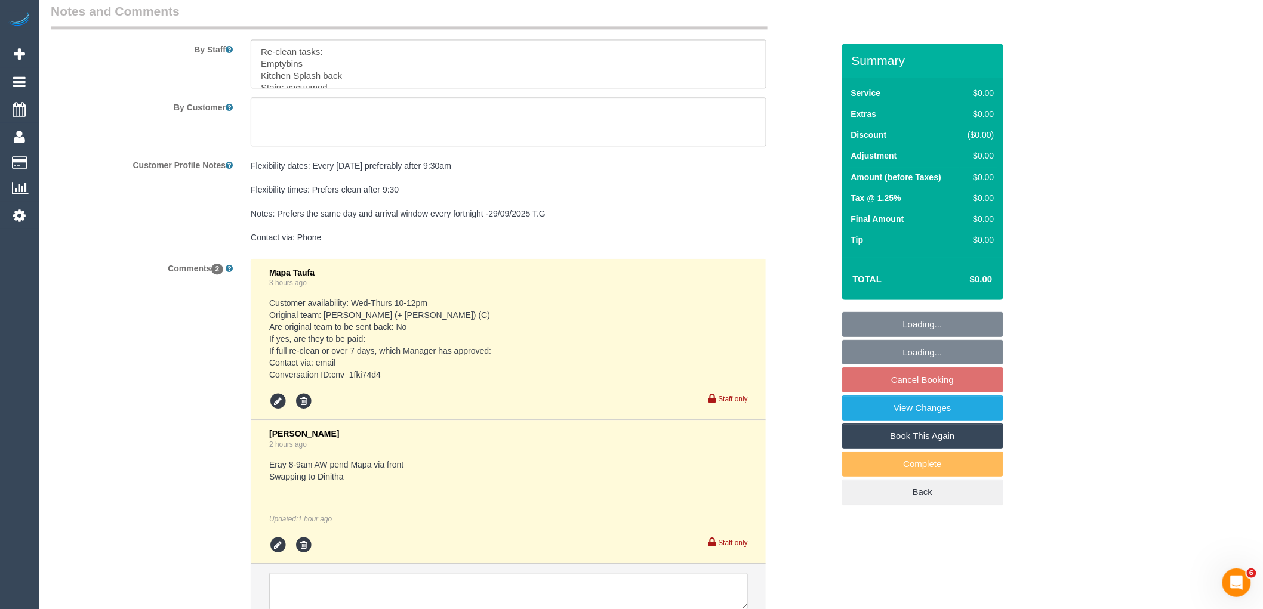
select select "object:586"
select select "string:stripe-pm_1S4rt52GScqysDRVnhxRJnn7"
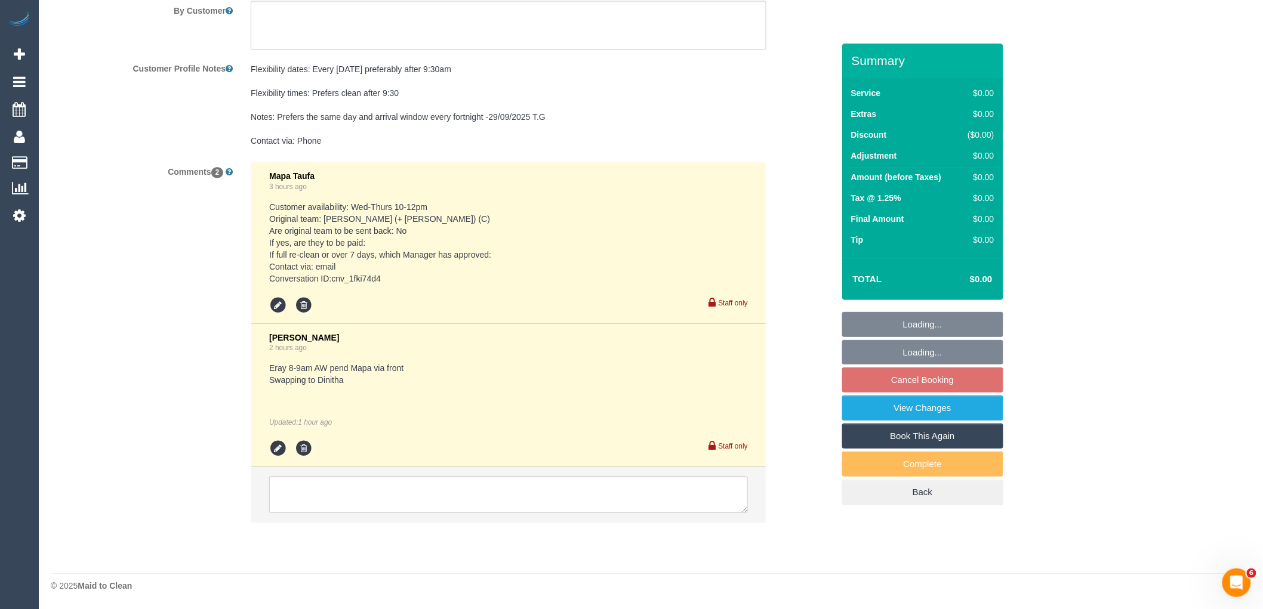
select select "number:28"
select select "number:14"
select select "number:19"
select select "number:36"
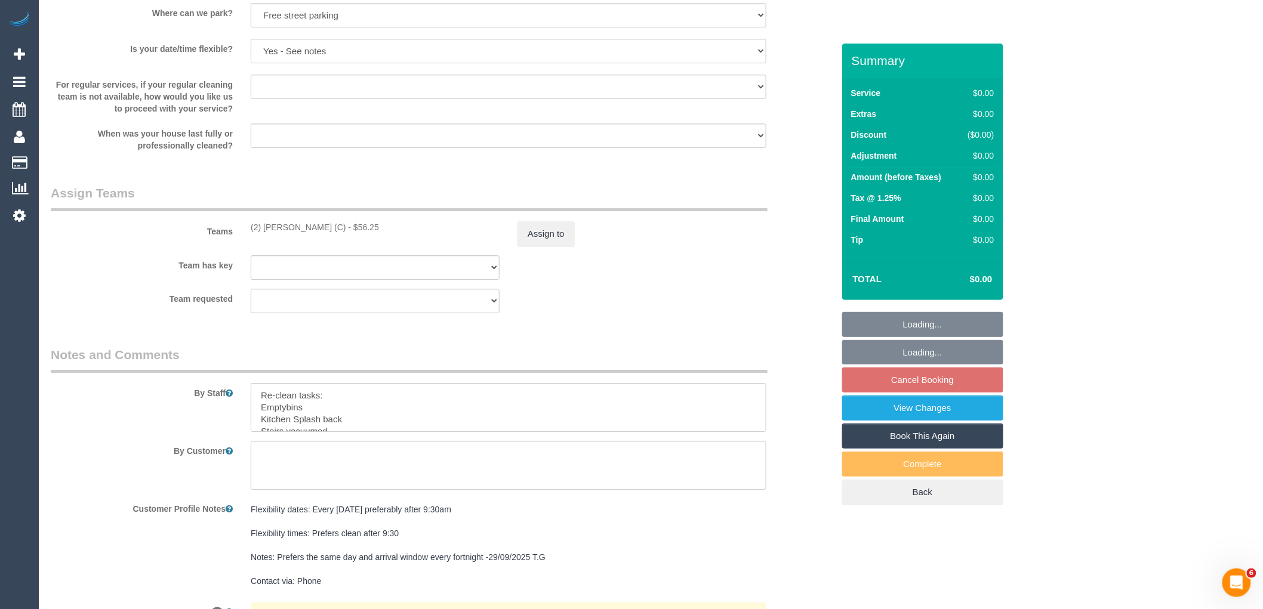
scroll to position [1698, 0]
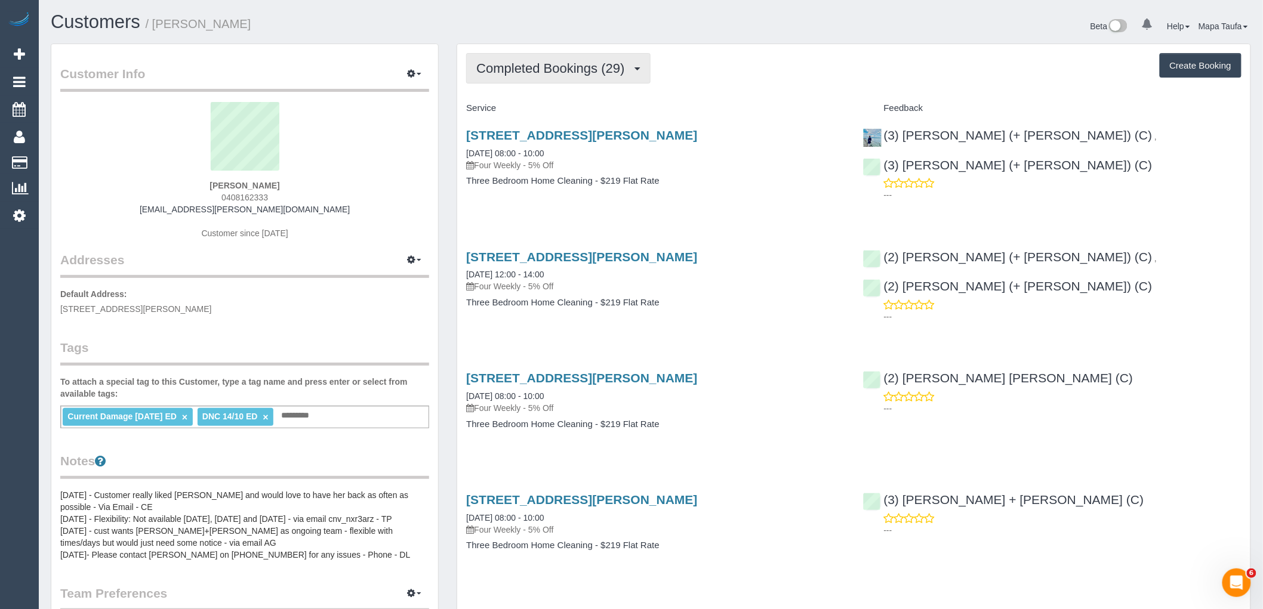
click at [565, 70] on span "Completed Bookings (29)" at bounding box center [553, 68] width 154 height 15
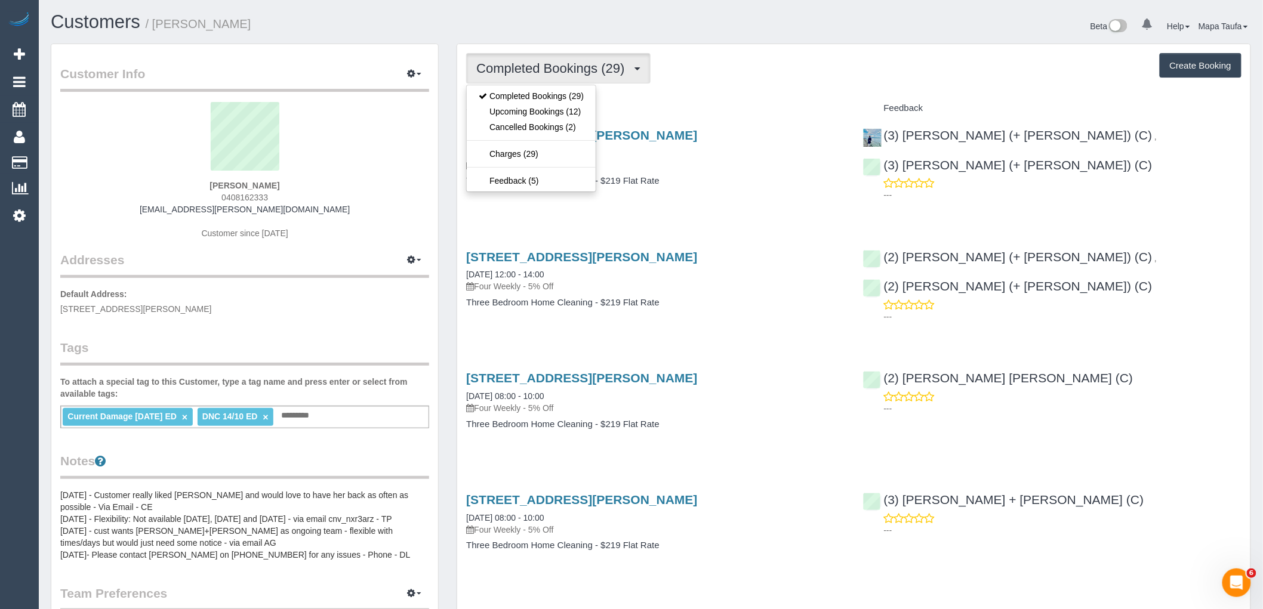
click at [792, 73] on div "Completed Bookings (29) Completed Bookings (29) Upcoming Bookings (12) Cancelle…" at bounding box center [853, 68] width 775 height 30
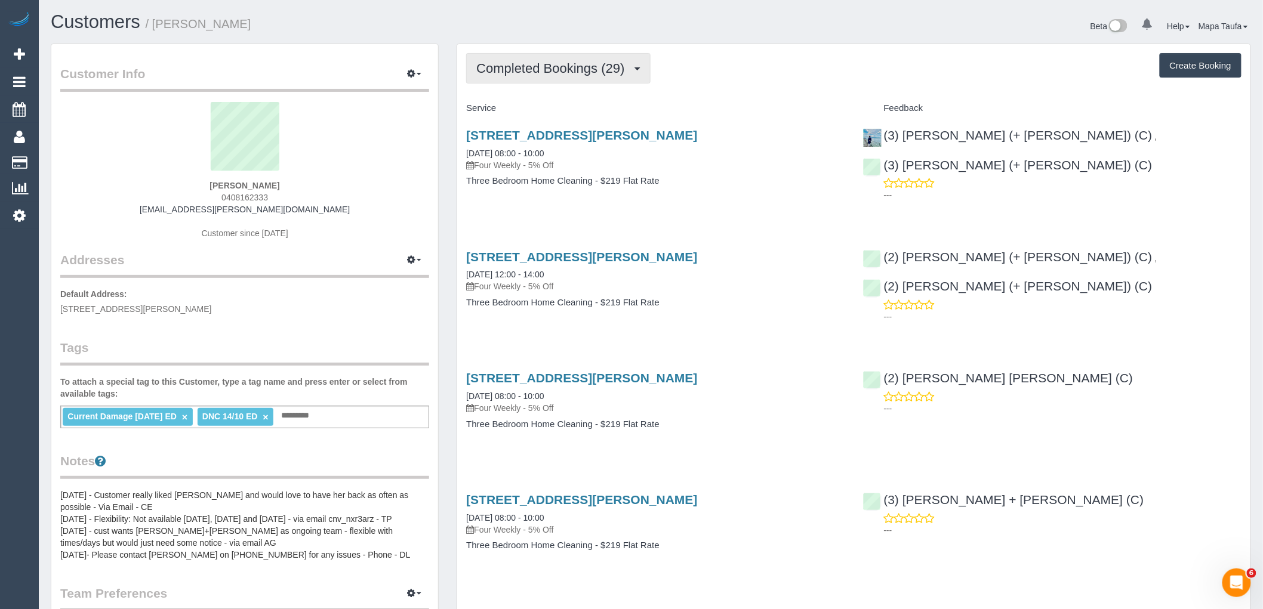
click at [515, 81] on button "Completed Bookings (29)" at bounding box center [558, 68] width 184 height 30
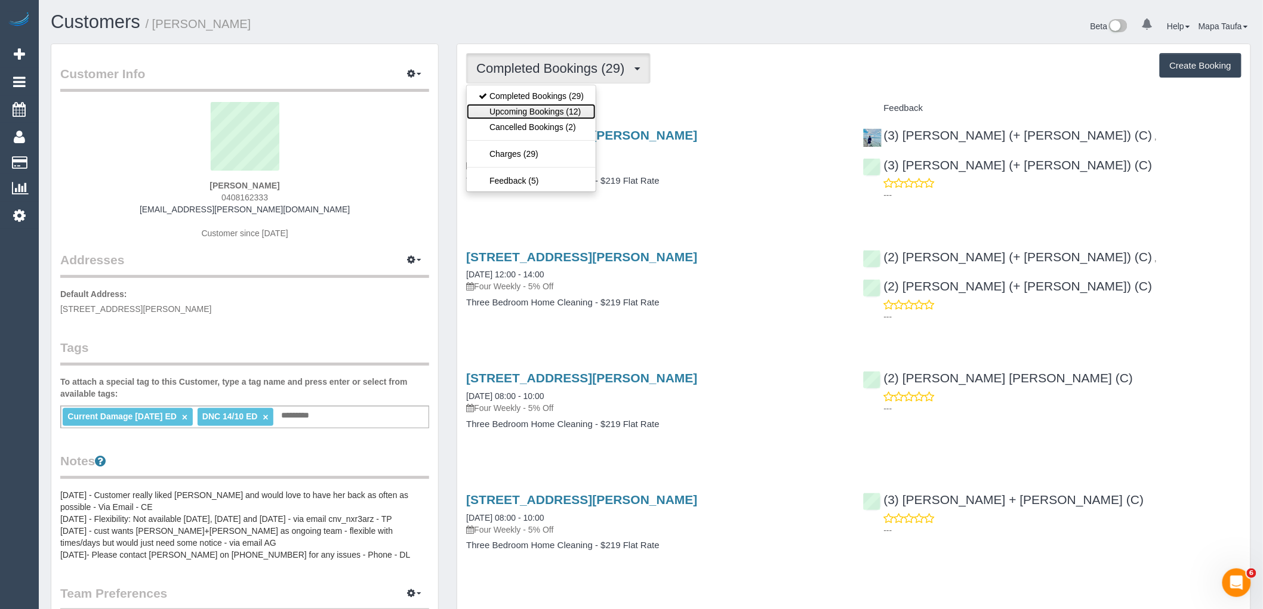
click at [525, 113] on link "Upcoming Bookings (12)" at bounding box center [531, 112] width 129 height 16
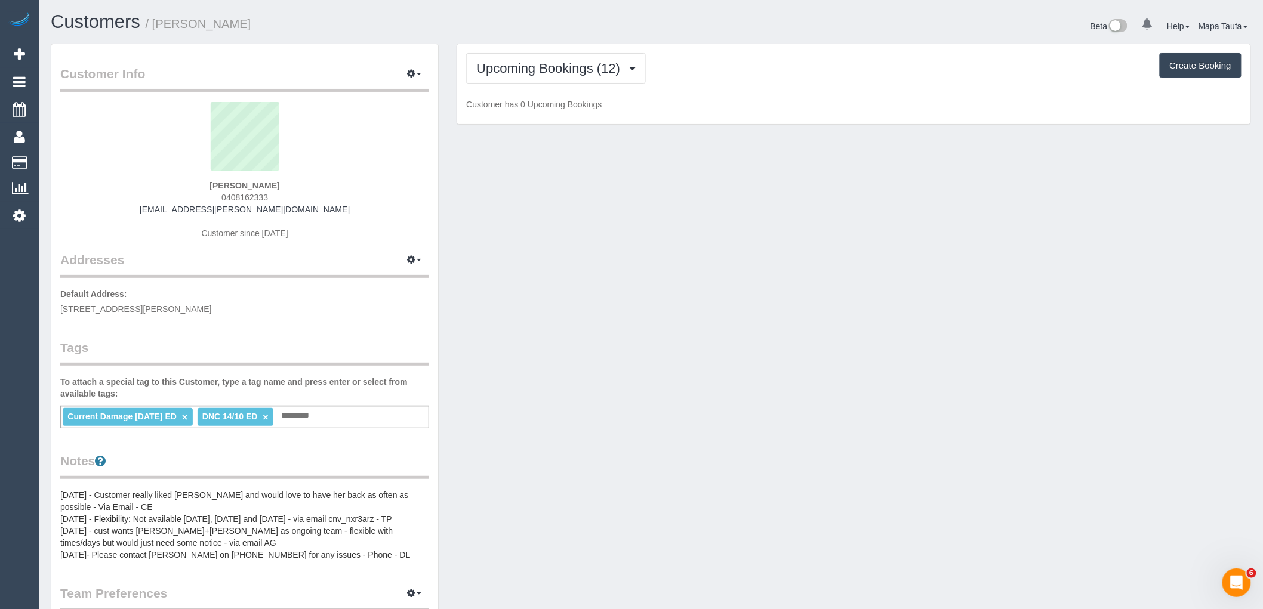
click at [826, 80] on div "Upcoming Bookings (12) Completed Bookings (29) Upcoming Bookings (12) Cancelled…" at bounding box center [853, 68] width 775 height 30
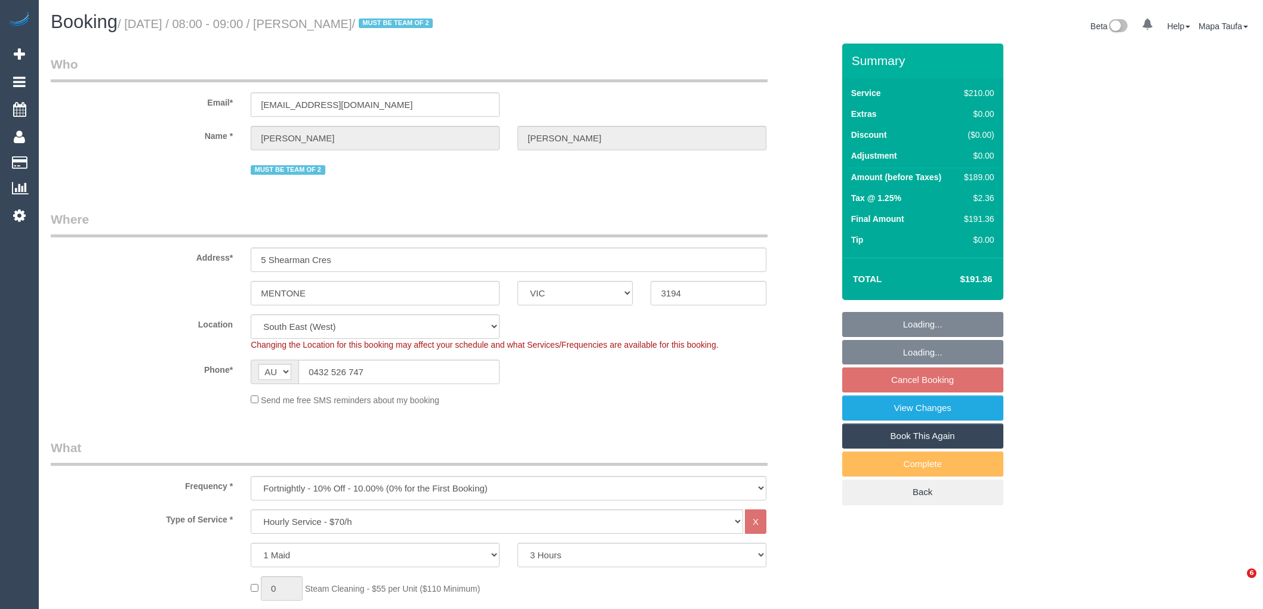
select select "VIC"
select select "180"
select select "number:27"
select select "number:14"
select select "number:18"
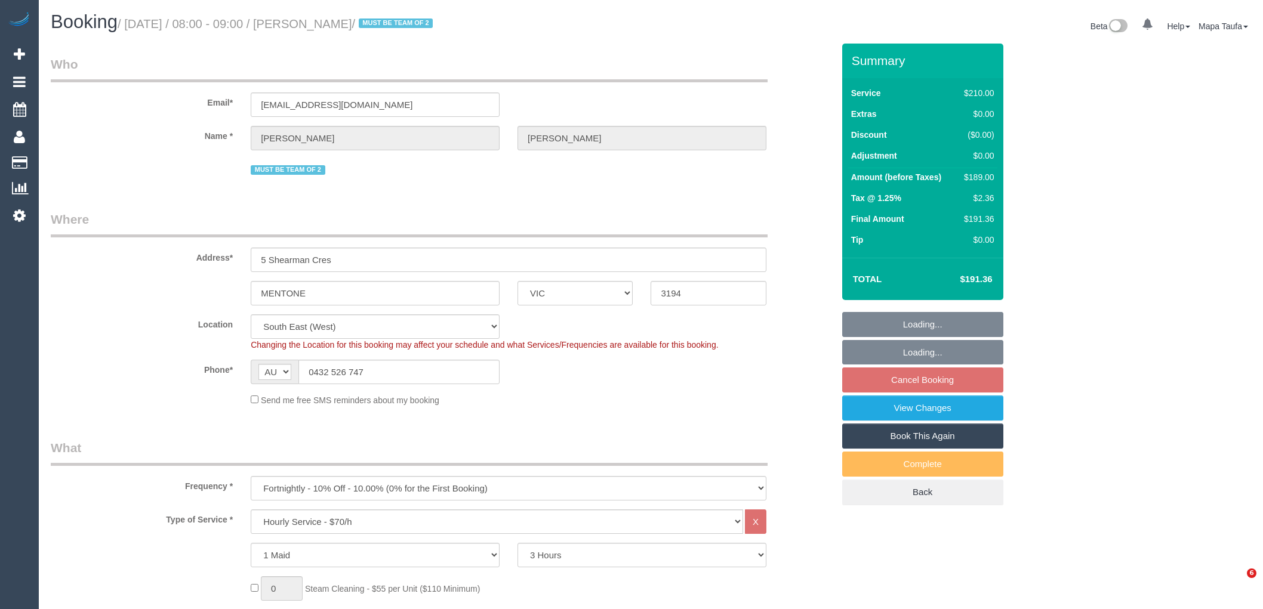
select select "number:22"
select select "number:34"
select select "number:12"
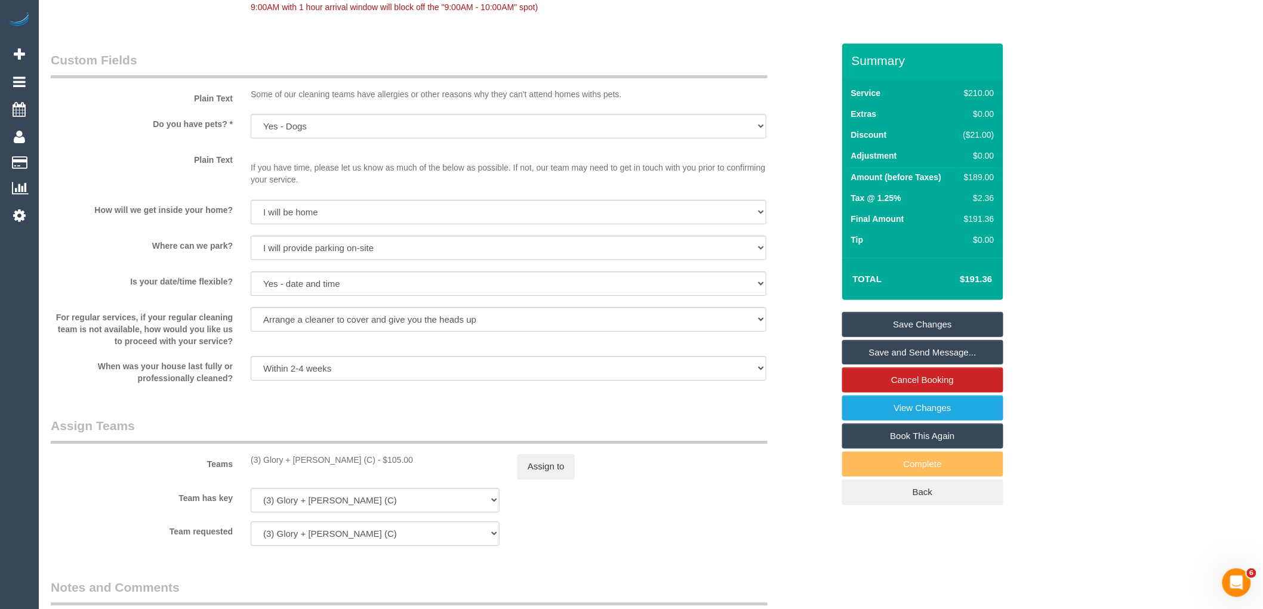
scroll to position [1591, 0]
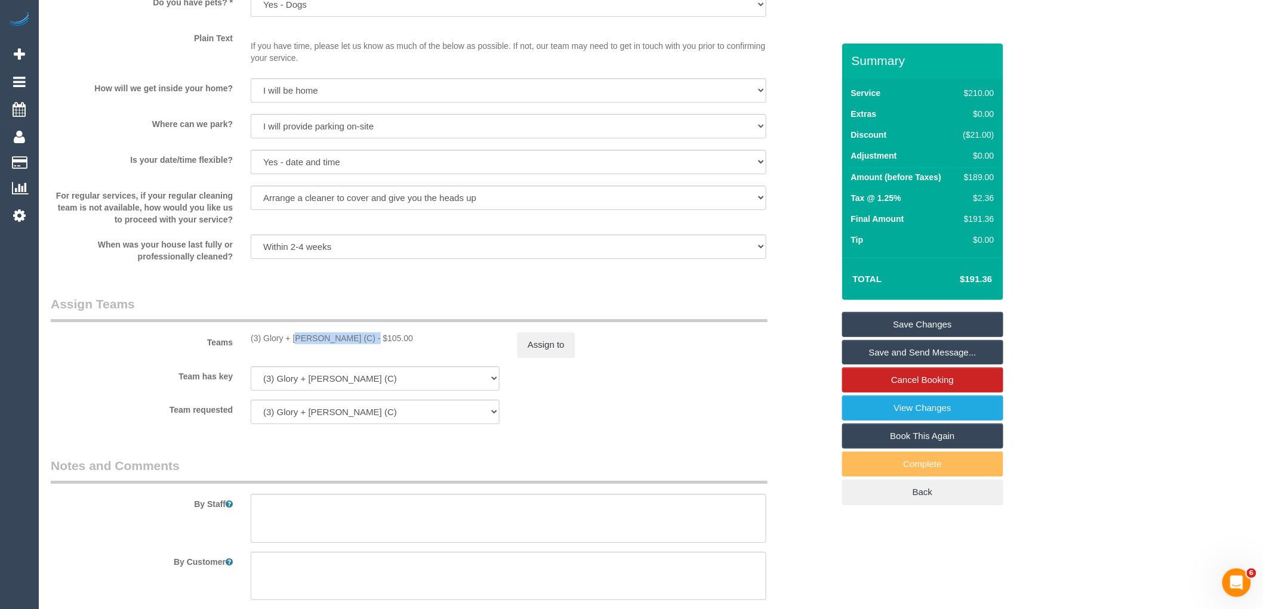
drag, startPoint x: 330, startPoint y: 349, endPoint x: 263, endPoint y: 350, distance: 66.3
click at [263, 344] on div "(3) Glory + Mary (C) - $105.00" at bounding box center [375, 338] width 249 height 12
copy div "Glory + Mary (C) -"
click at [559, 358] on button "Assign to" at bounding box center [546, 344] width 57 height 25
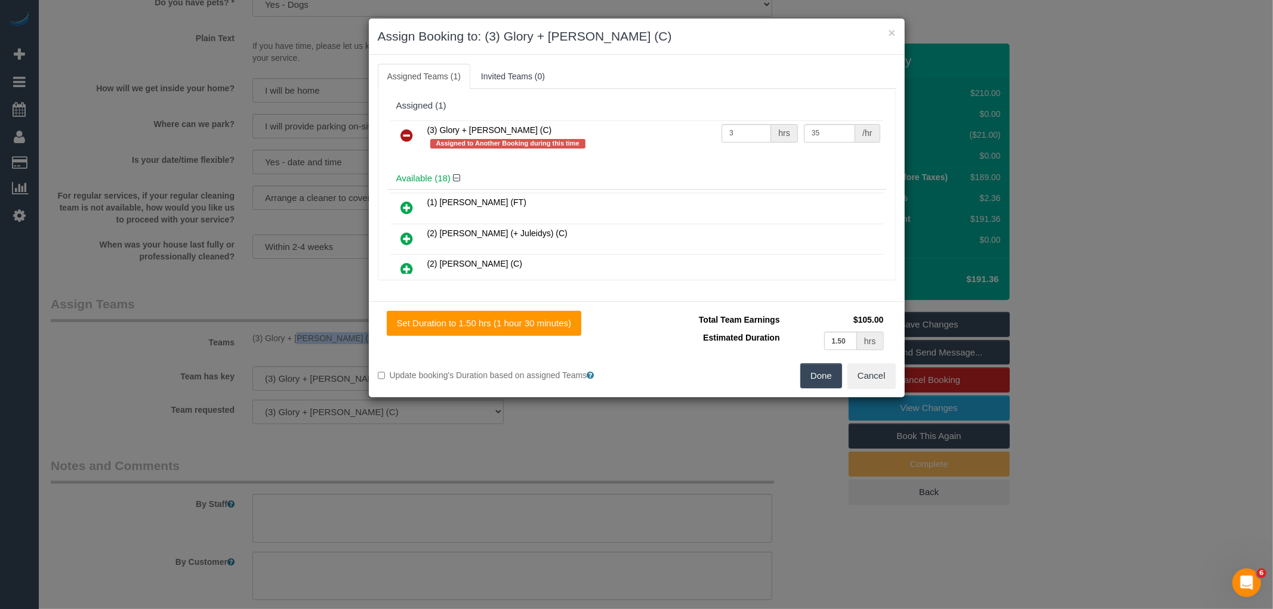
click at [414, 132] on link at bounding box center [407, 136] width 28 height 24
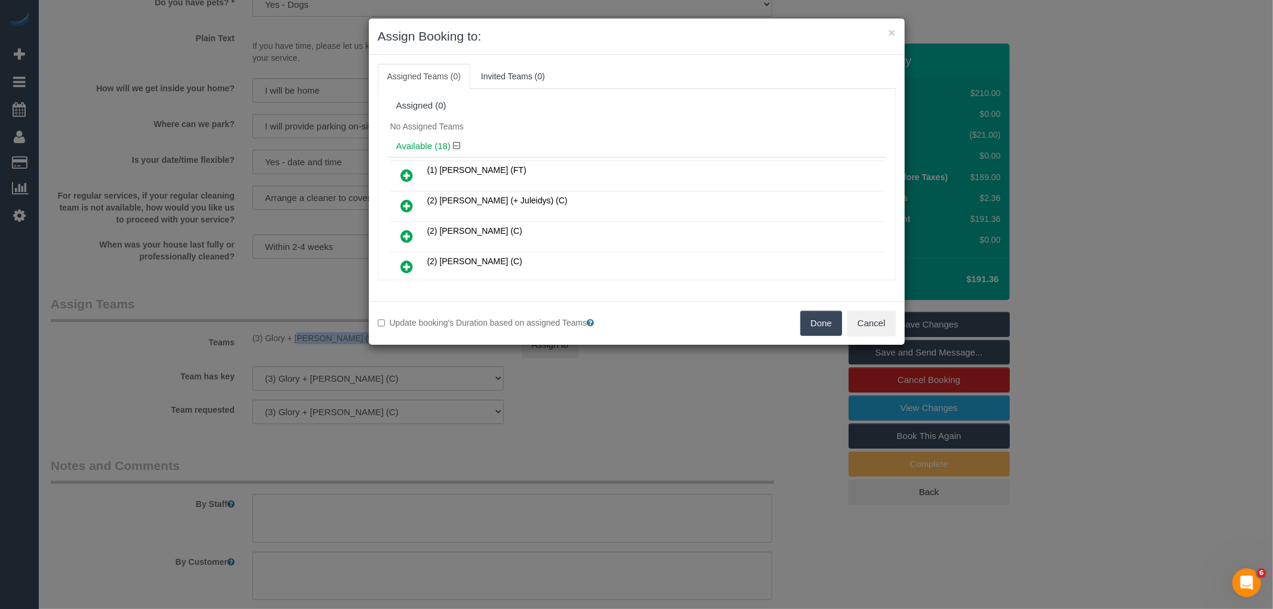
click at [829, 322] on button "Done" at bounding box center [821, 323] width 42 height 25
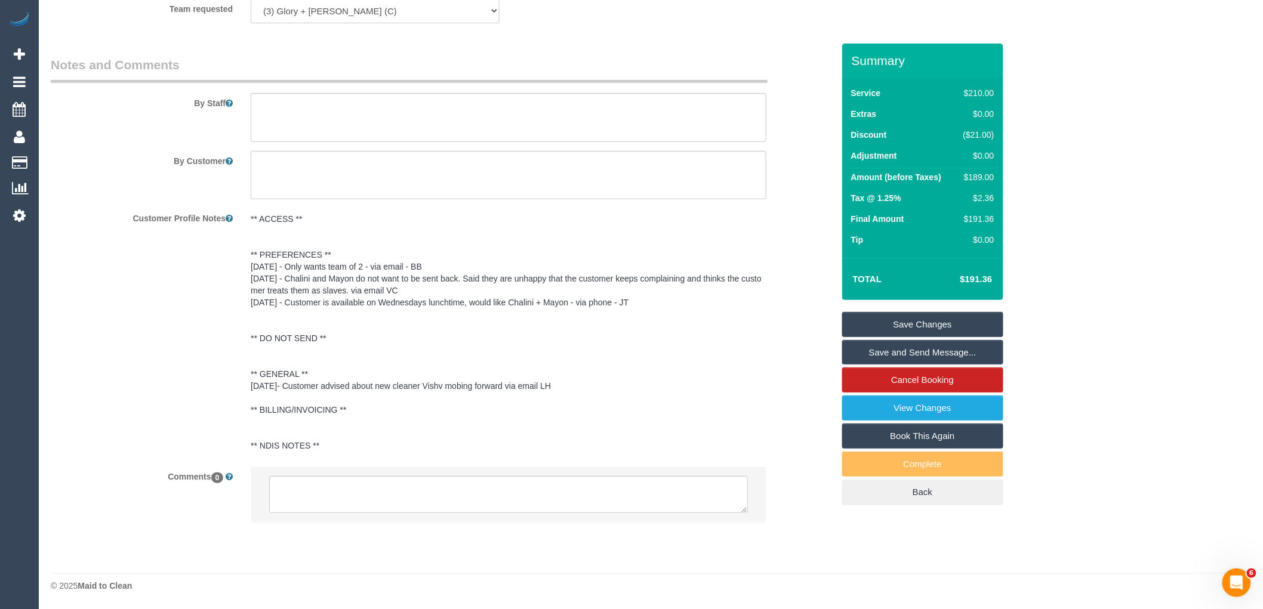
scroll to position [2006, 0]
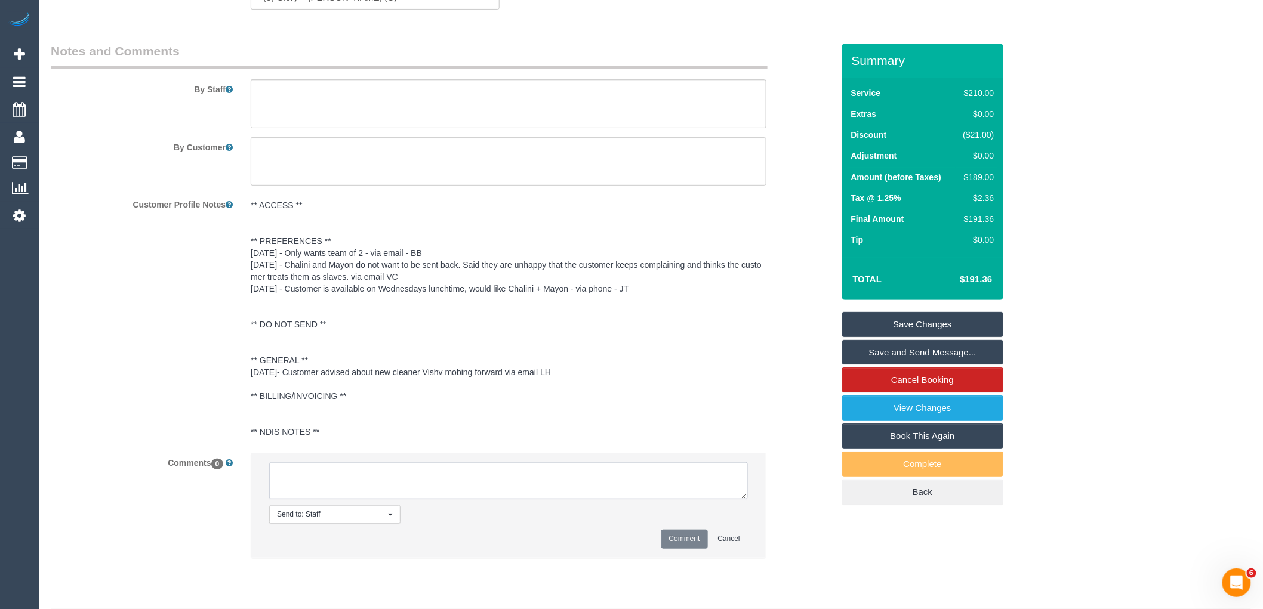
click at [307, 490] on textarea at bounding box center [508, 481] width 479 height 37
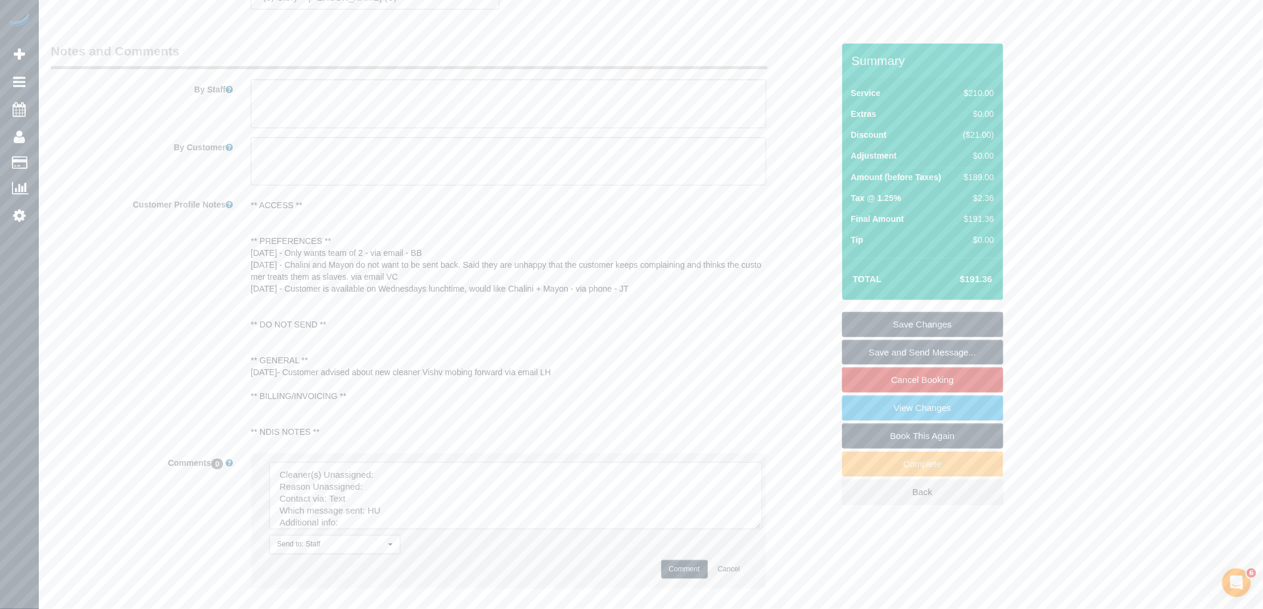
drag, startPoint x: 755, startPoint y: 535, endPoint x: 558, endPoint y: 538, distance: 197.0
click at [762, 529] on textarea at bounding box center [515, 496] width 493 height 67
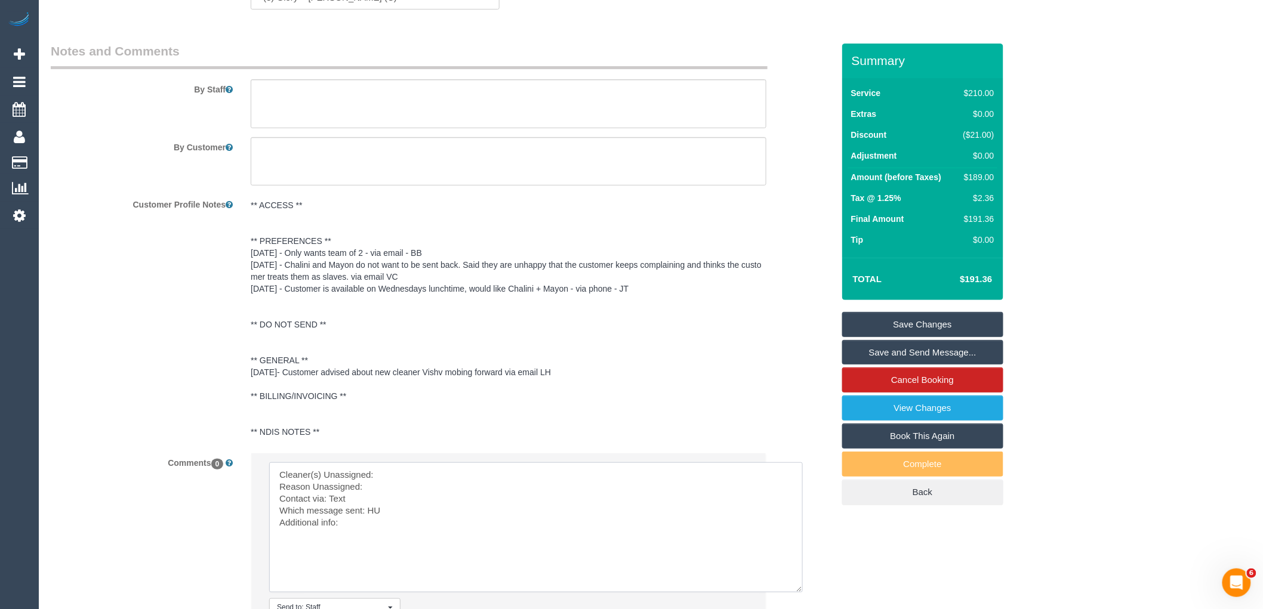
click at [440, 488] on textarea at bounding box center [536, 528] width 534 height 130
paste textarea "Glory + Mary (C) -"
click at [397, 500] on textarea at bounding box center [536, 528] width 534 height 130
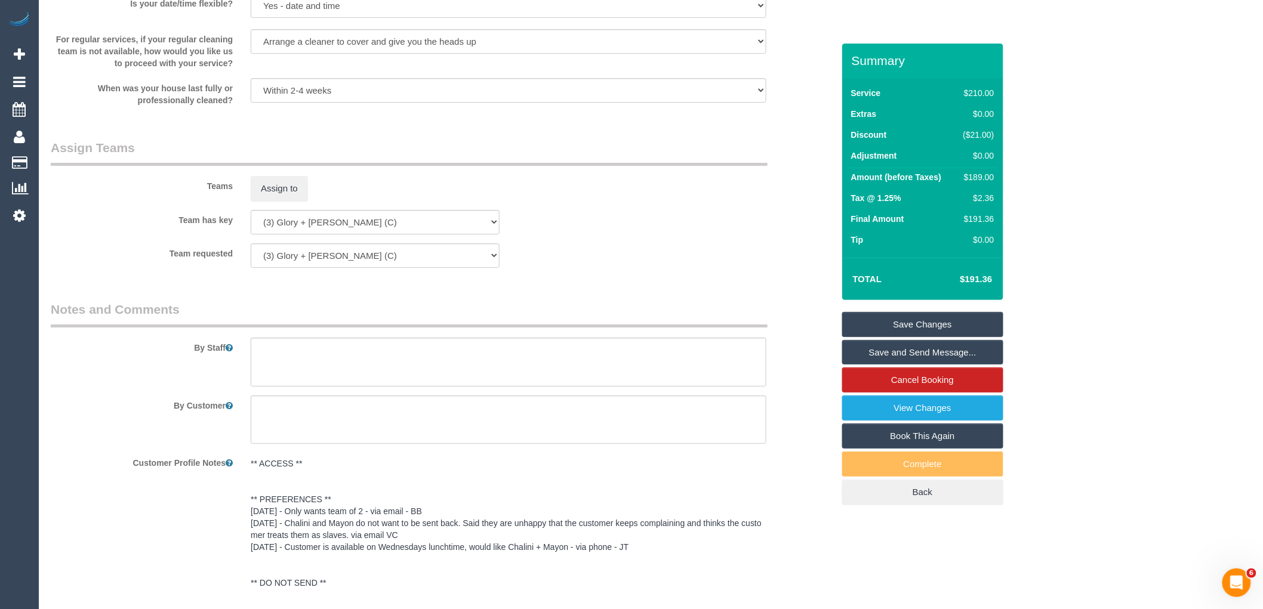
scroll to position [2148, 0]
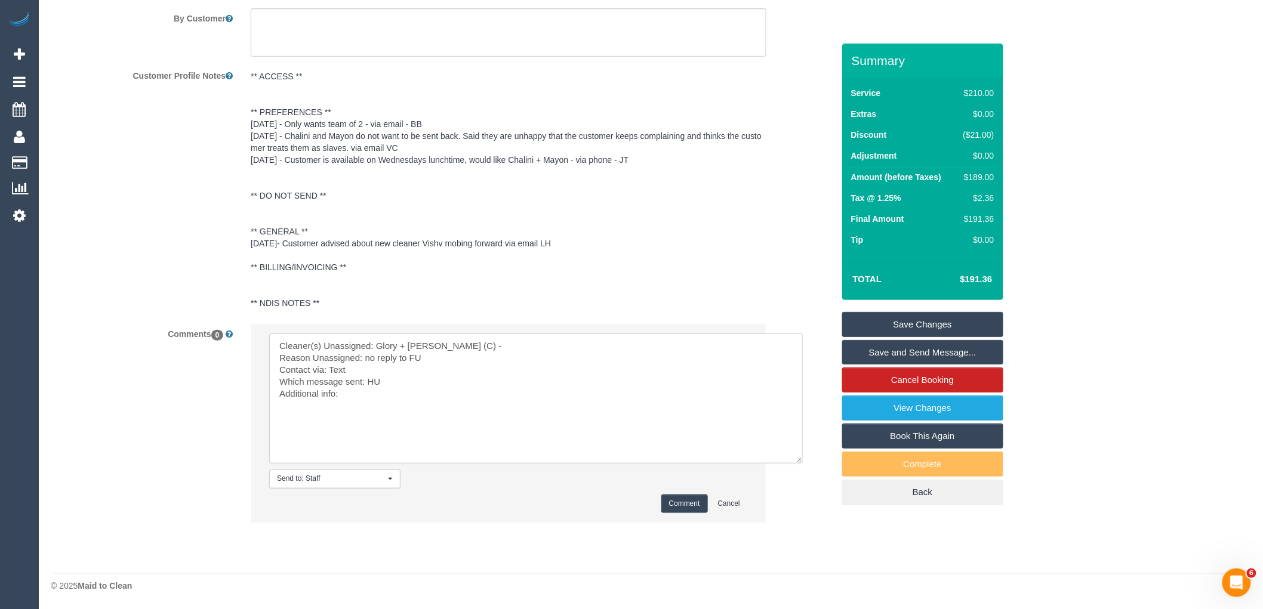
click at [342, 366] on textarea at bounding box center [536, 399] width 534 height 130
click at [375, 384] on textarea at bounding box center [536, 399] width 534 height 130
type textarea "Cleaner(s) Unassigned: Glory + Mary (C) - Reason Unassigned: no reply to FU Con…"
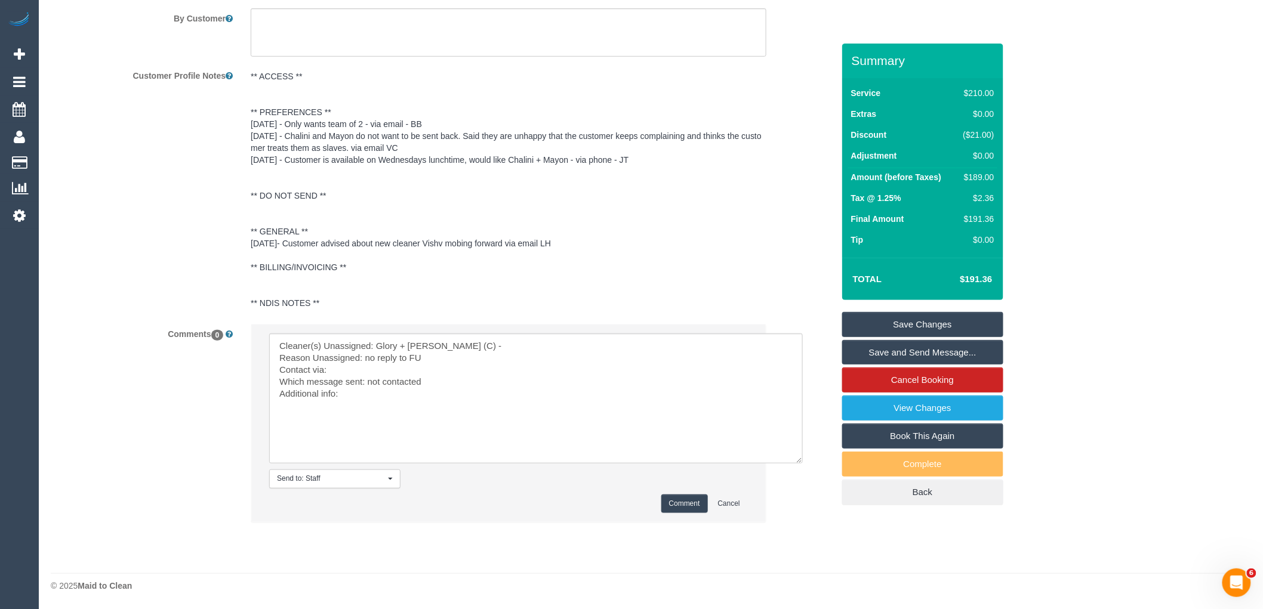
click at [676, 504] on button "Comment" at bounding box center [684, 504] width 47 height 19
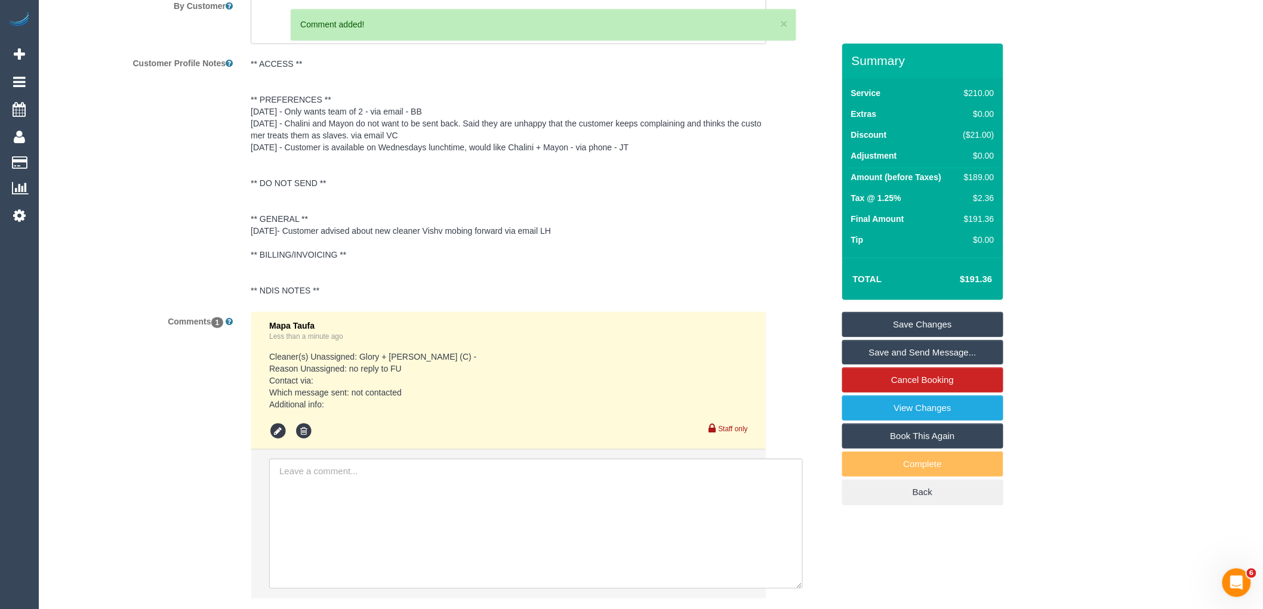
click at [902, 320] on link "Save Changes" at bounding box center [922, 324] width 161 height 25
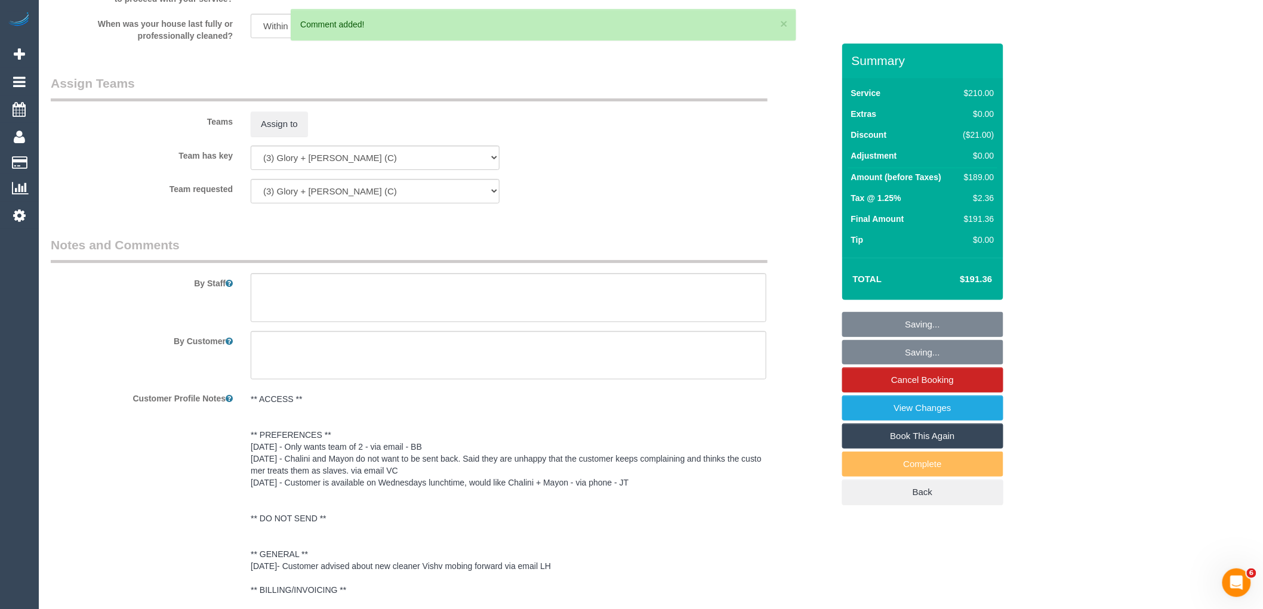
scroll to position [1684, 0]
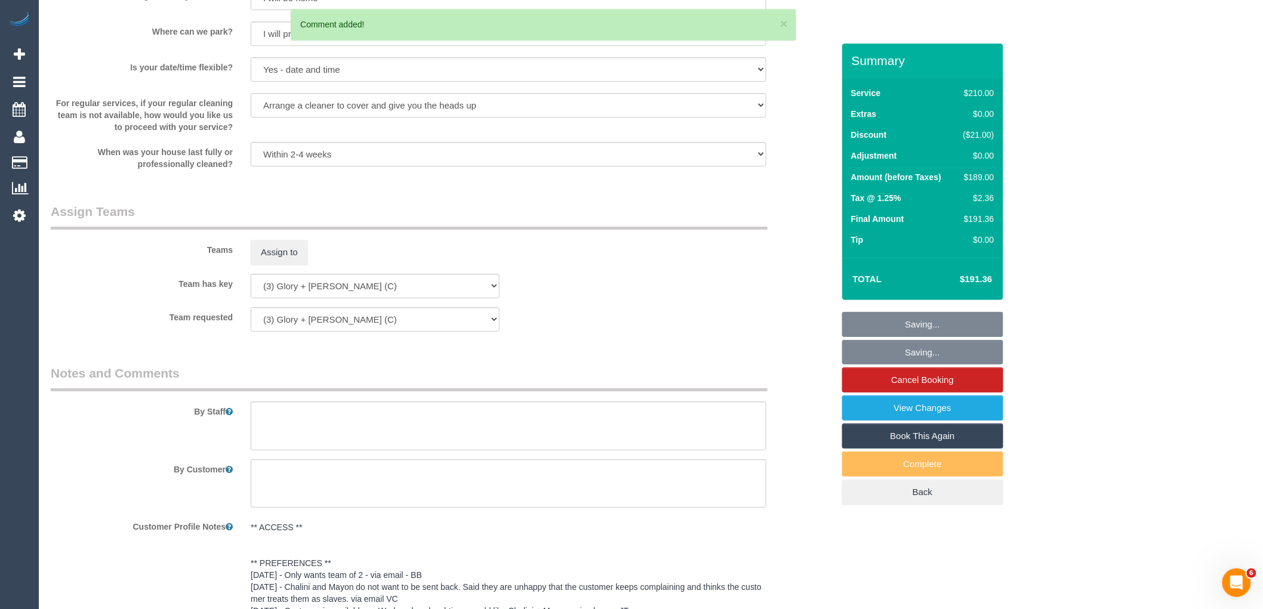
click at [326, 218] on legend "Assign Teams" at bounding box center [409, 216] width 717 height 27
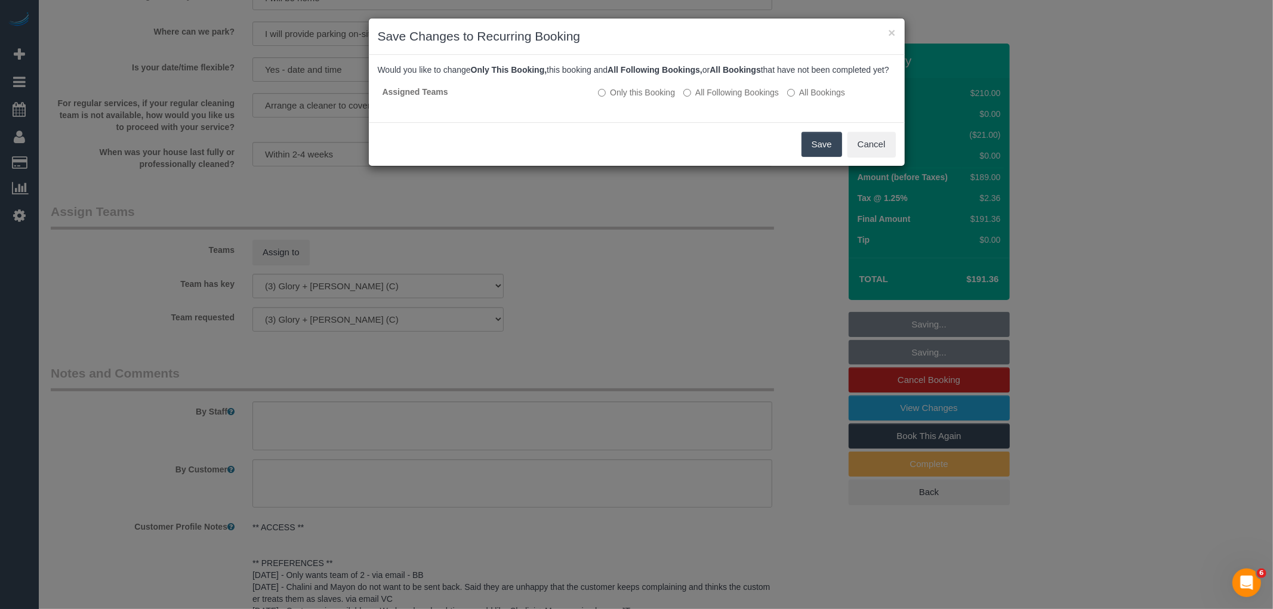
click at [814, 157] on button "Save" at bounding box center [822, 144] width 41 height 25
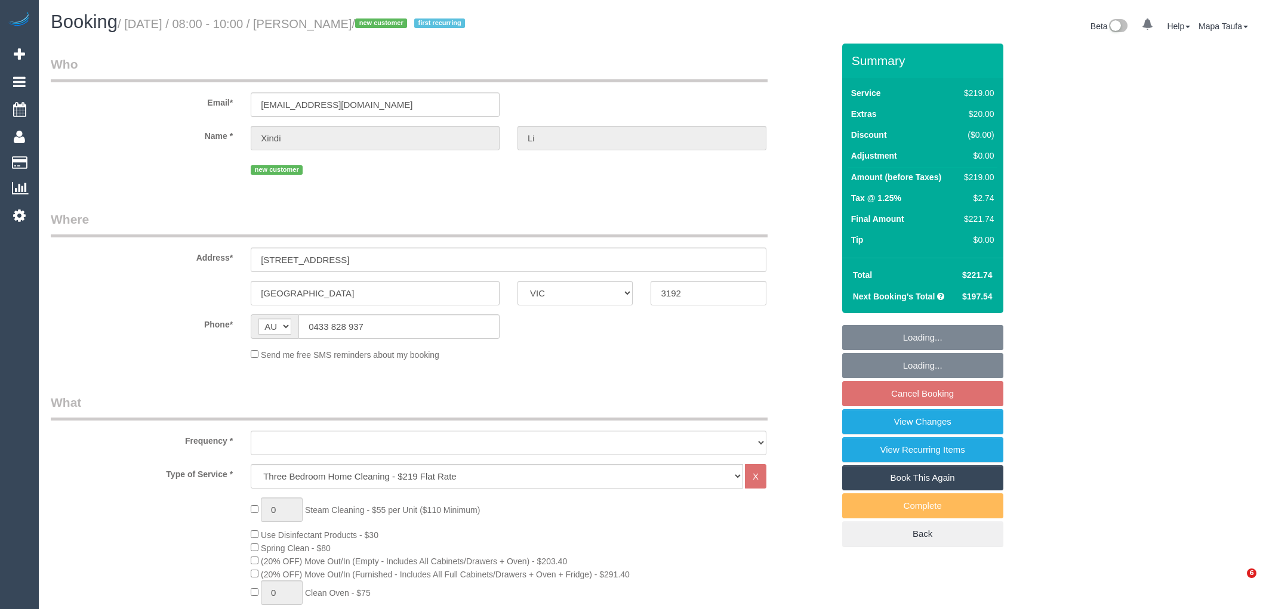
select select "VIC"
select select "string:stripe-pm_1SF7Hy2GScqysDRV2vnlwIMp"
select select "number:29"
select select "number:14"
select select "number:19"
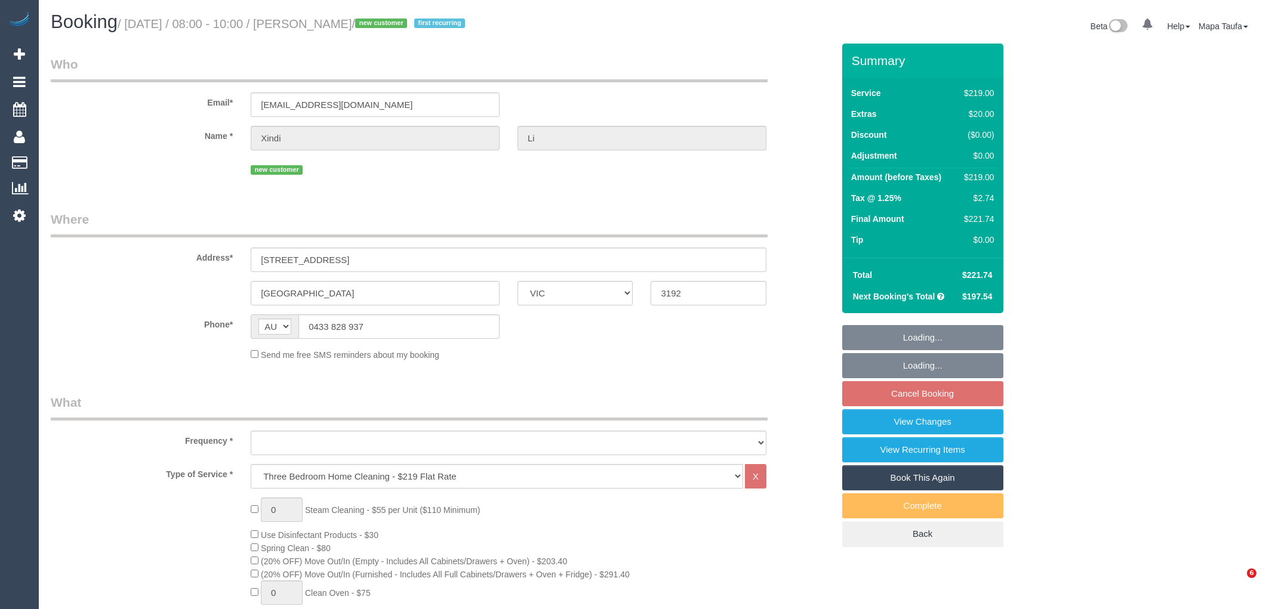
select select "number:36"
select select "number:34"
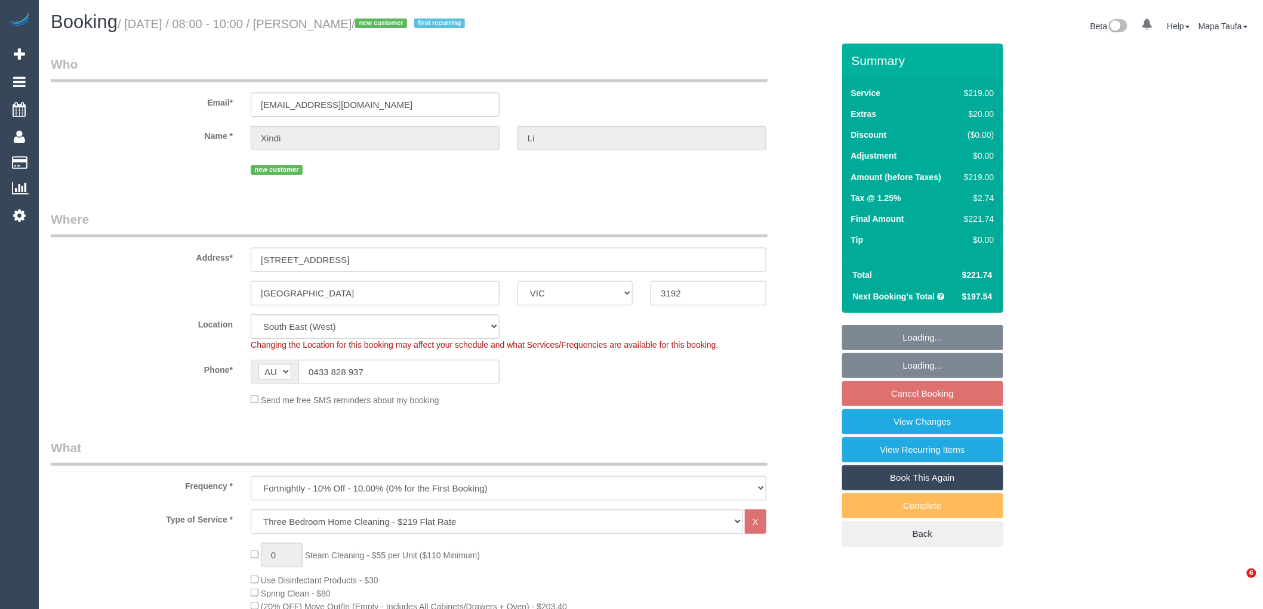
select select "object:1378"
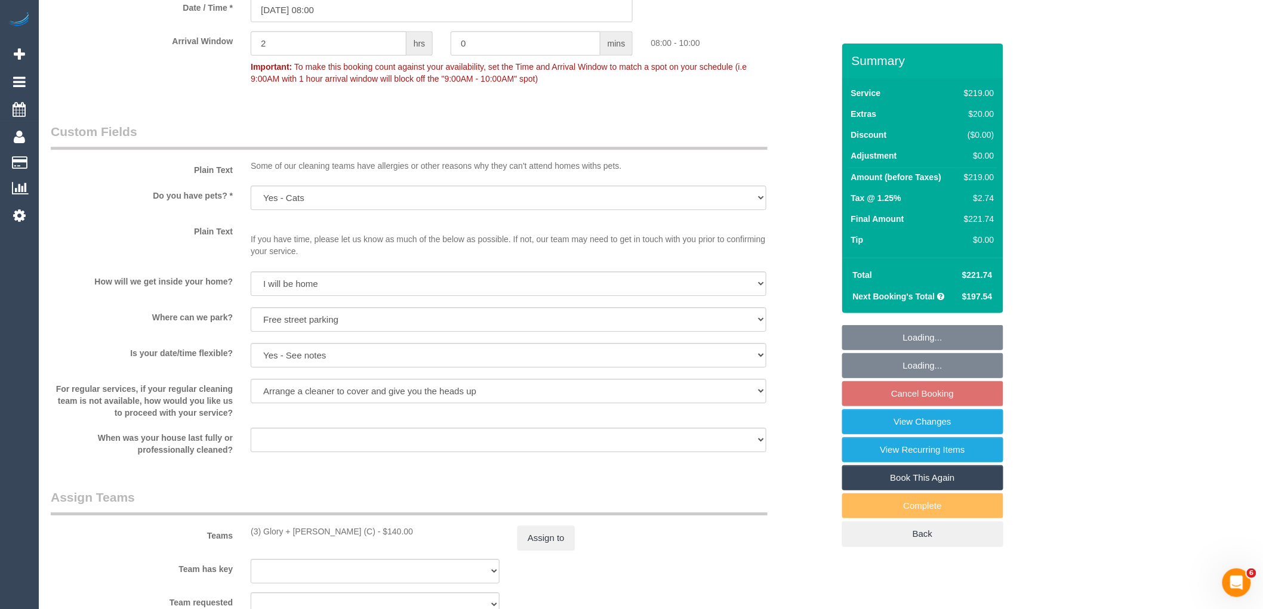
scroll to position [2056, 0]
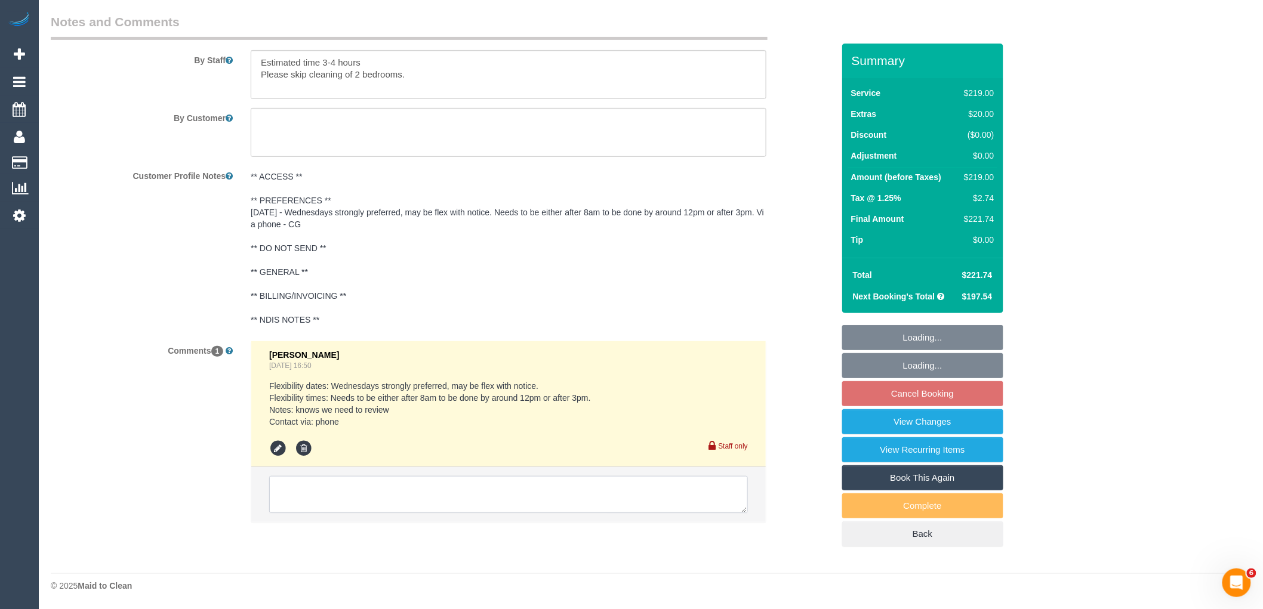
click at [415, 482] on textarea at bounding box center [508, 494] width 479 height 37
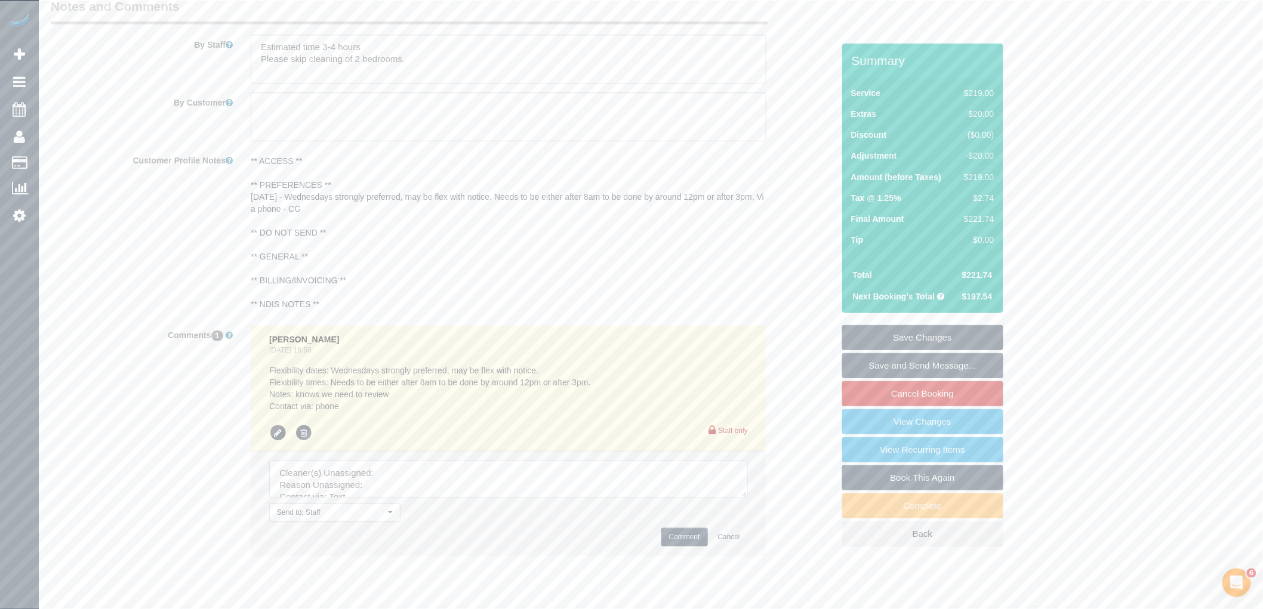
drag, startPoint x: 767, startPoint y: 556, endPoint x: 786, endPoint y: 575, distance: 26.2
click at [748, 498] on textarea at bounding box center [508, 479] width 479 height 37
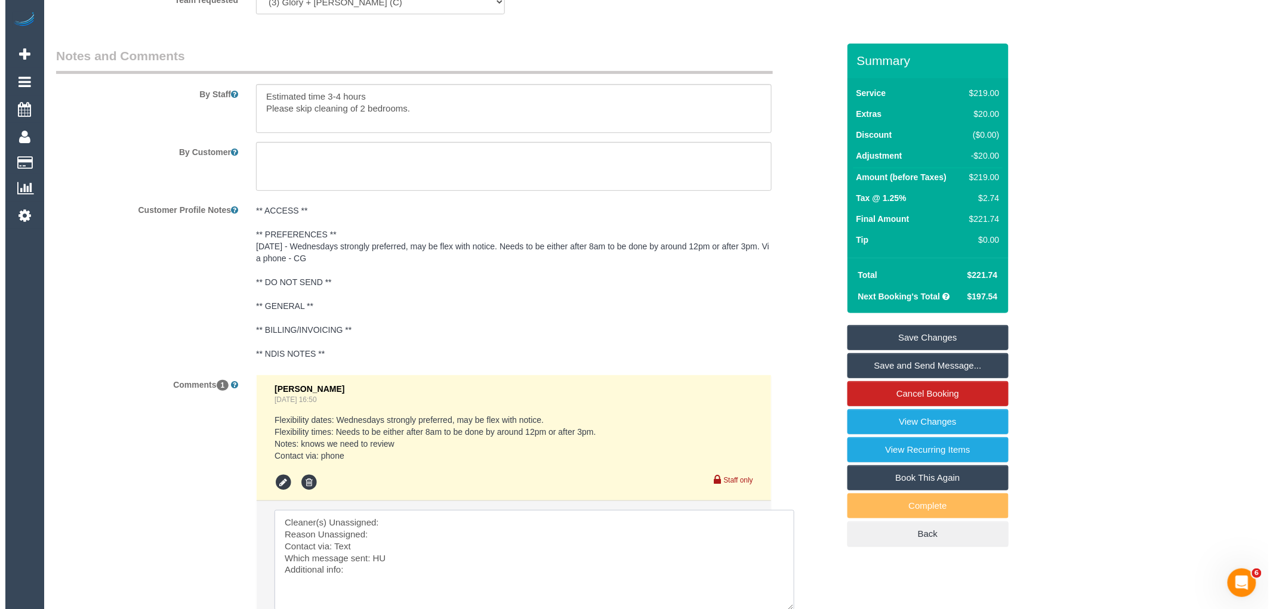
scroll to position [1858, 0]
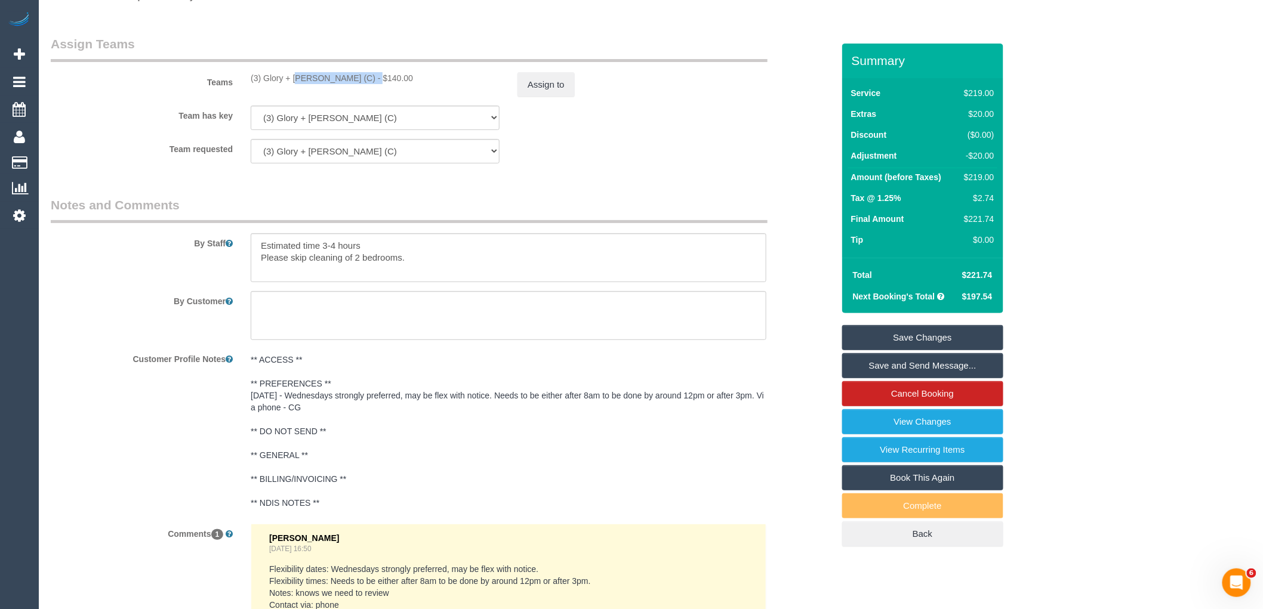
drag, startPoint x: 295, startPoint y: 93, endPoint x: 265, endPoint y: 90, distance: 30.6
click at [265, 84] on div "(3) Glory + Mary (C) - $140.00" at bounding box center [375, 78] width 249 height 12
copy div "Glory + Mary (C) -"
click at [537, 97] on button "Assign to" at bounding box center [546, 84] width 57 height 25
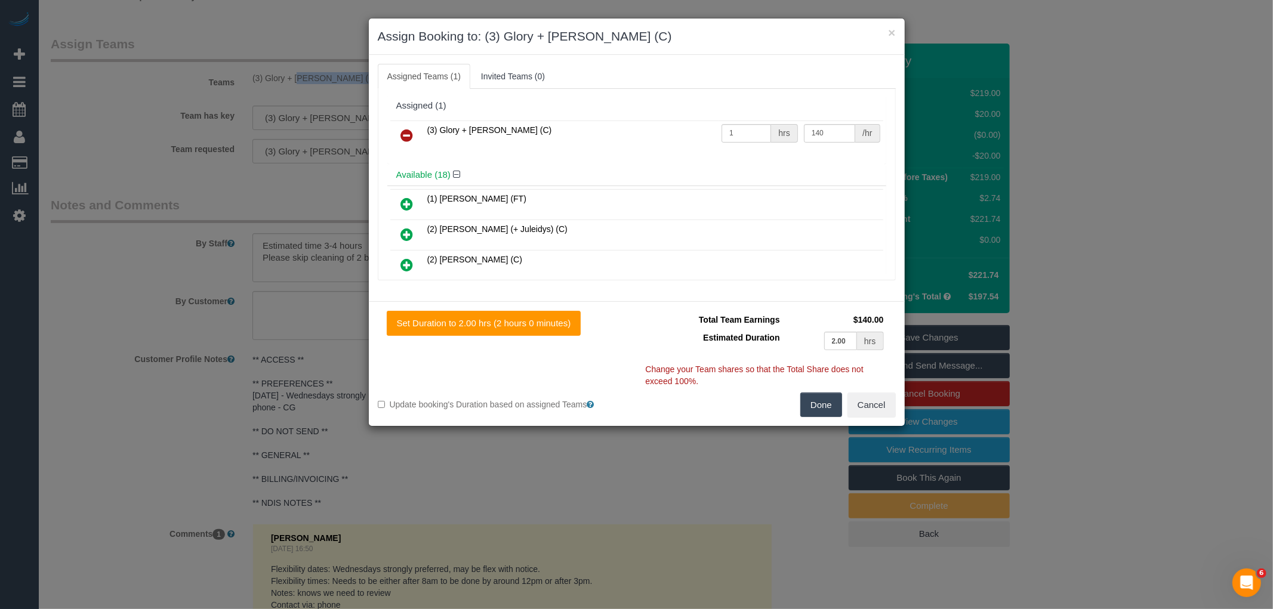
click at [399, 134] on link at bounding box center [407, 136] width 28 height 24
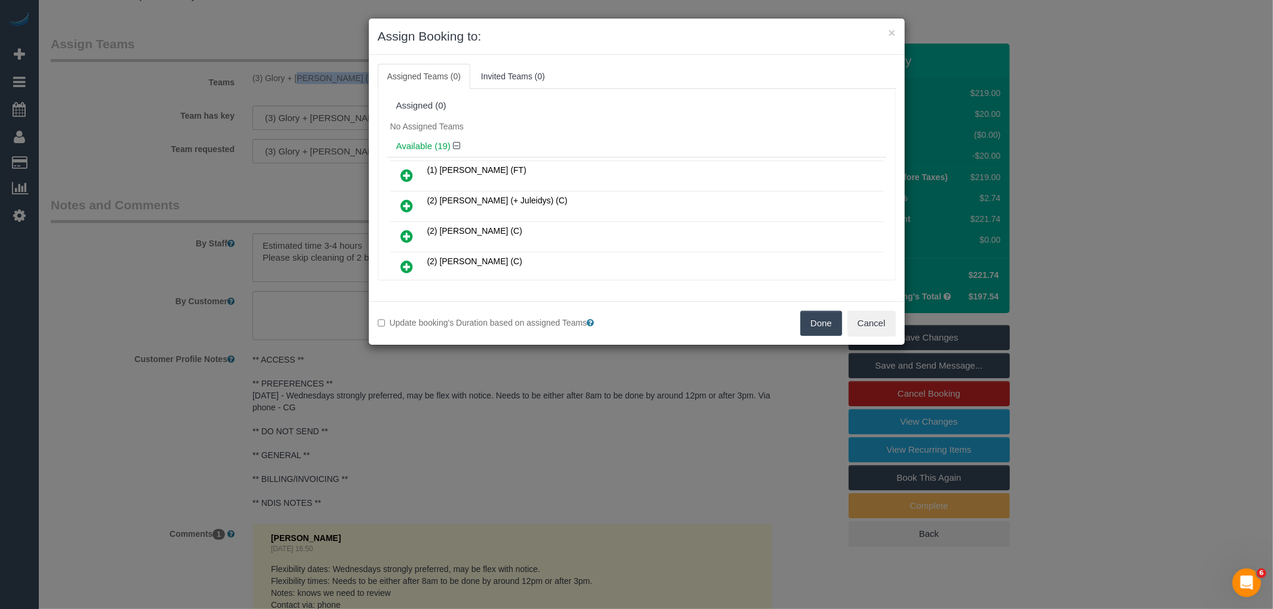
click at [824, 318] on button "Done" at bounding box center [821, 323] width 42 height 25
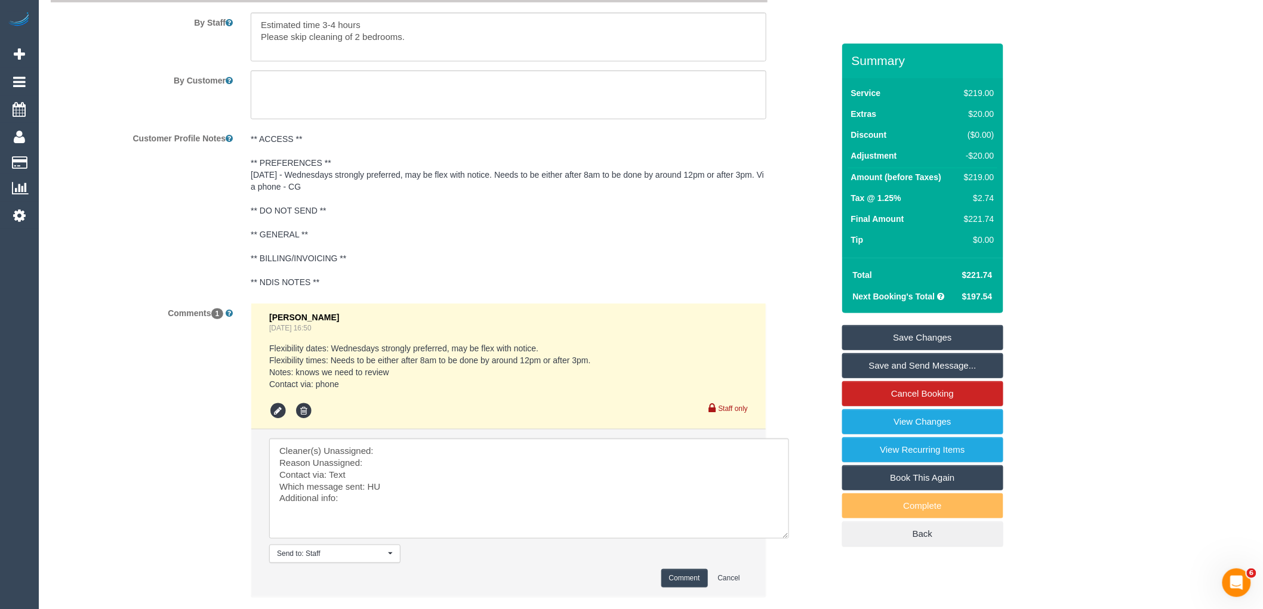
scroll to position [2169, 0]
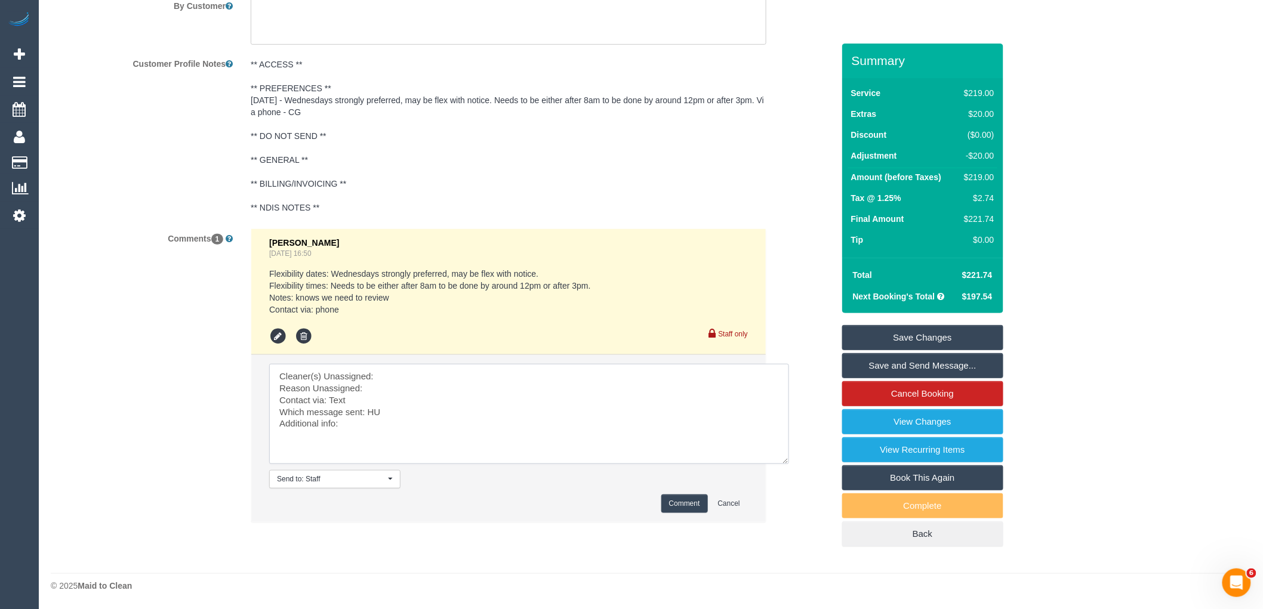
drag, startPoint x: 421, startPoint y: 380, endPoint x: 414, endPoint y: 374, distance: 8.9
click at [418, 376] on textarea at bounding box center [529, 414] width 520 height 100
paste textarea "Glory + Mary (C) -"
click at [404, 387] on textarea at bounding box center [529, 414] width 520 height 100
click at [330, 400] on textarea at bounding box center [529, 414] width 520 height 100
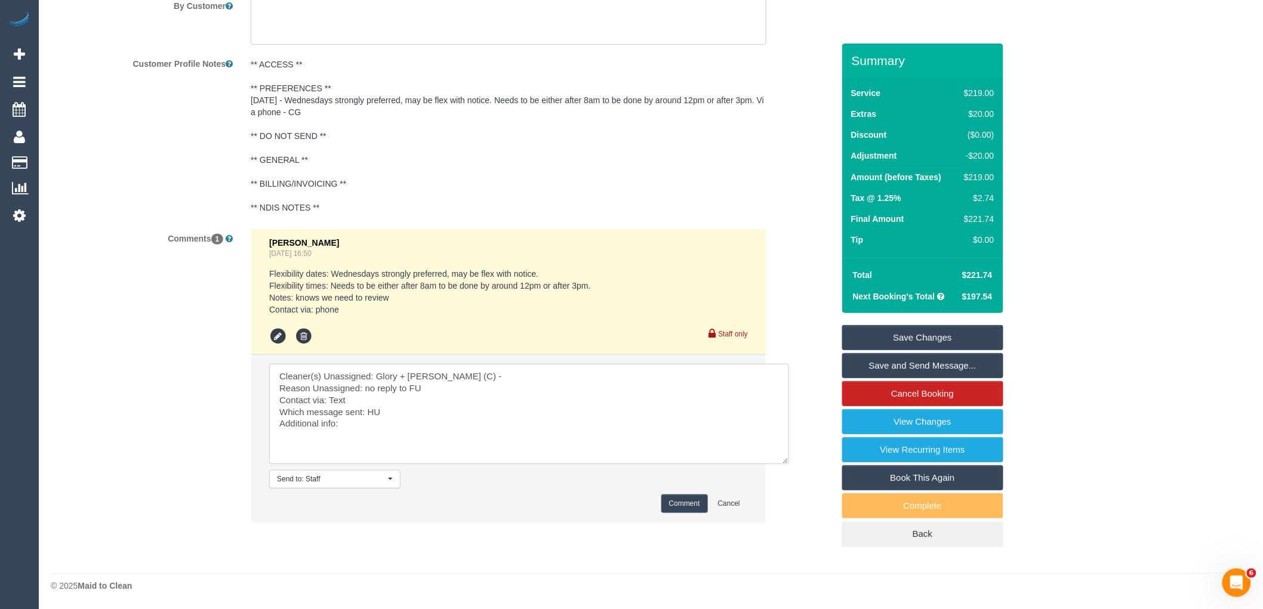
click at [330, 400] on textarea at bounding box center [529, 414] width 520 height 100
click at [373, 418] on textarea at bounding box center [529, 414] width 520 height 100
click at [373, 411] on textarea at bounding box center [529, 414] width 520 height 100
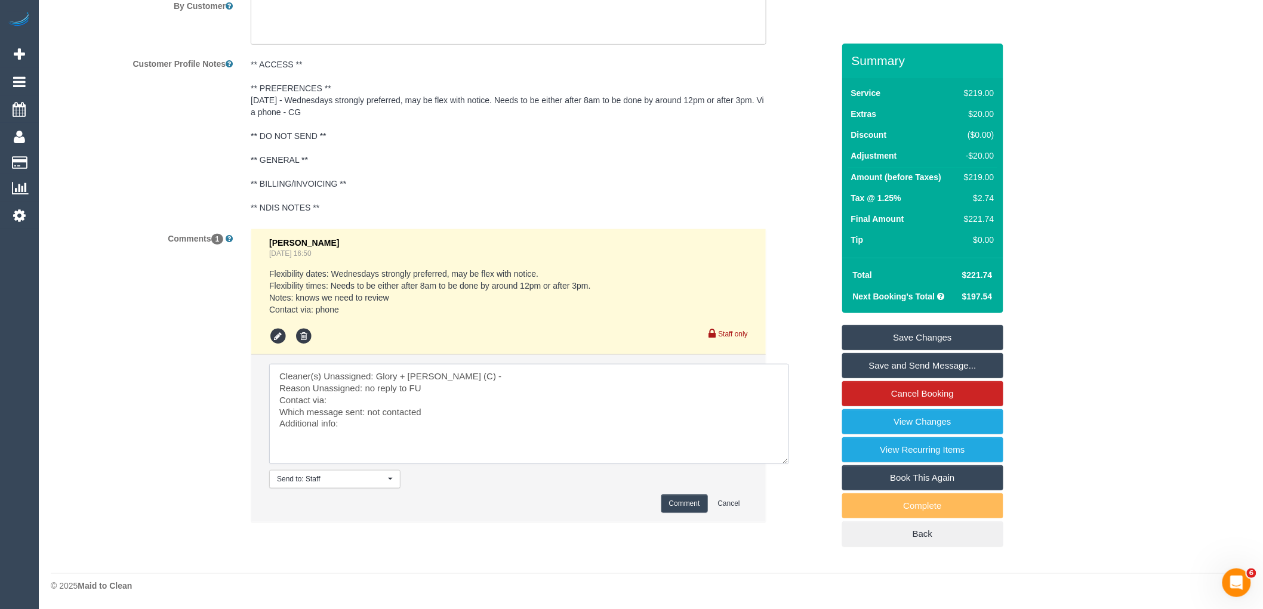
type textarea "Cleaner(s) Unassigned: Glory + Mary (C) - Reason Unassigned: no reply to FU Con…"
click at [688, 504] on button "Comment" at bounding box center [684, 504] width 47 height 19
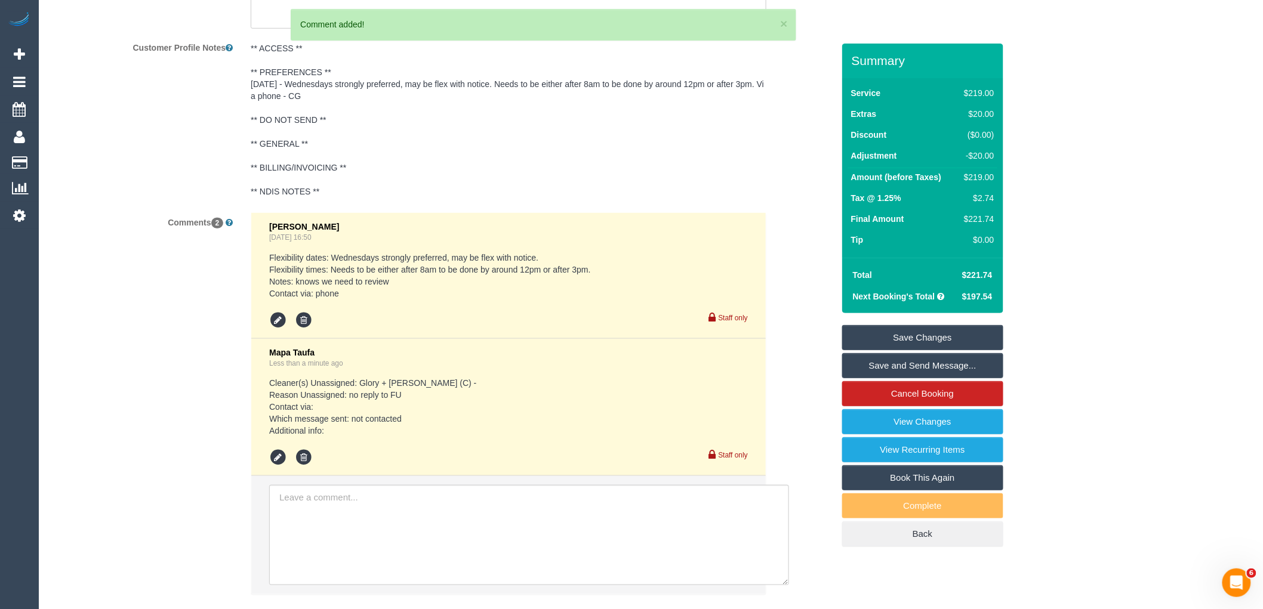
click at [898, 338] on link "Save Changes" at bounding box center [922, 337] width 161 height 25
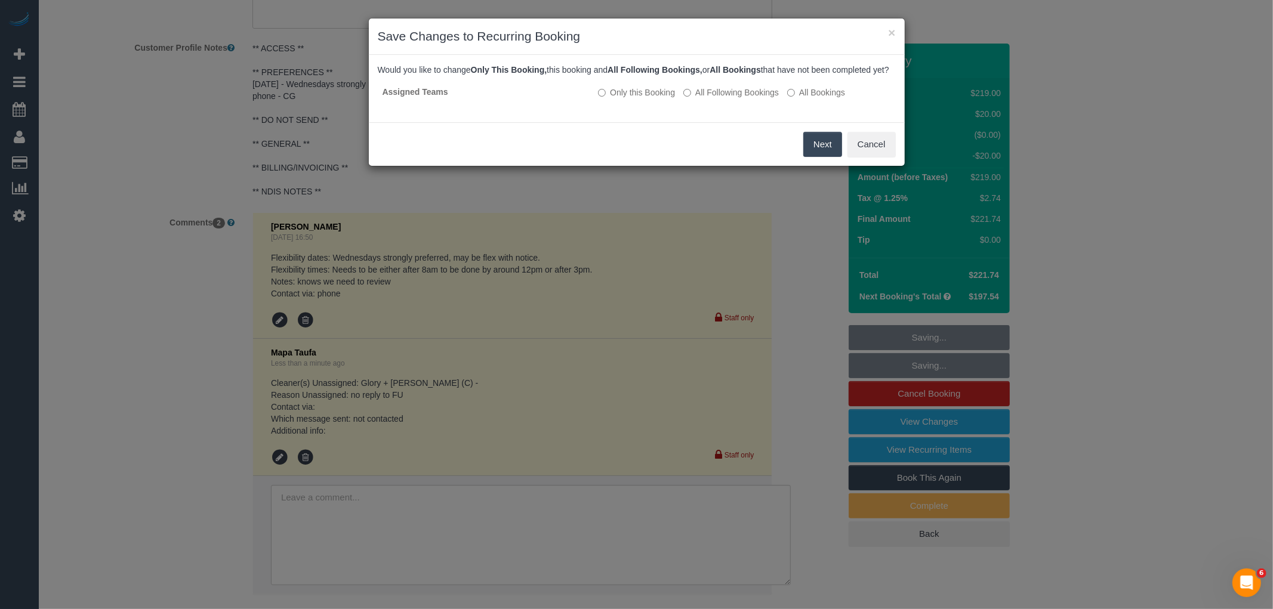
click at [831, 148] on button "Next" at bounding box center [822, 144] width 39 height 25
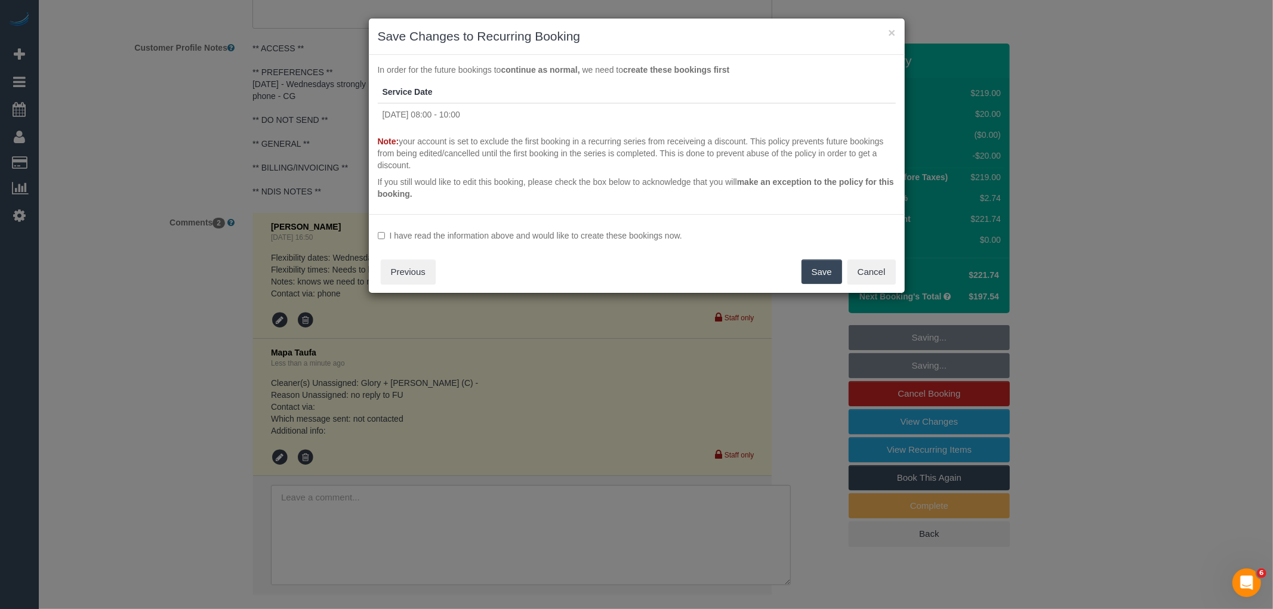
click at [499, 231] on label "I have read the information above and would like to create these bookings now." at bounding box center [637, 236] width 518 height 12
click at [819, 263] on button "Save" at bounding box center [822, 272] width 41 height 25
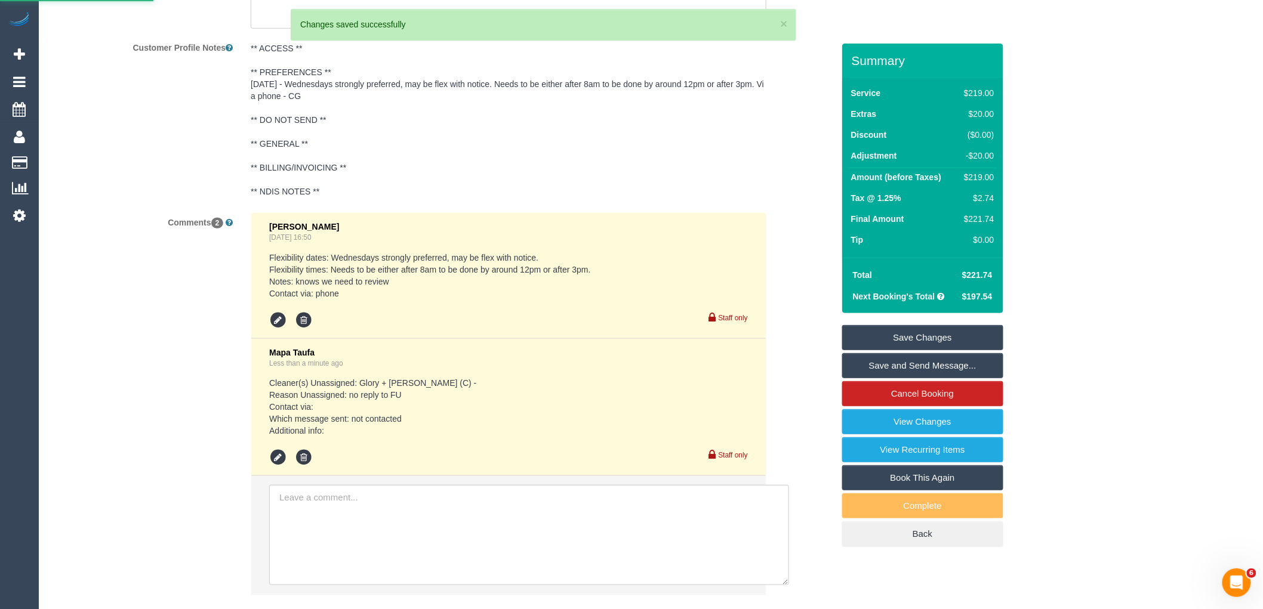
click at [237, 81] on div "Customer Profile Notes ** ACCESS ** ** PREFERENCES ** 06/10/25 - Wednesdays str…" at bounding box center [442, 121] width 800 height 166
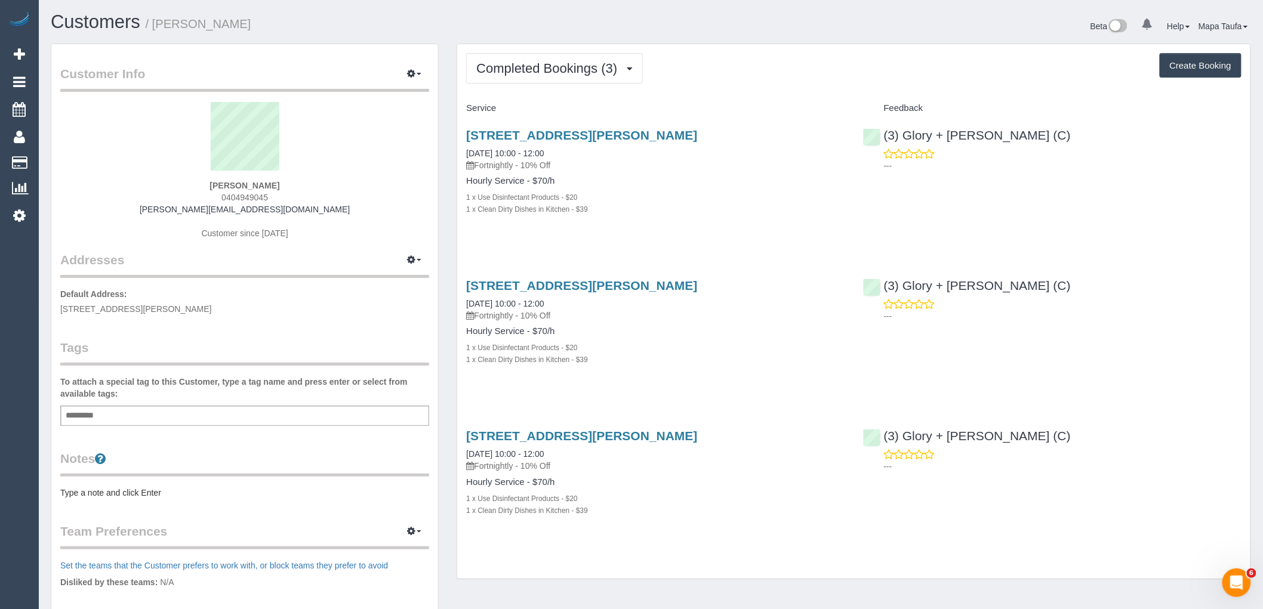
drag, startPoint x: 240, startPoint y: 196, endPoint x: 221, endPoint y: 195, distance: 18.5
click at [221, 196] on div "[PERSON_NAME] 0404949045 [PERSON_NAME][EMAIL_ADDRESS][DOMAIN_NAME] Customer sin…" at bounding box center [244, 176] width 369 height 149
copy span "0404949045"
drag, startPoint x: 1015, startPoint y: 141, endPoint x: 903, endPoint y: 139, distance: 112.8
click at [903, 139] on div "(3) Glory + [PERSON_NAME] (C) ---" at bounding box center [1052, 147] width 396 height 58
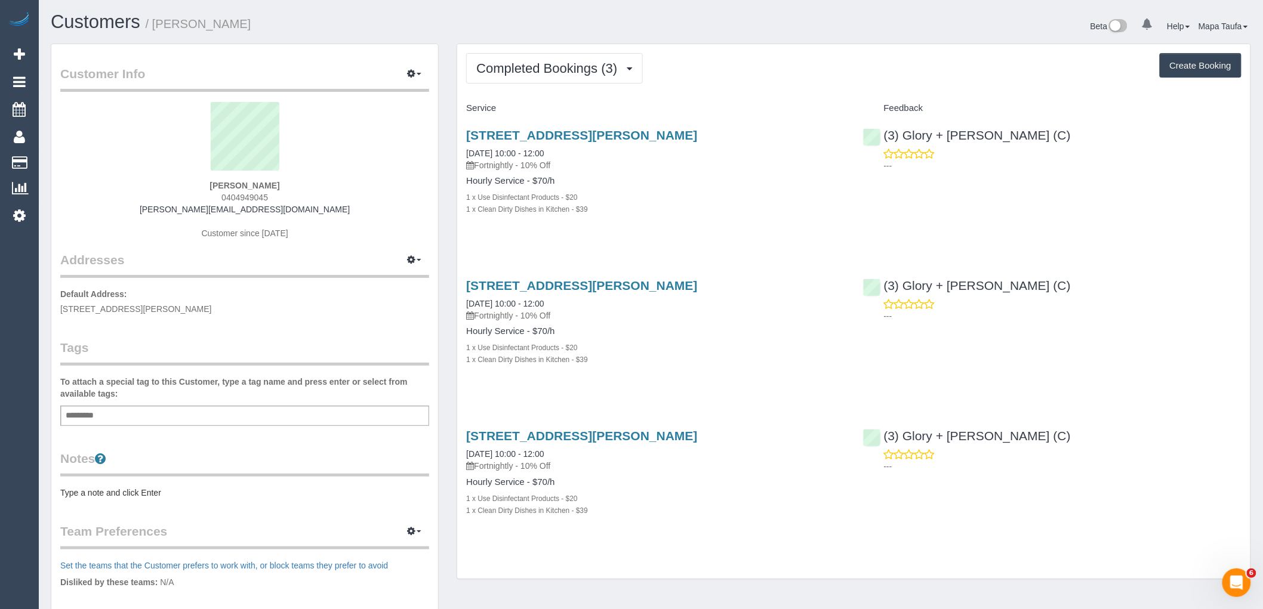
copy link "Glory + [PERSON_NAME] (C)"
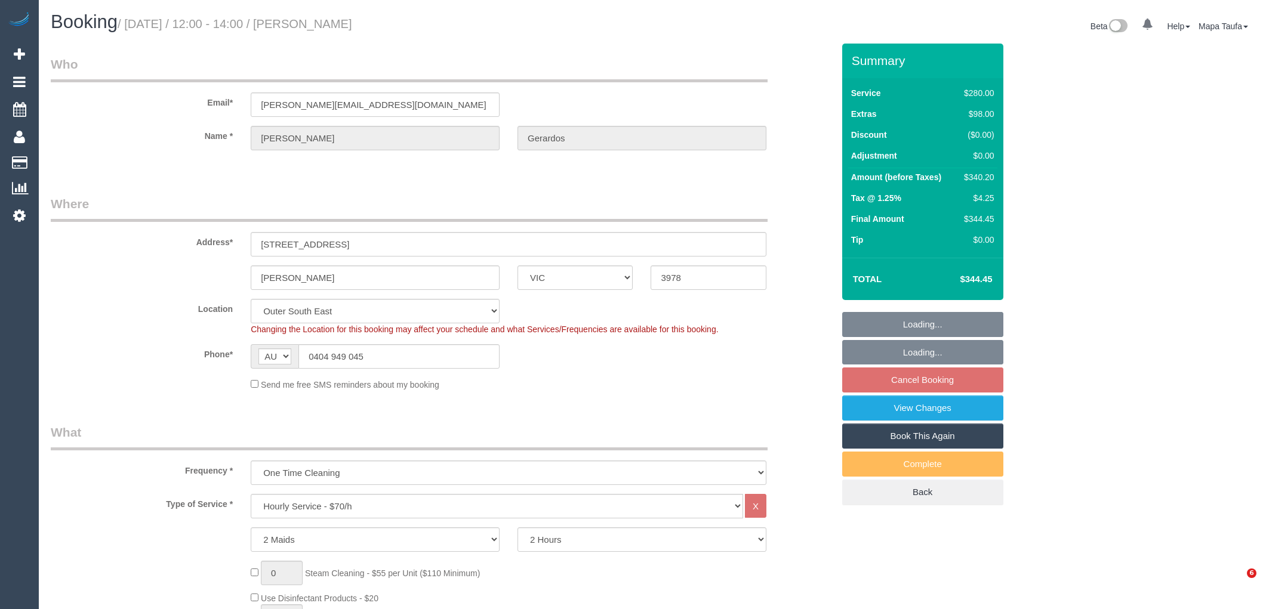
select select "VIC"
select select "2"
select select "number:28"
select select "number:14"
select select "number:19"
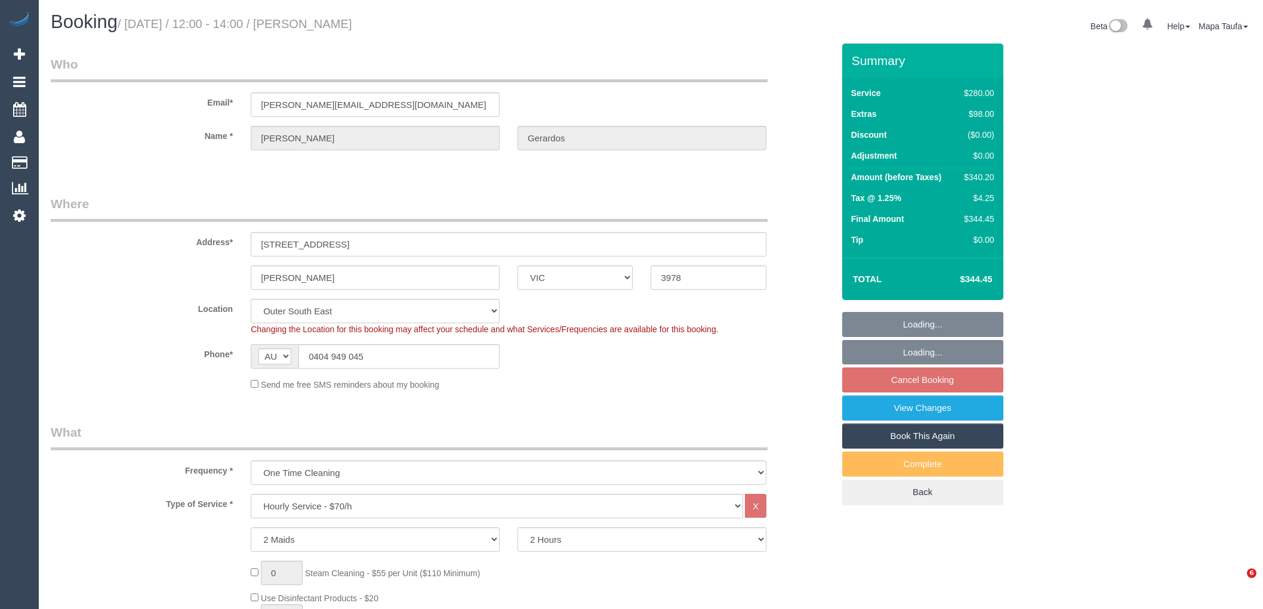
select select "number:22"
select select "number:34"
select select "number:13"
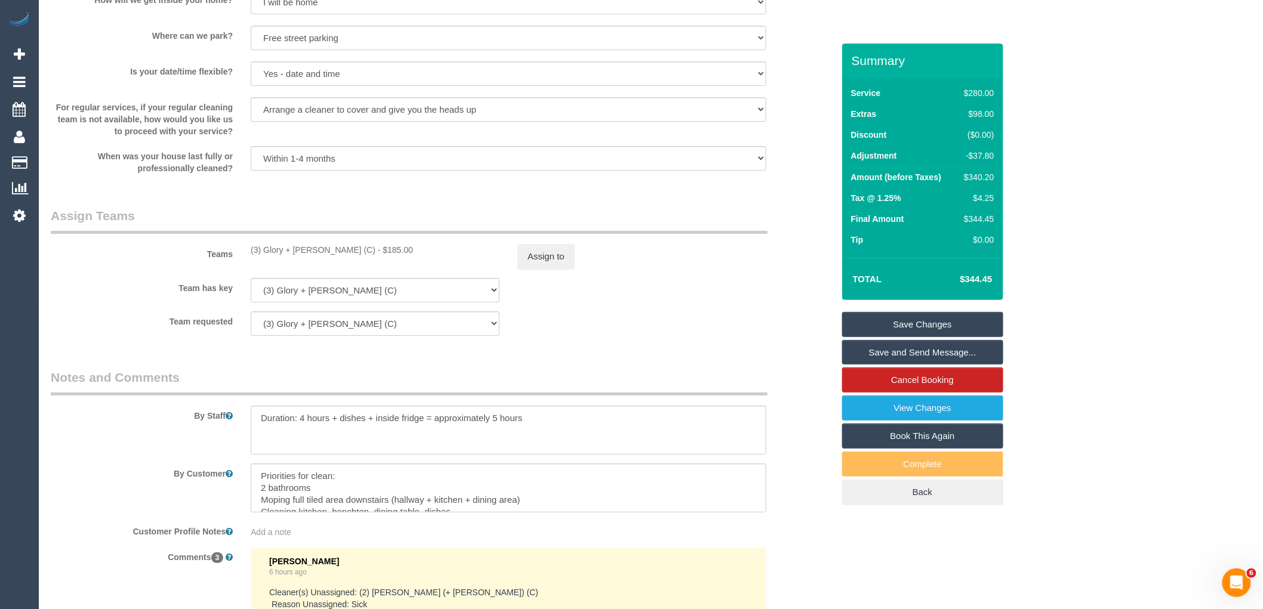
scroll to position [1863, 0]
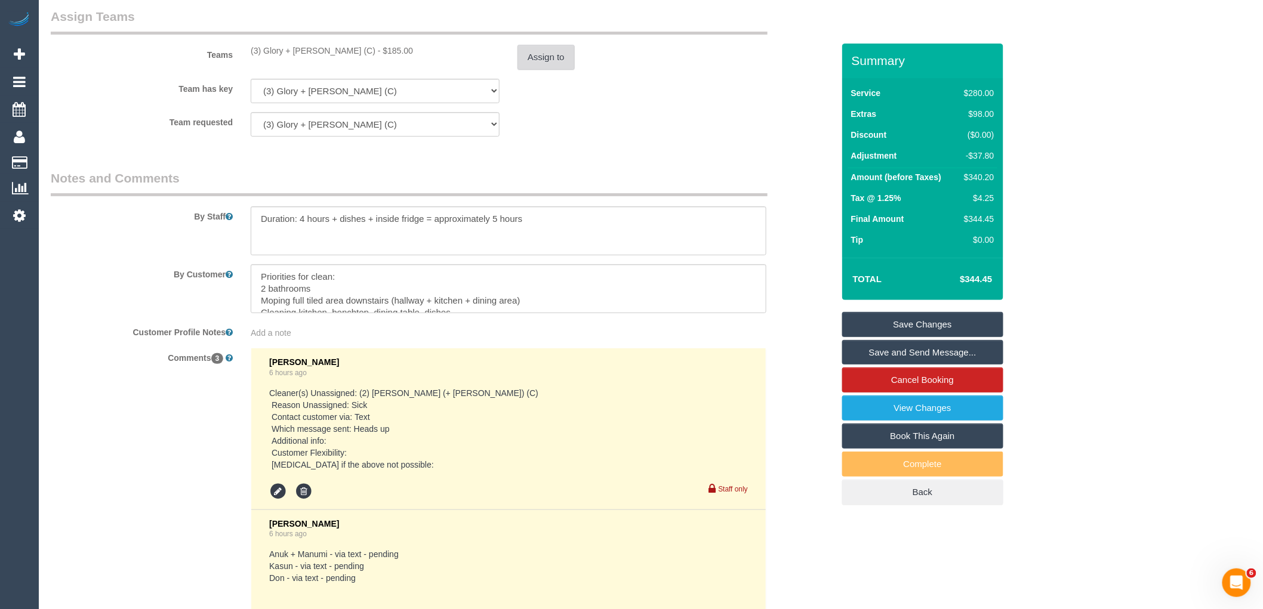
click at [559, 70] on button "Assign to" at bounding box center [546, 57] width 57 height 25
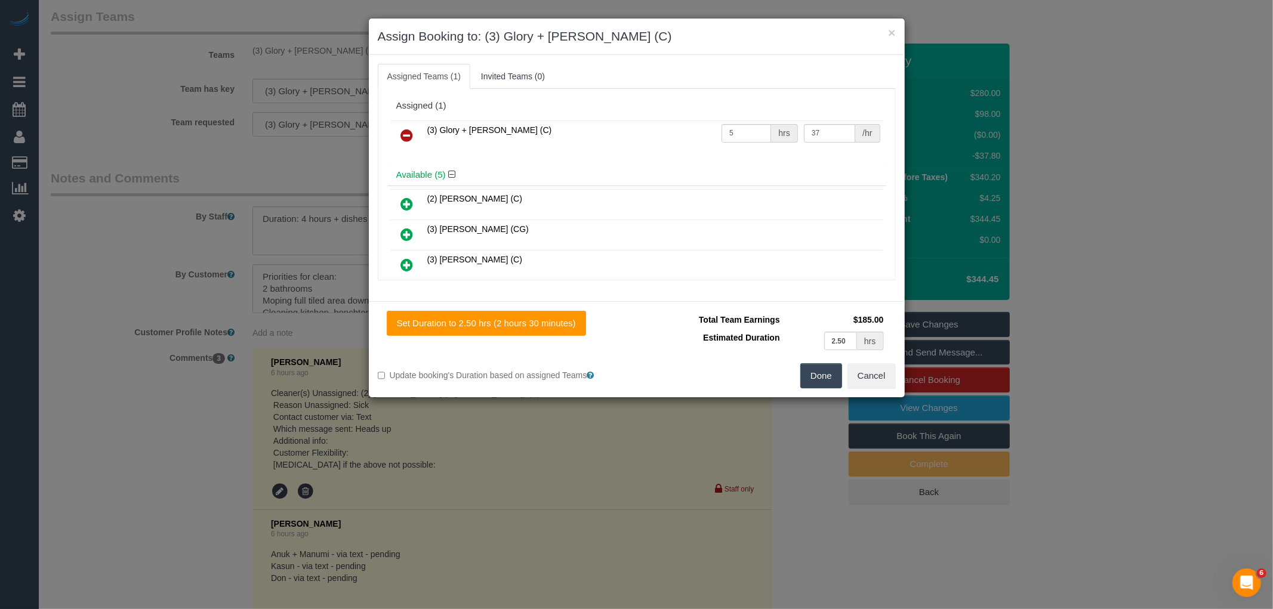
click at [402, 140] on icon at bounding box center [407, 135] width 13 height 14
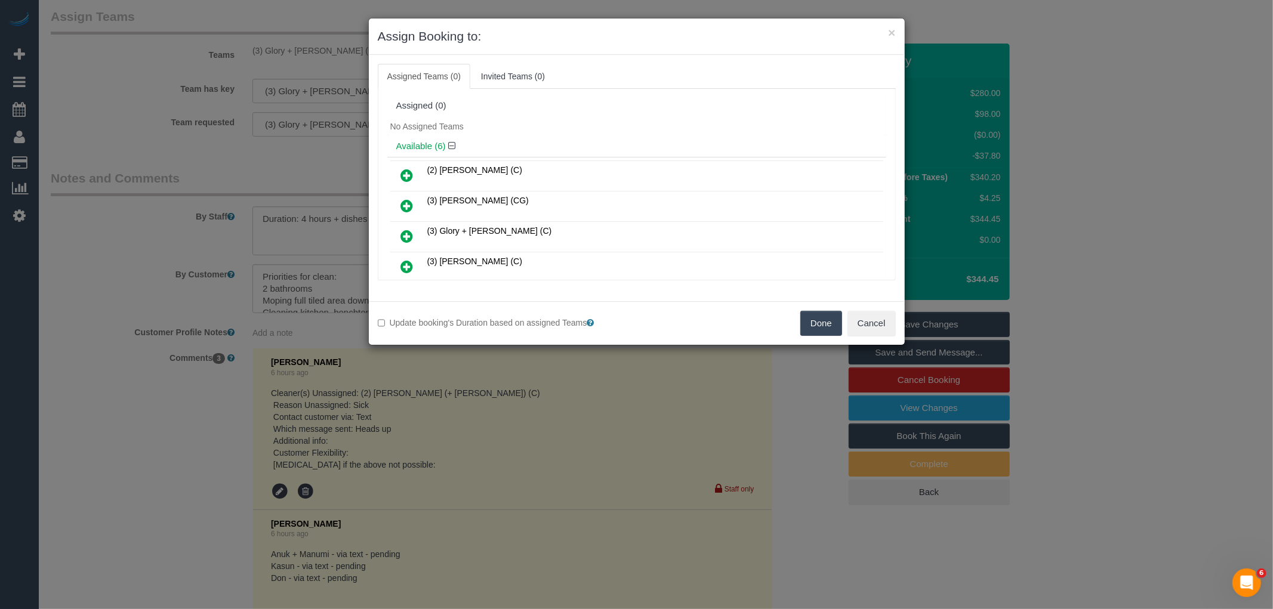
click at [831, 334] on button "Done" at bounding box center [821, 323] width 42 height 25
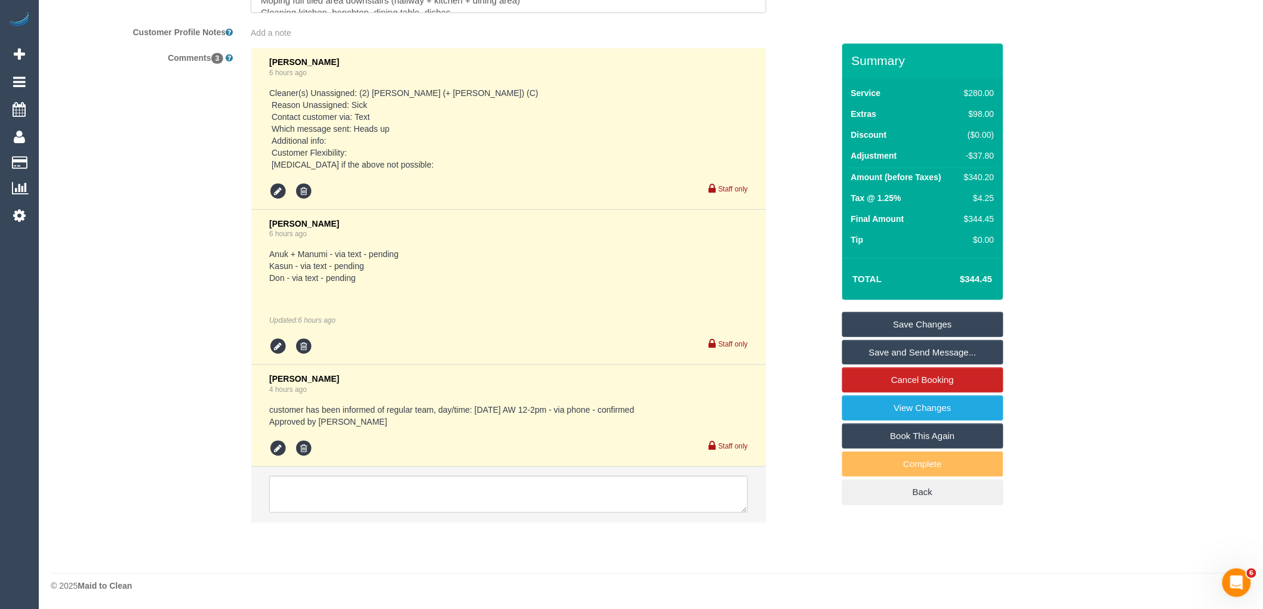
scroll to position [2174, 0]
click at [318, 481] on textarea at bounding box center [508, 494] width 479 height 37
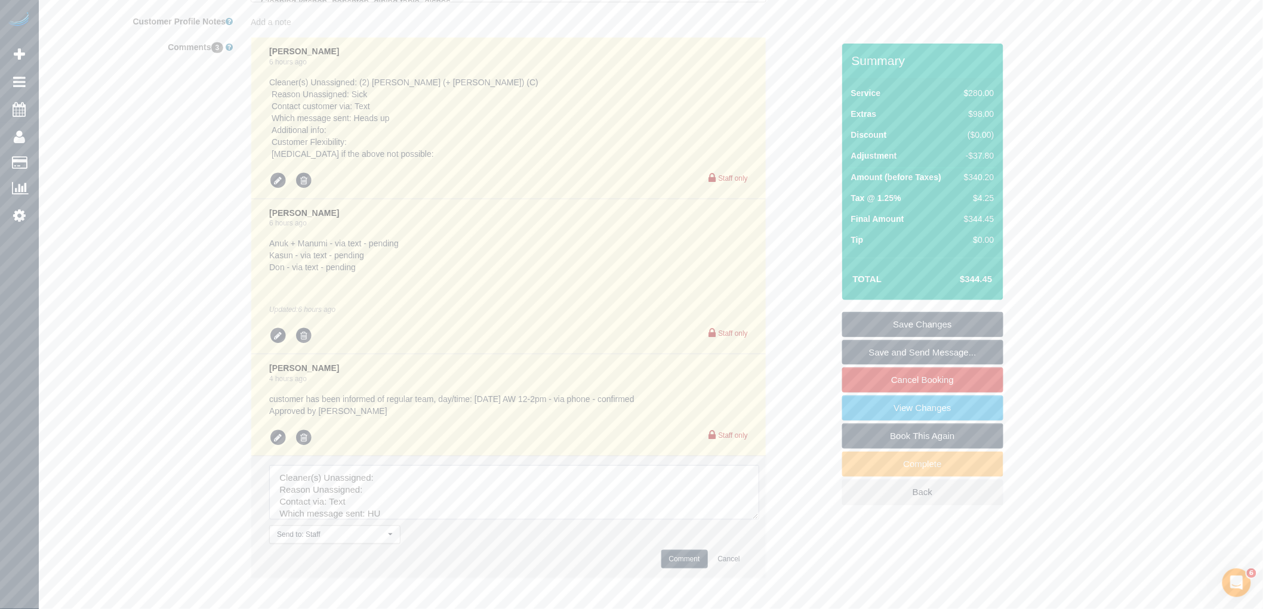
drag, startPoint x: 743, startPoint y: 509, endPoint x: 780, endPoint y: 576, distance: 76.7
click at [759, 520] on textarea at bounding box center [514, 493] width 490 height 54
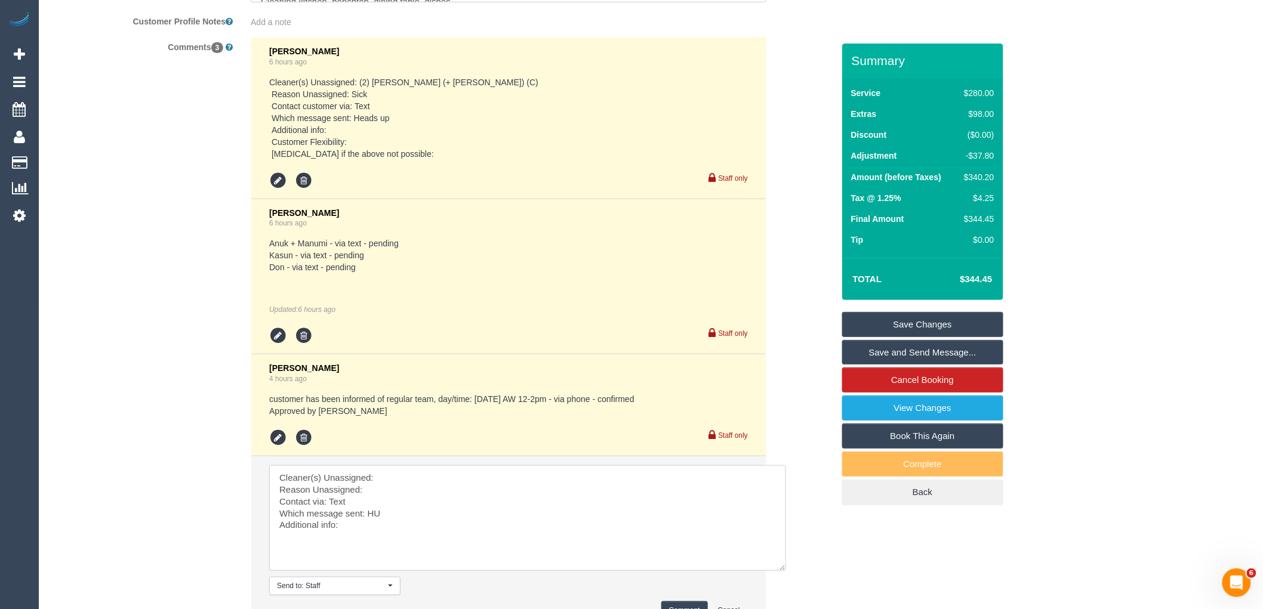
click at [445, 486] on textarea at bounding box center [527, 519] width 517 height 106
paste textarea "0404949045"
click at [406, 499] on textarea at bounding box center [527, 519] width 517 height 106
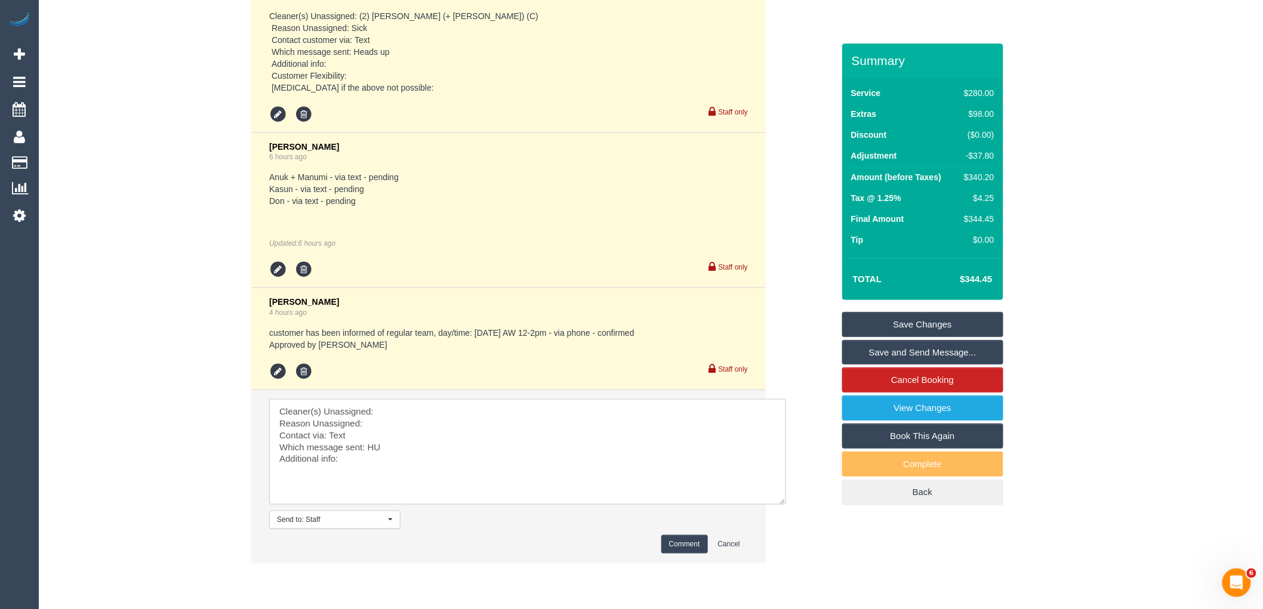
scroll to position [2292, 0]
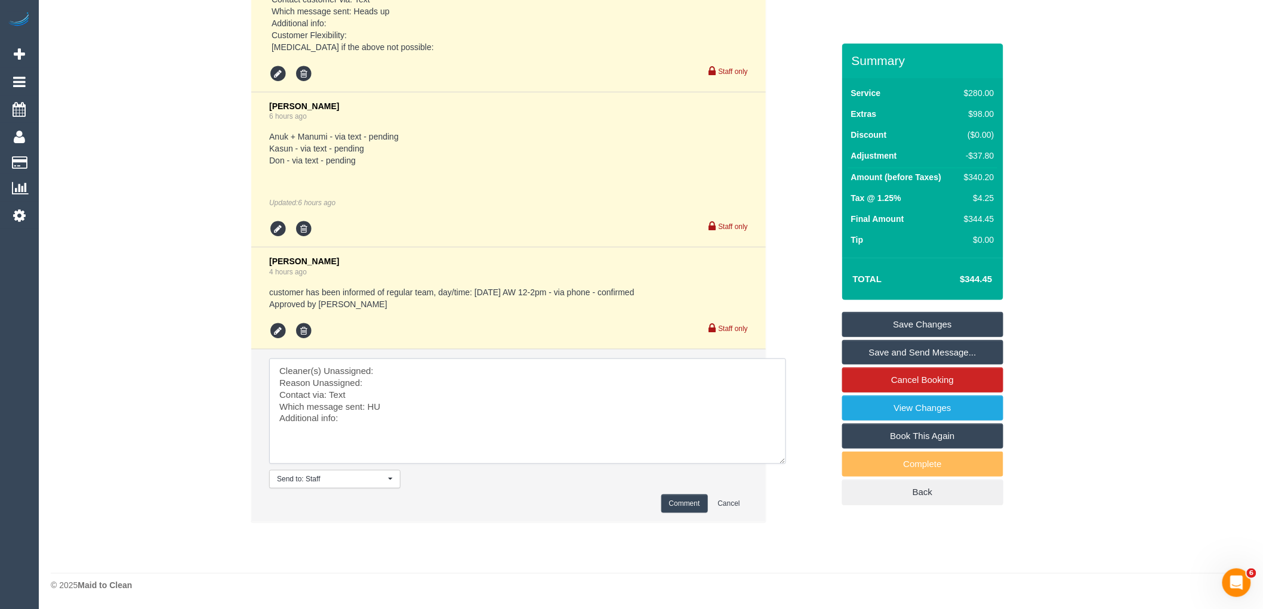
paste textarea "Glory + Mary (C)"
click at [400, 380] on textarea at bounding box center [527, 412] width 517 height 106
click at [341, 396] on textarea at bounding box center [527, 412] width 517 height 106
click at [374, 407] on textarea at bounding box center [527, 412] width 517 height 106
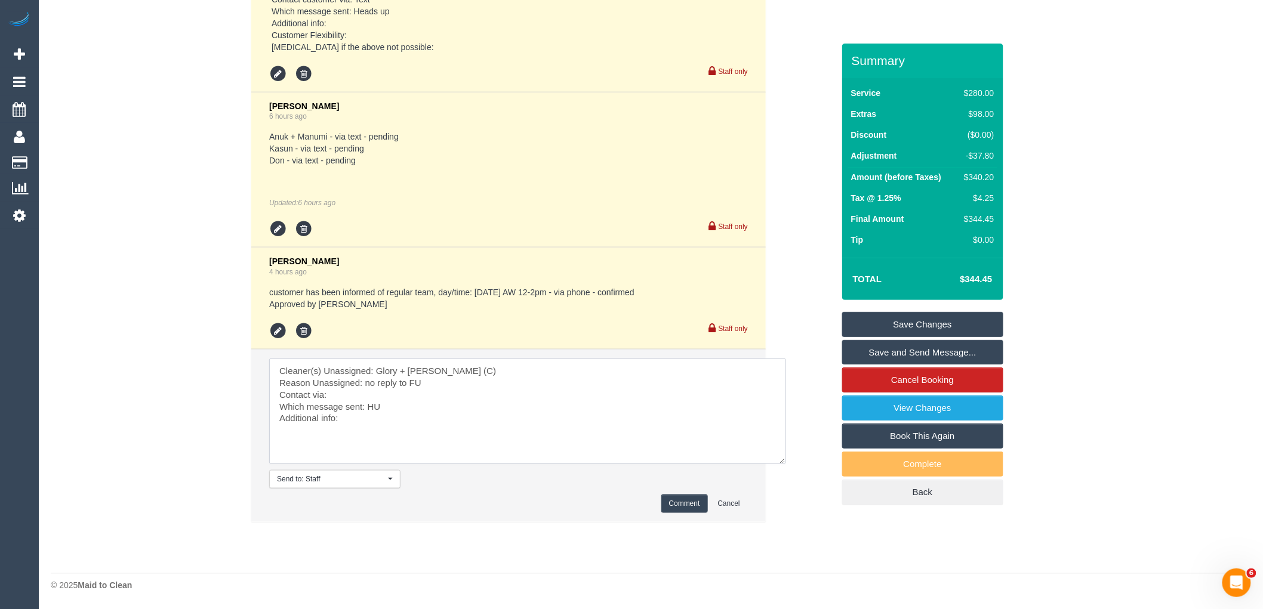
click at [374, 407] on textarea at bounding box center [527, 412] width 517 height 106
type textarea "Cleaner(s) Unassigned: Glory + Mary (C) Reason Unassigned: no reply to FU Conta…"
click at [678, 498] on button "Comment" at bounding box center [684, 504] width 47 height 19
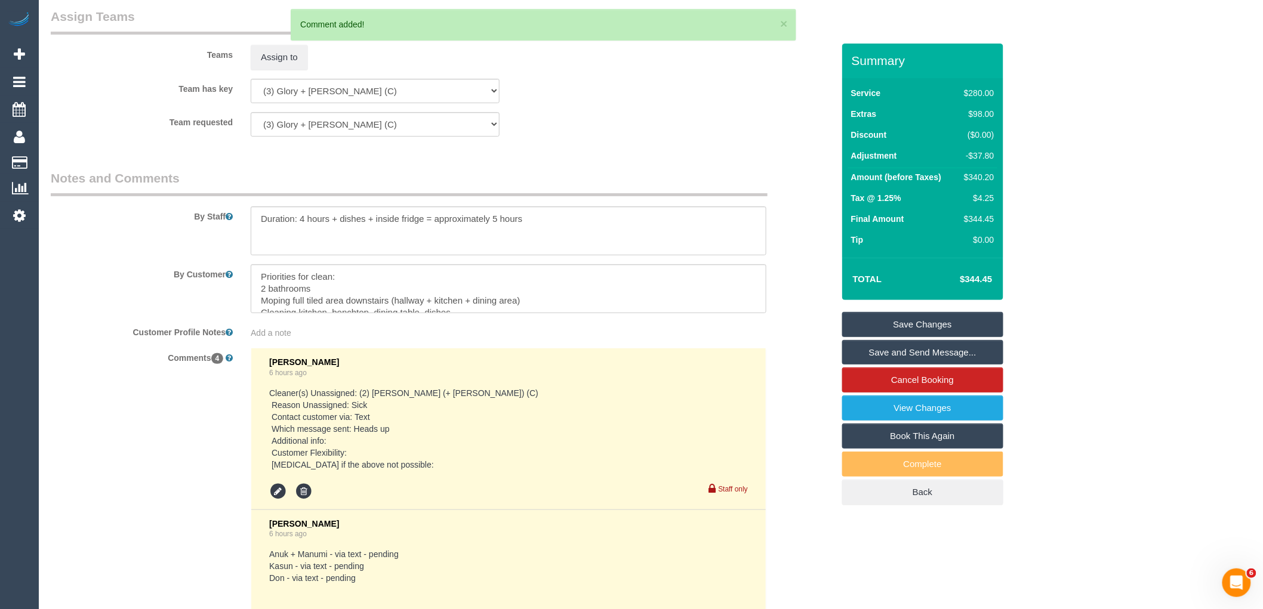
scroll to position [1716, 0]
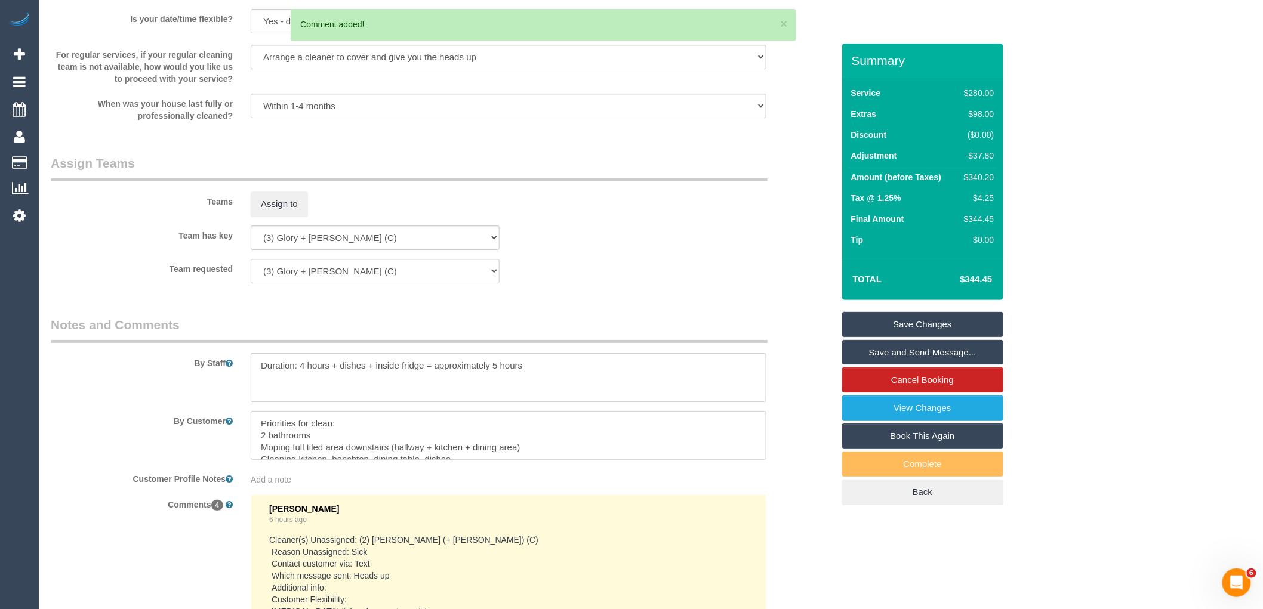
click at [931, 312] on link "Save Changes" at bounding box center [922, 324] width 161 height 25
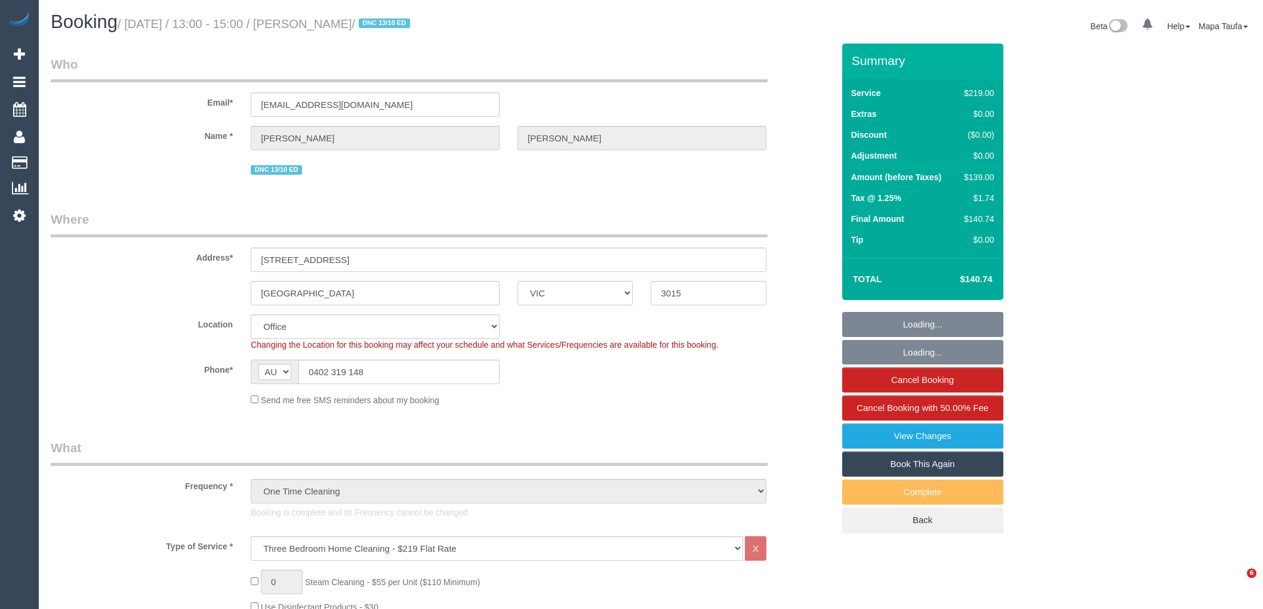
select select "VIC"
select select "number:28"
select select "number:14"
select select "number:19"
select select "number:25"
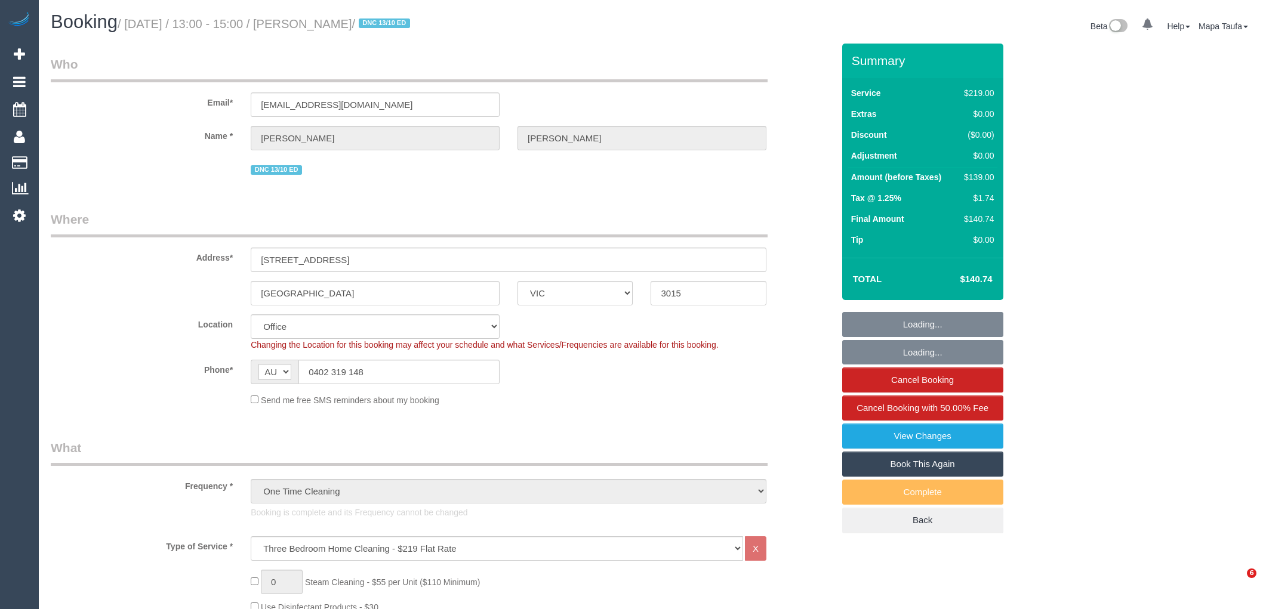
select select "number:35"
select select "number:26"
select select "string:stripe-pm_1SFOpl2GScqysDRV6G9617VU"
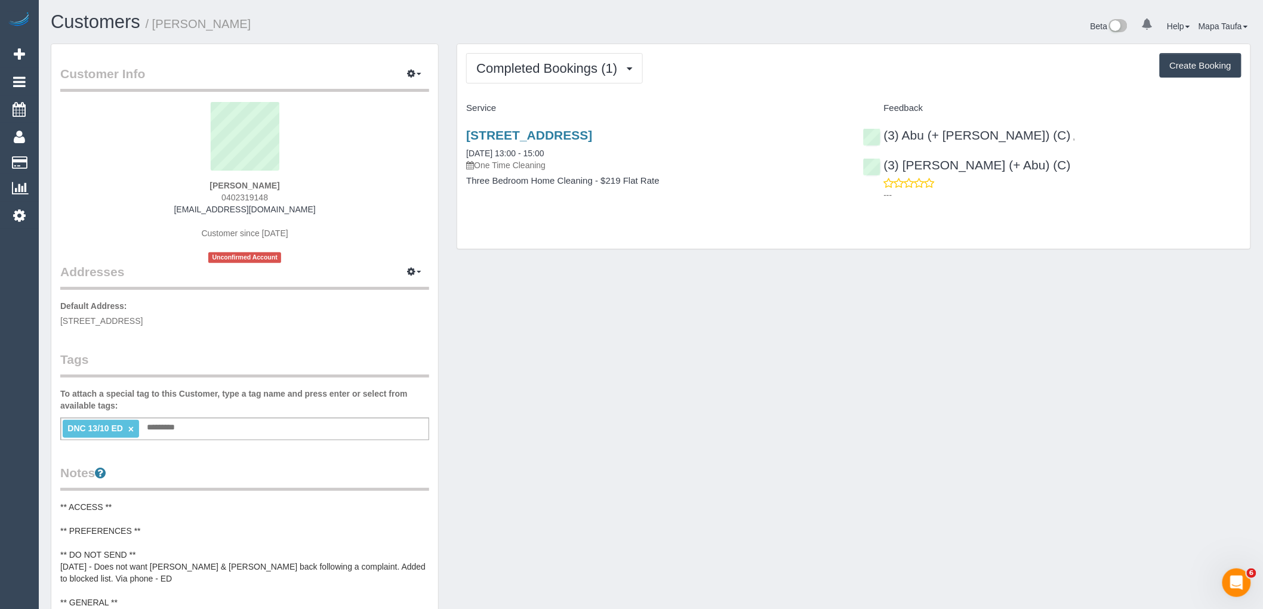
drag, startPoint x: 313, startPoint y: 210, endPoint x: 197, endPoint y: 210, distance: 116.4
click at [197, 210] on div "[PERSON_NAME] 0402319148 [EMAIL_ADDRESS][DOMAIN_NAME] Customer since [DATE] Unc…" at bounding box center [244, 182] width 369 height 161
copy link "[EMAIL_ADDRESS][DOMAIN_NAME]"
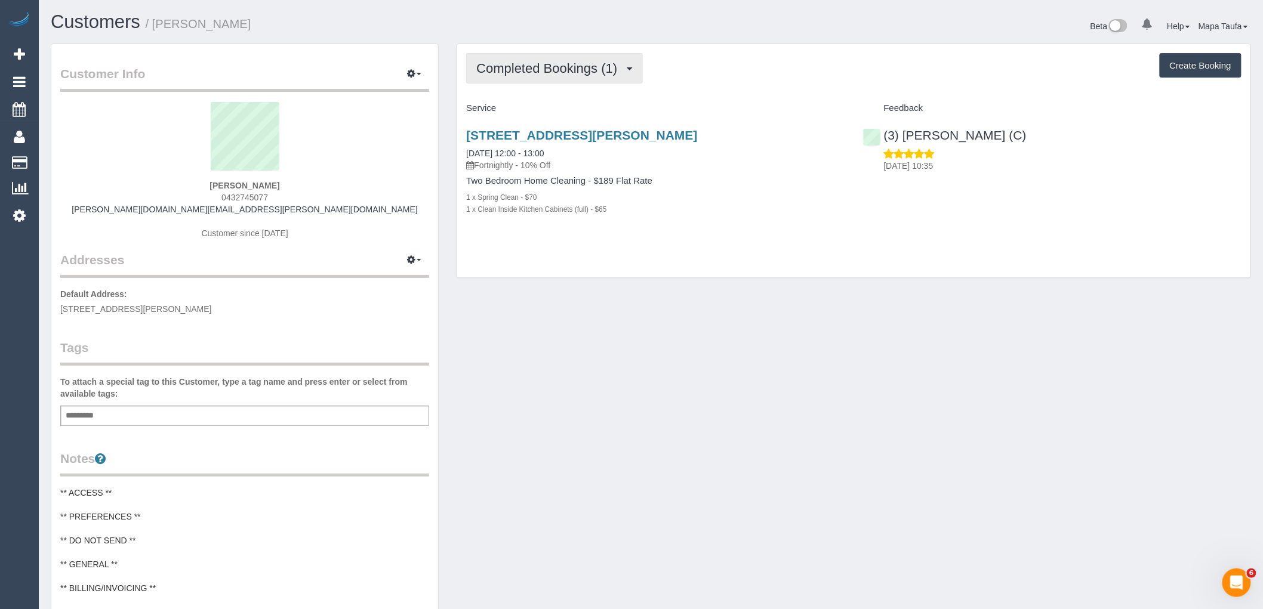
click at [554, 72] on span "Completed Bookings (1)" at bounding box center [549, 68] width 147 height 15
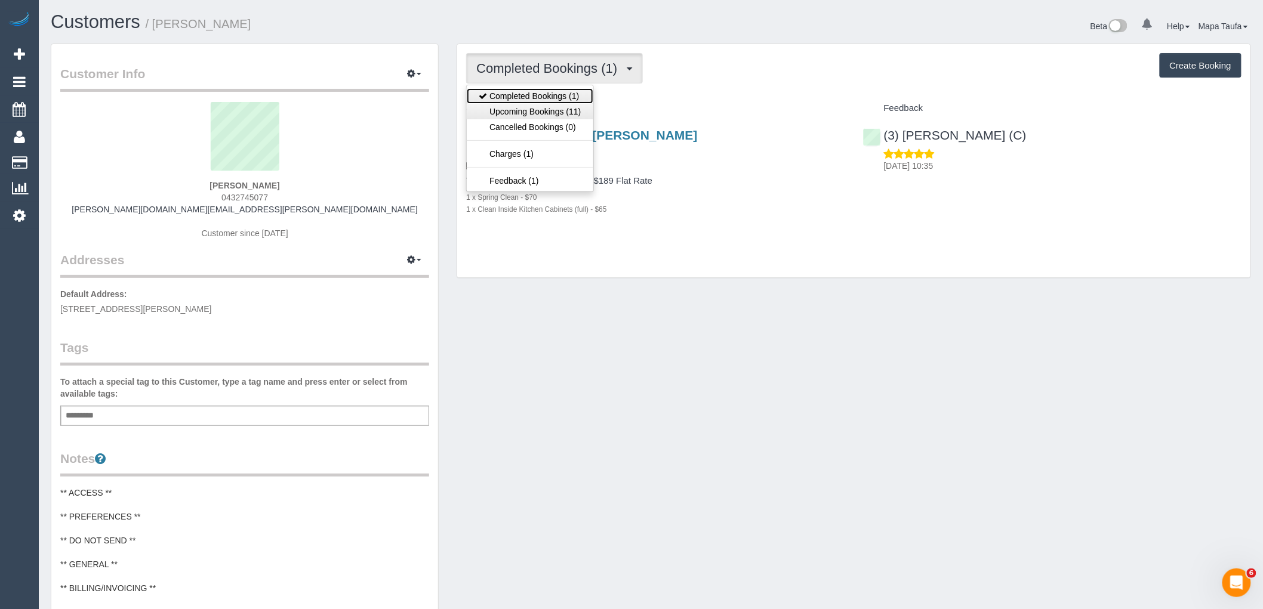
click at [555, 104] on ul "Completed Bookings (1) Upcoming Bookings (11) Cancelled Bookings (0) Charges (1…" at bounding box center [529, 138] width 127 height 107
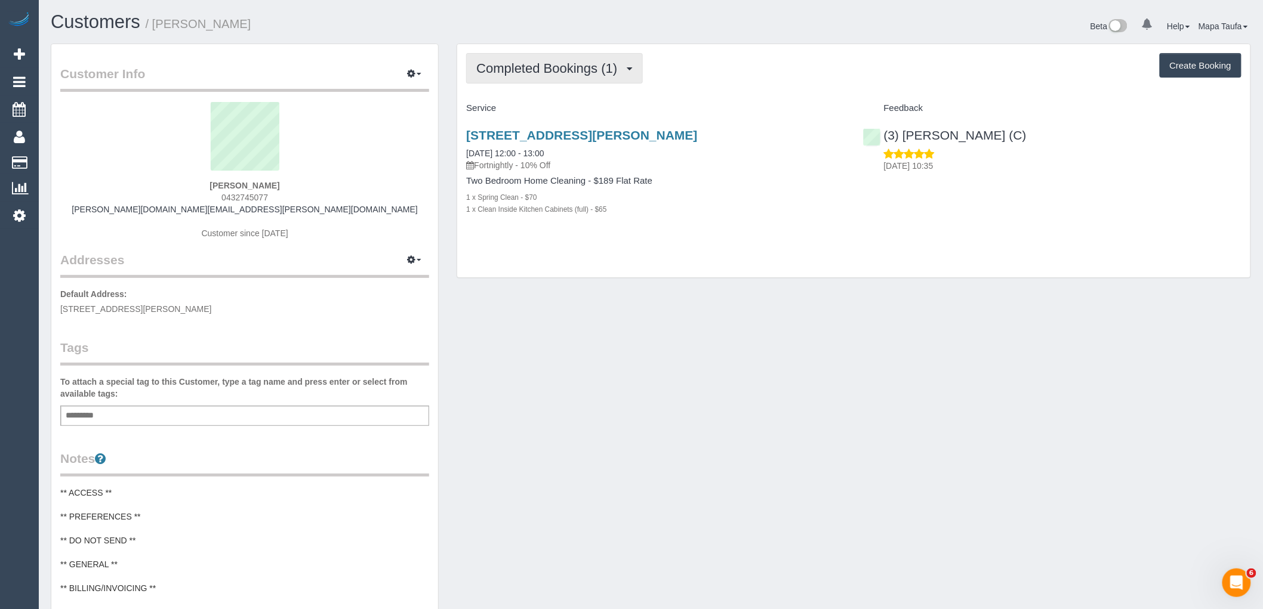
click at [552, 73] on span "Completed Bookings (1)" at bounding box center [549, 68] width 147 height 15
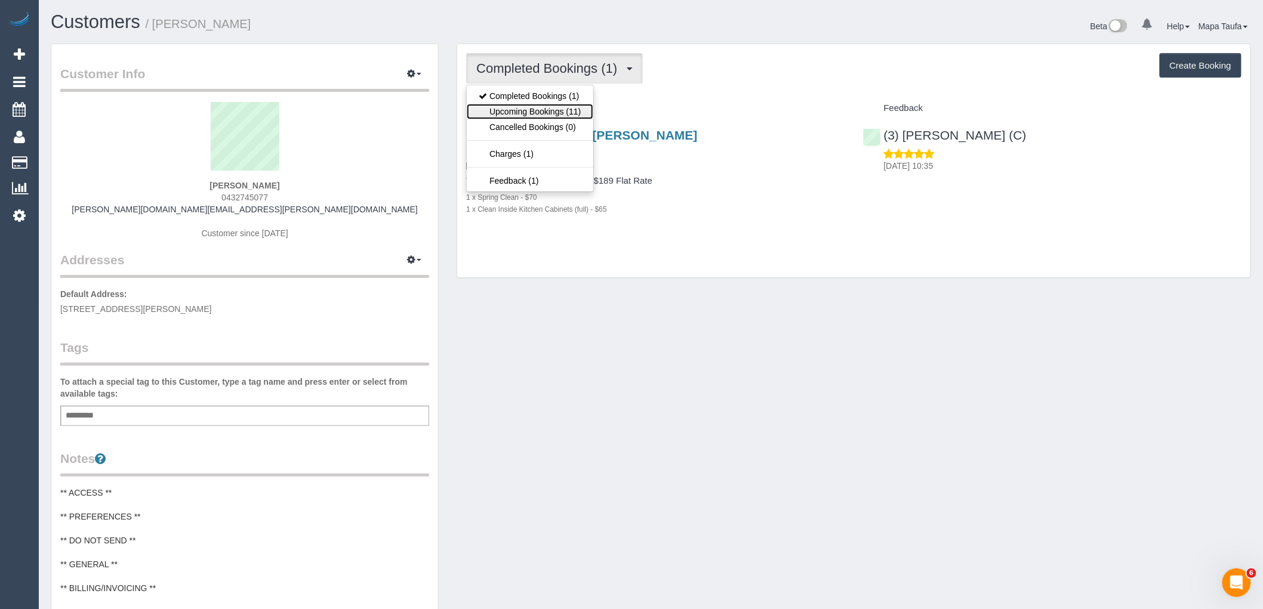
click at [555, 110] on link "Upcoming Bookings (11)" at bounding box center [530, 112] width 126 height 16
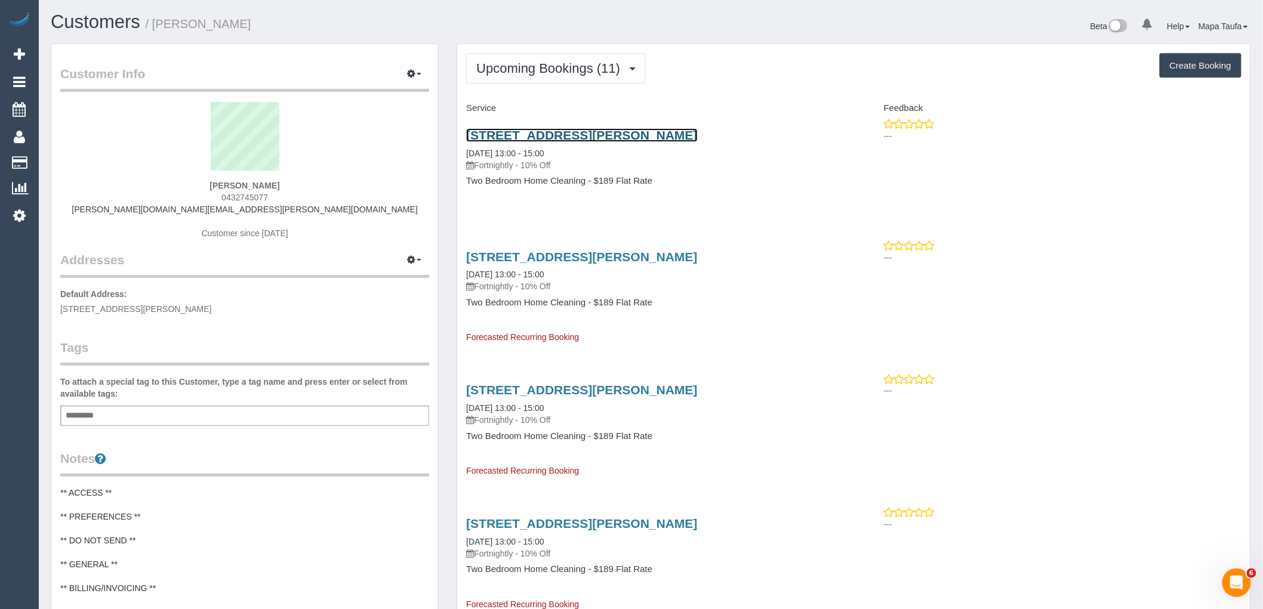
click at [502, 134] on link "25 Smith Street, G01, Fitzroy, VIC 3065" at bounding box center [581, 135] width 231 height 14
click at [492, 73] on span "Upcoming Bookings (11)" at bounding box center [551, 68] width 150 height 15
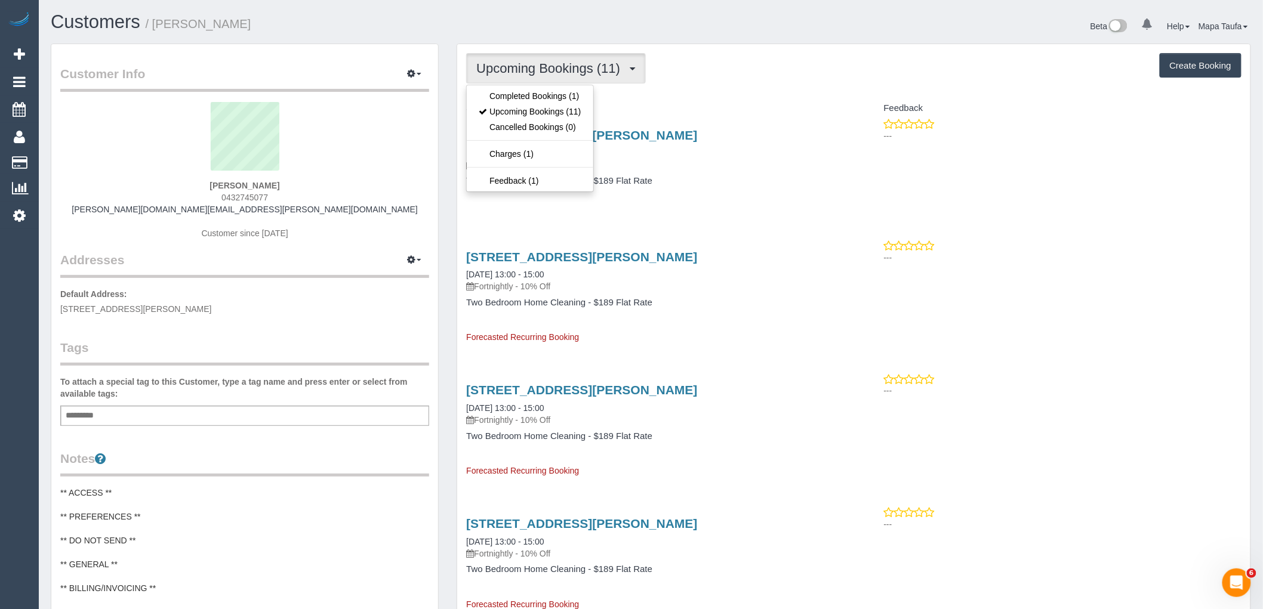
click at [498, 64] on span "Upcoming Bookings (11)" at bounding box center [551, 68] width 150 height 15
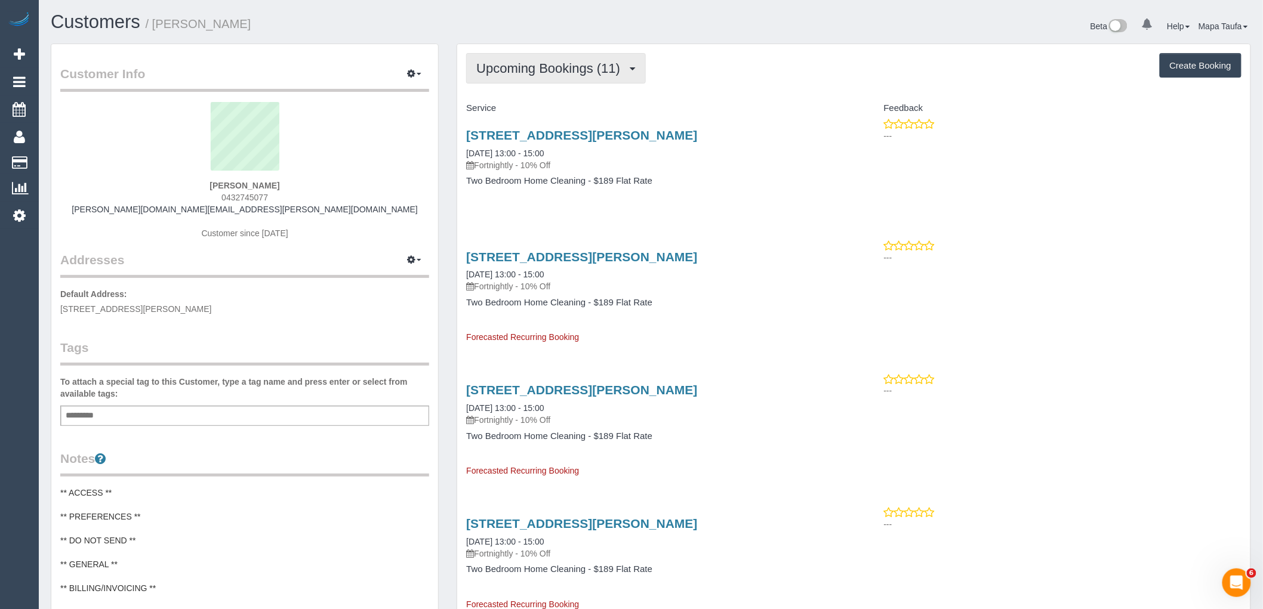
click at [508, 57] on button "Upcoming Bookings (11)" at bounding box center [556, 68] width 180 height 30
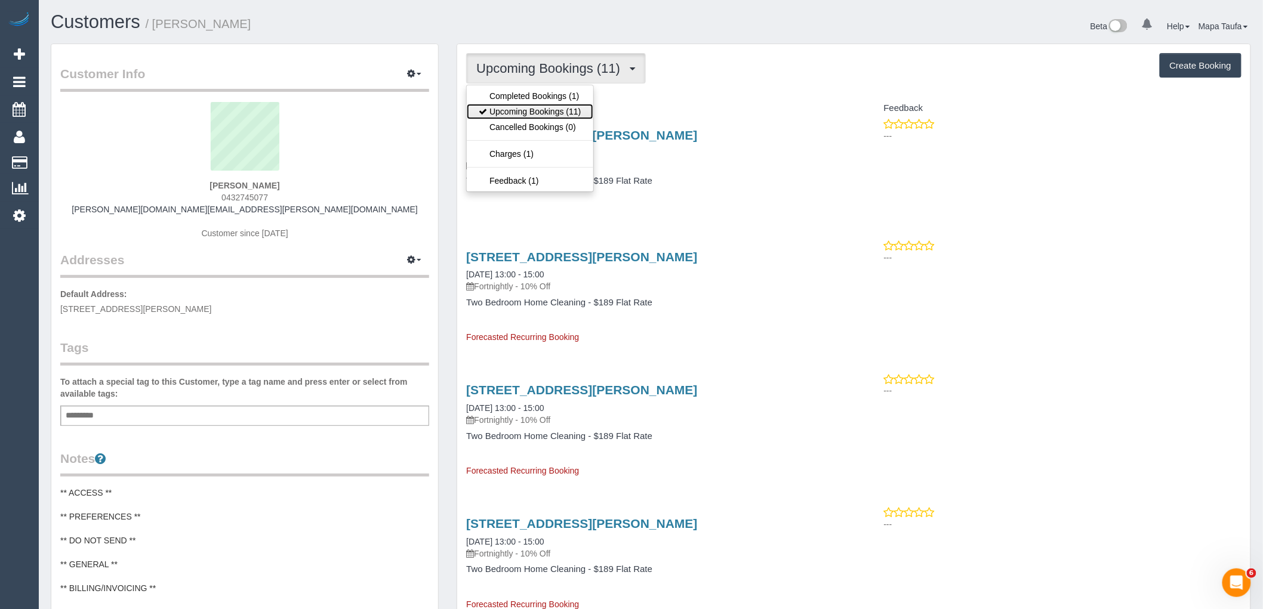
click at [515, 111] on link "Upcoming Bookings (11)" at bounding box center [530, 112] width 126 height 16
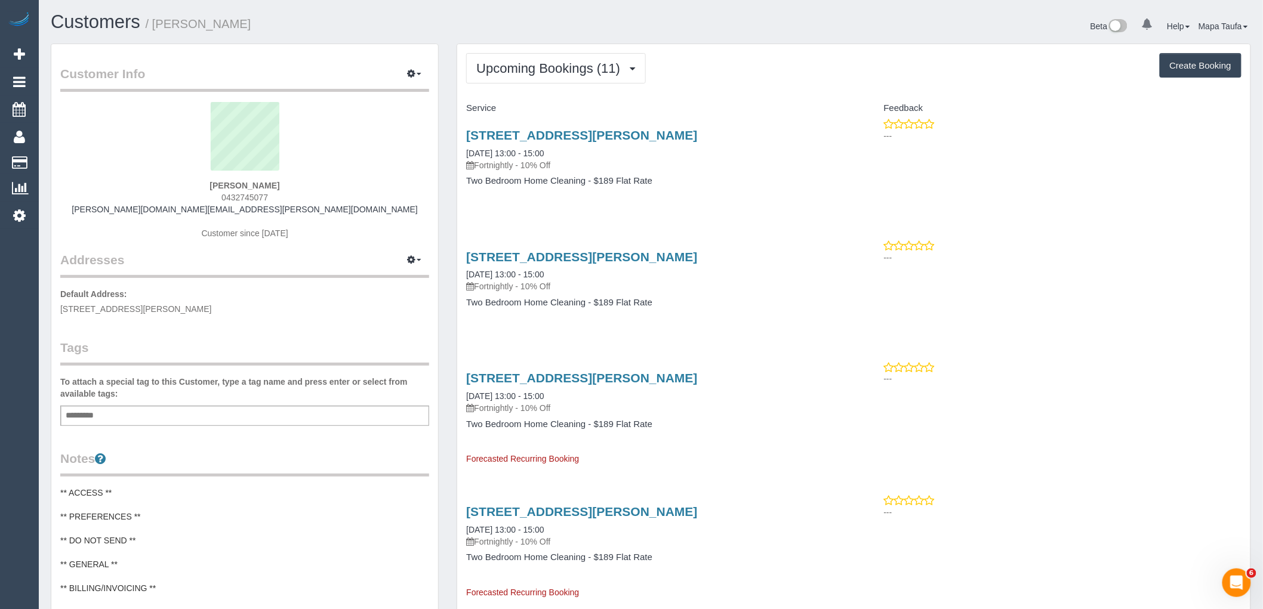
drag, startPoint x: 597, startPoint y: 156, endPoint x: 458, endPoint y: 156, distance: 139.1
click at [458, 156] on div "25 Smith Street, G01, Fitzroy, VIC 3065 22/10/2025 13:00 - 15:00 Fortnightly - …" at bounding box center [655, 164] width 396 height 92
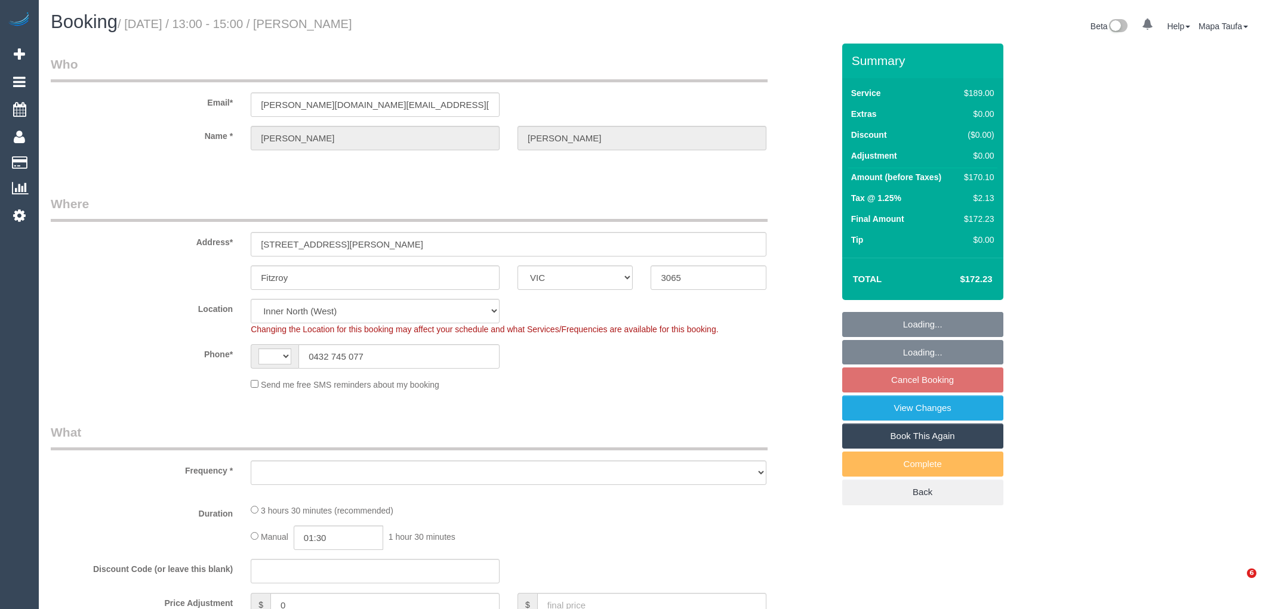
select select "VIC"
select select "string:AU"
select select "string:stripe-pm_1SDIQt2GScqysDRVYNCgxORr"
select select "object:1647"
select select "spot7"
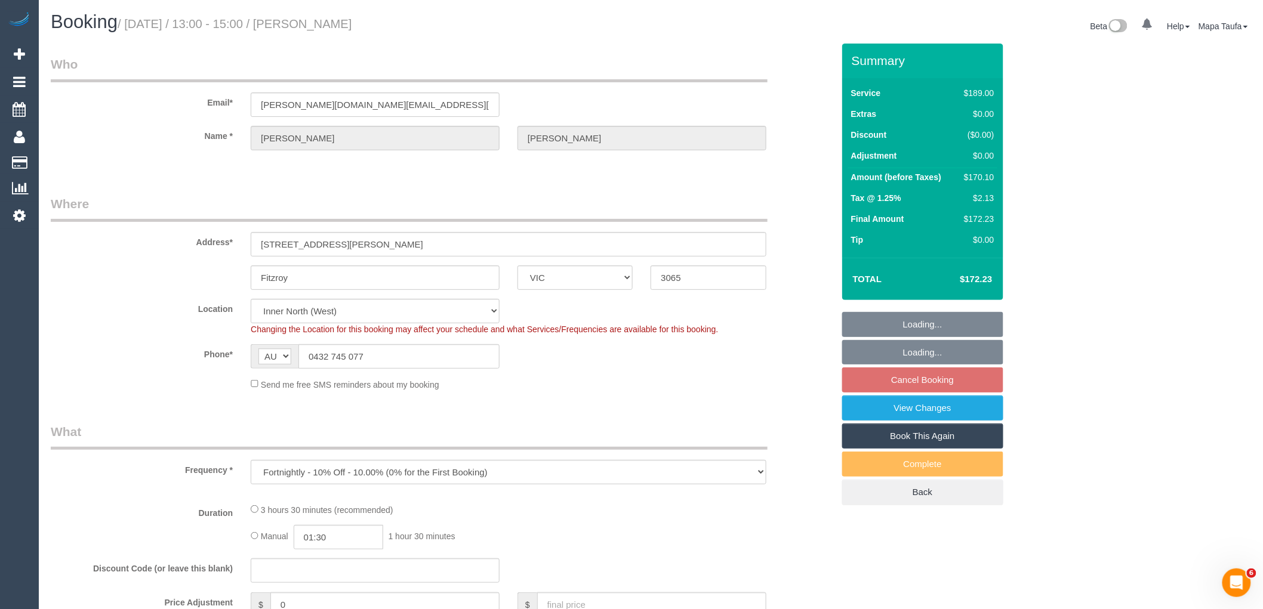
select select "number:28"
select select "number:14"
select select "number:20"
select select "number:36"
select select "number:34"
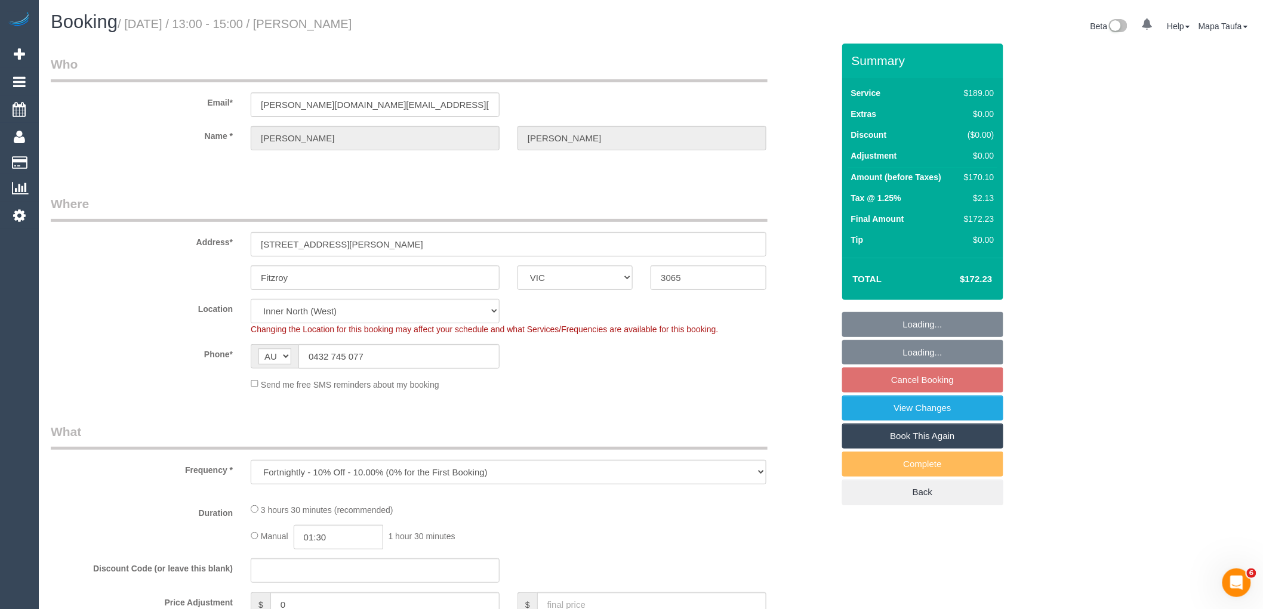
select select "number:13"
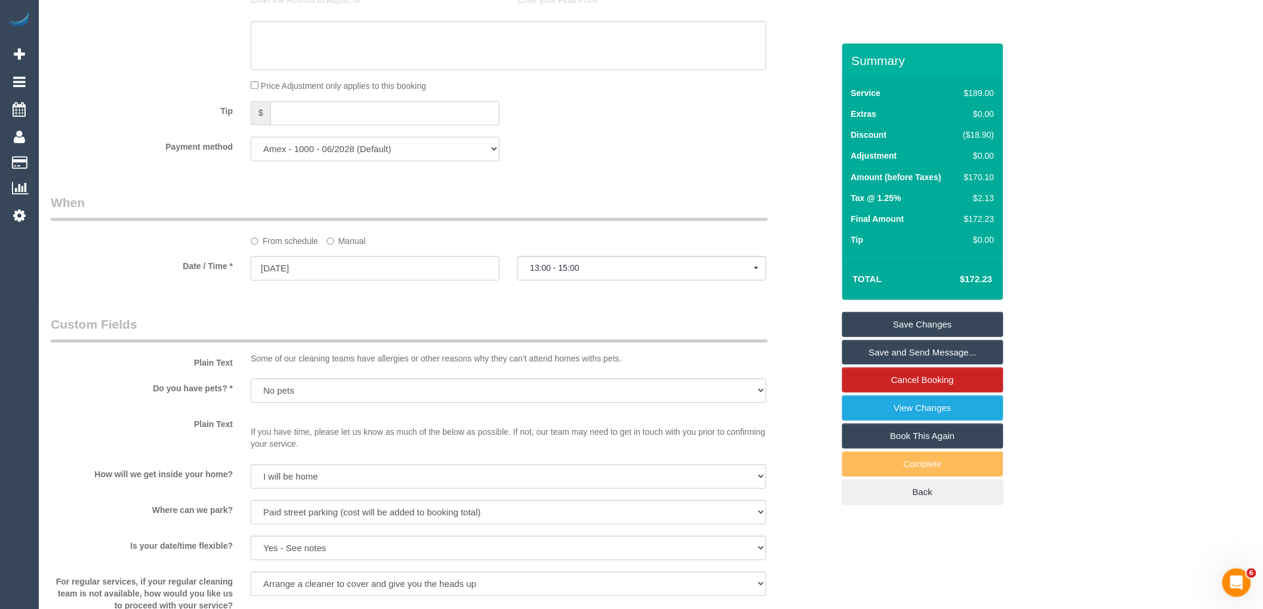
scroll to position [1132, 0]
click at [359, 278] on input "24/10/2025" at bounding box center [375, 266] width 249 height 24
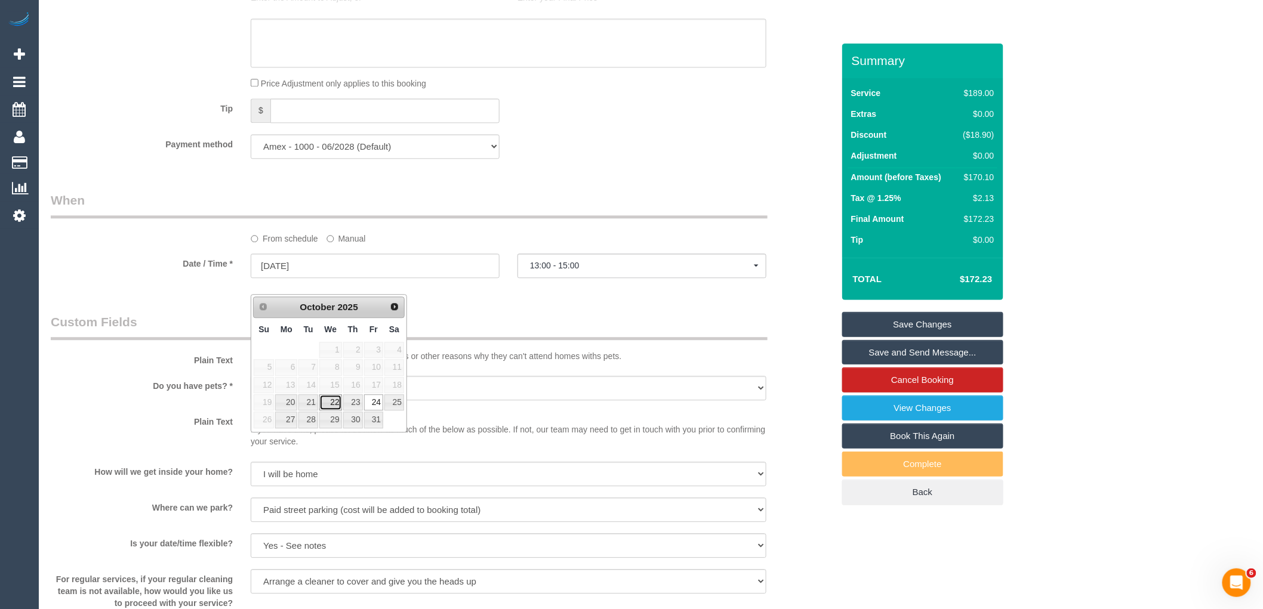
click at [335, 404] on link "22" at bounding box center [330, 403] width 23 height 16
type input "22/10/2025"
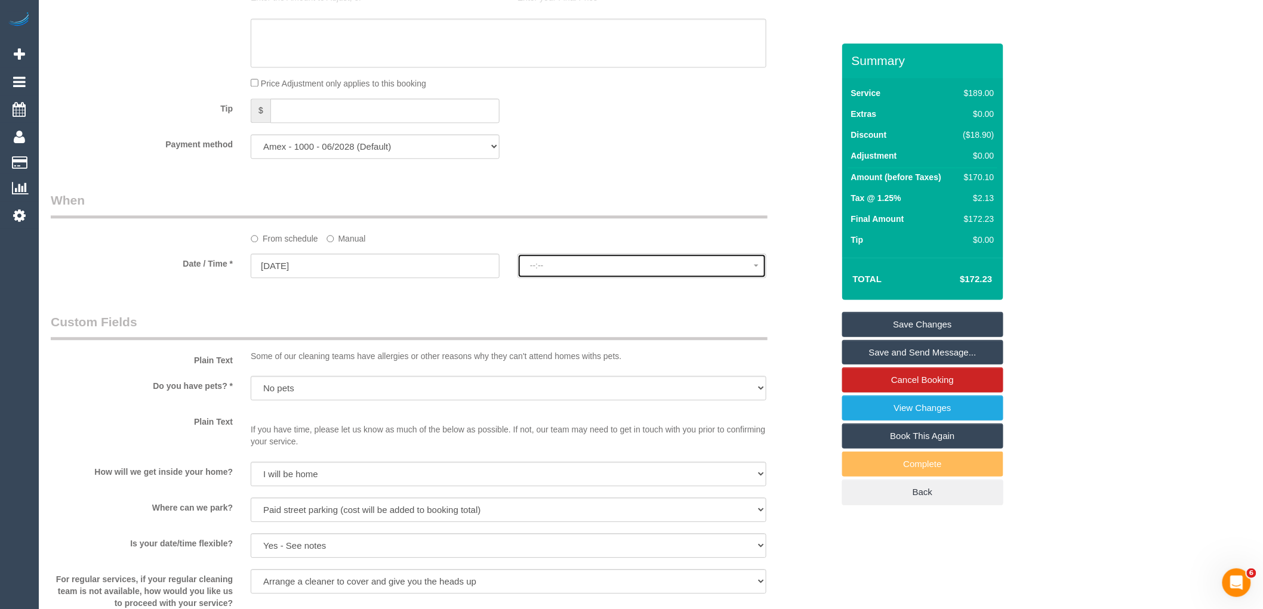
click at [543, 275] on button "--:--" at bounding box center [642, 266] width 249 height 24
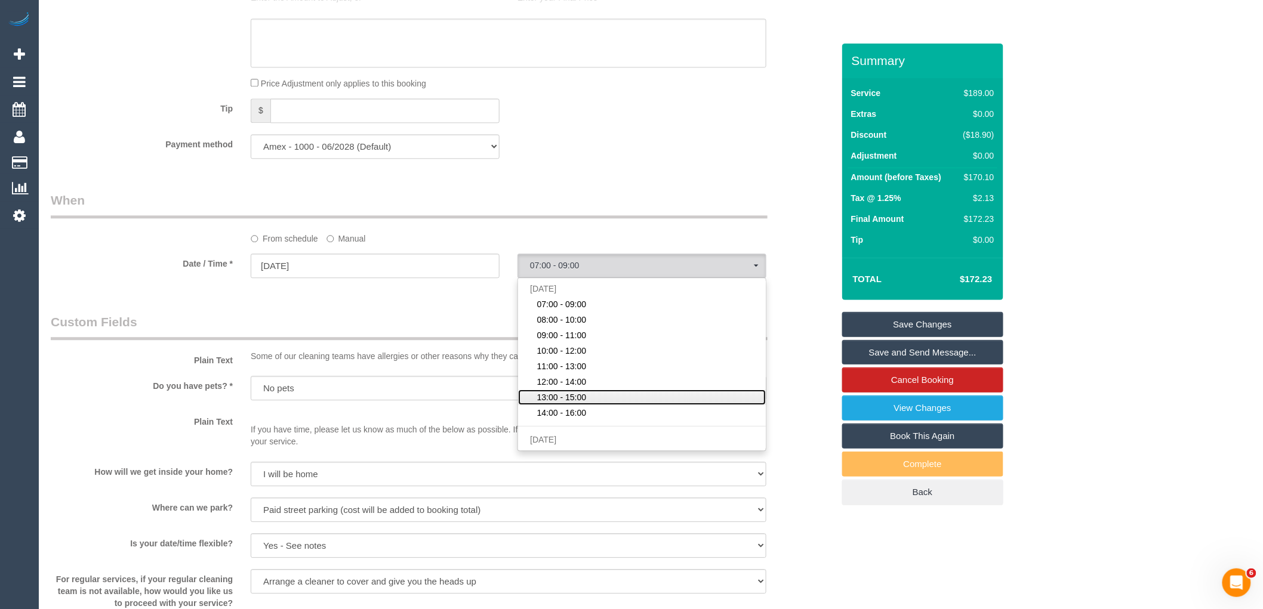
click at [544, 404] on span "13:00 - 15:00" at bounding box center [562, 398] width 50 height 12
select select "spot40"
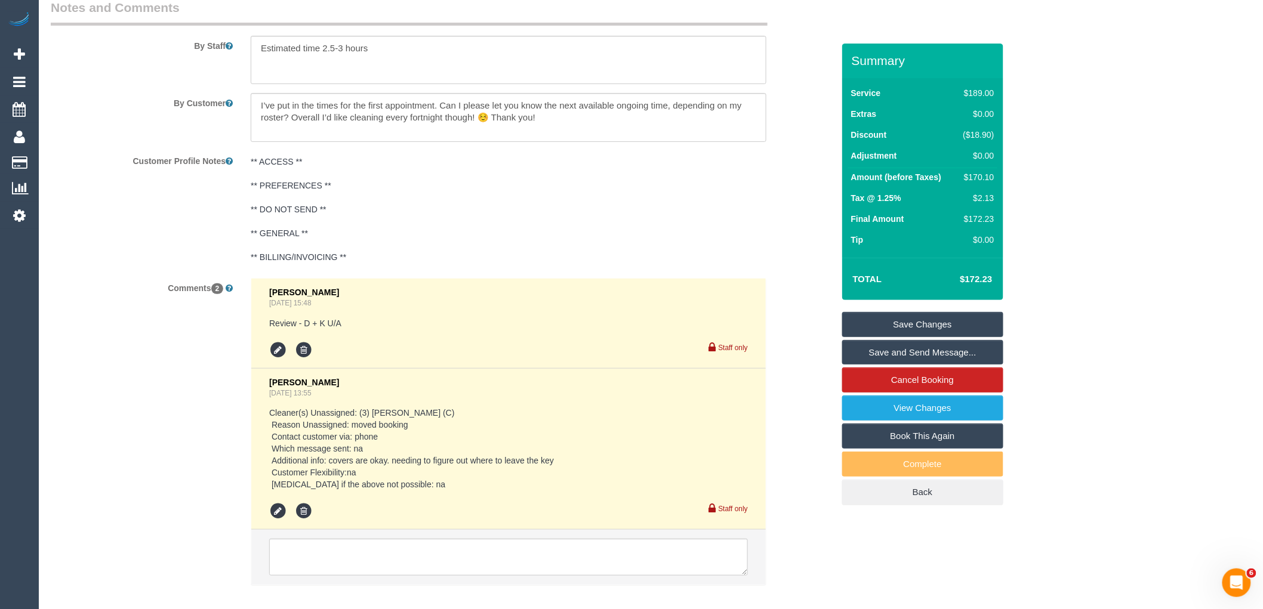
scroll to position [2052, 0]
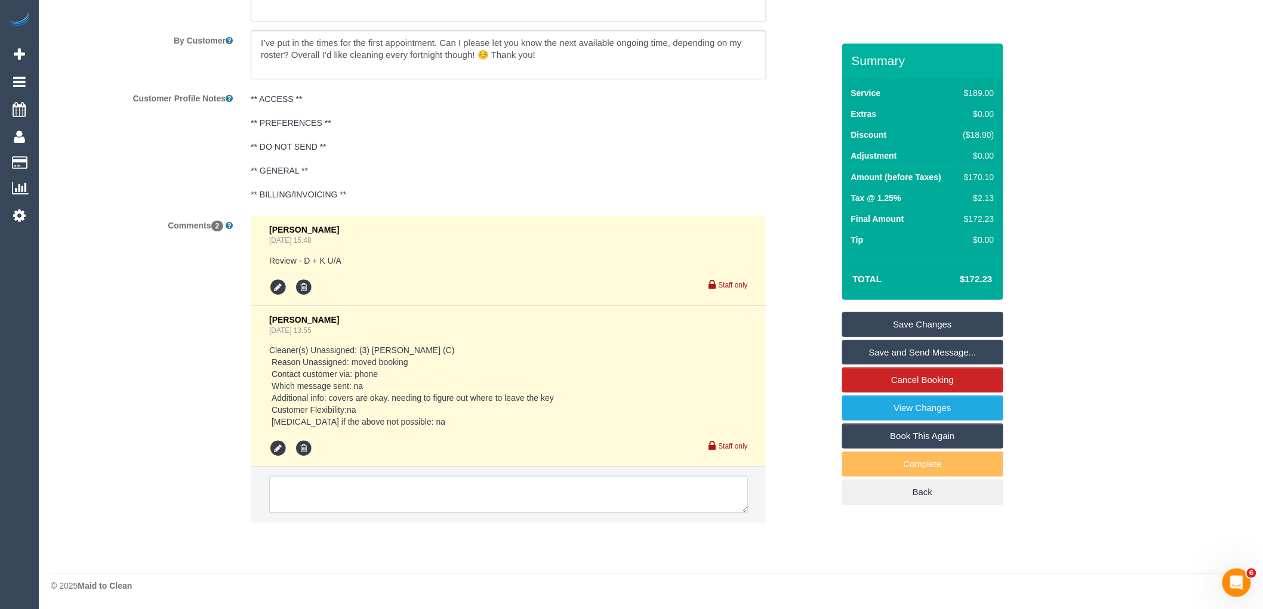
click at [359, 485] on textarea at bounding box center [508, 494] width 479 height 37
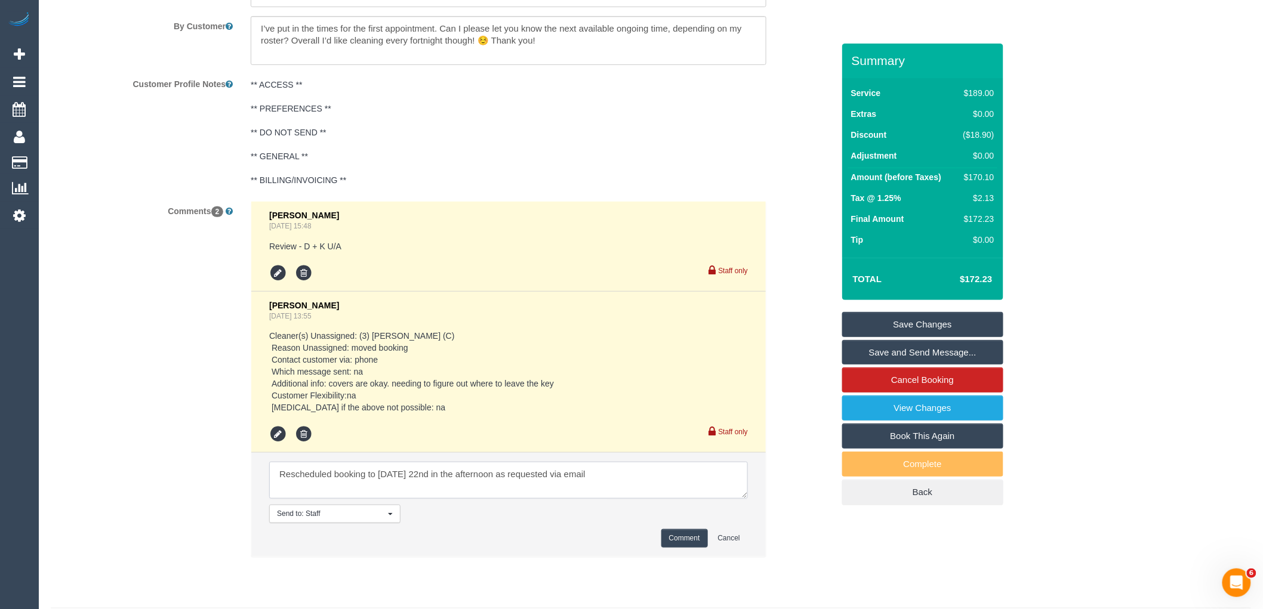
type textarea "Rescheduled booking to Wednesday 22nd in the afternoon as requested via email"
click at [679, 548] on button "Comment" at bounding box center [684, 538] width 47 height 19
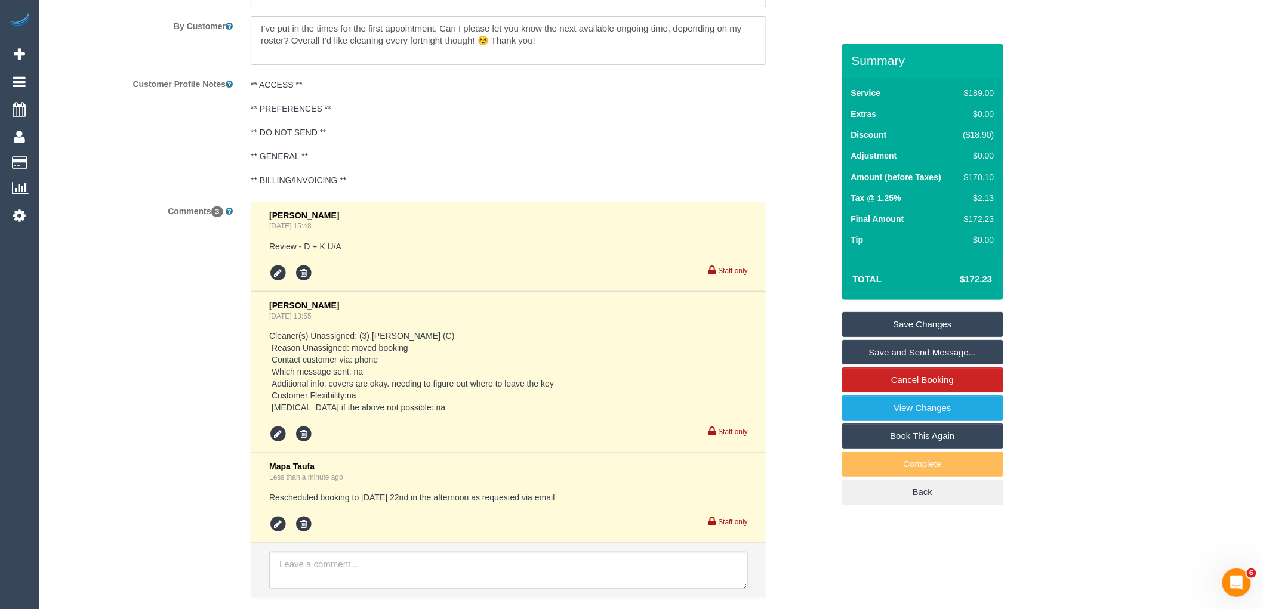
drag, startPoint x: 902, startPoint y: 320, endPoint x: 814, endPoint y: 326, distance: 88.5
click at [902, 320] on link "Save Changes" at bounding box center [922, 324] width 161 height 25
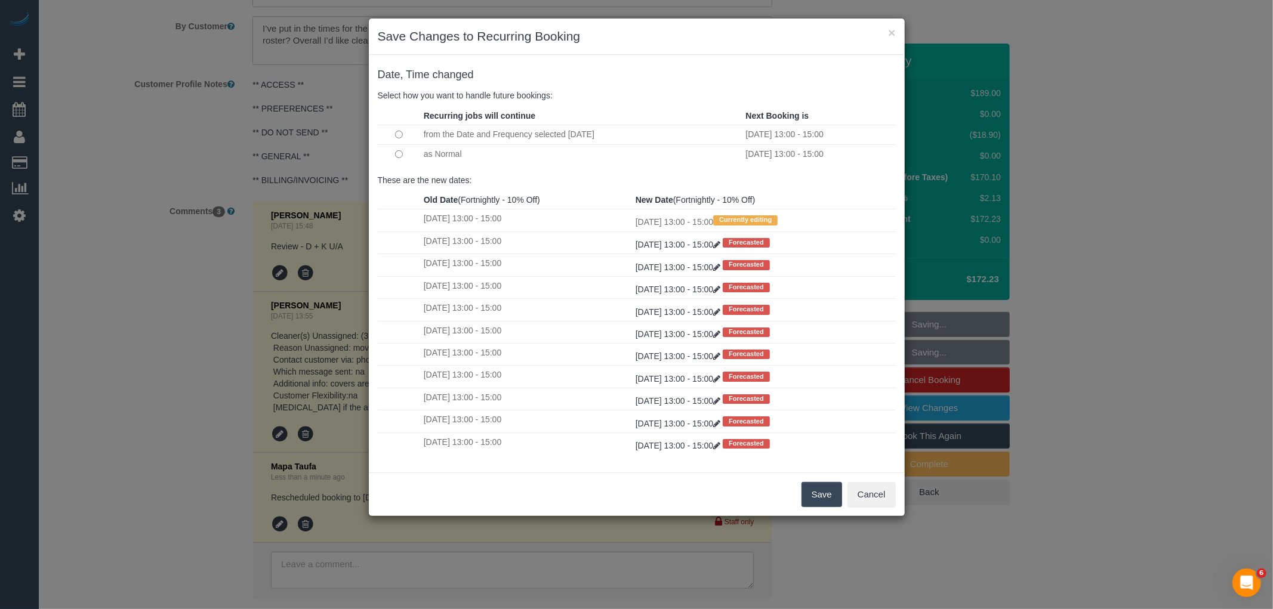
click at [828, 501] on button "Save" at bounding box center [822, 494] width 41 height 25
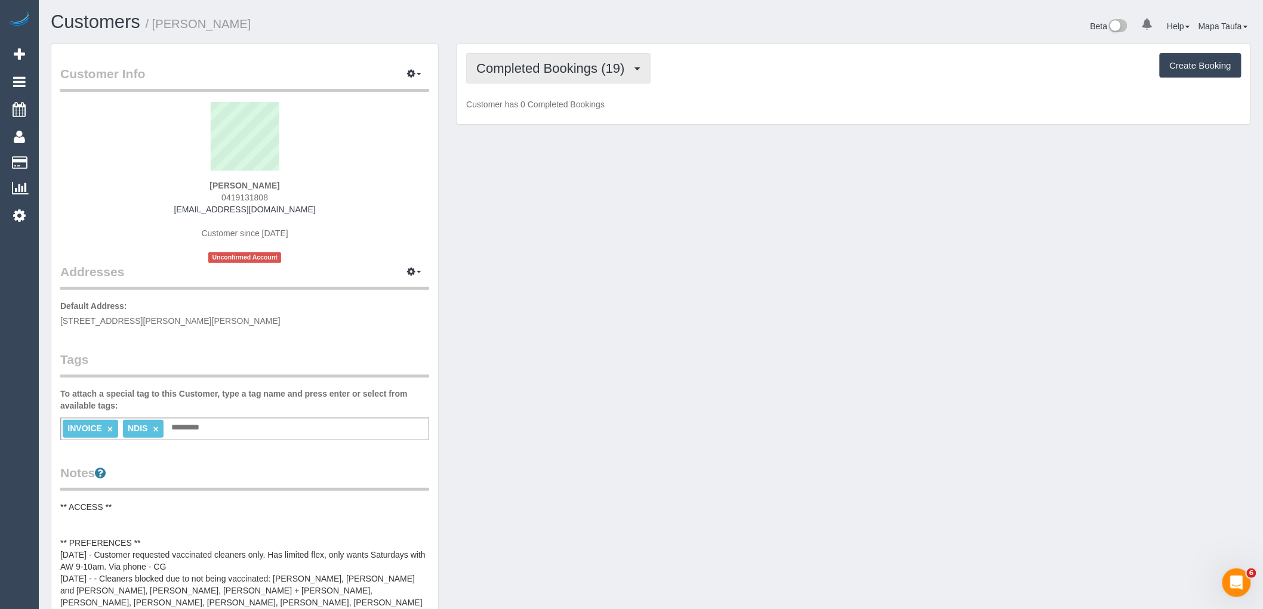
click at [544, 76] on button "Completed Bookings (19)" at bounding box center [558, 68] width 184 height 30
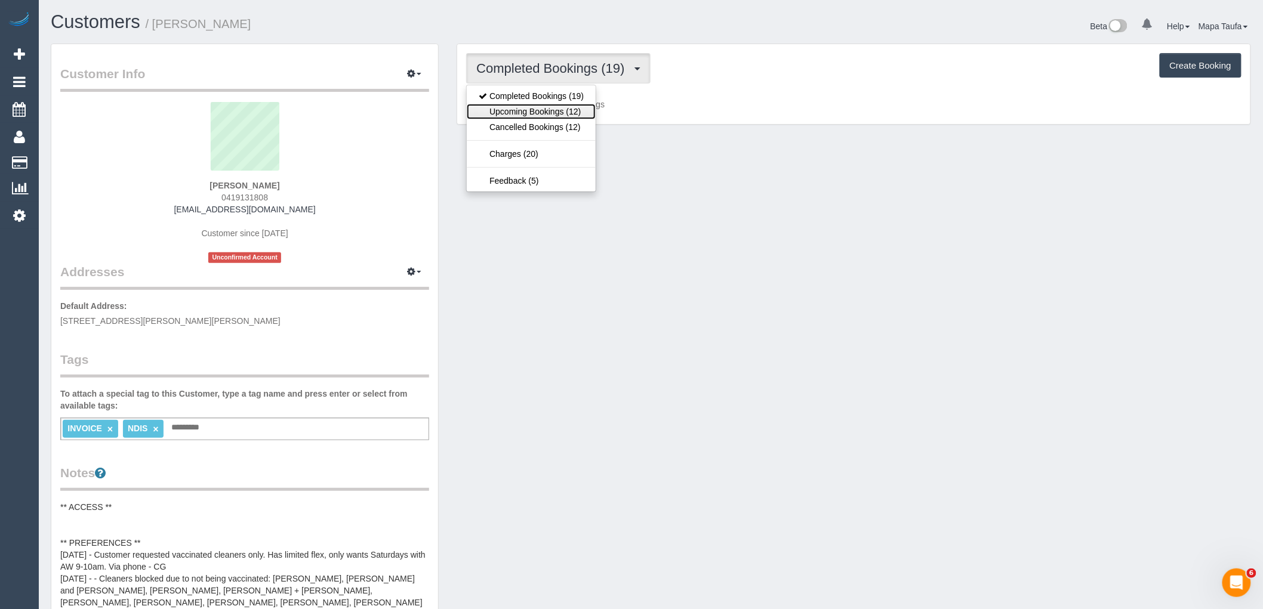
click at [542, 115] on link "Upcoming Bookings (12)" at bounding box center [531, 112] width 129 height 16
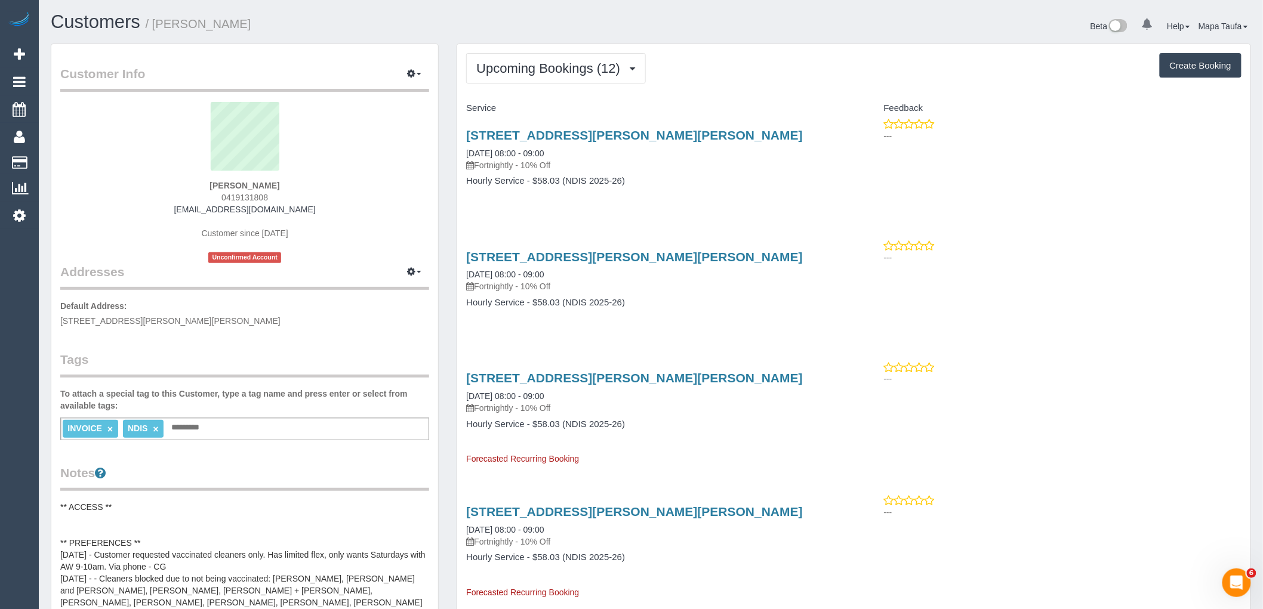
drag, startPoint x: 457, startPoint y: 152, endPoint x: 427, endPoint y: 342, distance: 192.7
click at [592, 161] on div "34 Forest Glen Ave, Blackburn South, VIC 3130 25/10/2025 08:00 - 09:00 Fortnigh…" at bounding box center [655, 164] width 396 height 92
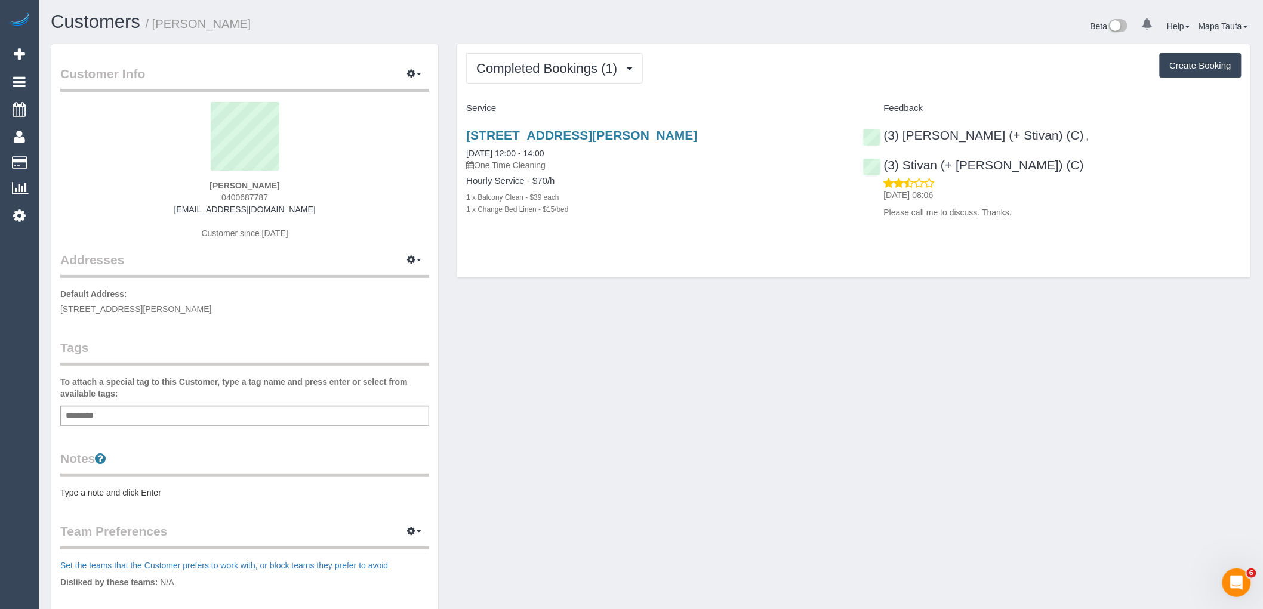
click at [554, 87] on div "Completed Bookings (1) Completed Bookings (1) Upcoming Bookings (0) Cancelled B…" at bounding box center [853, 161] width 793 height 234
click at [556, 73] on span "Completed Bookings (1)" at bounding box center [549, 68] width 147 height 15
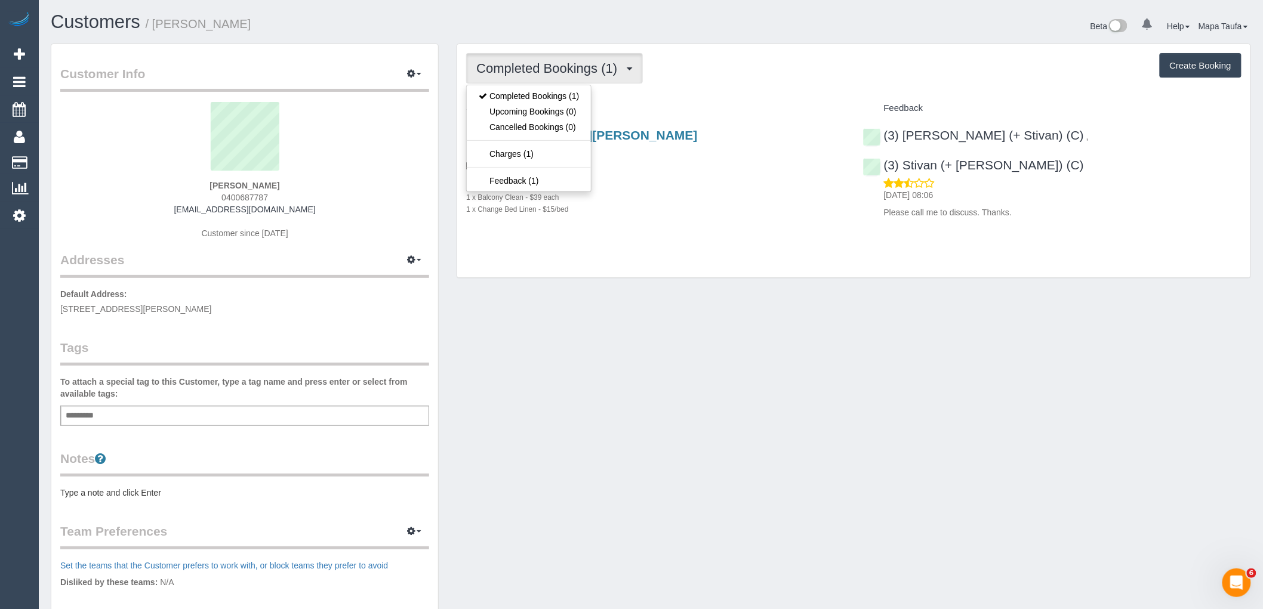
click at [657, 104] on h4 "Service" at bounding box center [655, 108] width 378 height 10
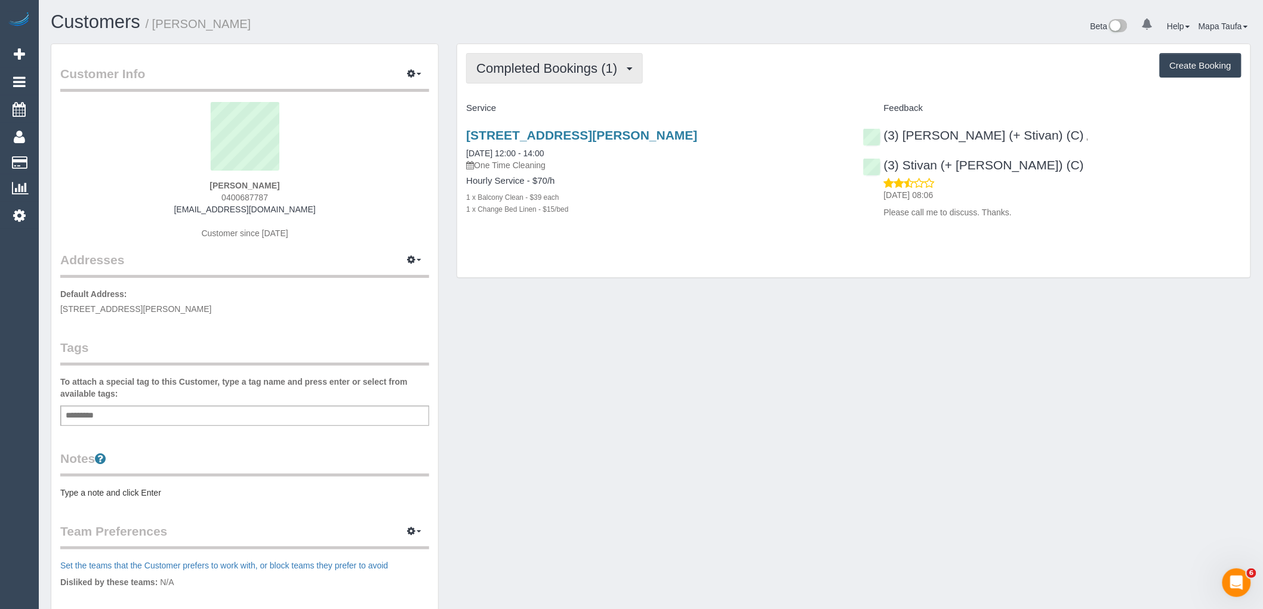
click at [568, 75] on span "Completed Bookings (1)" at bounding box center [549, 68] width 147 height 15
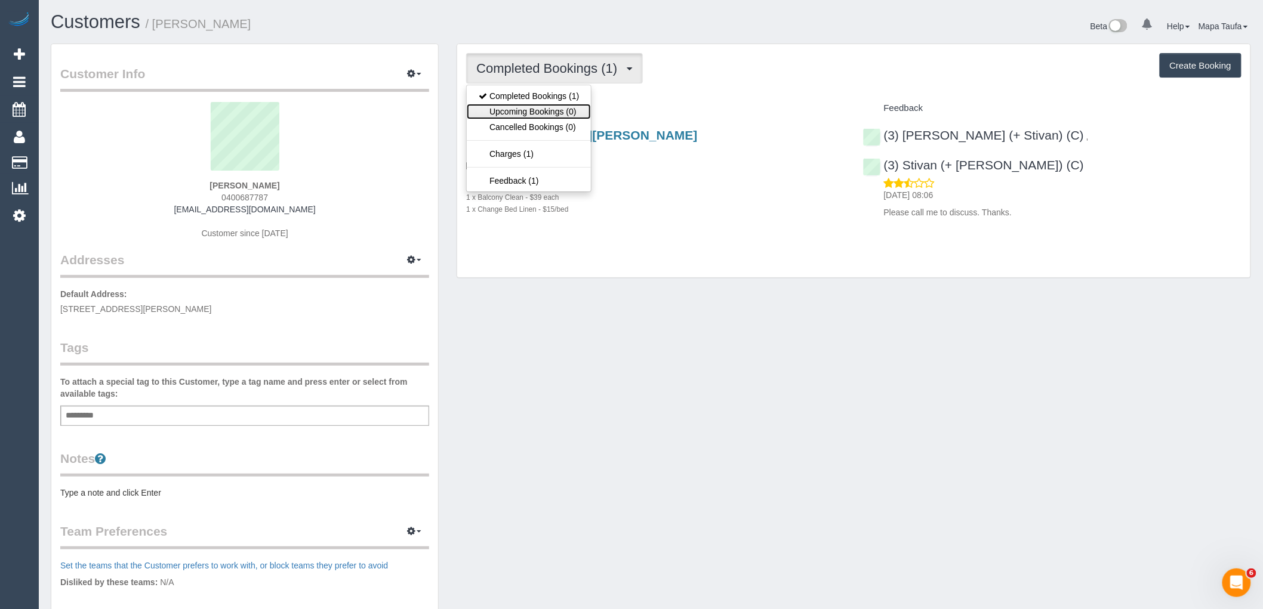
click at [564, 114] on link "Upcoming Bookings (0)" at bounding box center [529, 112] width 124 height 16
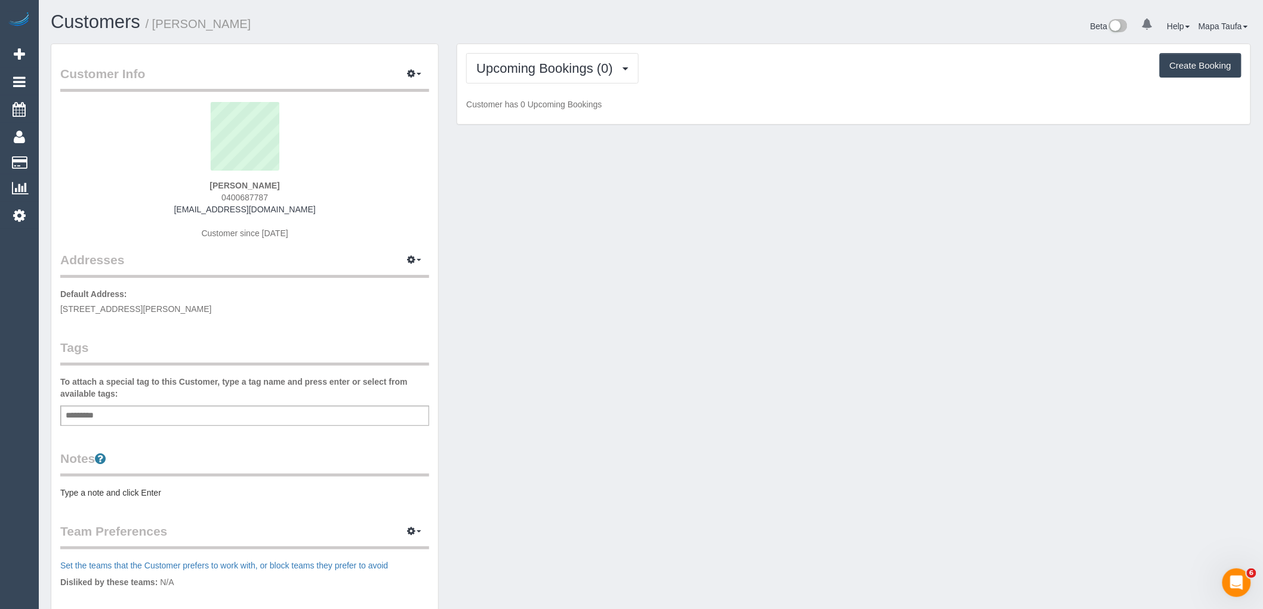
click at [672, 70] on div "Upcoming Bookings (0) Completed Bookings (1) Upcoming Bookings (0) Cancelled Bo…" at bounding box center [853, 68] width 775 height 30
click at [862, 201] on div "Customer Info Edit Contact Info Send Message Email Preferences Special Sales Ta…" at bounding box center [651, 432] width 1218 height 776
click at [589, 64] on span "Upcoming Bookings (0)" at bounding box center [547, 68] width 143 height 15
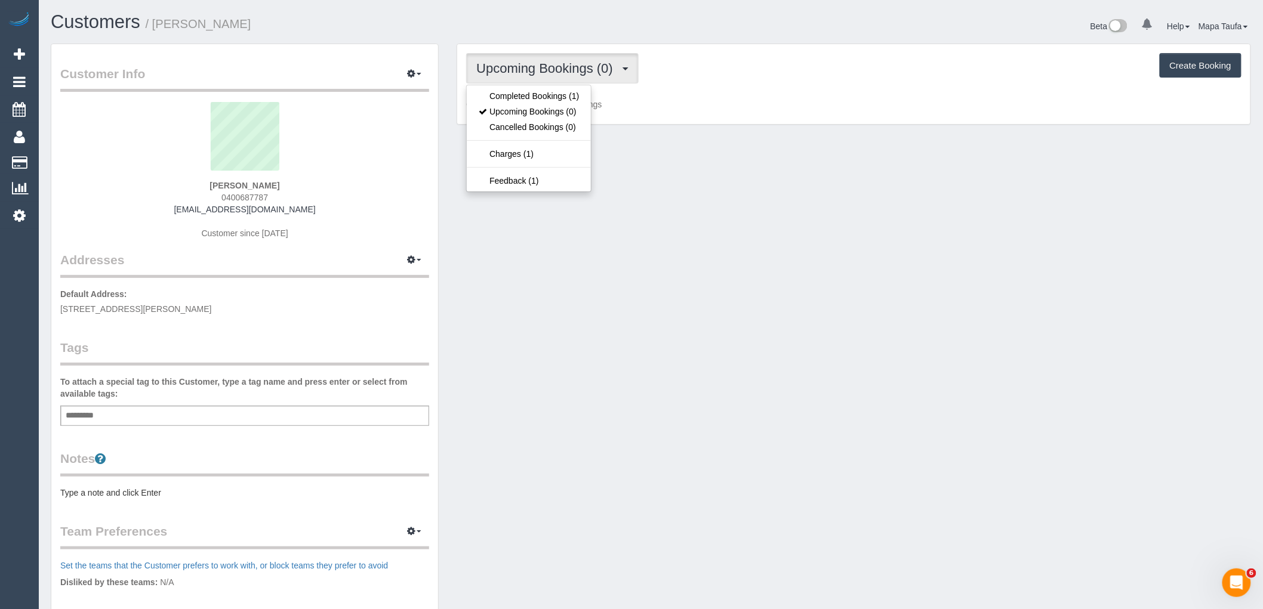
click at [695, 110] on p "Customer has 0 Upcoming Bookings" at bounding box center [853, 104] width 775 height 12
click at [522, 66] on span "Upcoming Bookings (0)" at bounding box center [547, 68] width 143 height 15
click at [536, 90] on link "Completed Bookings (1)" at bounding box center [529, 96] width 124 height 16
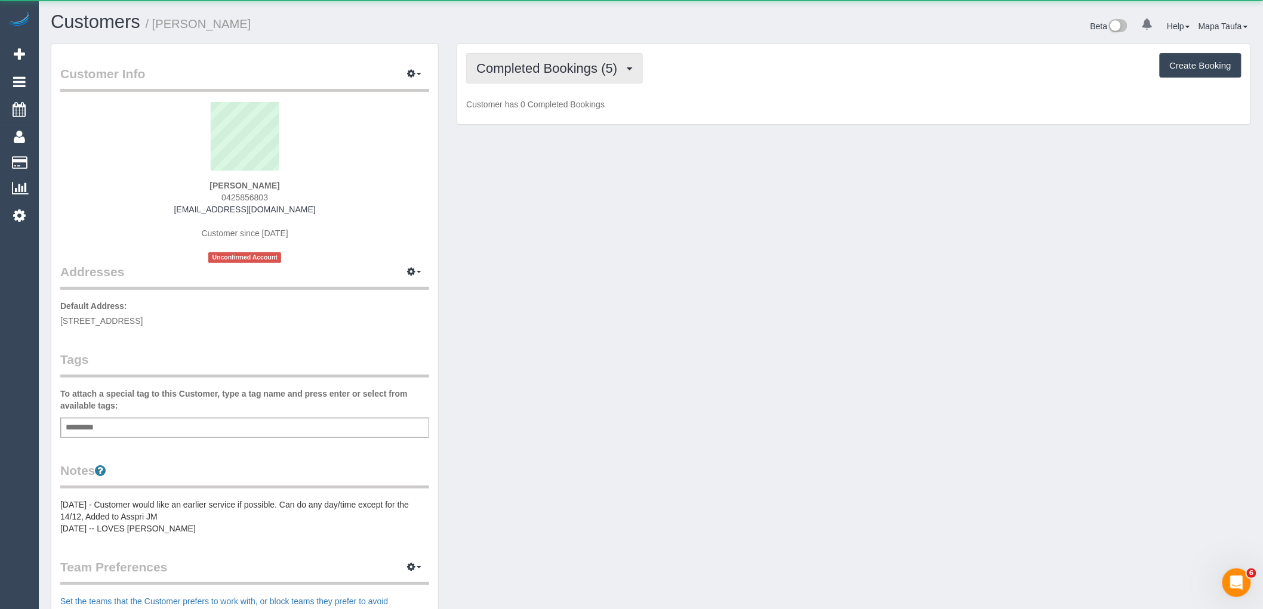
click at [609, 66] on span "Completed Bookings (5)" at bounding box center [549, 68] width 147 height 15
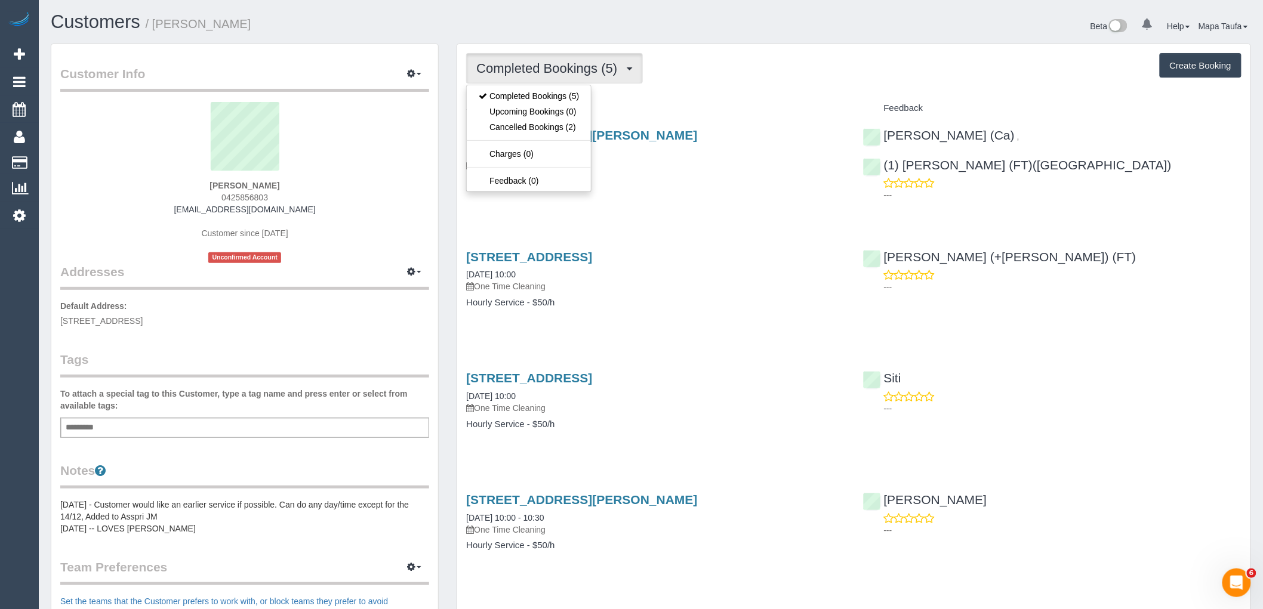
drag, startPoint x: 717, startPoint y: 91, endPoint x: 677, endPoint y: 97, distance: 40.4
click at [717, 91] on div "Completed Bookings (5) Completed Bookings (5) Upcoming Bookings (0) Cancelled B…" at bounding box center [853, 389] width 793 height 691
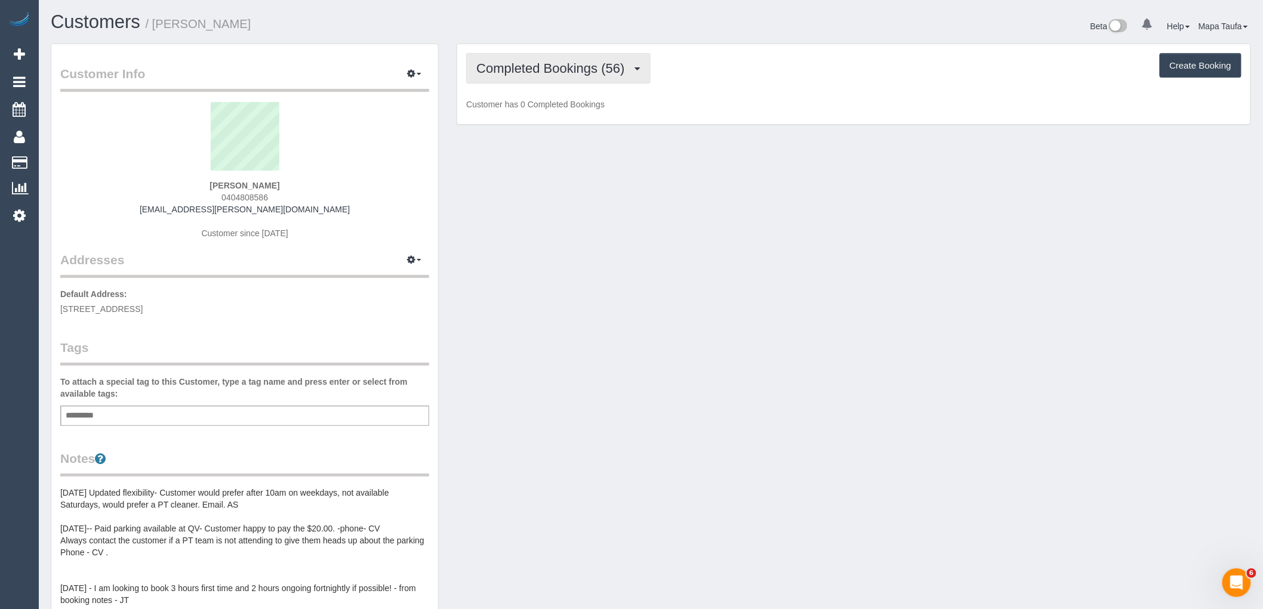
click at [559, 72] on span "Completed Bookings (56)" at bounding box center [553, 68] width 154 height 15
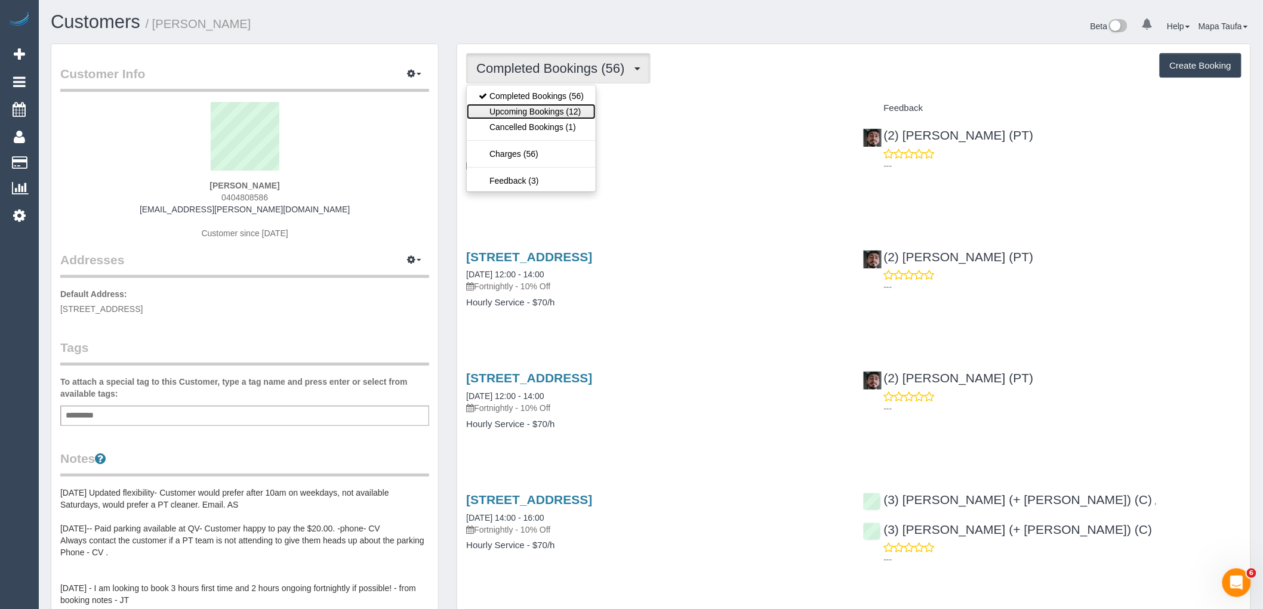
click at [541, 112] on link "Upcoming Bookings (12)" at bounding box center [531, 112] width 129 height 16
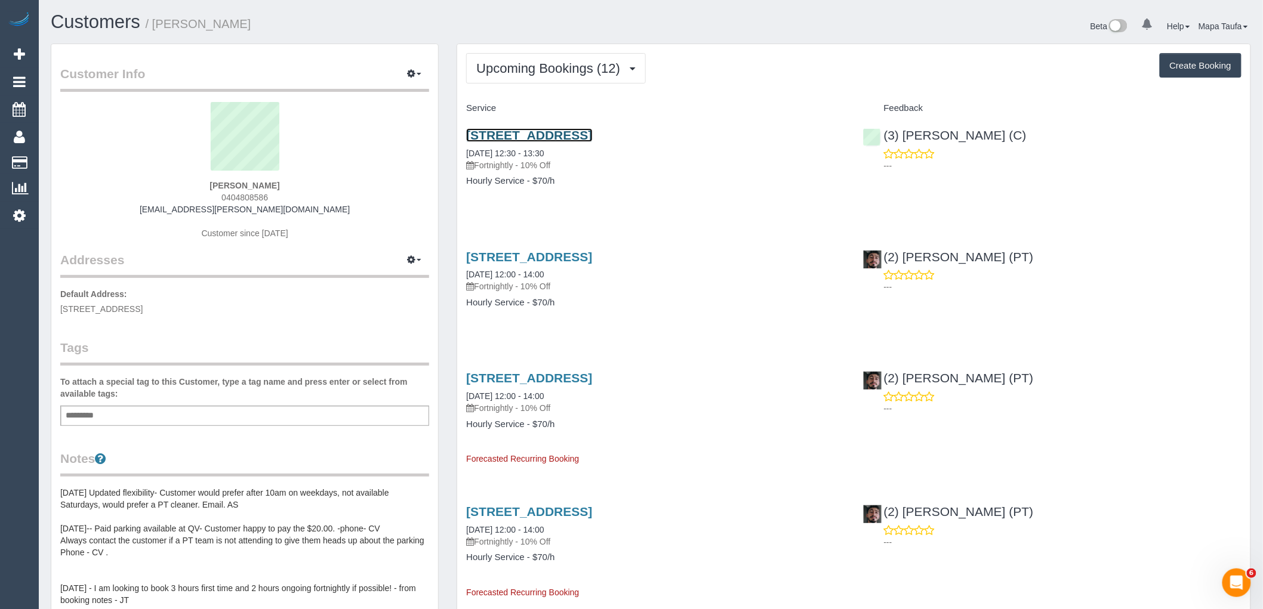
click at [509, 138] on link "[STREET_ADDRESS]" at bounding box center [529, 135] width 126 height 14
click at [515, 70] on span "Upcoming Bookings (12)" at bounding box center [551, 68] width 150 height 15
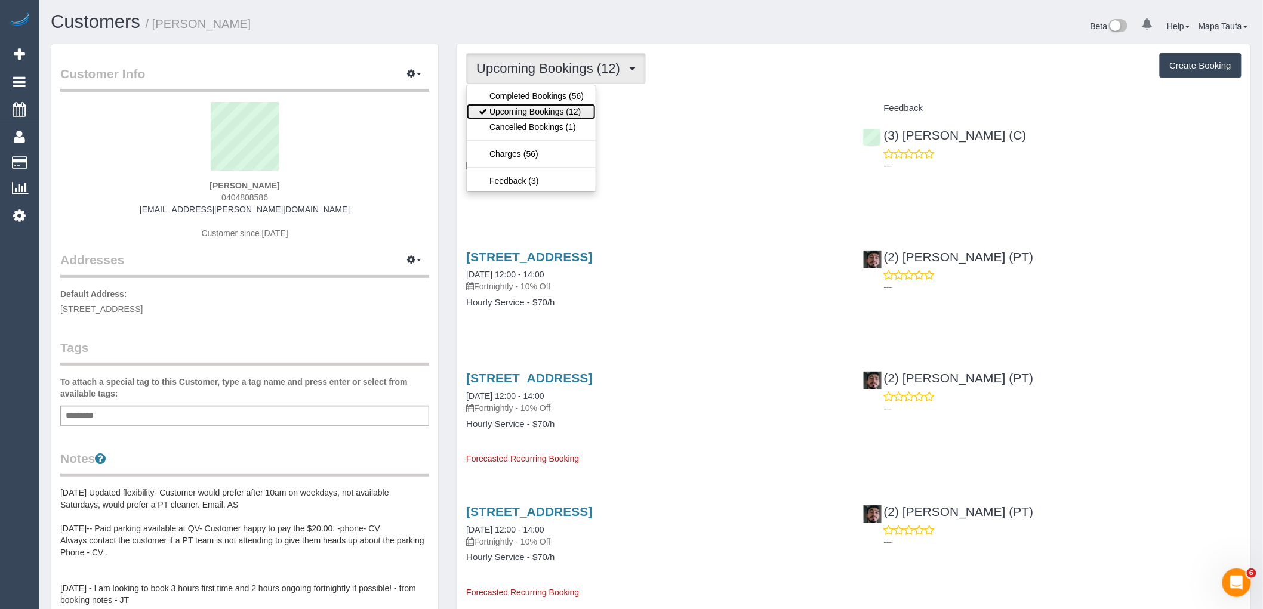
click at [529, 105] on link "Upcoming Bookings (12)" at bounding box center [531, 112] width 129 height 16
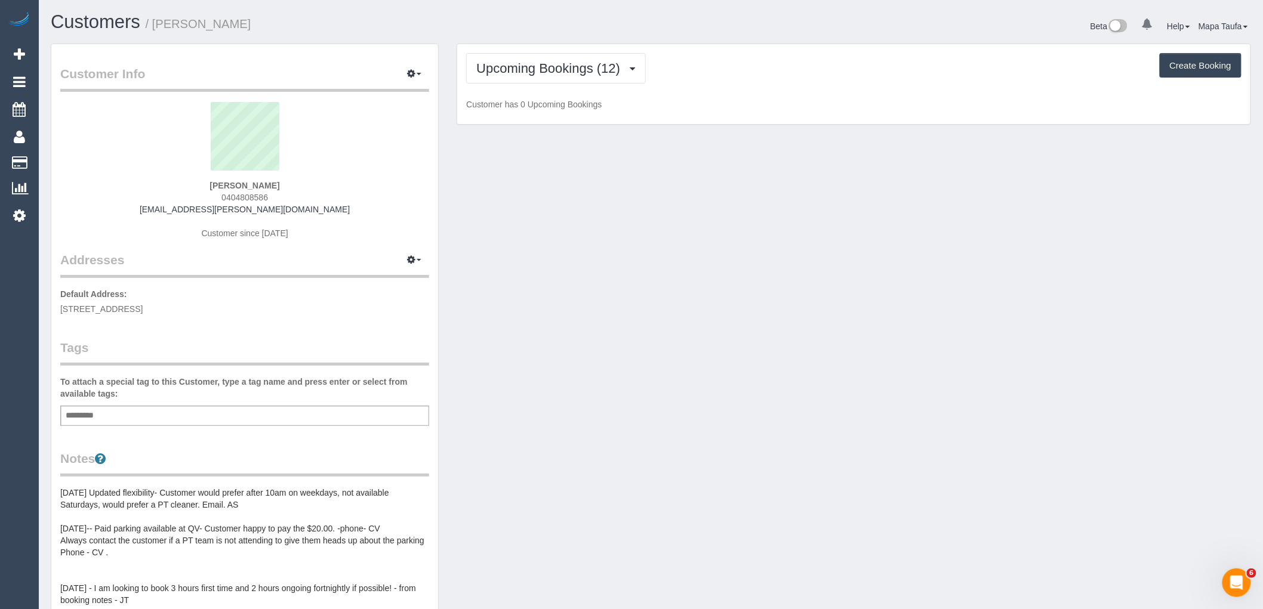
click at [763, 96] on div "Upcoming Bookings (12) Completed Bookings (56) Upcoming Bookings (12) Cancelled…" at bounding box center [853, 84] width 793 height 81
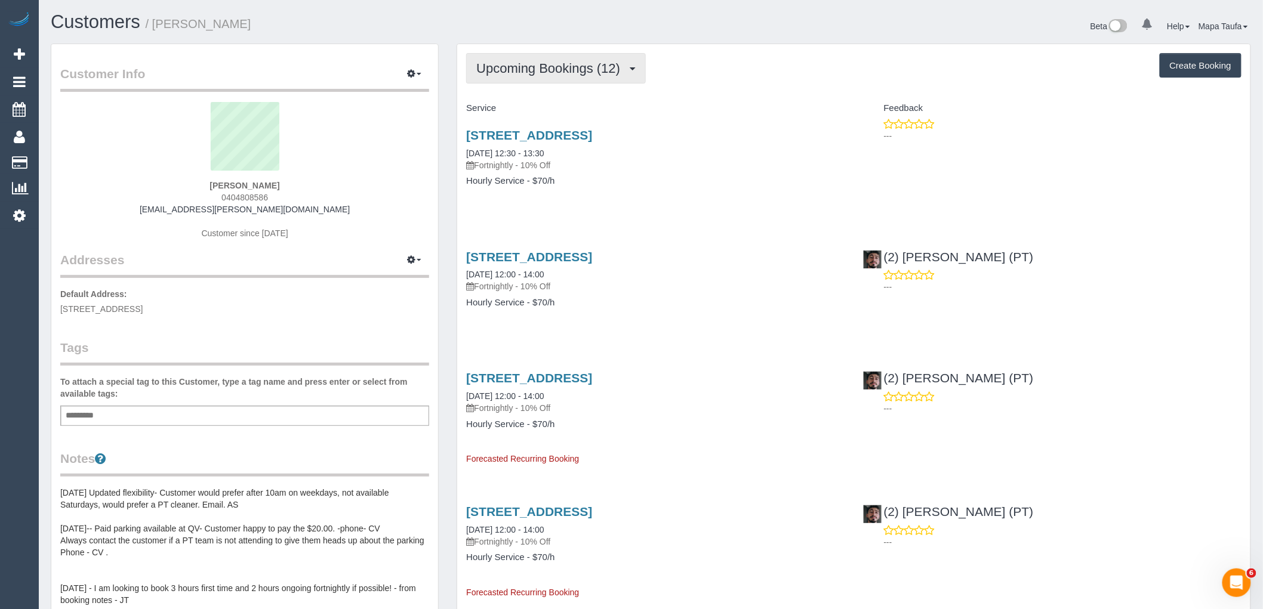
click at [522, 66] on span "Upcoming Bookings (12)" at bounding box center [551, 68] width 150 height 15
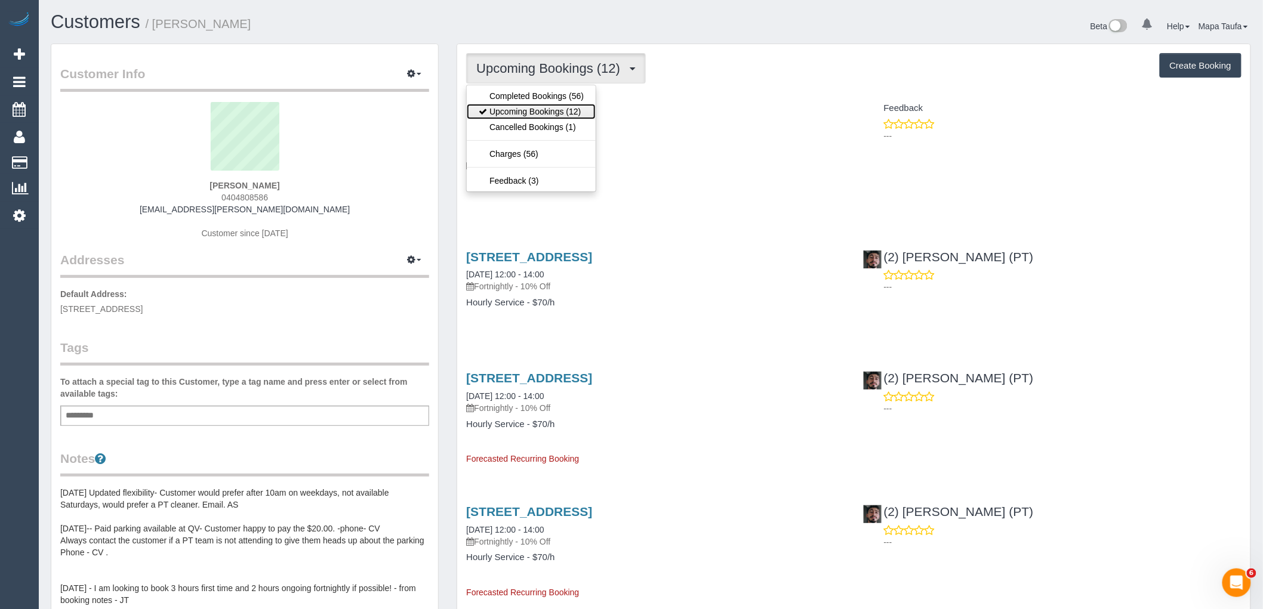
click at [513, 106] on link "Upcoming Bookings (12)" at bounding box center [531, 112] width 129 height 16
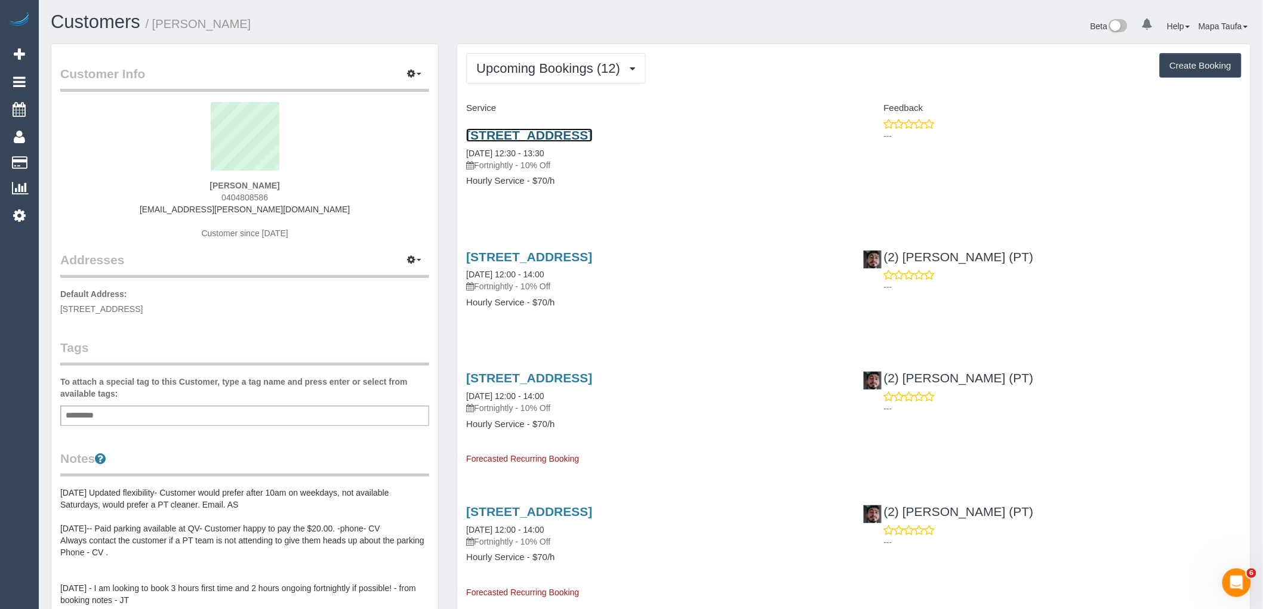
click at [482, 138] on link "[STREET_ADDRESS]" at bounding box center [529, 135] width 126 height 14
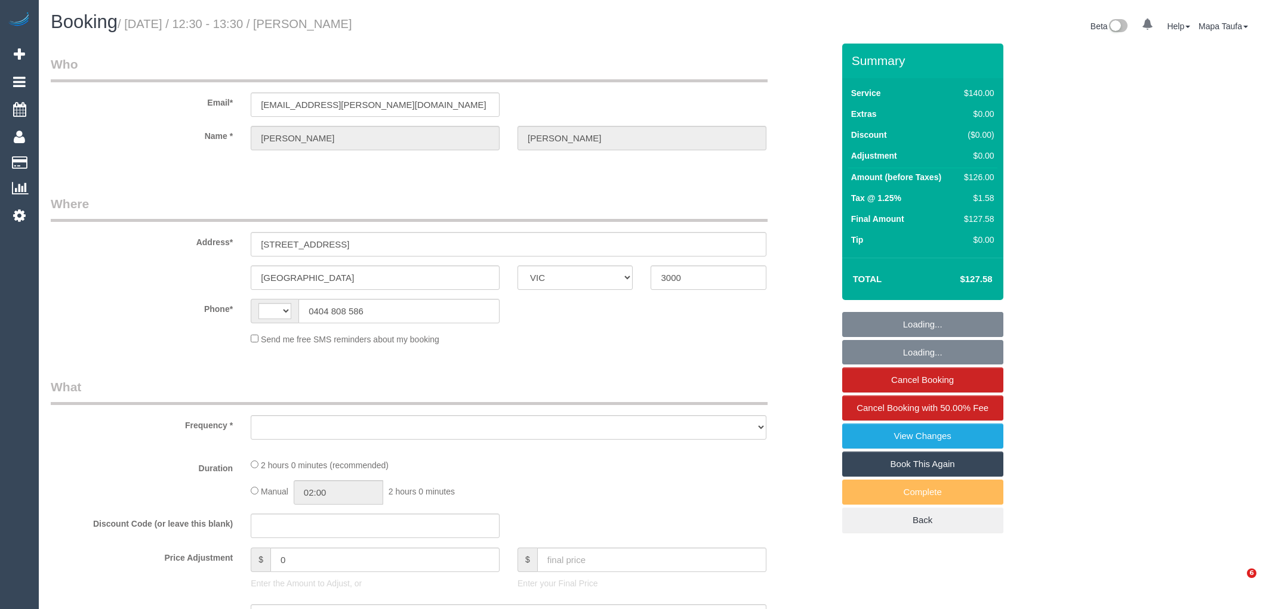
select select "VIC"
select select "string:AU"
select select "object:643"
select select "string:stripe-pm_1O4Afb2GScqysDRVgqkikGsr"
select select "number:29"
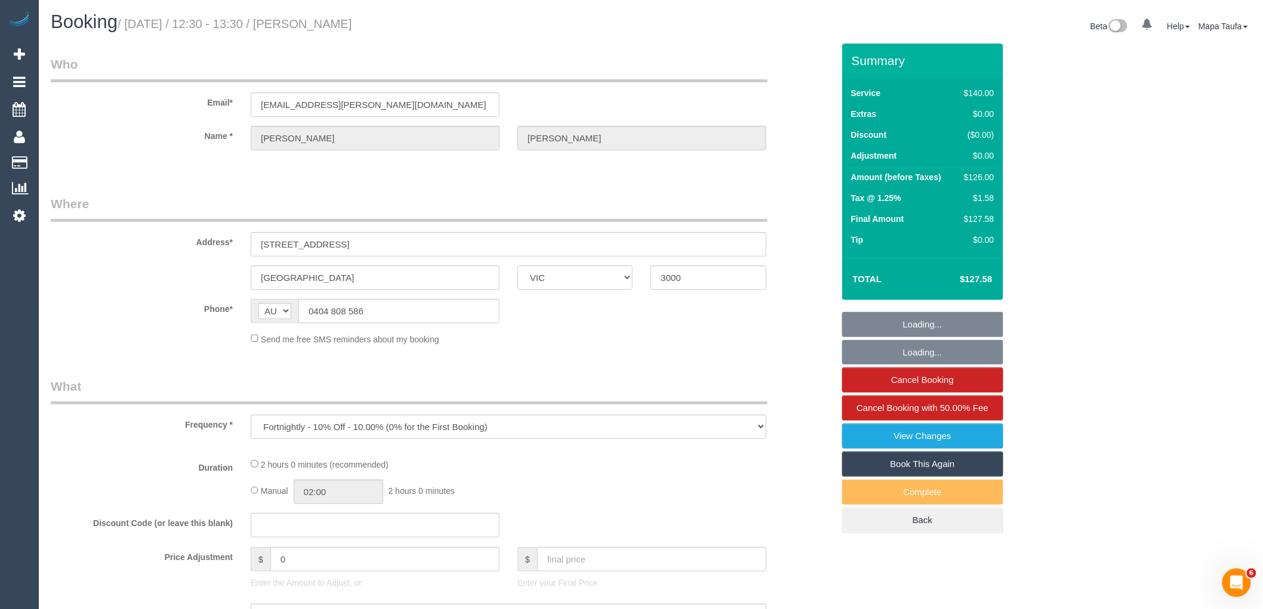
select select "number:14"
select select "number:20"
select select "number:24"
select select "number:34"
select select "number:26"
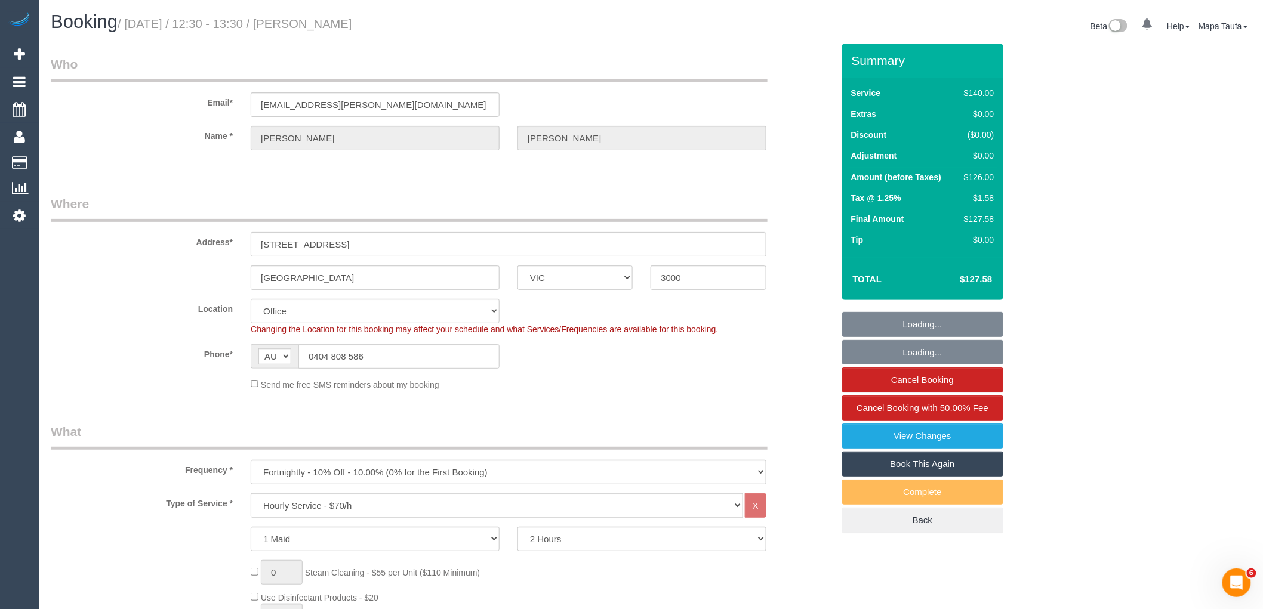
select select "object:2279"
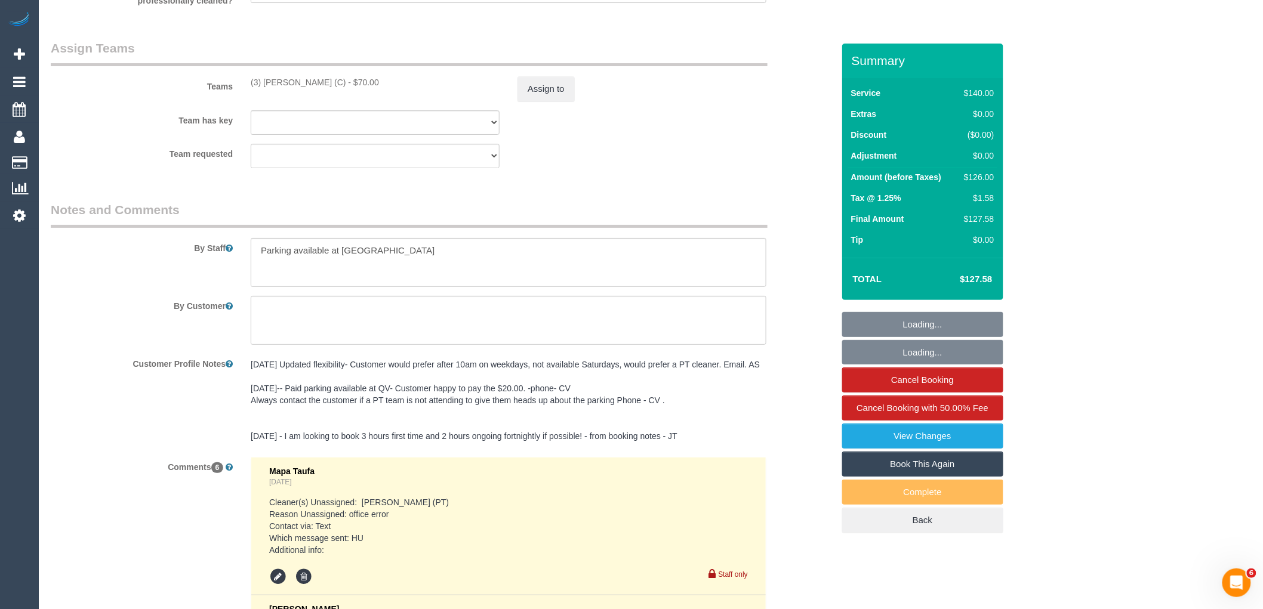
scroll to position [1795, 0]
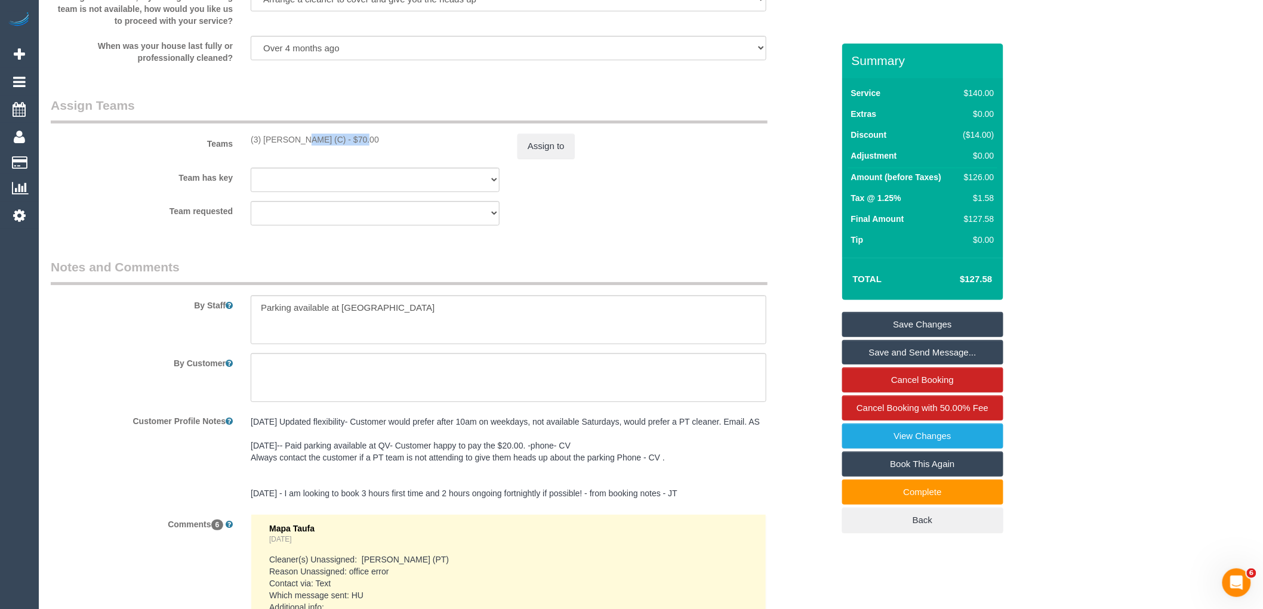
drag, startPoint x: 322, startPoint y: 151, endPoint x: 263, endPoint y: 148, distance: 59.8
click at [263, 146] on div "(3) Raj Suram (C) - $70.00" at bounding box center [375, 140] width 249 height 12
copy div "Raj Suram (C) -"
click at [568, 154] on button "Assign to" at bounding box center [546, 146] width 57 height 25
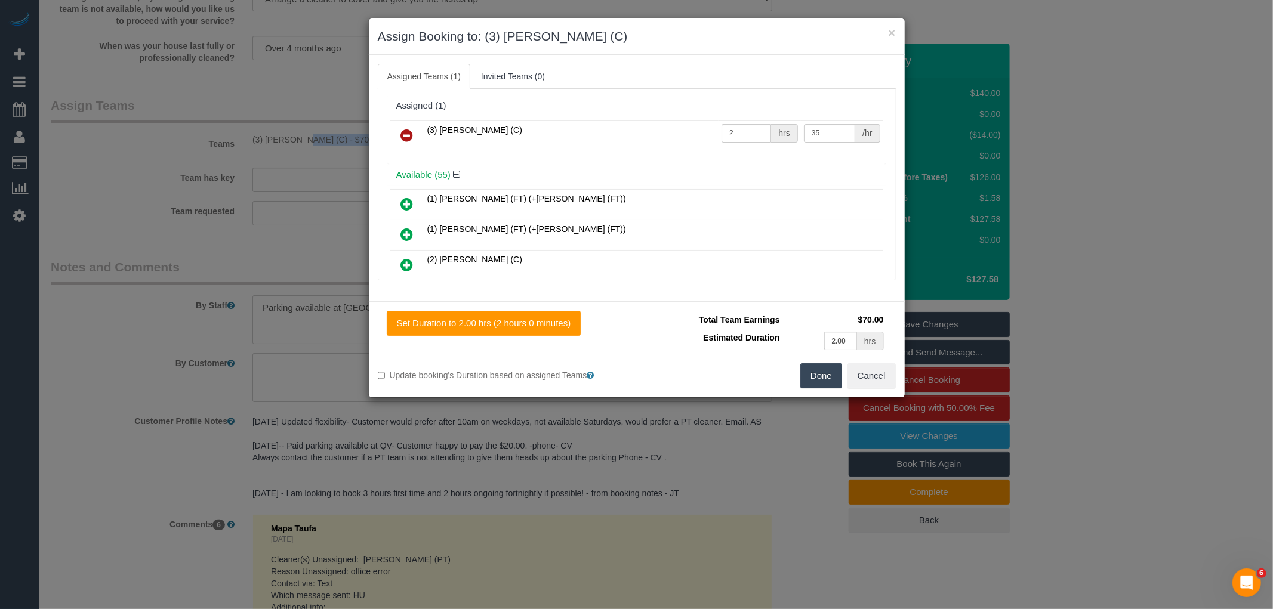
click at [415, 133] on link at bounding box center [407, 136] width 28 height 24
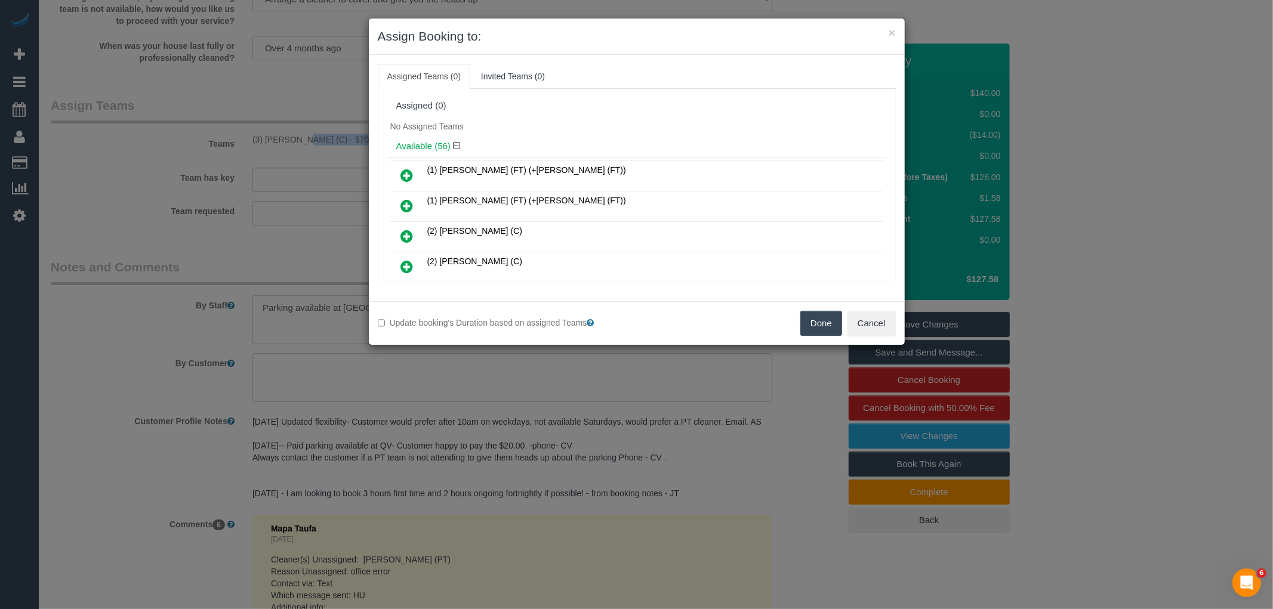
click at [818, 325] on button "Done" at bounding box center [821, 323] width 42 height 25
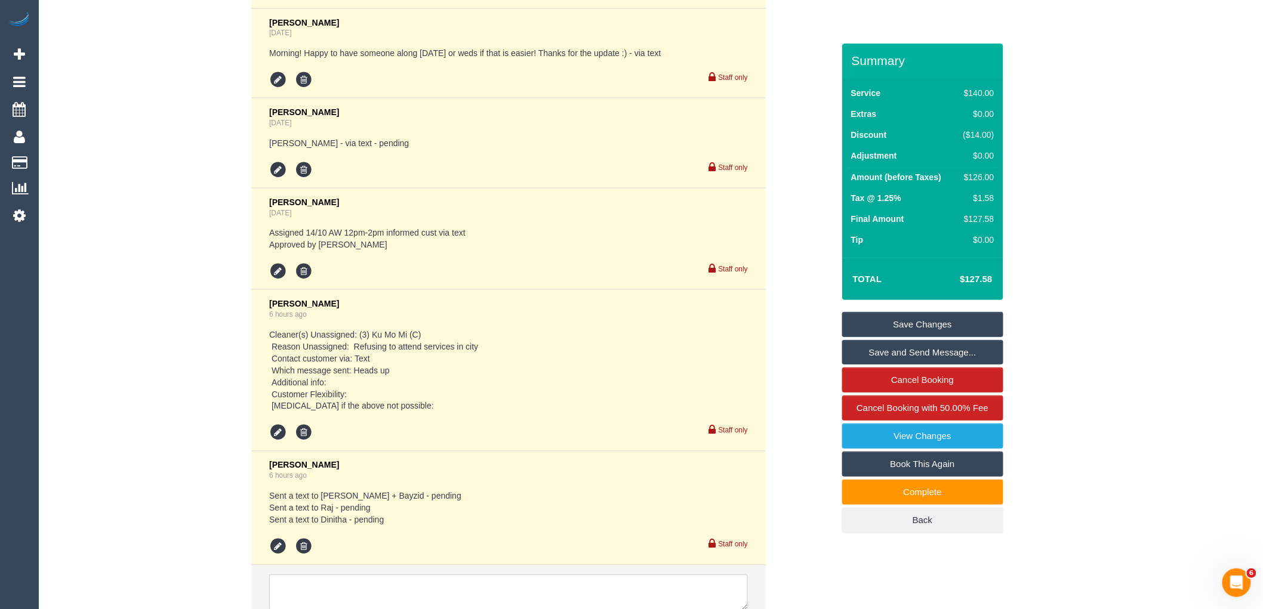
scroll to position [2558, 0]
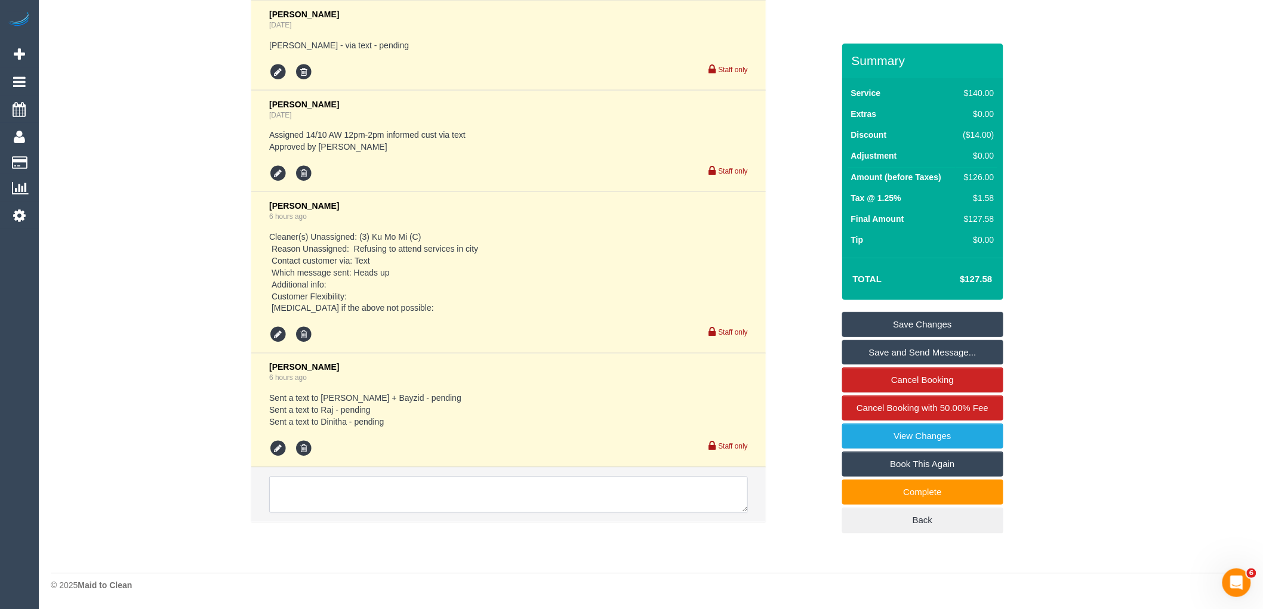
click at [361, 488] on textarea at bounding box center [508, 495] width 479 height 37
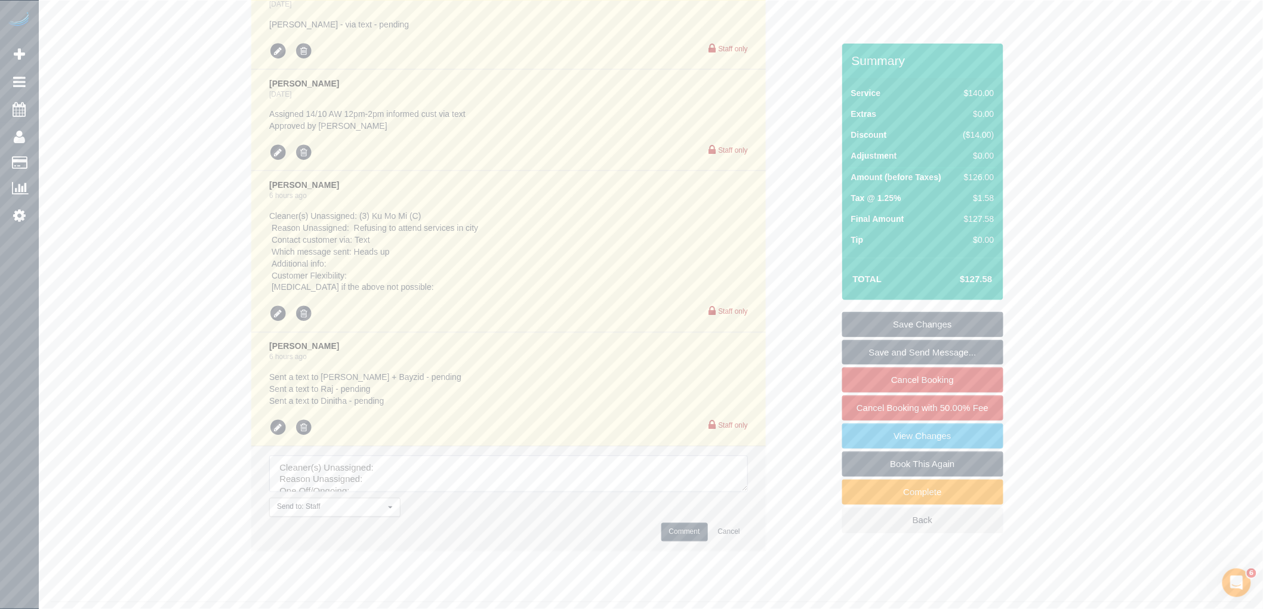
drag, startPoint x: 743, startPoint y: 510, endPoint x: 713, endPoint y: 583, distance: 79.5
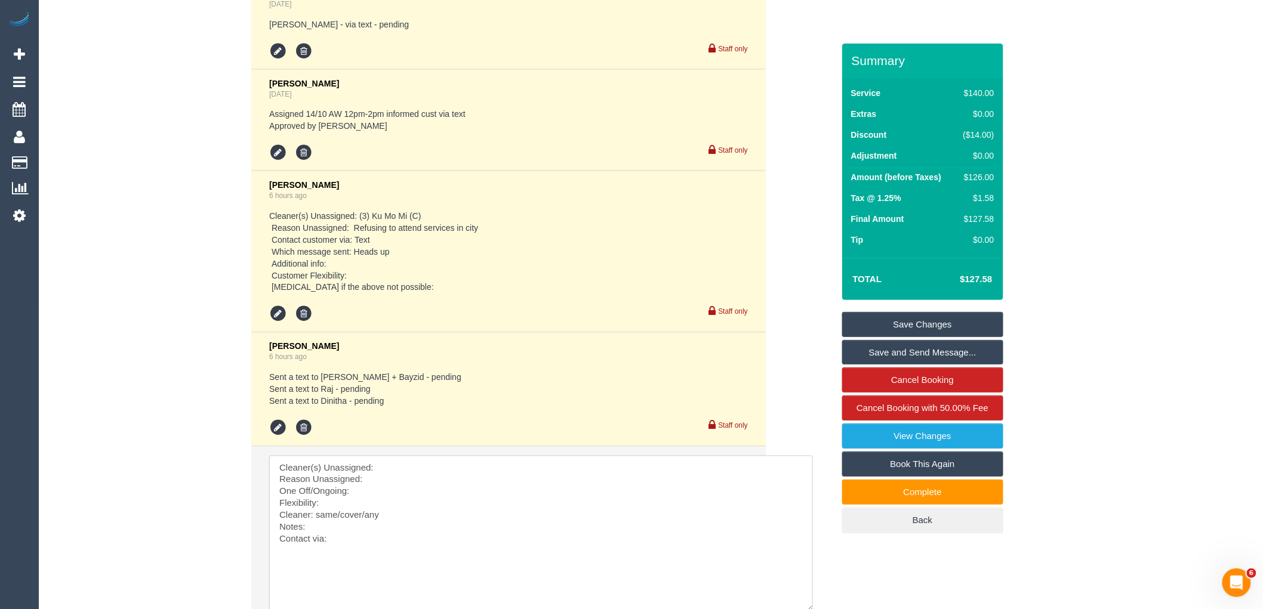
click at [421, 485] on textarea at bounding box center [541, 534] width 544 height 156
paste textarea "Raj Suram (C) -"
drag, startPoint x: 349, startPoint y: 578, endPoint x: 195, endPoint y: 432, distance: 212.4
click at [195, 433] on div "Comments 6 Mapa Taufa 1 day ago Cleaner(s) Unassigned: Reggy Cogulet (PT) Reaso…" at bounding box center [442, 217] width 800 height 931
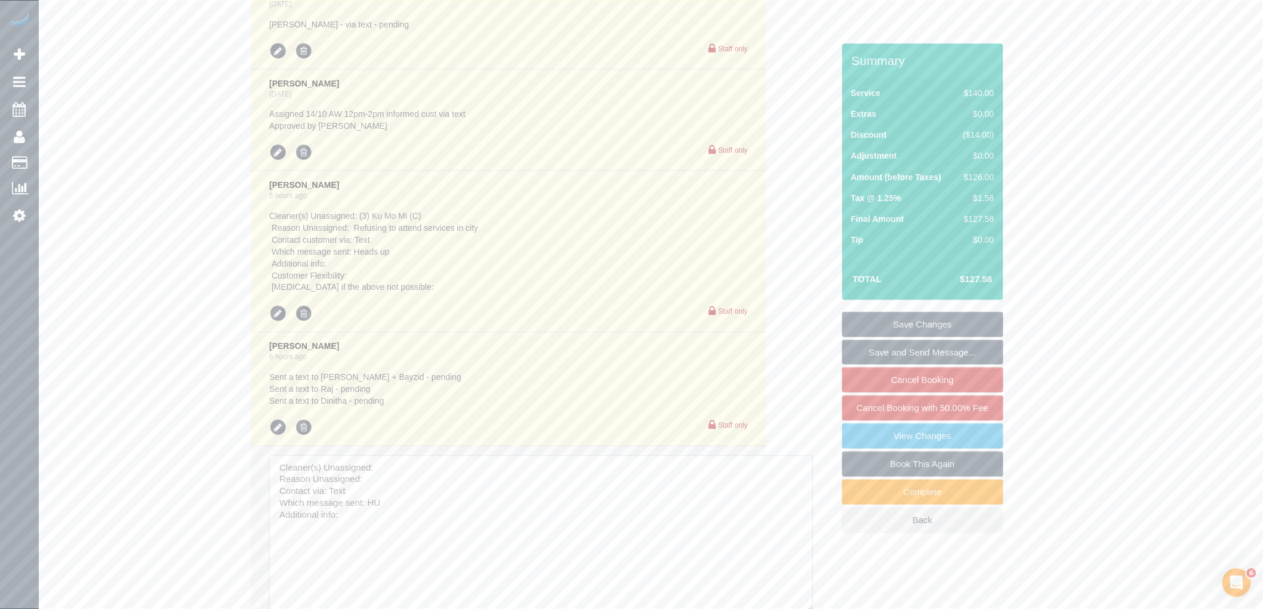
click at [384, 496] on textarea at bounding box center [541, 534] width 544 height 156
click at [390, 482] on textarea at bounding box center [541, 534] width 544 height 156
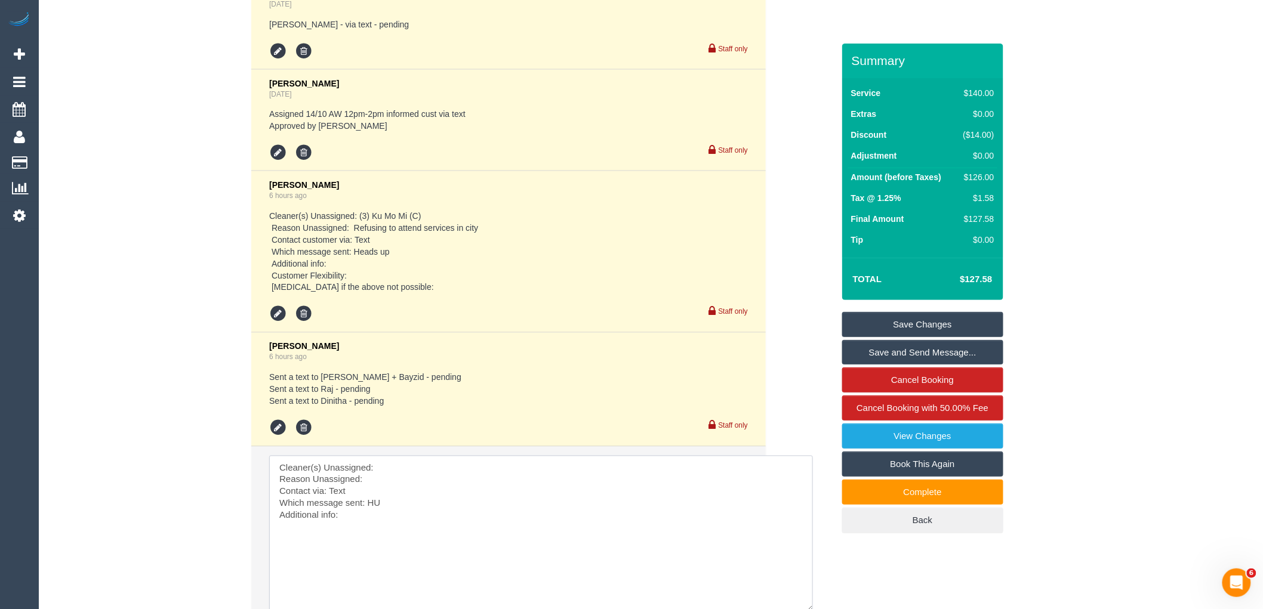
paste textarea "Raj Suram (C) -"
click at [380, 488] on textarea at bounding box center [541, 534] width 544 height 156
click at [384, 501] on textarea at bounding box center [541, 534] width 544 height 156
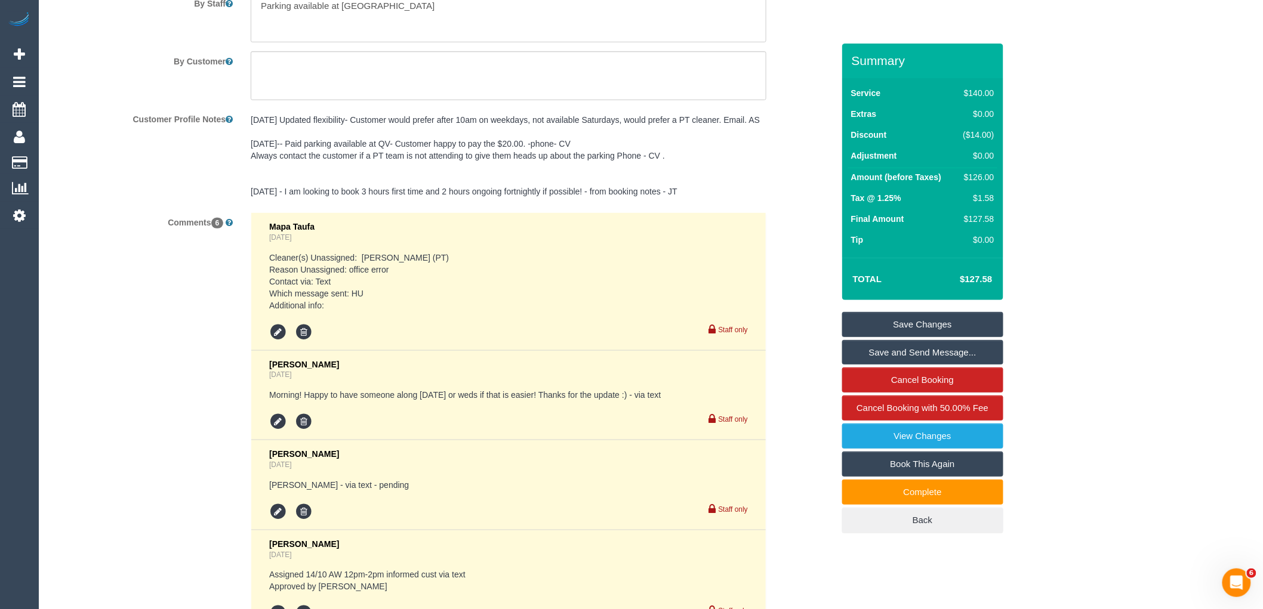
scroll to position [2093, 0]
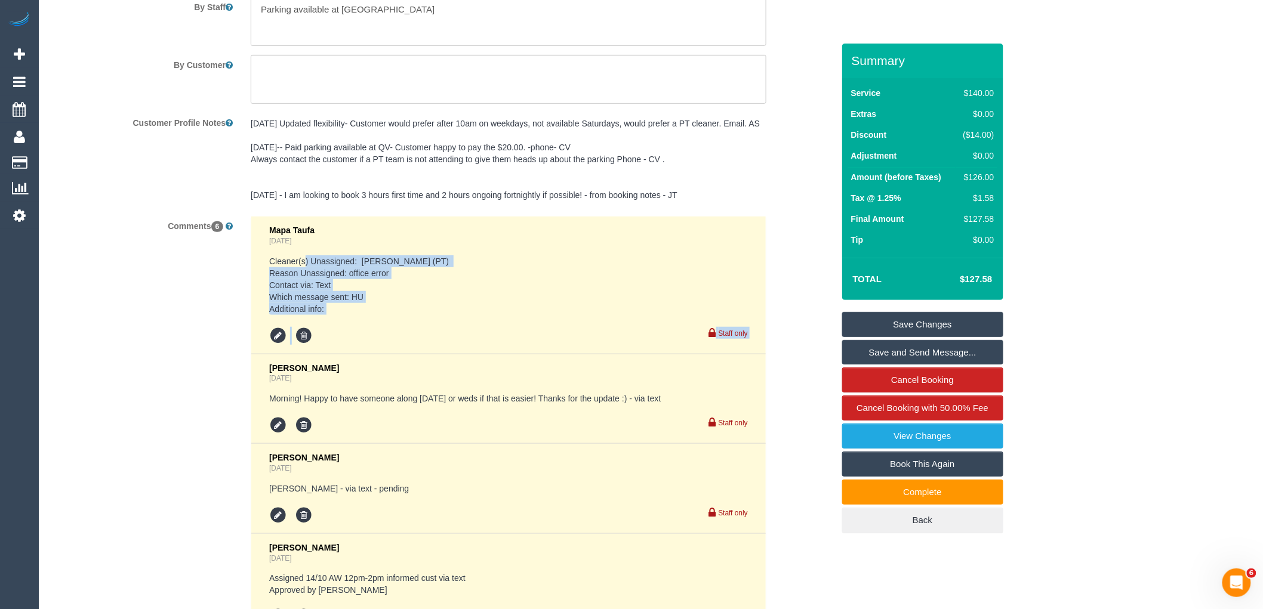
drag, startPoint x: 305, startPoint y: 287, endPoint x: 409, endPoint y: 341, distance: 117.5
click at [409, 341] on div "Mapa Taufa 1 day ago Cleaner(s) Unassigned: Reggy Cogulet (PT) Reason Unassigne…" at bounding box center [508, 285] width 479 height 119
click at [485, 315] on pre "Cleaner(s) Unassigned: Reggy Cogulet (PT) Reason Unassigned: office error Conta…" at bounding box center [508, 285] width 479 height 60
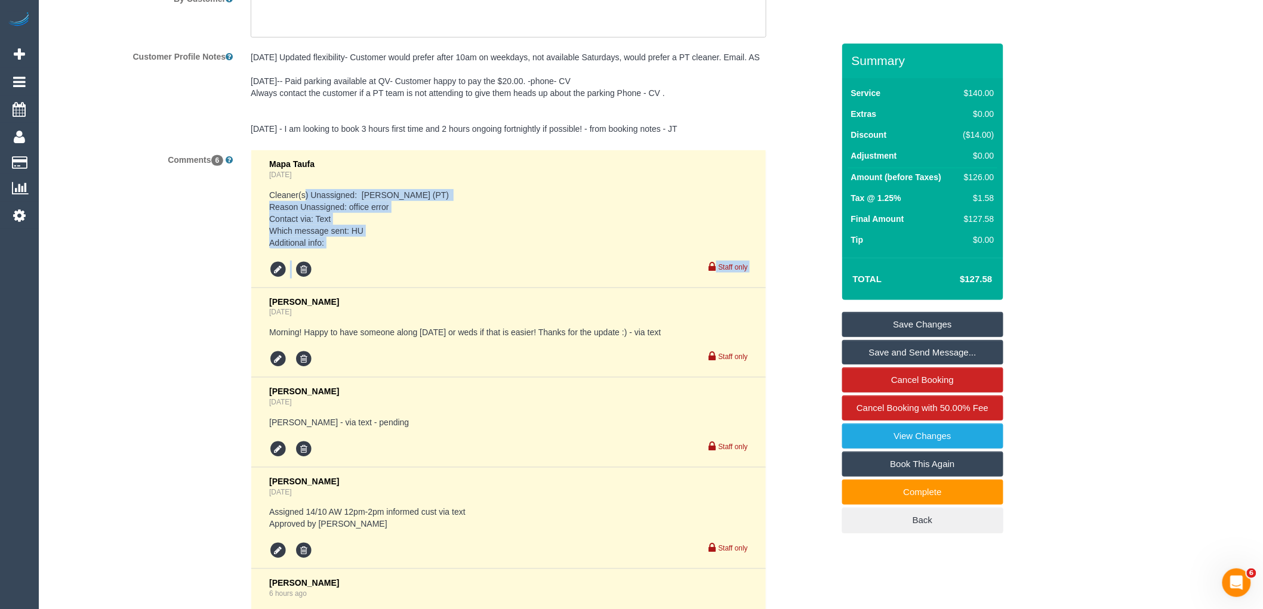
drag, startPoint x: 443, startPoint y: 264, endPoint x: 389, endPoint y: 242, distance: 58.1
click at [444, 249] on pre "Cleaner(s) Unassigned: [PERSON_NAME] (PT) Reason Unassigned: office error Conta…" at bounding box center [508, 219] width 479 height 60
click at [291, 179] on link "[DATE]" at bounding box center [280, 175] width 22 height 8
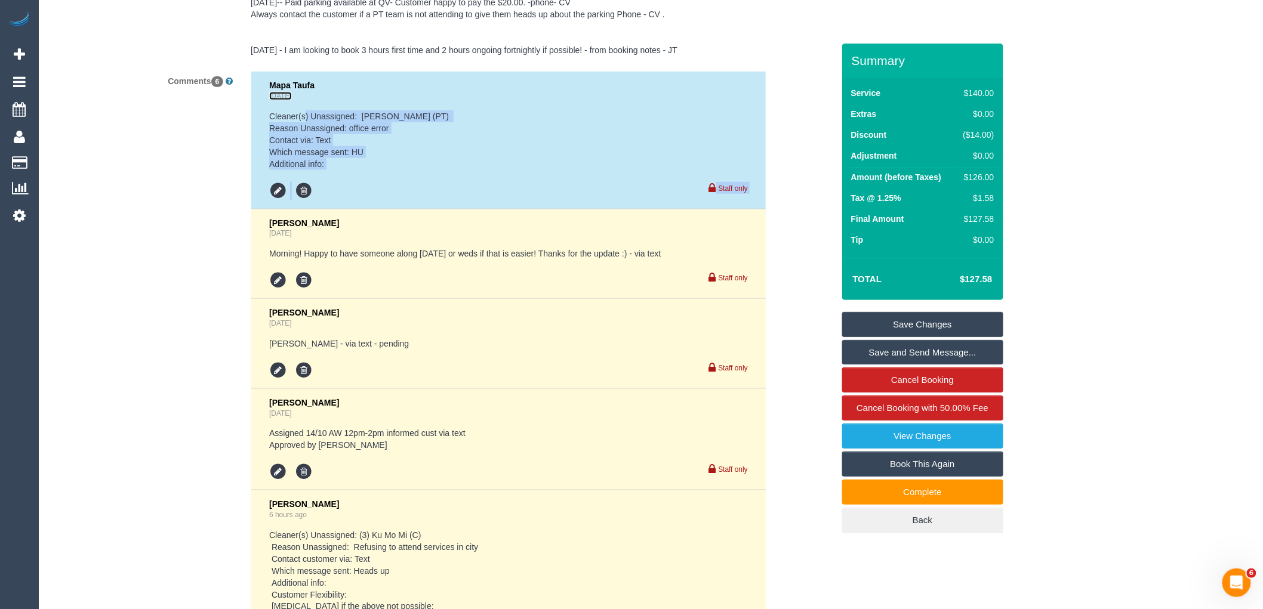
scroll to position [2221, 0]
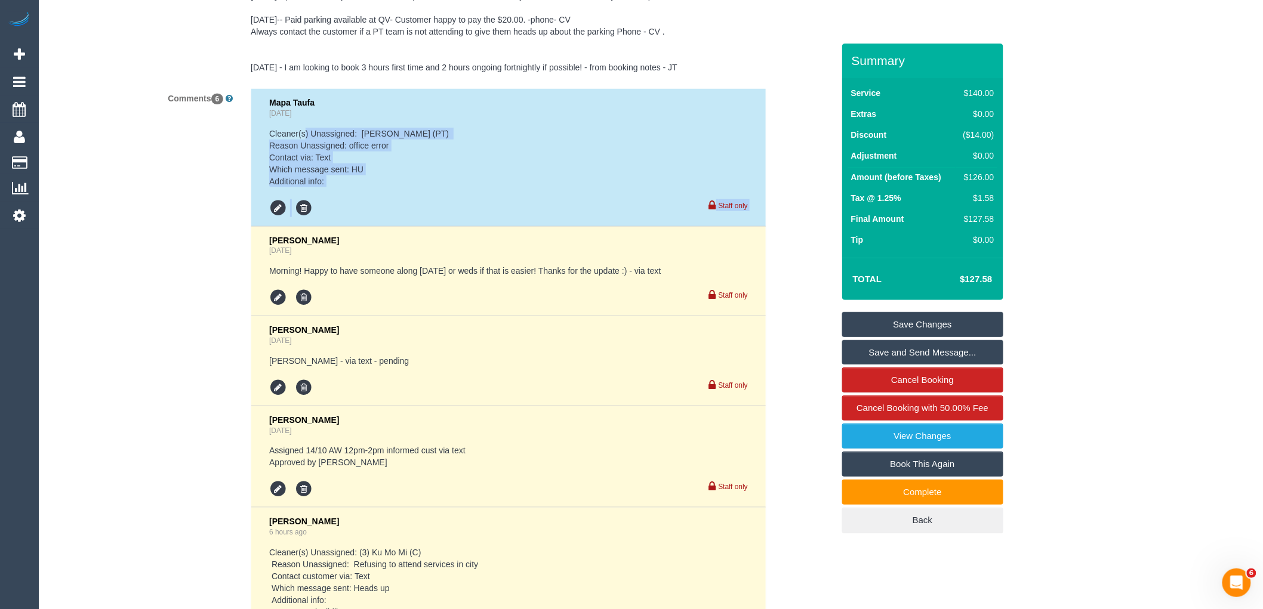
click at [423, 175] on pre "Cleaner(s) Unassigned: [PERSON_NAME] (PT) Reason Unassigned: office error Conta…" at bounding box center [508, 158] width 479 height 60
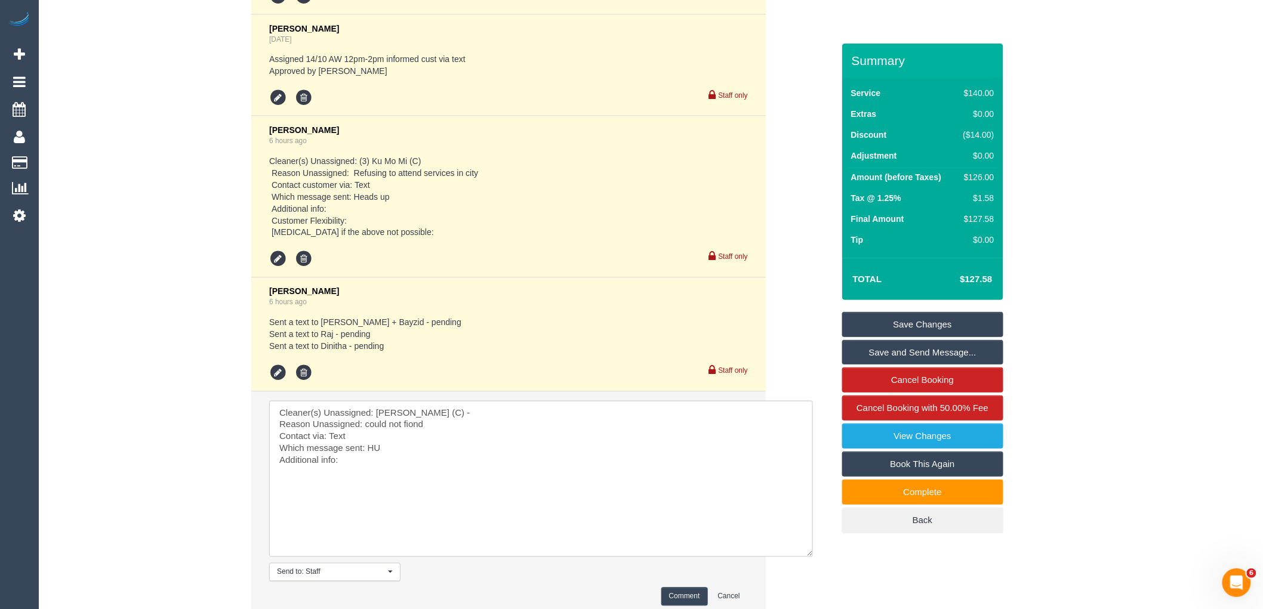
scroll to position [2685, 0]
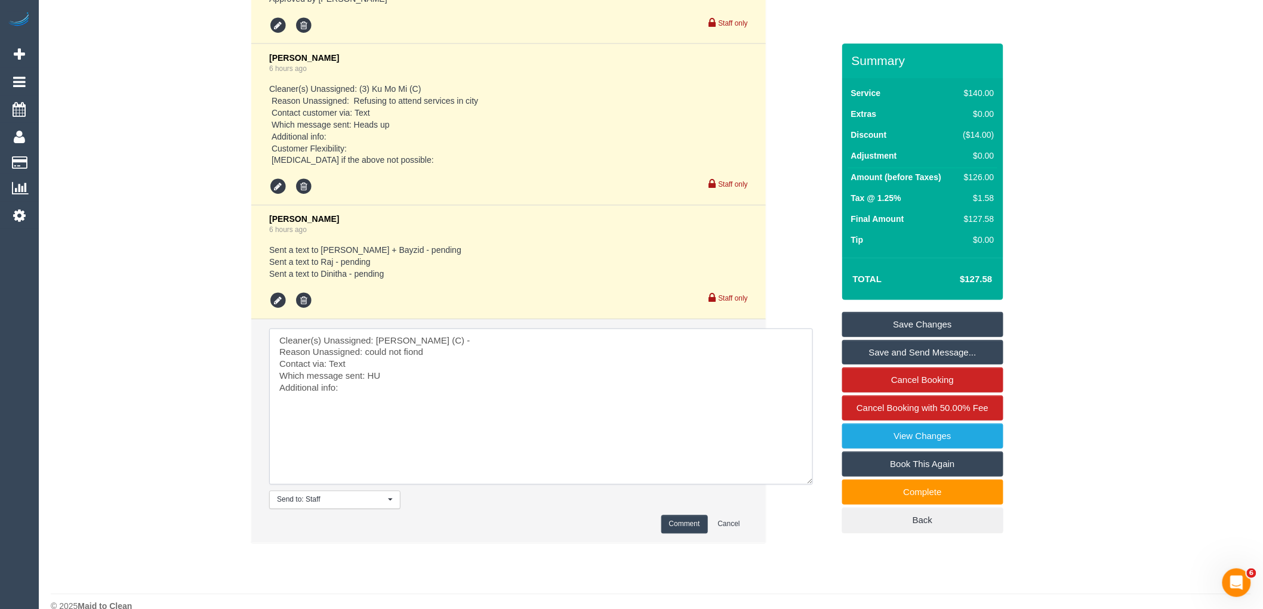
click at [441, 376] on textarea at bounding box center [541, 407] width 544 height 156
click at [412, 372] on textarea at bounding box center [541, 407] width 544 height 156
click at [329, 385] on textarea at bounding box center [541, 407] width 544 height 156
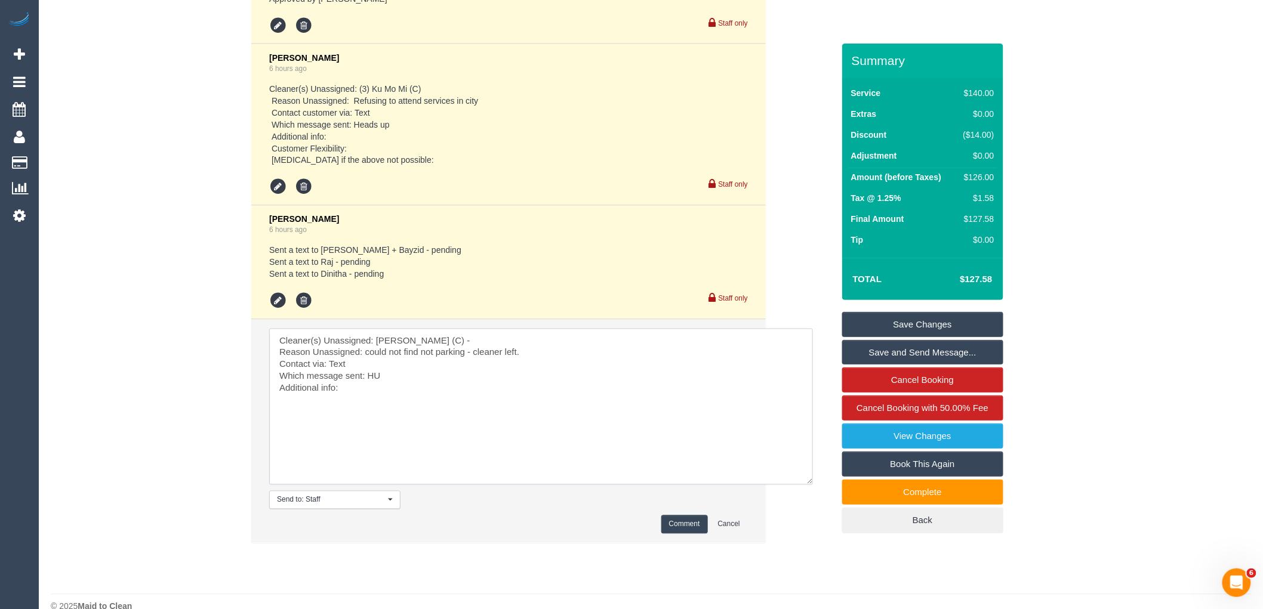
click at [354, 409] on textarea at bounding box center [541, 407] width 544 height 156
click at [381, 396] on textarea at bounding box center [541, 407] width 544 height 156
type textarea "Cleaner(s) Unassigned: [PERSON_NAME] (C) - Reason Unassigned: could not find no…"
click at [673, 534] on button "Comment" at bounding box center [684, 525] width 47 height 19
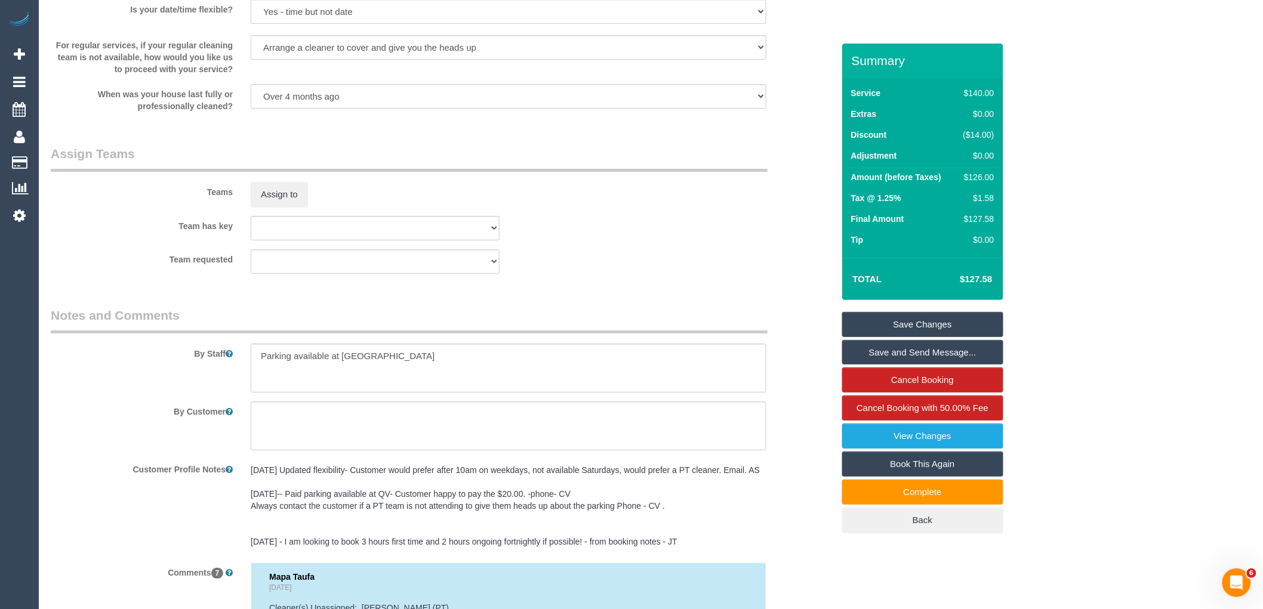
scroll to position [1633, 0]
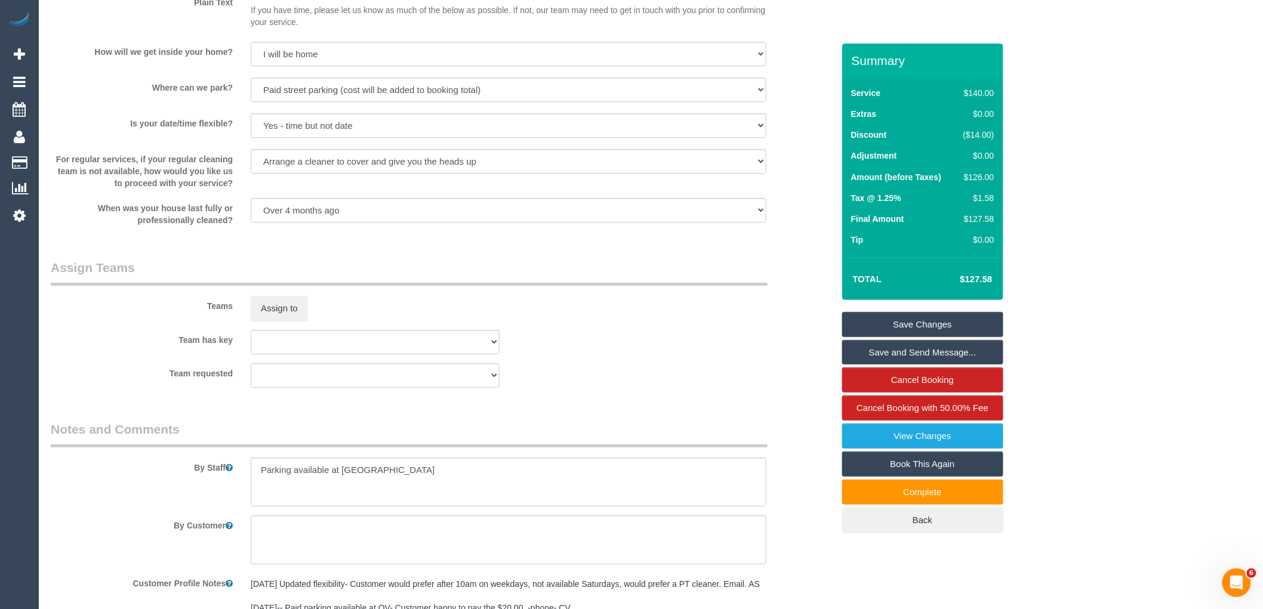
drag, startPoint x: 924, startPoint y: 322, endPoint x: 906, endPoint y: 323, distance: 18.5
click at [924, 322] on link "Save Changes" at bounding box center [922, 324] width 161 height 25
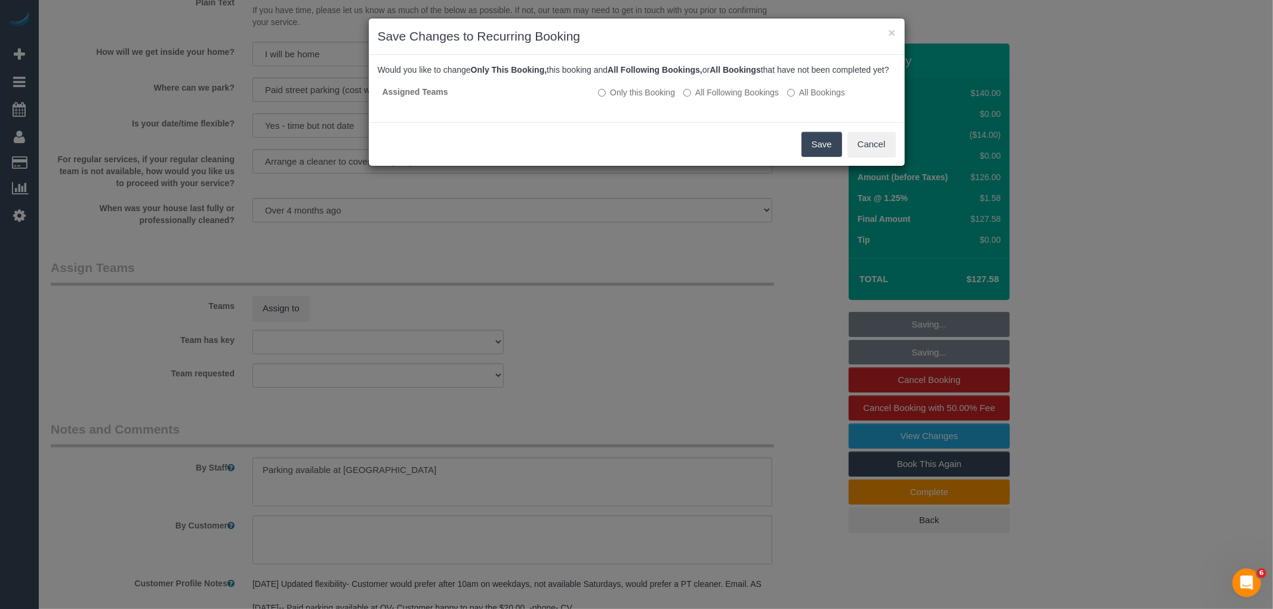
click at [815, 153] on button "Save" at bounding box center [822, 144] width 41 height 25
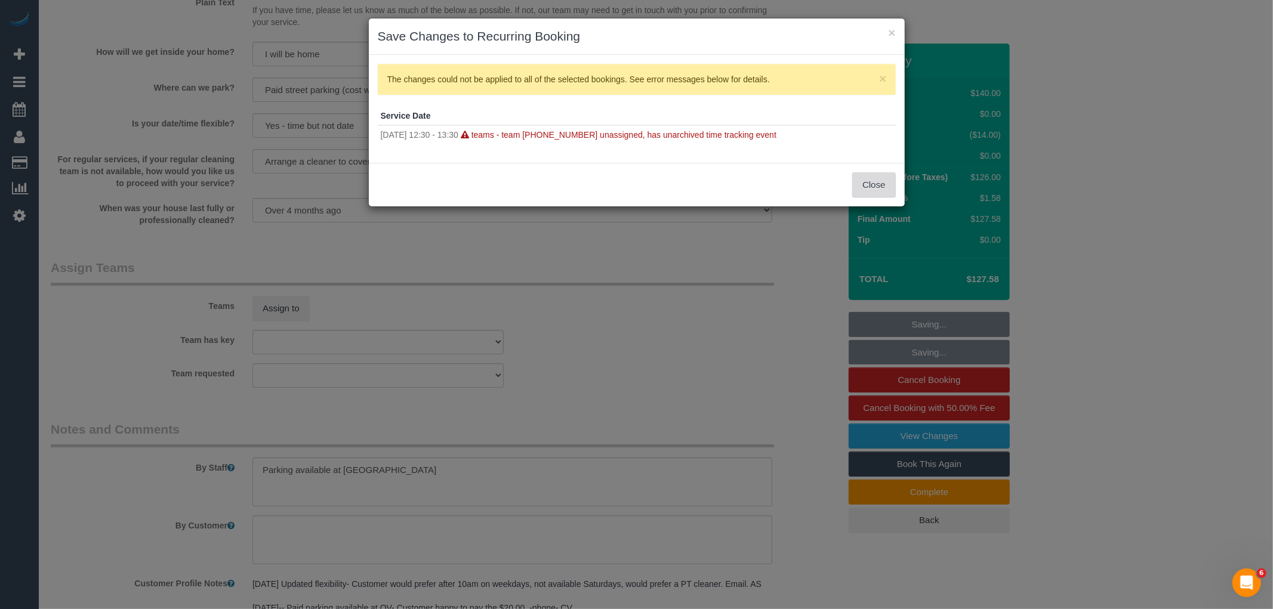
click at [883, 180] on button "Close" at bounding box center [873, 185] width 43 height 25
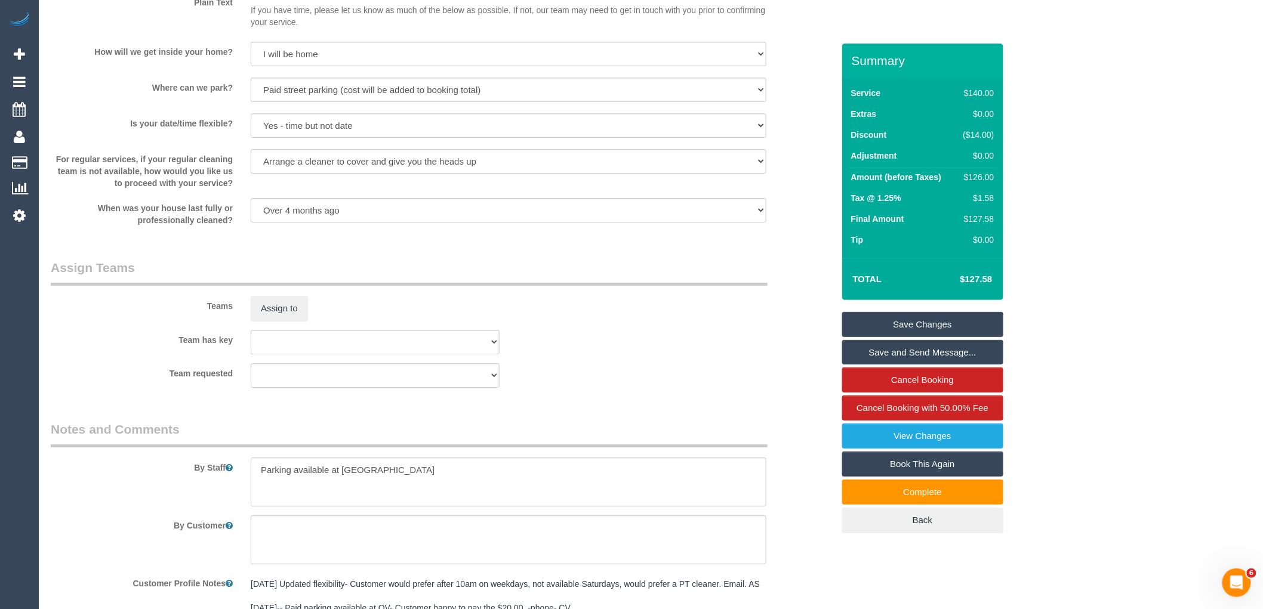
click at [878, 323] on link "Save Changes" at bounding box center [922, 324] width 161 height 25
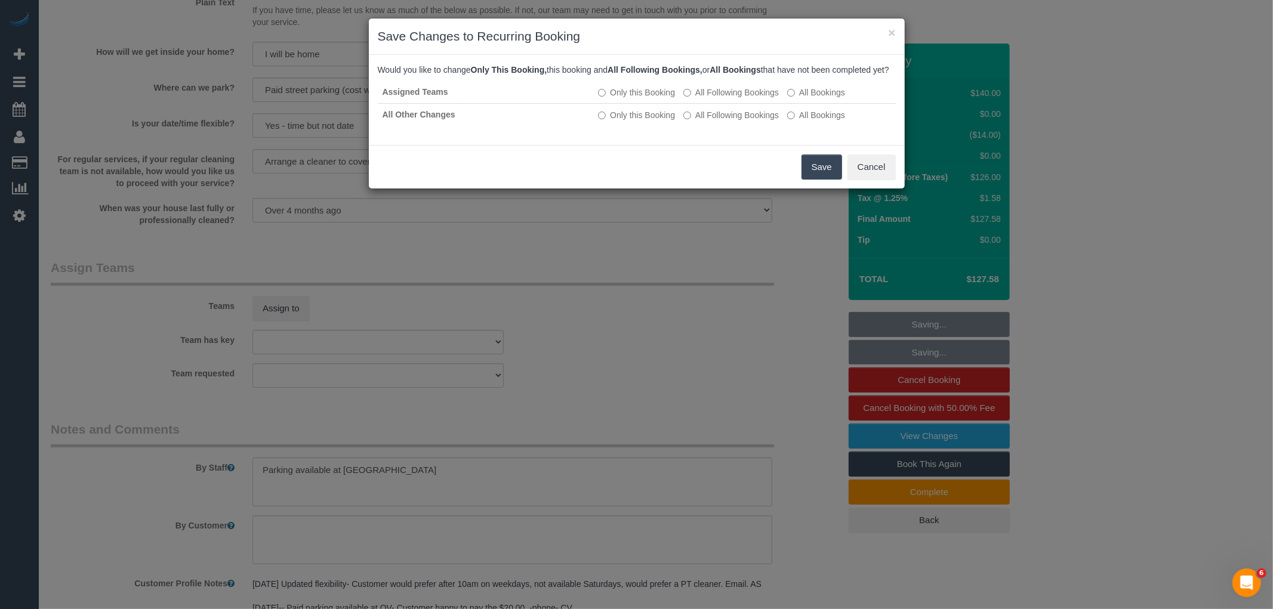
click at [807, 162] on div "Save Cancel" at bounding box center [637, 167] width 536 height 44
click at [815, 176] on button "Save" at bounding box center [822, 167] width 41 height 25
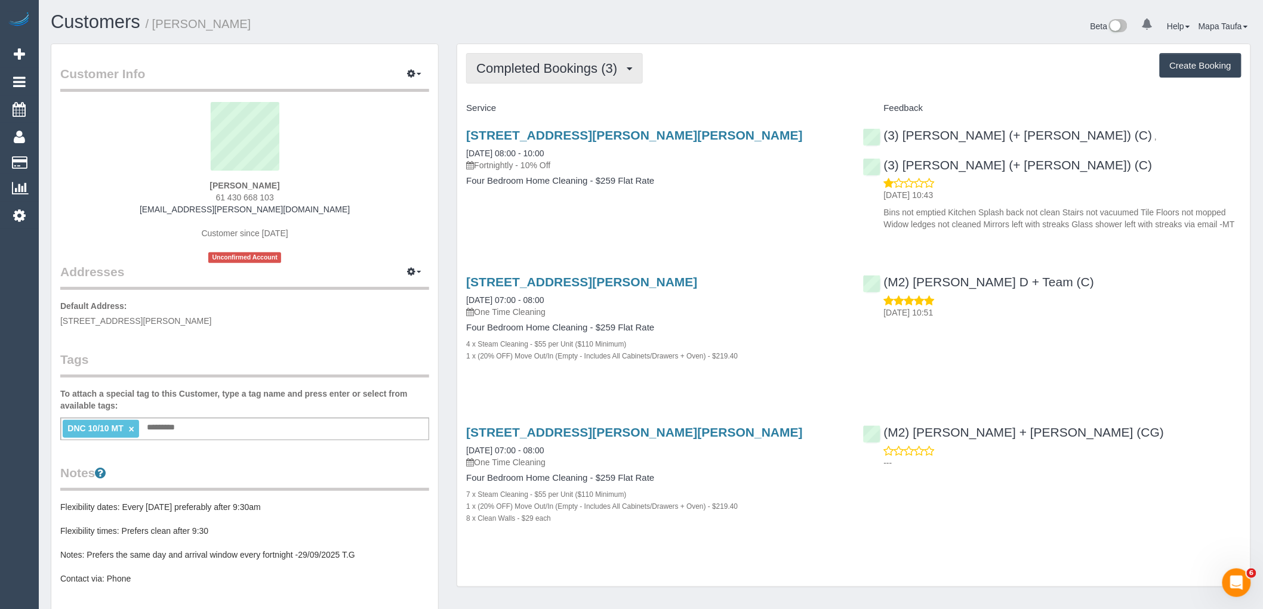
click at [558, 75] on span "Completed Bookings (3)" at bounding box center [549, 68] width 147 height 15
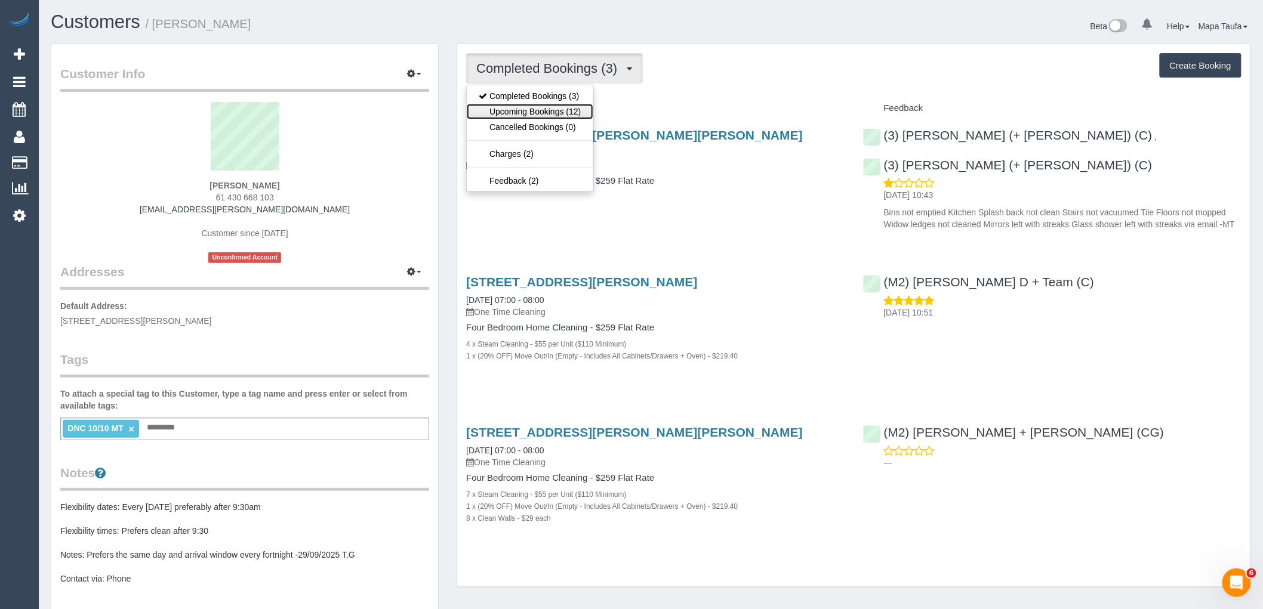
click at [549, 105] on link "Upcoming Bookings (12)" at bounding box center [530, 112] width 126 height 16
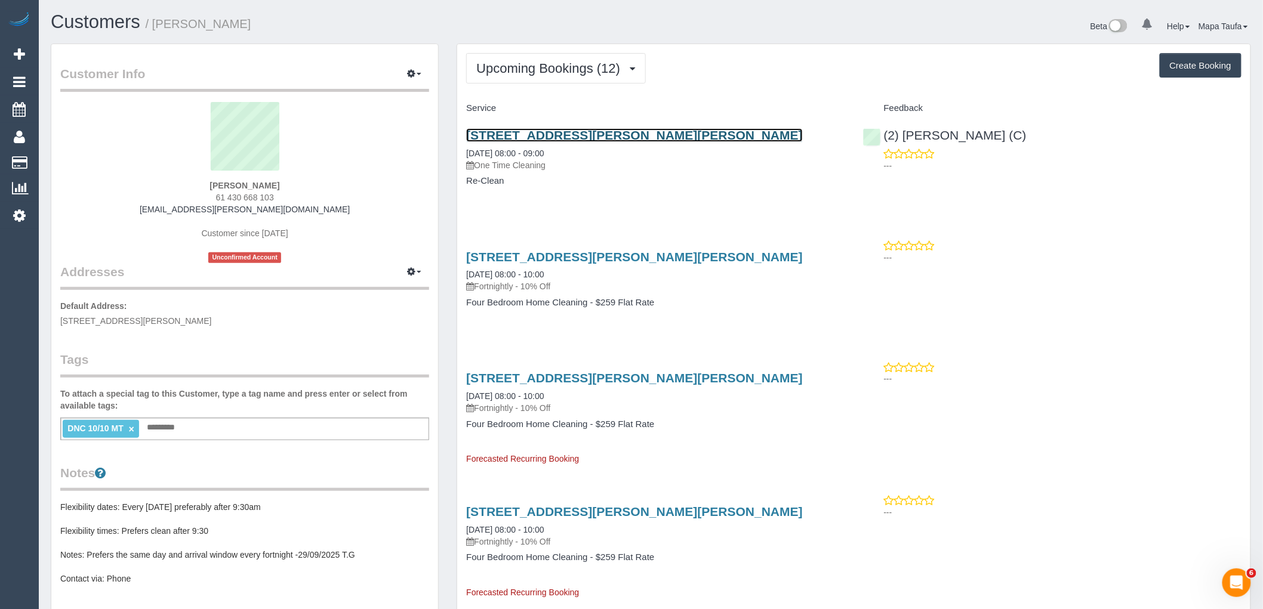
click at [561, 138] on link "[STREET_ADDRESS][PERSON_NAME][PERSON_NAME]" at bounding box center [634, 135] width 337 height 14
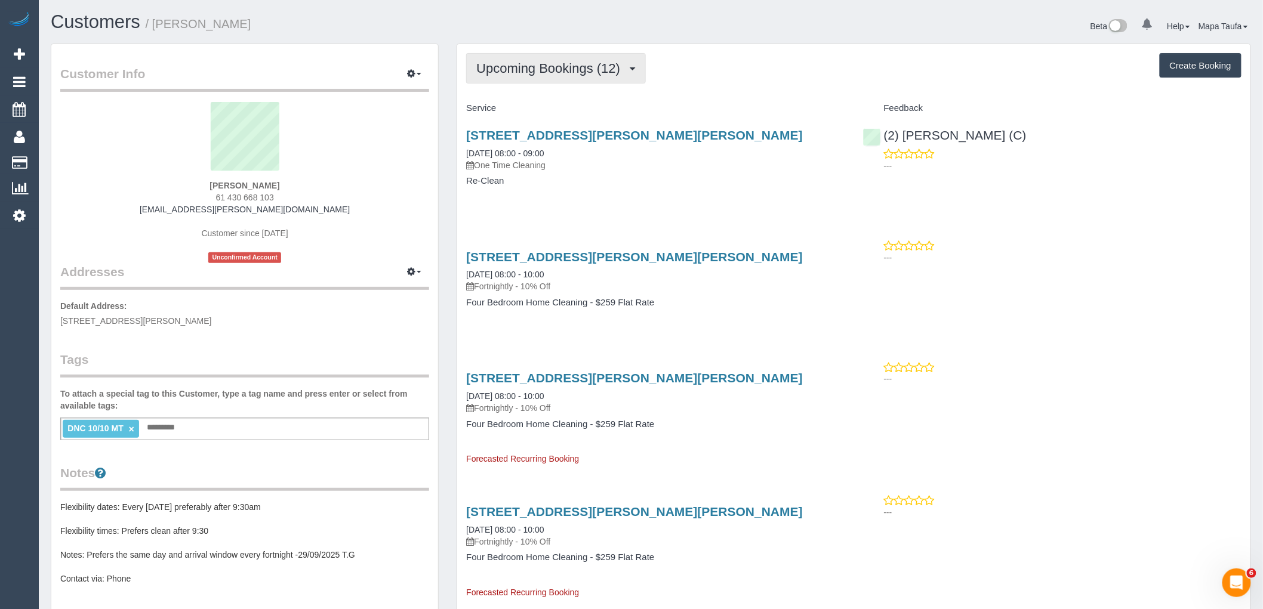
click at [535, 61] on span "Upcoming Bookings (12)" at bounding box center [551, 68] width 150 height 15
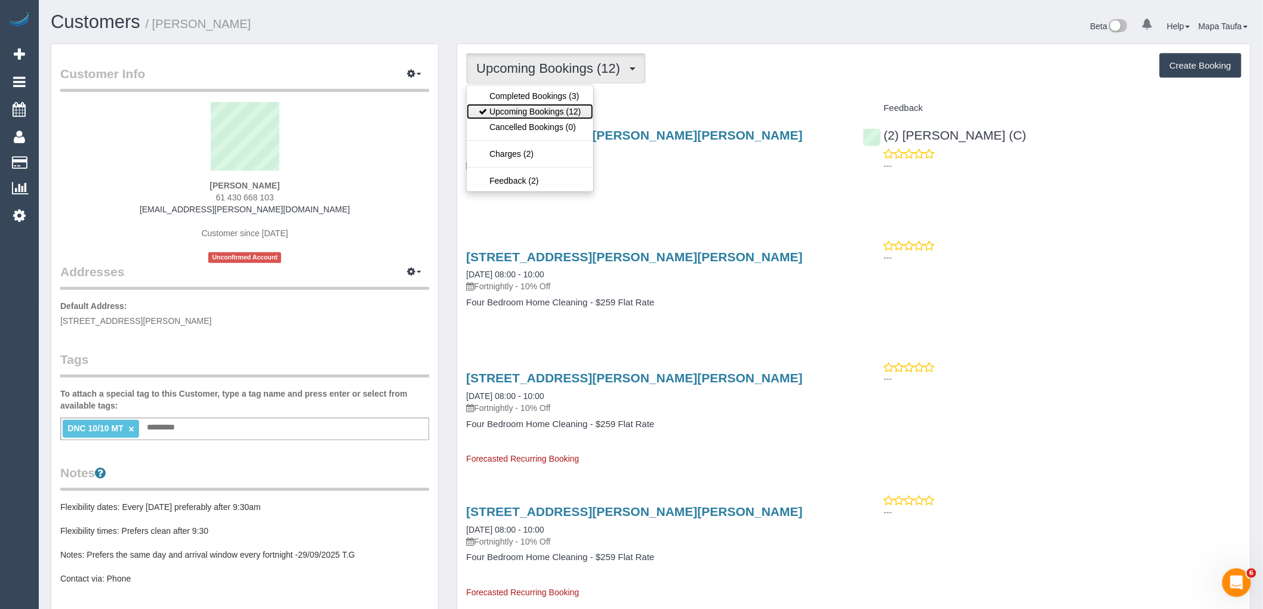
click at [535, 106] on link "Upcoming Bookings (12)" at bounding box center [530, 112] width 126 height 16
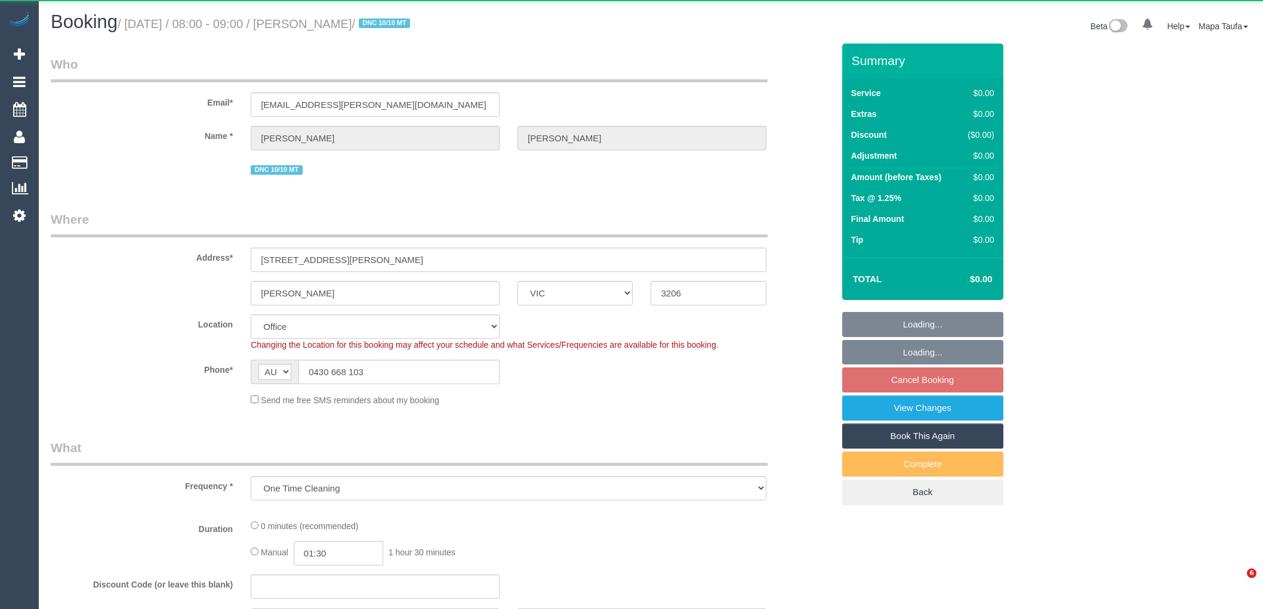
select select "VIC"
select select "object:801"
select select "string:stripe-pm_1S4rt52GScqysDRVnhxRJnn7"
select select "number:28"
select select "number:14"
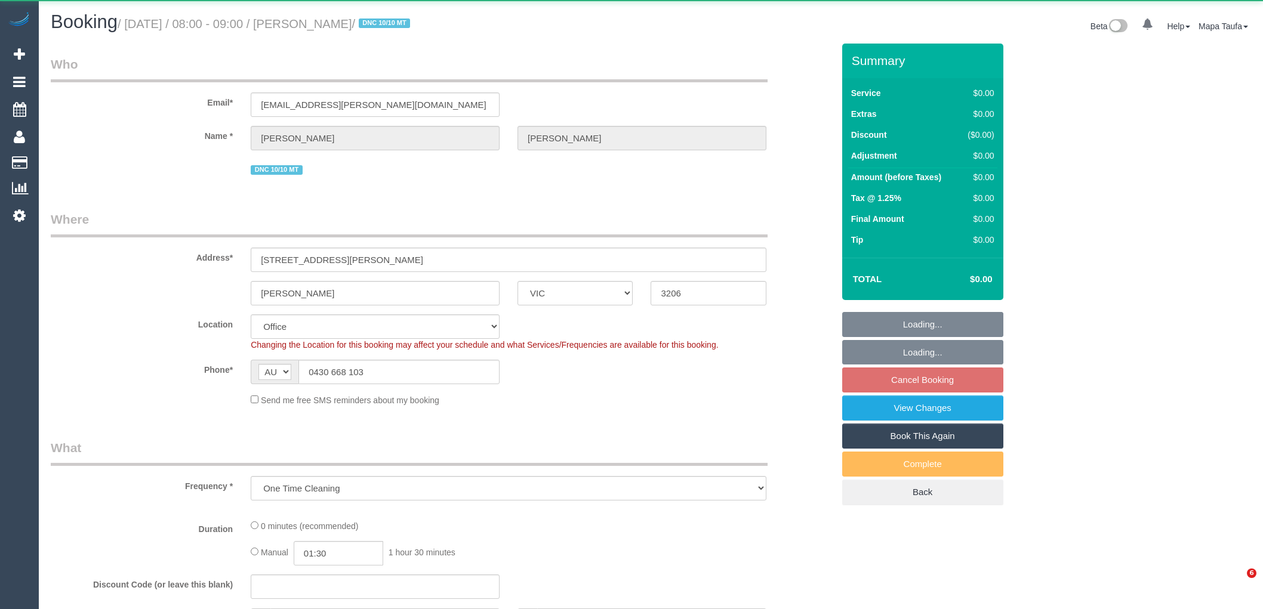
select select "number:19"
select select "number:36"
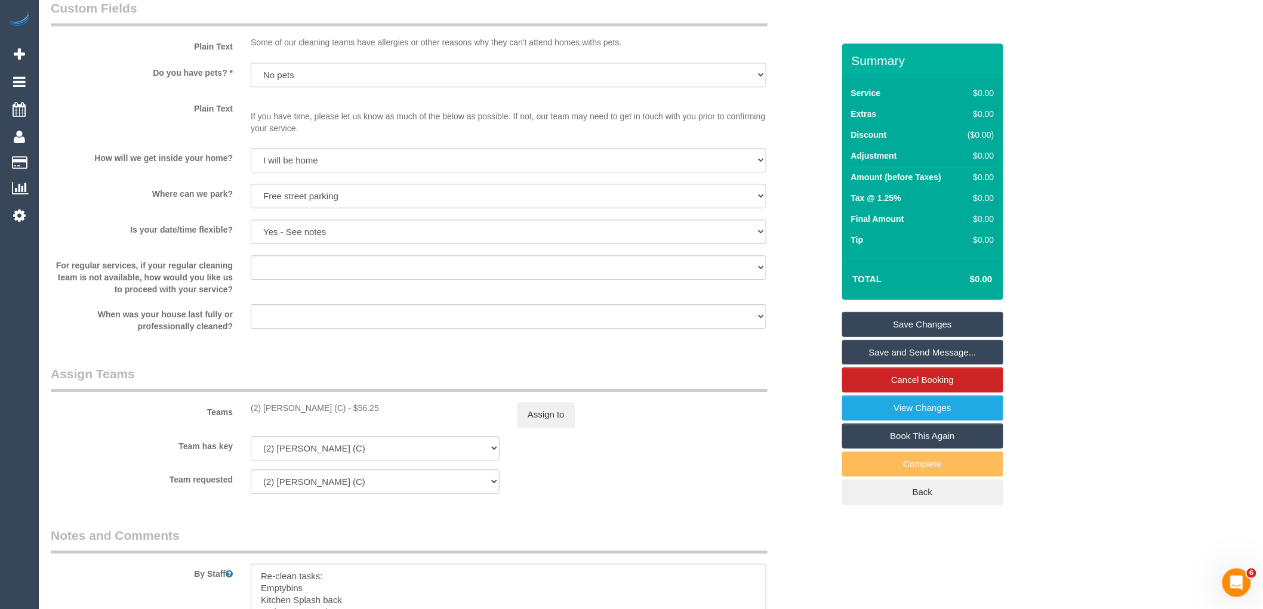
scroll to position [1459, 0]
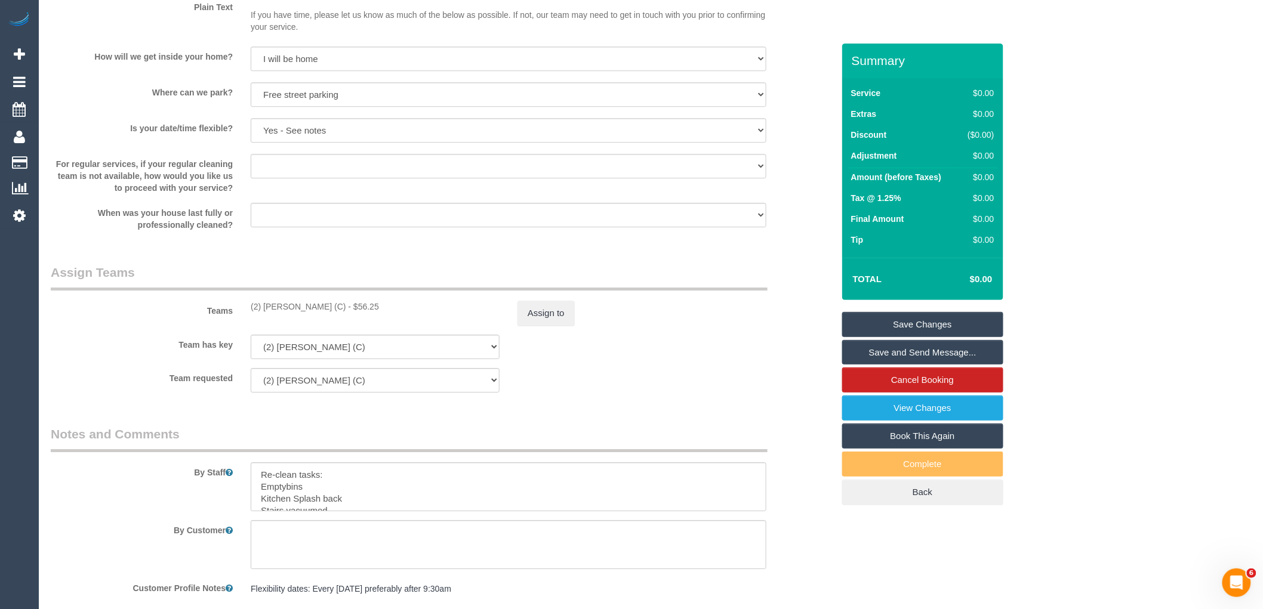
drag, startPoint x: 329, startPoint y: 316, endPoint x: 267, endPoint y: 318, distance: 61.5
click at [266, 313] on div "(2) Dinitha Gunawardana (C) - $56.25" at bounding box center [375, 307] width 249 height 12
copy div "initha Gunawardana (C)"
click at [377, 326] on div "Teams (2) Dinitha Gunawardana (C) - $56.25 Assign to" at bounding box center [442, 295] width 800 height 62
drag, startPoint x: 359, startPoint y: 315, endPoint x: 263, endPoint y: 314, distance: 96.7
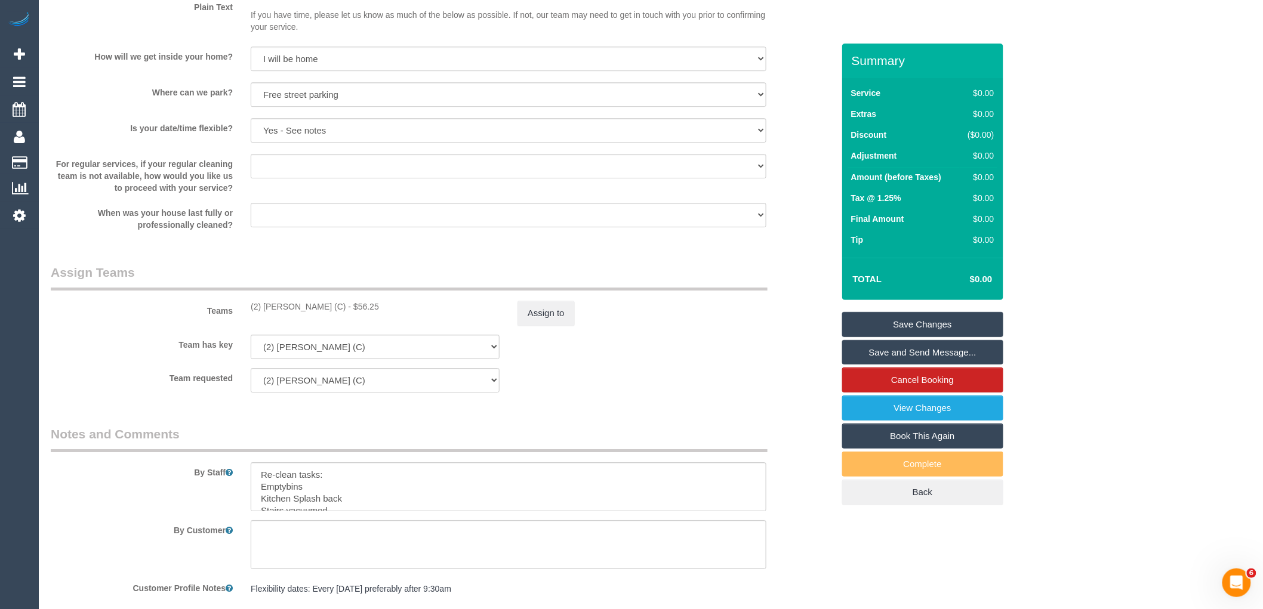
click at [263, 313] on div "(2) Dinitha Gunawardana (C) - $56.25" at bounding box center [375, 307] width 249 height 12
copy div "Dinitha Gunawardana (C)"
click at [547, 321] on button "Assign to" at bounding box center [546, 313] width 57 height 25
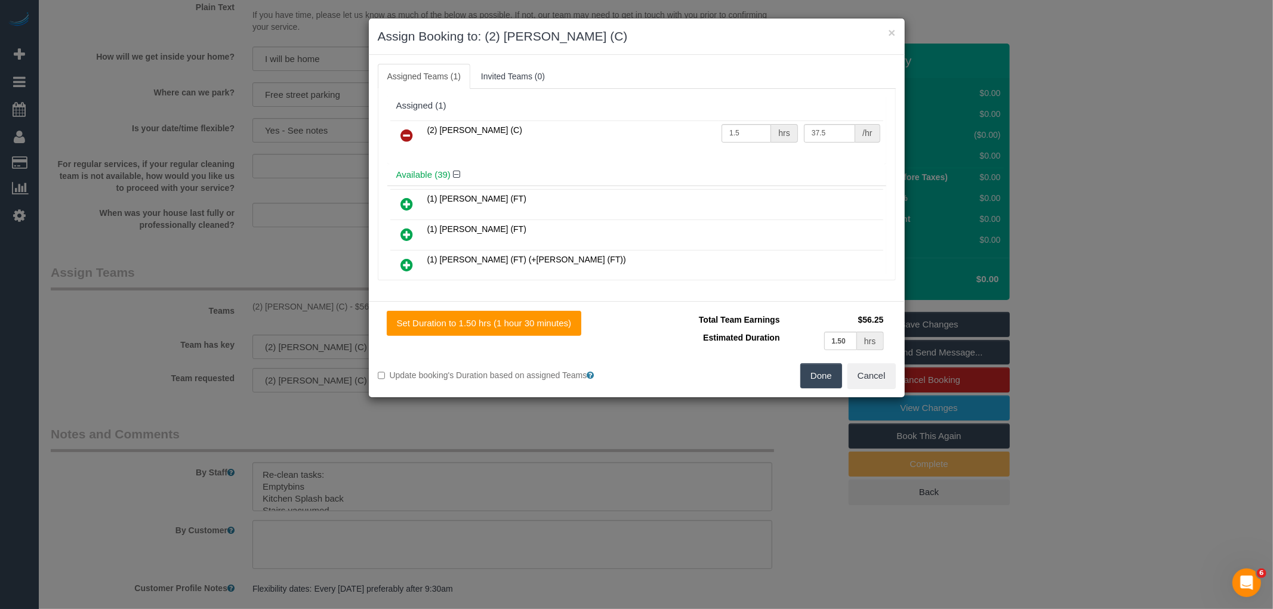
click at [407, 130] on icon at bounding box center [407, 135] width 13 height 14
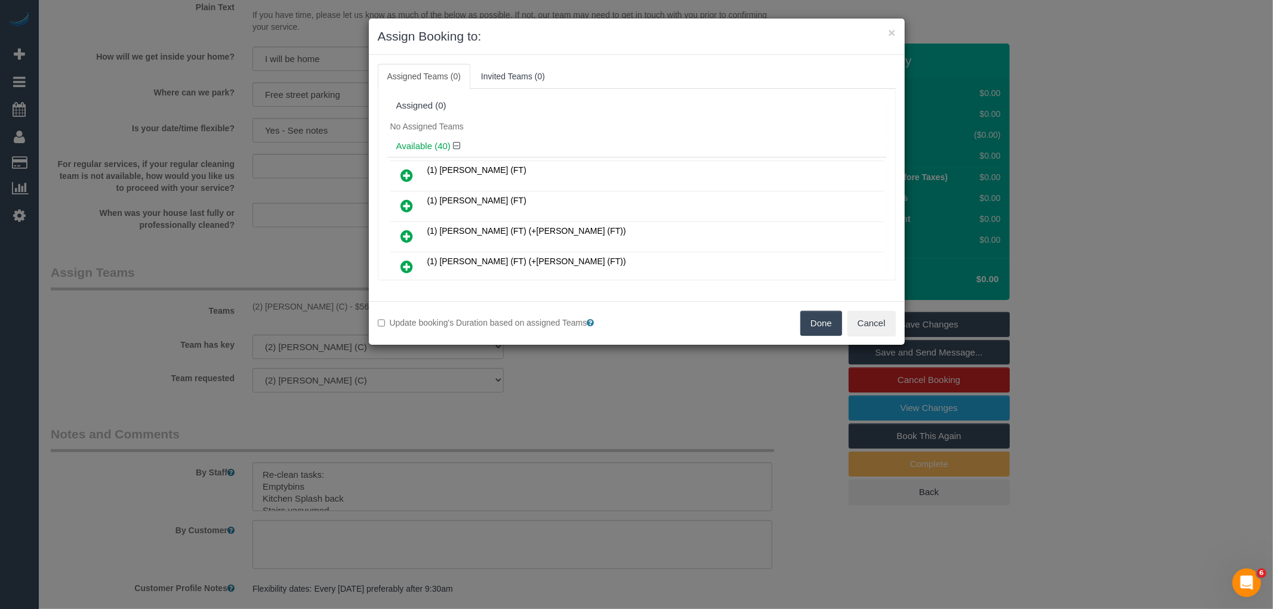
click at [815, 329] on button "Done" at bounding box center [821, 323] width 42 height 25
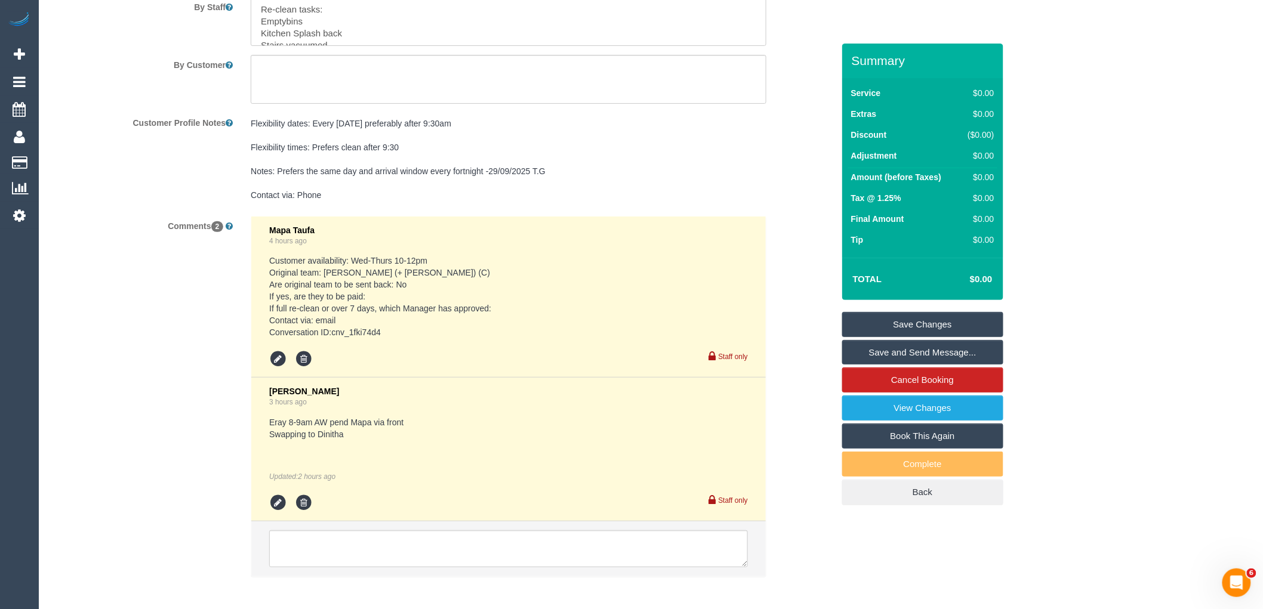
scroll to position [1988, 0]
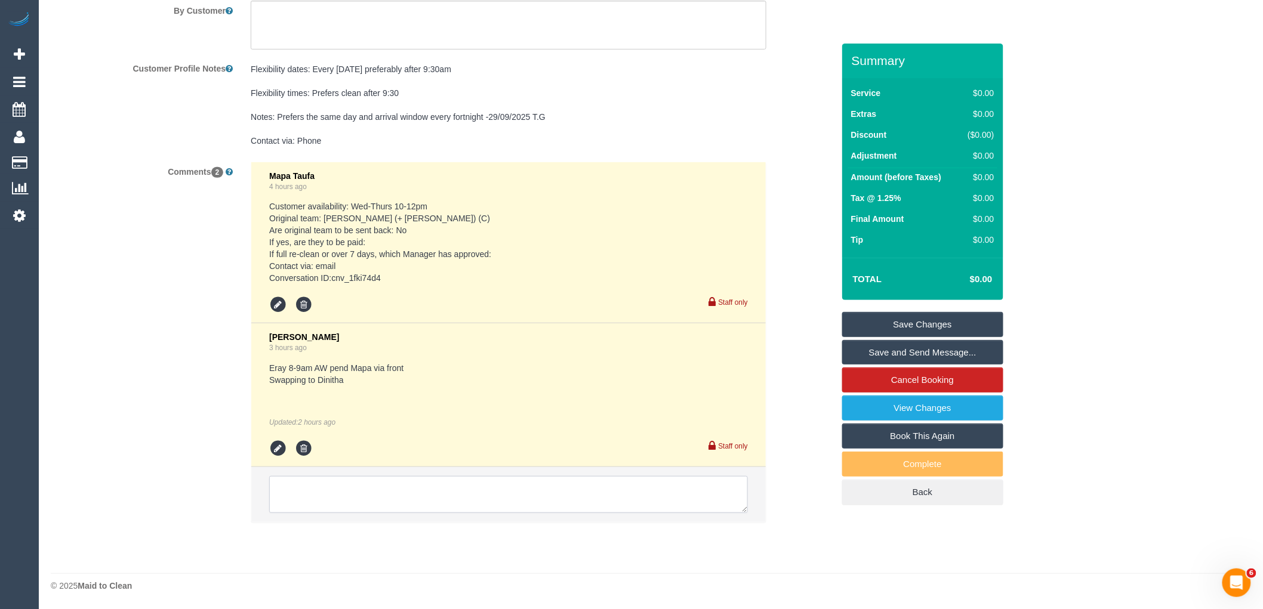
click at [323, 494] on textarea at bounding box center [508, 494] width 479 height 37
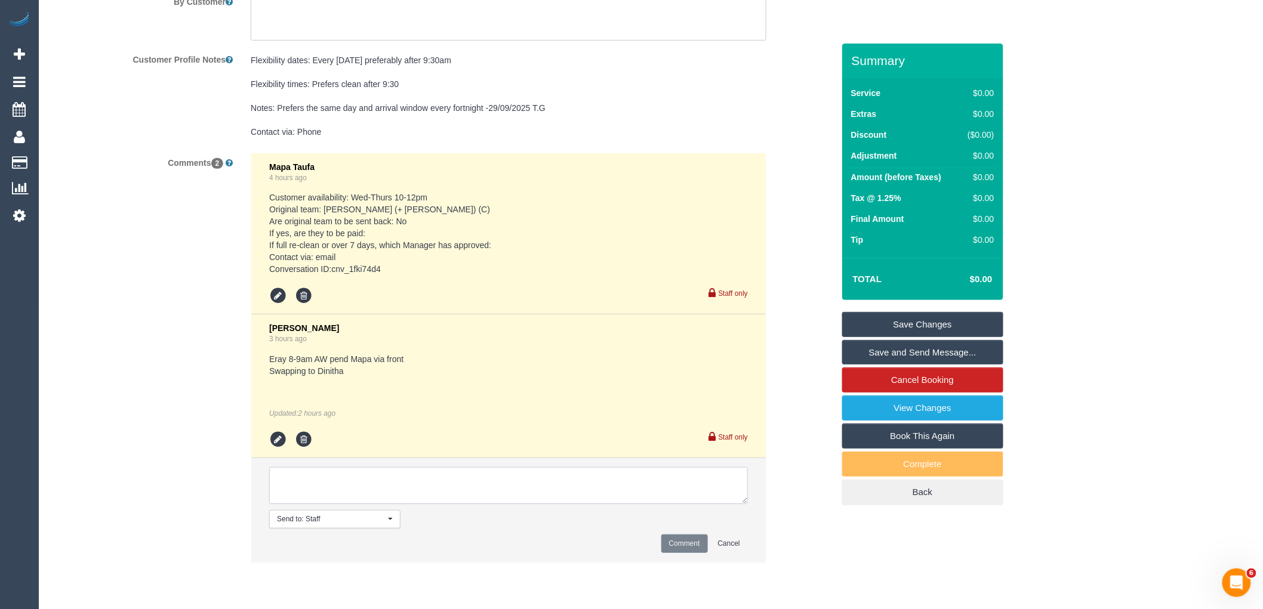
paste textarea "Dinitha Gunawardana (C)"
type textarea "Dinitha Gunawardana (C) moving to thursday"
click at [681, 553] on button "Comment" at bounding box center [684, 544] width 47 height 19
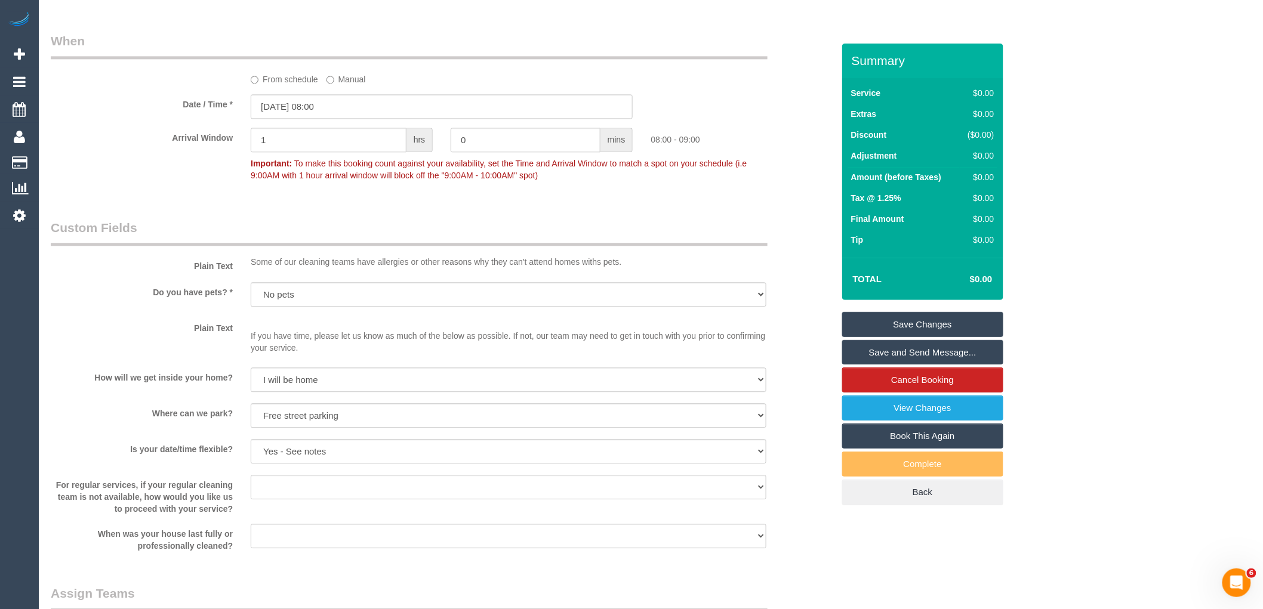
scroll to position [883, 0]
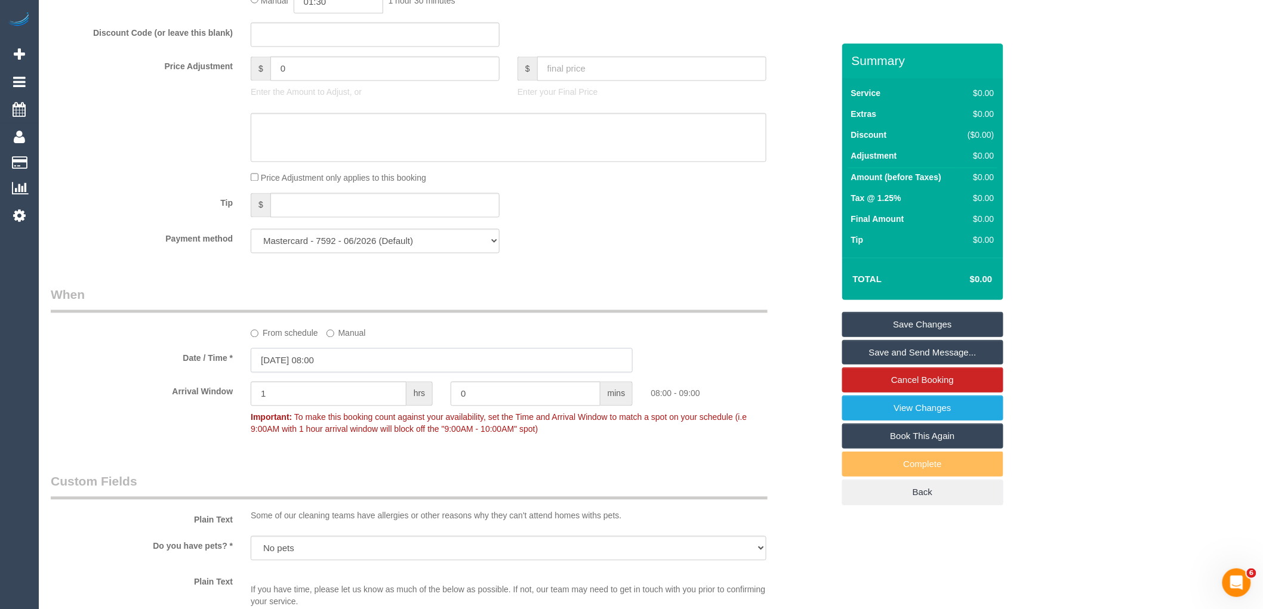
click at [397, 373] on input "15/10/2025 08:00" at bounding box center [442, 361] width 382 height 24
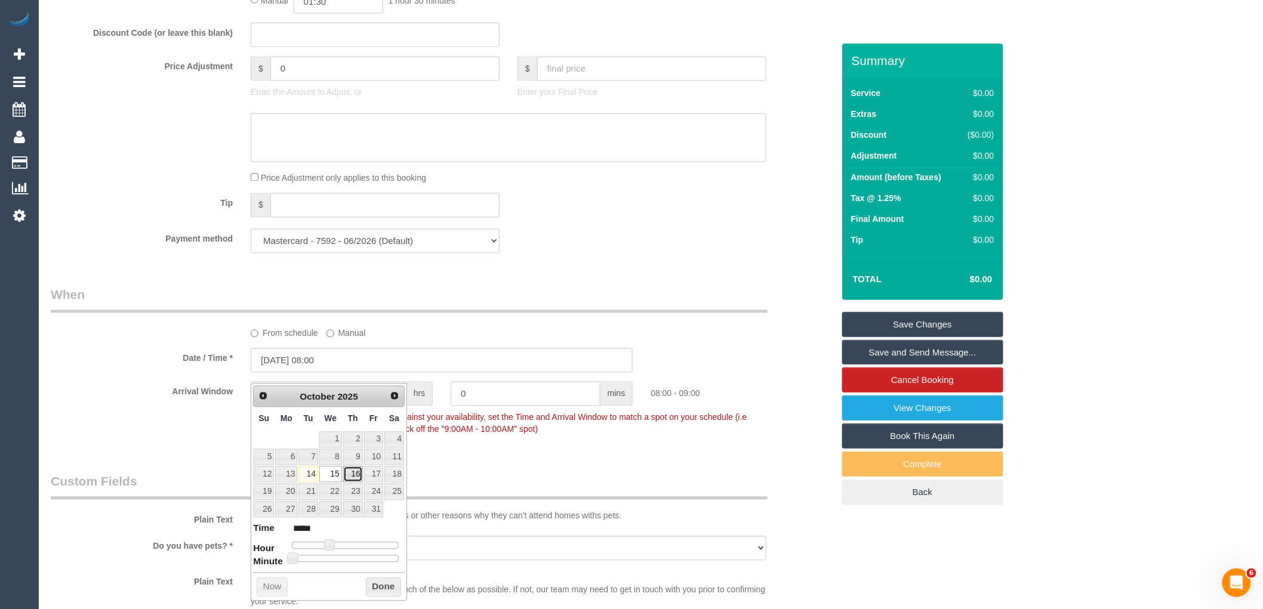
click at [353, 475] on link "16" at bounding box center [353, 475] width 20 height 16
type input "16/10/2025 08:00"
click at [384, 586] on button "Done" at bounding box center [383, 587] width 35 height 19
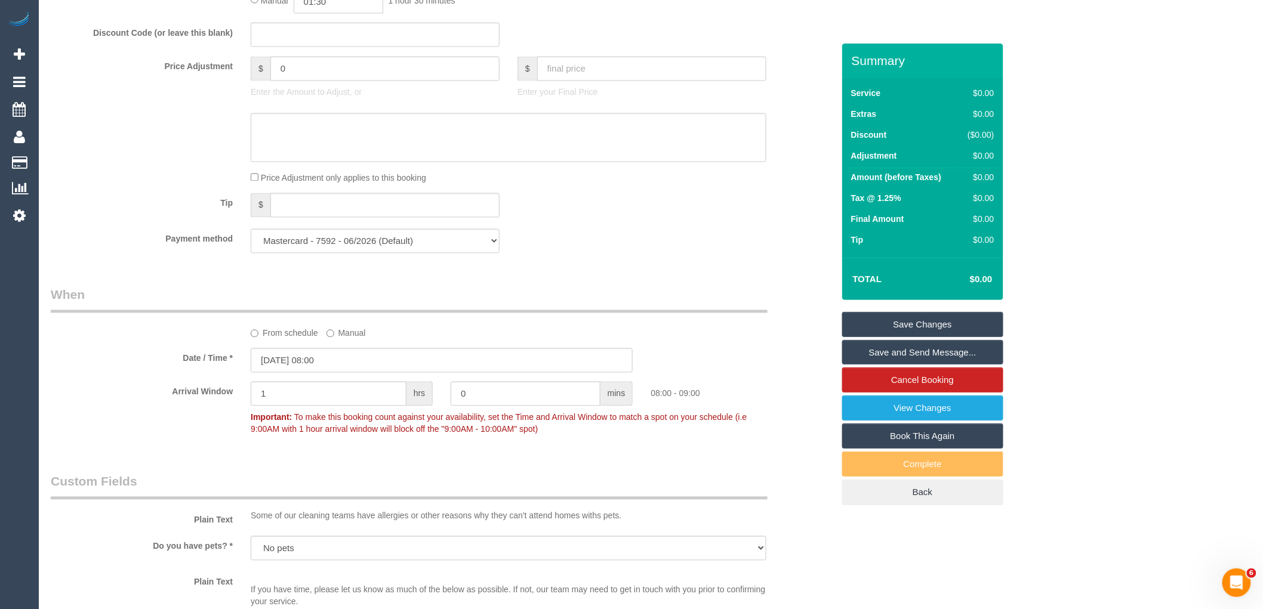
click at [905, 321] on link "Save Changes" at bounding box center [922, 324] width 161 height 25
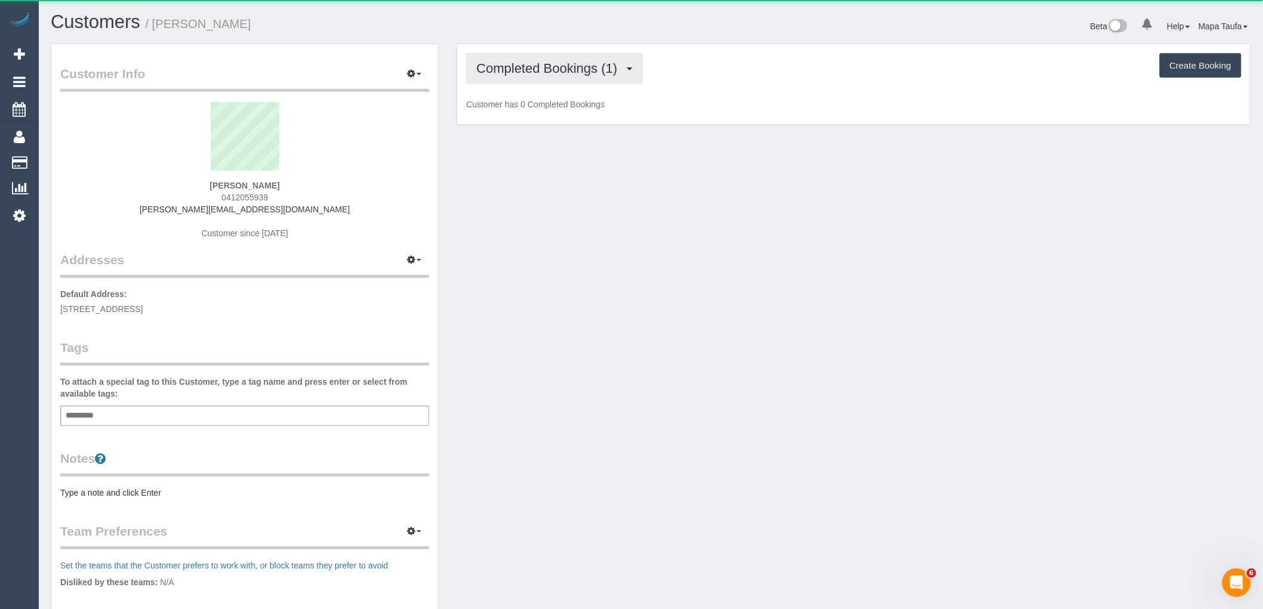
click at [541, 66] on span "Completed Bookings (1)" at bounding box center [549, 68] width 147 height 15
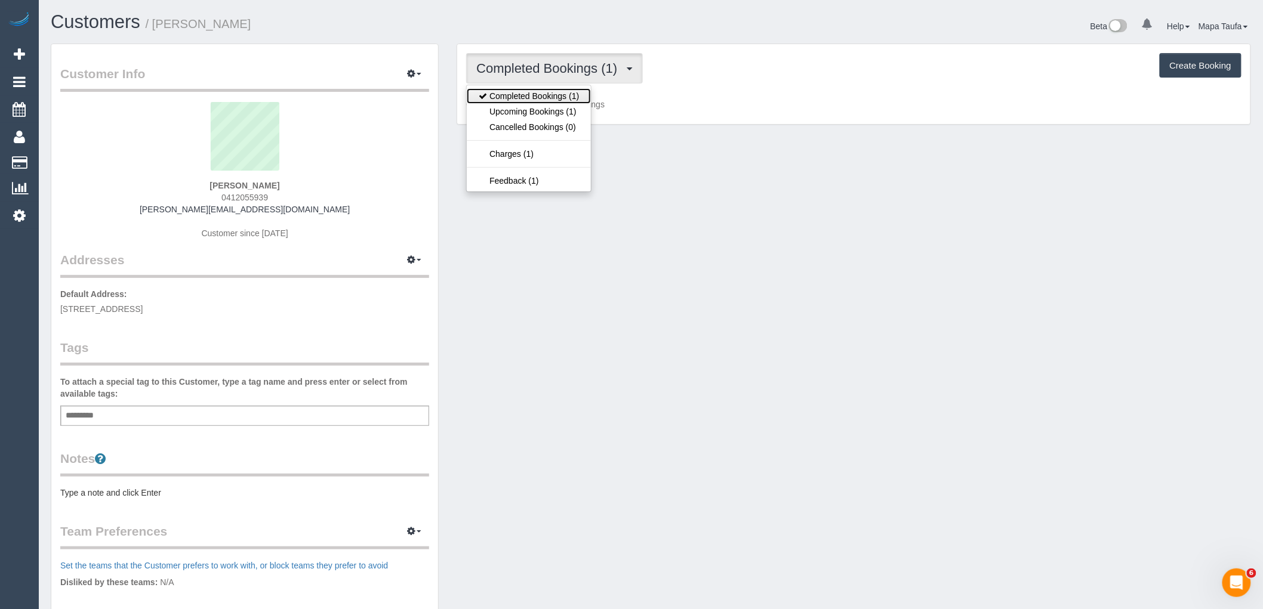
click at [553, 103] on link "Completed Bookings (1)" at bounding box center [529, 96] width 124 height 16
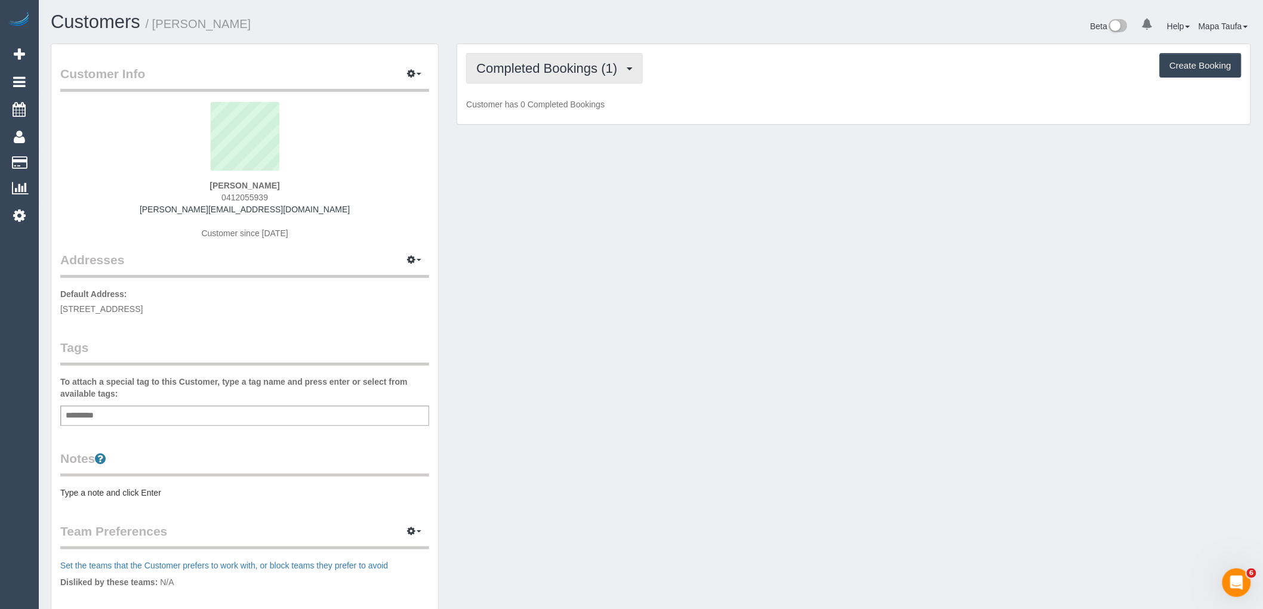
click at [571, 73] on span "Completed Bookings (1)" at bounding box center [549, 68] width 147 height 15
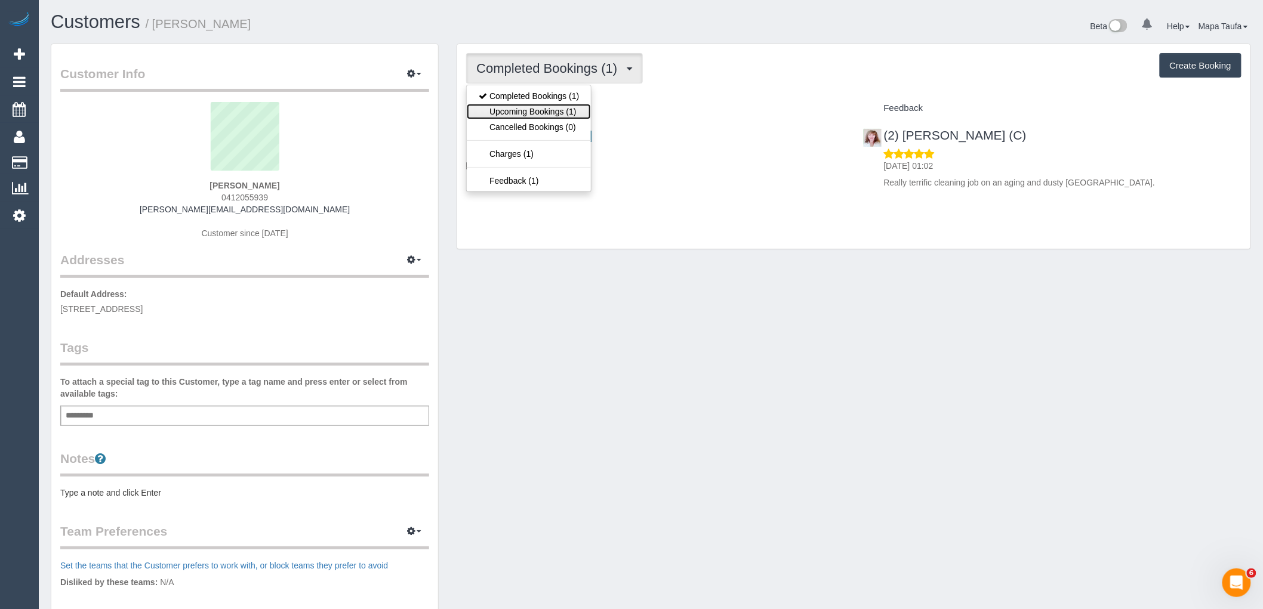
click at [576, 113] on link "Upcoming Bookings (1)" at bounding box center [529, 112] width 124 height 16
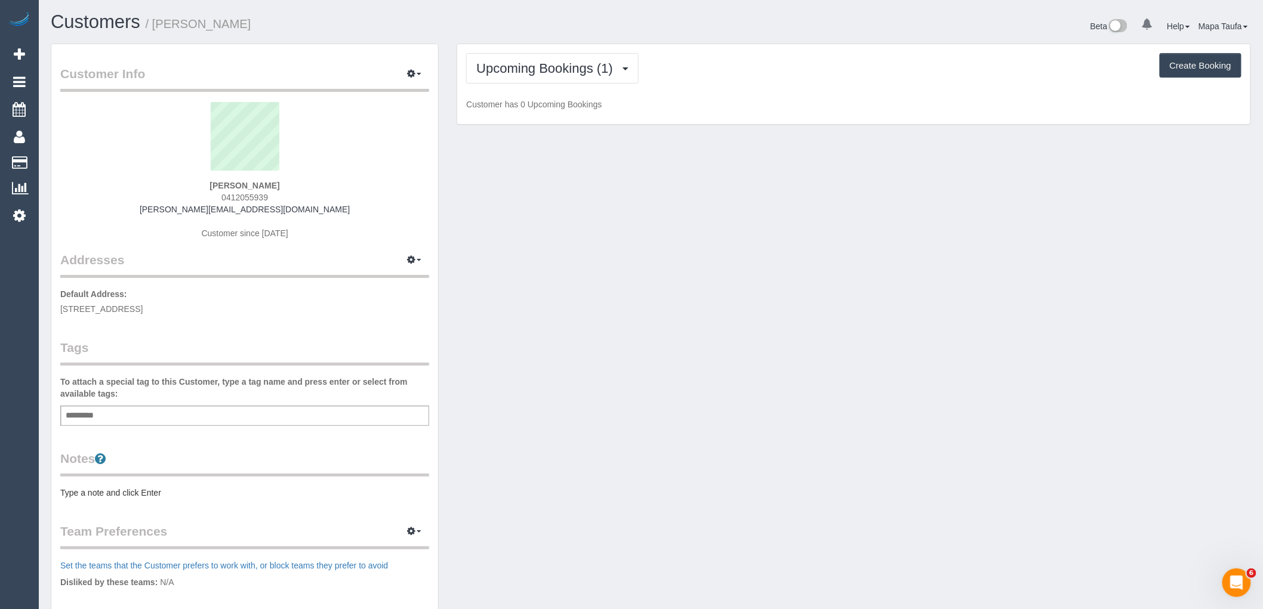
click at [739, 81] on div "Upcoming Bookings (1) Completed Bookings (1) Upcoming Bookings (1) Cancelled Bo…" at bounding box center [853, 68] width 775 height 30
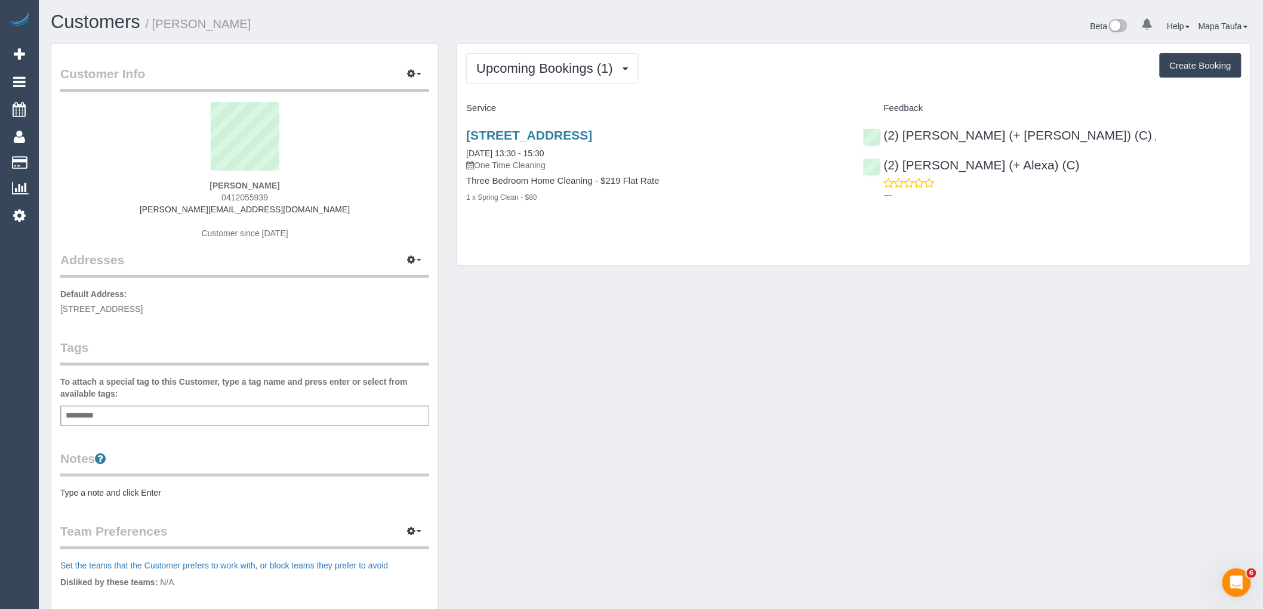
drag, startPoint x: 503, startPoint y: 160, endPoint x: 487, endPoint y: 160, distance: 15.5
click at [487, 160] on p "One Time Cleaning" at bounding box center [655, 165] width 378 height 12
click at [588, 153] on div "[STREET_ADDRESS] [DATE] 13:30 - 15:30 One Time Cleaning" at bounding box center [655, 149] width 378 height 43
drag, startPoint x: 541, startPoint y: 153, endPoint x: 443, endPoint y: 154, distance: 98.5
click at [443, 154] on div "Customer Info Edit Contact Info Send Message Email Preferences Special Sales Ta…" at bounding box center [651, 438] width 1218 height 788
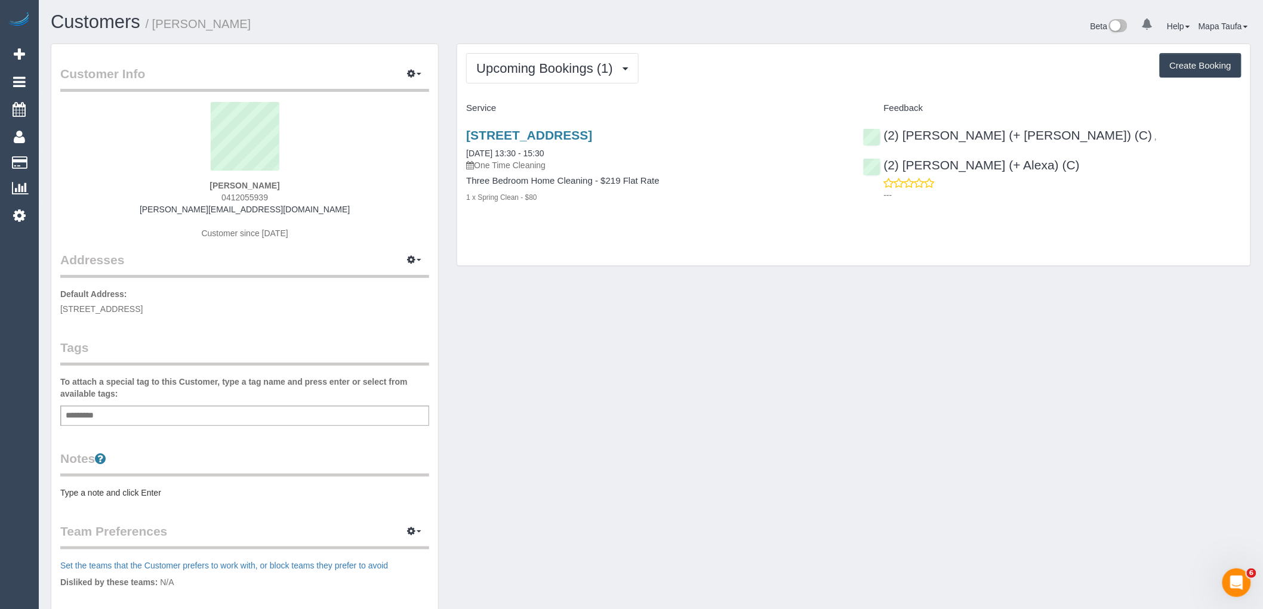
click at [752, 255] on div "Upcoming Bookings (1) Completed Bookings (1) Upcoming Bookings (1) Cancelled Bo…" at bounding box center [853, 155] width 793 height 222
click at [806, 356] on div "Customer Info Edit Contact Info Send Message Email Preferences Special Sales Ta…" at bounding box center [651, 438] width 1218 height 788
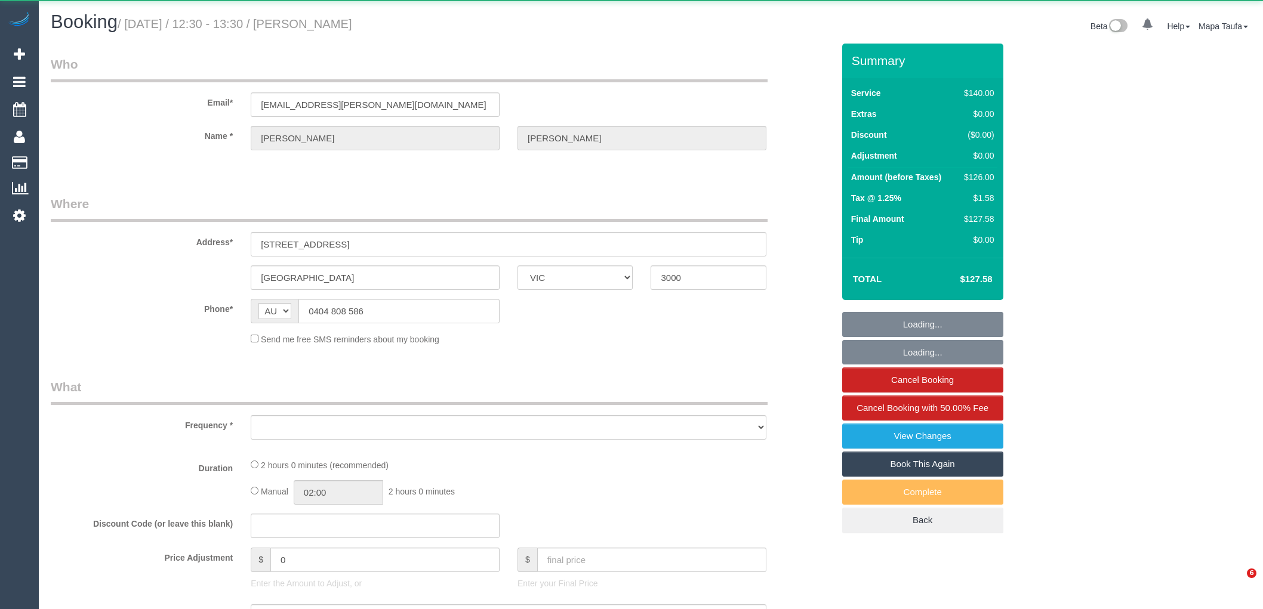
select select "VIC"
select select "object:655"
select select "number:29"
select select "number:14"
select select "number:20"
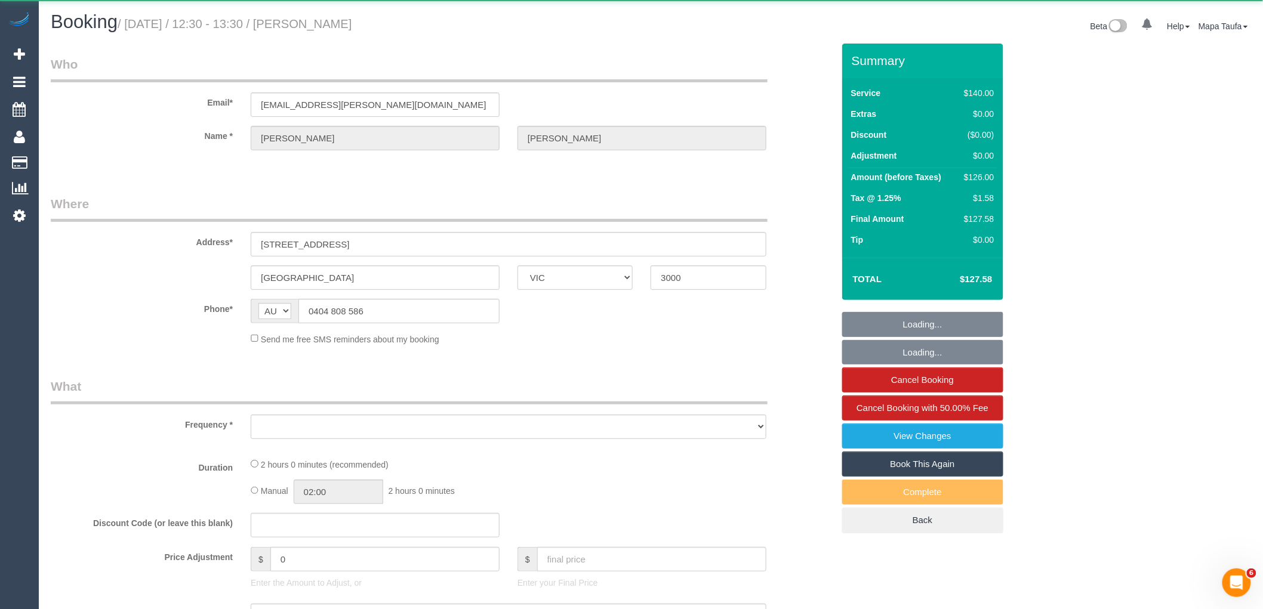
select select "number:24"
select select "number:34"
select select "number:26"
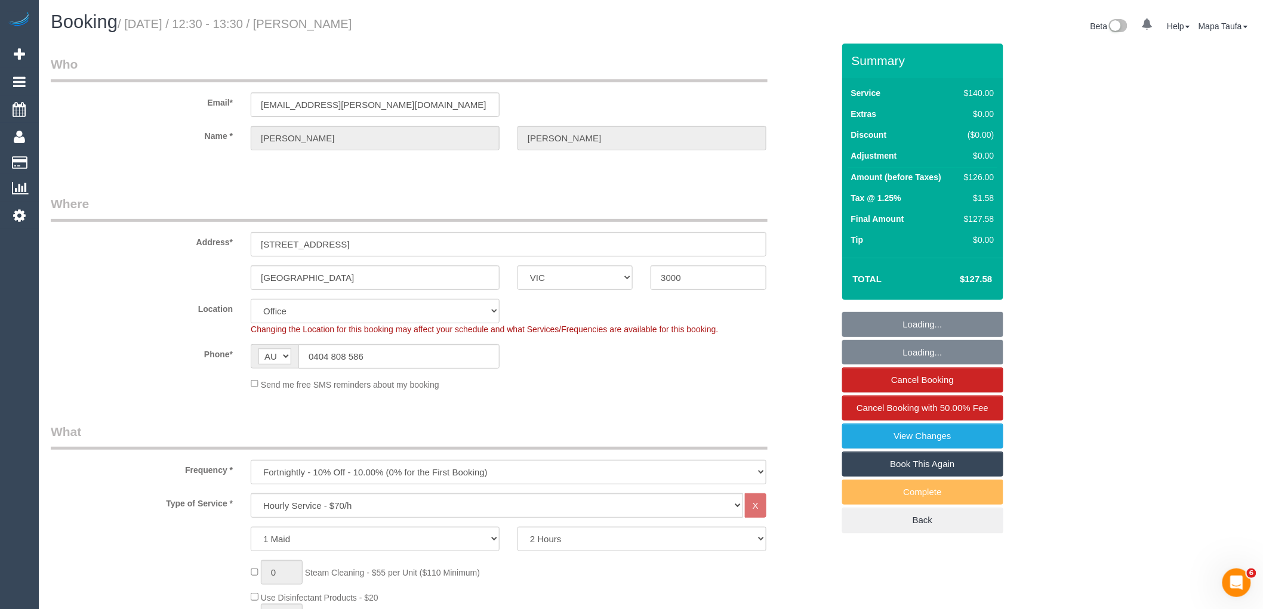
select select "object:984"
select select "string:stripe-pm_1O4Afb2GScqysDRVgqkikGsr"
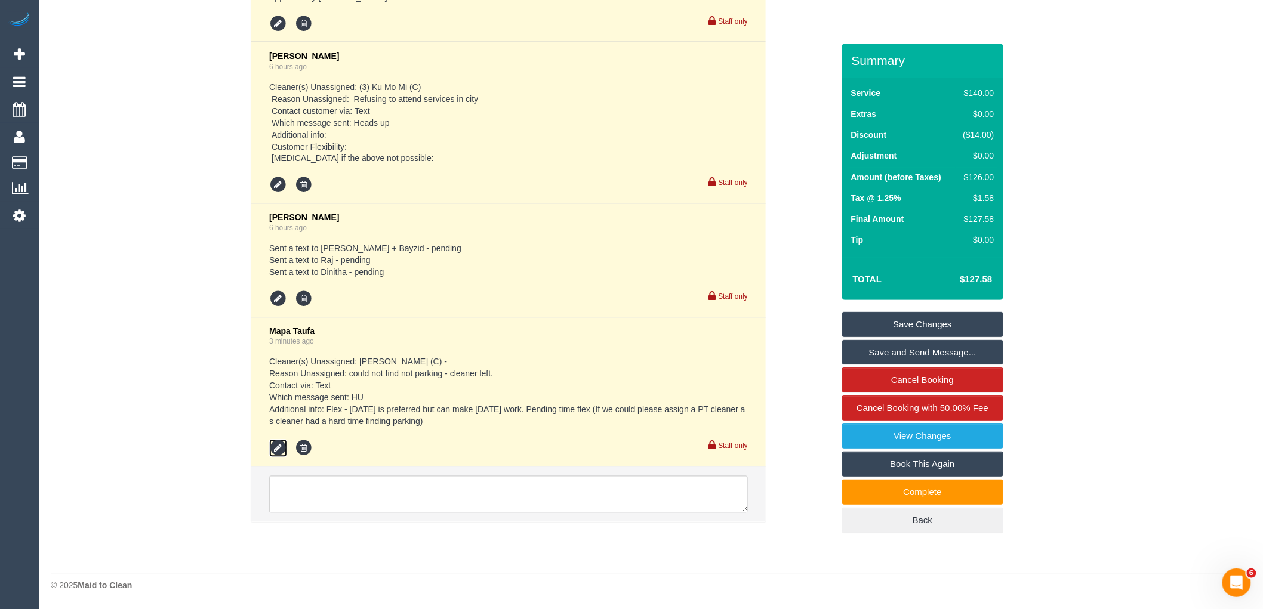
click at [281, 448] on icon at bounding box center [278, 449] width 18 height 18
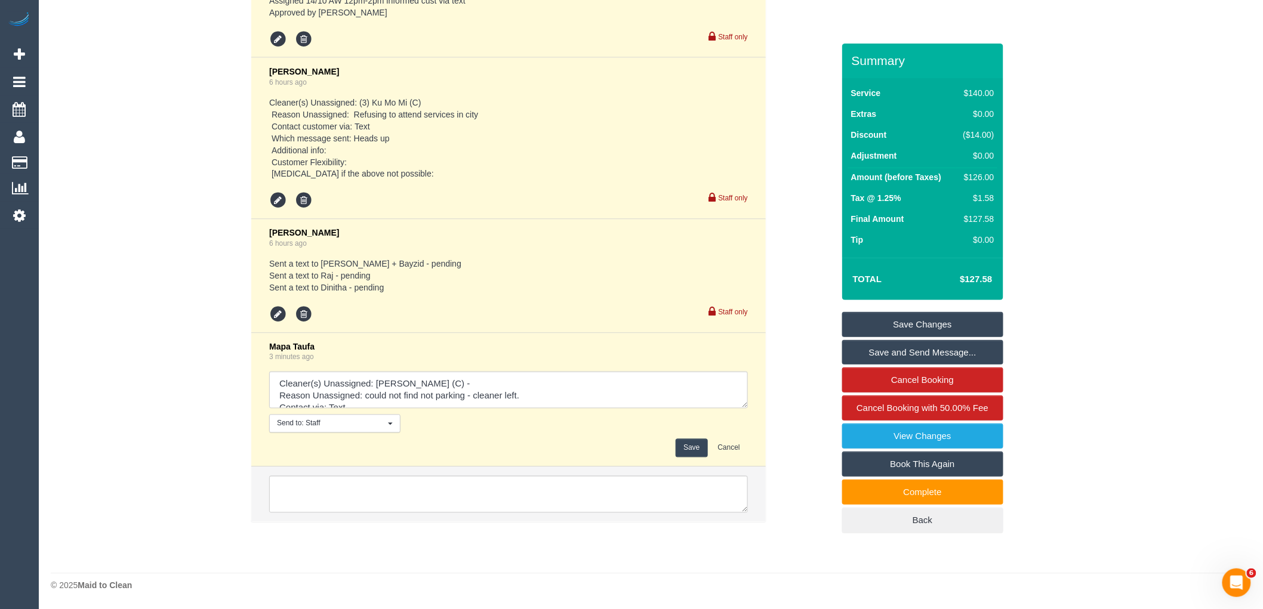
scroll to position [2707, 0]
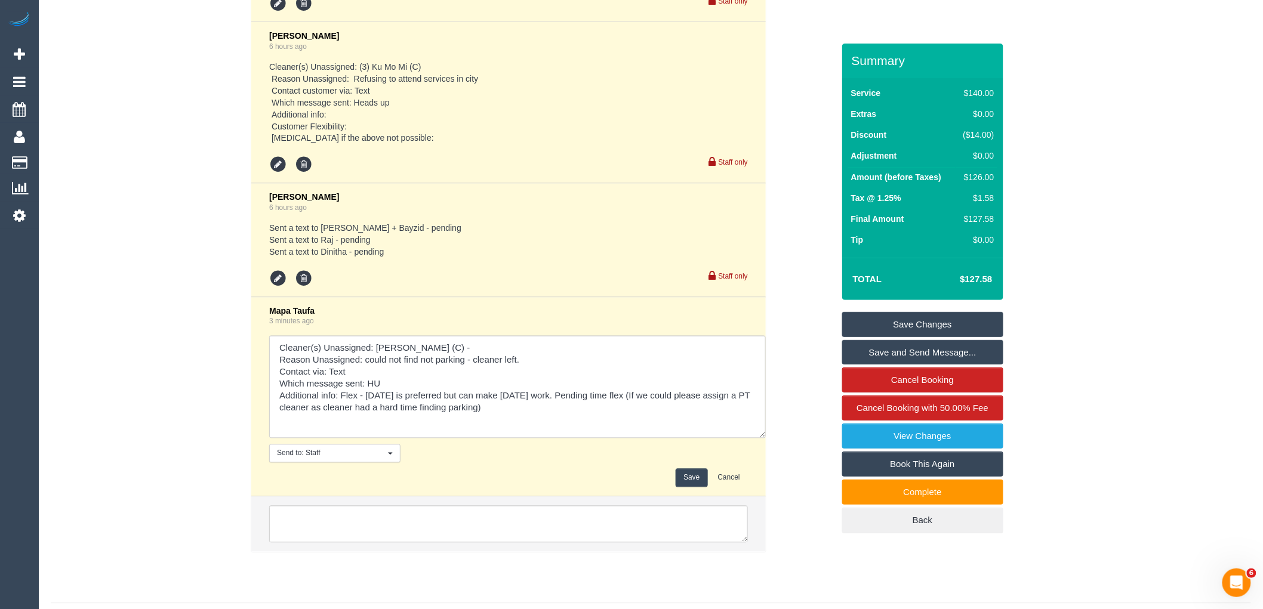
drag, startPoint x: 753, startPoint y: 426, endPoint x: 766, endPoint y: 474, distance: 50.3
click at [766, 474] on div "Mapa Taufa 1 day ago Cleaner(s) Unassigned: Reggy Cogulet (PT) Reason Unassigne…" at bounding box center [509, 83] width 534 height 962
click at [500, 428] on textarea at bounding box center [518, 389] width 498 height 107
type textarea "Cleaner(s) Unassigned: Raj Suram (C) - Reason Unassigned: could not find not pa…"
click at [688, 492] on button "Save" at bounding box center [692, 483] width 32 height 19
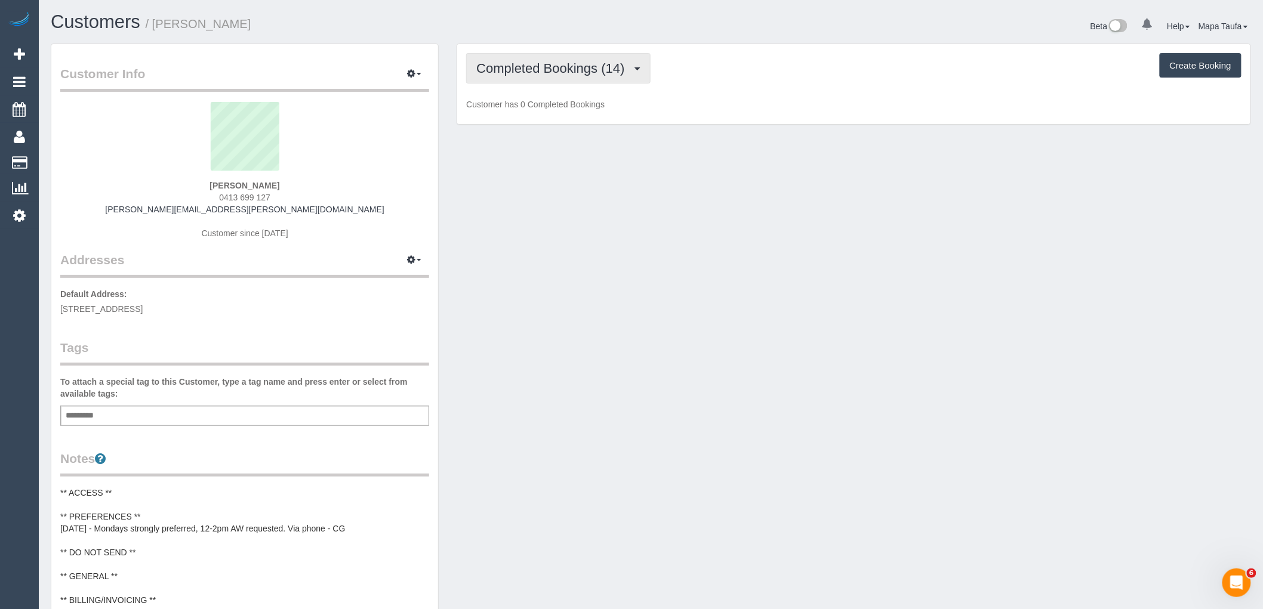
click at [552, 76] on button "Completed Bookings (14)" at bounding box center [558, 68] width 184 height 30
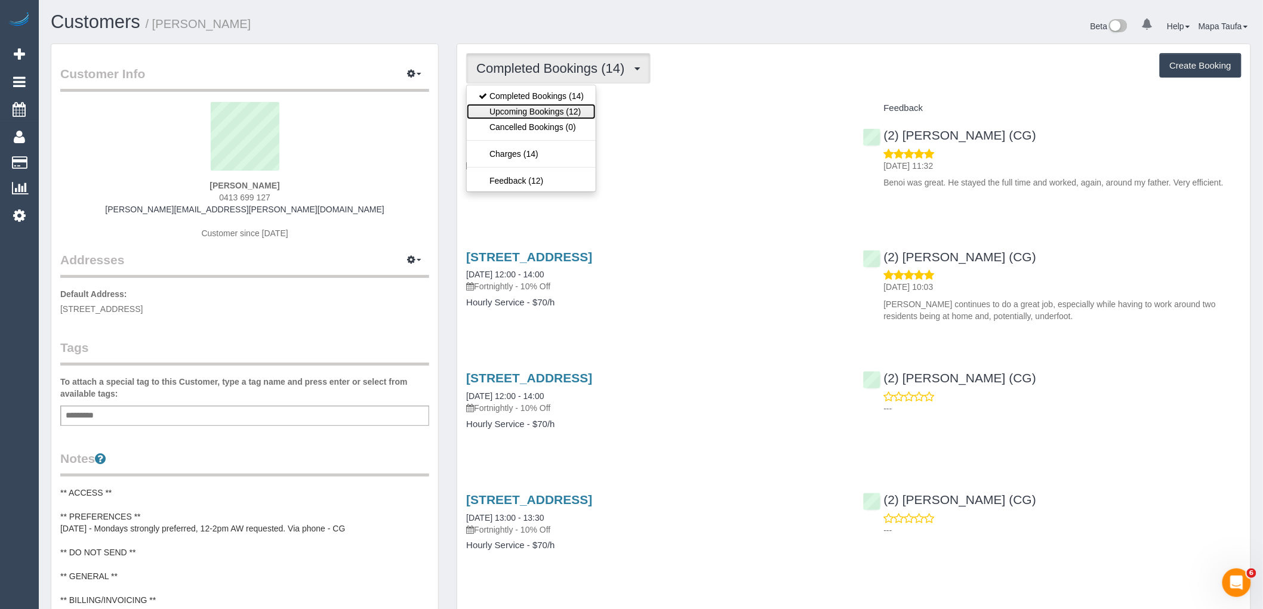
click at [553, 105] on link "Upcoming Bookings (12)" at bounding box center [531, 112] width 129 height 16
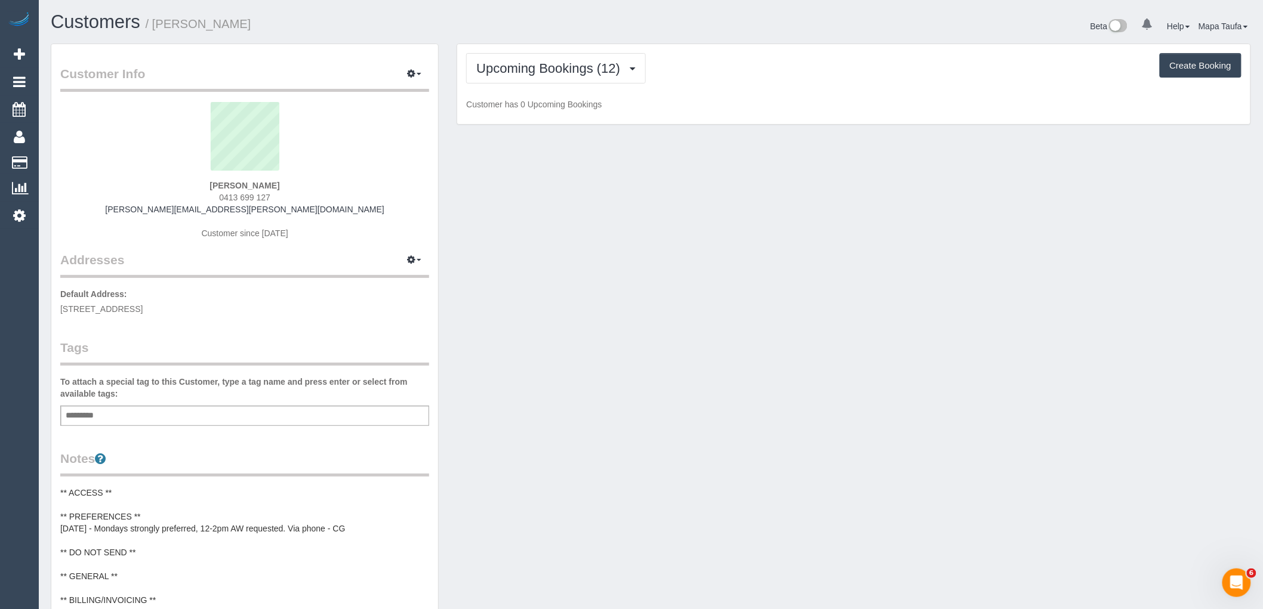
click at [786, 81] on div "Upcoming Bookings (12) Completed Bookings (14) Upcoming Bookings (12) Cancelled…" at bounding box center [853, 68] width 775 height 30
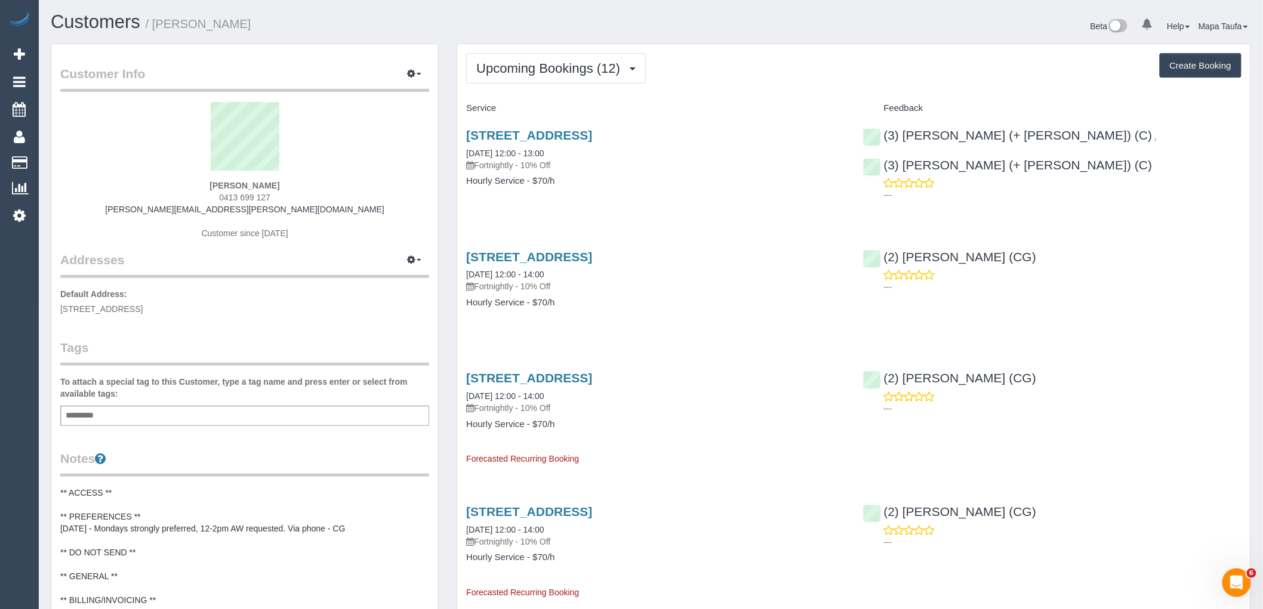
click at [673, 203] on div "[STREET_ADDRESS] [DATE] 12:00 - 13:00 Fortnightly - 10% Off Hourly Service - $7…" at bounding box center [655, 164] width 396 height 92
click at [497, 138] on link "[STREET_ADDRESS]" at bounding box center [529, 135] width 126 height 14
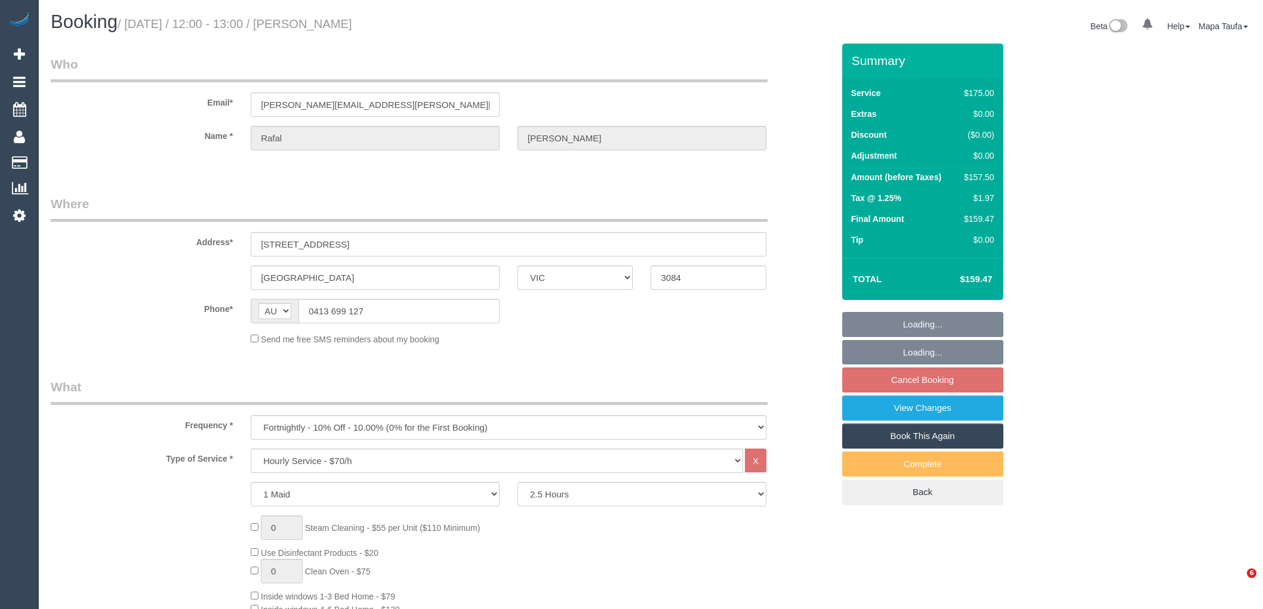
select select "VIC"
select select "150"
select select "string:stripe-pm_1RIhJ32GScqysDRVhKZfdR9r"
select select "number:28"
select select "number:14"
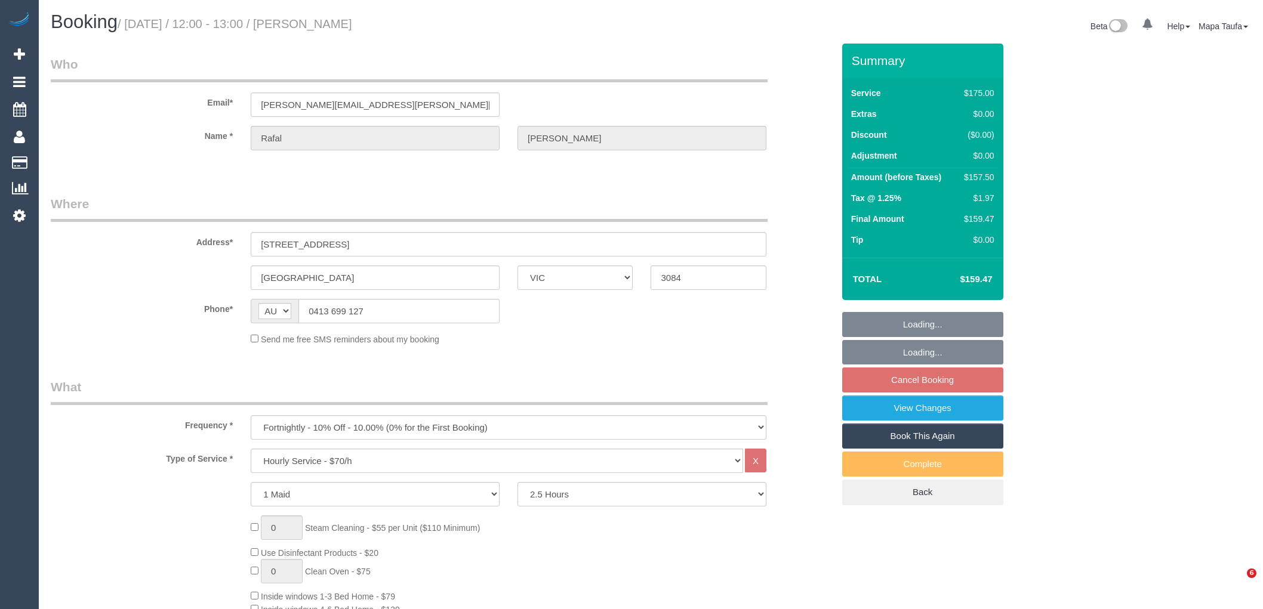
select select "number:19"
select select "number:25"
select select "number:34"
select select "number:12"
select select "object:1744"
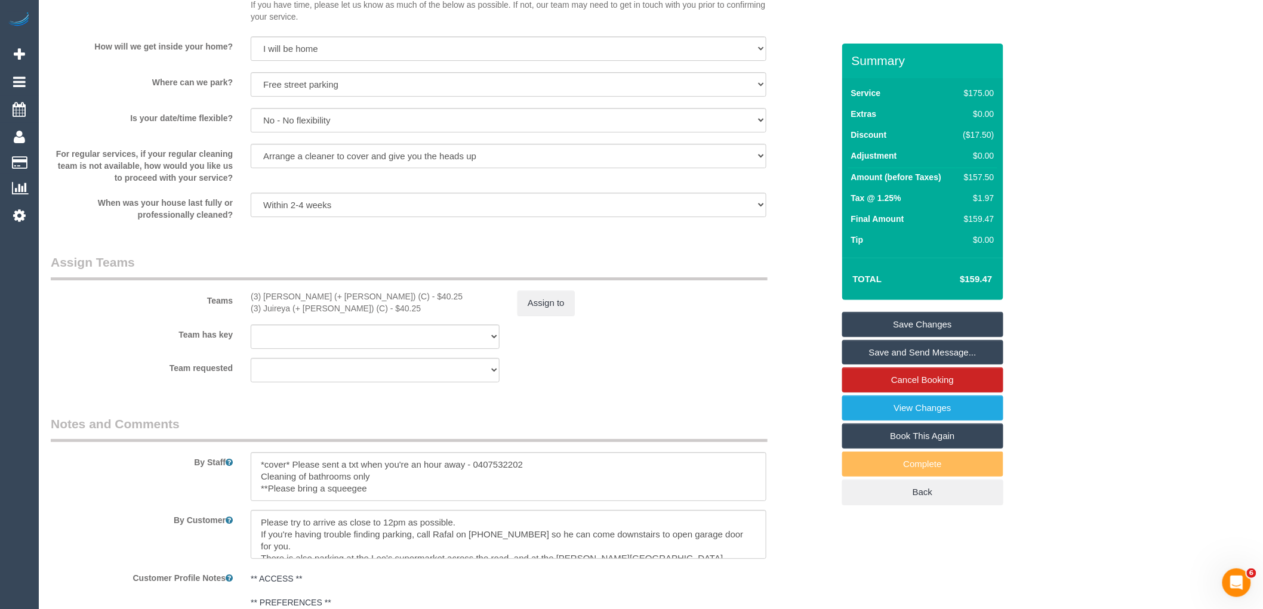
scroll to position [1726, 0]
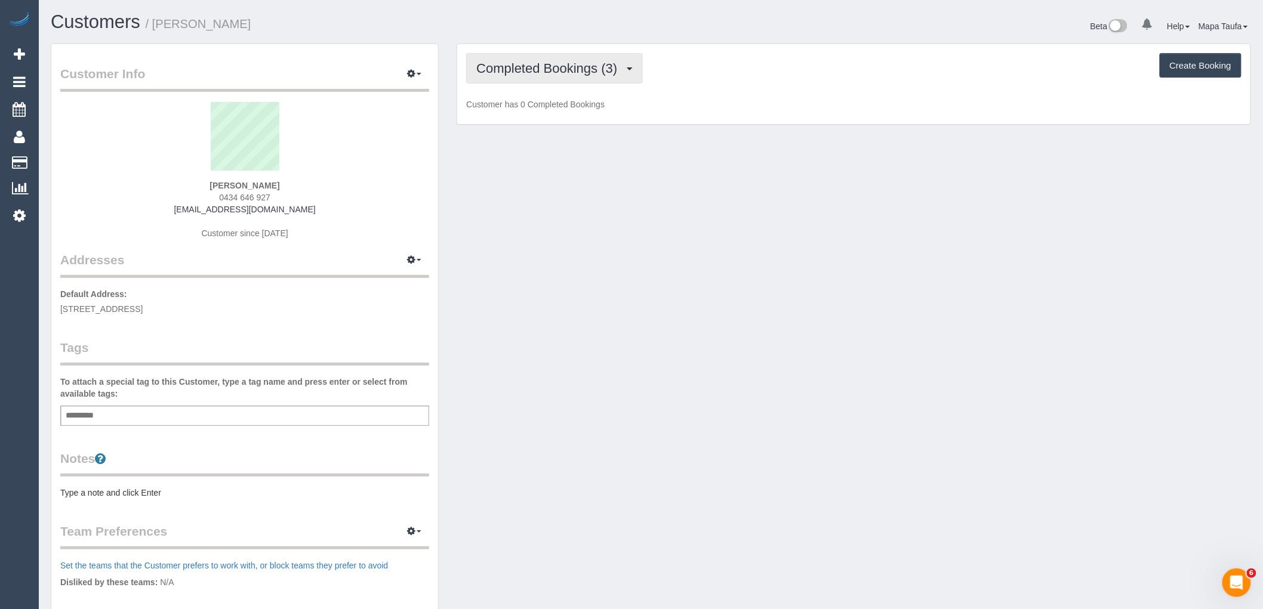
click at [582, 69] on span "Completed Bookings (3)" at bounding box center [549, 68] width 147 height 15
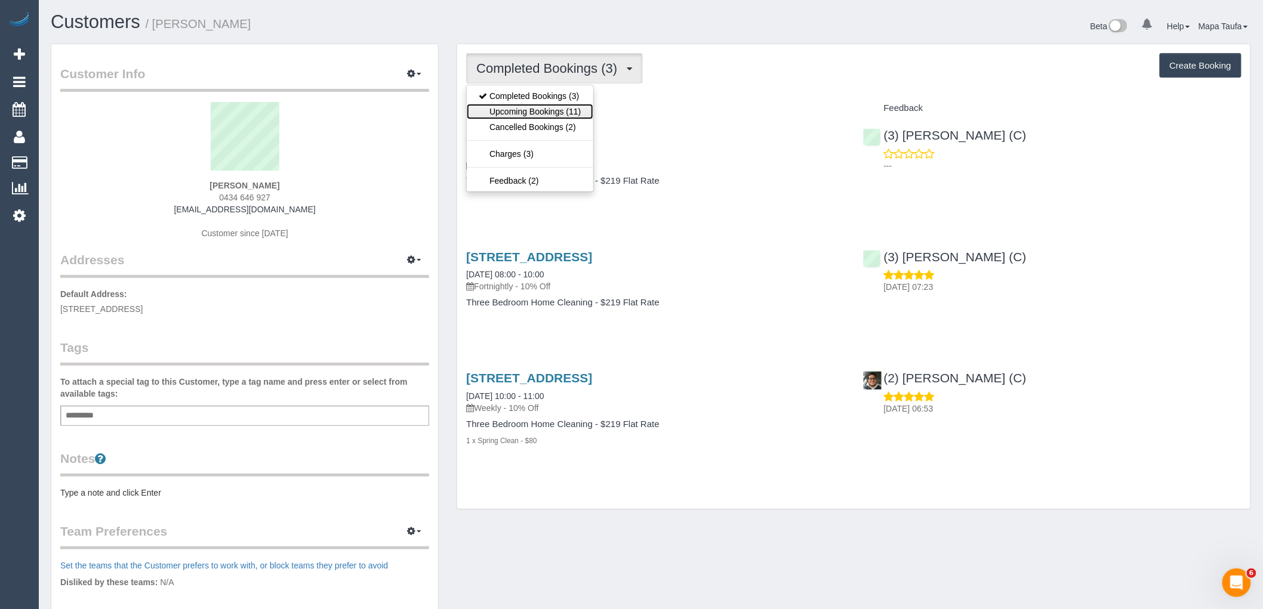
click at [560, 110] on link "Upcoming Bookings (11)" at bounding box center [530, 112] width 126 height 16
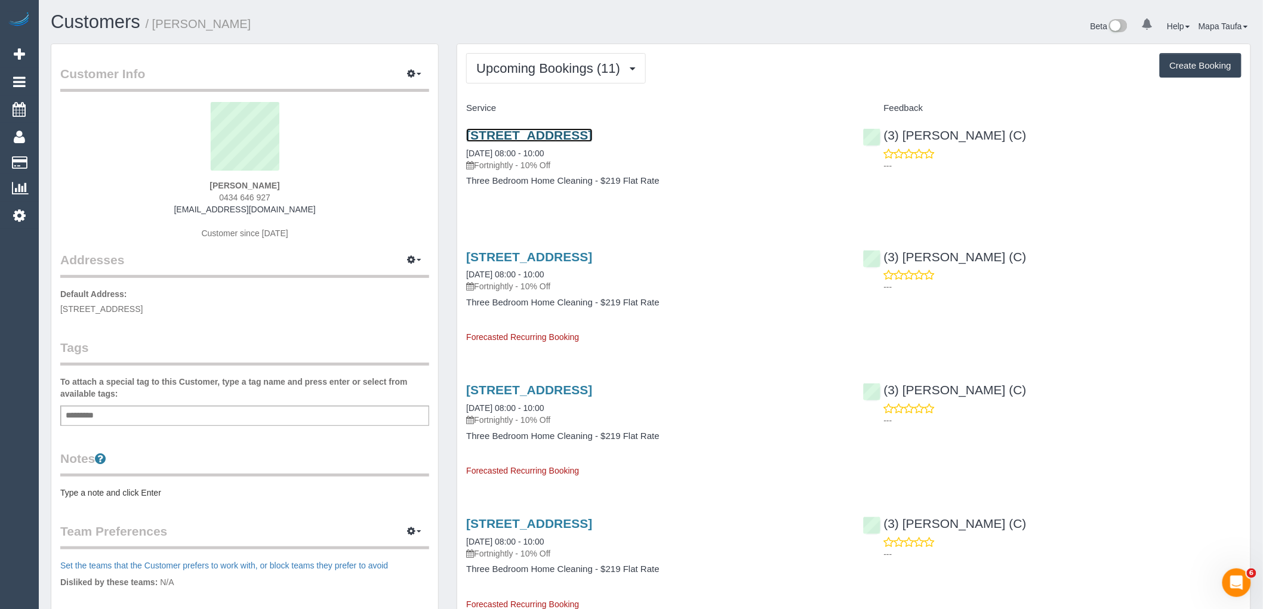
click at [583, 134] on link "[STREET_ADDRESS]" at bounding box center [529, 135] width 126 height 14
click at [549, 70] on span "Upcoming Bookings (11)" at bounding box center [551, 68] width 150 height 15
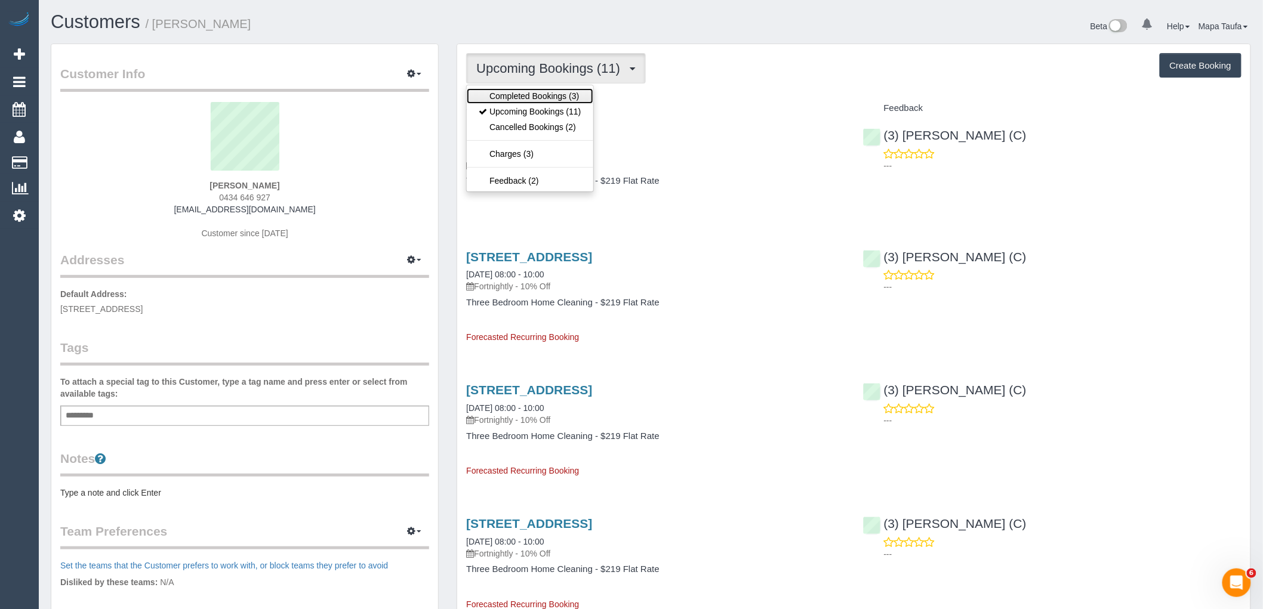
click at [546, 97] on link "Completed Bookings (3)" at bounding box center [530, 96] width 126 height 16
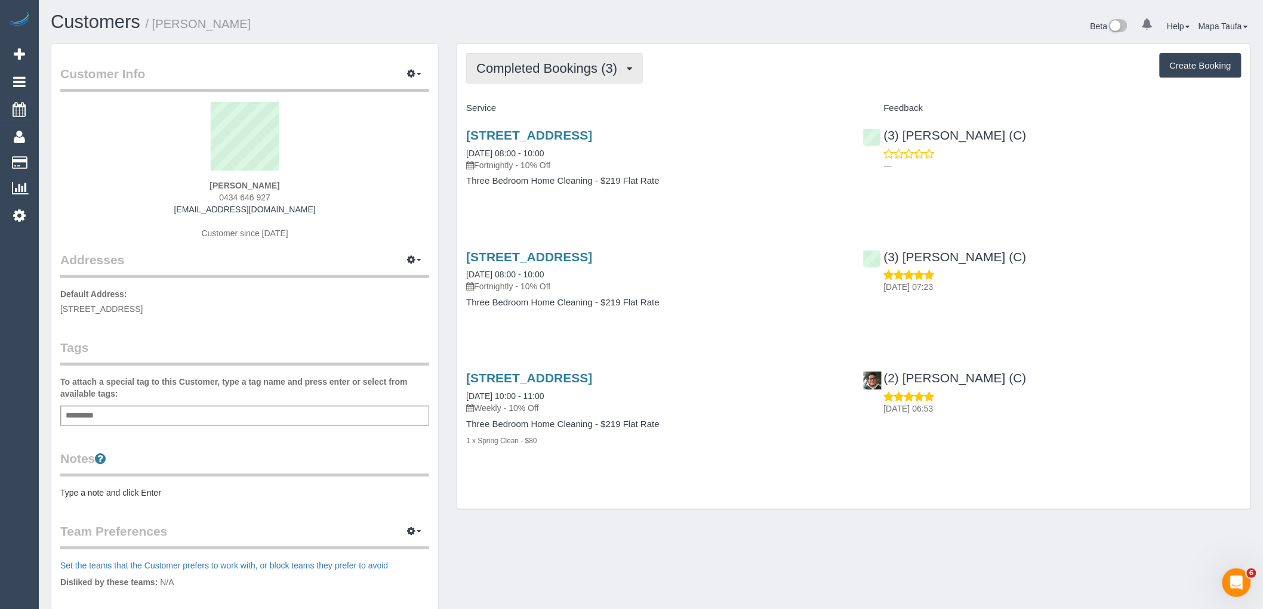
click at [575, 72] on span "Completed Bookings (3)" at bounding box center [549, 68] width 147 height 15
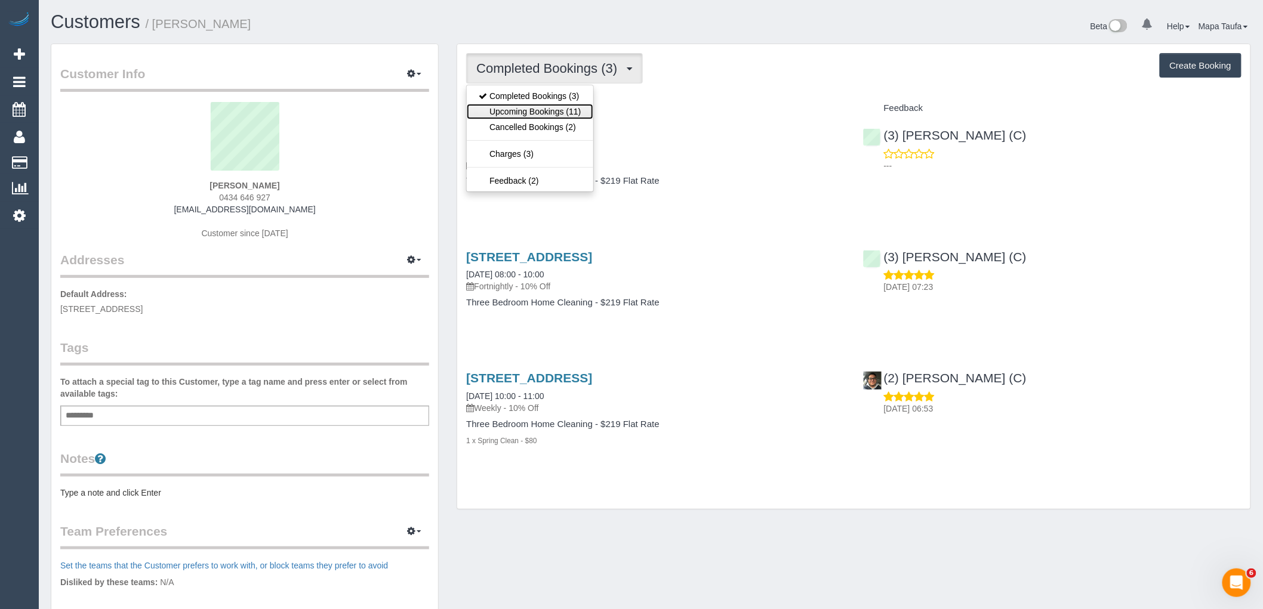
click at [553, 105] on link "Upcoming Bookings (11)" at bounding box center [530, 112] width 126 height 16
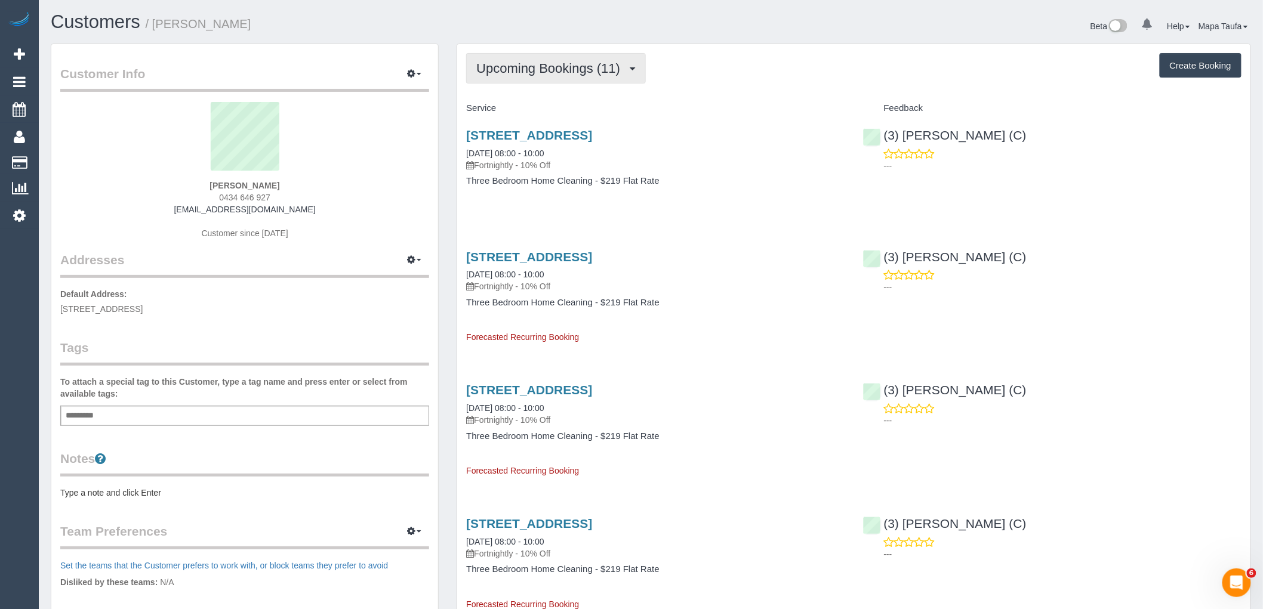
click at [553, 56] on button "Upcoming Bookings (11)" at bounding box center [556, 68] width 180 height 30
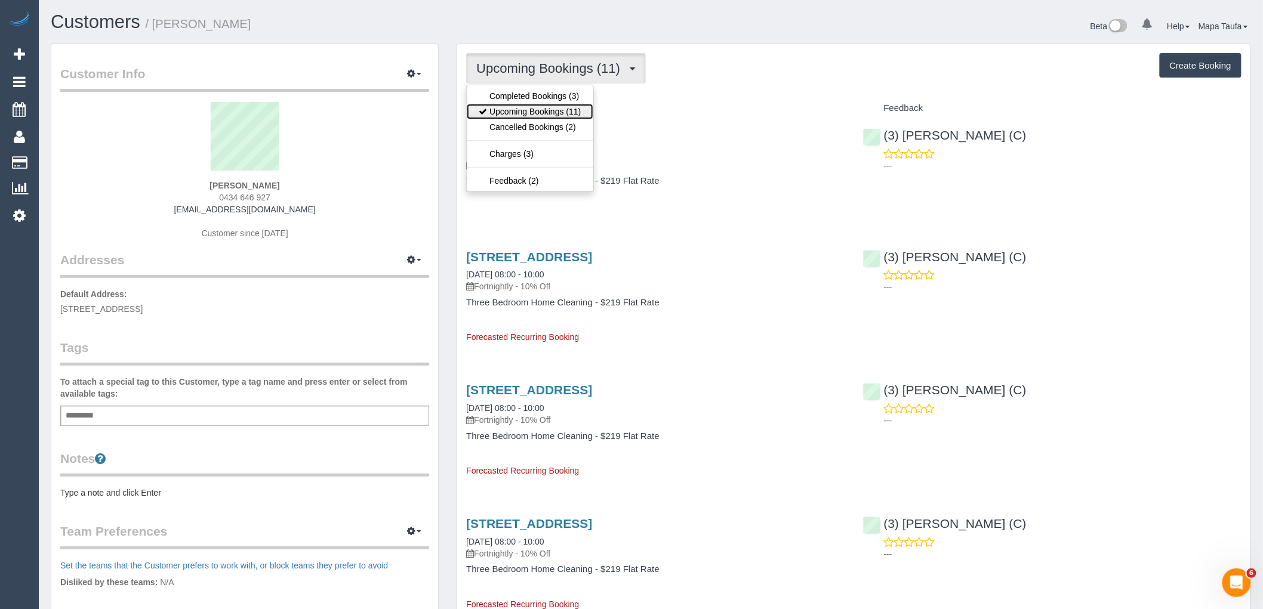
click at [525, 115] on link "Upcoming Bookings (11)" at bounding box center [530, 112] width 126 height 16
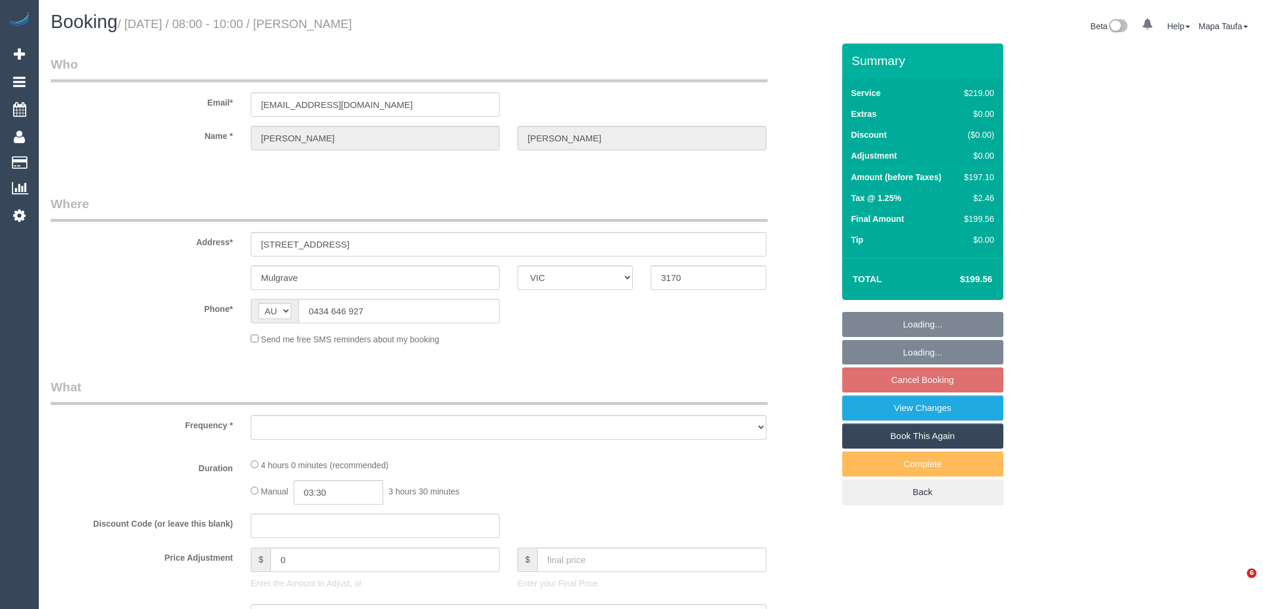
select select "VIC"
select select "object:528"
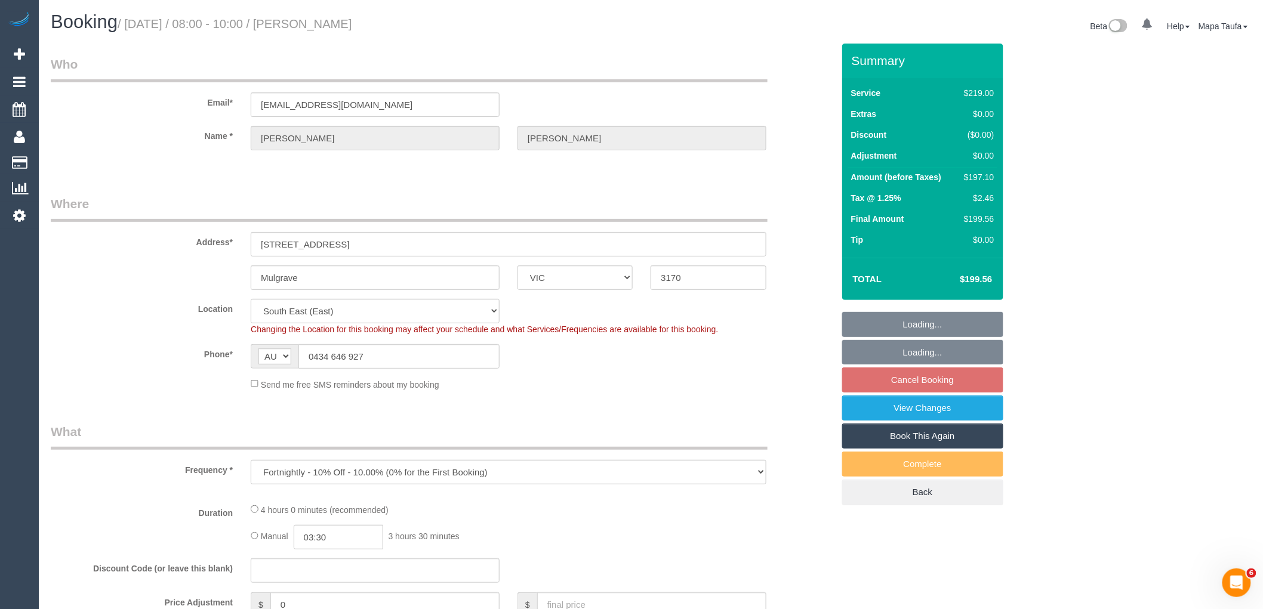
select select "string:stripe-pm_1S0uQs2GScqysDRVaE4v6OXg"
select select "number:28"
select select "number:15"
select select "number:18"
select select "number:36"
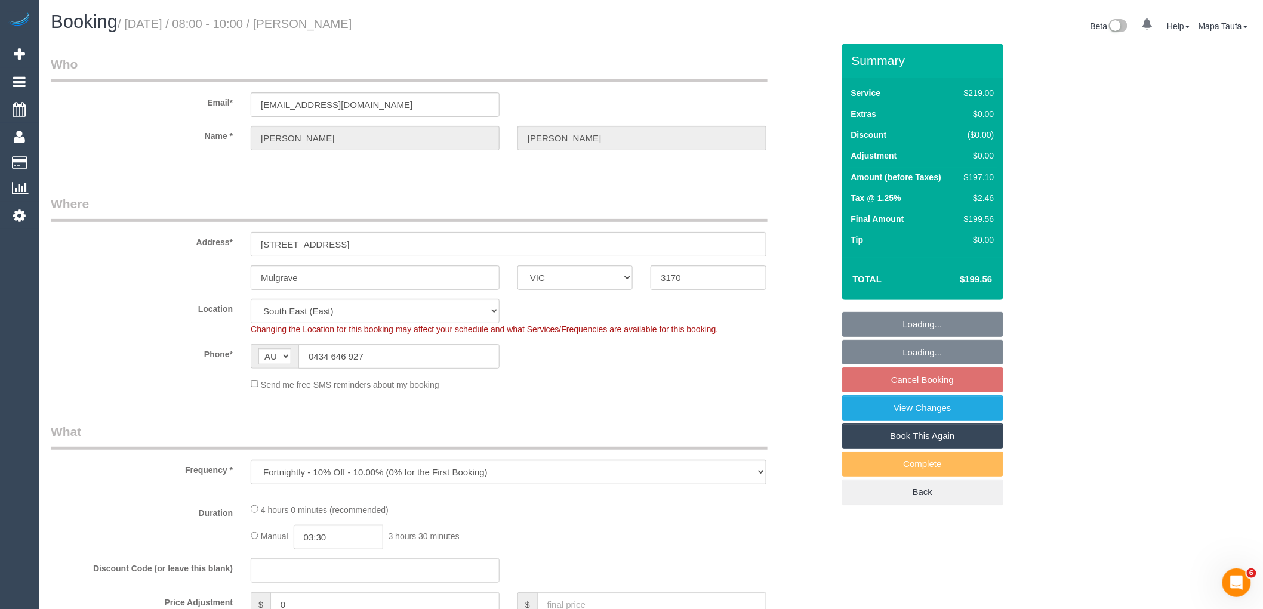
select select "number:33"
select select "number:12"
select select "object:681"
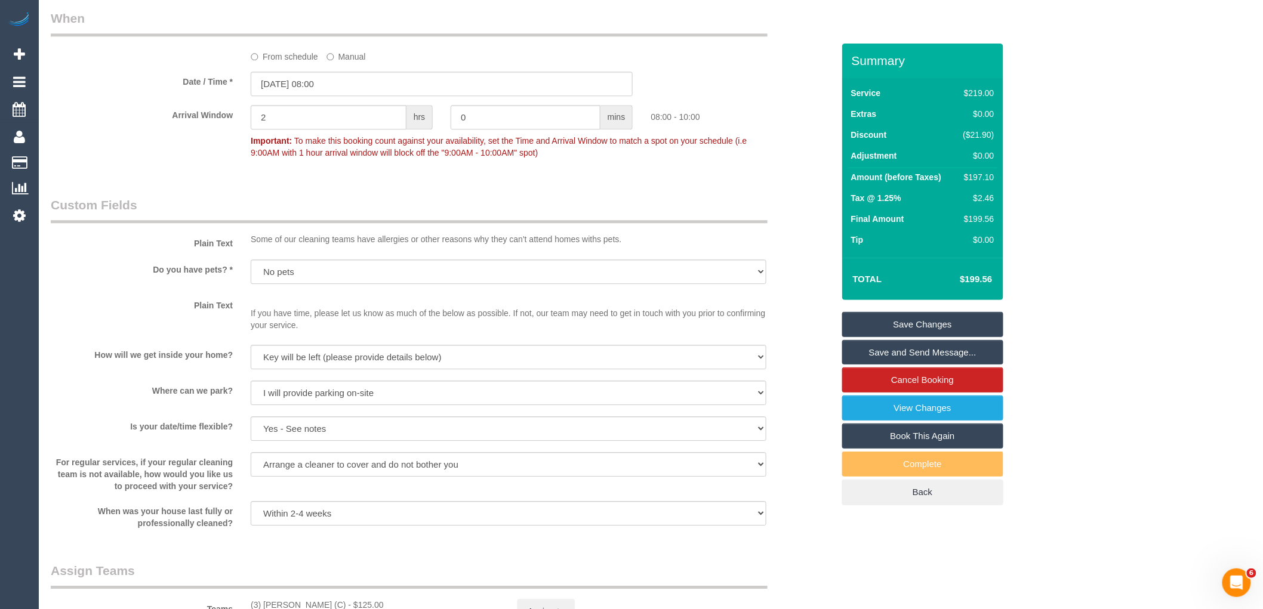
scroll to position [1194, 0]
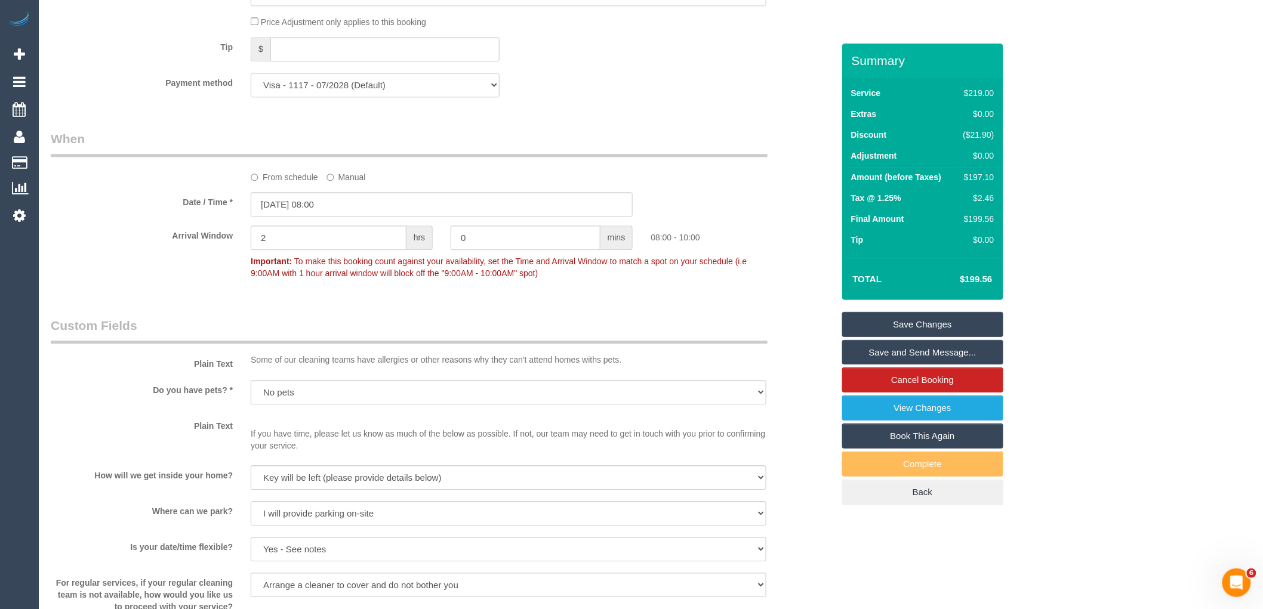
click at [297, 183] on label "From schedule" at bounding box center [284, 175] width 67 height 16
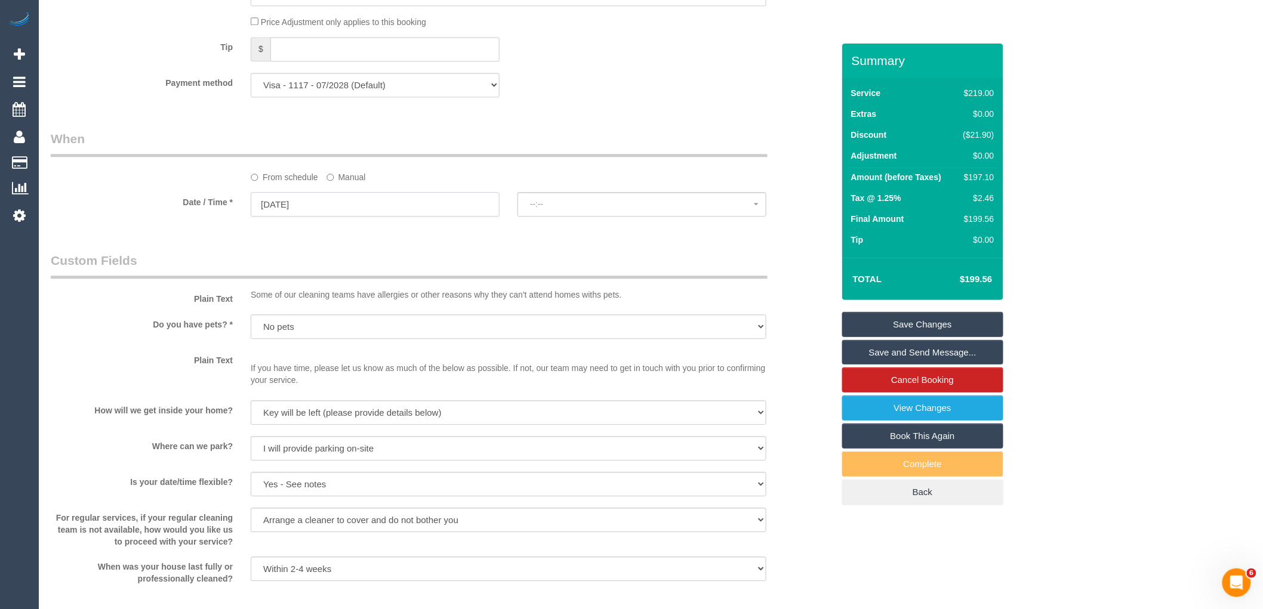
click at [315, 217] on input "15/10/2025" at bounding box center [375, 204] width 249 height 24
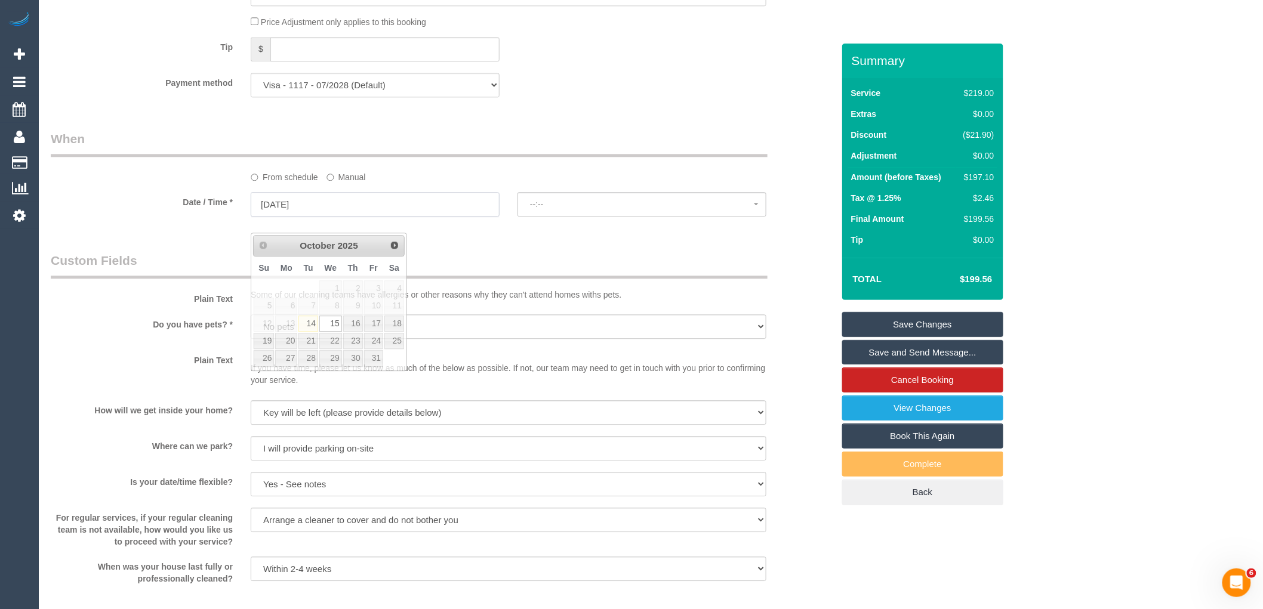
select select "spot6"
click at [331, 338] on link "22" at bounding box center [330, 341] width 23 height 16
type input "22/10/2025"
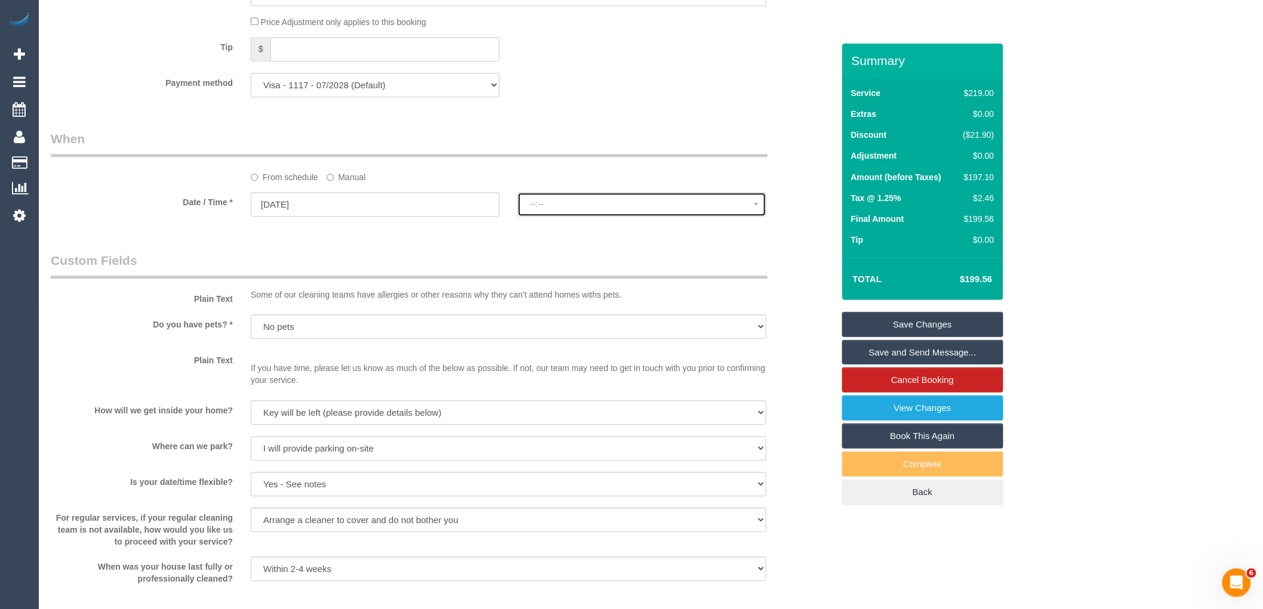
click at [599, 209] on span "--:--" at bounding box center [642, 204] width 224 height 10
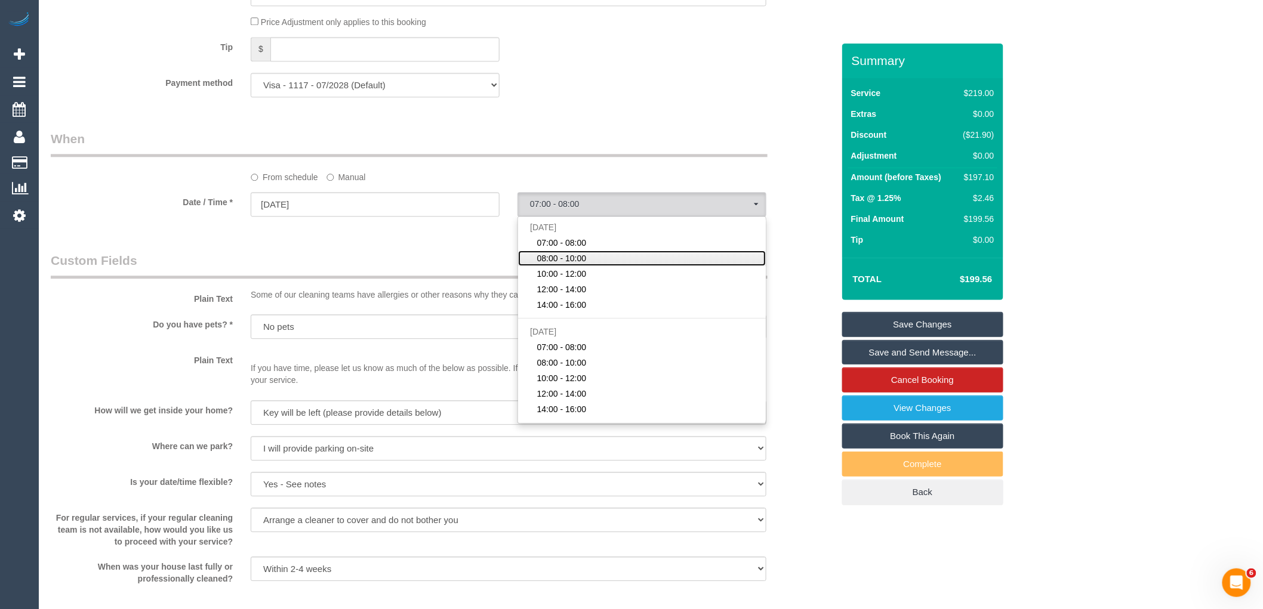
click at [577, 264] on span "08:00 - 10:00" at bounding box center [562, 259] width 50 height 12
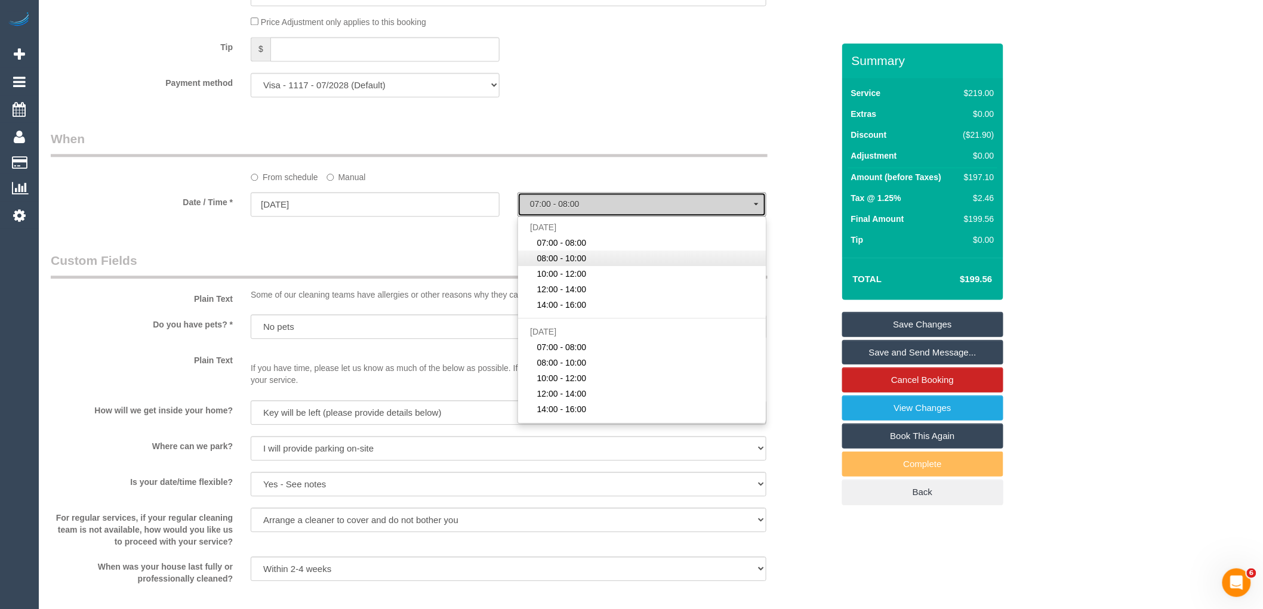
select select "spot12"
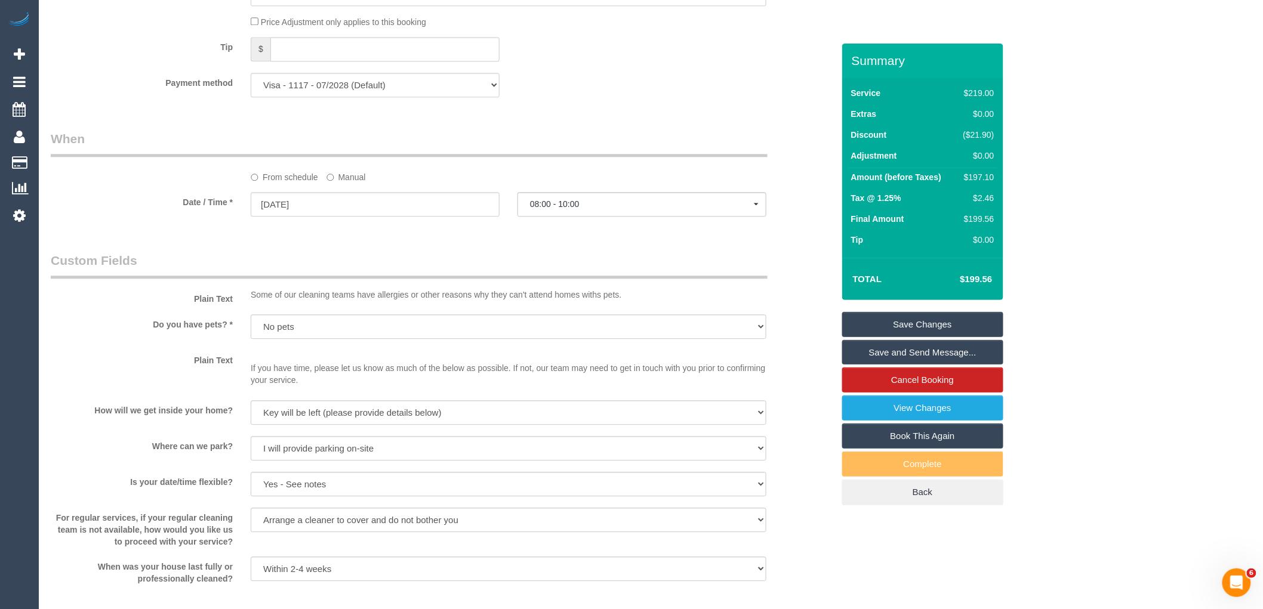
click at [597, 211] on button "08:00 - 10:00" at bounding box center [642, 204] width 249 height 24
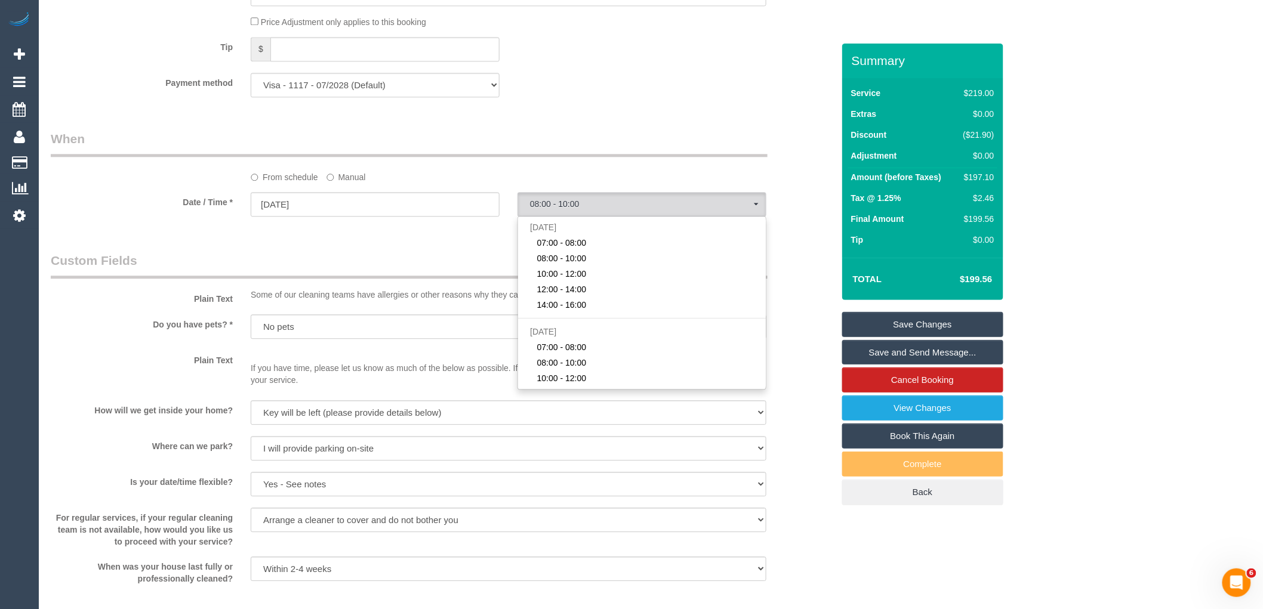
click at [606, 157] on legend "When" at bounding box center [409, 143] width 717 height 27
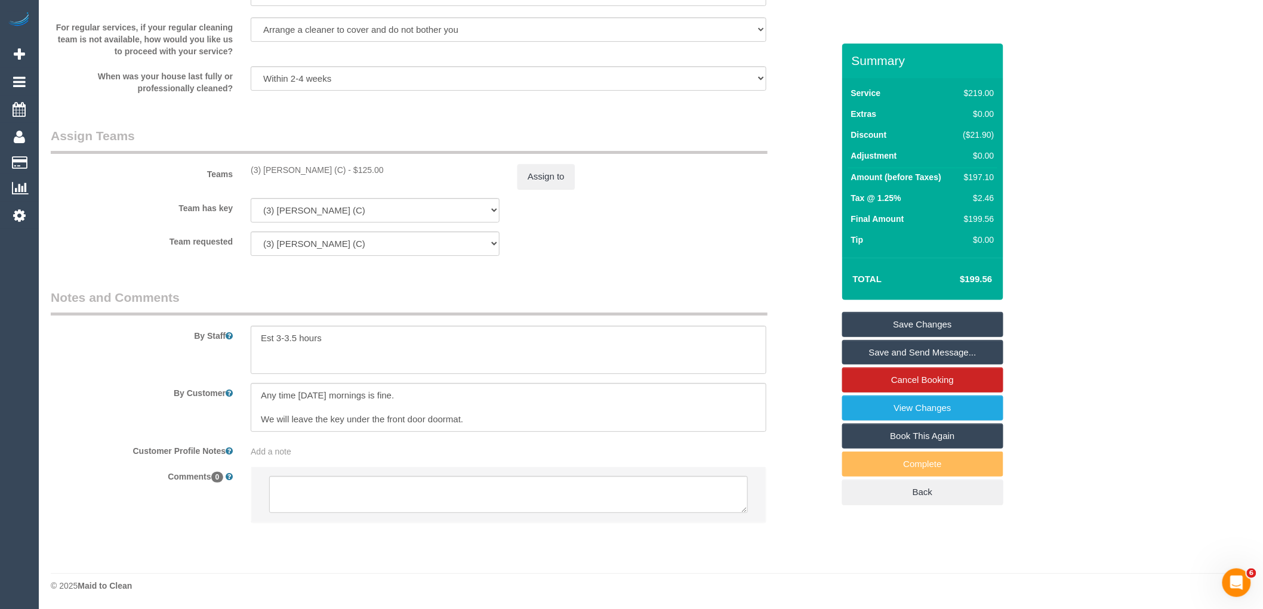
scroll to position [1700, 0]
drag, startPoint x: 339, startPoint y: 165, endPoint x: 265, endPoint y: 164, distance: 74.0
click at [266, 164] on div "(3) Lakitha Wathsara (C) - $125.00" at bounding box center [375, 170] width 249 height 12
copy div "akitha Wathsara (C"
click at [313, 174] on div "(3) Lakitha Wathsara (C) - $125.00" at bounding box center [375, 170] width 249 height 12
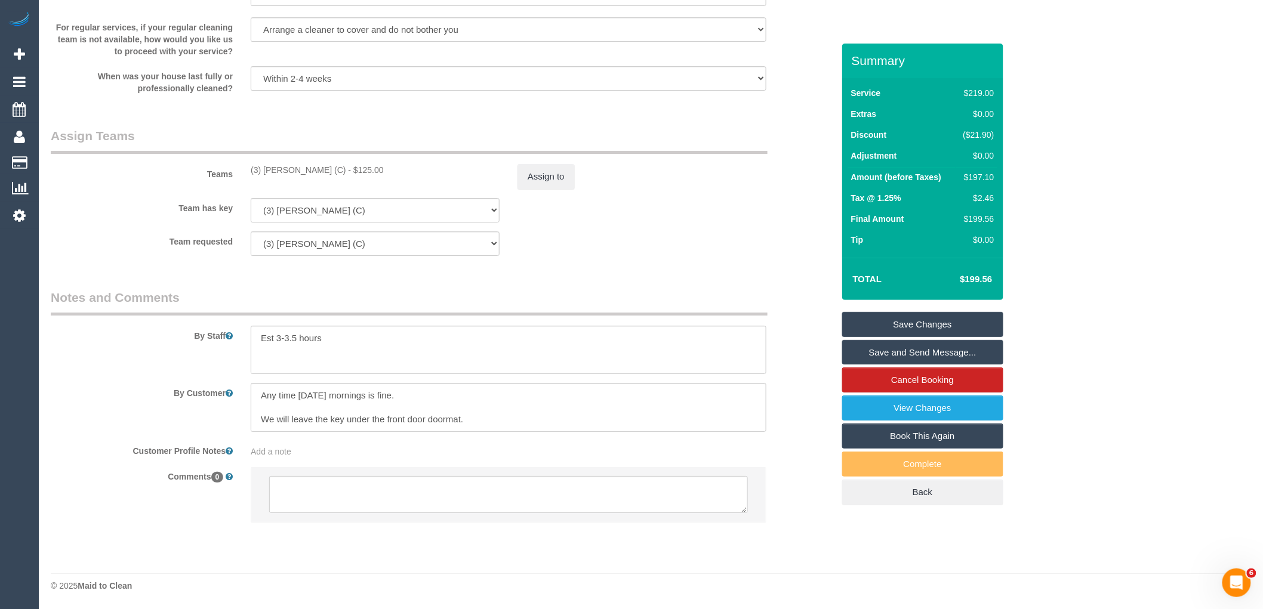
drag, startPoint x: 342, startPoint y: 166, endPoint x: 263, endPoint y: 164, distance: 79.4
click at [263, 164] on div "(3) Lakitha Wathsara (C) - $125.00" at bounding box center [375, 170] width 249 height 12
copy div "Lakitha Wathsara (C)"
click at [556, 171] on button "Assign to" at bounding box center [546, 176] width 57 height 25
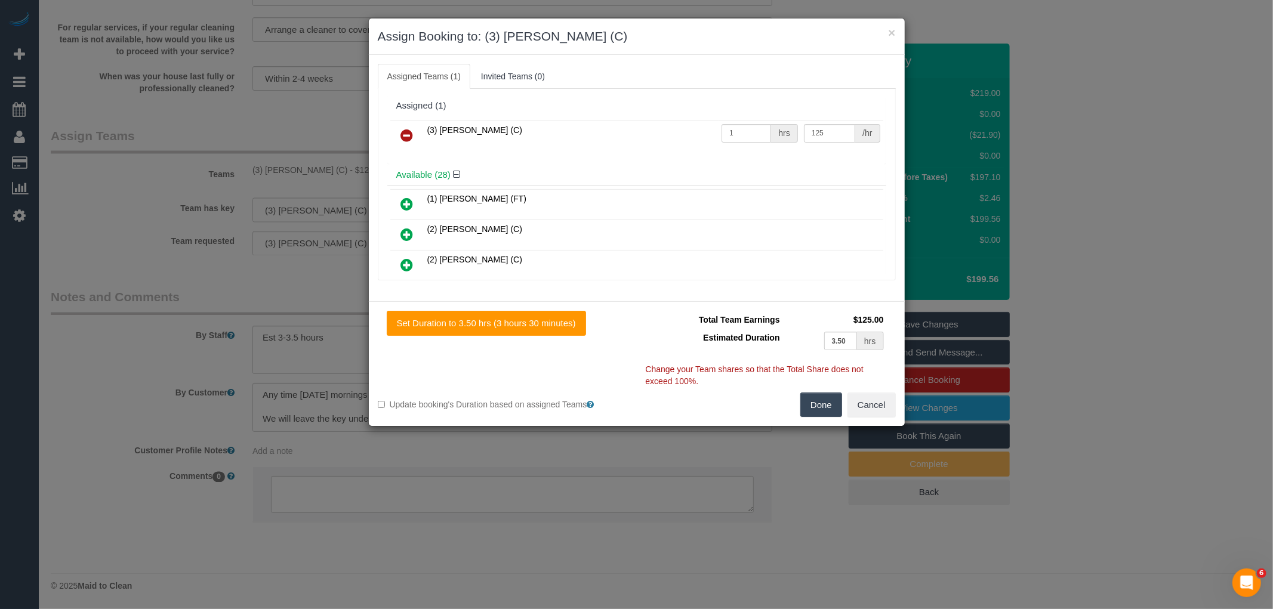
click at [406, 131] on icon at bounding box center [407, 135] width 13 height 14
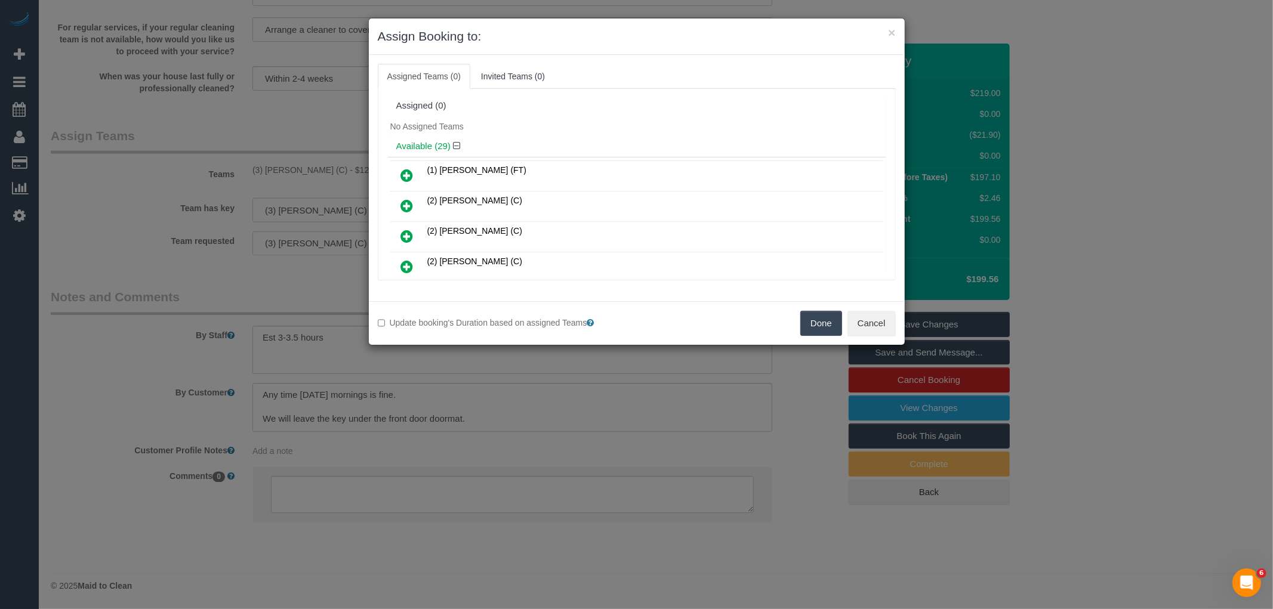
click at [811, 330] on button "Done" at bounding box center [821, 323] width 42 height 25
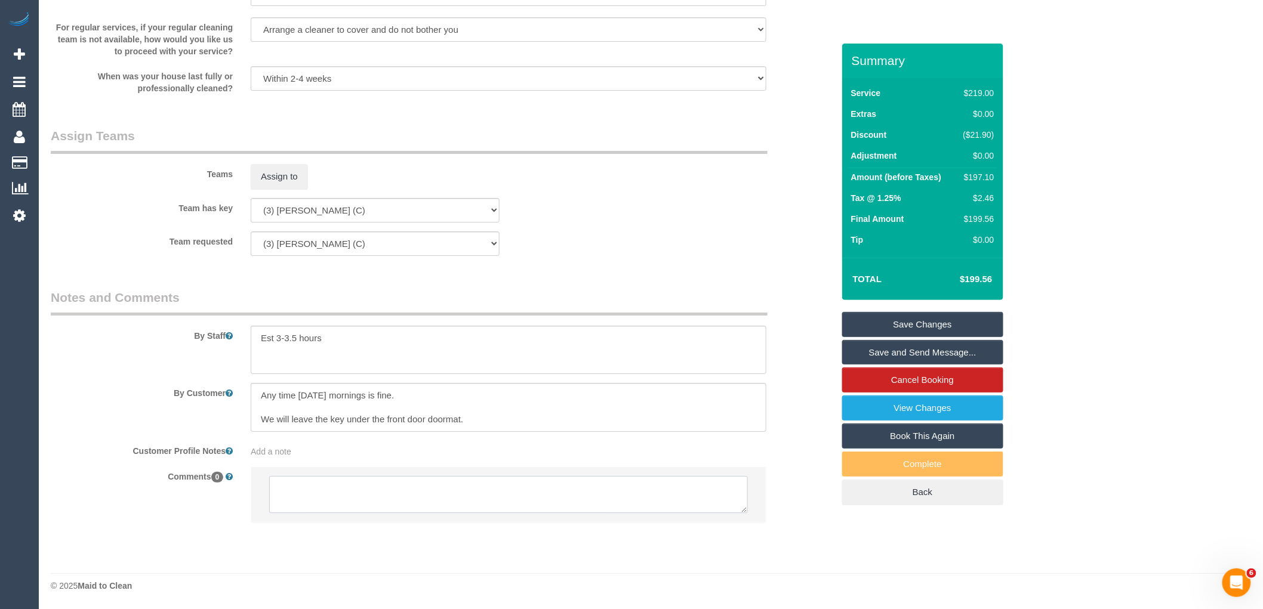
click at [307, 502] on textarea at bounding box center [508, 494] width 479 height 37
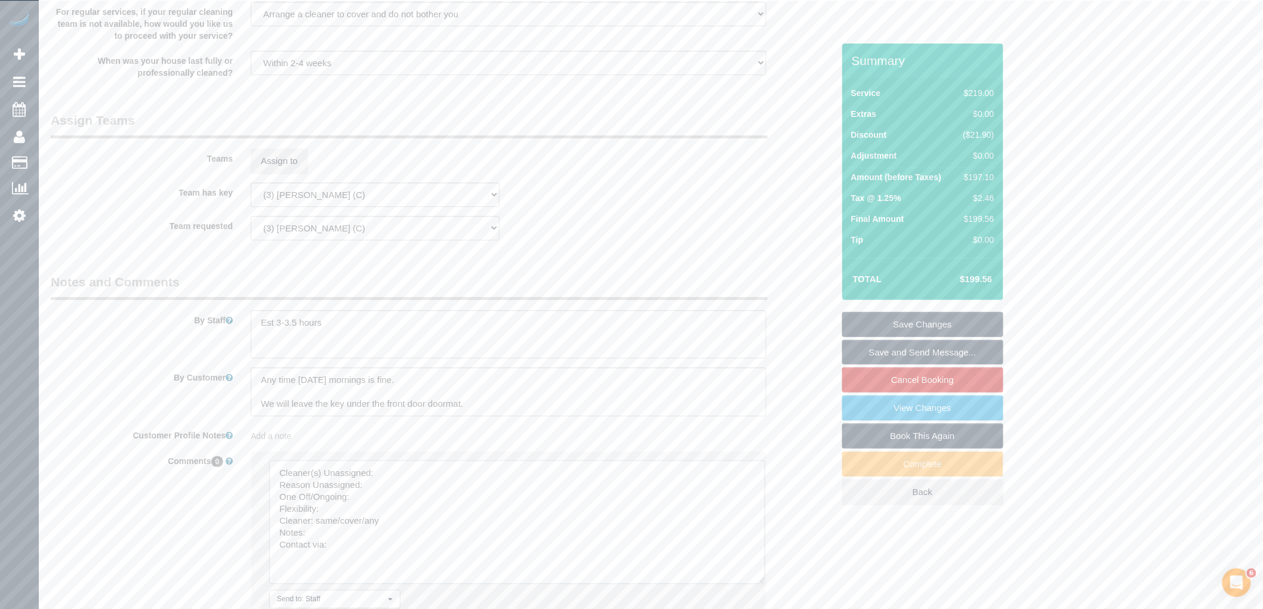
drag, startPoint x: 741, startPoint y: 509, endPoint x: 759, endPoint y: 596, distance: 88.4
click at [759, 584] on textarea at bounding box center [517, 523] width 496 height 124
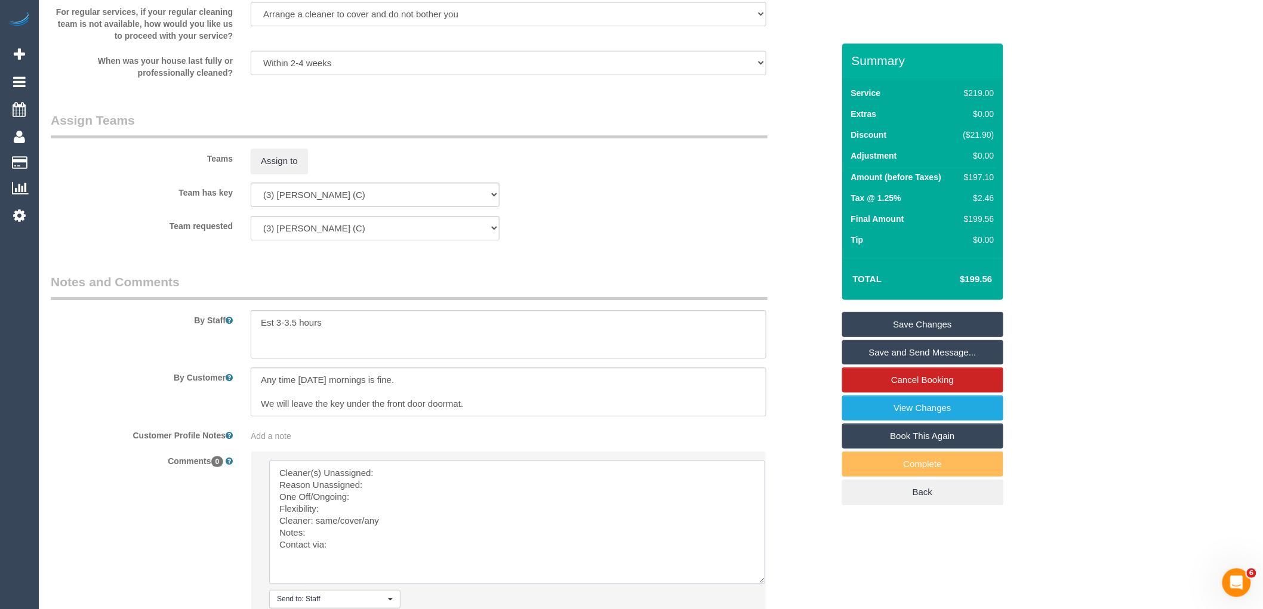
drag, startPoint x: 351, startPoint y: 569, endPoint x: 181, endPoint y: 457, distance: 204.1
click at [192, 464] on sui-booking-comments "By Staff By Customer Customer Profile Notes Add a note Comments 0 Send to: Staf…" at bounding box center [442, 464] width 783 height 382
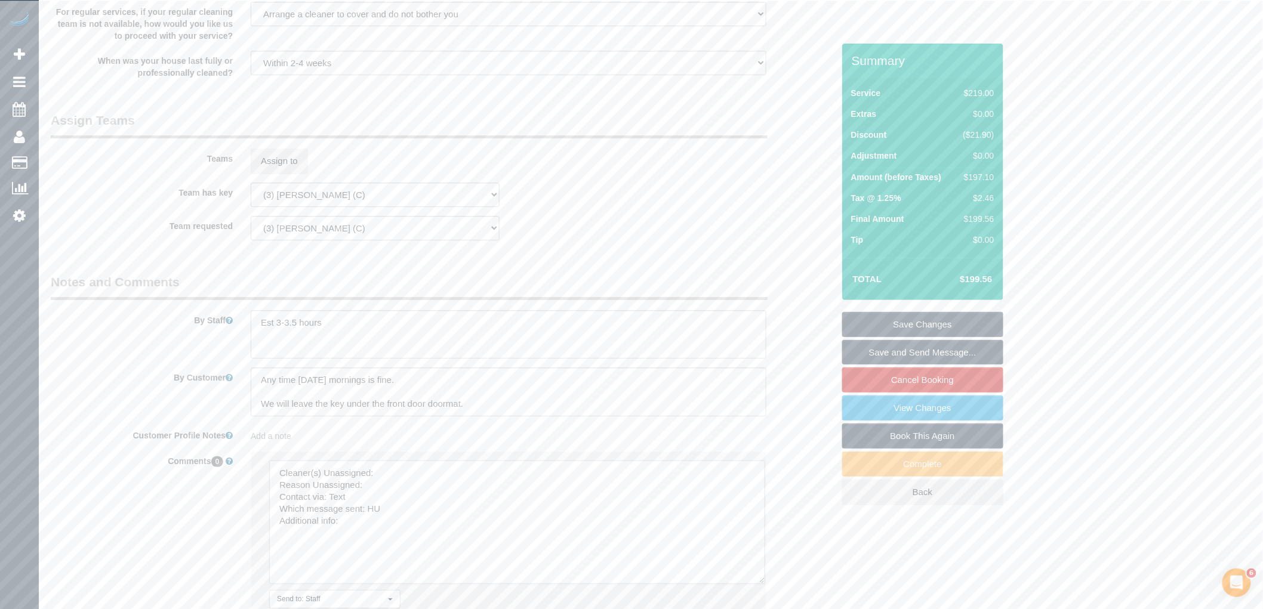
click at [399, 489] on textarea at bounding box center [517, 523] width 496 height 124
paste textarea "Lakitha Wathsara (C)"
click at [389, 503] on textarea at bounding box center [517, 523] width 496 height 124
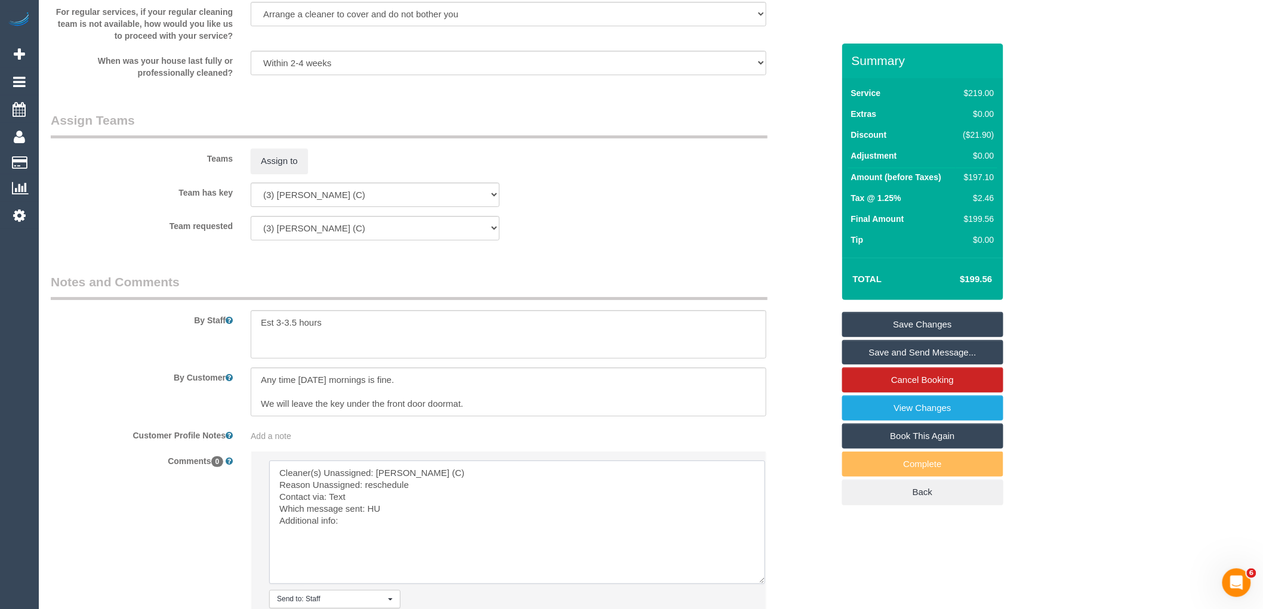
click at [338, 511] on textarea at bounding box center [517, 523] width 496 height 124
click at [377, 521] on textarea at bounding box center [517, 523] width 496 height 124
click at [358, 548] on textarea at bounding box center [517, 523] width 496 height 124
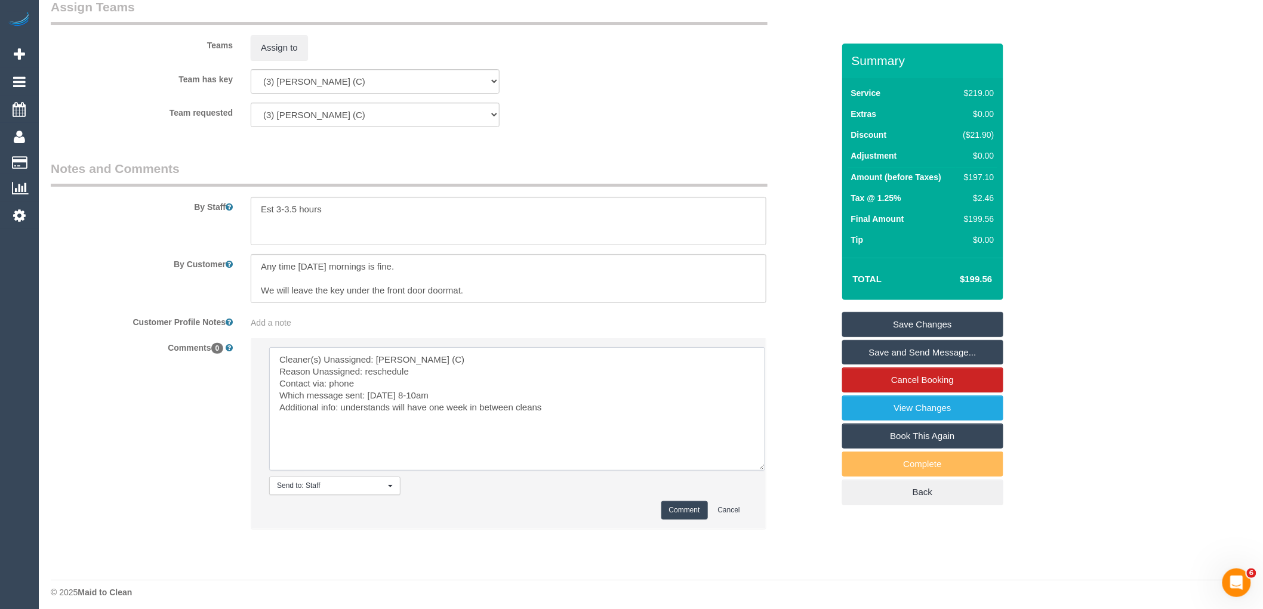
scroll to position [1833, 0]
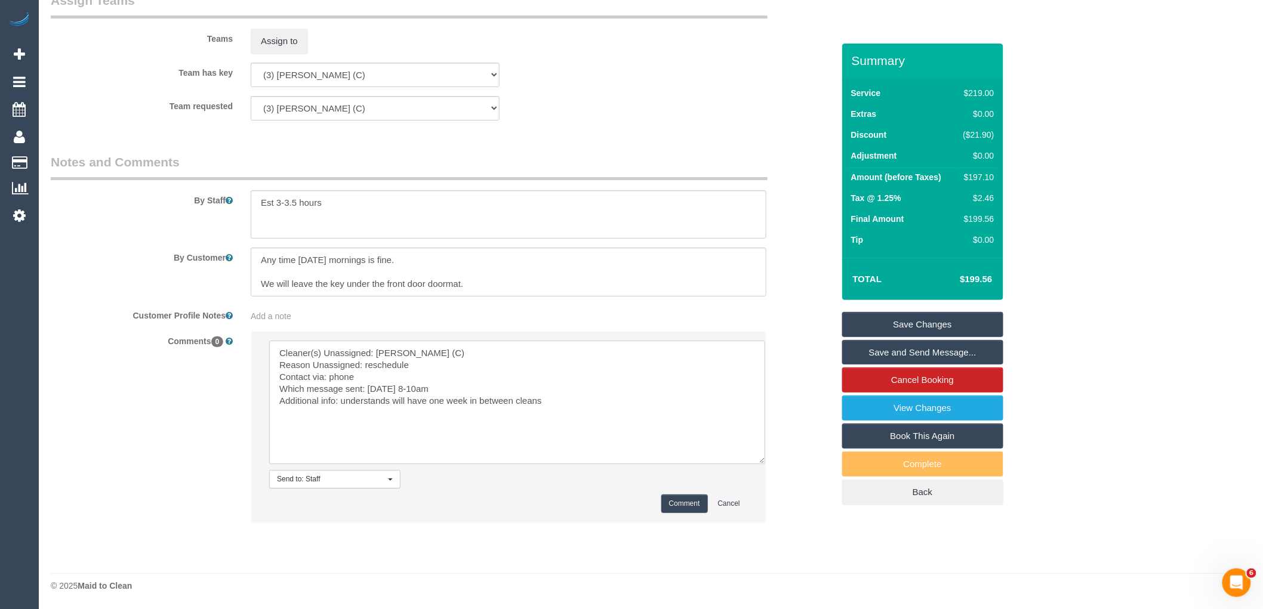
type textarea "Cleaner(s) Unassigned: Lakitha Wathsara (C) Reason Unassigned: reschedule Conta…"
click at [692, 506] on button "Comment" at bounding box center [684, 504] width 47 height 19
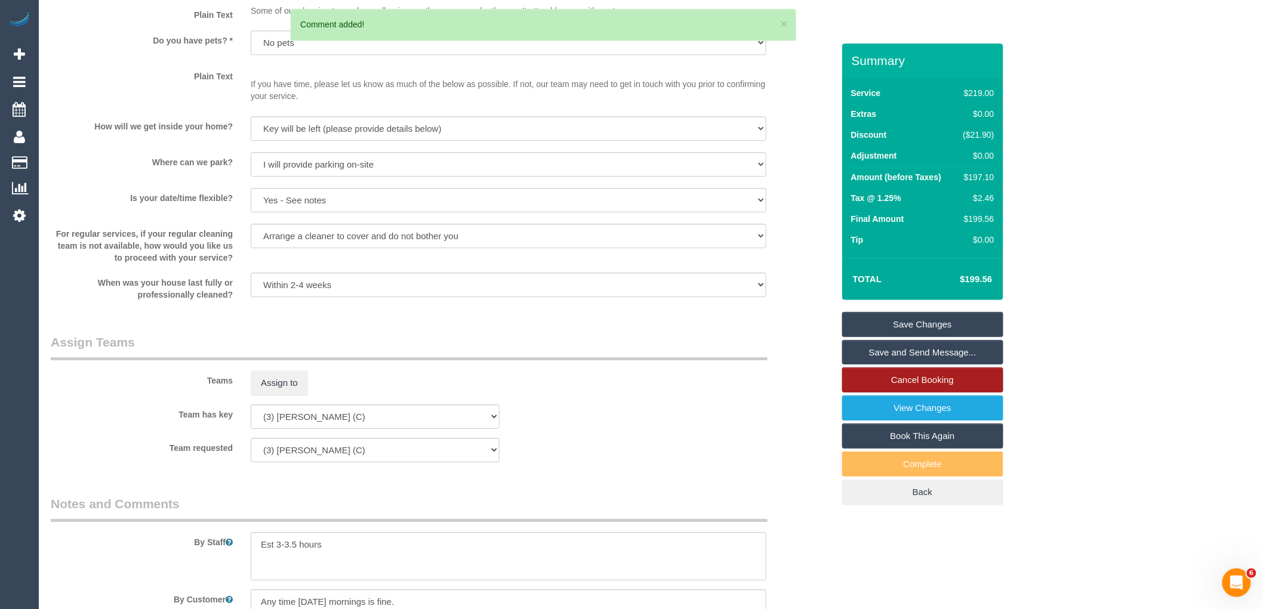
scroll to position [1455, 0]
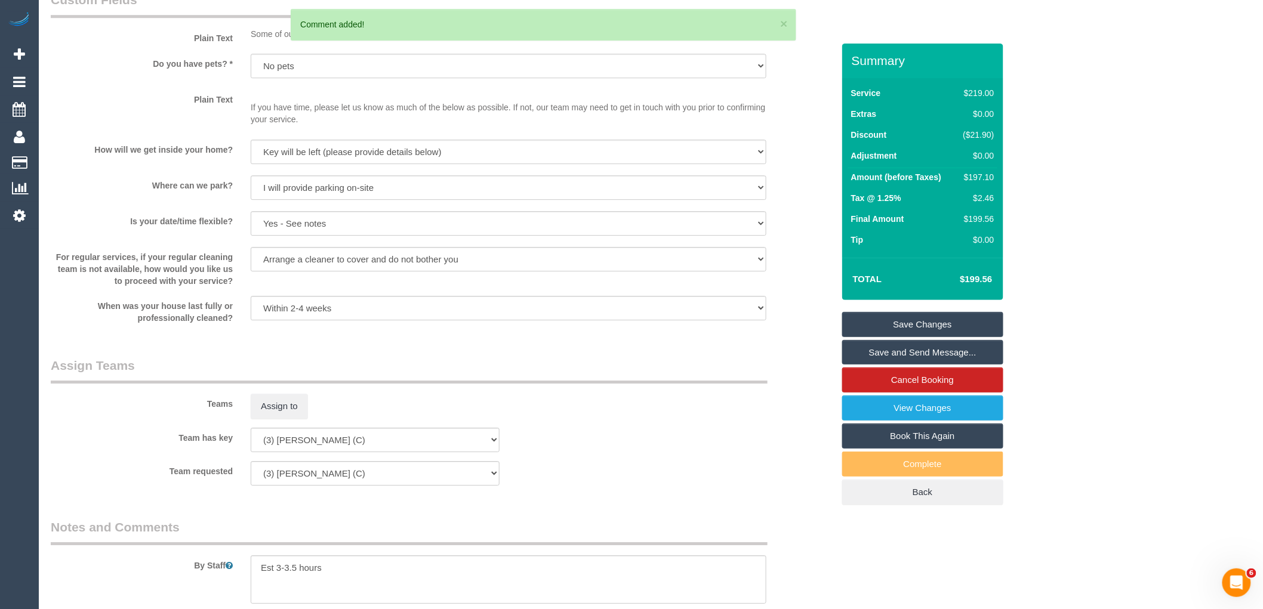
click at [894, 328] on link "Save Changes" at bounding box center [922, 324] width 161 height 25
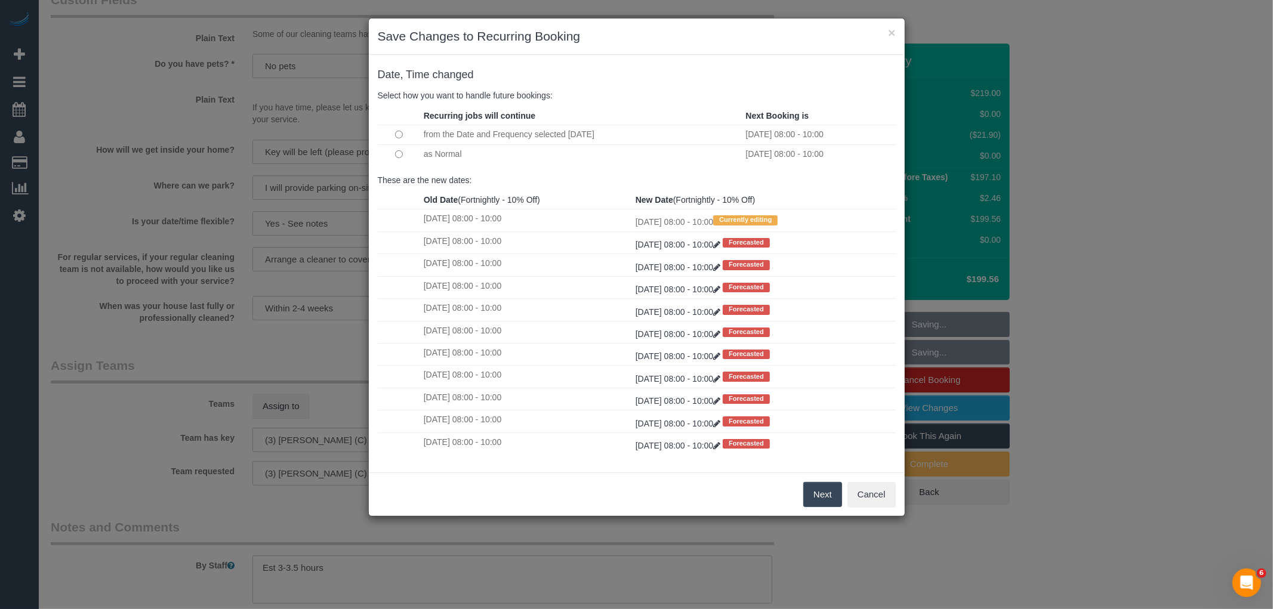
click at [396, 158] on td at bounding box center [399, 153] width 43 height 19
click at [824, 504] on button "Next" at bounding box center [822, 494] width 39 height 25
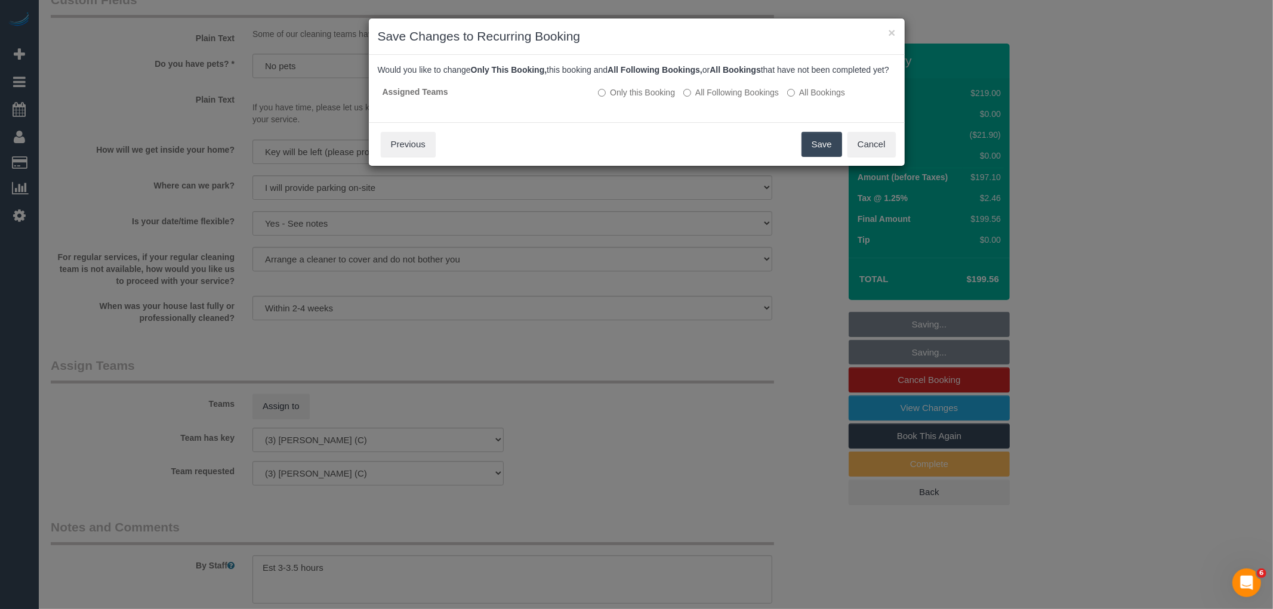
click at [826, 157] on button "Save" at bounding box center [822, 144] width 41 height 25
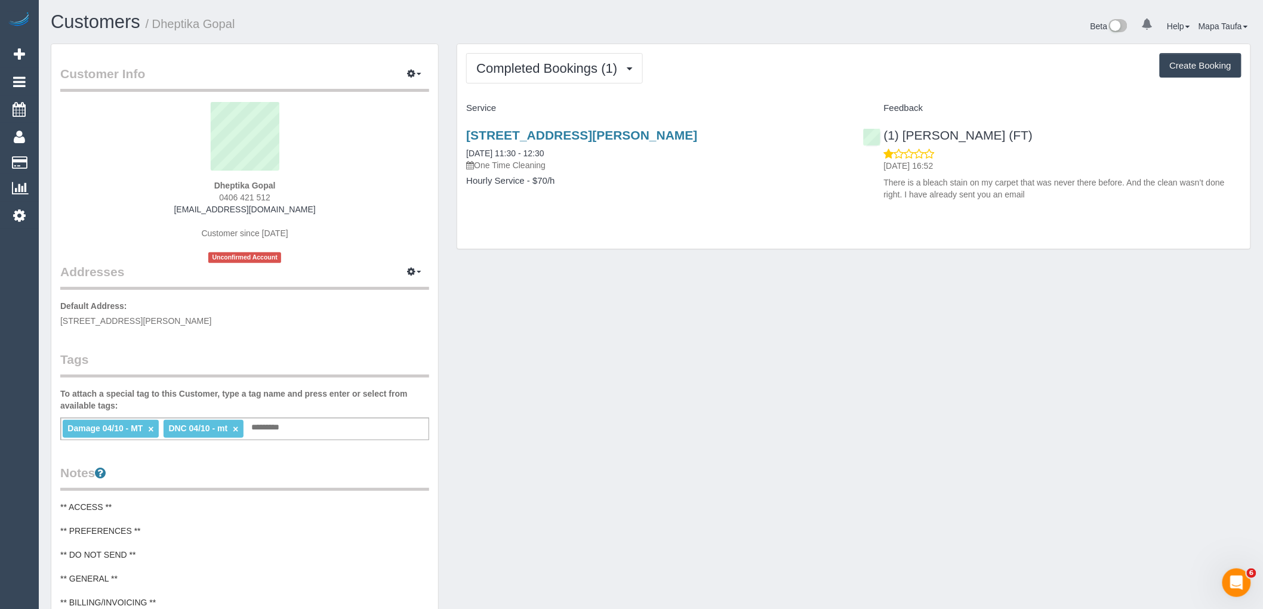
click at [911, 341] on div "Customer Info Edit Contact Info Send Message Email Preferences Special Sales Ta…" at bounding box center [651, 487] width 1218 height 886
drag, startPoint x: 321, startPoint y: 205, endPoint x: 186, endPoint y: 210, distance: 135.0
click at [186, 210] on div "Dheptika Gopal 0406 421 512 [EMAIL_ADDRESS][DOMAIN_NAME] Customer since [DATE] …" at bounding box center [244, 182] width 369 height 161
copy link "[EMAIL_ADDRESS][DOMAIN_NAME]"
drag, startPoint x: 643, startPoint y: 599, endPoint x: 642, endPoint y: 586, distance: 13.3
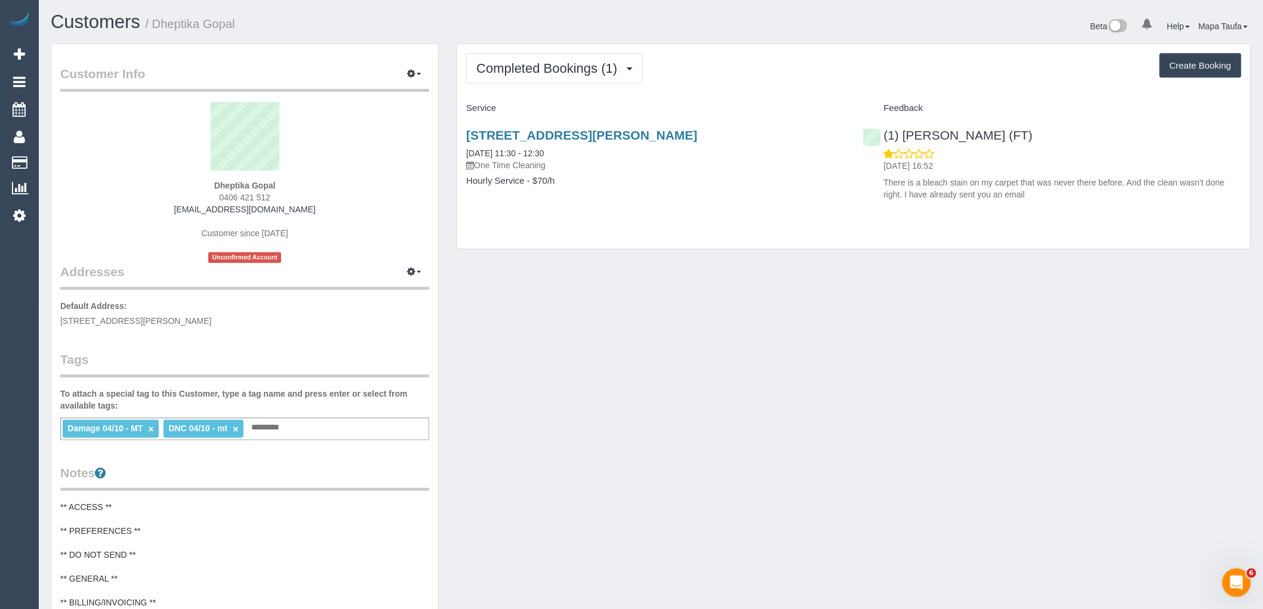
click at [643, 599] on div "Customer Info Edit Contact Info Send Message Email Preferences Special Sales Ta…" at bounding box center [651, 487] width 1218 height 886
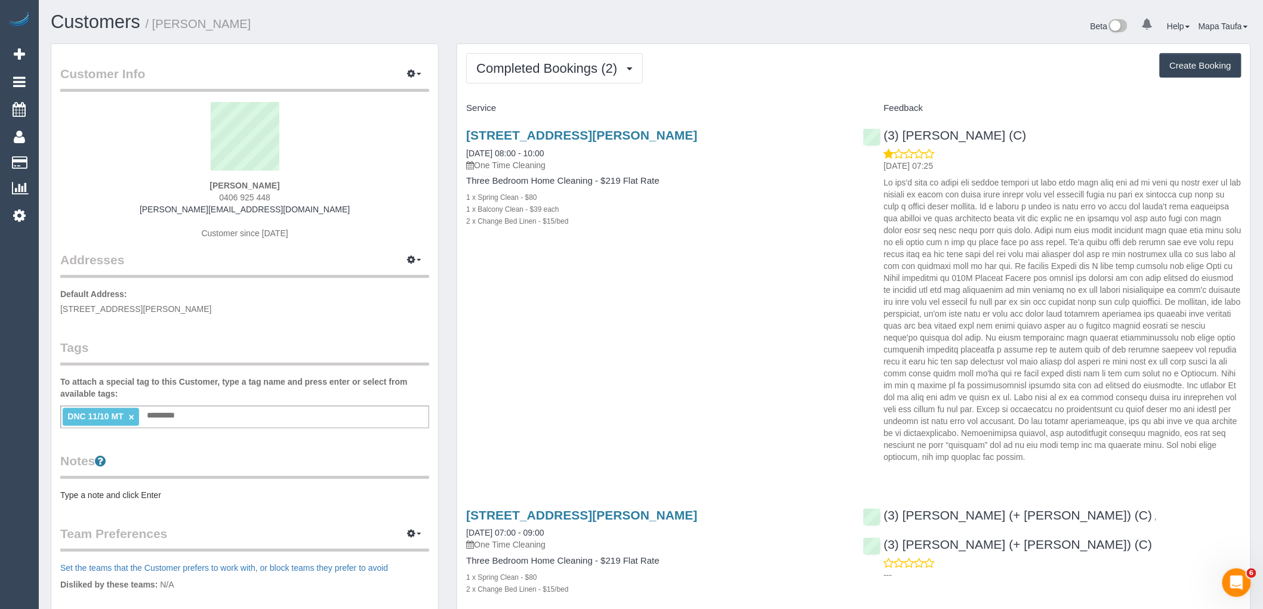
drag, startPoint x: 276, startPoint y: 193, endPoint x: 207, endPoint y: 191, distance: 69.3
click at [207, 191] on div "[PERSON_NAME] 0406 925 448 [PERSON_NAME][EMAIL_ADDRESS][DOMAIN_NAME] Customer s…" at bounding box center [244, 176] width 369 height 149
click at [315, 193] on div "[PERSON_NAME] 0406 925 448 [PERSON_NAME][EMAIL_ADDRESS][DOMAIN_NAME] Customer s…" at bounding box center [244, 176] width 369 height 149
drag, startPoint x: 279, startPoint y: 198, endPoint x: 217, endPoint y: 200, distance: 62.7
click at [217, 200] on div "[PERSON_NAME] 0406 925 448 [PERSON_NAME][EMAIL_ADDRESS][DOMAIN_NAME] Customer s…" at bounding box center [244, 176] width 369 height 149
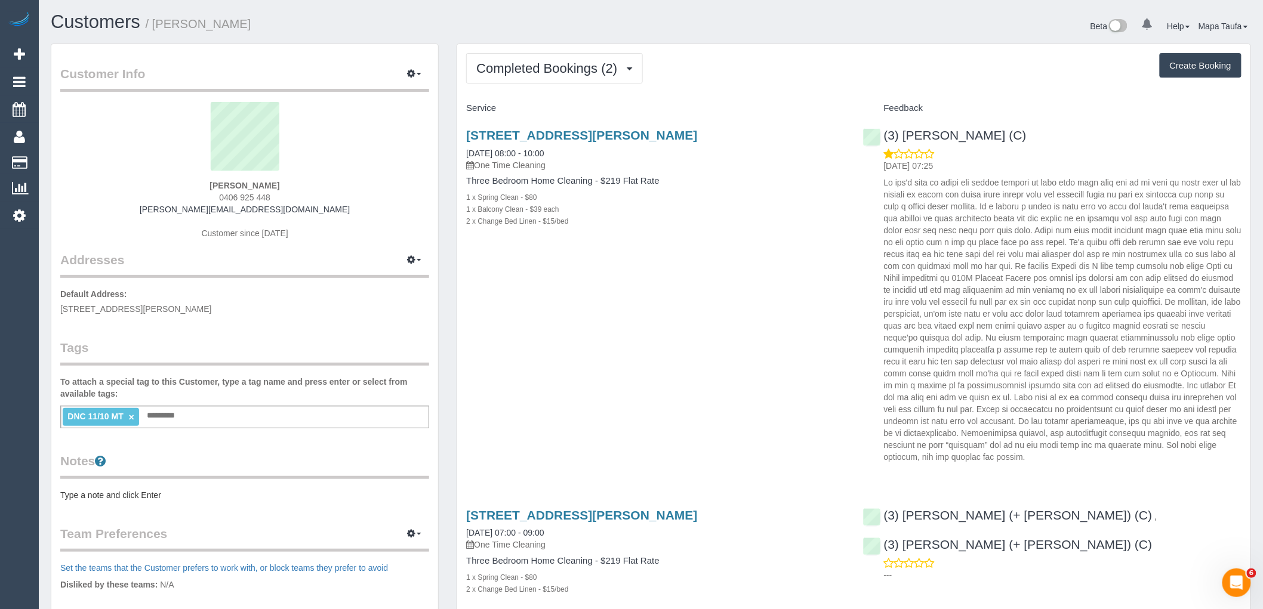
copy span "0406 925 448"
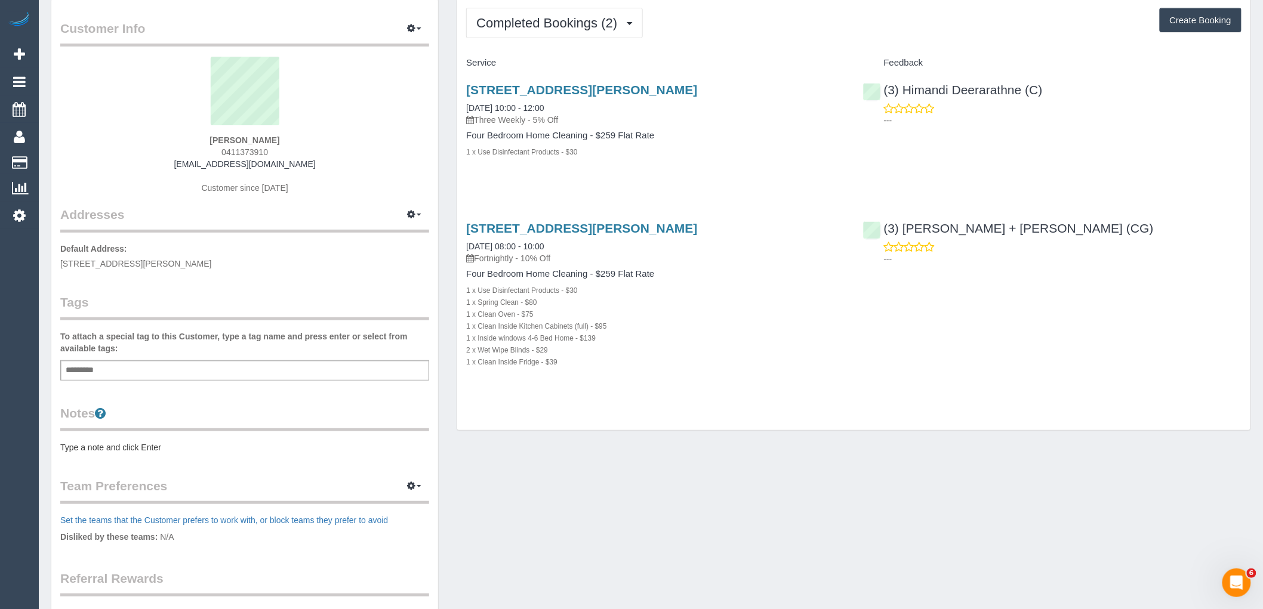
scroll to position [66, 0]
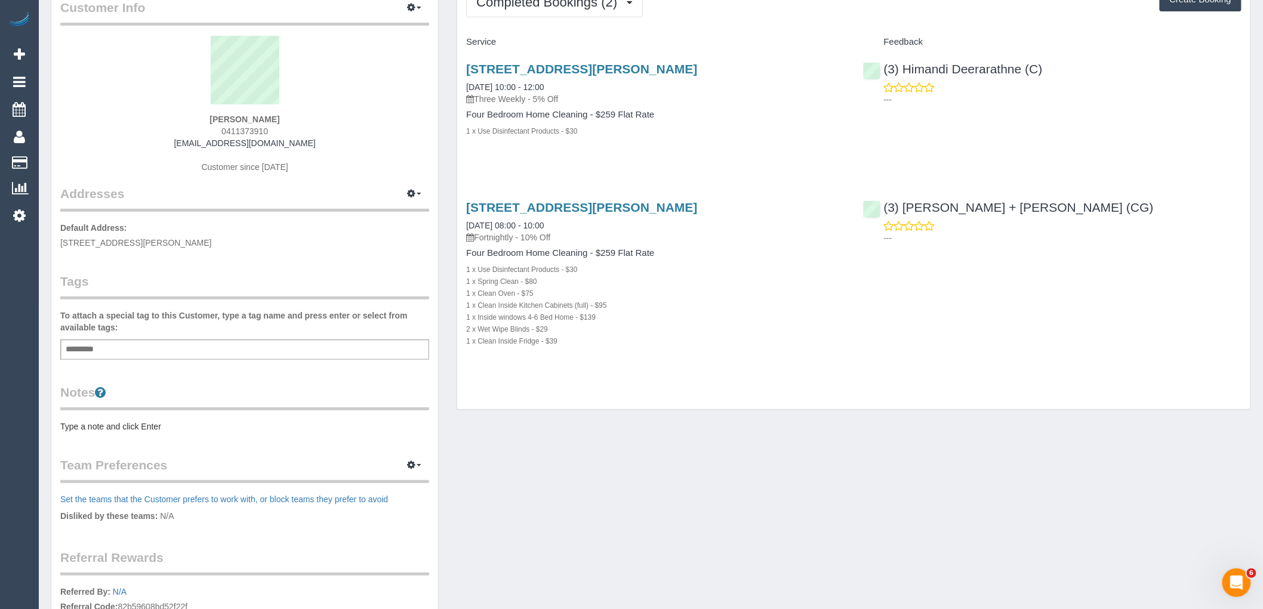
click at [177, 348] on div "Add a tag" at bounding box center [244, 350] width 369 height 20
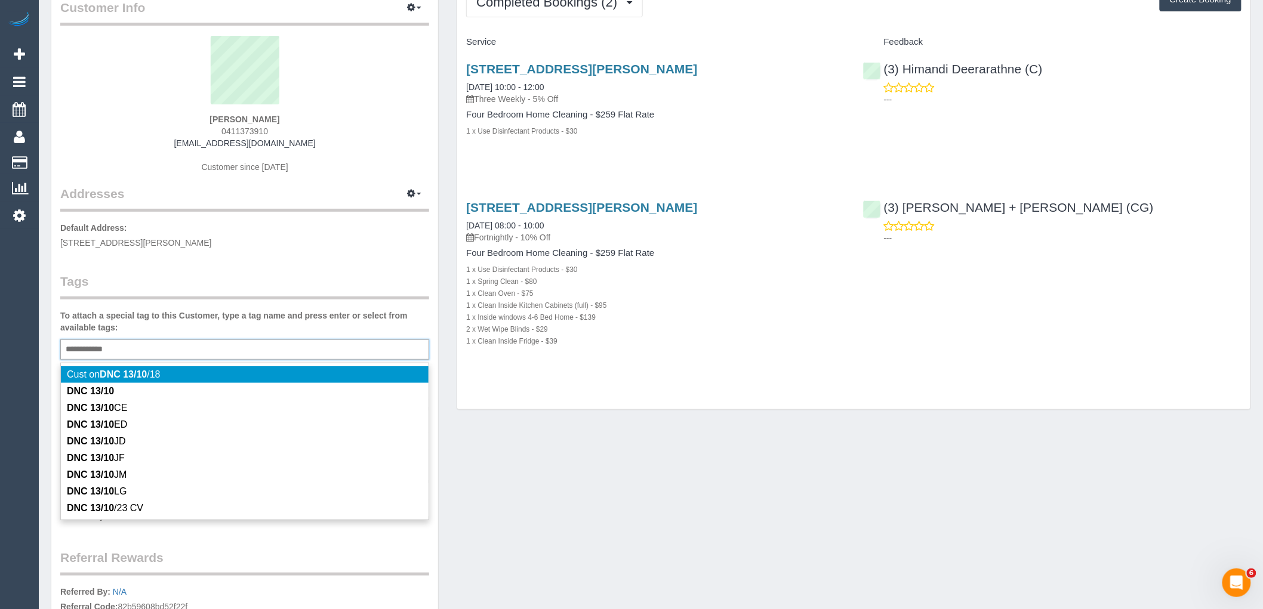
type input "**********"
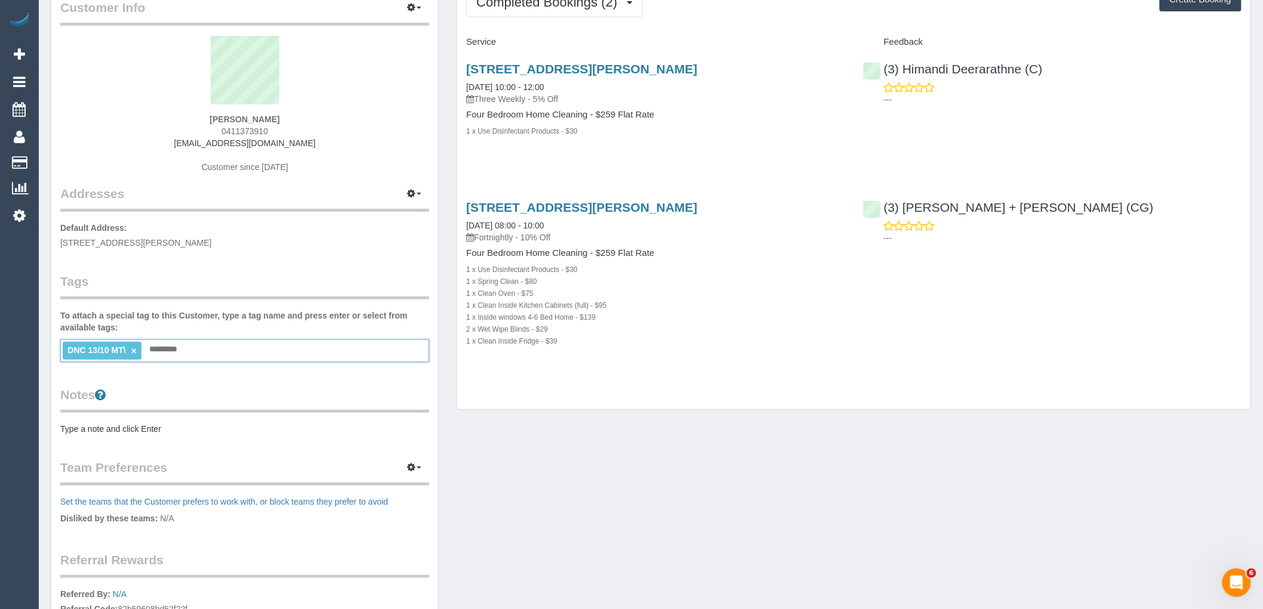
click at [133, 350] on link "×" at bounding box center [133, 351] width 5 height 10
type input "*"
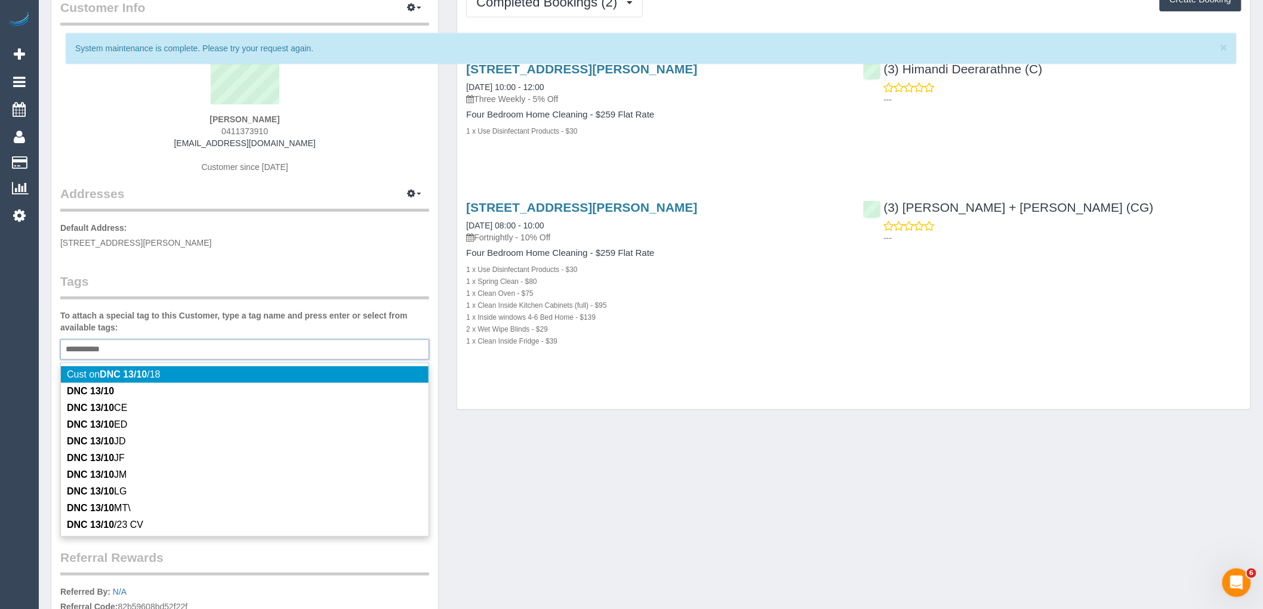
type input "**********"
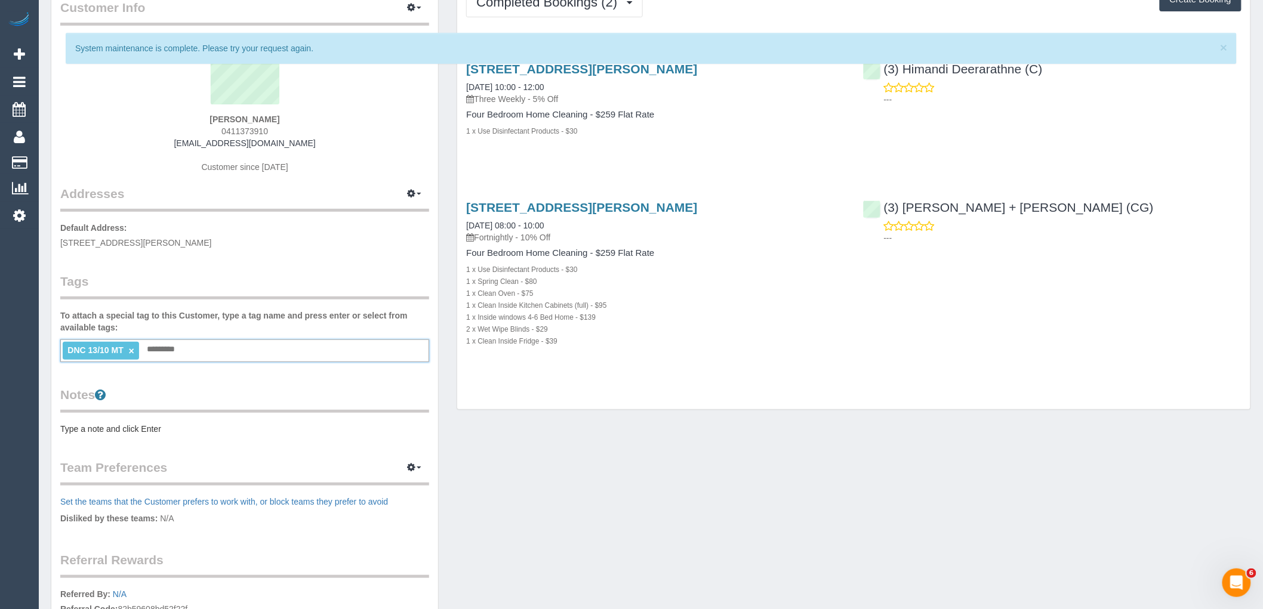
click at [718, 365] on div "[STREET_ADDRESS][PERSON_NAME] [DATE] 08:00 - 10:00 Fortnightly - 10% Off Four B…" at bounding box center [655, 280] width 396 height 180
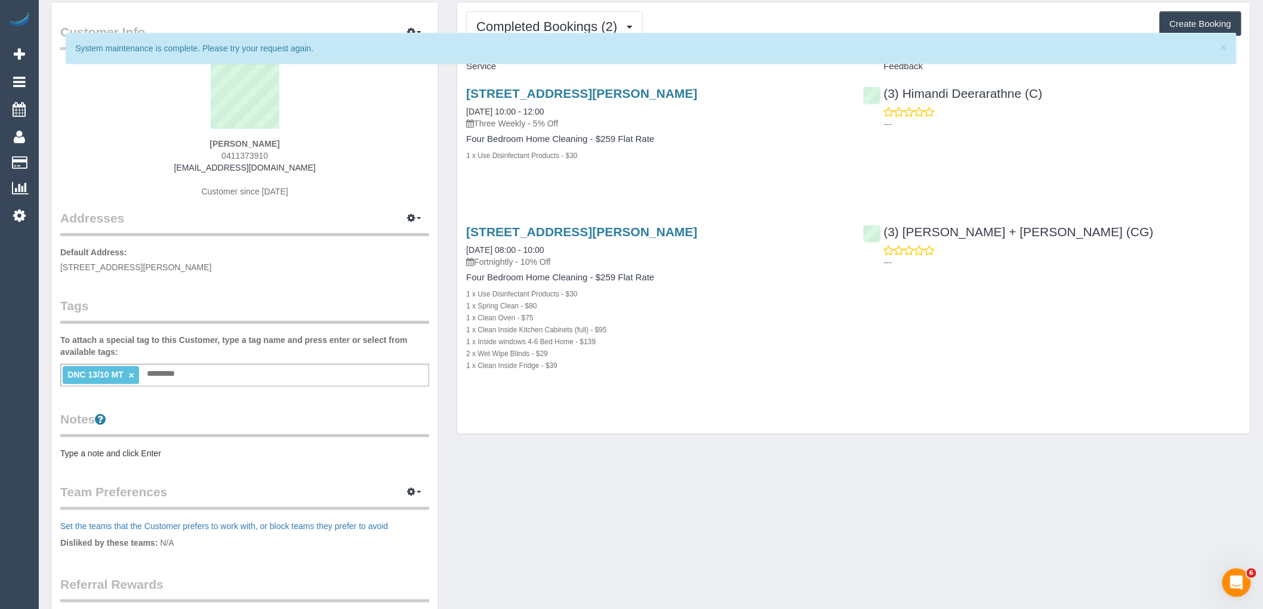
scroll to position [0, 0]
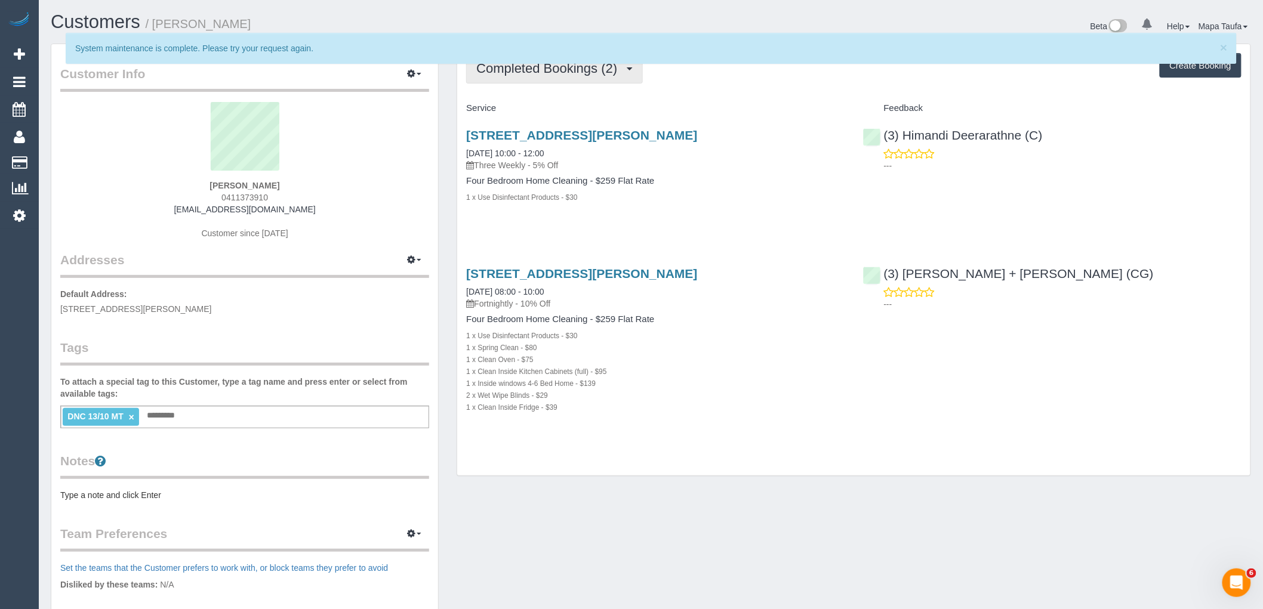
click at [505, 79] on button "Completed Bookings (2)" at bounding box center [554, 68] width 177 height 30
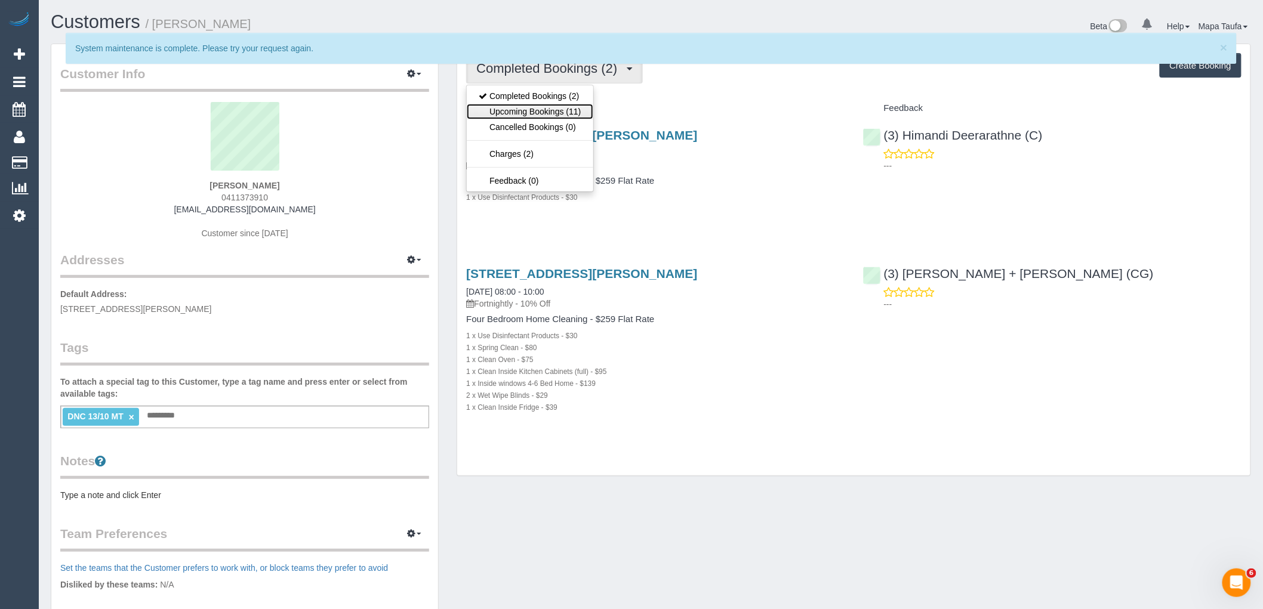
click at [577, 112] on link "Upcoming Bookings (11)" at bounding box center [530, 112] width 126 height 16
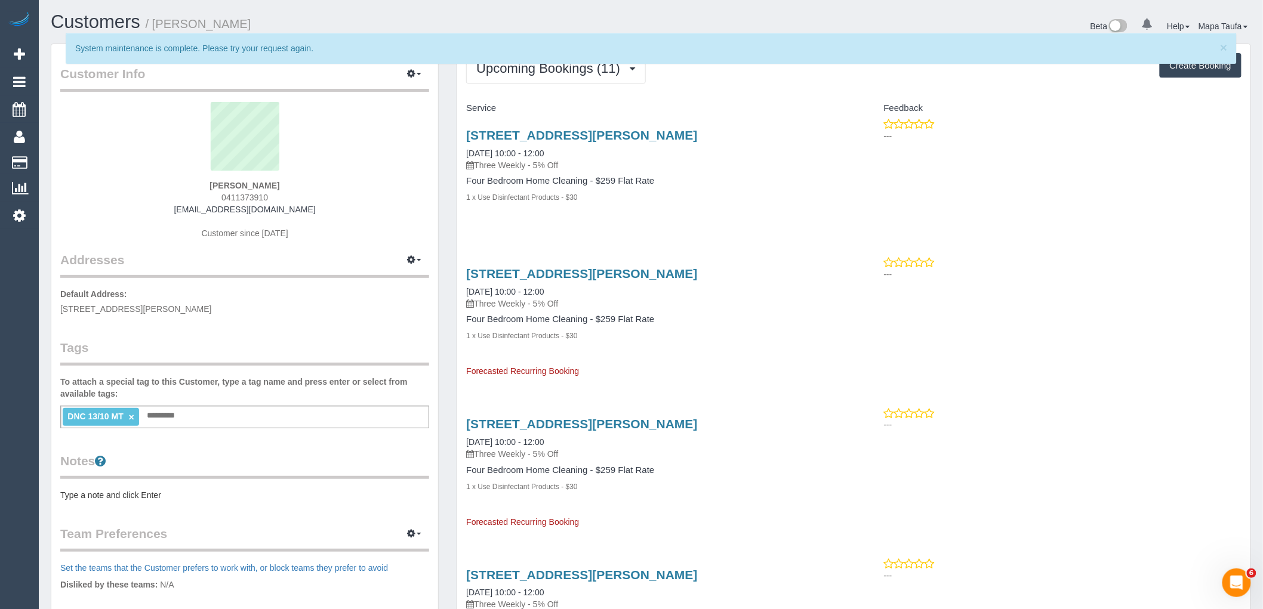
click at [567, 72] on div "× System maintenance is complete. Please try your request again." at bounding box center [651, 54] width 1219 height 43
click at [556, 70] on div "× System maintenance is complete. Please try your request again." at bounding box center [651, 54] width 1219 height 43
click at [728, 82] on div "Upcoming Bookings (11) Completed Bookings (2) Upcoming Bookings (11) Cancelled …" at bounding box center [853, 68] width 775 height 30
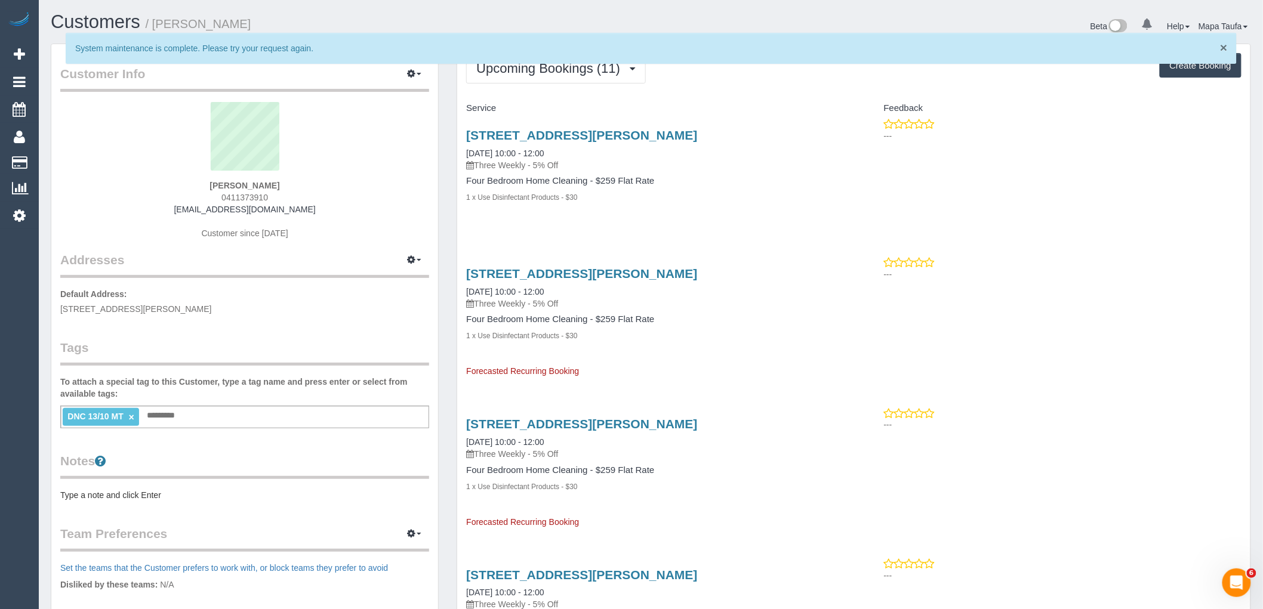
click at [1224, 48] on span "×" at bounding box center [1223, 48] width 7 height 14
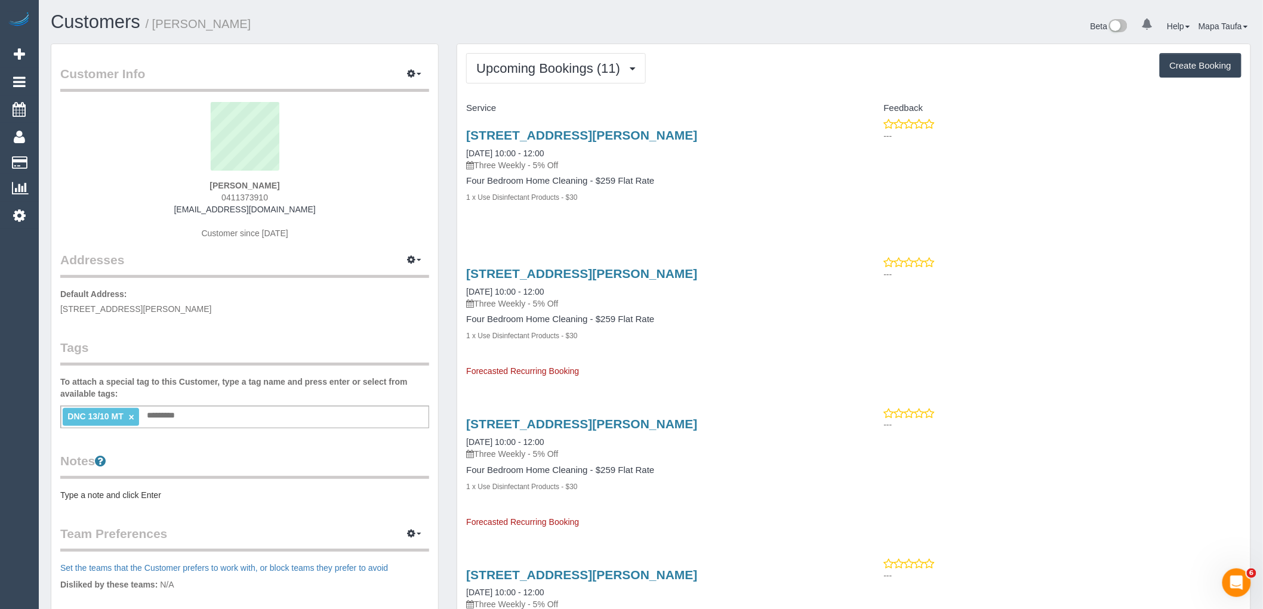
drag, startPoint x: 301, startPoint y: 183, endPoint x: 174, endPoint y: 178, distance: 127.9
click at [182, 180] on div "Beverley Zhong 0411373910 beverleyzhong98@gmail.com Customer since 2025" at bounding box center [244, 176] width 369 height 149
copy div "[PERSON_NAME]"
click at [624, 70] on span "Upcoming Bookings (11)" at bounding box center [551, 68] width 150 height 15
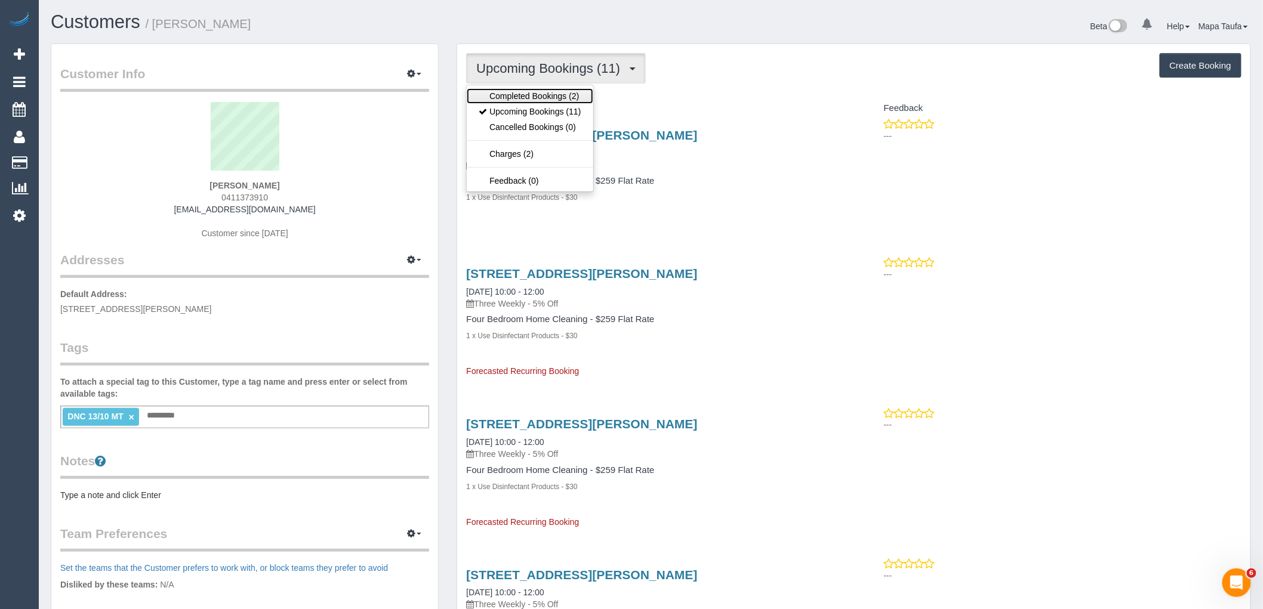
click at [583, 93] on link "Completed Bookings (2)" at bounding box center [530, 96] width 126 height 16
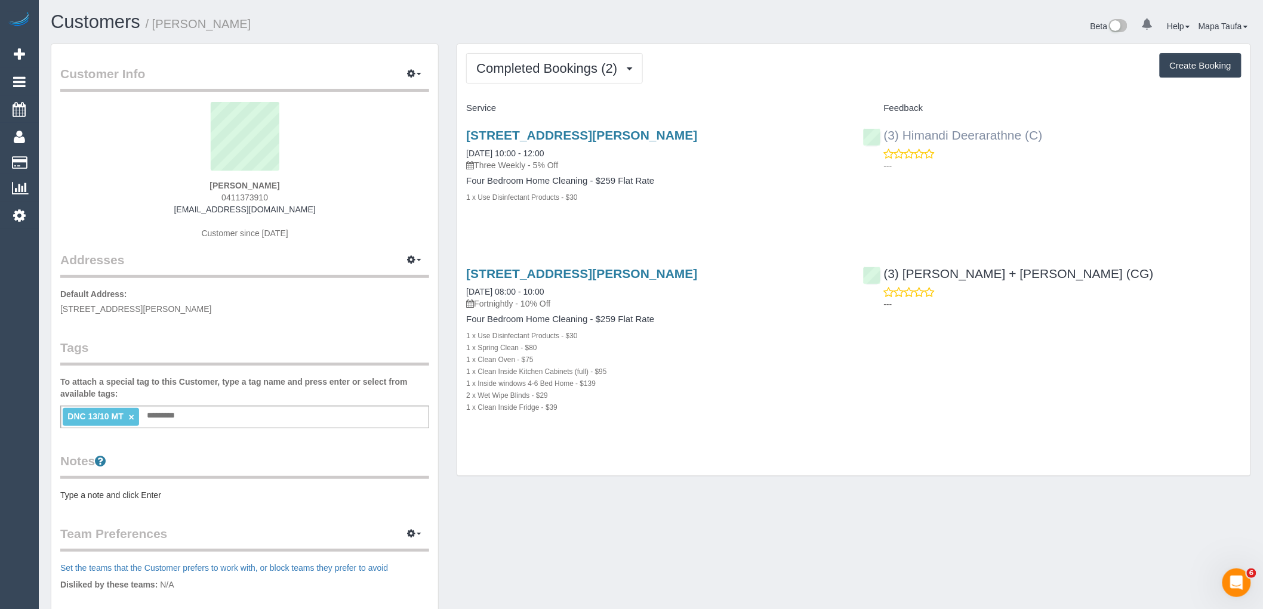
drag, startPoint x: 1091, startPoint y: 141, endPoint x: 904, endPoint y: 134, distance: 186.4
click at [904, 134] on div "(3) Himandi Deerarathne (C) ---" at bounding box center [1052, 147] width 396 height 58
copy link "Himandi Deerarathne (C)"
click at [486, 136] on link "47 Russell Crescent, Doncaster East, VIC 3109" at bounding box center [581, 135] width 231 height 14
drag, startPoint x: 282, startPoint y: 186, endPoint x: 186, endPoint y: 183, distance: 96.1
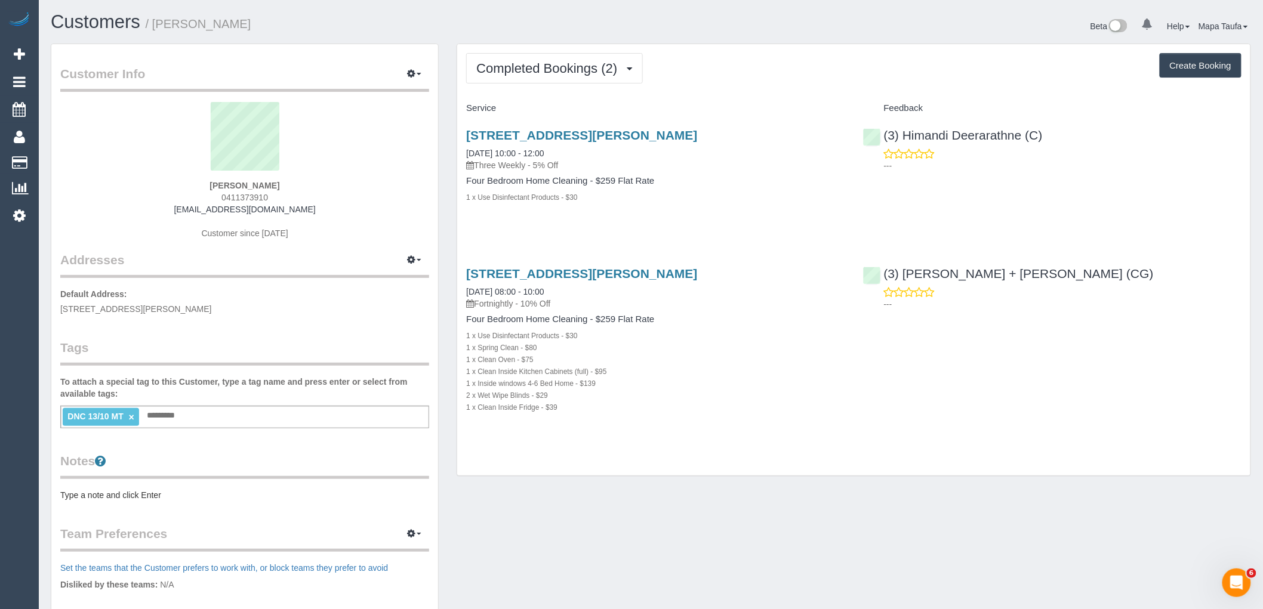
click at [186, 183] on div "Beverley Zhong 0411373910 beverleyzhong98@gmail.com Customer since 2025" at bounding box center [244, 176] width 369 height 149
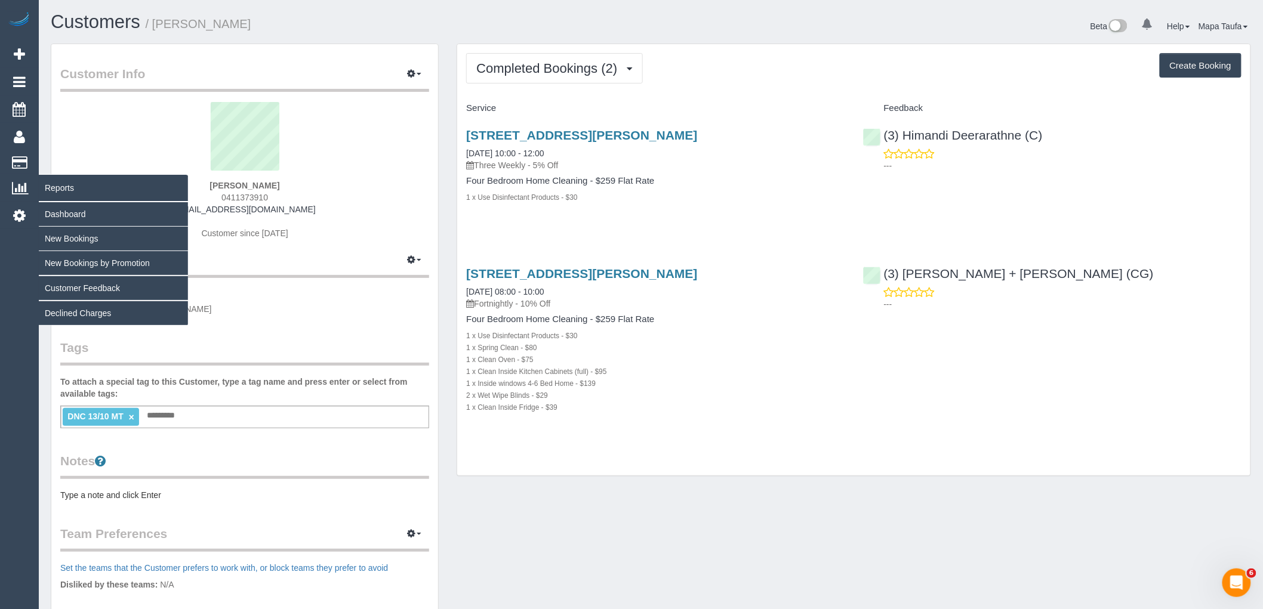
copy strong "Beverley Zhong"
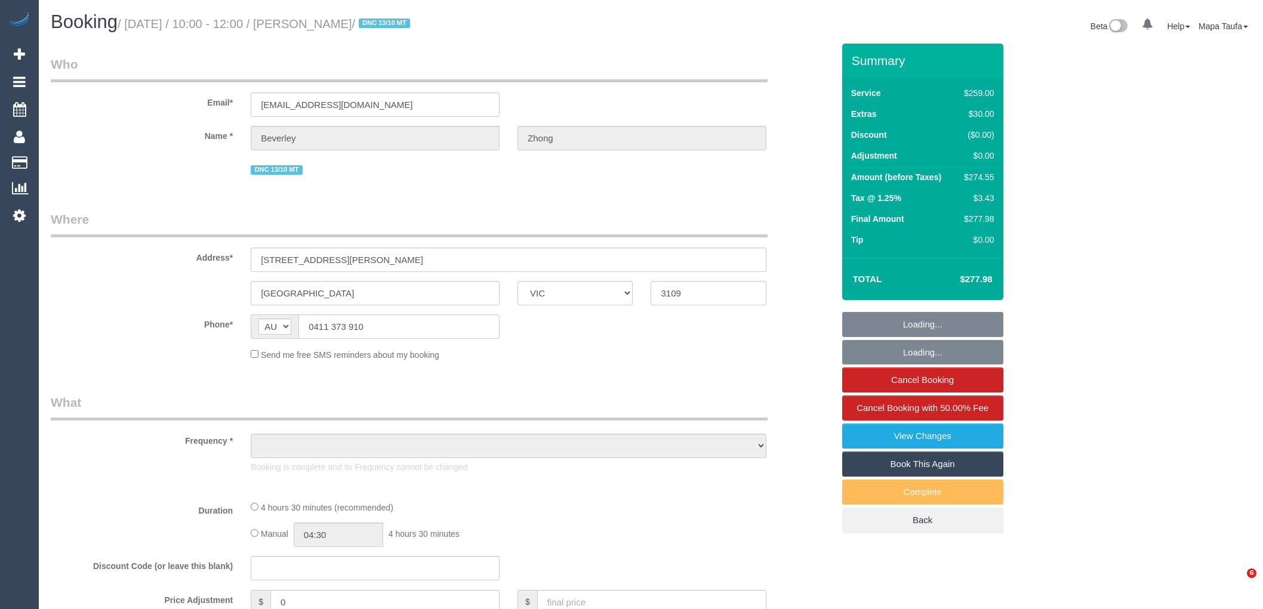
select select "VIC"
select select "string:stripe-pm_1S4WTS2GScqysDRVOIeRxT3s"
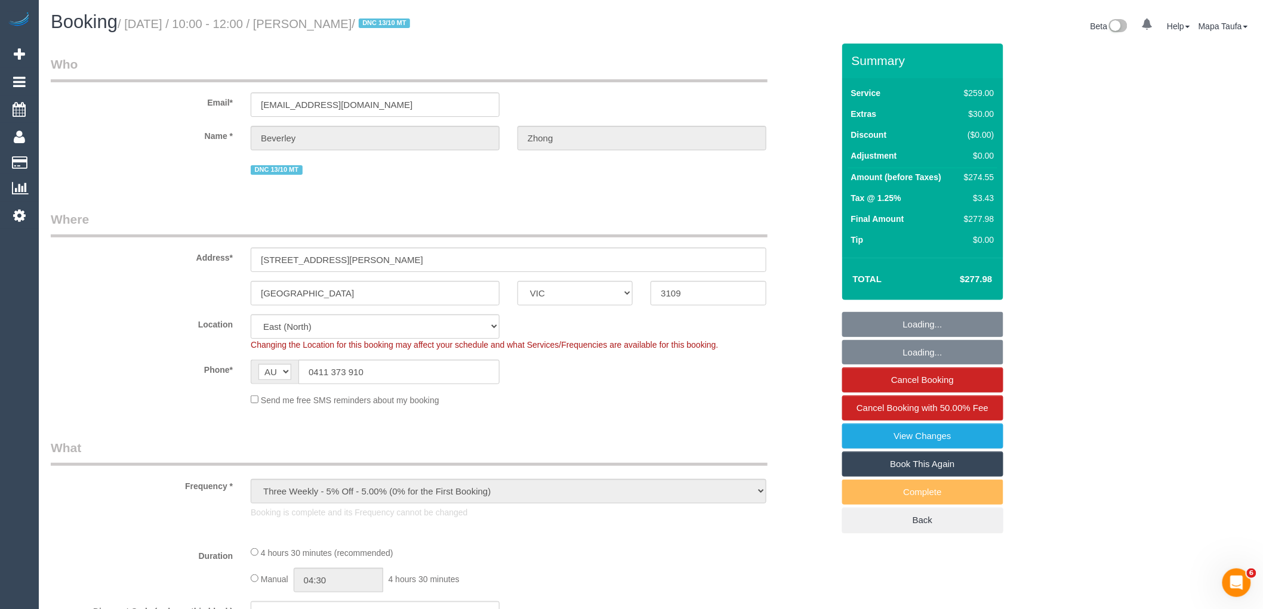
select select "object:1081"
select select "number:32"
select select "number:14"
select select "number:19"
select select "number:24"
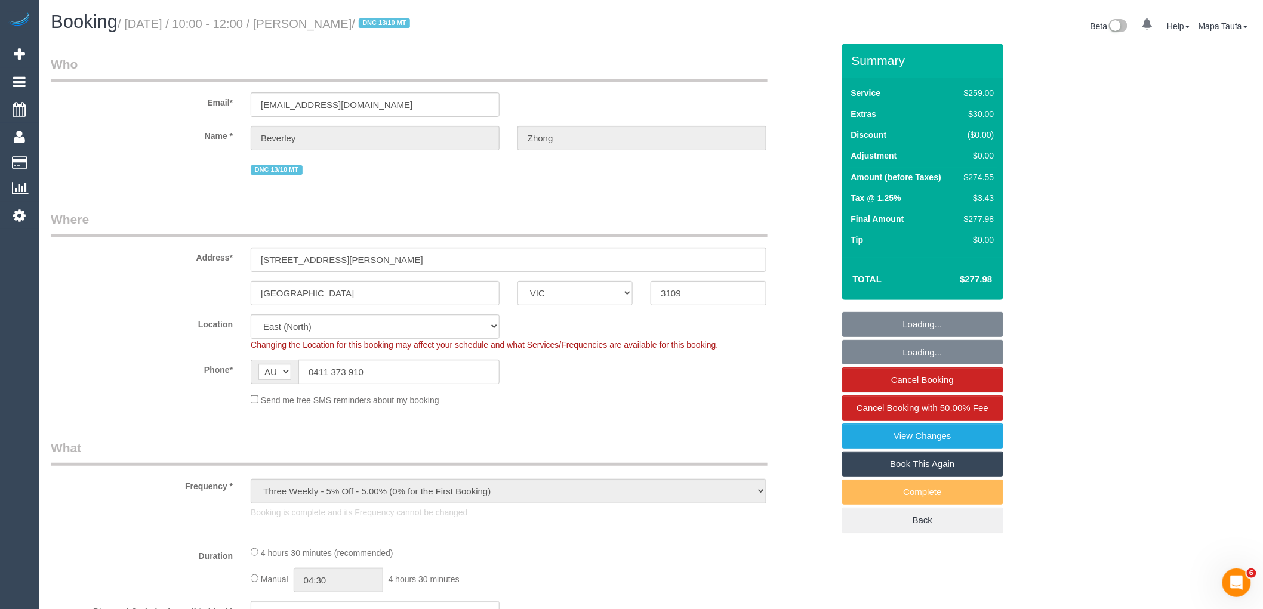
select select "number:34"
select select "number:13"
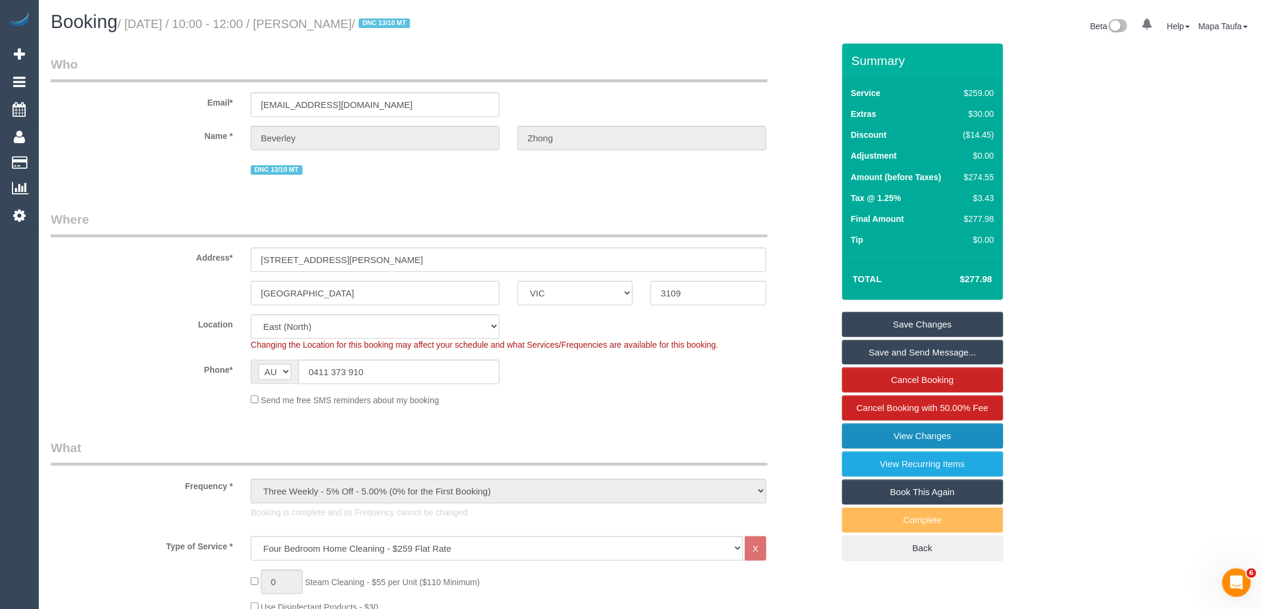
click at [939, 426] on link "View Changes" at bounding box center [922, 436] width 161 height 25
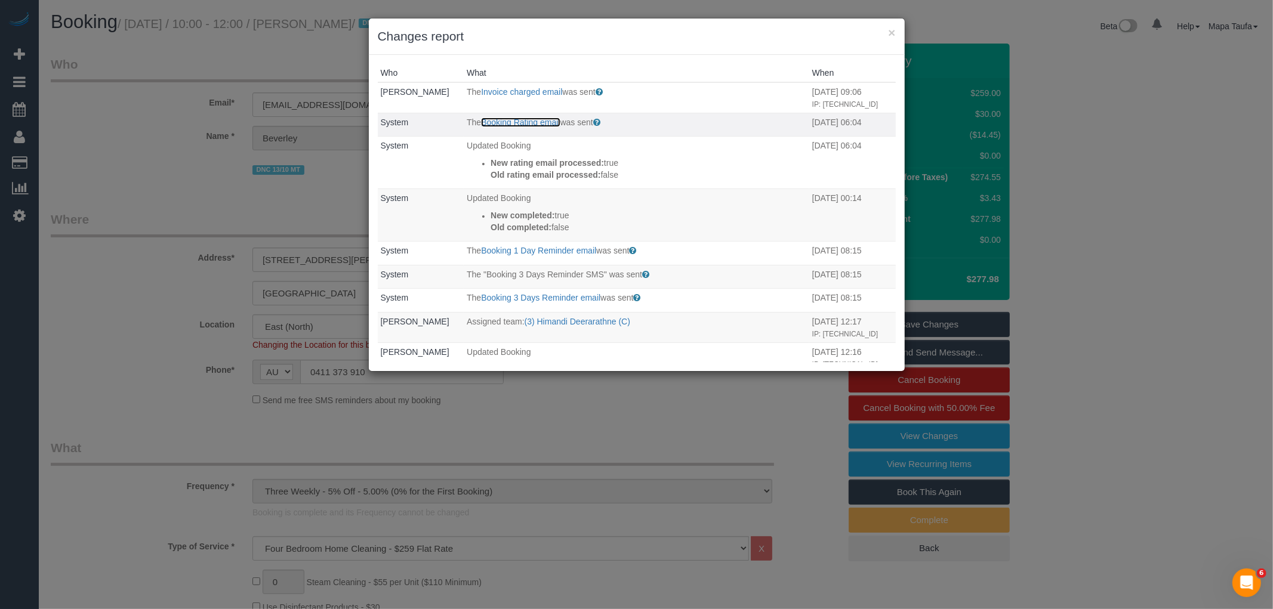
click at [501, 127] on link "Booking Rating email" at bounding box center [520, 123] width 79 height 10
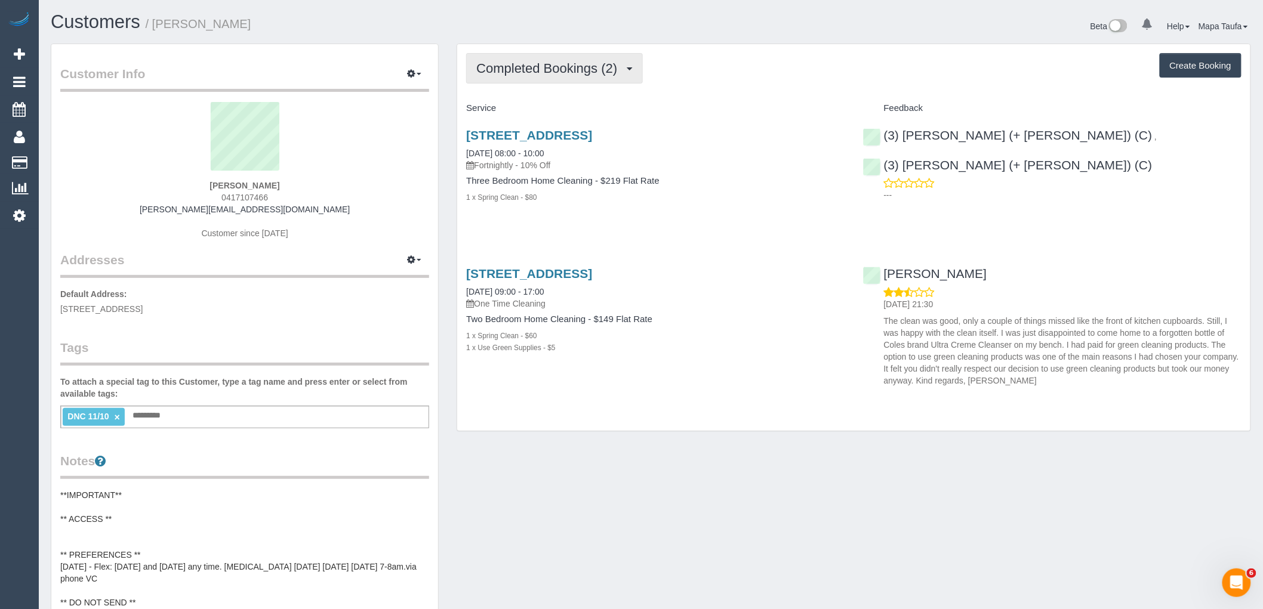
click at [521, 73] on span "Completed Bookings (2)" at bounding box center [549, 68] width 147 height 15
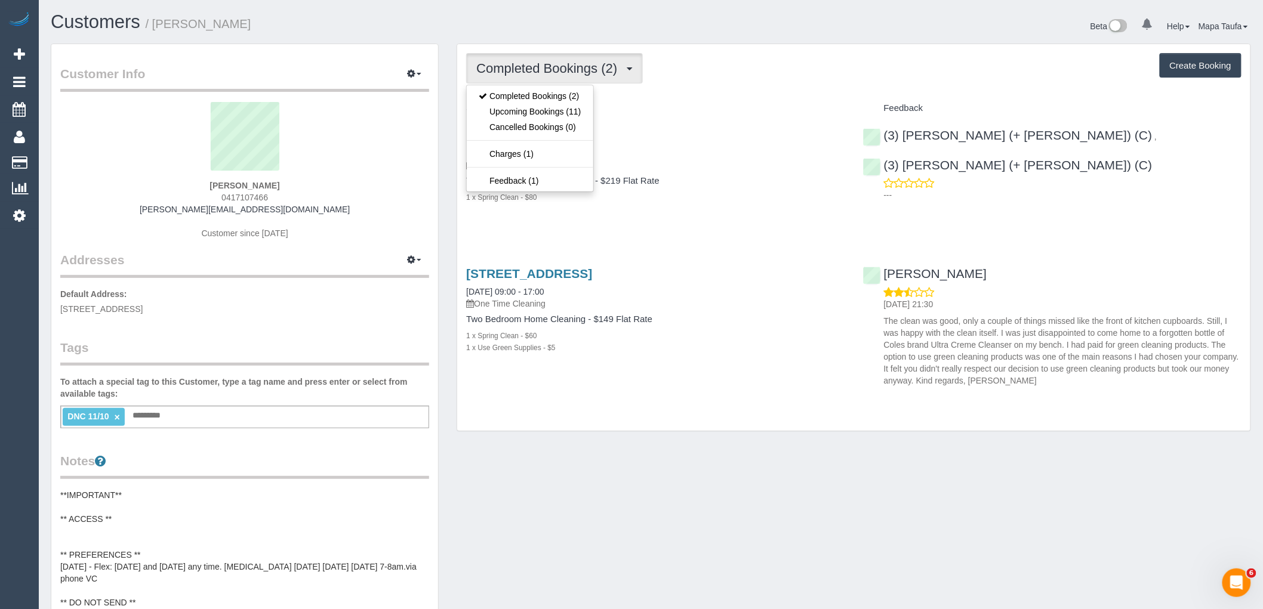
click at [699, 79] on div "Completed Bookings (2) Completed Bookings (2) Upcoming Bookings (11) Cancelled …" at bounding box center [853, 68] width 775 height 30
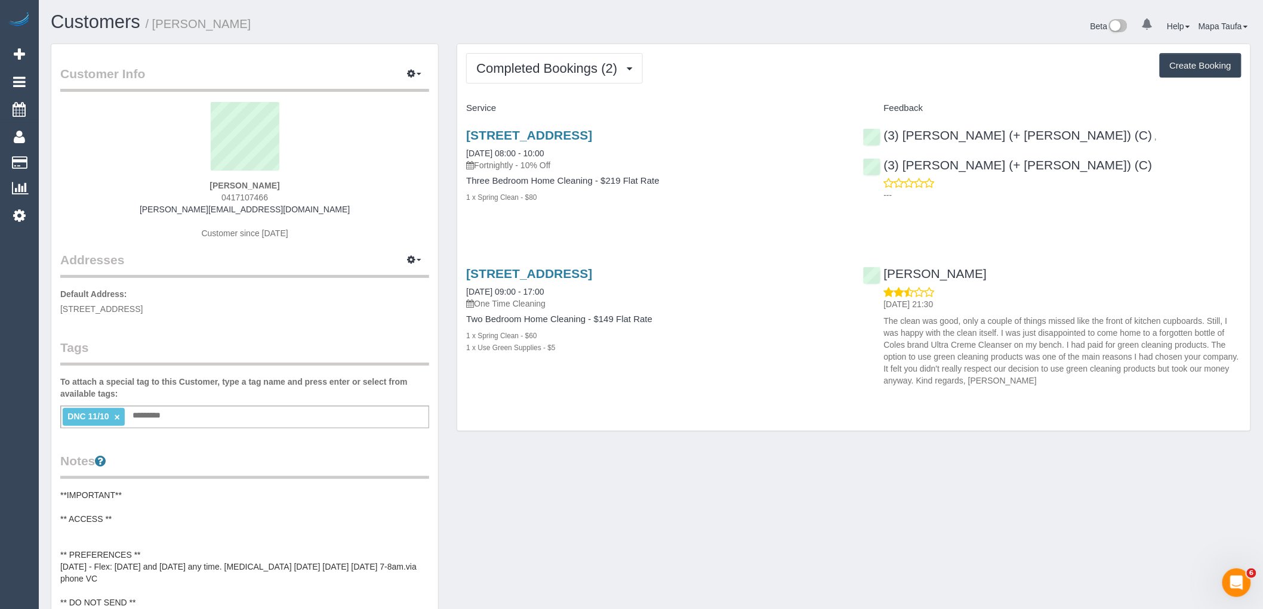
click at [116, 420] on link "×" at bounding box center [117, 417] width 5 height 10
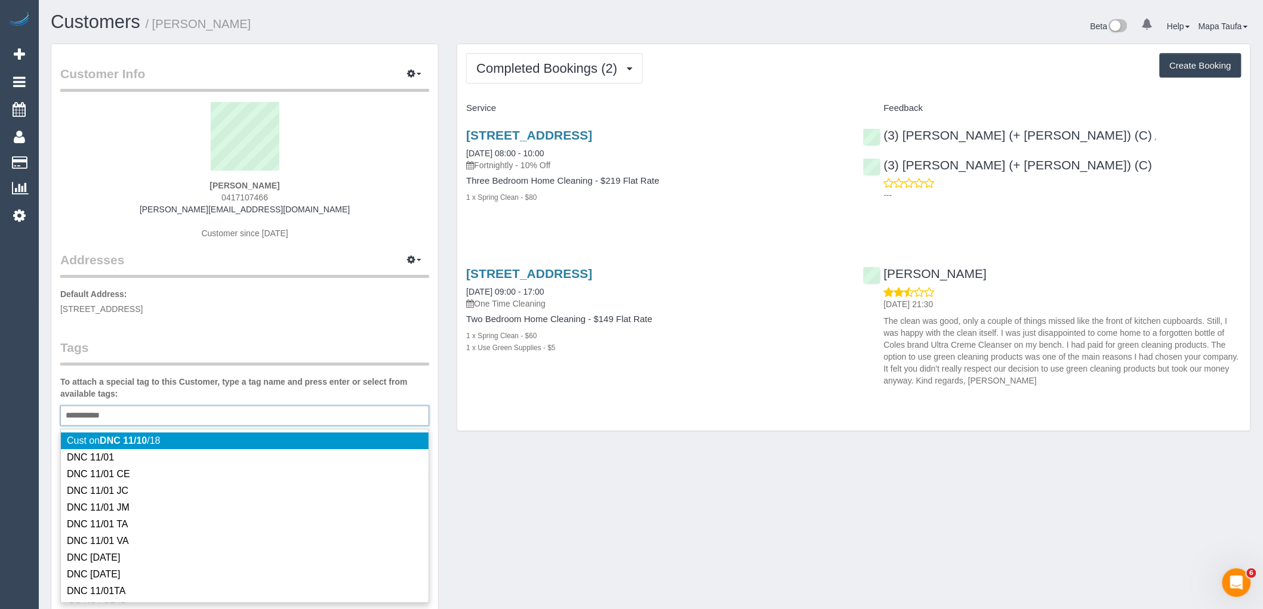
type input "**********"
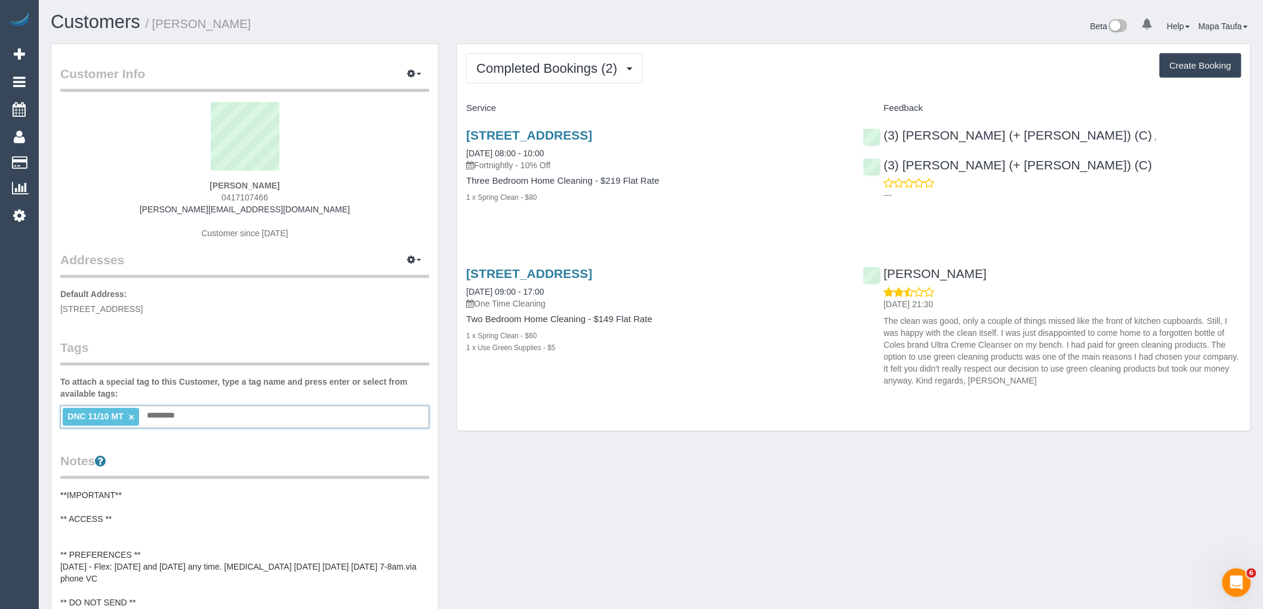
drag, startPoint x: 247, startPoint y: 183, endPoint x: 201, endPoint y: 180, distance: 46.1
click at [201, 180] on div "[PERSON_NAME] 0417107466 [PERSON_NAME][EMAIL_ADDRESS][DOMAIN_NAME] Customer sin…" at bounding box center [244, 176] width 369 height 149
copy div "[PERSON_NAME]"
drag, startPoint x: 1186, startPoint y: 135, endPoint x: 1070, endPoint y: 134, distance: 116.4
click at [1070, 134] on div "(3) Farhan (+ Intisar) (C) , (3) Intisar (+ Farhan) (C) ---" at bounding box center [1052, 162] width 396 height 88
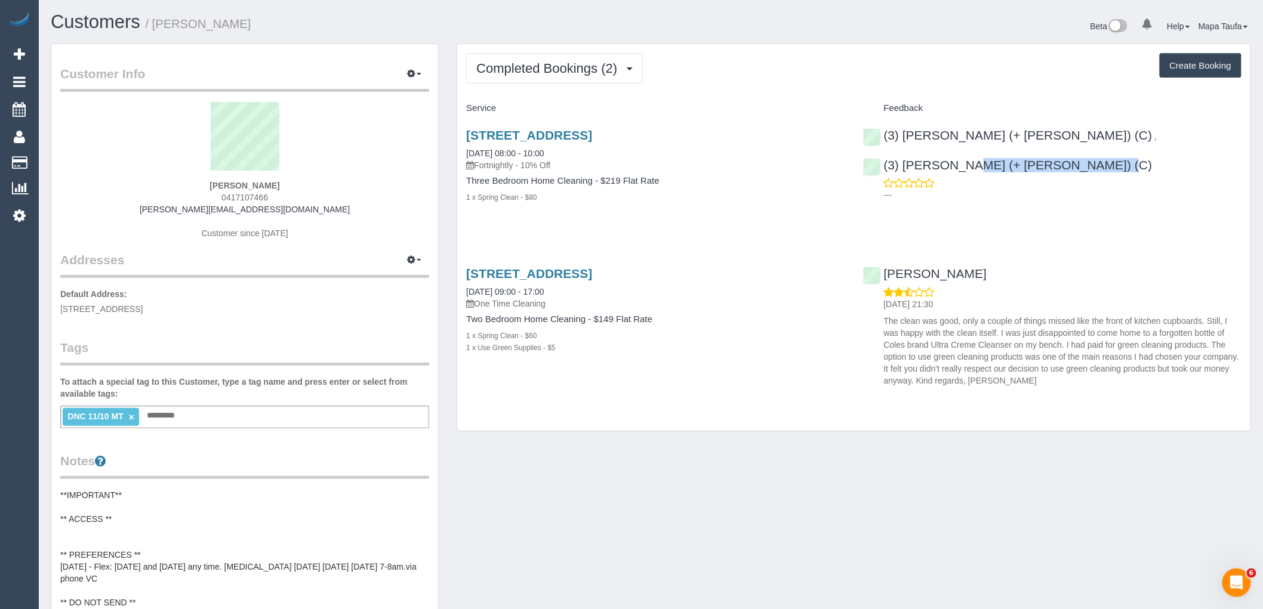
copy link "Intisar (+ Farhan) (C)"
click at [592, 134] on link "53 Westbank Terrace, 10, Richmond, VIC 3121" at bounding box center [529, 135] width 126 height 14
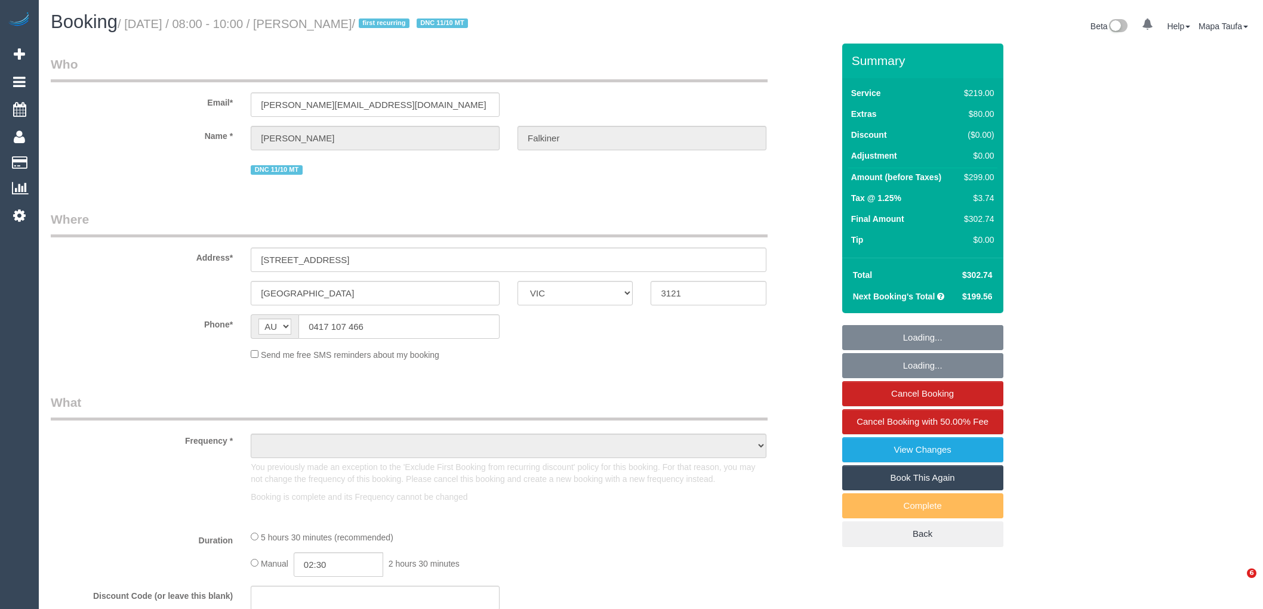
select select "VIC"
select select "string:stripe-pm_1SF5z32GScqysDRV7xzfbzCI"
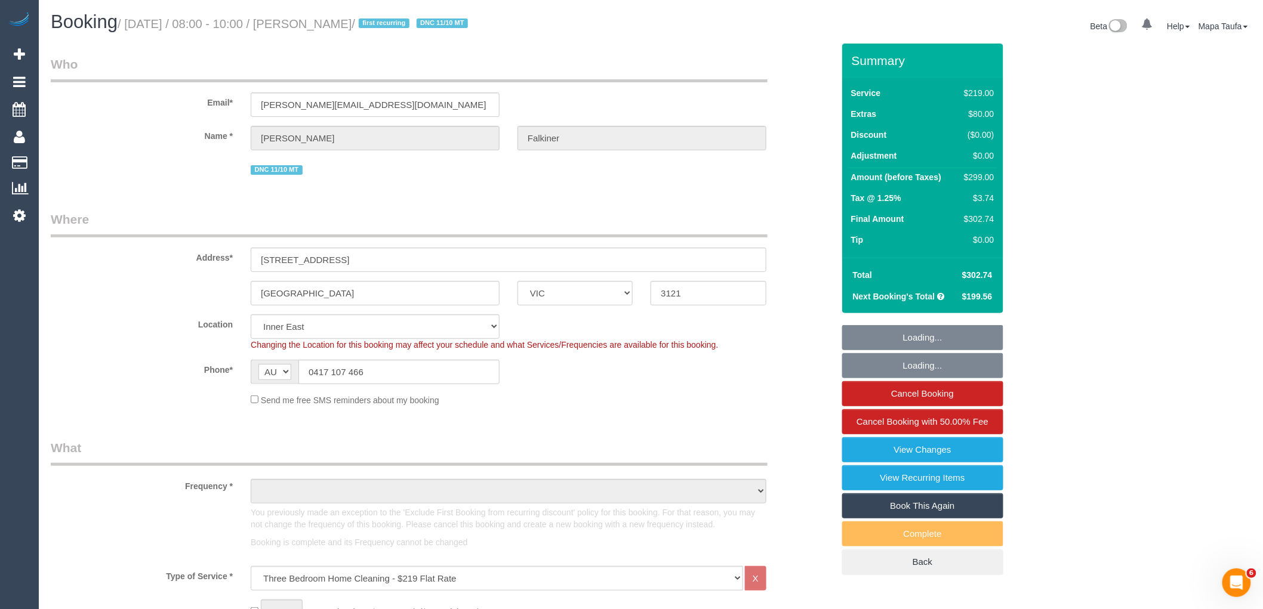
select select "object:1499"
select select "number:27"
select select "number:14"
select select "number:18"
select select "number:24"
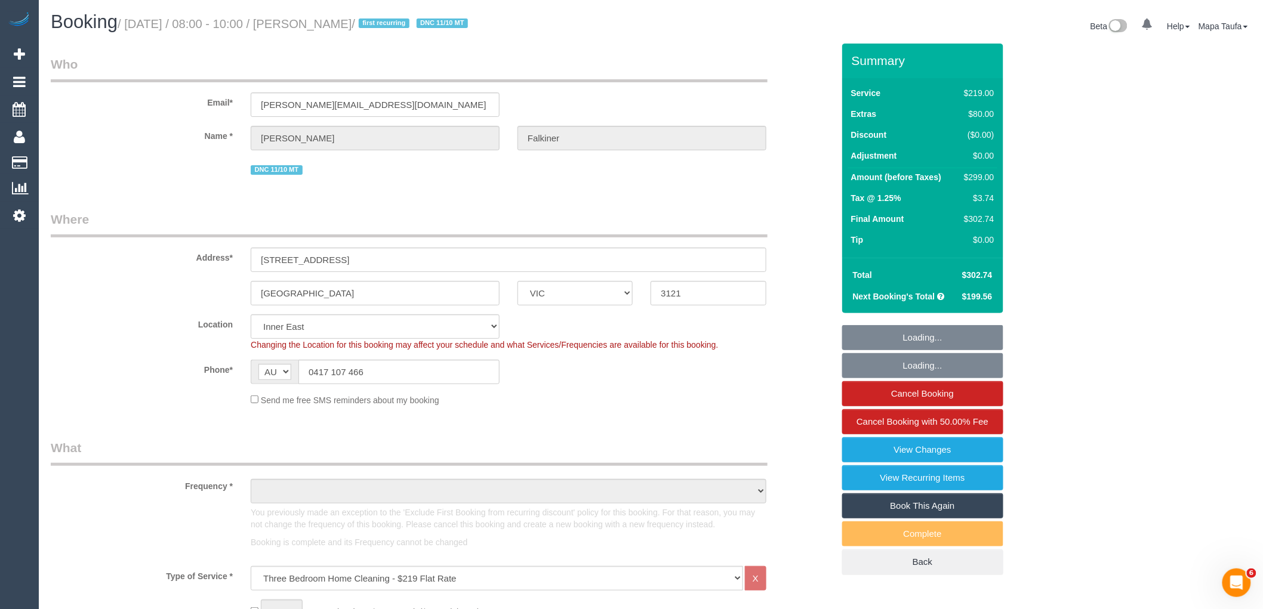
select select "number:34"
select select "number:13"
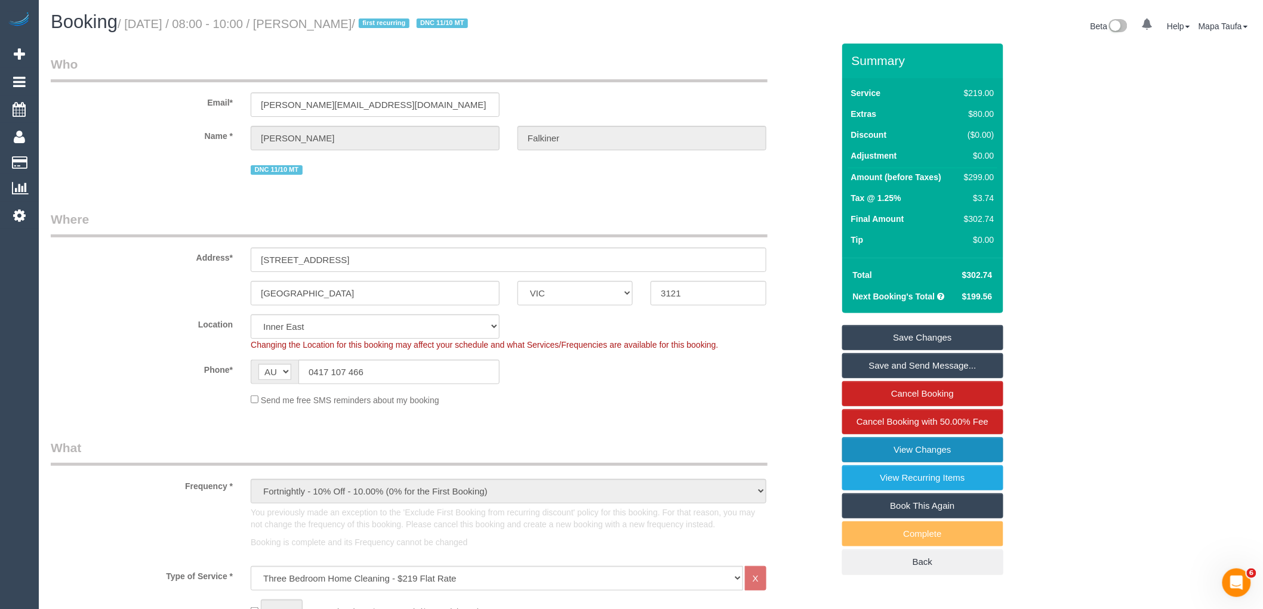
click at [942, 454] on link "View Changes" at bounding box center [922, 450] width 161 height 25
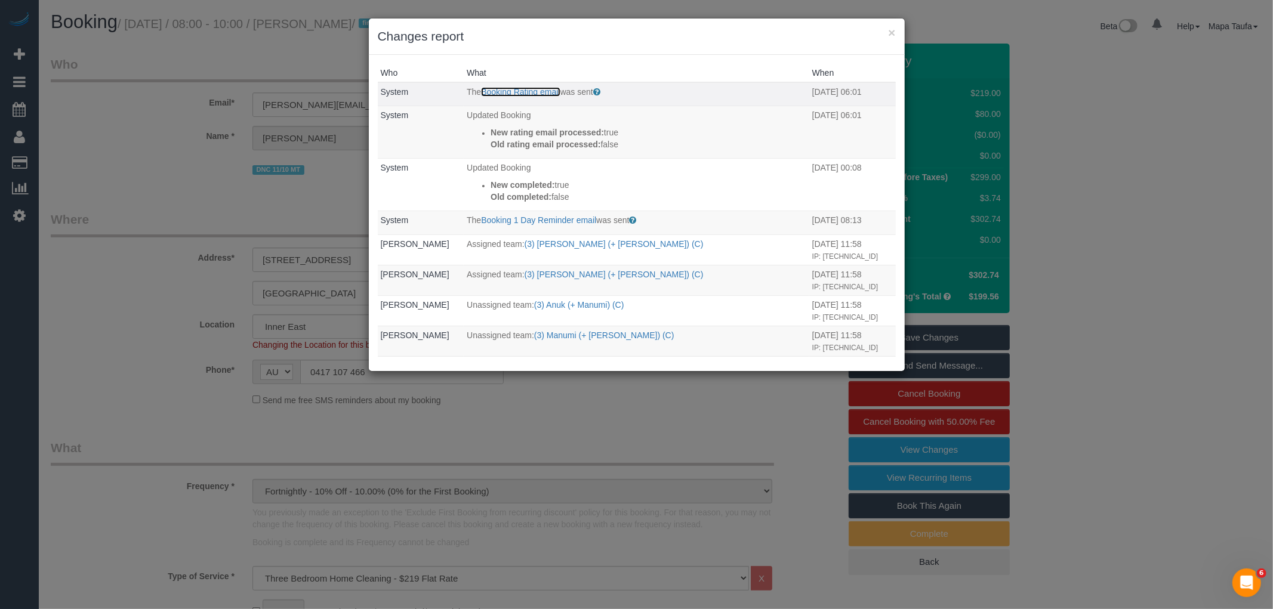
click at [510, 91] on link "Booking Rating email" at bounding box center [520, 92] width 79 height 10
click at [892, 32] on button "×" at bounding box center [891, 32] width 7 height 13
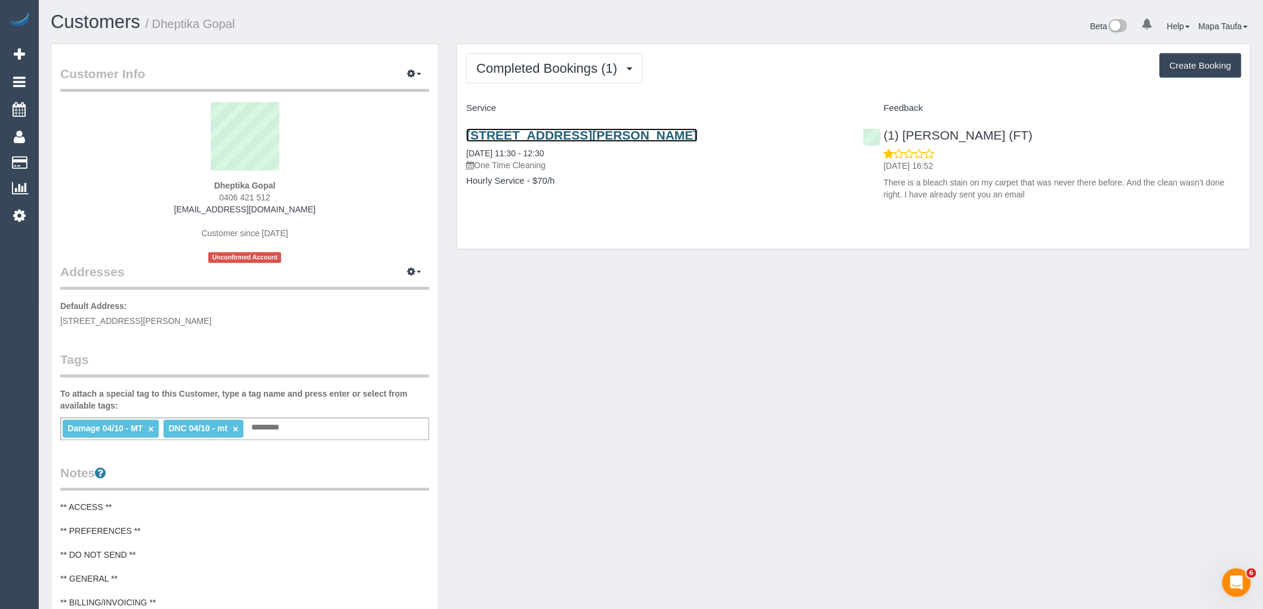
click at [538, 132] on link "[STREET_ADDRESS][PERSON_NAME]" at bounding box center [581, 135] width 231 height 14
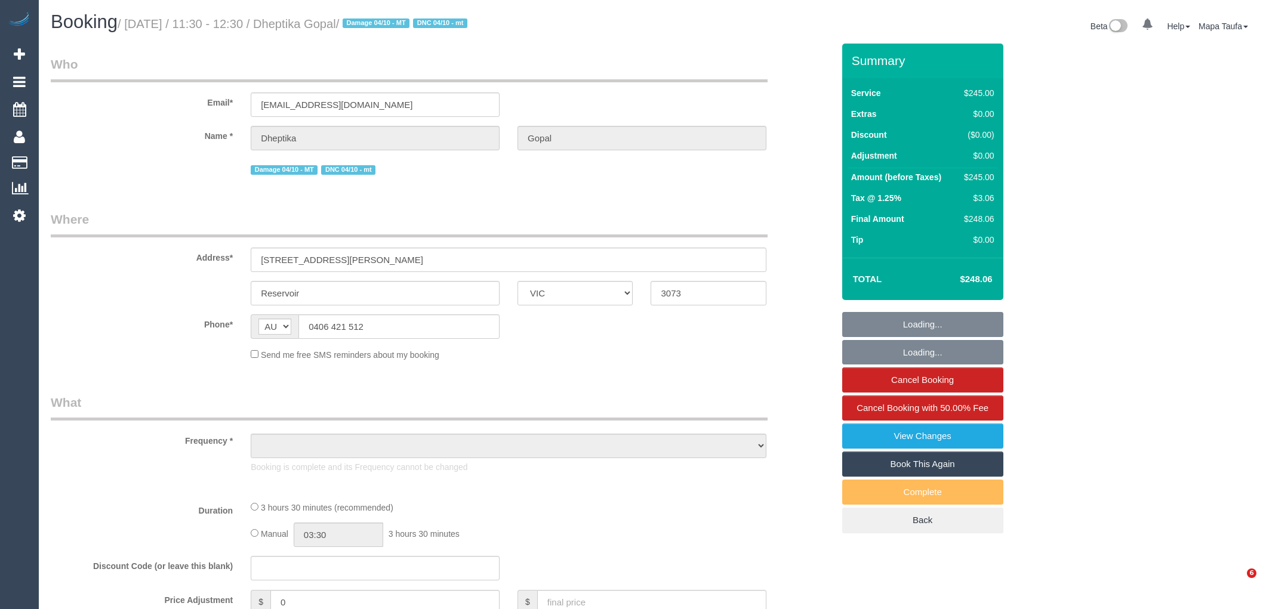
select select "VIC"
select select "object:550"
select select "number:28"
select select "number:14"
select select "number:19"
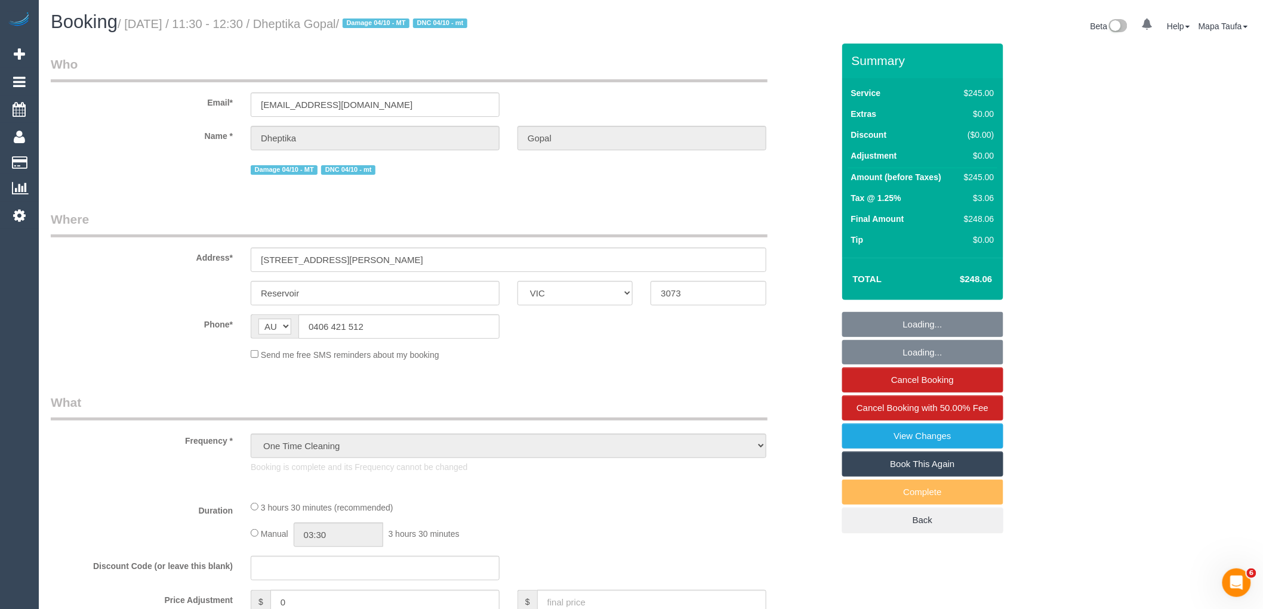
select select "string:stripe-pm_1SCZYS2GScqysDRVflSFuu7y"
select select "210"
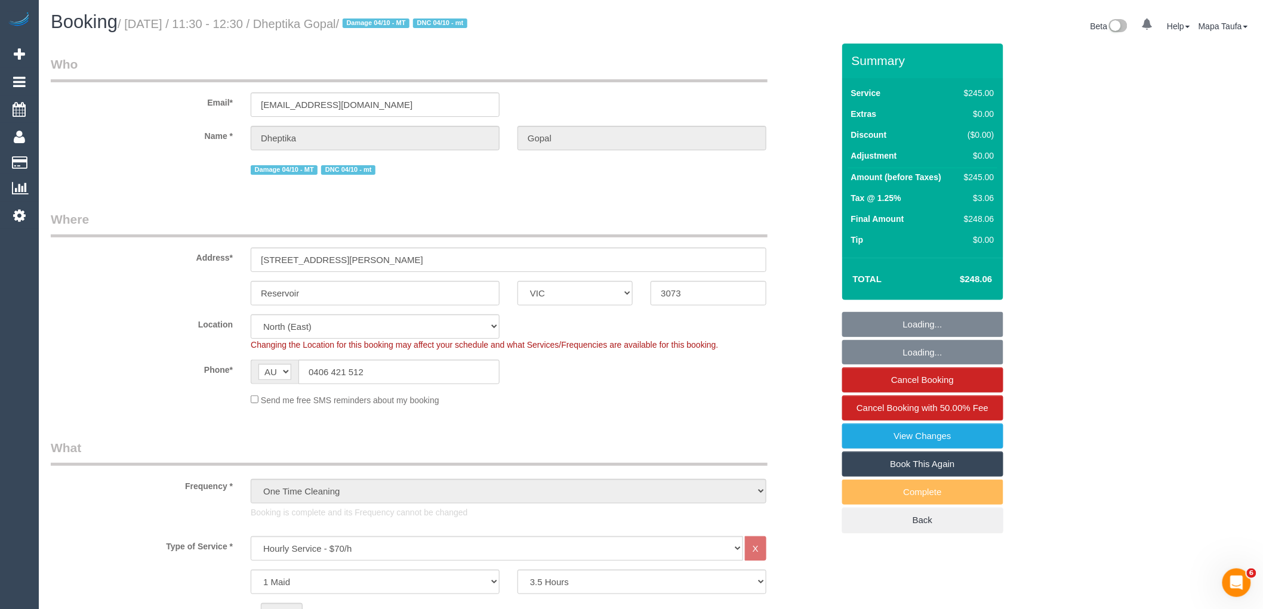
select select "object:1541"
drag, startPoint x: 175, startPoint y: 352, endPoint x: 159, endPoint y: 390, distance: 40.7
click at [175, 351] on sui-booking-location "Location [GEOGRAPHIC_DATA] (North) East (South) [GEOGRAPHIC_DATA] (East) [GEOGR…" at bounding box center [442, 361] width 783 height 92
